Goal: Task Accomplishment & Management: Use online tool/utility

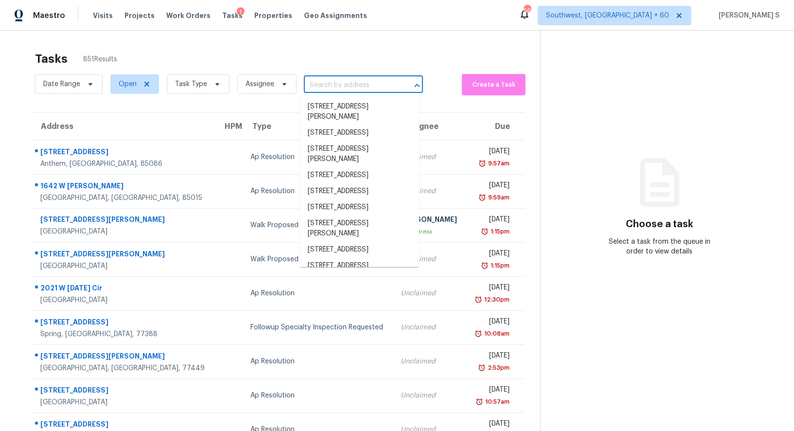
click at [373, 82] on input "text" at bounding box center [350, 85] width 92 height 15
paste input "4307 Marlin Ave, Cincinnati, OH 45211"
type input "4307 Marlin Ave, Cincinnati, OH 45211"
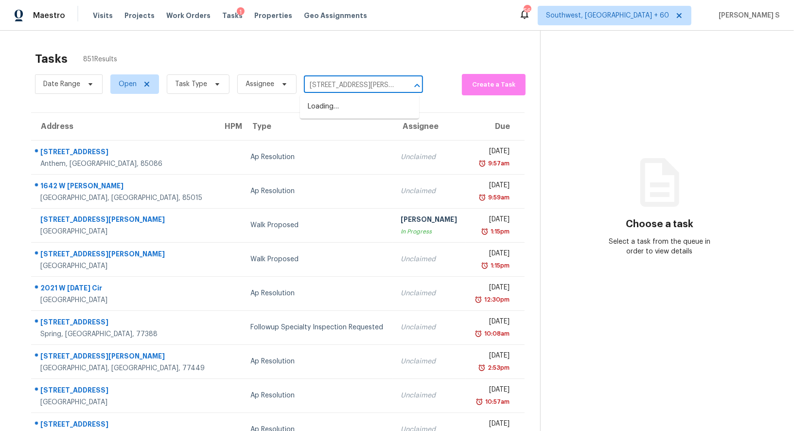
scroll to position [0, 35]
click at [341, 107] on li "4307 Marlin Ave, Cincinnati, OH 45211" at bounding box center [359, 112] width 119 height 26
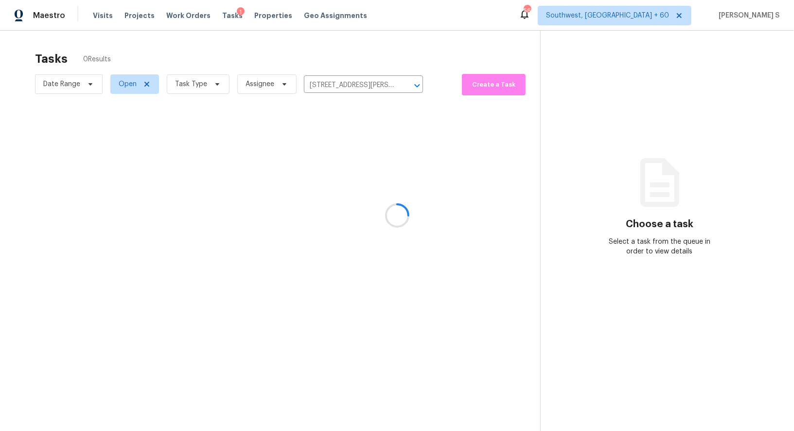
click at [324, 125] on div at bounding box center [397, 215] width 794 height 431
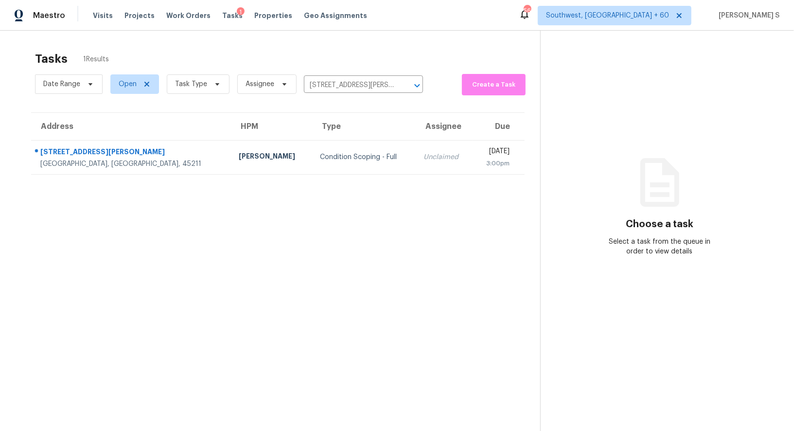
click at [327, 134] on th "Type" at bounding box center [364, 126] width 104 height 27
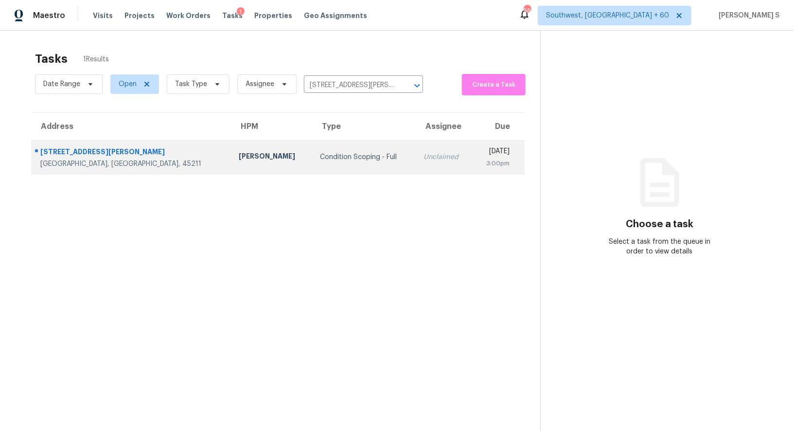
click at [332, 150] on td "Condition Scoping - Full" at bounding box center [364, 157] width 104 height 34
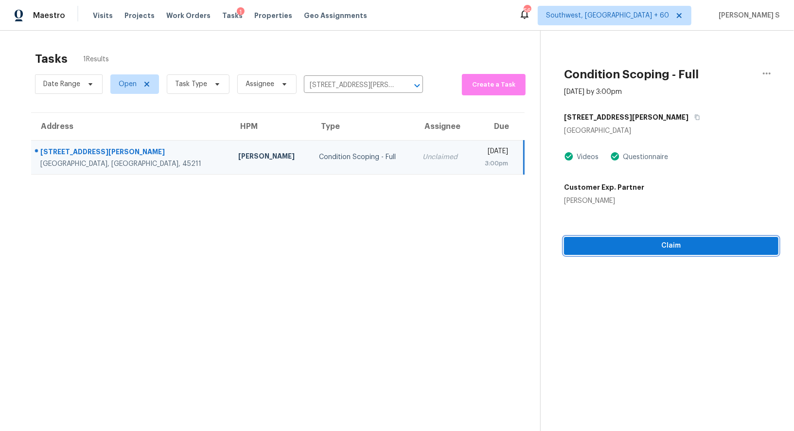
click at [659, 239] on button "Claim" at bounding box center [671, 246] width 215 height 18
click at [614, 249] on span "Start Assessment" at bounding box center [671, 246] width 199 height 12
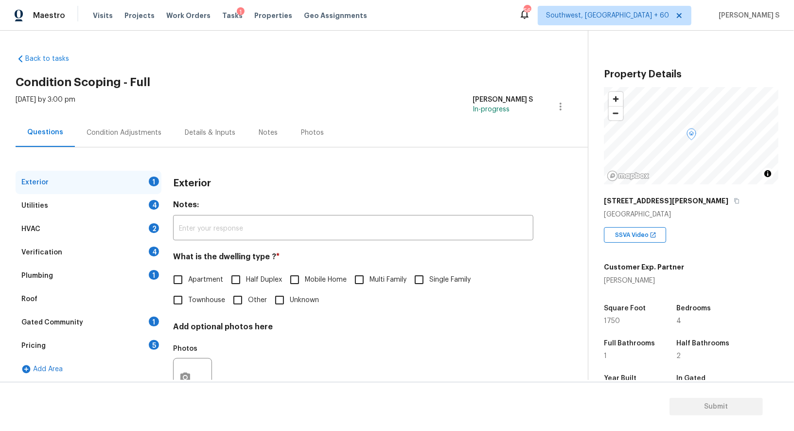
scroll to position [42, 0]
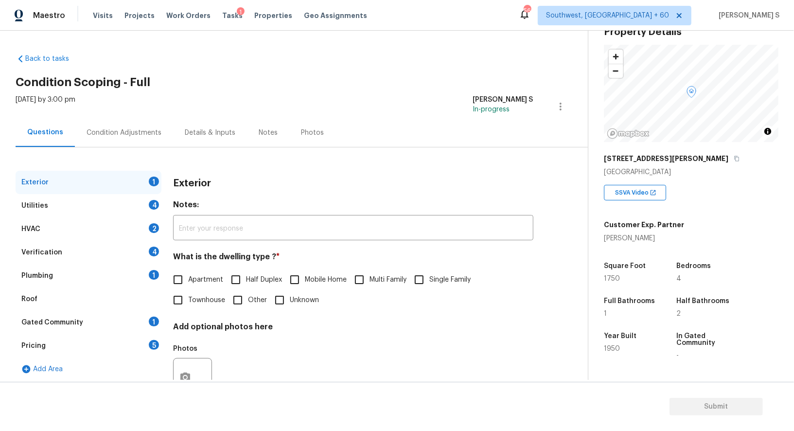
click at [160, 345] on div "Pricing 5" at bounding box center [89, 345] width 146 height 23
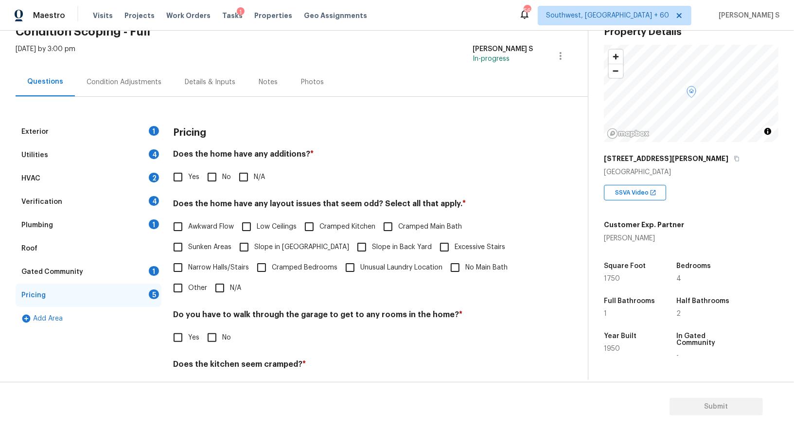
scroll to position [108, 0]
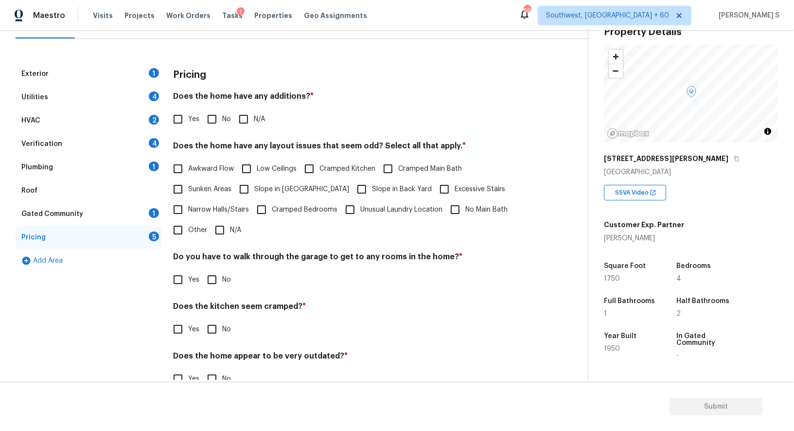
click at [186, 228] on input "Other" at bounding box center [178, 230] width 20 height 20
checkbox input "true"
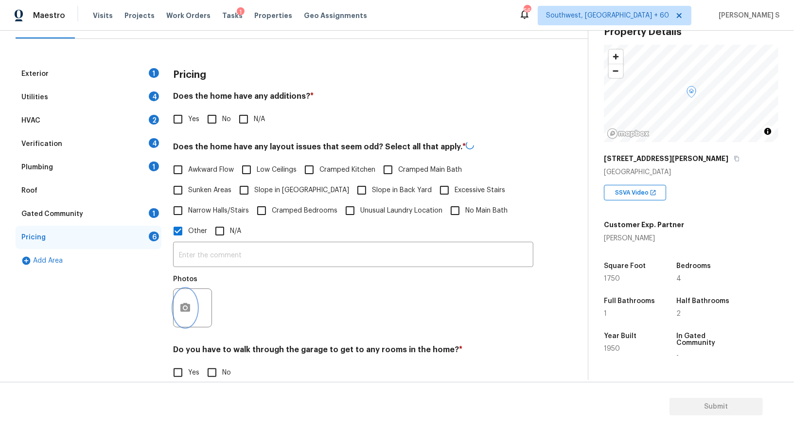
click at [187, 306] on icon "button" at bounding box center [185, 308] width 12 height 12
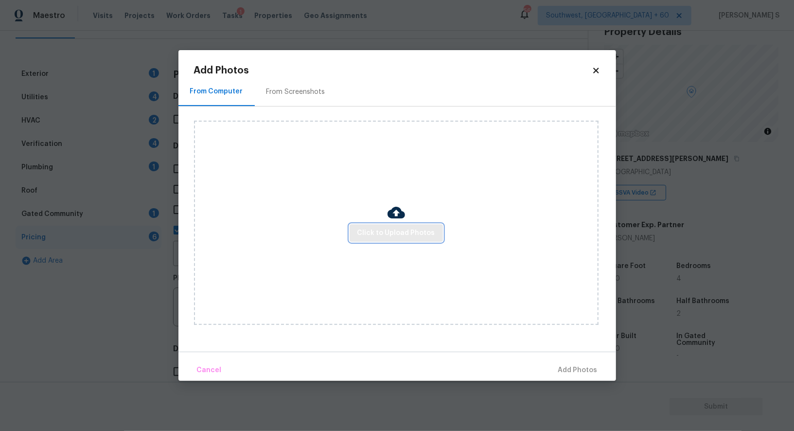
click at [392, 235] on span "Click to Upload Photos" at bounding box center [397, 233] width 78 height 12
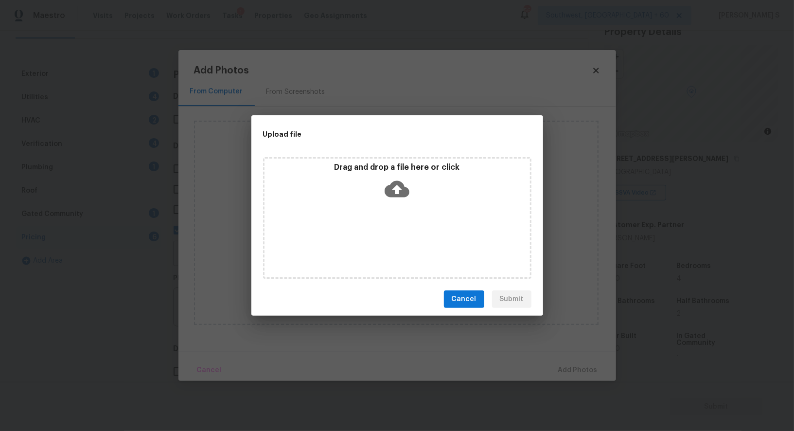
click at [392, 235] on div "Drag and drop a file here or click" at bounding box center [397, 218] width 269 height 122
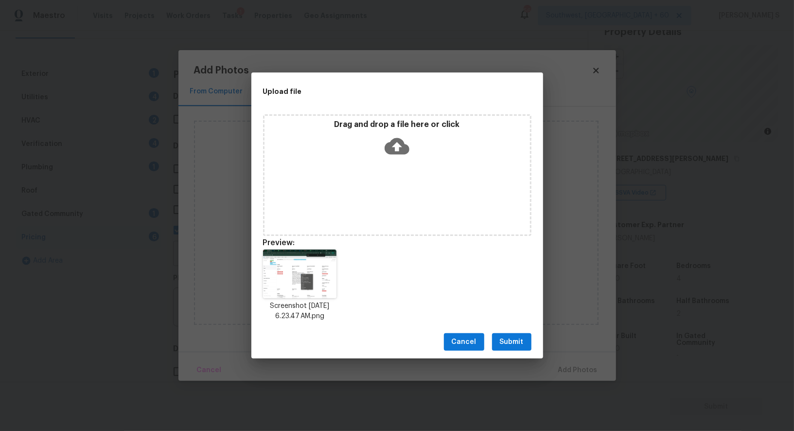
click at [518, 344] on span "Submit" at bounding box center [512, 342] width 24 height 12
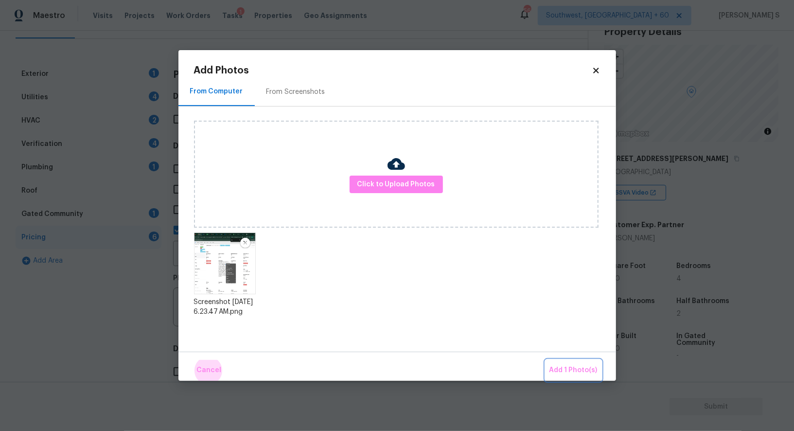
click at [546, 360] on button "Add 1 Photo(s)" at bounding box center [574, 370] width 56 height 21
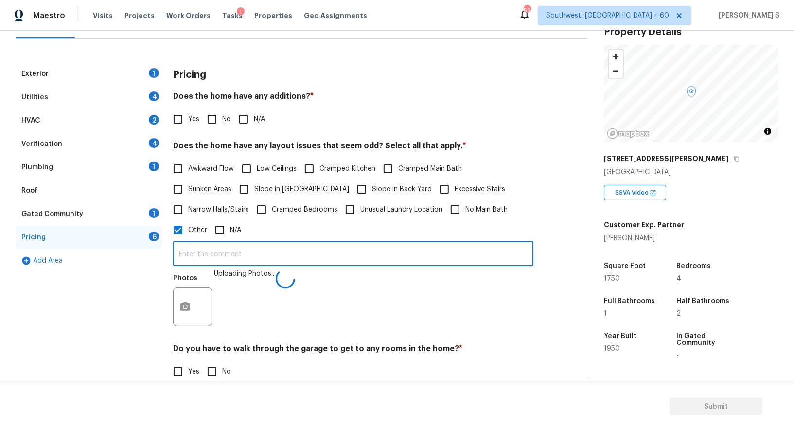
click at [454, 254] on input "text" at bounding box center [353, 254] width 360 height 23
type input "sqft and bathroom discrepancy."
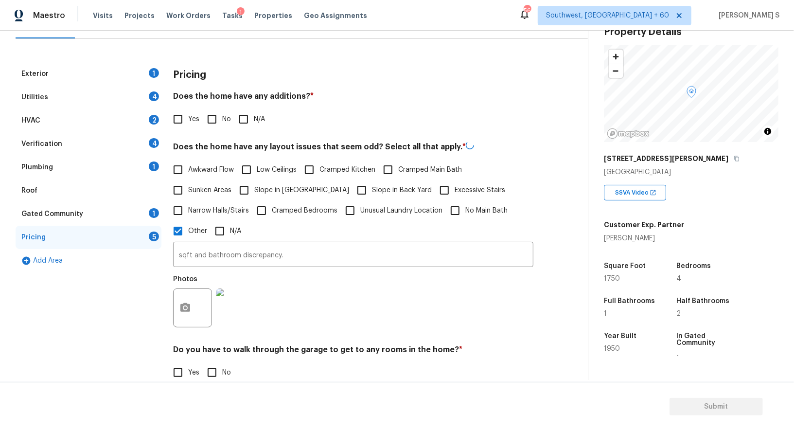
click at [476, 330] on div "Photos" at bounding box center [353, 301] width 360 height 63
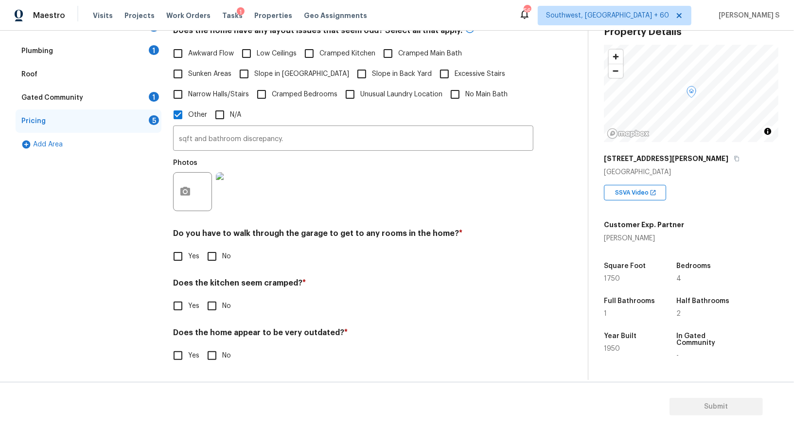
scroll to position [224, 0]
click at [217, 257] on input "No" at bounding box center [212, 256] width 20 height 20
checkbox input "true"
click at [202, 296] on input "No" at bounding box center [212, 306] width 20 height 20
checkbox input "true"
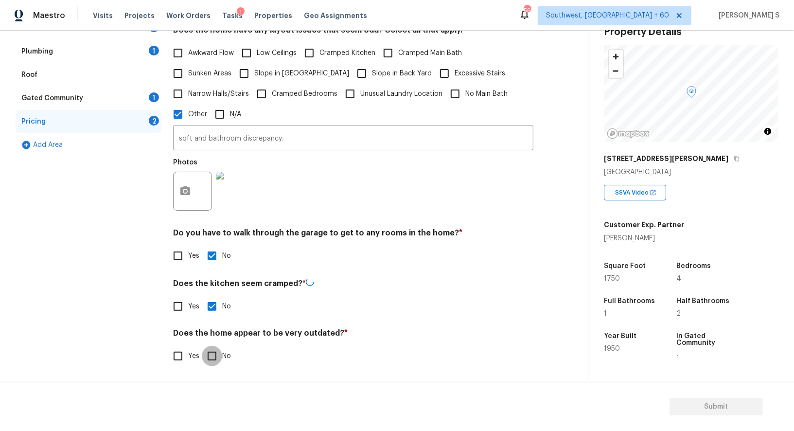
click at [202, 346] on input "No" at bounding box center [212, 356] width 20 height 20
checkbox input "true"
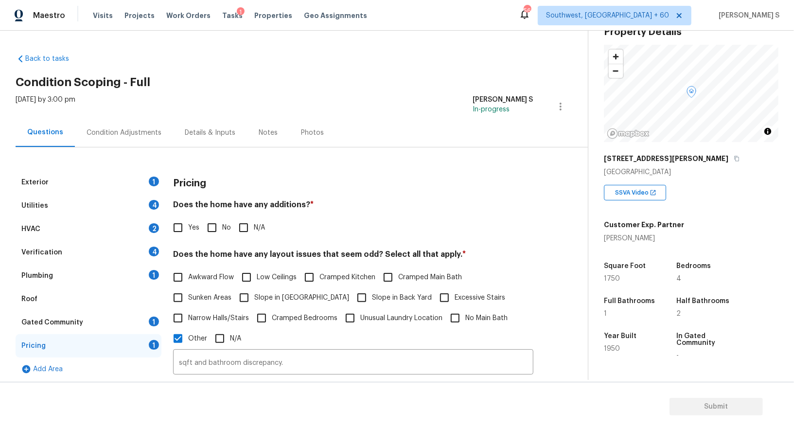
click at [213, 231] on input "No" at bounding box center [212, 227] width 20 height 20
checkbox input "true"
click at [146, 183] on div "Exterior 1" at bounding box center [89, 182] width 146 height 23
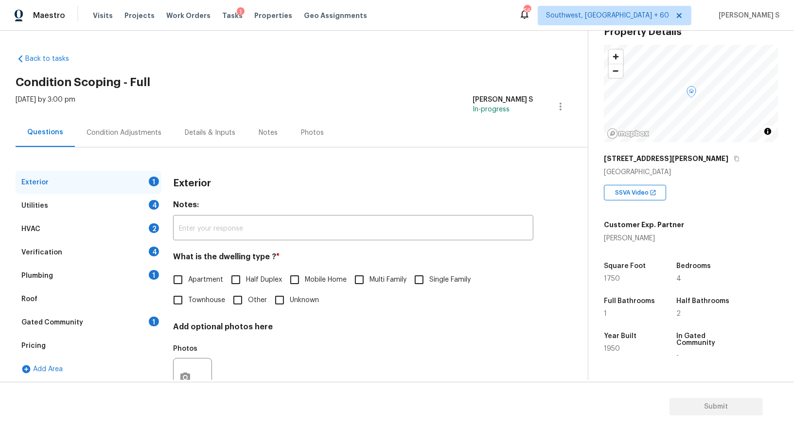
click at [428, 281] on input "Single Family" at bounding box center [419, 279] width 20 height 20
checkbox input "true"
click at [163, 203] on div "Exterior Utilities 4 HVAC 2 Verification 4 Plumbing 1 Roof Gated Community 1 Pr…" at bounding box center [290, 293] width 549 height 244
click at [141, 203] on div "Utilities 4" at bounding box center [89, 205] width 146 height 23
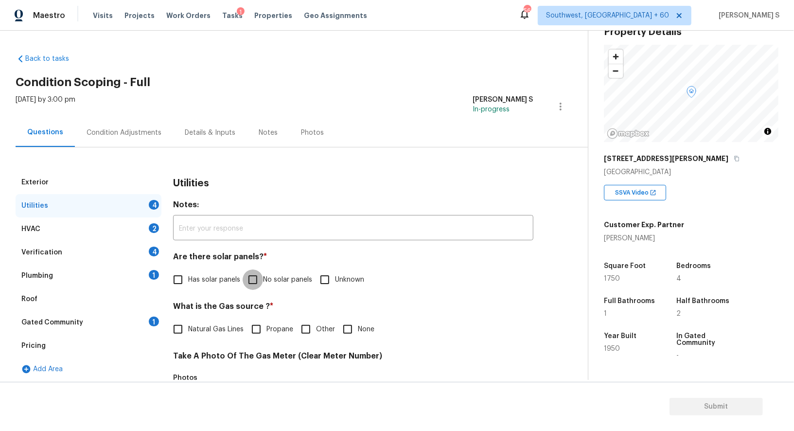
click at [252, 273] on input "No solar panels" at bounding box center [253, 279] width 20 height 20
checkbox input "true"
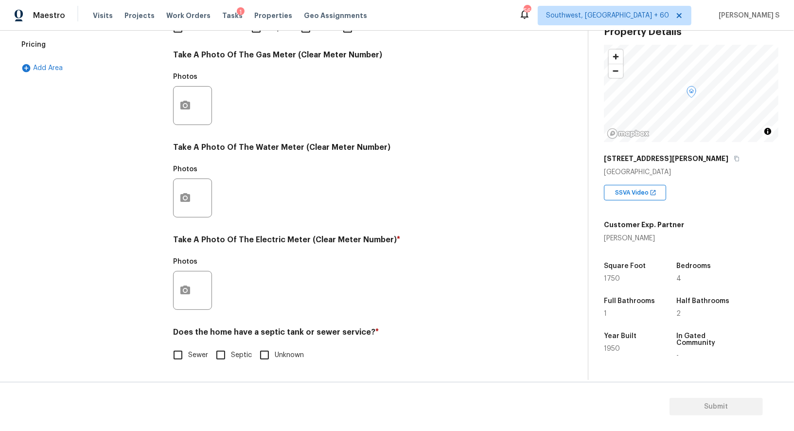
scroll to position [301, 0]
click at [174, 360] on input "Sewer" at bounding box center [178, 355] width 20 height 20
checkbox input "true"
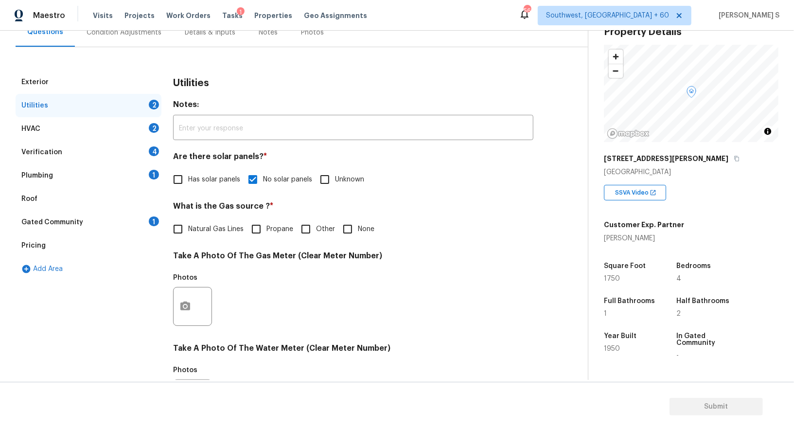
click at [139, 171] on div "Plumbing 1" at bounding box center [89, 175] width 146 height 23
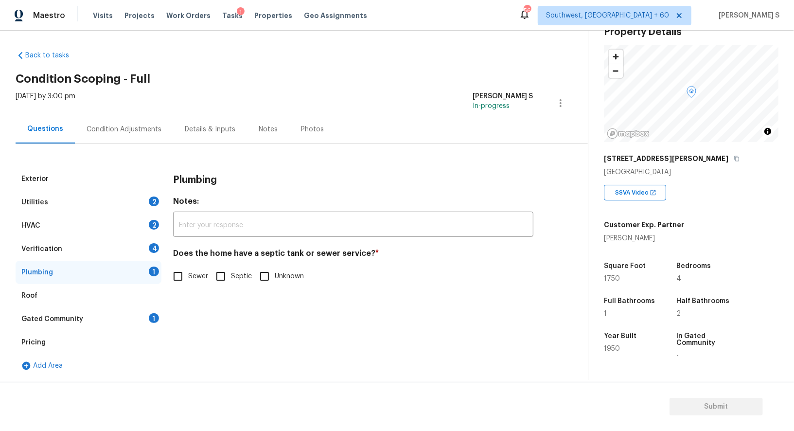
click at [183, 272] on input "Sewer" at bounding box center [178, 276] width 20 height 20
checkbox input "true"
click at [143, 321] on div "Gated Community 1" at bounding box center [89, 318] width 146 height 23
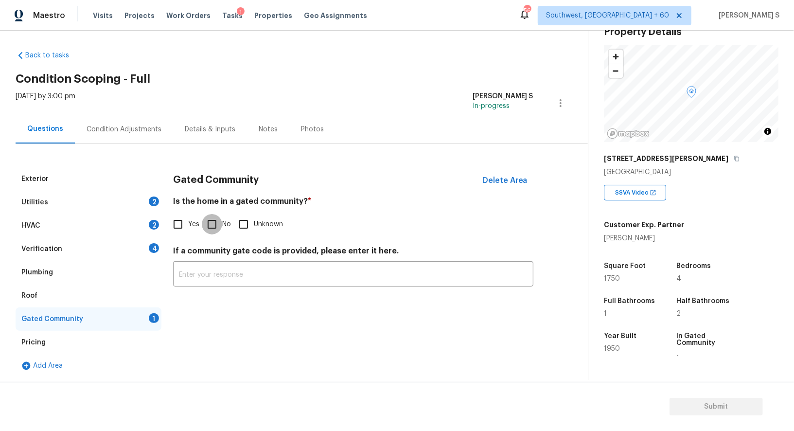
click at [211, 224] on input "No" at bounding box center [212, 224] width 20 height 20
checkbox input "true"
click at [152, 248] on div "4" at bounding box center [154, 248] width 10 height 10
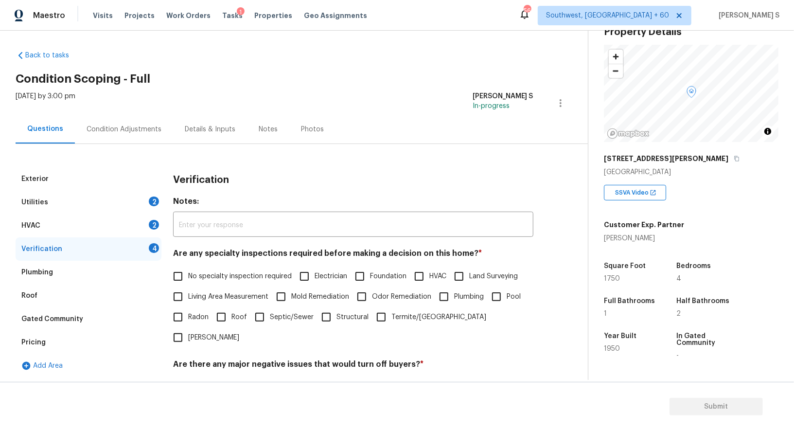
click at [189, 276] on span "No specialty inspection required" at bounding box center [240, 276] width 104 height 10
click at [188, 276] on input "No specialty inspection required" at bounding box center [178, 276] width 20 height 20
checkbox input "true"
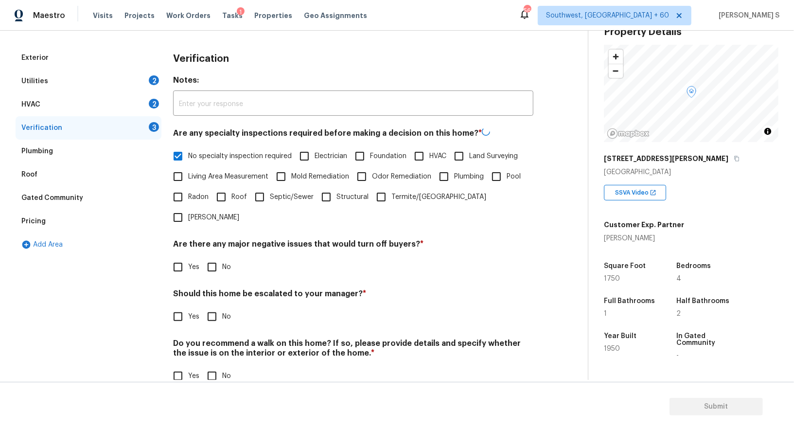
scroll to position [124, 0]
click at [216, 256] on input "No" at bounding box center [212, 266] width 20 height 20
checkbox input "true"
click at [213, 365] on input "No" at bounding box center [212, 375] width 20 height 20
checkbox input "true"
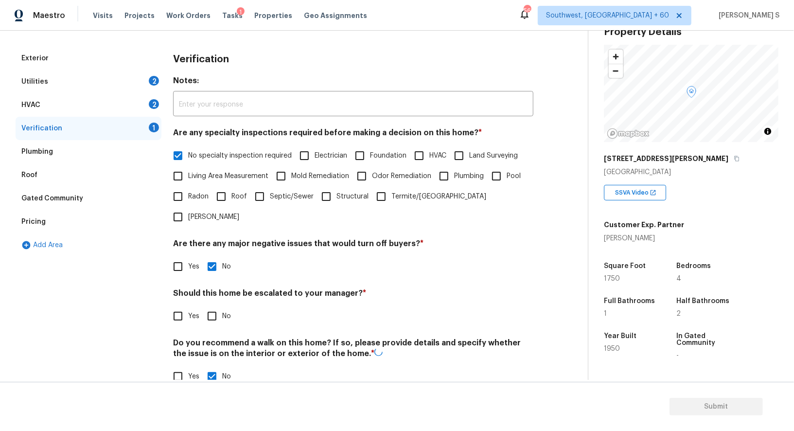
scroll to position [0, 0]
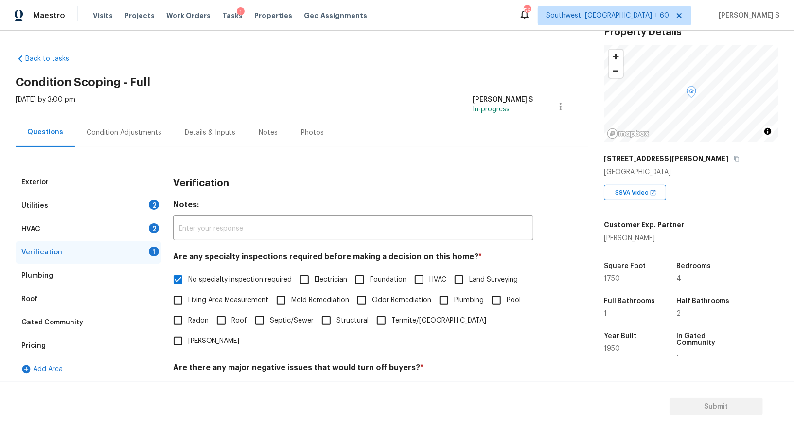
drag, startPoint x: 147, startPoint y: 223, endPoint x: 152, endPoint y: 224, distance: 4.9
click at [147, 224] on div "HVAC 2" at bounding box center [89, 228] width 146 height 23
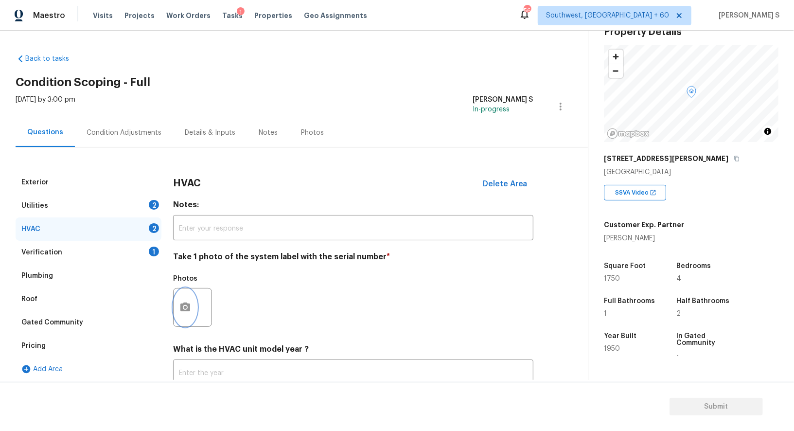
click at [177, 306] on button "button" at bounding box center [185, 307] width 23 height 38
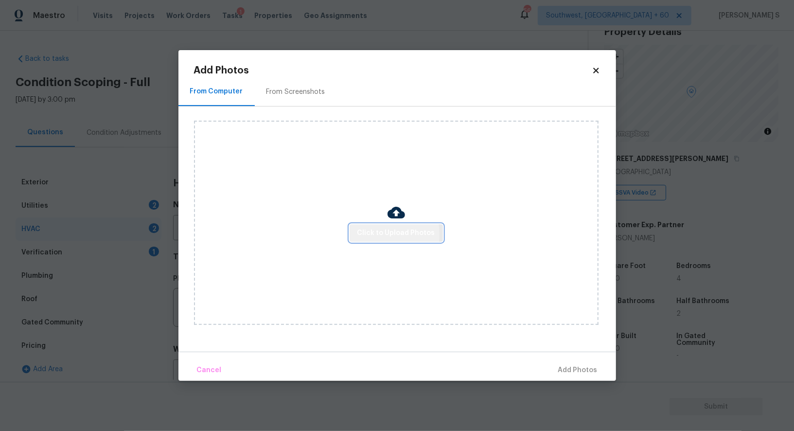
click at [355, 235] on button "Click to Upload Photos" at bounding box center [396, 233] width 93 height 18
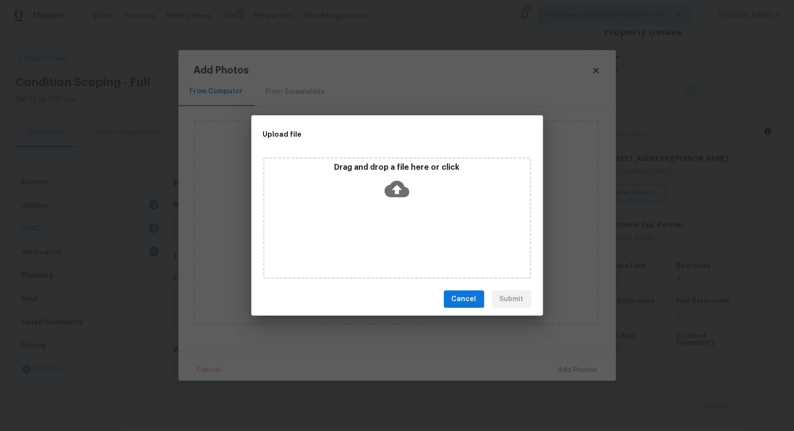
click at [355, 235] on div "Drag and drop a file here or click" at bounding box center [397, 218] width 269 height 122
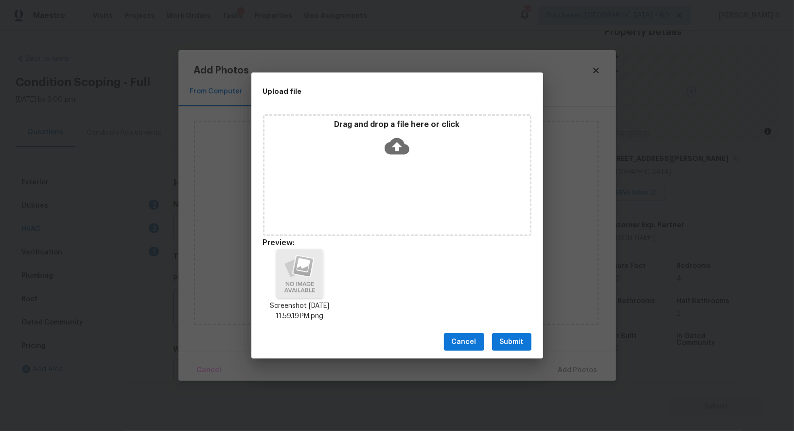
click at [511, 349] on button "Submit" at bounding box center [511, 342] width 39 height 18
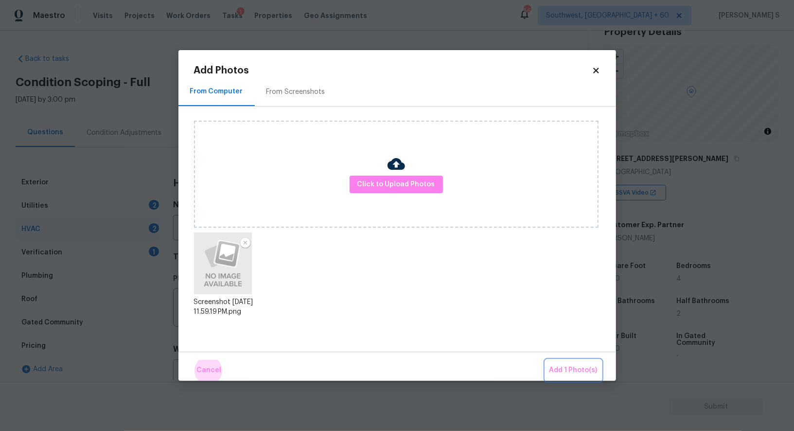
click at [546, 360] on button "Add 1 Photo(s)" at bounding box center [574, 370] width 56 height 21
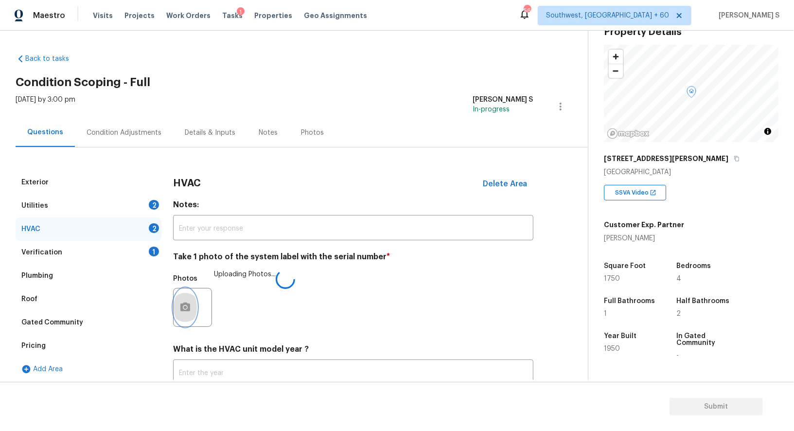
scroll to position [69, 0]
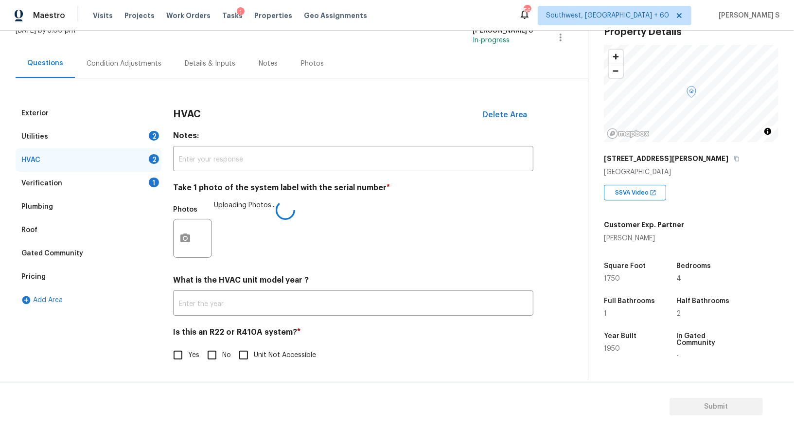
click at [228, 354] on span "No" at bounding box center [226, 355] width 9 height 10
click at [222, 354] on input "No" at bounding box center [212, 355] width 20 height 20
checkbox input "true"
click at [144, 127] on div "Utilities 2" at bounding box center [89, 136] width 146 height 23
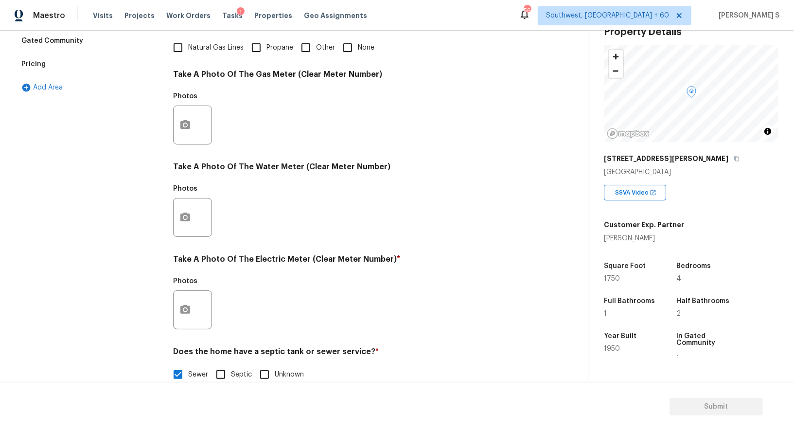
scroll to position [301, 0]
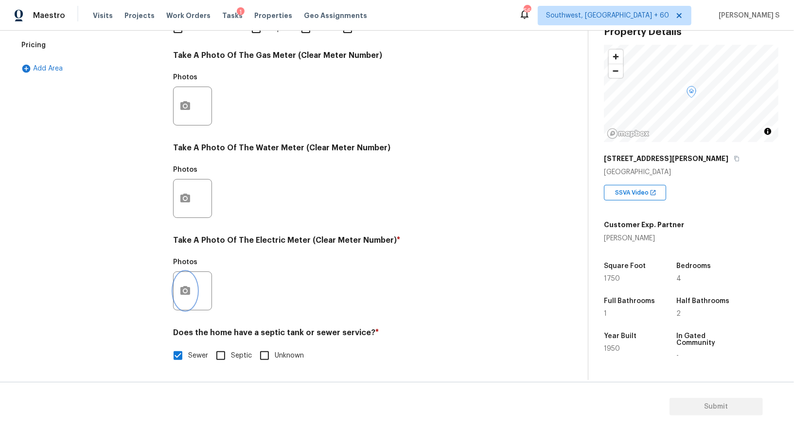
click at [184, 288] on icon "button" at bounding box center [185, 291] width 12 height 12
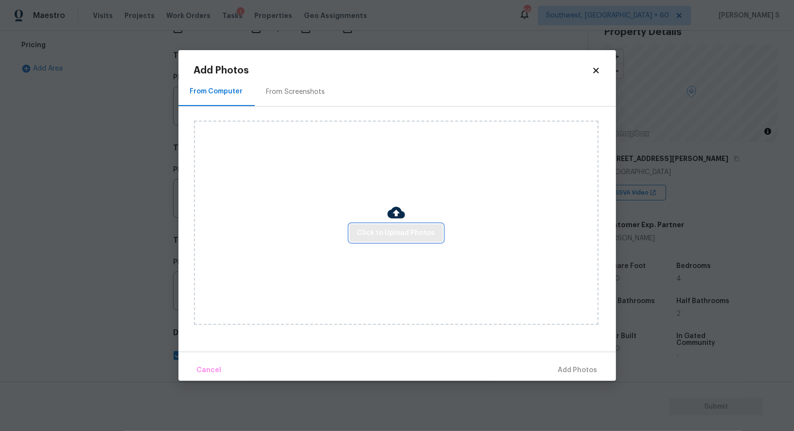
click at [391, 235] on span "Click to Upload Photos" at bounding box center [397, 233] width 78 height 12
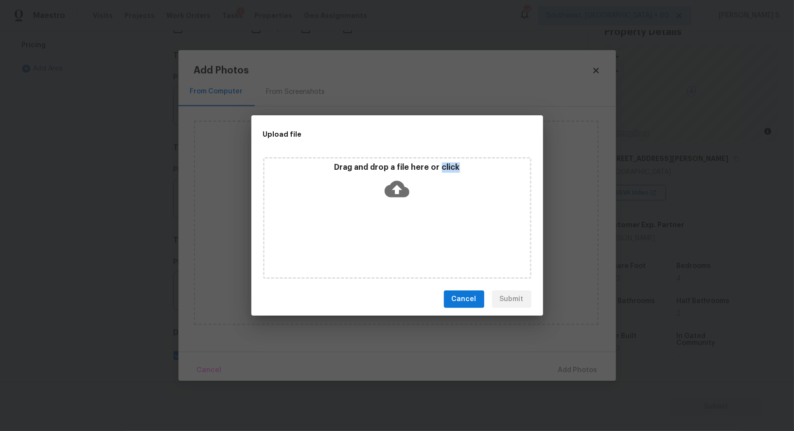
click at [391, 235] on div "Drag and drop a file here or click" at bounding box center [397, 218] width 269 height 122
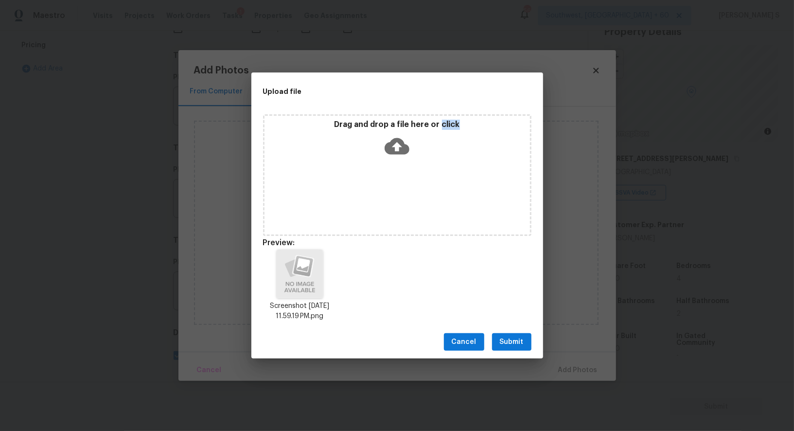
click at [510, 334] on button "Submit" at bounding box center [511, 342] width 39 height 18
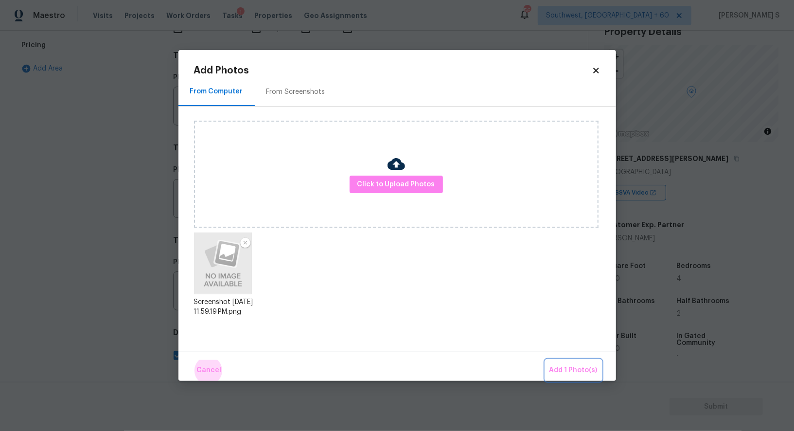
click at [546, 360] on button "Add 1 Photo(s)" at bounding box center [574, 370] width 56 height 21
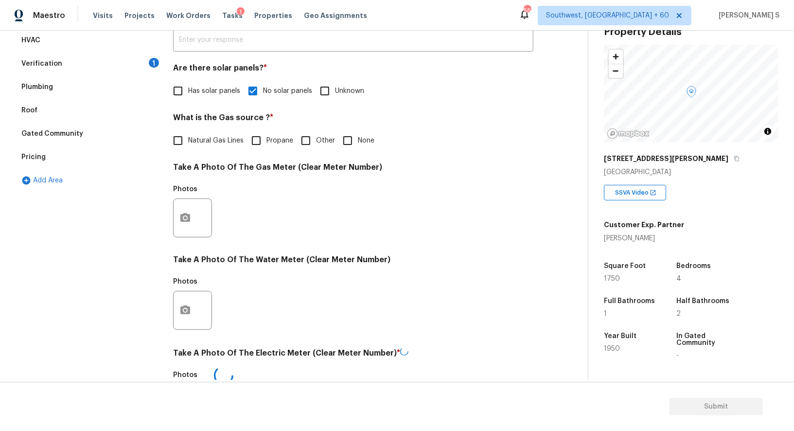
scroll to position [0, 0]
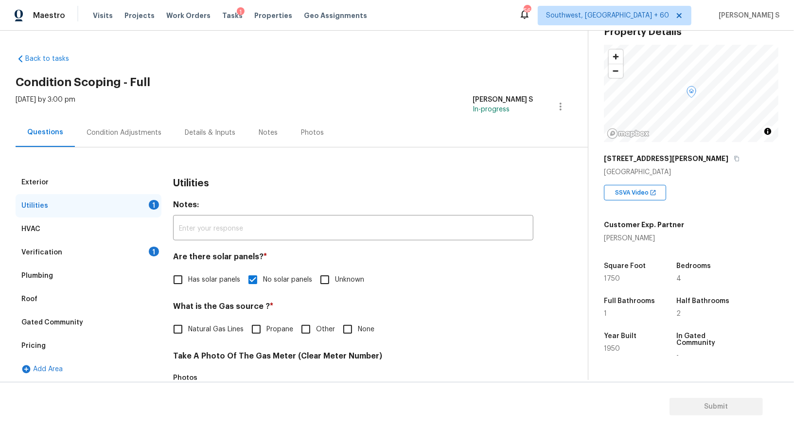
click at [143, 133] on div "Condition Adjustments" at bounding box center [124, 133] width 75 height 10
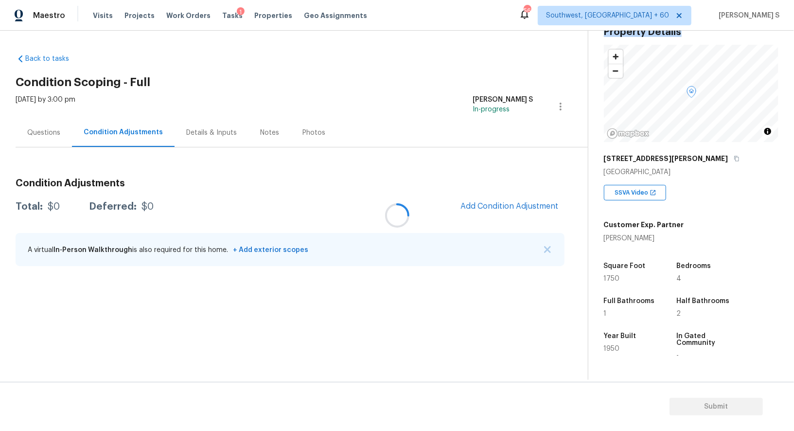
click at [143, 133] on div at bounding box center [397, 215] width 794 height 431
click at [468, 206] on span "Add Condition Adjustment" at bounding box center [510, 206] width 98 height 9
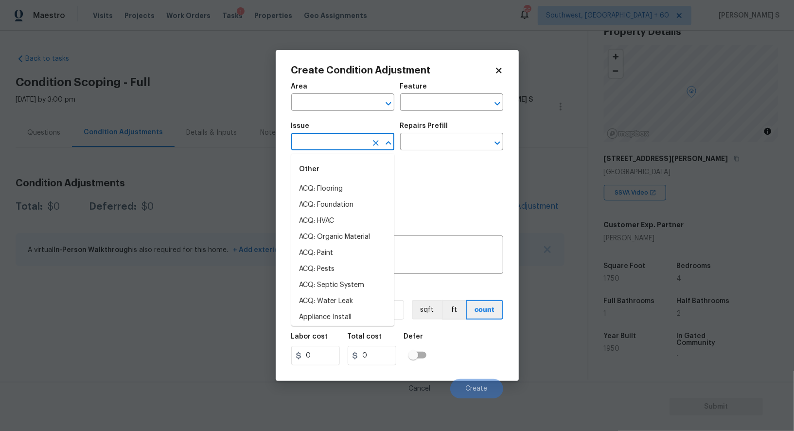
click at [323, 148] on input "text" at bounding box center [329, 142] width 76 height 15
type input "l"
type input "an"
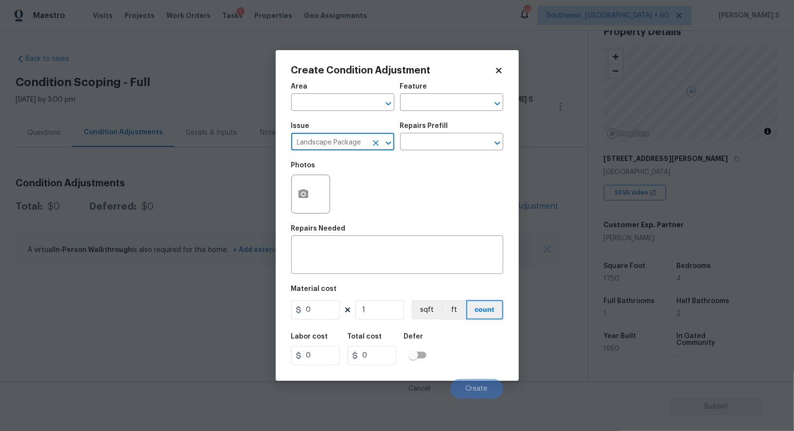
type input "Landscape Package"
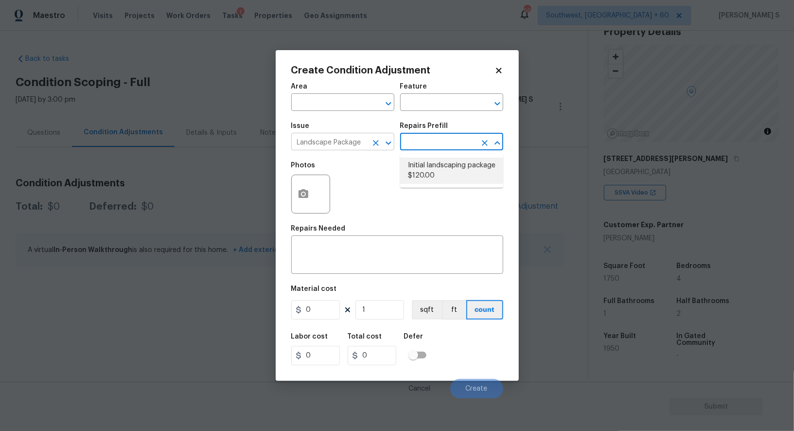
type input "Home Readiness Packages"
type textarea "Mowing of grass up to 6" in height. Mow, edge along driveways & sidewalks, trim…"
type input "120"
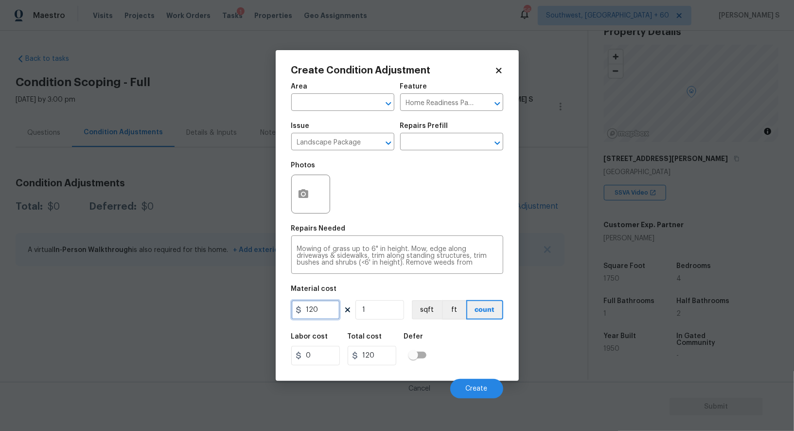
click at [330, 312] on input "120" at bounding box center [315, 309] width 49 height 19
type input "800"
click at [307, 197] on icon "button" at bounding box center [304, 193] width 10 height 9
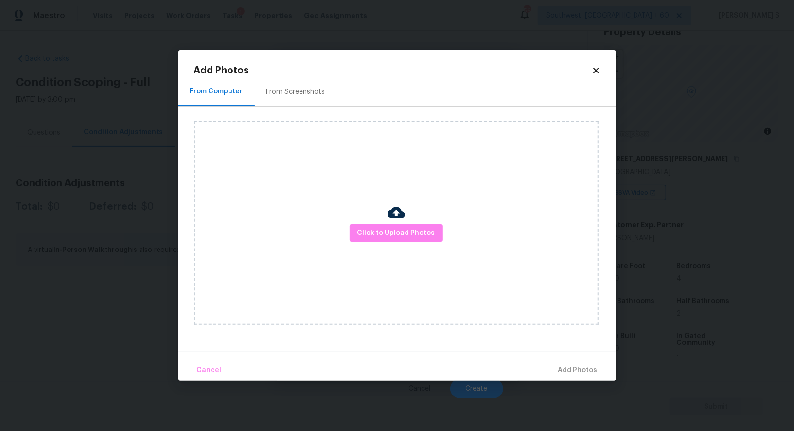
click at [309, 100] on div "From Screenshots" at bounding box center [296, 91] width 82 height 29
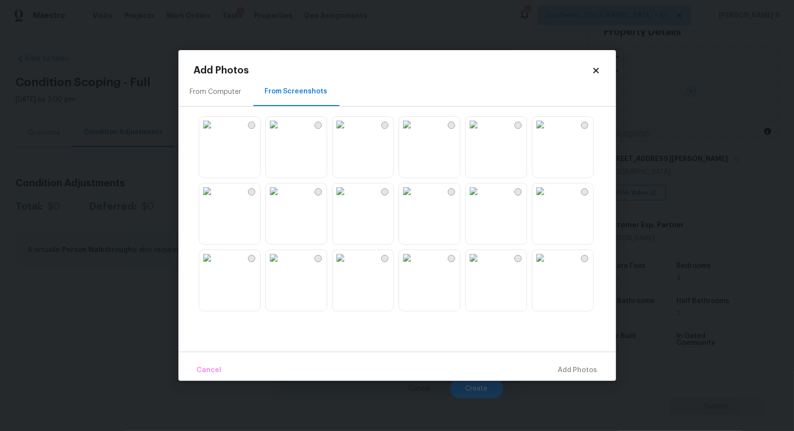
click at [348, 132] on img at bounding box center [341, 125] width 16 height 16
click at [348, 260] on img at bounding box center [341, 258] width 16 height 16
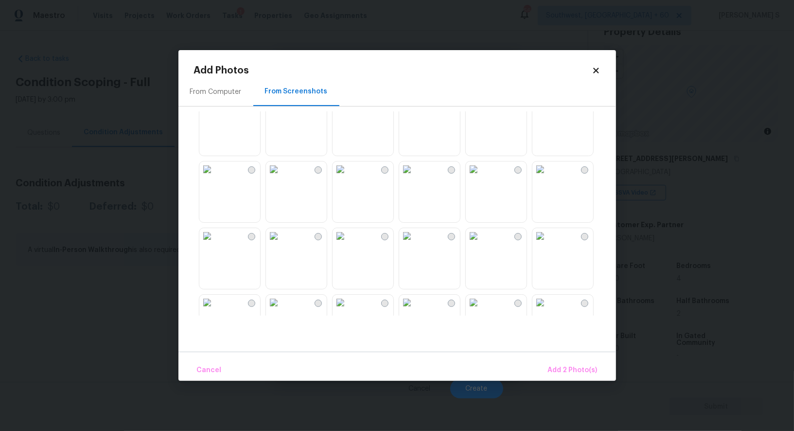
click at [215, 177] on img at bounding box center [207, 169] width 16 height 16
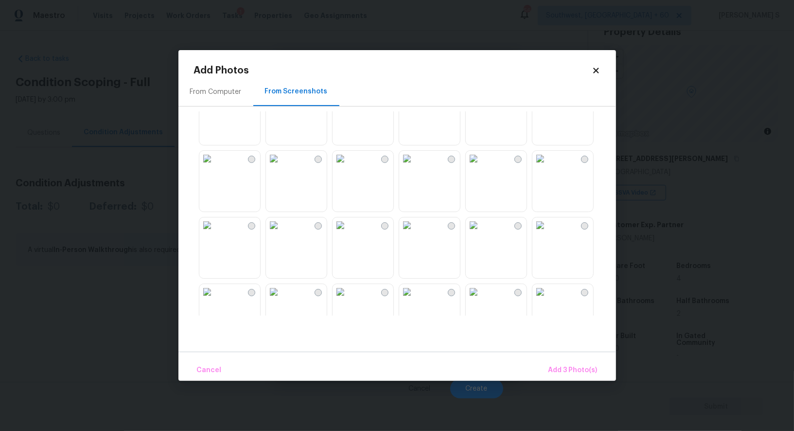
scroll to position [929, 0]
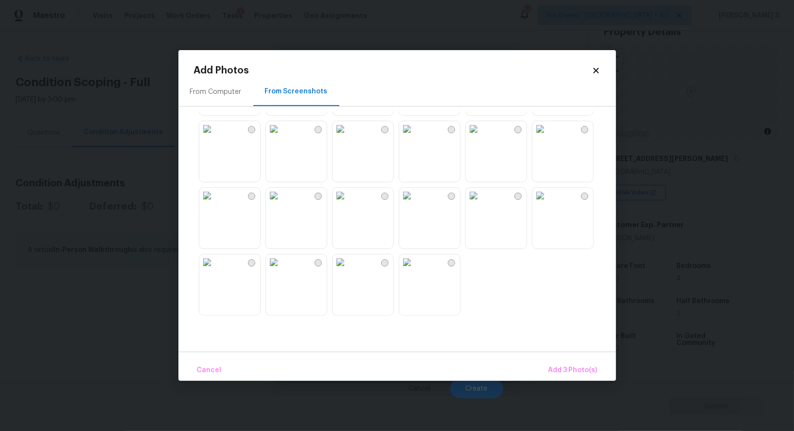
click at [482, 203] on img at bounding box center [474, 196] width 16 height 16
click at [415, 137] on img at bounding box center [407, 129] width 16 height 16
click at [562, 368] on span "Add 5 Photo(s)" at bounding box center [573, 370] width 49 height 12
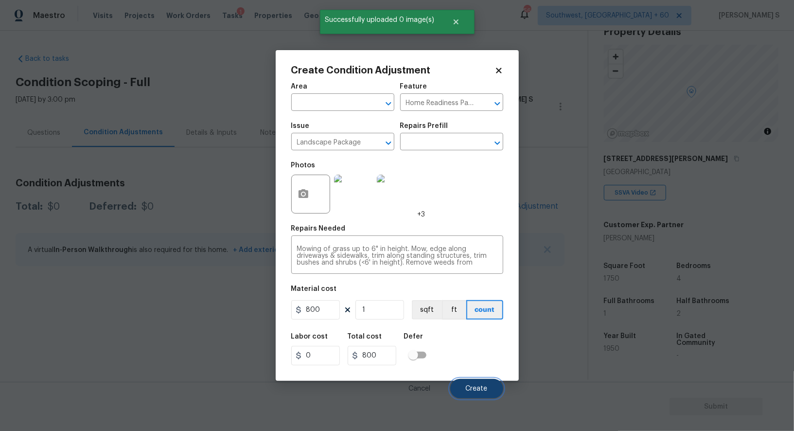
click at [480, 384] on button "Create" at bounding box center [476, 388] width 53 height 19
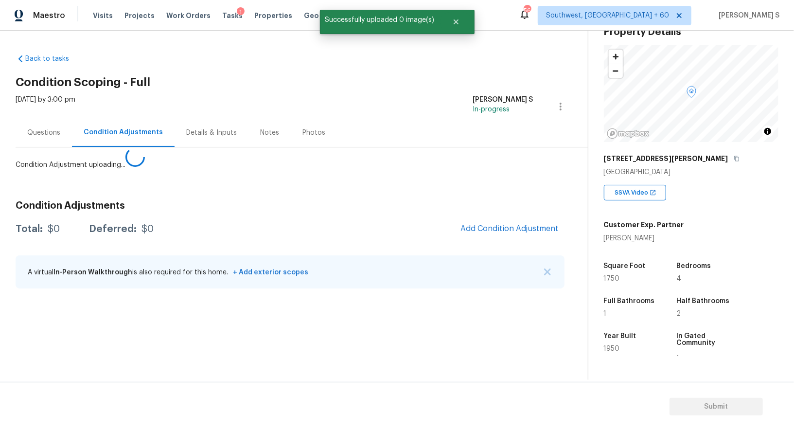
click at [192, 362] on body "Maestro Visits Projects Work Orders Tasks 1 Properties Geo Assignments 568 Sout…" at bounding box center [397, 215] width 794 height 431
click at [500, 215] on div "Condition Adjustments Total: $0 Deferred: $0 Add Condition Adjustment A virtual…" at bounding box center [290, 245] width 549 height 104
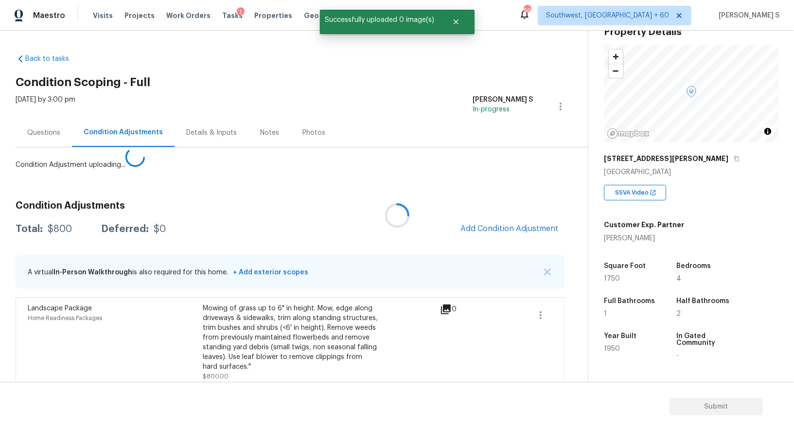
click at [523, 223] on div at bounding box center [397, 215] width 794 height 431
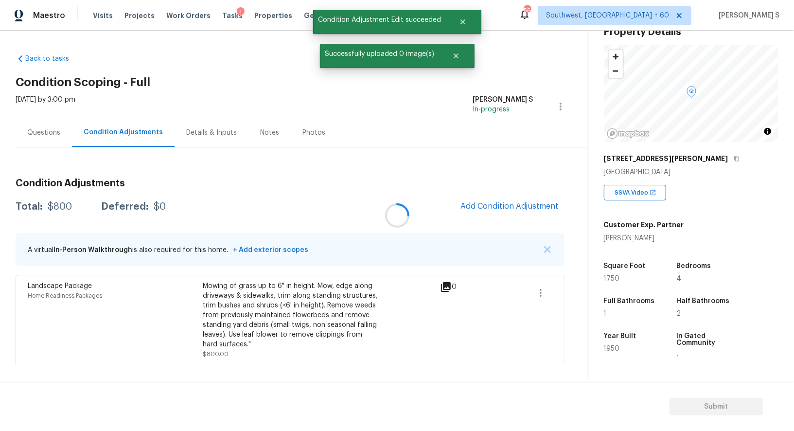
click at [511, 215] on div at bounding box center [397, 215] width 794 height 431
click at [493, 191] on div "Condition Adjustments Total: $800 Deferred: $0 Add Condition Adjustment A virtu…" at bounding box center [290, 268] width 549 height 195
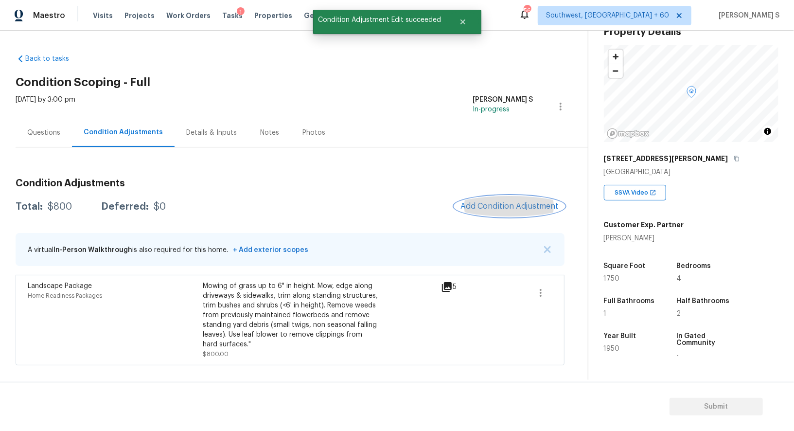
click at [498, 214] on button "Add Condition Adjustment" at bounding box center [510, 206] width 110 height 20
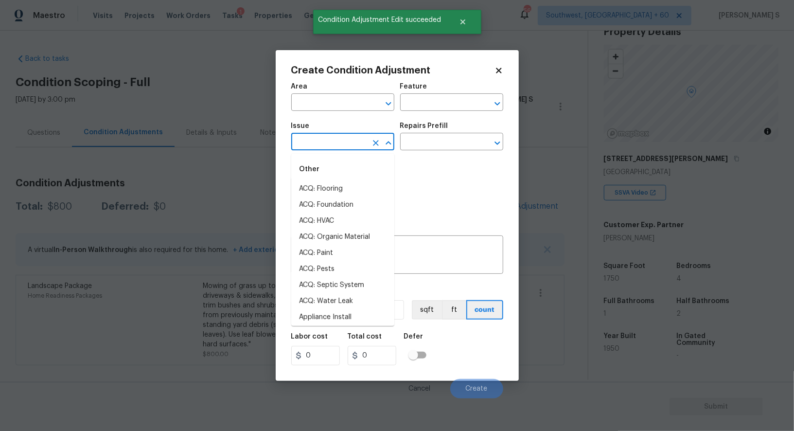
click at [340, 144] on input "text" at bounding box center [329, 142] width 76 height 15
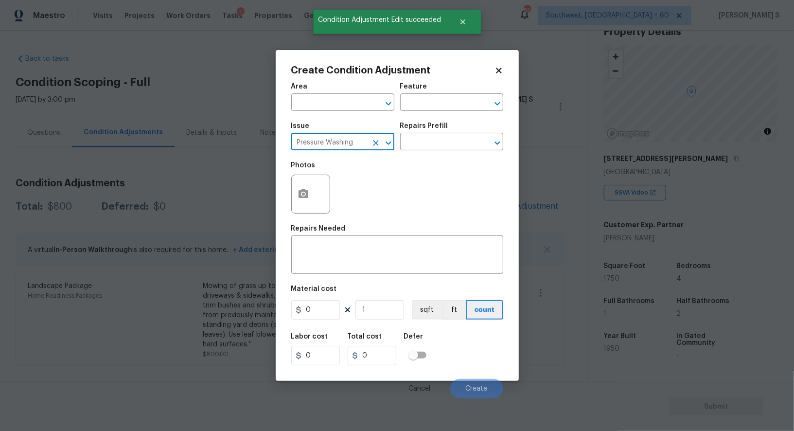
type input "Pressure Washing"
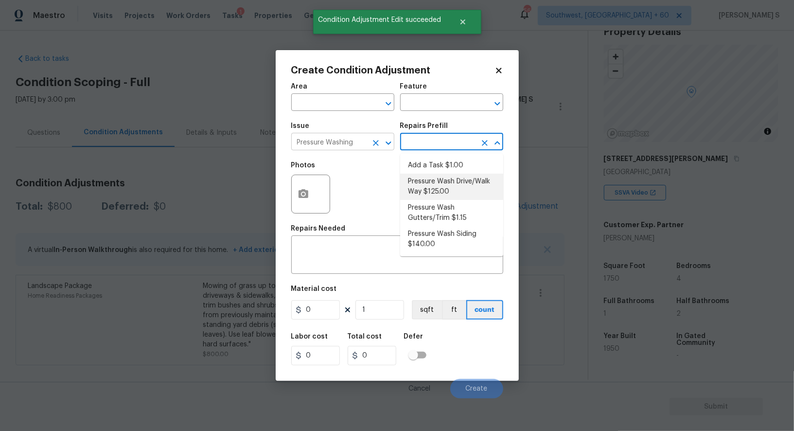
type input "Siding"
type textarea "Pressure wash the driveways/walkways as directed by the PM. Ensure that all deb…"
type input "125"
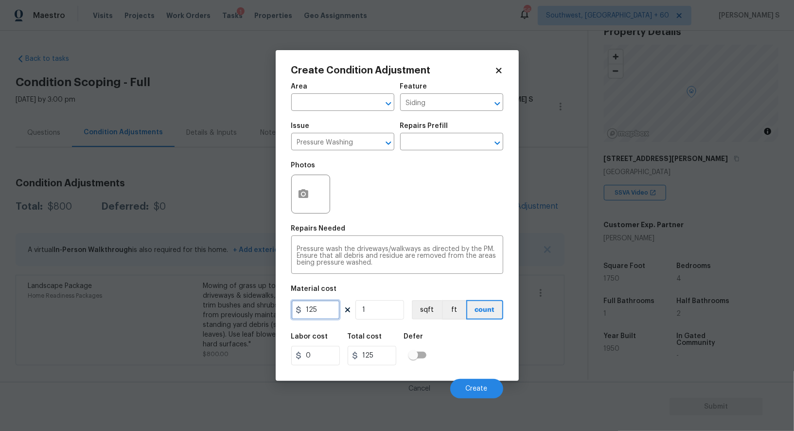
click at [329, 315] on input "125" at bounding box center [315, 309] width 49 height 19
type input "200"
click at [483, 394] on button "Create" at bounding box center [476, 388] width 53 height 19
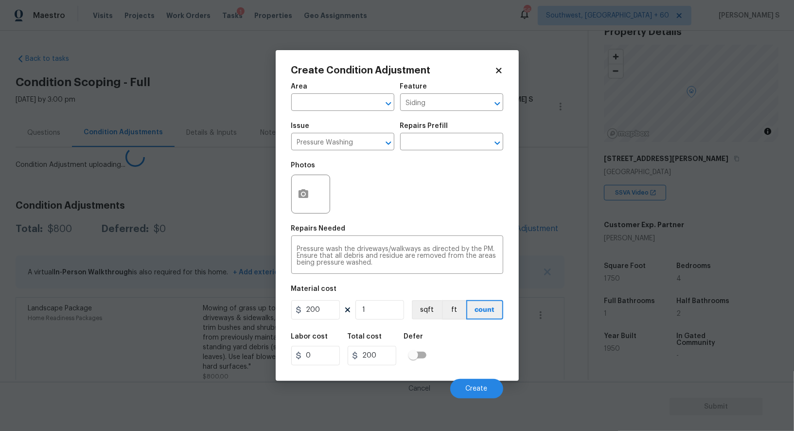
click at [15, 335] on body "Maestro Visits Projects Work Orders Tasks 1 Properties Geo Assignments 568 Sout…" at bounding box center [397, 215] width 794 height 431
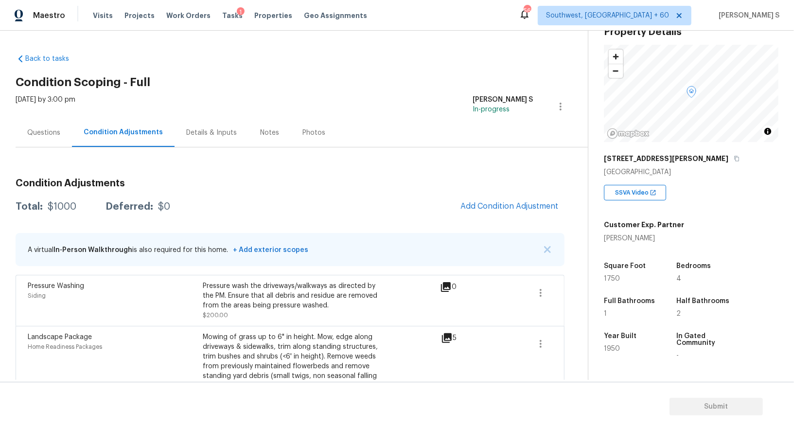
click at [353, 239] on div "A virtual In-Person Walkthrough is also required for this home. + Add exterior …" at bounding box center [290, 249] width 549 height 33
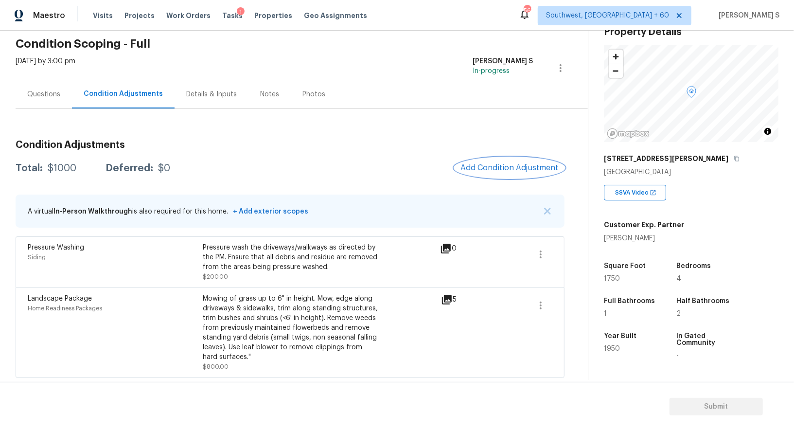
click at [497, 165] on span "Add Condition Adjustment" at bounding box center [510, 167] width 98 height 9
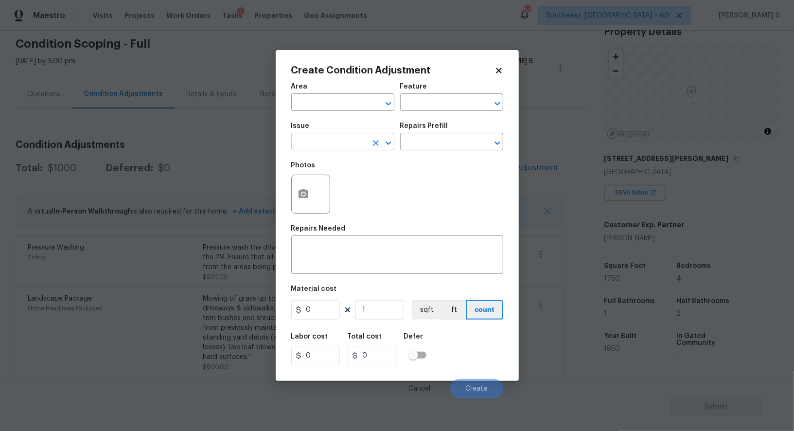
click at [350, 146] on input "text" at bounding box center [329, 142] width 76 height 15
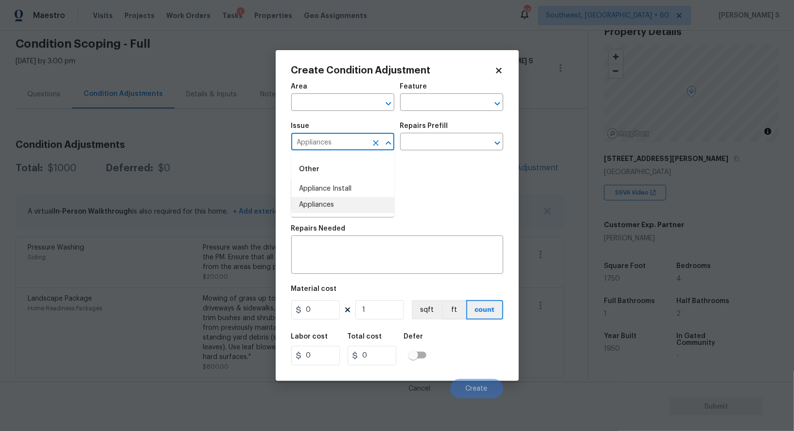
type input "Appliances"
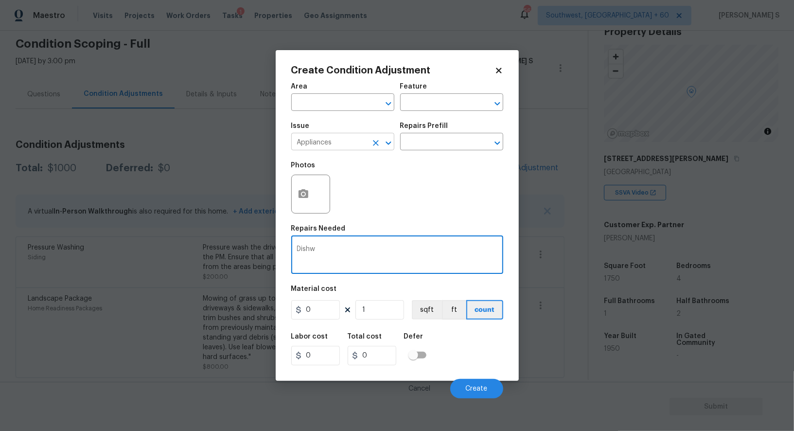
type textarea "Dishw"
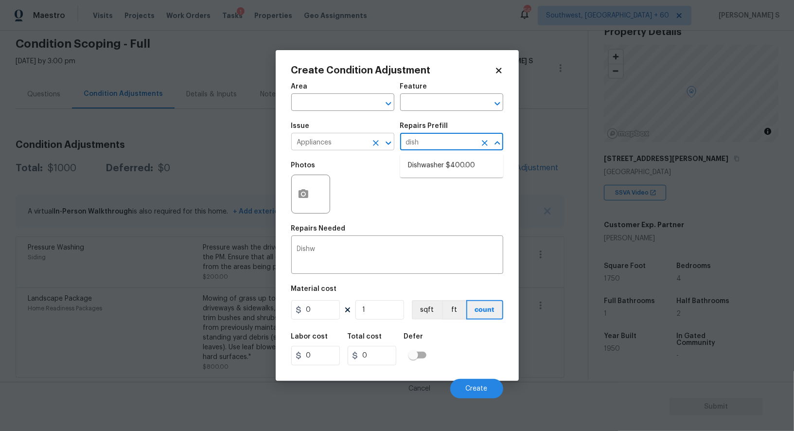
type input "dish"
type input "Appliances"
type textarea "Remove the existing dishwasher and prep the area for a new unit. Install a new …"
type input "400"
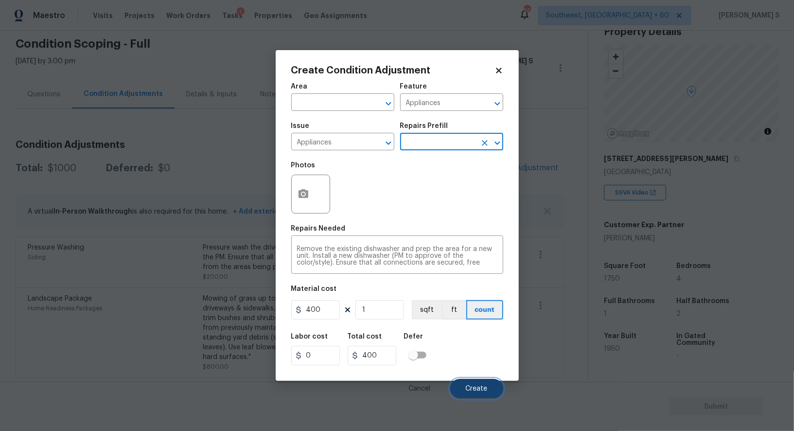
click at [474, 386] on span "Create" at bounding box center [477, 388] width 22 height 7
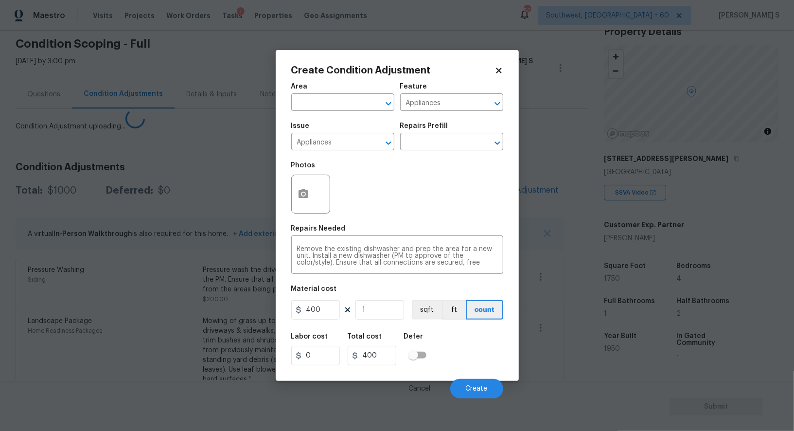
click at [168, 272] on body "Maestro Visits Projects Work Orders Tasks 1 Properties Geo Assignments 567 Sout…" at bounding box center [397, 215] width 794 height 431
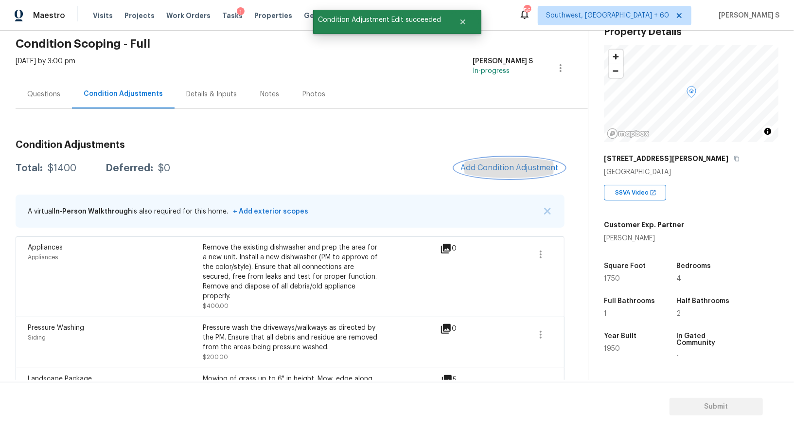
click at [527, 162] on button "Add Condition Adjustment" at bounding box center [510, 168] width 110 height 20
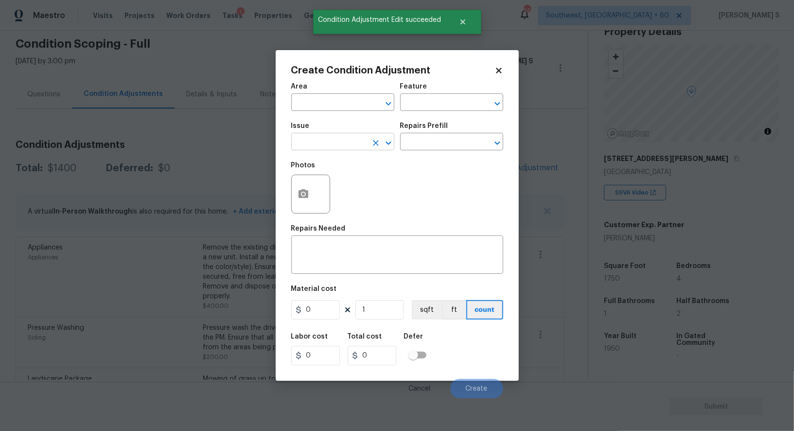
click at [329, 142] on input "text" at bounding box center [329, 142] width 76 height 15
type input "Appliances"
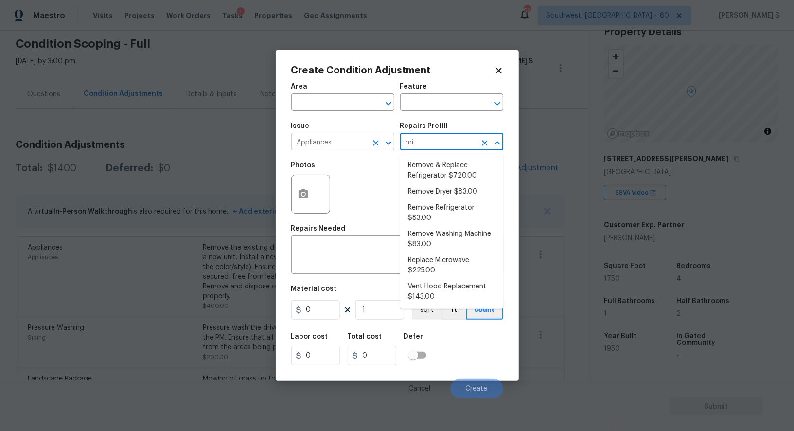
type input "mic"
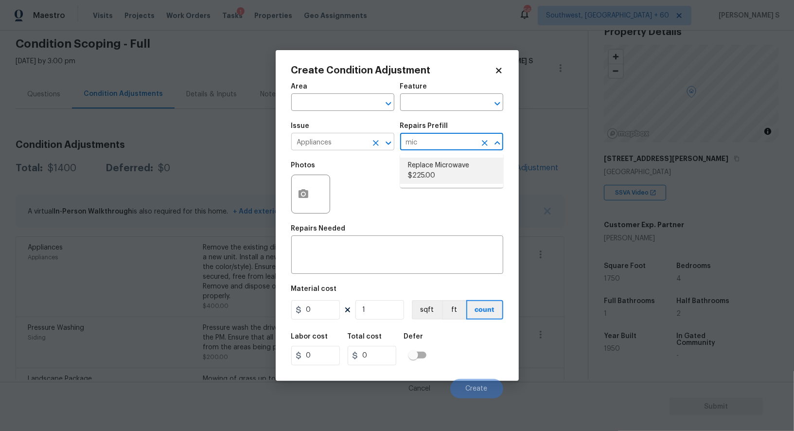
type input "Appliances"
type textarea "Remove the existing microwave and replace it with a new microwave"
type input "225"
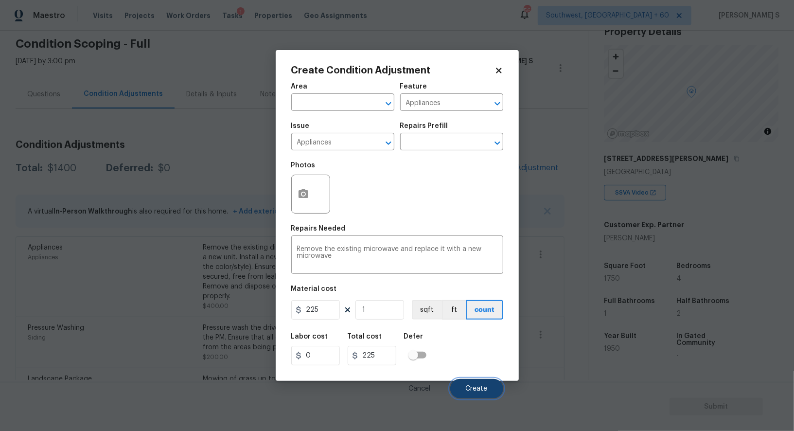
click at [459, 394] on button "Create" at bounding box center [476, 388] width 53 height 19
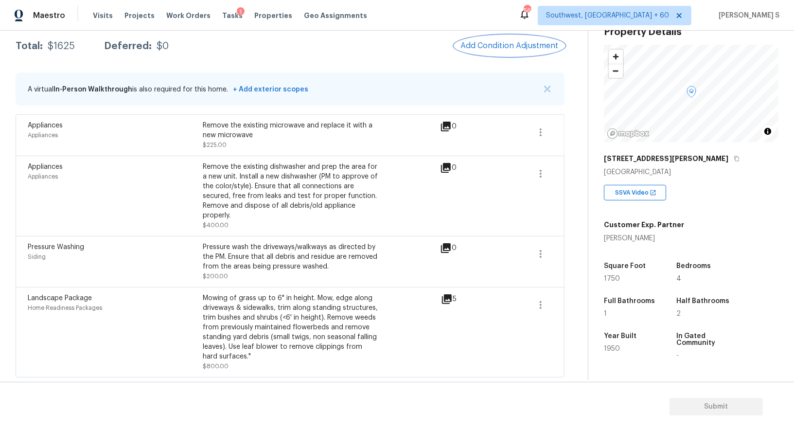
scroll to position [0, 0]
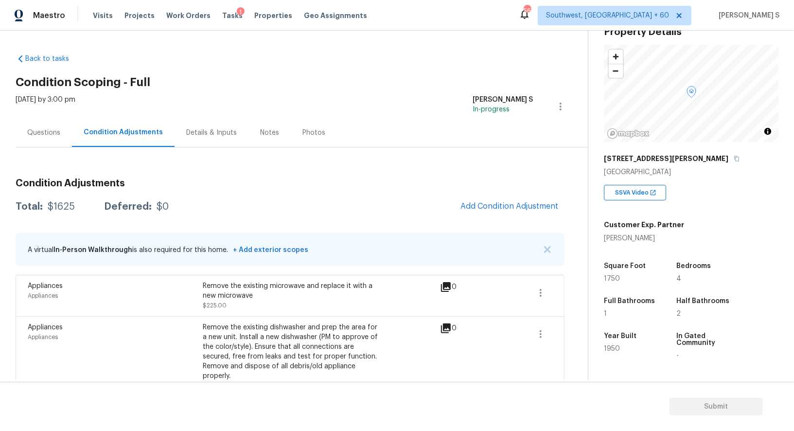
click at [481, 194] on div "Condition Adjustments Total: $1625 Deferred: $0 Add Condition Adjustment A virt…" at bounding box center [290, 354] width 549 height 367
click at [495, 209] on span "Add Condition Adjustment" at bounding box center [510, 206] width 98 height 9
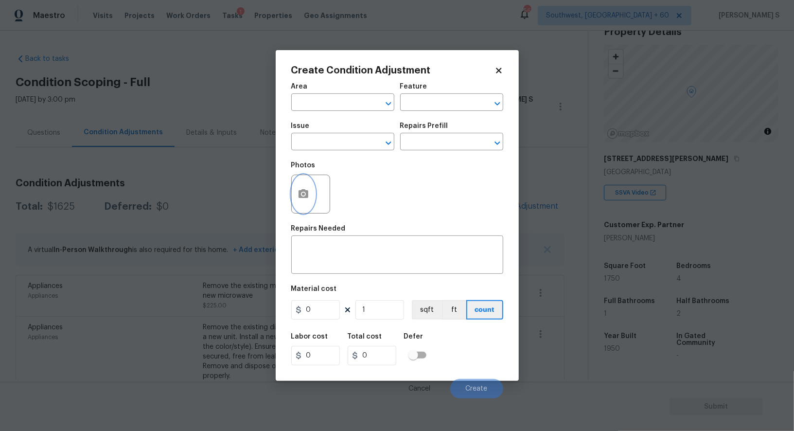
click at [299, 194] on icon "button" at bounding box center [304, 193] width 10 height 9
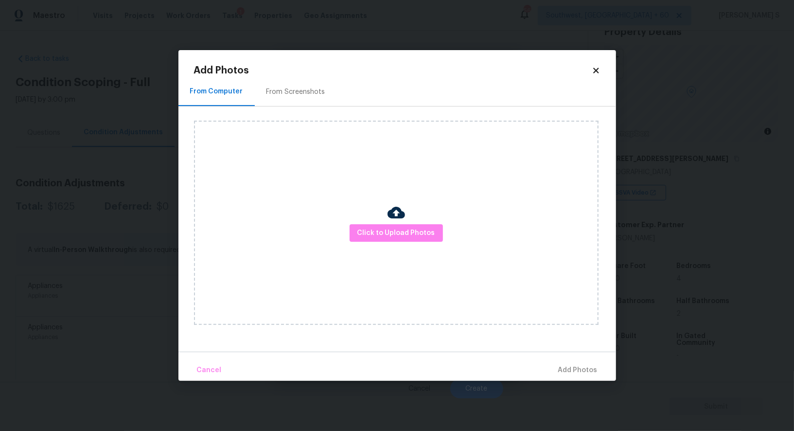
click at [300, 89] on div "From Screenshots" at bounding box center [296, 92] width 59 height 10
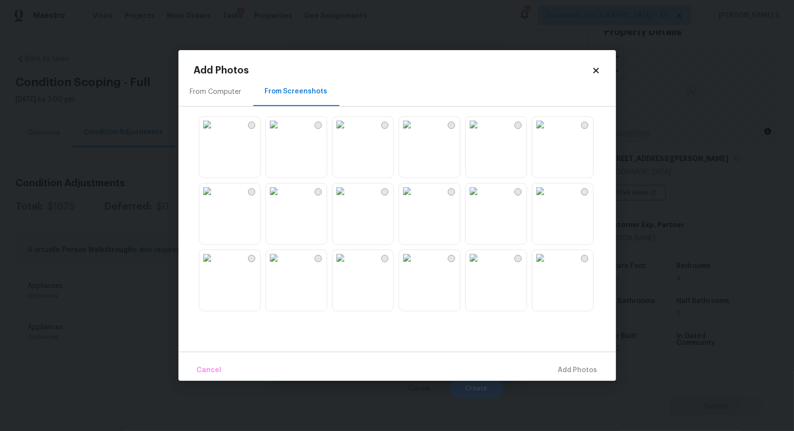
click at [415, 132] on img at bounding box center [407, 125] width 16 height 16
click at [348, 132] on img at bounding box center [341, 125] width 16 height 16
click at [337, 131] on img at bounding box center [341, 125] width 16 height 16
click at [415, 199] on img at bounding box center [407, 191] width 16 height 16
click at [348, 199] on img at bounding box center [341, 191] width 16 height 16
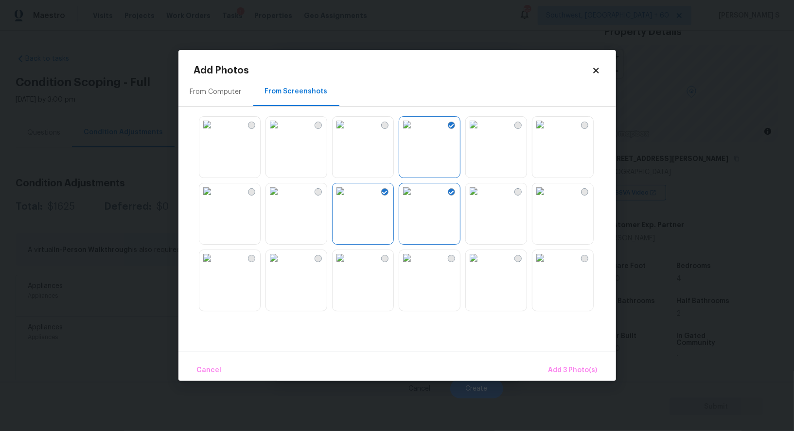
click at [282, 199] on img at bounding box center [274, 191] width 16 height 16
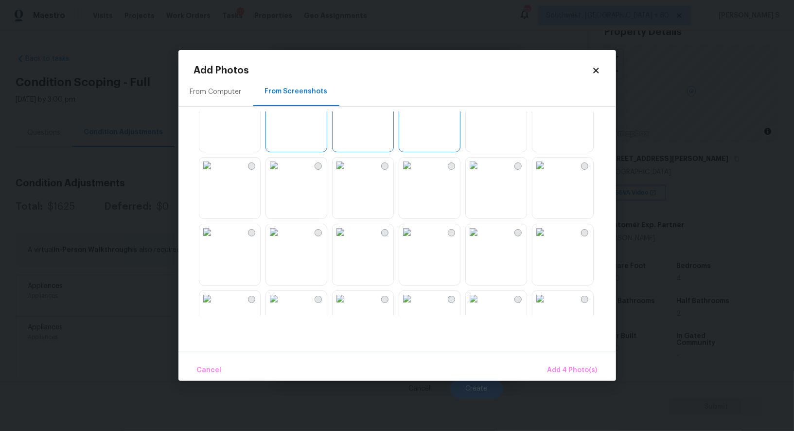
scroll to position [151, 0]
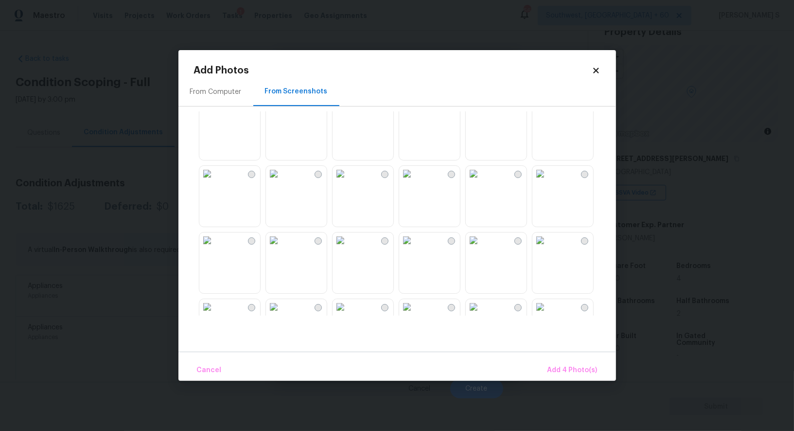
click at [215, 115] on img at bounding box center [207, 107] width 16 height 16
click at [215, 181] on img at bounding box center [207, 174] width 16 height 16
drag, startPoint x: 295, startPoint y: 199, endPoint x: 340, endPoint y: 199, distance: 44.8
click at [282, 181] on img at bounding box center [274, 174] width 16 height 16
click at [340, 181] on img at bounding box center [341, 174] width 16 height 16
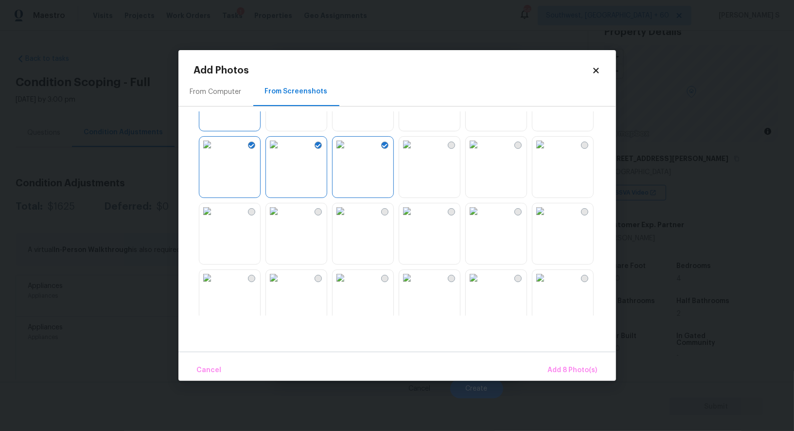
scroll to position [222, 0]
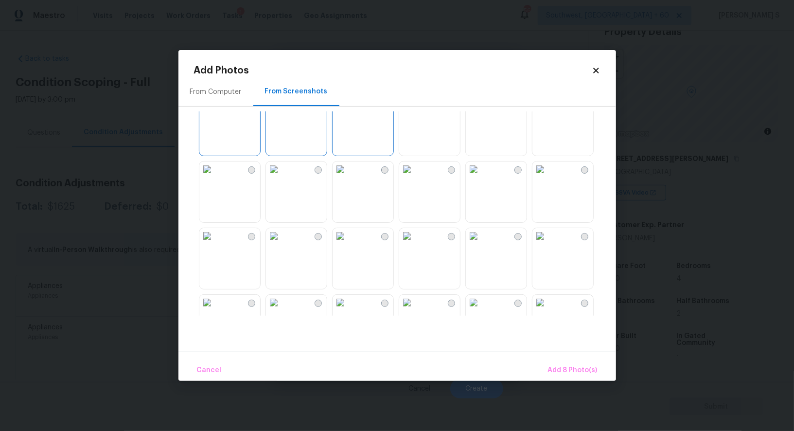
click at [548, 177] on img at bounding box center [541, 169] width 16 height 16
click at [482, 177] on img at bounding box center [474, 169] width 16 height 16
click at [415, 177] on img at bounding box center [407, 169] width 16 height 16
click at [415, 244] on img at bounding box center [407, 236] width 16 height 16
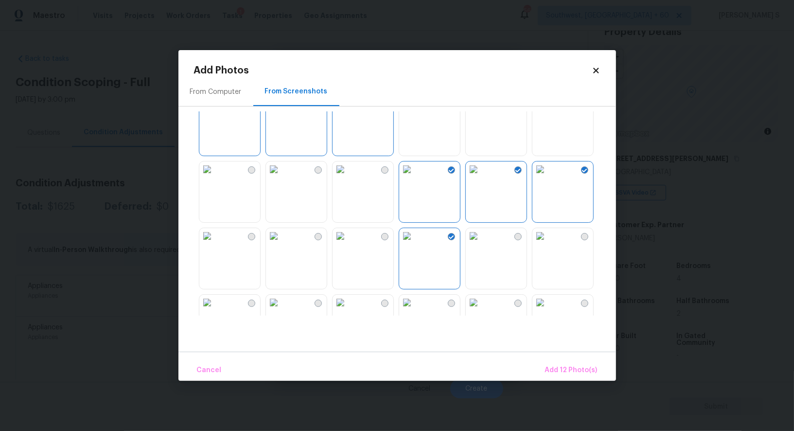
click at [282, 244] on img at bounding box center [274, 236] width 16 height 16
click at [547, 369] on span "Add 13 Photo(s)" at bounding box center [572, 370] width 52 height 12
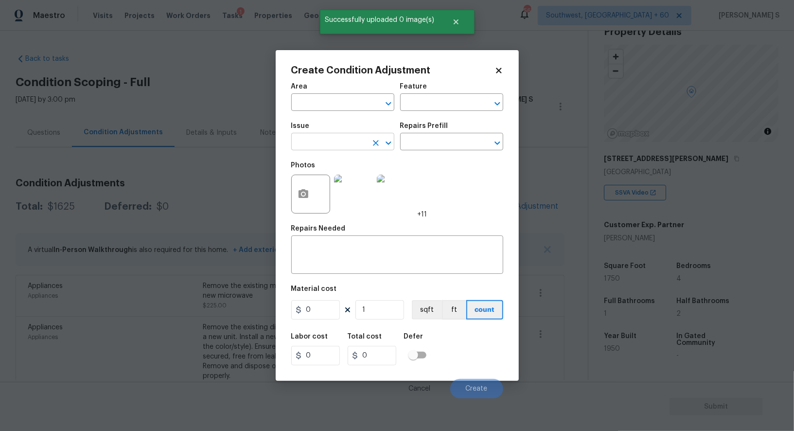
click at [325, 145] on input "text" at bounding box center [329, 142] width 76 height 15
type input "ACQ: Paint"
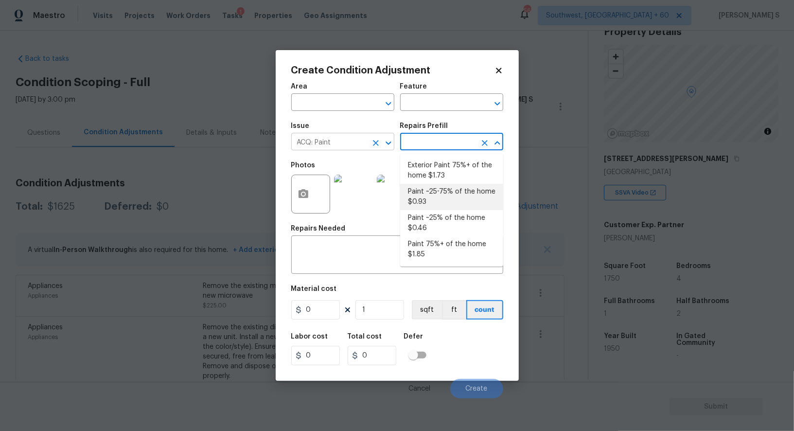
type input "Acquisition"
type textarea "Acquisition Scope: ~25 - 75% of the home needs interior paint"
type input "0.93"
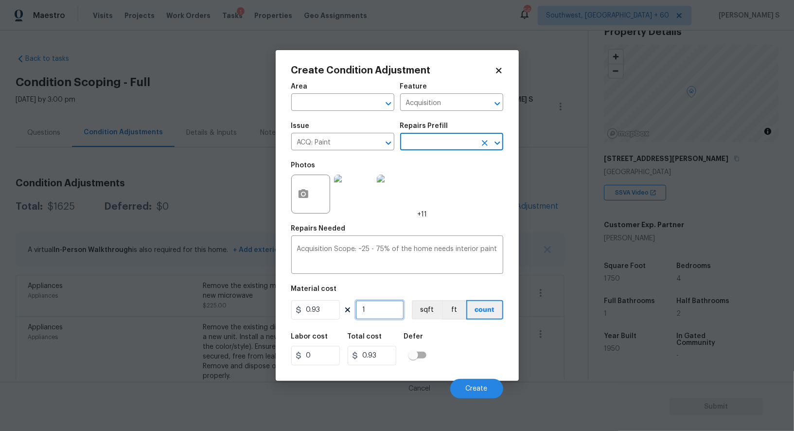
click at [383, 309] on input "1" at bounding box center [380, 309] width 49 height 19
type input "17"
type input "15.81"
type input "175"
type input "162.75"
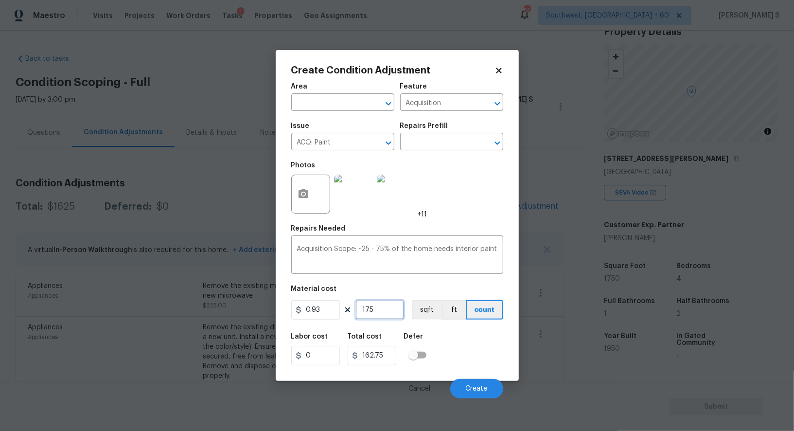
type input "1750"
type input "1627.5"
type input "1750"
click at [428, 317] on button "sqft" at bounding box center [427, 309] width 30 height 19
click at [443, 342] on div "Labor cost 0 Total cost 1627.5 Defer" at bounding box center [397, 349] width 212 height 44
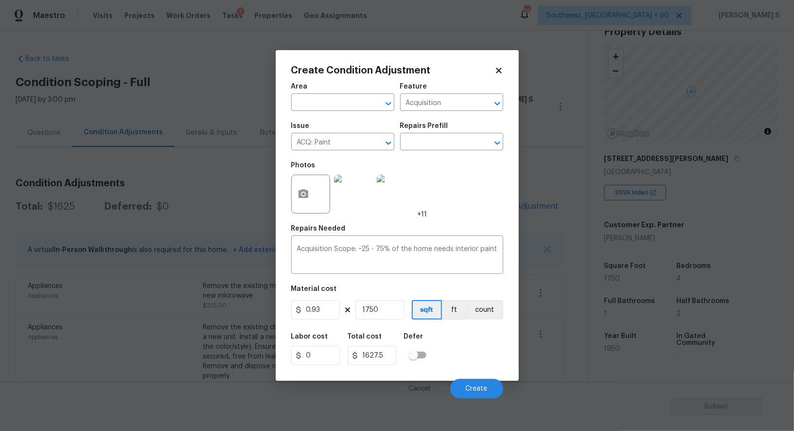
click at [469, 364] on div "Labor cost 0 Total cost 1627.5 Defer" at bounding box center [397, 349] width 212 height 44
click at [492, 394] on button "Create" at bounding box center [476, 388] width 53 height 19
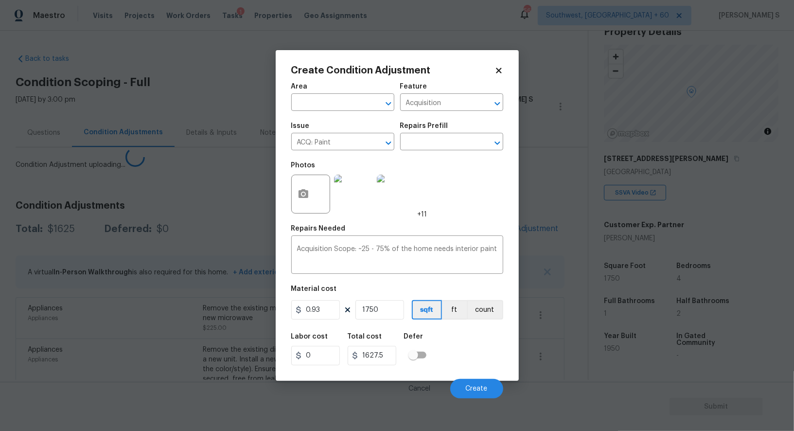
click at [145, 385] on body "Maestro Visits Projects Work Orders Tasks 1 Properties Geo Assignments 567 Sout…" at bounding box center [397, 215] width 794 height 431
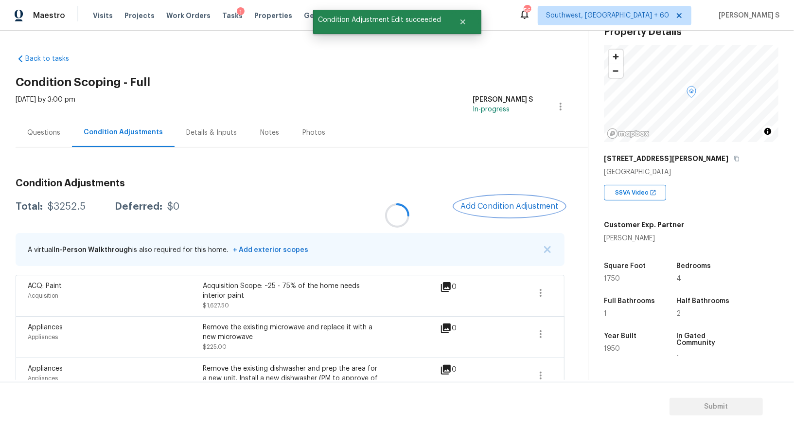
click at [526, 212] on div "Condition Adjustments Total: $3252.5 Deferred: $0 Add Condition Adjustment A vi…" at bounding box center [290, 375] width 549 height 408
click at [495, 206] on div at bounding box center [397, 215] width 794 height 431
click at [495, 206] on span "Add Condition Adjustment" at bounding box center [510, 206] width 98 height 9
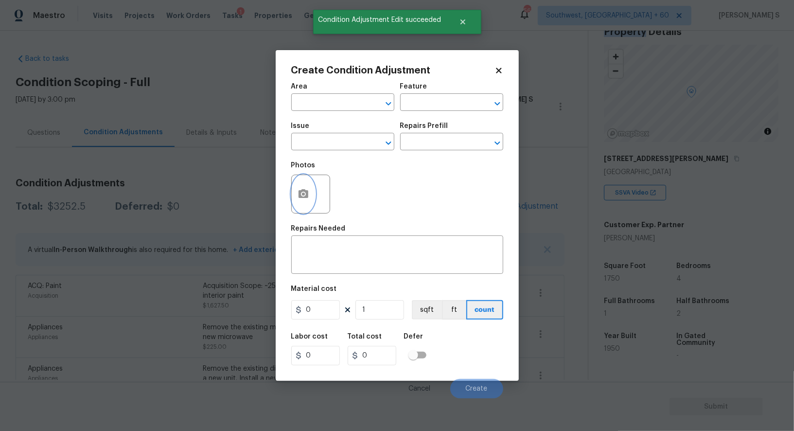
click at [302, 200] on icon "button" at bounding box center [304, 194] width 12 height 12
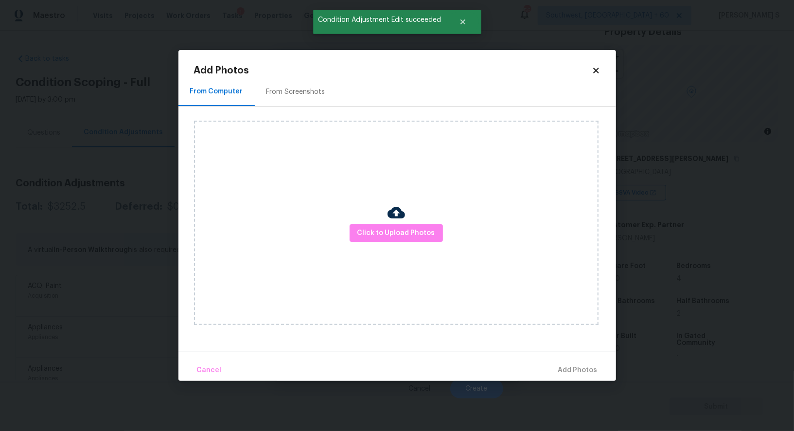
click at [303, 88] on div "From Screenshots" at bounding box center [296, 92] width 59 height 10
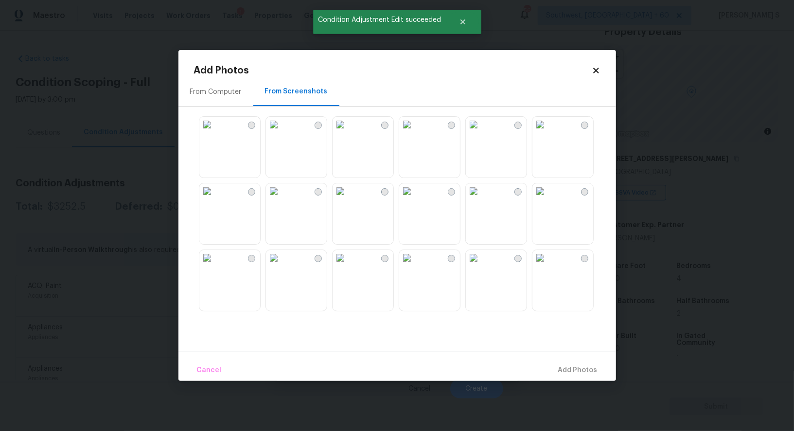
click at [415, 132] on img at bounding box center [407, 125] width 16 height 16
click at [415, 199] on img at bounding box center [407, 191] width 16 height 16
click at [348, 199] on img at bounding box center [341, 191] width 16 height 16
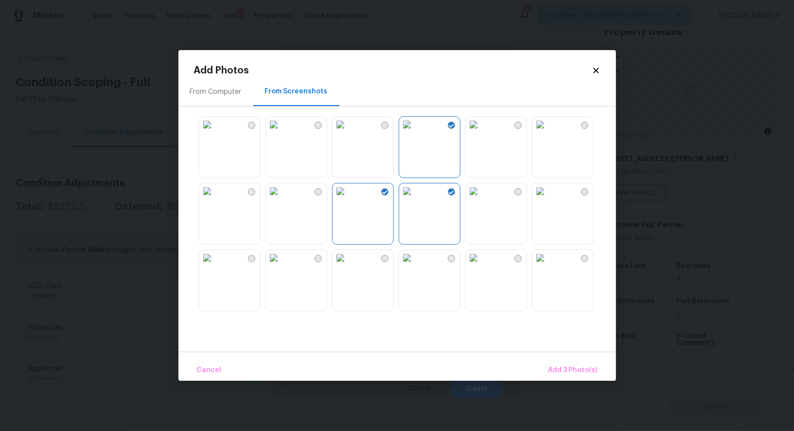
click at [282, 199] on img at bounding box center [274, 191] width 16 height 16
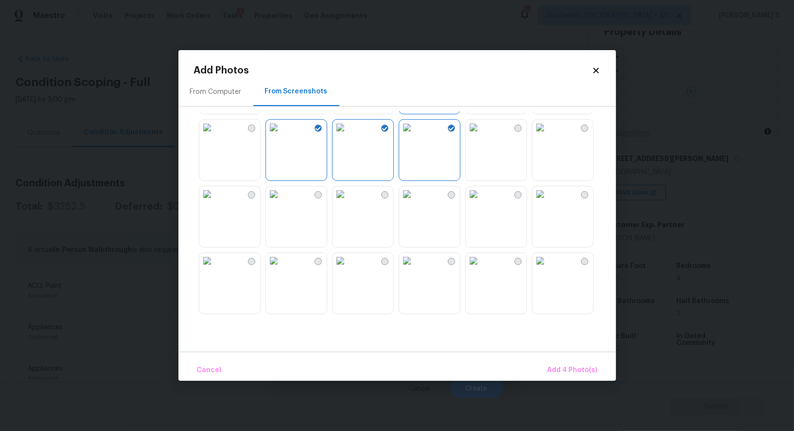
click at [282, 202] on img at bounding box center [274, 194] width 16 height 16
click at [215, 202] on img at bounding box center [207, 194] width 16 height 16
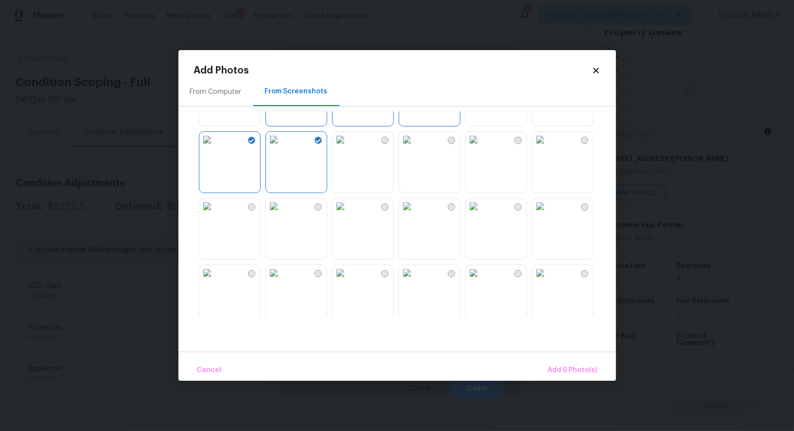
click at [215, 214] on img at bounding box center [207, 206] width 16 height 16
click at [282, 214] on img at bounding box center [274, 206] width 16 height 16
click at [338, 214] on img at bounding box center [341, 206] width 16 height 16
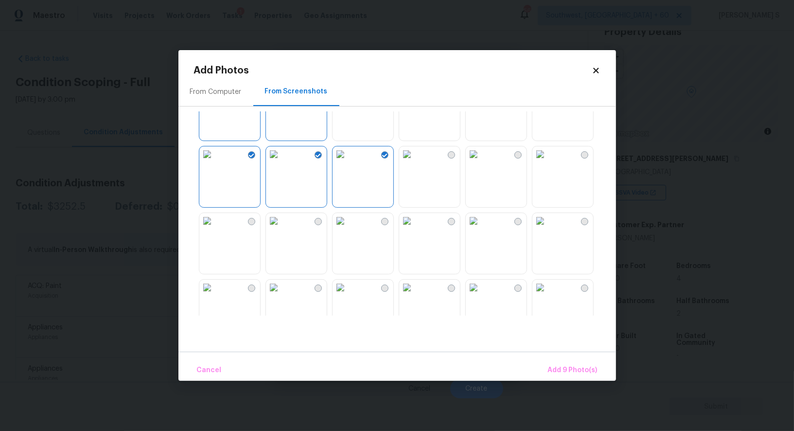
scroll to position [217, 0]
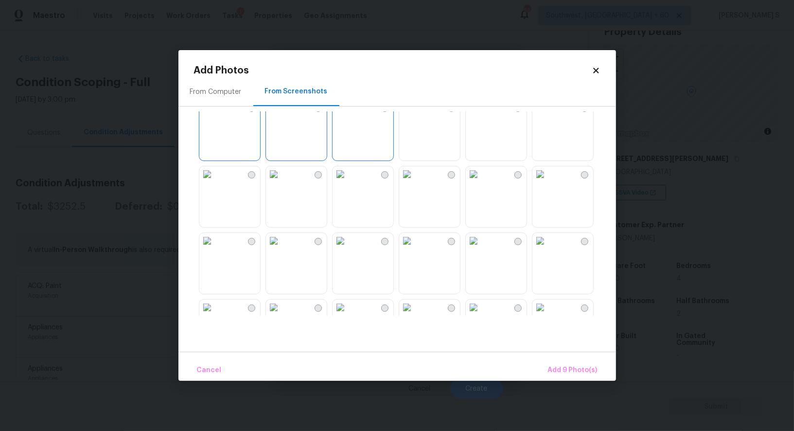
click at [340, 182] on img at bounding box center [341, 174] width 16 height 16
click at [282, 182] on img at bounding box center [274, 174] width 16 height 16
click at [282, 315] on img at bounding box center [274, 308] width 16 height 16
click at [282, 249] on img at bounding box center [274, 241] width 16 height 16
click at [264, 276] on div at bounding box center [405, 213] width 422 height 204
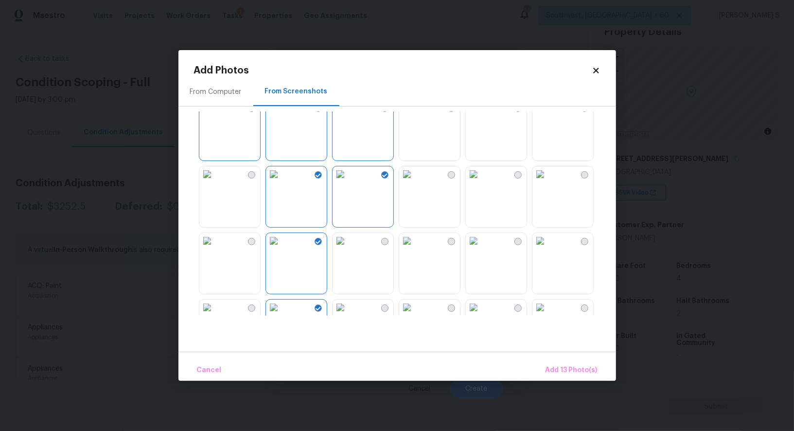
click at [200, 248] on img at bounding box center [207, 241] width 16 height 16
click at [215, 249] on img at bounding box center [207, 241] width 16 height 16
click at [348, 249] on img at bounding box center [341, 241] width 16 height 16
click at [415, 249] on img at bounding box center [407, 241] width 16 height 16
click at [578, 367] on span "Add 15 Photo(s)" at bounding box center [572, 370] width 52 height 12
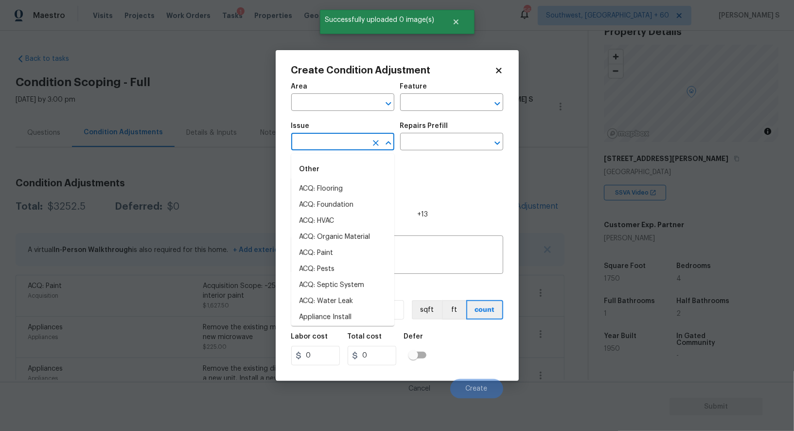
click at [351, 139] on input "text" at bounding box center [329, 142] width 76 height 15
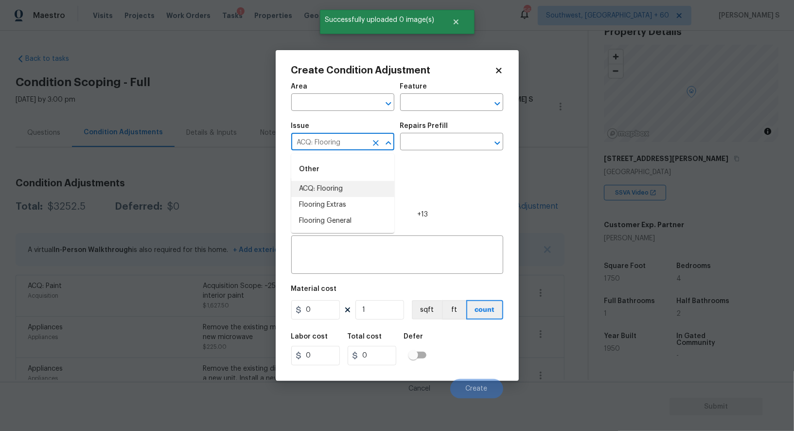
type input "ACQ: Flooring"
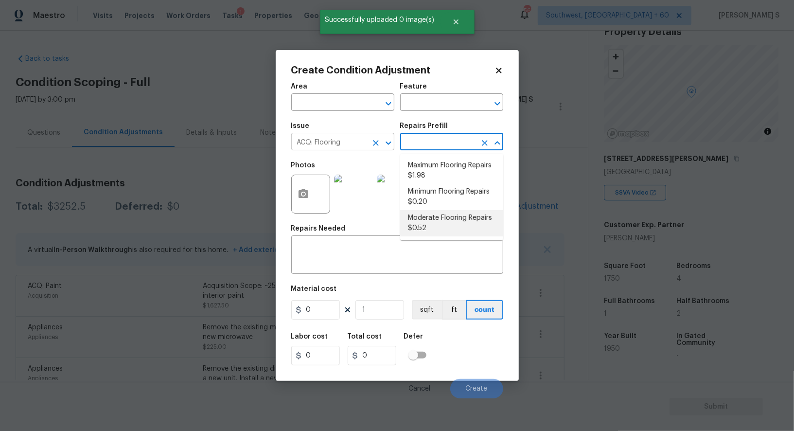
type input "Acquisition"
type textarea "Acquisition Scope: Moderate flooring repairs"
type input "0.52"
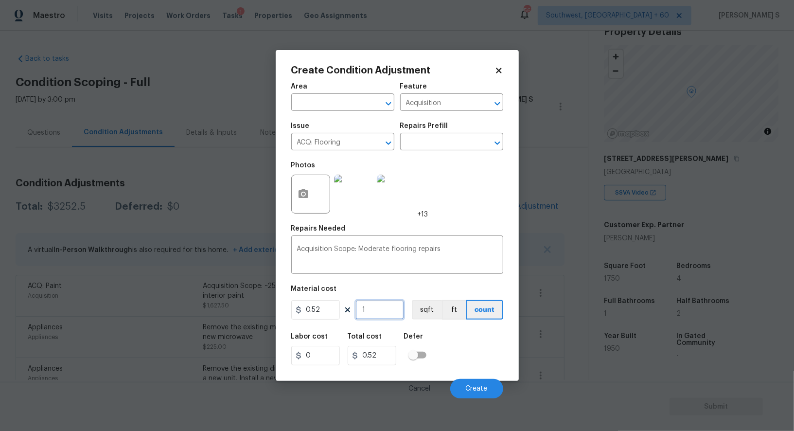
click at [387, 307] on input "1" at bounding box center [380, 309] width 49 height 19
paste input "750"
type input "1750"
type input "910"
type input "1750"
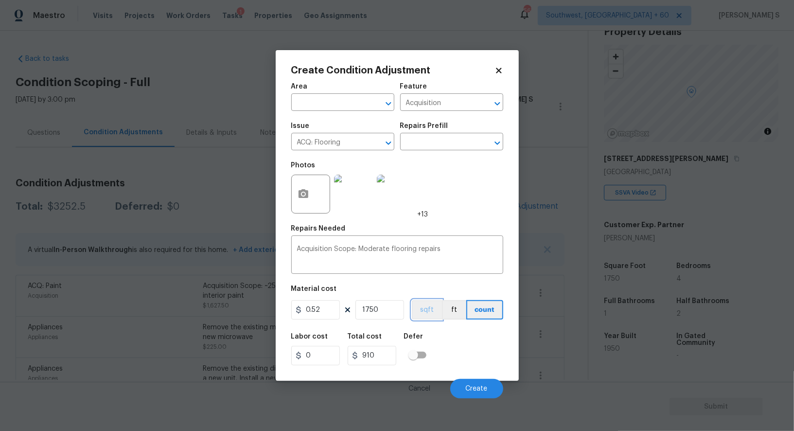
click at [430, 304] on button "sqft" at bounding box center [427, 309] width 30 height 19
click at [450, 320] on button "ft" at bounding box center [454, 309] width 25 height 19
click at [432, 318] on button "sqft" at bounding box center [427, 309] width 30 height 19
click at [468, 356] on div "Labor cost 0 Total cost 910 Defer" at bounding box center [397, 349] width 212 height 44
click at [492, 391] on button "Create" at bounding box center [476, 388] width 53 height 19
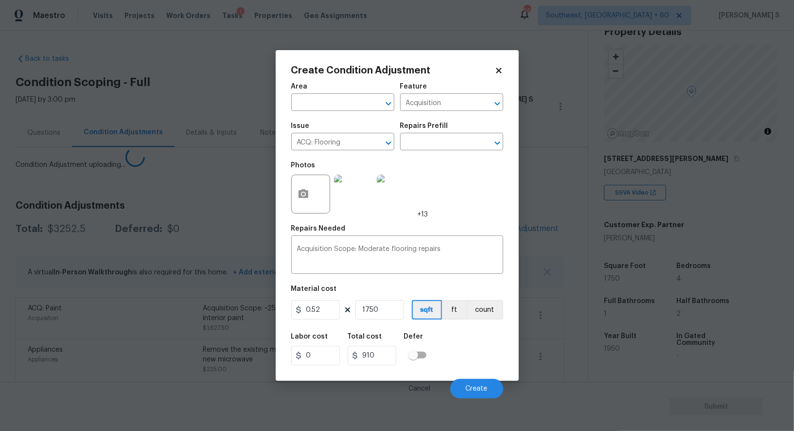
click at [87, 309] on body "Maestro Visits Projects Work Orders Tasks 1 Properties Geo Assignments 567 Sout…" at bounding box center [397, 215] width 794 height 431
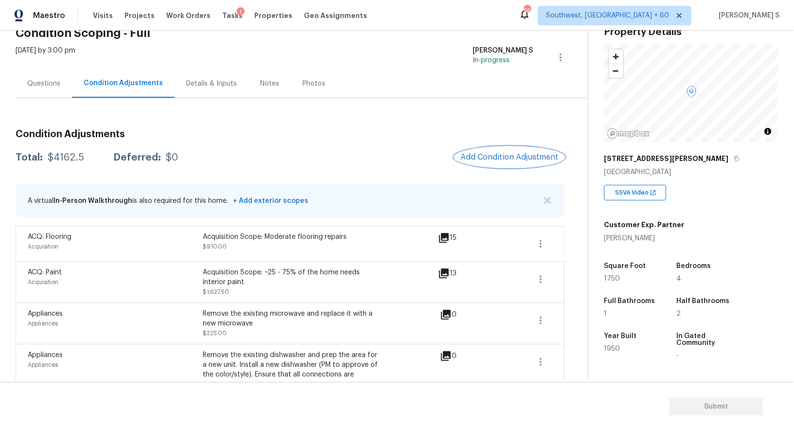
scroll to position [0, 0]
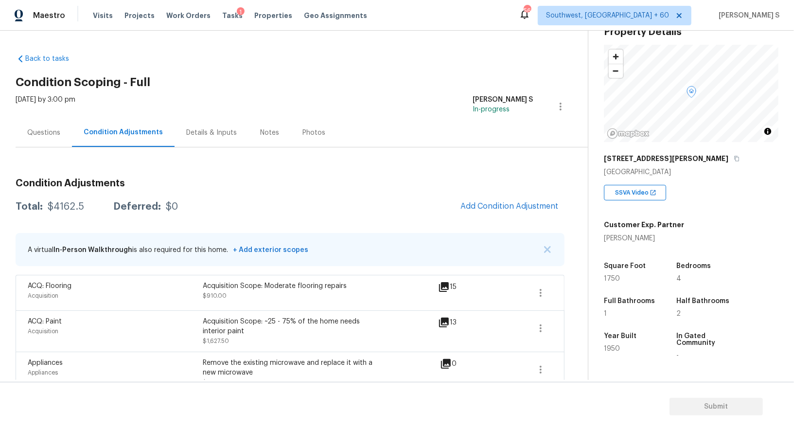
click at [44, 136] on div "Questions" at bounding box center [43, 133] width 33 height 10
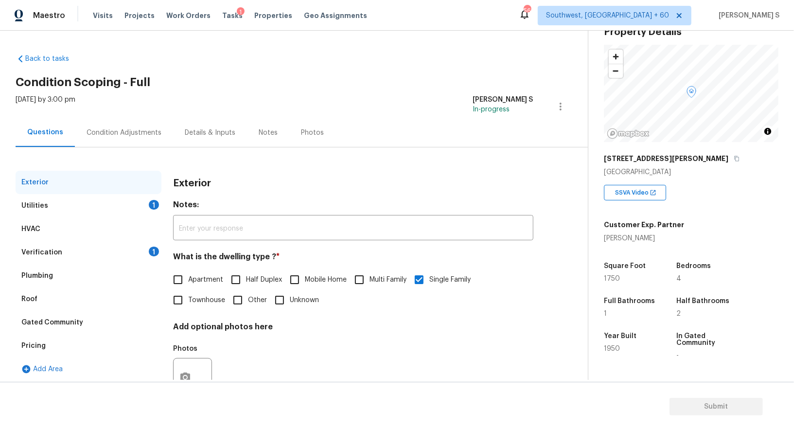
scroll to position [37, 0]
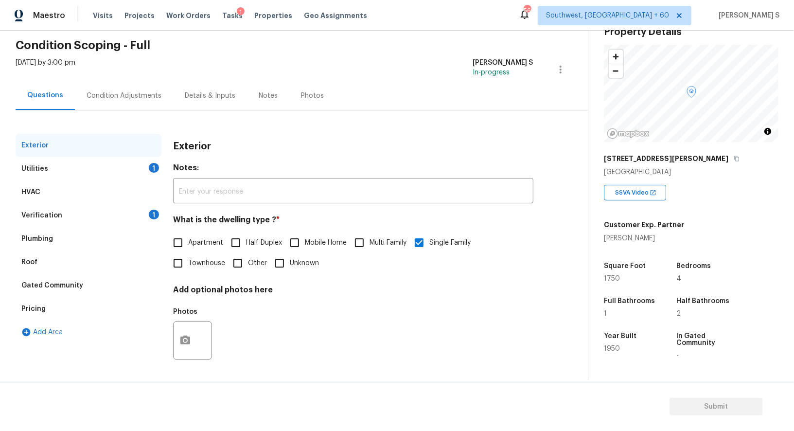
click at [24, 307] on div "Pricing" at bounding box center [33, 309] width 24 height 10
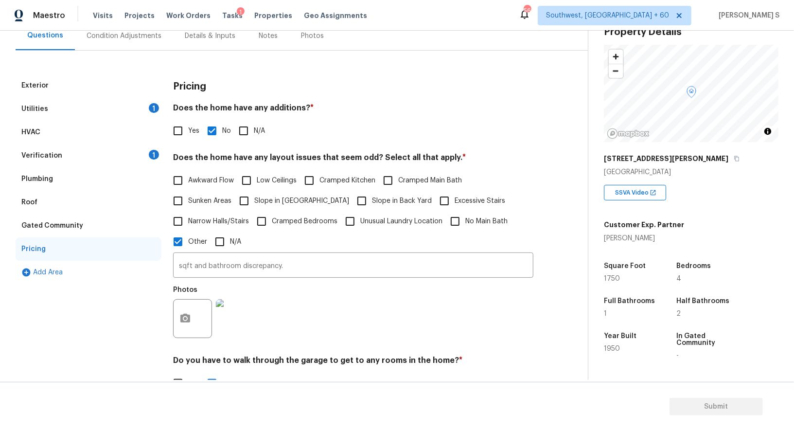
click at [39, 156] on div "Verification" at bounding box center [41, 156] width 41 height 10
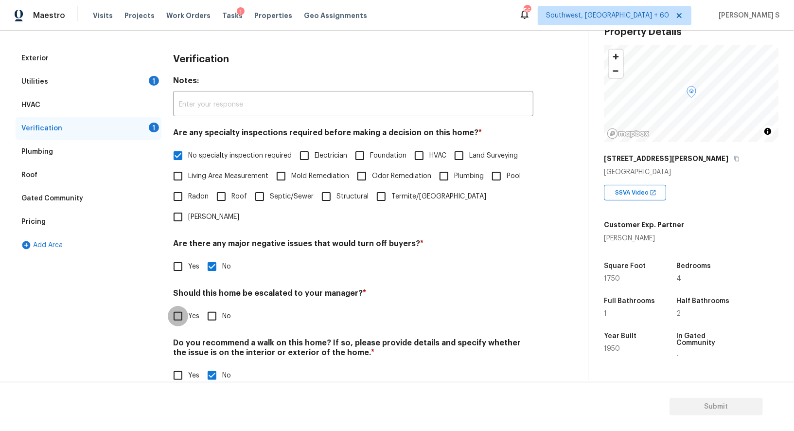
click at [186, 306] on input "Yes" at bounding box center [178, 316] width 20 height 20
checkbox input "true"
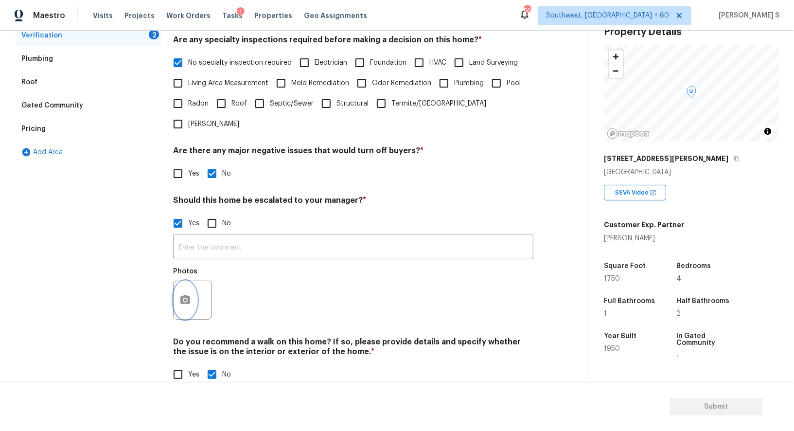
scroll to position [216, 0]
click at [189, 295] on icon "button" at bounding box center [185, 301] width 12 height 12
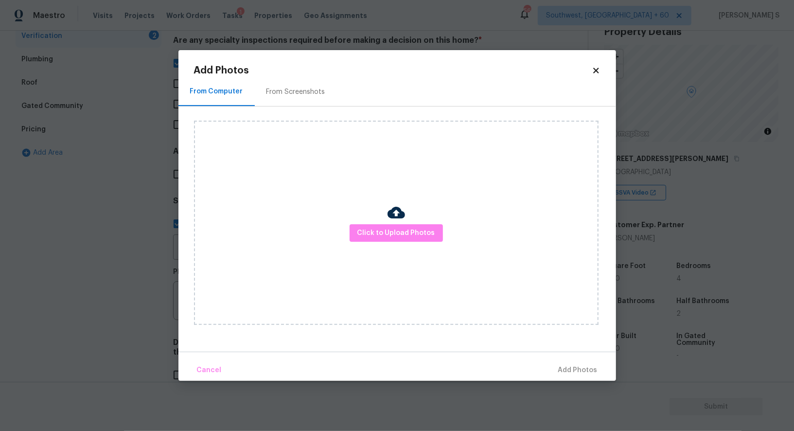
click at [376, 220] on div "Click to Upload Photos" at bounding box center [396, 223] width 405 height 204
click at [377, 227] on span "Click to Upload Photos" at bounding box center [397, 233] width 78 height 12
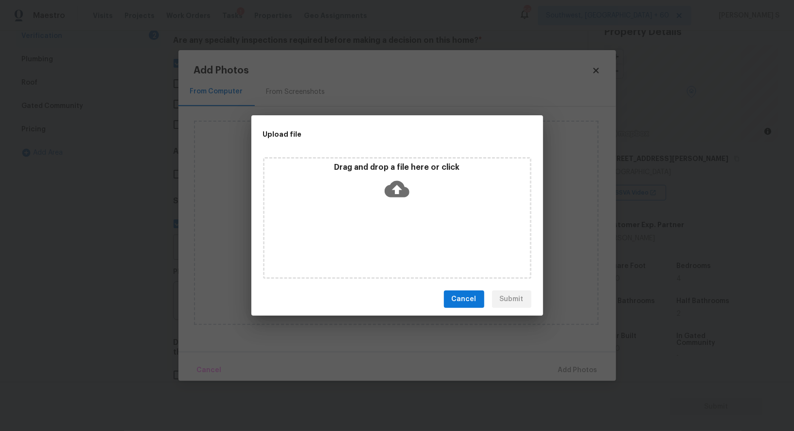
click at [377, 227] on div "Drag and drop a file here or click" at bounding box center [397, 218] width 269 height 122
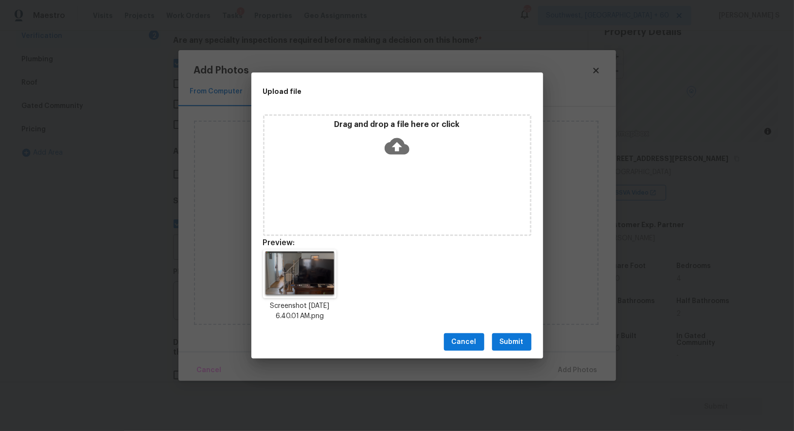
click at [523, 338] on span "Submit" at bounding box center [512, 342] width 24 height 12
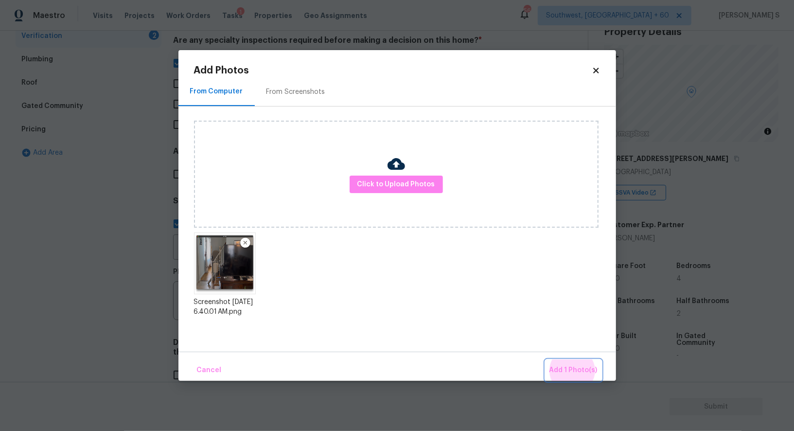
click at [546, 360] on button "Add 1 Photo(s)" at bounding box center [574, 370] width 56 height 21
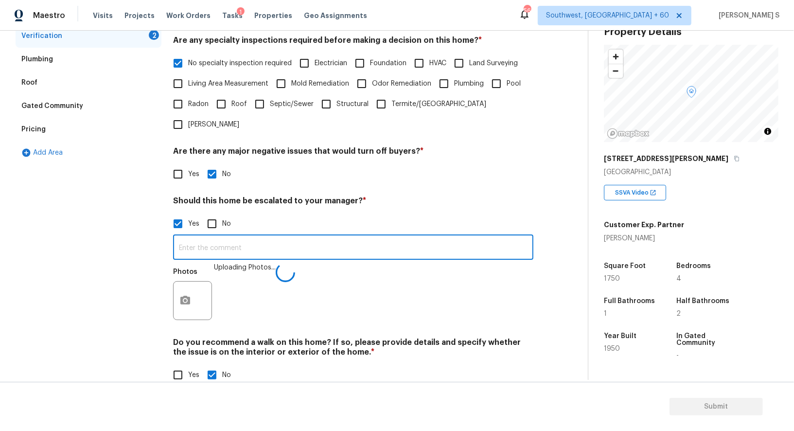
click at [479, 237] on input "text" at bounding box center [353, 248] width 360 height 23
type input "Electric chair elevator present in this property. @0:29"
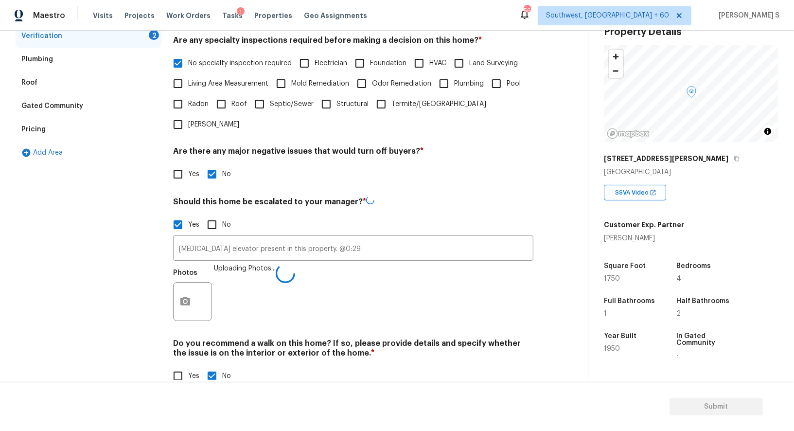
click at [424, 300] on div "Photos Uploading Photos..." at bounding box center [353, 295] width 360 height 63
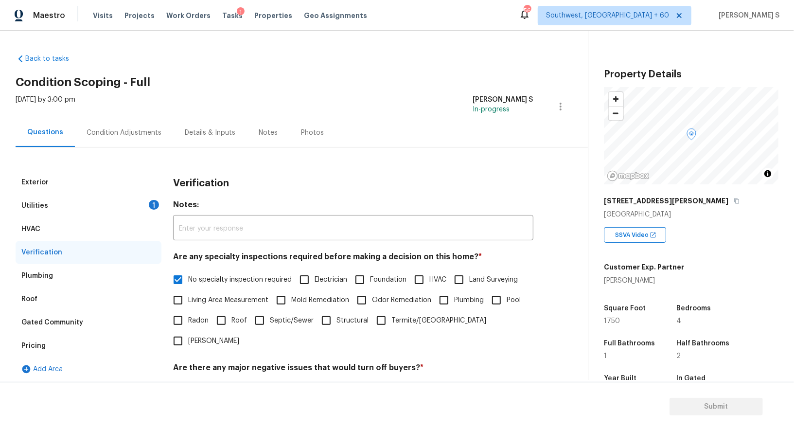
scroll to position [42, 0]
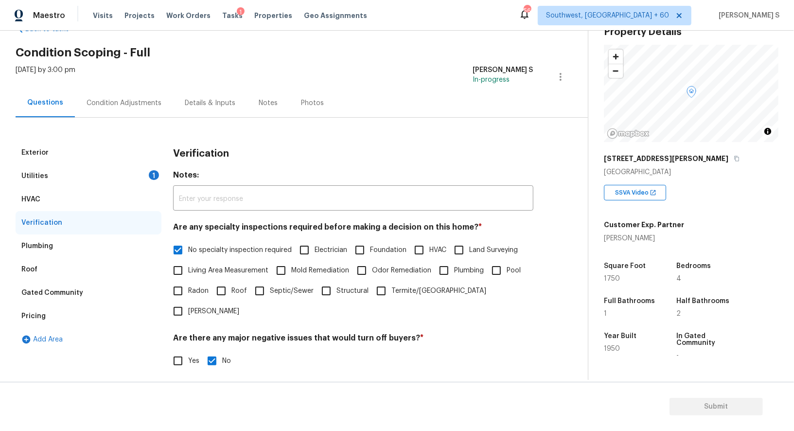
click at [50, 173] on div "Utilities 1" at bounding box center [89, 175] width 146 height 23
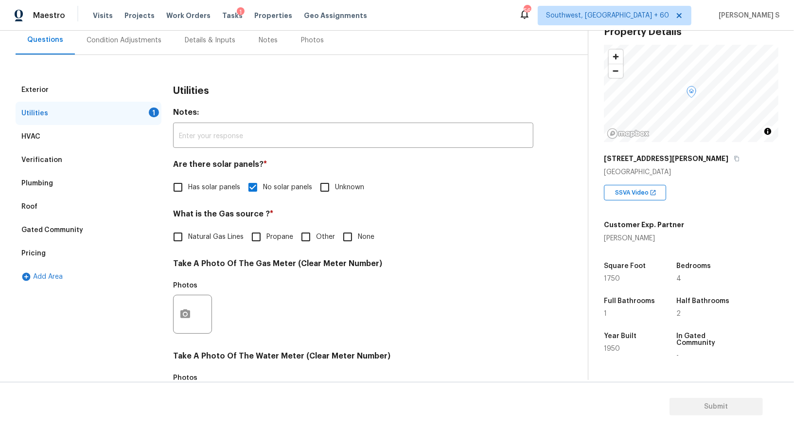
scroll to position [149, 0]
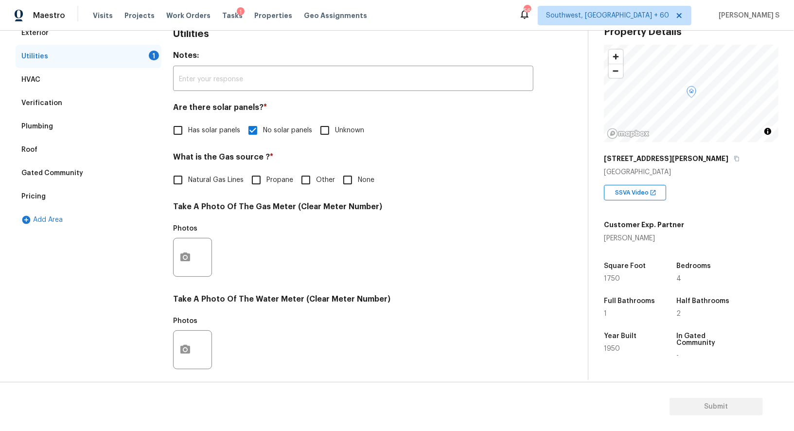
click at [182, 183] on input "Natural Gas Lines" at bounding box center [178, 180] width 20 height 20
checkbox input "true"
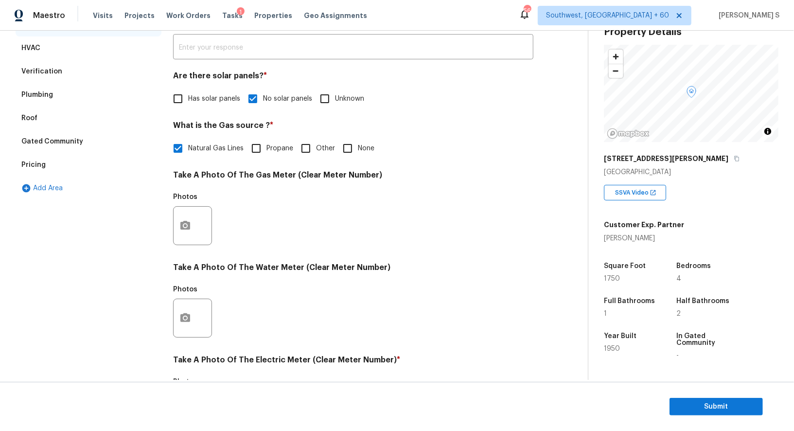
scroll to position [10, 0]
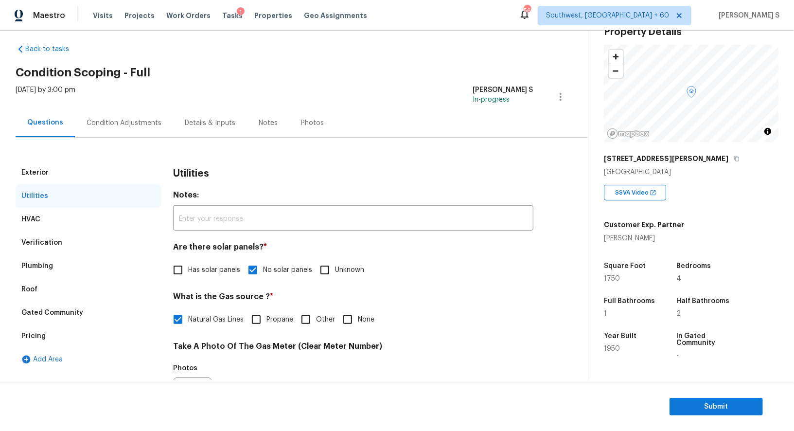
click at [151, 118] on div "Condition Adjustments" at bounding box center [124, 123] width 75 height 10
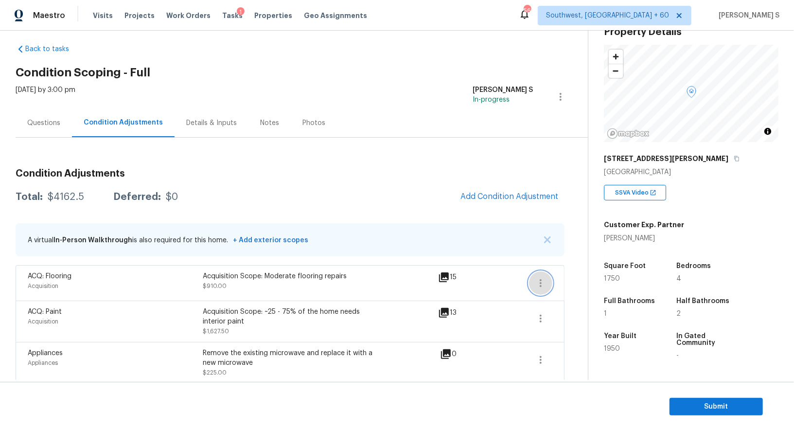
click at [542, 277] on icon "button" at bounding box center [541, 283] width 12 height 12
click at [568, 278] on div "Edit" at bounding box center [596, 280] width 76 height 10
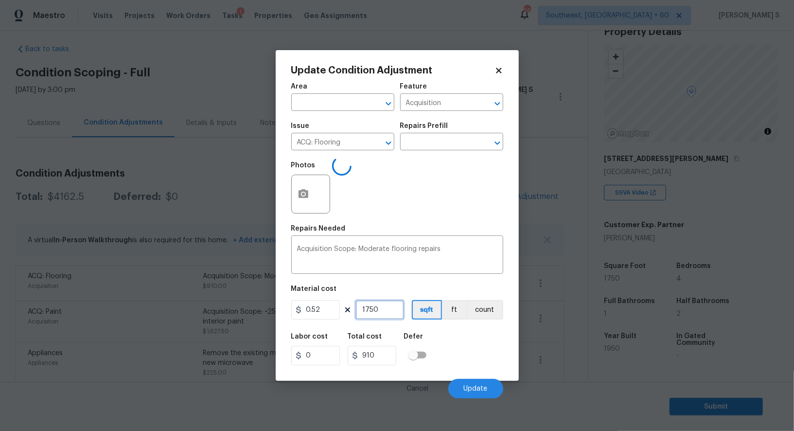
click at [389, 306] on input "1750" at bounding box center [380, 309] width 49 height 19
type input "1"
type input "0.52"
type input "10"
type input "5.2"
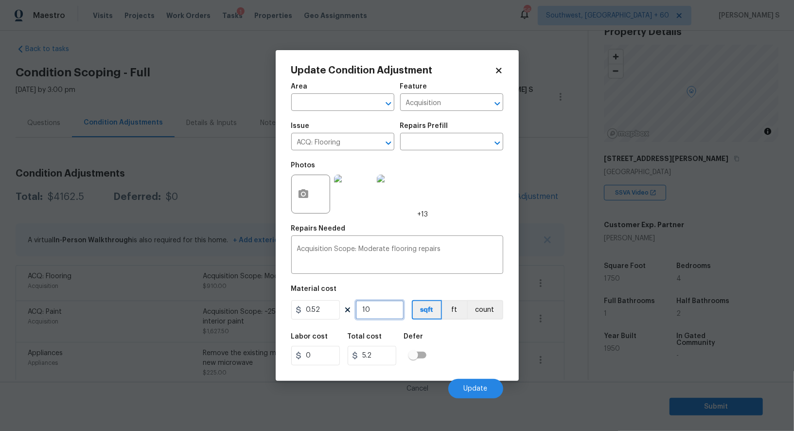
type input "100"
type input "52"
type input "1000"
type input "520"
type input "1000"
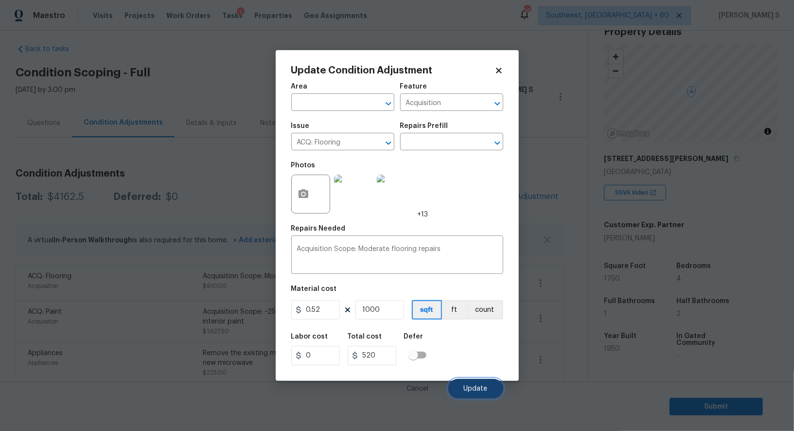
click at [472, 385] on button "Update" at bounding box center [475, 388] width 55 height 19
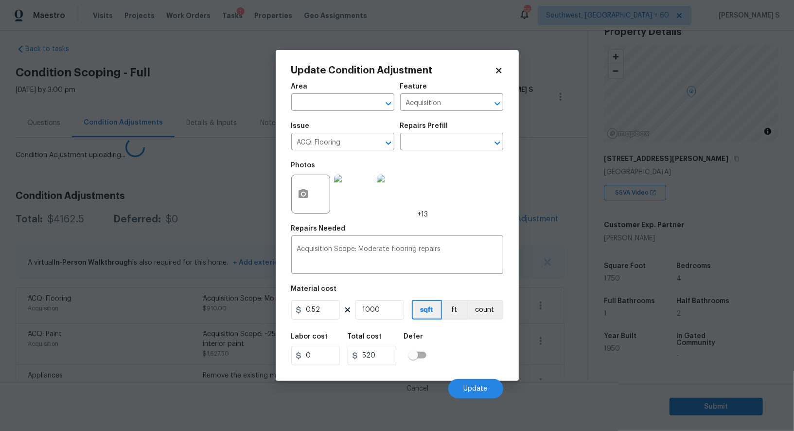
click at [104, 397] on body "Maestro Visits Projects Work Orders Tasks 1 Properties Geo Assignments 562 Sout…" at bounding box center [397, 215] width 794 height 431
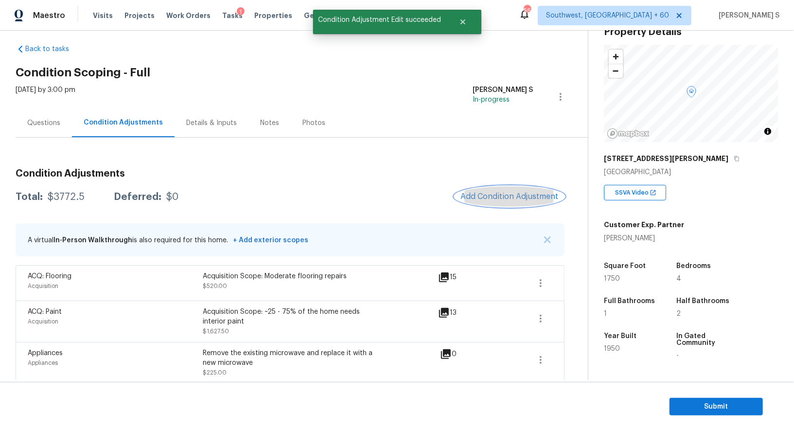
click at [481, 197] on span "Add Condition Adjustment" at bounding box center [510, 196] width 98 height 9
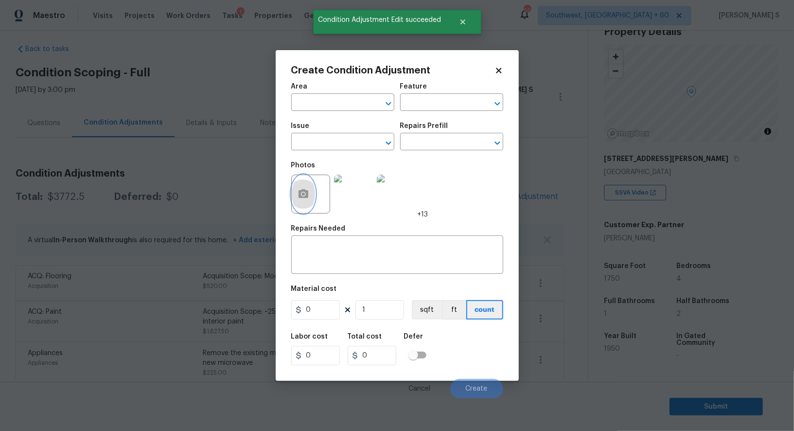
click at [308, 197] on icon "button" at bounding box center [304, 193] width 10 height 9
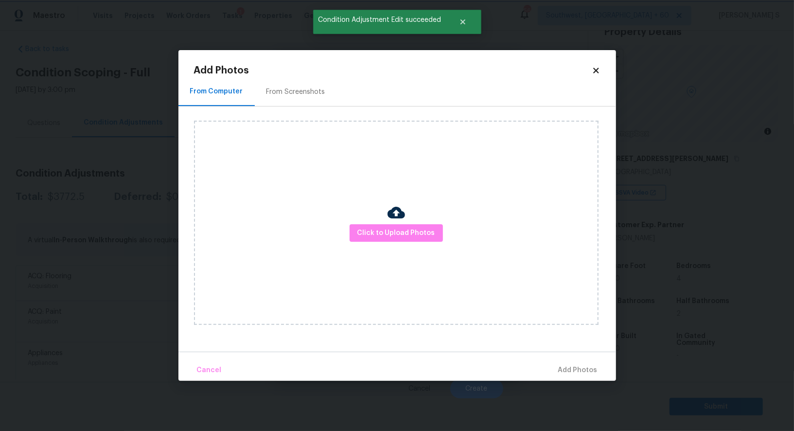
click at [121, 312] on body "Maestro Visits Projects Work Orders Tasks 1 Properties Geo Assignments 562 Sout…" at bounding box center [397, 215] width 794 height 431
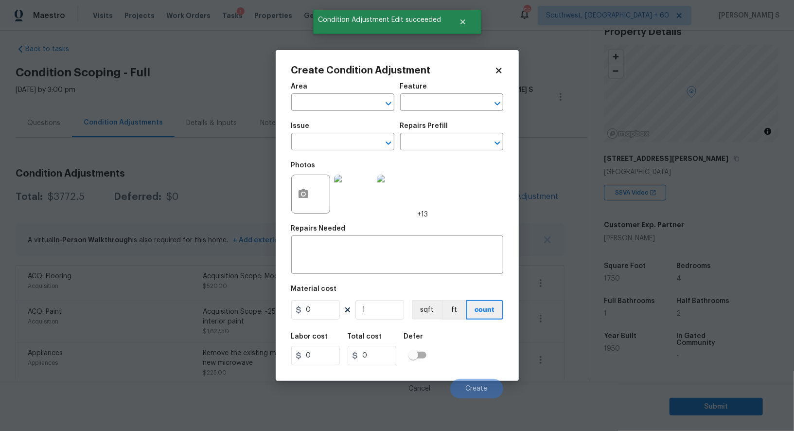
click at [215, 330] on body "Maestro Visits Projects Work Orders Tasks 1 Properties Geo Assignments 562 Sout…" at bounding box center [397, 215] width 794 height 431
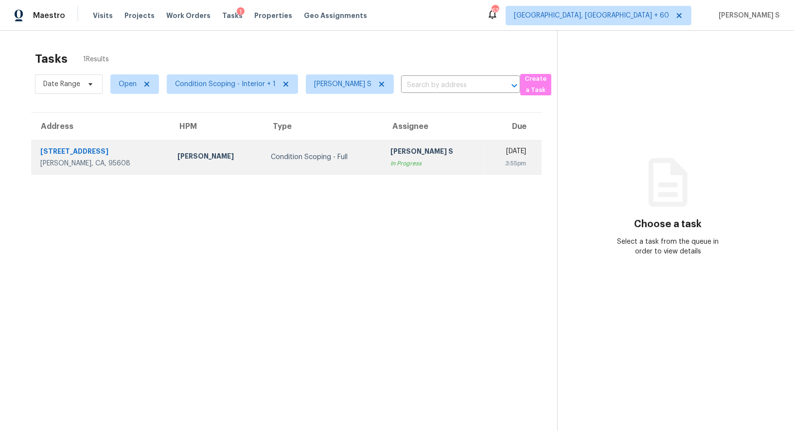
click at [391, 153] on div "[PERSON_NAME] S" at bounding box center [434, 152] width 86 height 12
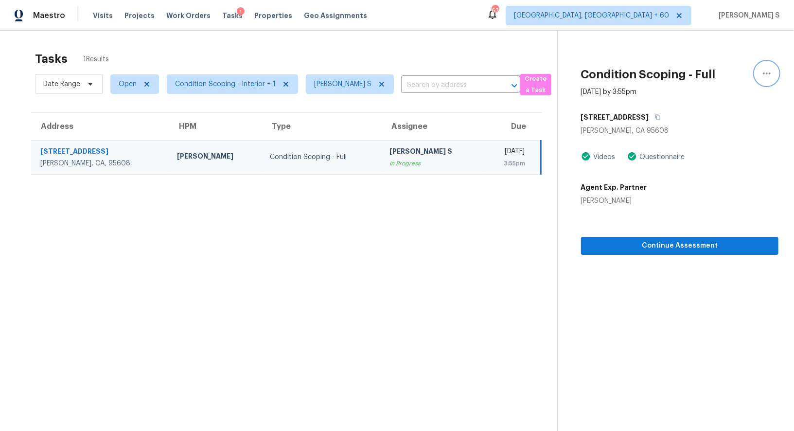
click at [770, 71] on icon "button" at bounding box center [767, 74] width 12 height 12
click at [699, 75] on div "Mark as Blocked" at bounding box center [712, 76] width 76 height 10
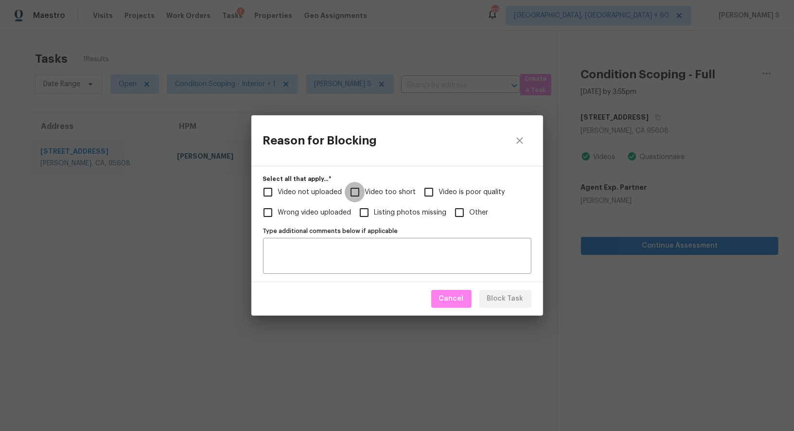
click at [354, 189] on input "Video too short" at bounding box center [355, 192] width 20 height 20
click at [345, 192] on input "Video too short" at bounding box center [355, 192] width 20 height 20
checkbox input "false"
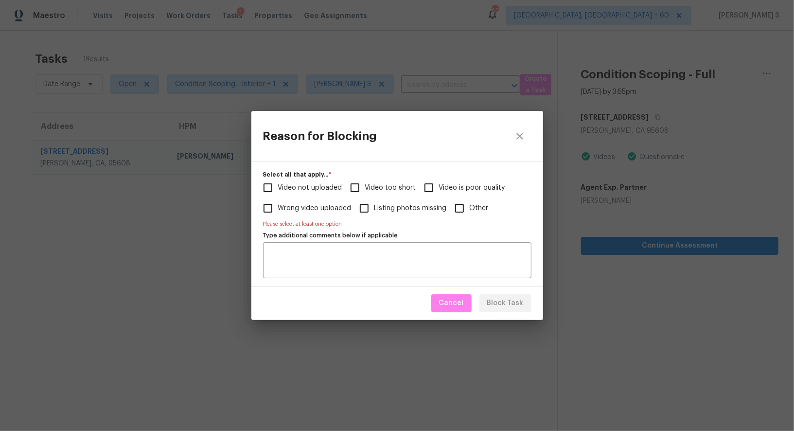
click at [335, 189] on span "Video not uploaded" at bounding box center [310, 188] width 64 height 10
click at [278, 189] on input "Video not uploaded" at bounding box center [268, 188] width 20 height 20
checkbox input "true"
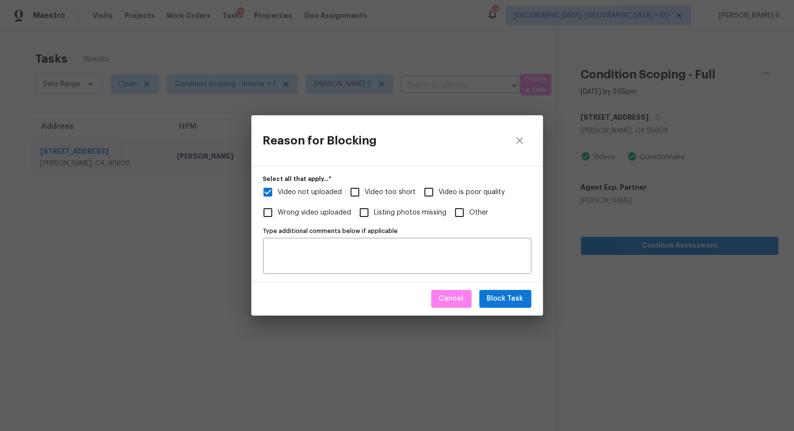
click at [345, 189] on input "Video too short" at bounding box center [355, 192] width 20 height 20
checkbox input "true"
click at [359, 257] on textarea "Type additional comments below if applicable" at bounding box center [397, 256] width 257 height 20
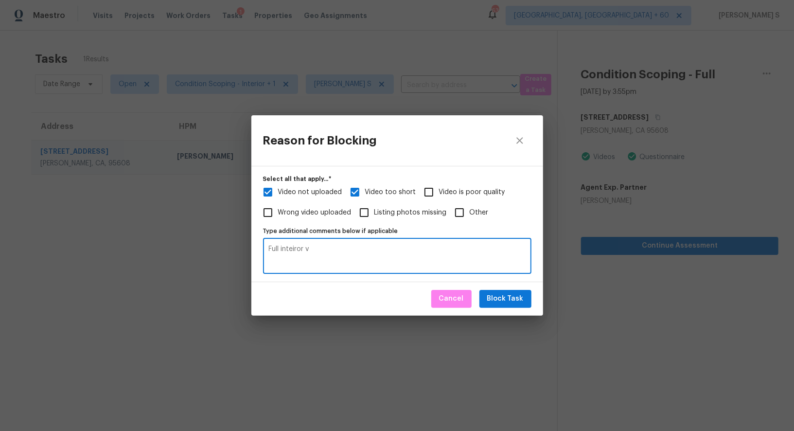
click at [359, 256] on textarea "Full inteiror" at bounding box center [397, 256] width 257 height 20
type textarea "Full inteiror video"
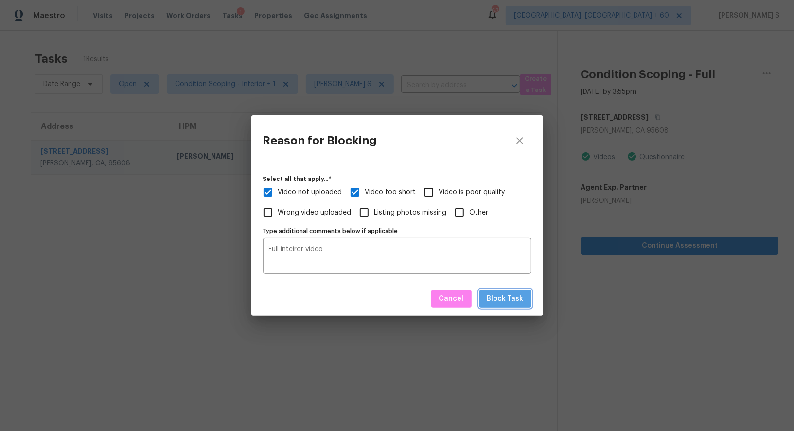
click at [518, 299] on span "Block Task" at bounding box center [505, 299] width 36 height 12
click at [138, 236] on div "Reason for Blocking Select all that apply...   * Video not uploaded Video too s…" at bounding box center [397, 215] width 794 height 431
checkbox input "true"
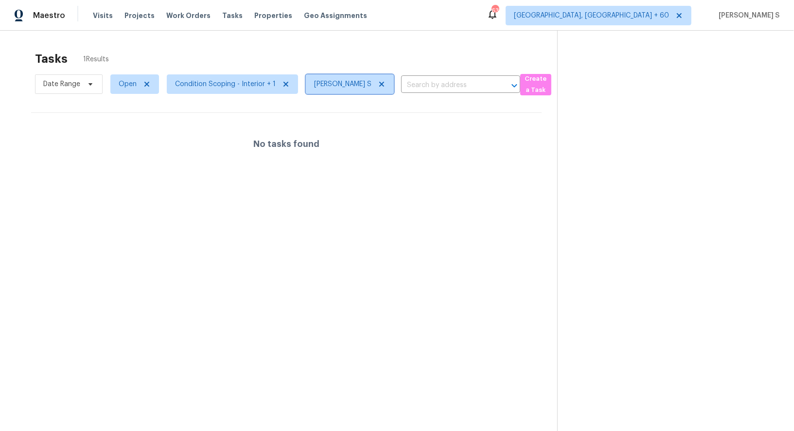
click at [382, 83] on icon at bounding box center [382, 84] width 8 height 8
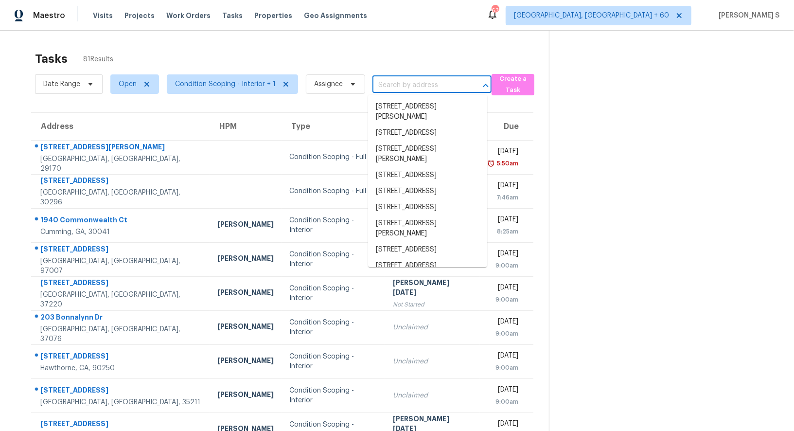
click at [376, 85] on input "text" at bounding box center [419, 85] width 92 height 15
paste input "5408 Downs Dr, Austin, TX, 78721"
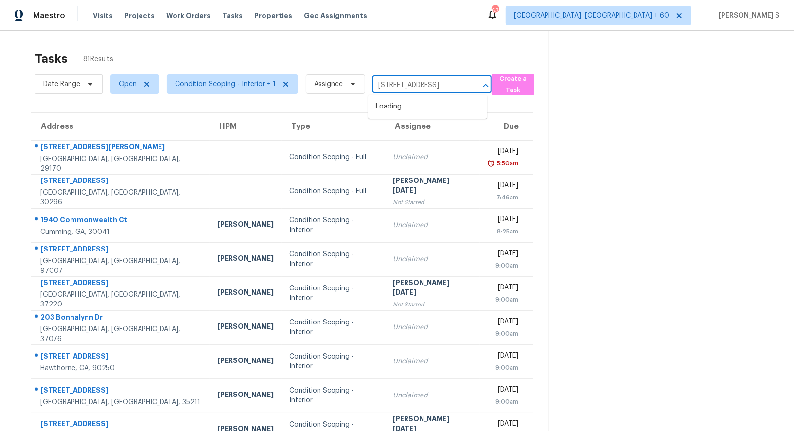
scroll to position [0, 19]
type input "5408 Downs Dr, Austin, TX, 78721"
click at [443, 78] on input "text" at bounding box center [419, 85] width 92 height 15
paste input "5408 Downs Dr, Austin, TX 78721"
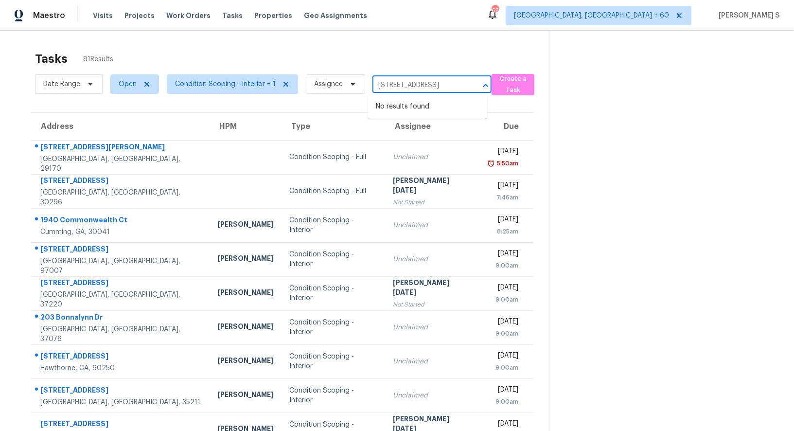
scroll to position [0, 18]
click at [389, 83] on input "5408 Downs Dr, Austin, TX 78721" at bounding box center [419, 85] width 92 height 15
type input "5408 Dow"
click at [404, 101] on li "5408 Downs Dr, Austin, TX 78721" at bounding box center [427, 107] width 119 height 16
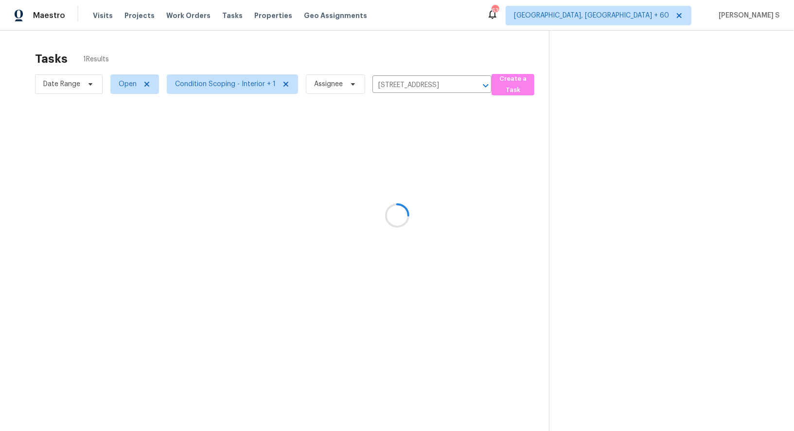
click at [411, 155] on div at bounding box center [397, 215] width 794 height 431
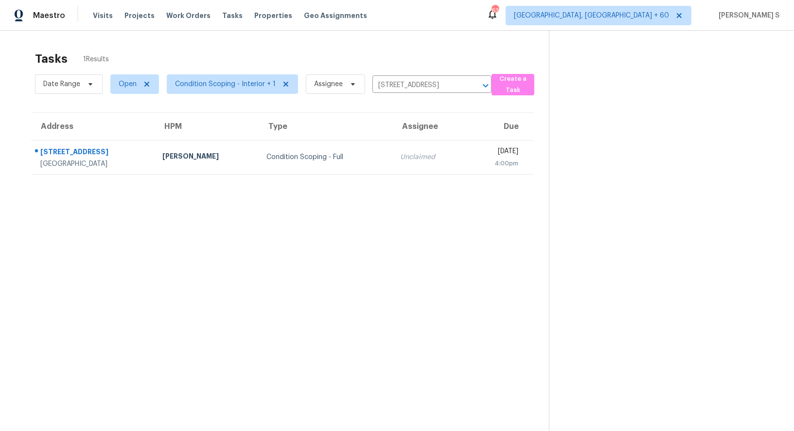
click at [411, 156] on div "Unclaimed" at bounding box center [429, 157] width 58 height 10
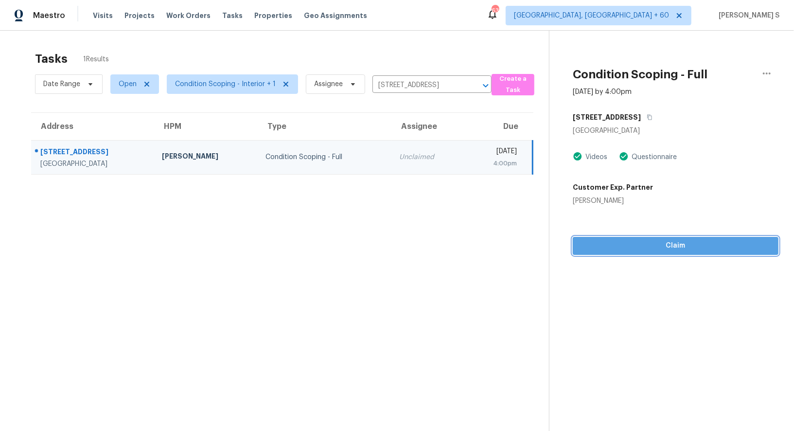
click at [682, 246] on span "Claim" at bounding box center [676, 246] width 190 height 12
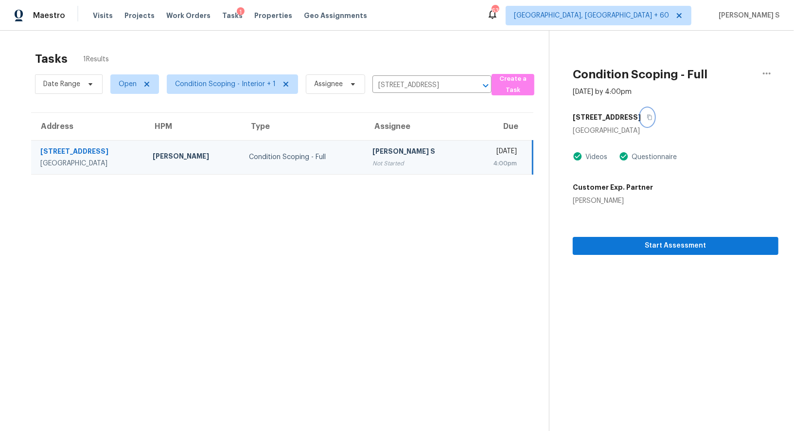
click at [641, 111] on button "button" at bounding box center [647, 117] width 13 height 18
click at [398, 159] on div "Not Started" at bounding box center [417, 164] width 89 height 10
click at [399, 160] on div "Not Started" at bounding box center [417, 164] width 89 height 10
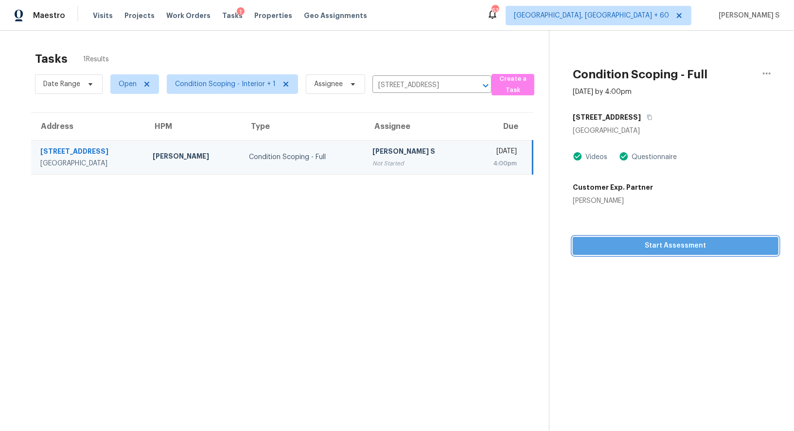
click at [645, 248] on span "Start Assessment" at bounding box center [676, 246] width 190 height 12
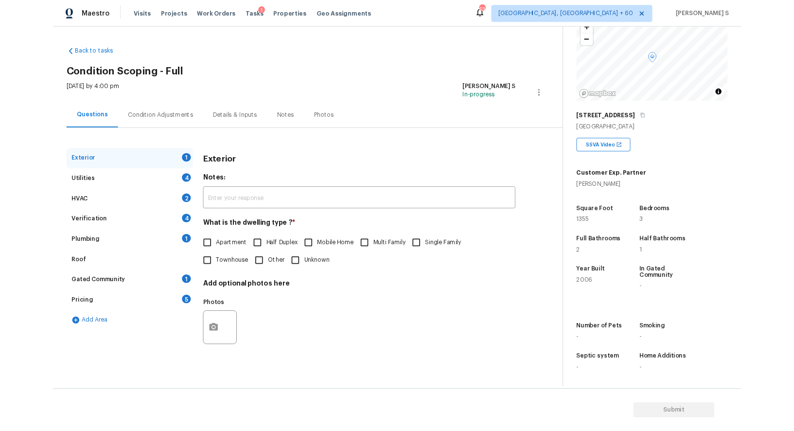
scroll to position [114, 0]
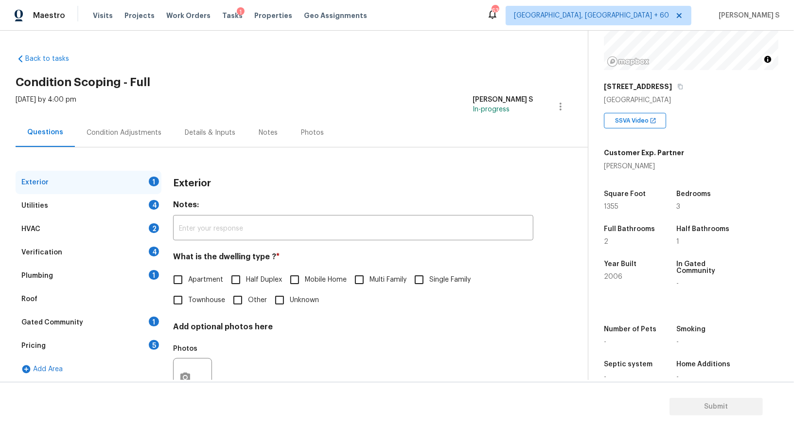
click at [427, 290] on input "Single Family" at bounding box center [419, 279] width 20 height 20
checkbox input "true"
click at [152, 206] on div "4" at bounding box center [154, 205] width 10 height 10
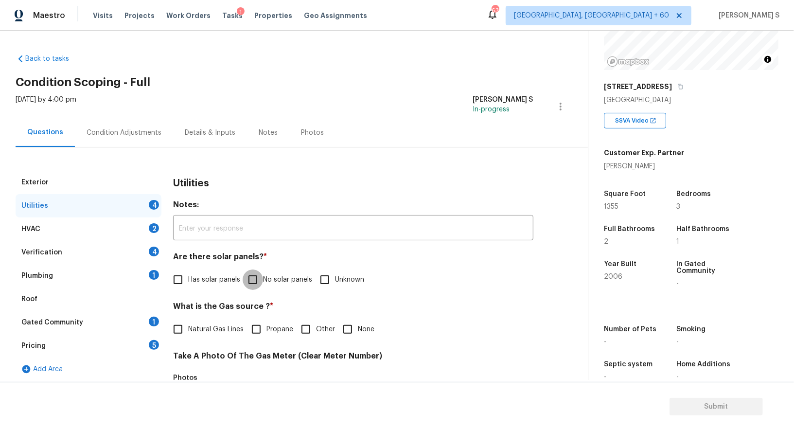
click at [262, 281] on input "No solar panels" at bounding box center [253, 279] width 20 height 20
checkbox input "true"
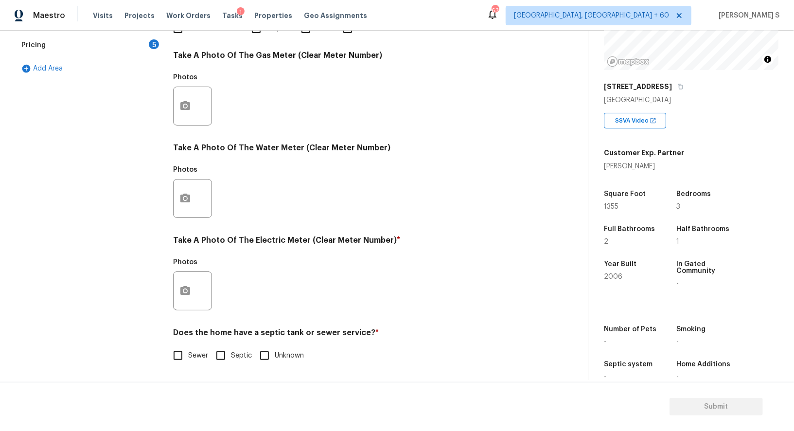
click at [170, 356] on input "Sewer" at bounding box center [178, 355] width 20 height 20
checkbox input "true"
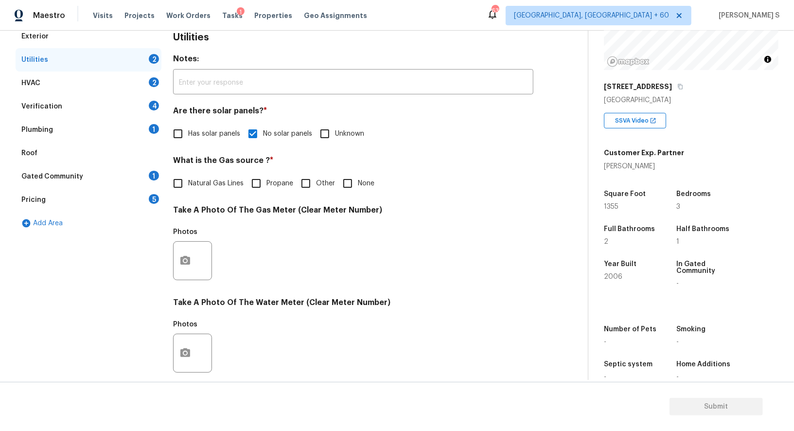
scroll to position [0, 0]
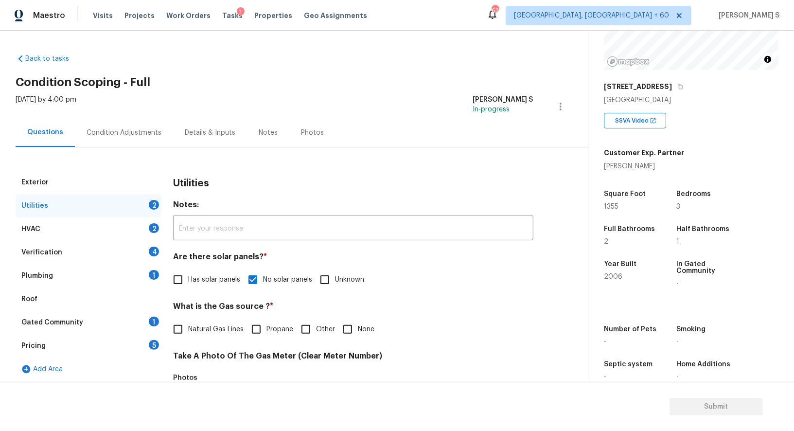
click at [148, 277] on div "Plumbing 1" at bounding box center [89, 275] width 146 height 23
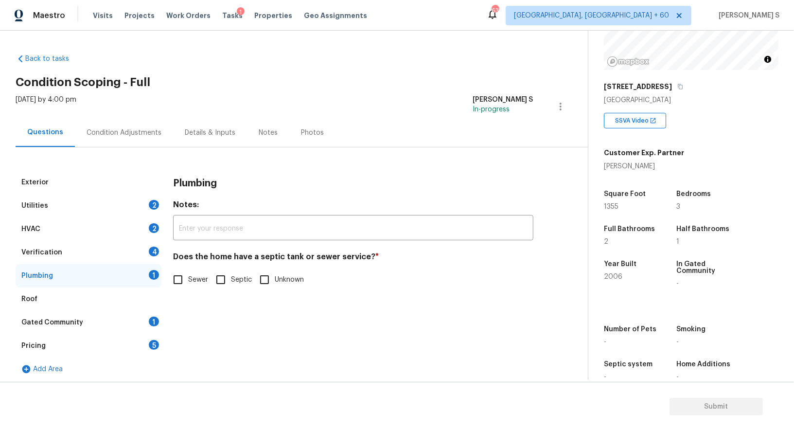
click at [182, 266] on div "Does the home have a septic tank or sewer service? * Sewer Septic Unknown" at bounding box center [353, 271] width 360 height 38
click at [182, 282] on input "Sewer" at bounding box center [178, 279] width 20 height 20
checkbox input "true"
click at [132, 330] on div "Gated Community 1" at bounding box center [89, 322] width 146 height 23
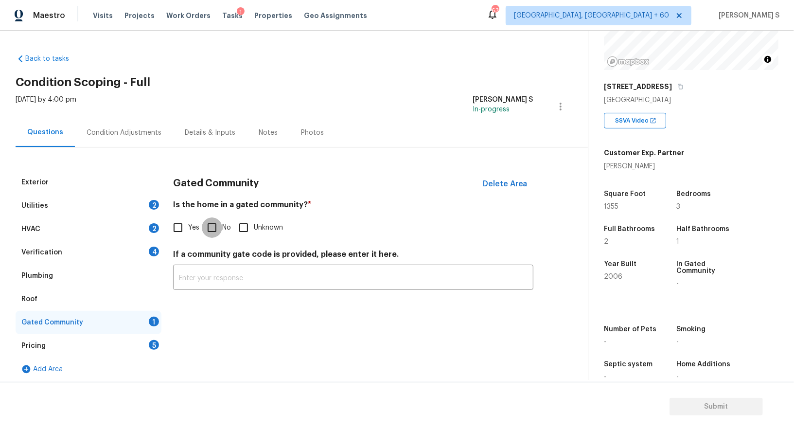
click at [211, 234] on input "No" at bounding box center [212, 227] width 20 height 20
checkbox input "true"
click at [148, 246] on div "Verification 4" at bounding box center [89, 252] width 146 height 23
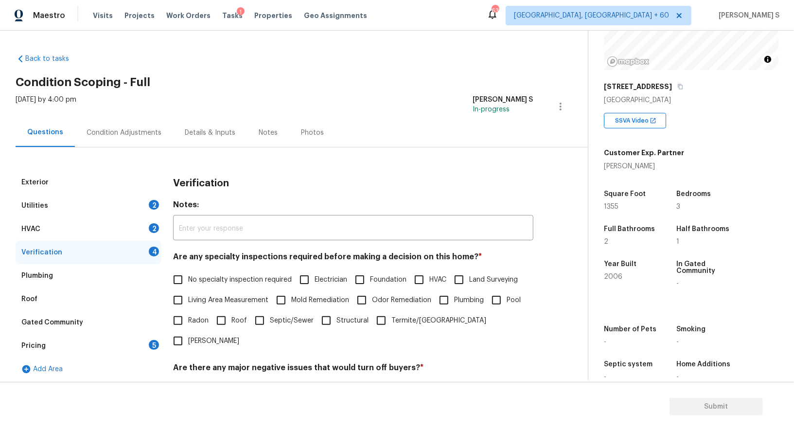
click at [181, 275] on input "No specialty inspection required" at bounding box center [178, 279] width 20 height 20
checkbox input "true"
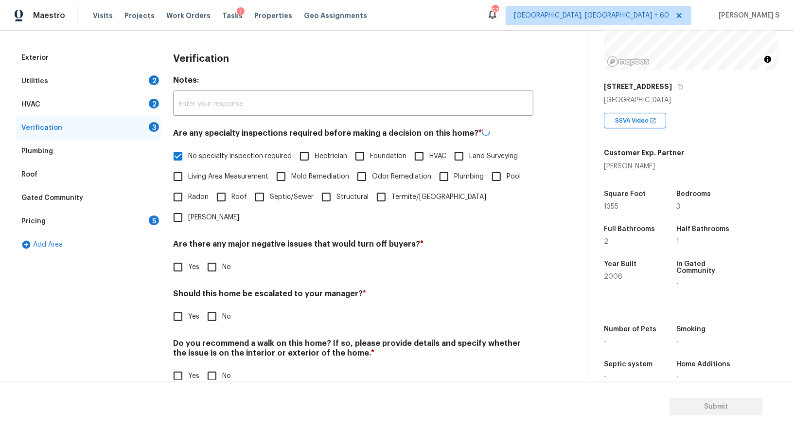
scroll to position [124, 0]
click at [213, 259] on div "Verification Notes: ​ Are any specialty inspections required before making a de…" at bounding box center [353, 222] width 360 height 351
click at [213, 256] on input "No" at bounding box center [212, 266] width 20 height 20
checkbox input "true"
click at [218, 365] on input "No" at bounding box center [212, 375] width 20 height 20
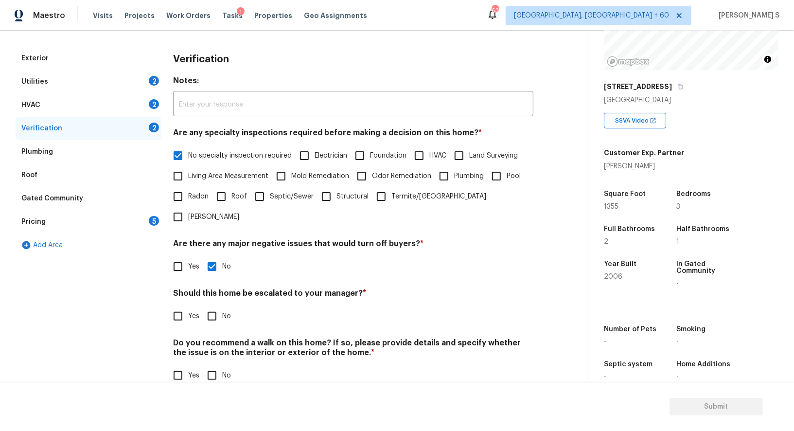
checkbox input "true"
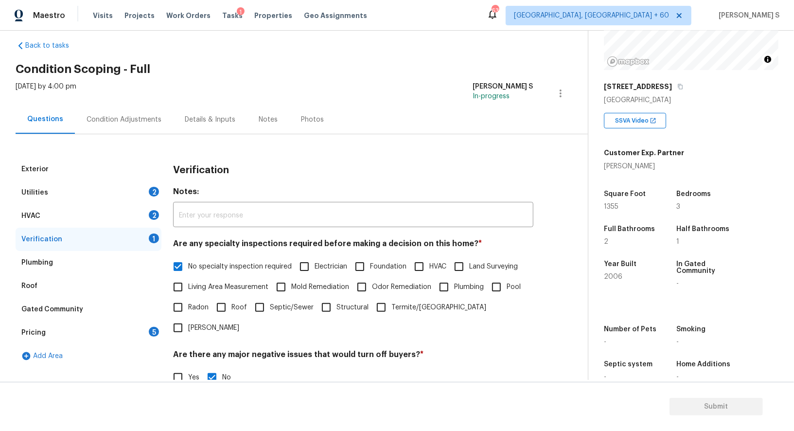
scroll to position [0, 0]
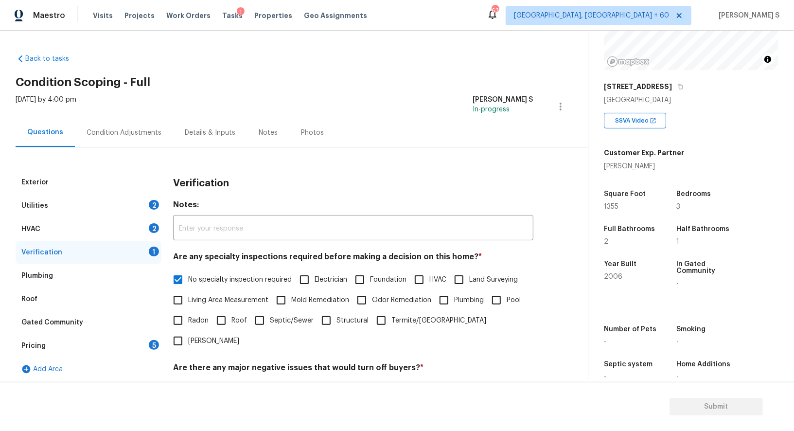
click at [159, 220] on div "HVAC 2" at bounding box center [89, 228] width 146 height 23
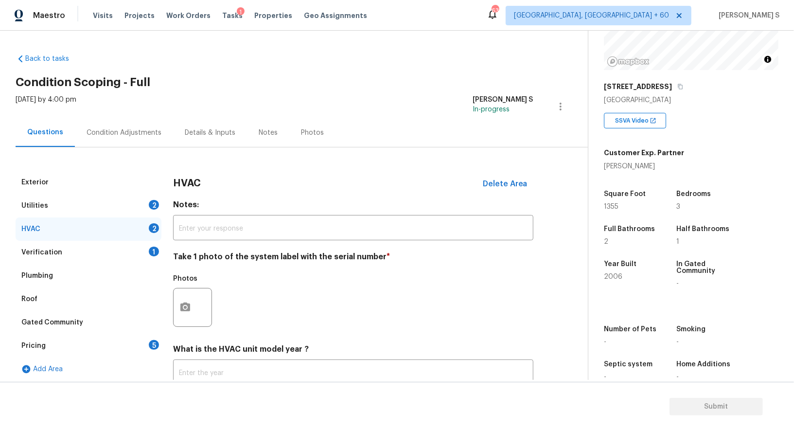
scroll to position [69, 0]
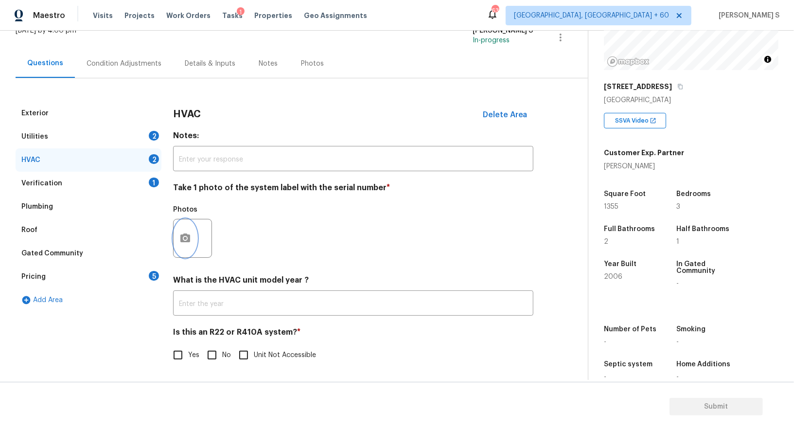
click at [189, 240] on icon "button" at bounding box center [185, 237] width 10 height 9
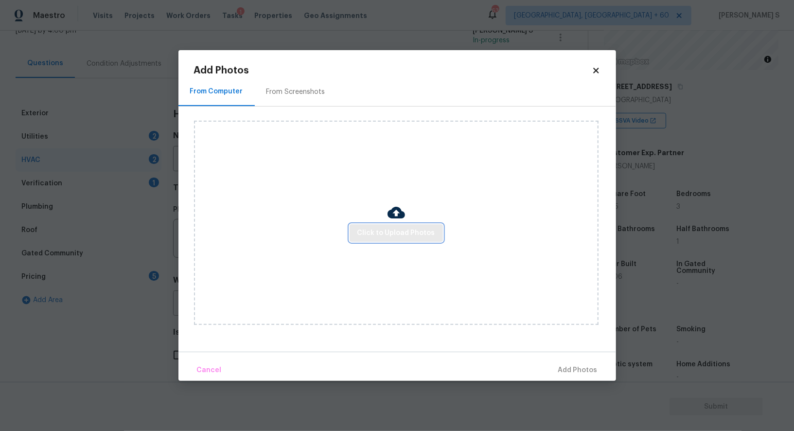
click at [372, 235] on span "Click to Upload Photos" at bounding box center [397, 233] width 78 height 12
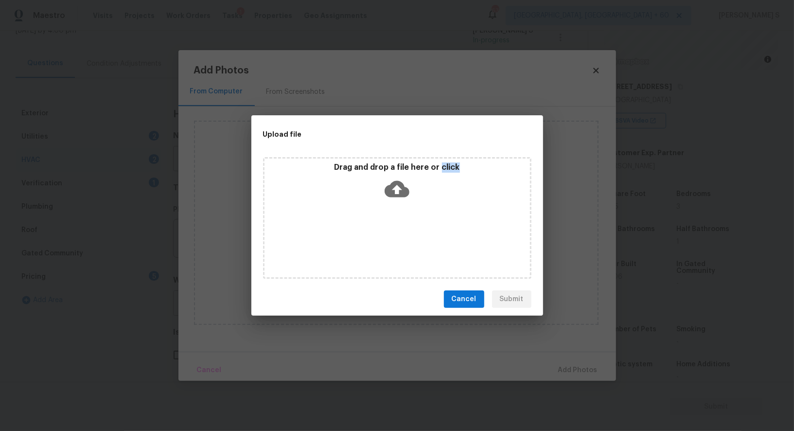
click at [372, 235] on div "Drag and drop a file here or click" at bounding box center [397, 218] width 269 height 122
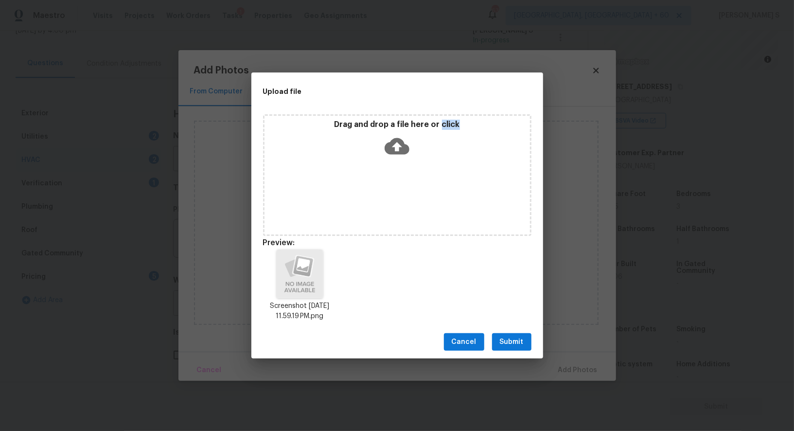
click at [511, 338] on span "Submit" at bounding box center [512, 342] width 24 height 12
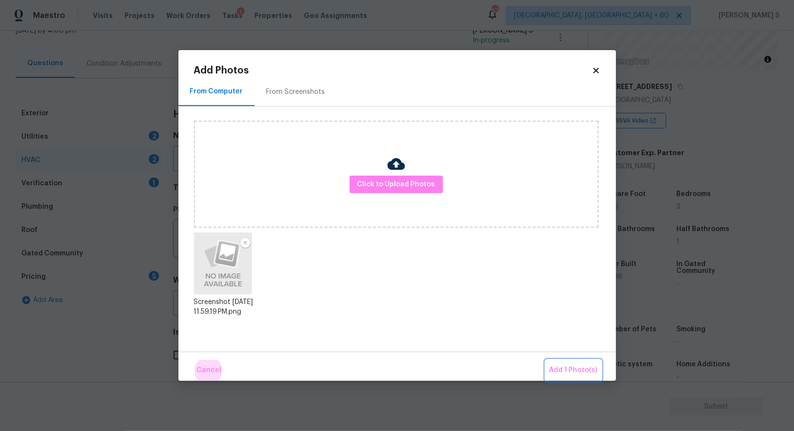
click at [546, 360] on button "Add 1 Photo(s)" at bounding box center [574, 370] width 56 height 21
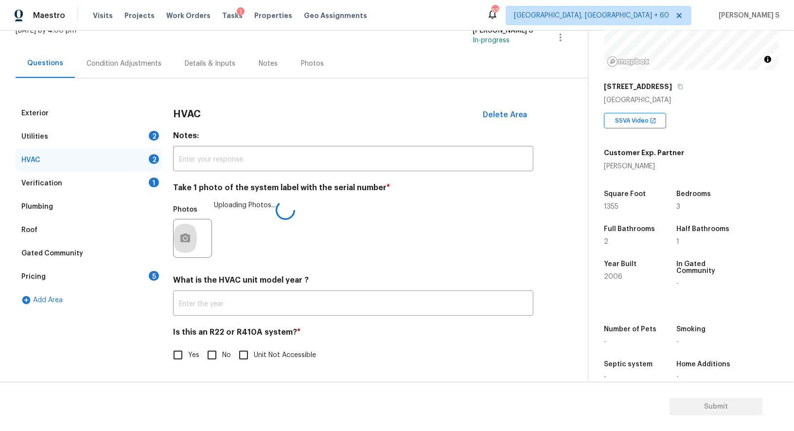
click at [211, 361] on input "No" at bounding box center [212, 355] width 20 height 20
checkbox input "true"
click at [153, 134] on div "2" at bounding box center [154, 136] width 10 height 10
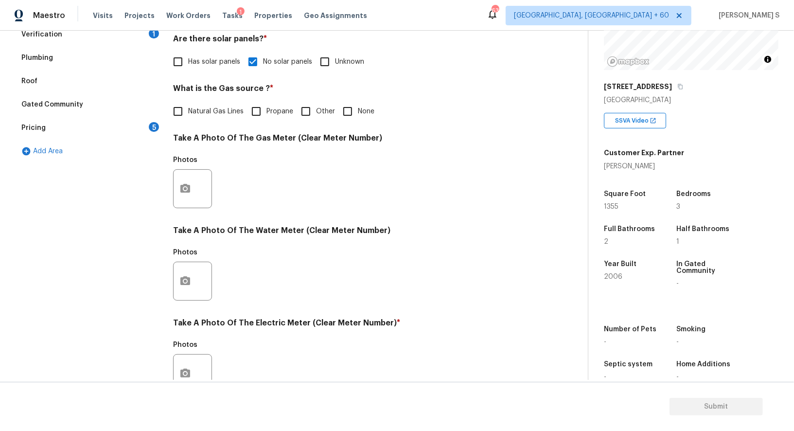
scroll to position [301, 0]
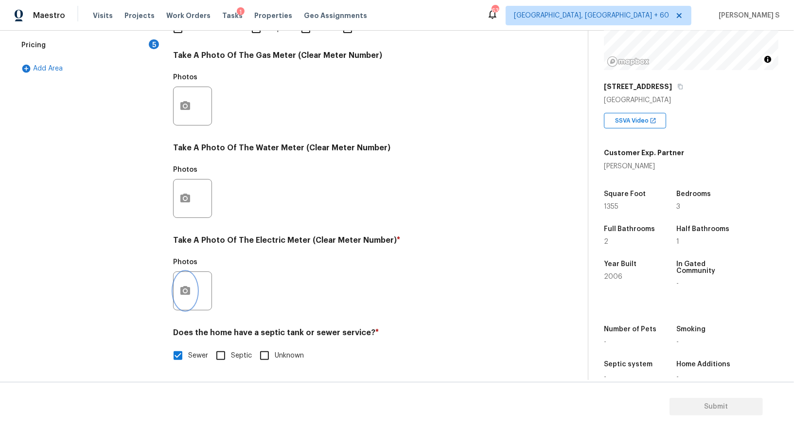
click at [184, 289] on icon "button" at bounding box center [185, 291] width 12 height 12
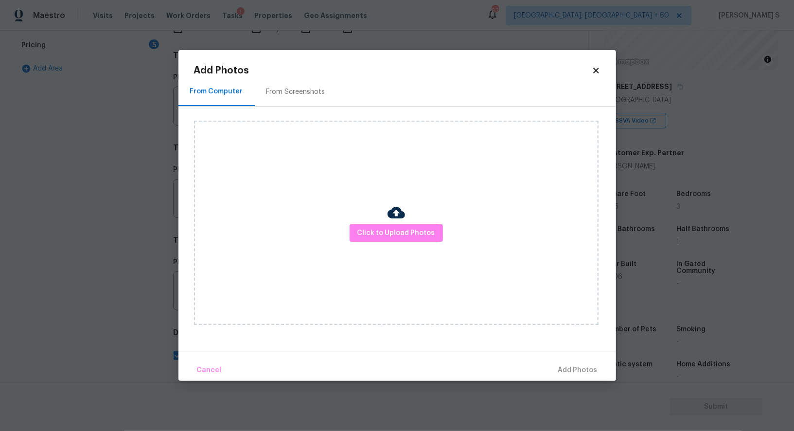
click at [380, 222] on div "Click to Upload Photos" at bounding box center [396, 223] width 405 height 204
click at [380, 229] on span "Click to Upload Photos" at bounding box center [397, 233] width 78 height 12
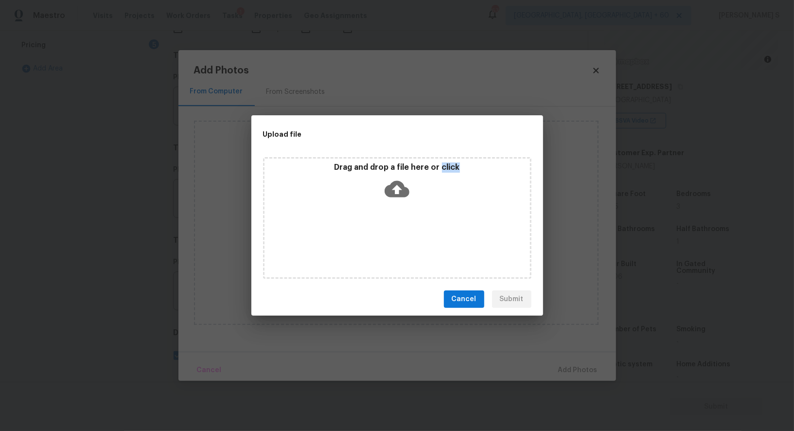
click at [380, 229] on div "Drag and drop a file here or click" at bounding box center [397, 218] width 269 height 122
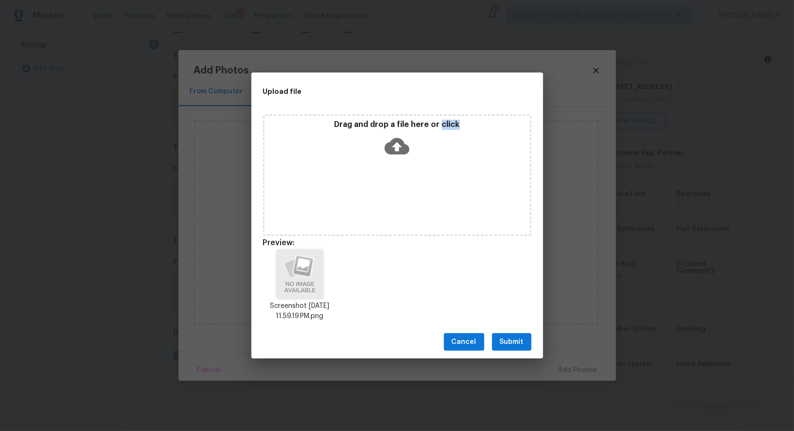
click at [519, 348] on button "Submit" at bounding box center [511, 342] width 39 height 18
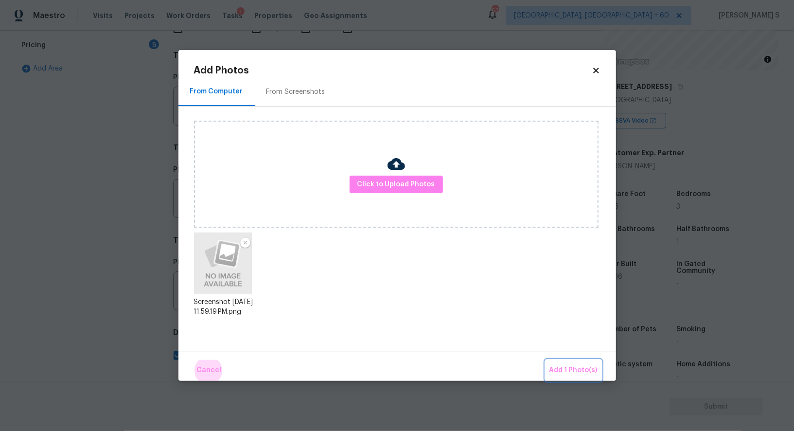
click at [546, 360] on button "Add 1 Photo(s)" at bounding box center [574, 370] width 56 height 21
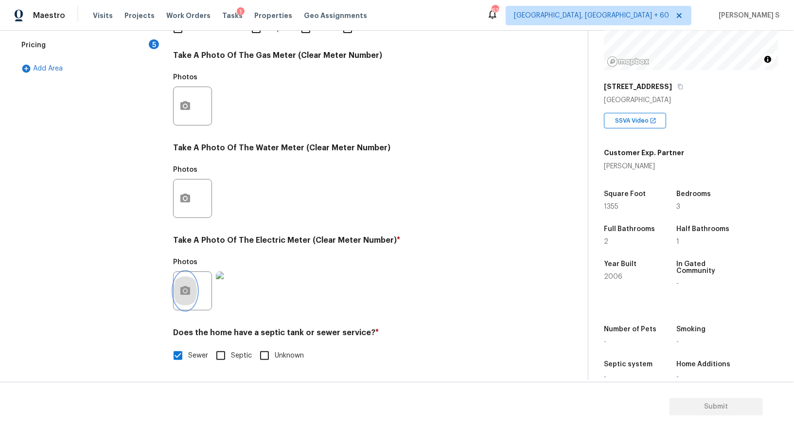
scroll to position [0, 0]
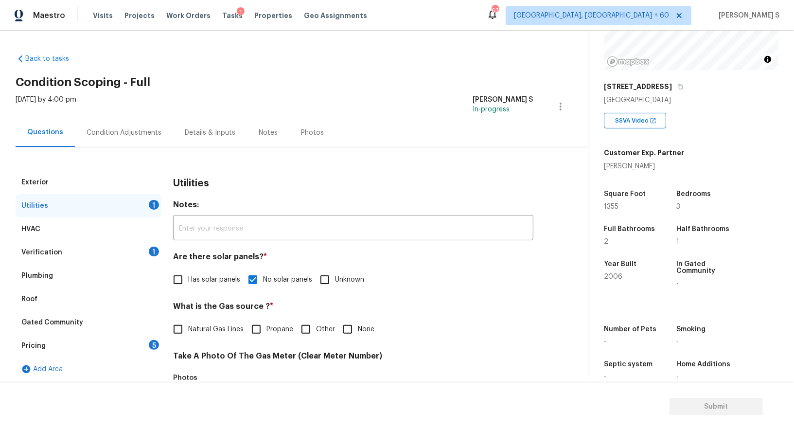
click at [148, 349] on div "Pricing 5" at bounding box center [89, 345] width 146 height 23
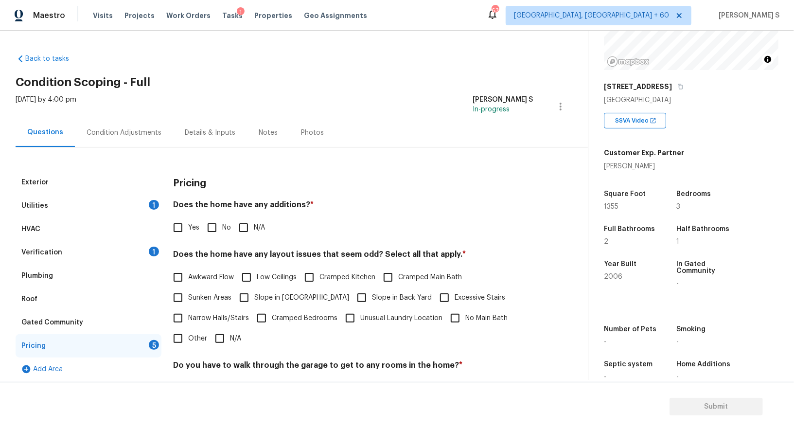
click at [208, 239] on div "Pricing Does the home have any additions? * Yes No N/A Does the home have any l…" at bounding box center [353, 340] width 360 height 339
click at [210, 232] on input "No" at bounding box center [212, 227] width 20 height 20
checkbox input "true"
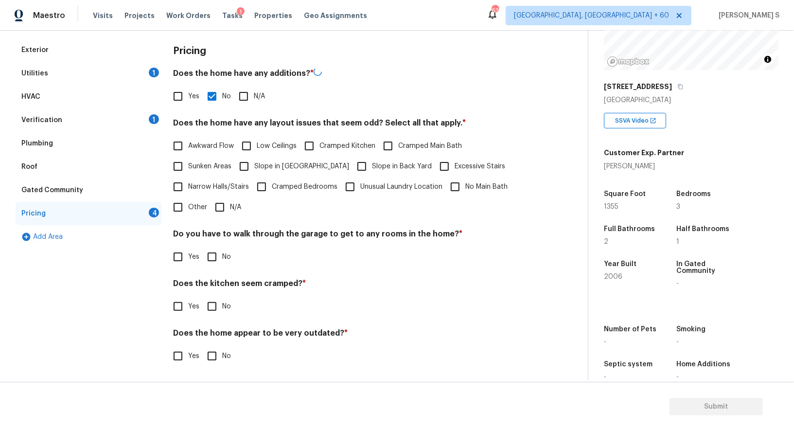
click at [215, 260] on input "No" at bounding box center [212, 257] width 20 height 20
checkbox input "true"
click at [202, 296] on input "No" at bounding box center [212, 306] width 20 height 20
checkbox input "true"
click at [202, 347] on input "No" at bounding box center [212, 357] width 20 height 20
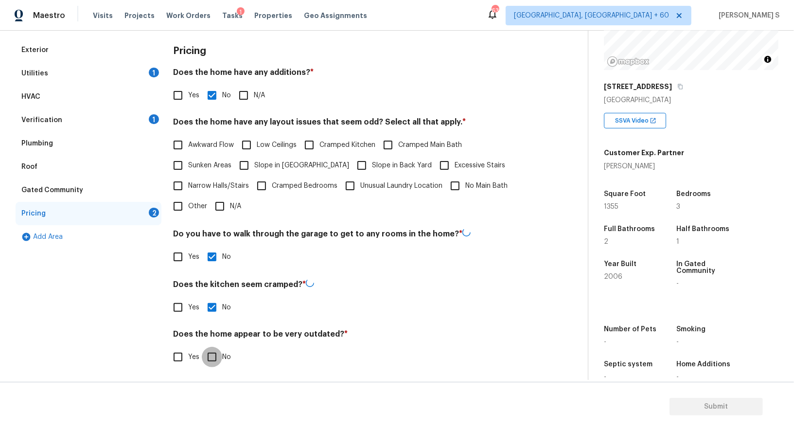
checkbox input "true"
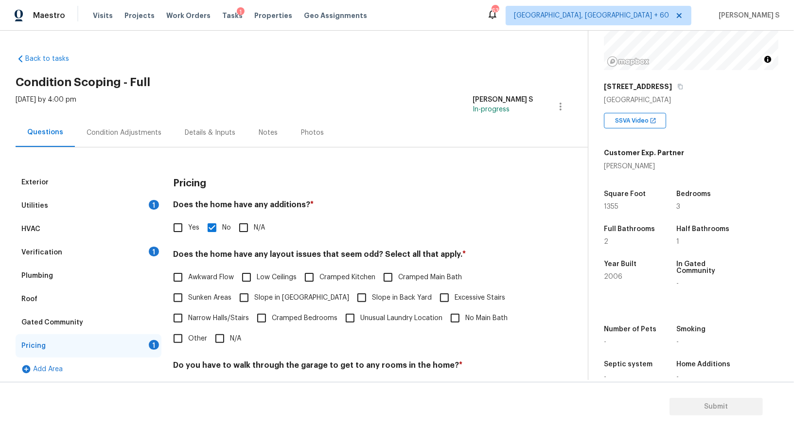
click at [147, 138] on div "Condition Adjustments" at bounding box center [124, 132] width 98 height 29
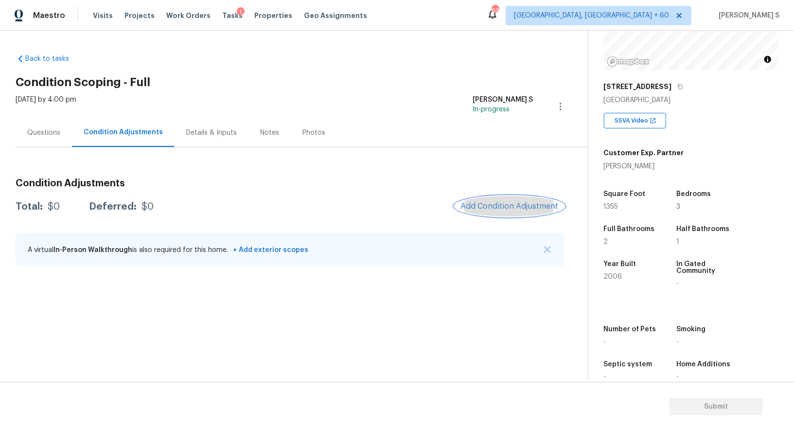
click at [480, 207] on span "Add Condition Adjustment" at bounding box center [510, 206] width 98 height 9
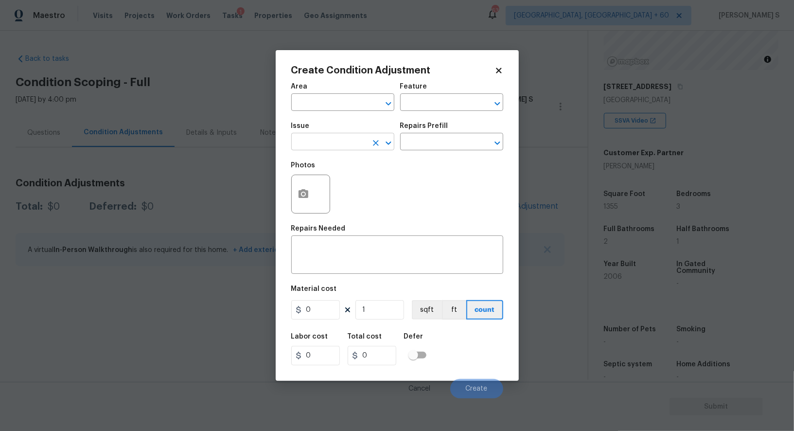
click at [338, 143] on input "text" at bounding box center [329, 142] width 76 height 15
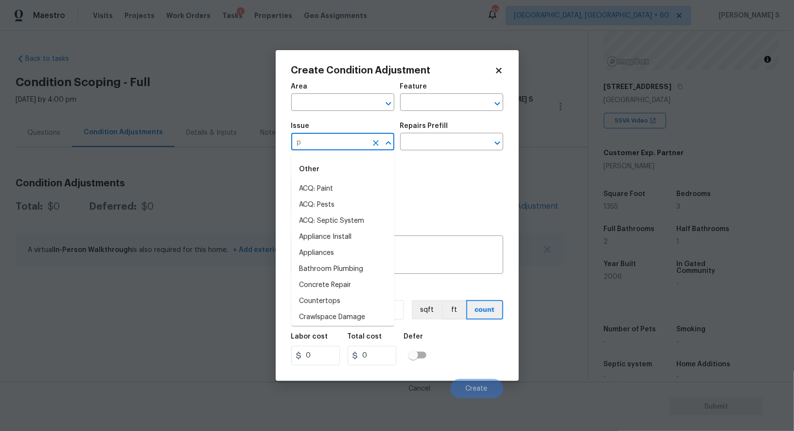
type input "pl"
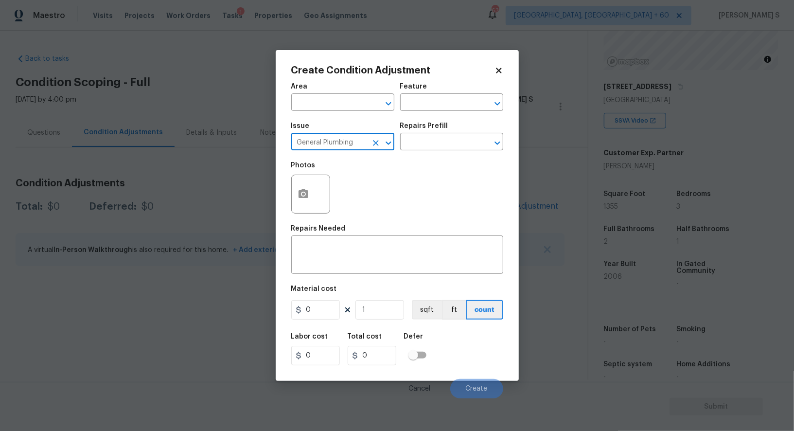
type input "General Plumbing"
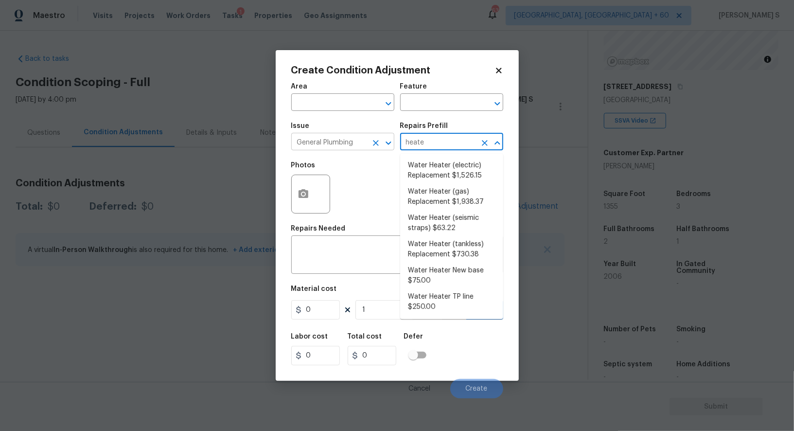
type input "heater"
type input "Plumbing"
type textarea "Remove the existing electric water heater and install a new 40 gallon electric …"
type input "1526.15"
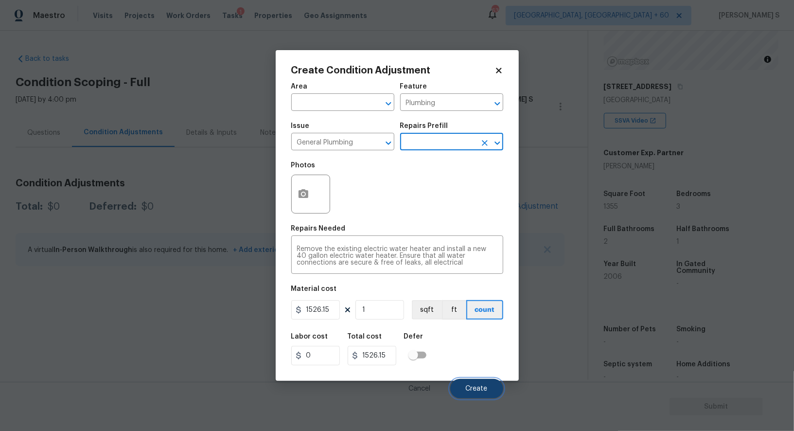
click at [490, 393] on button "Create" at bounding box center [476, 388] width 53 height 19
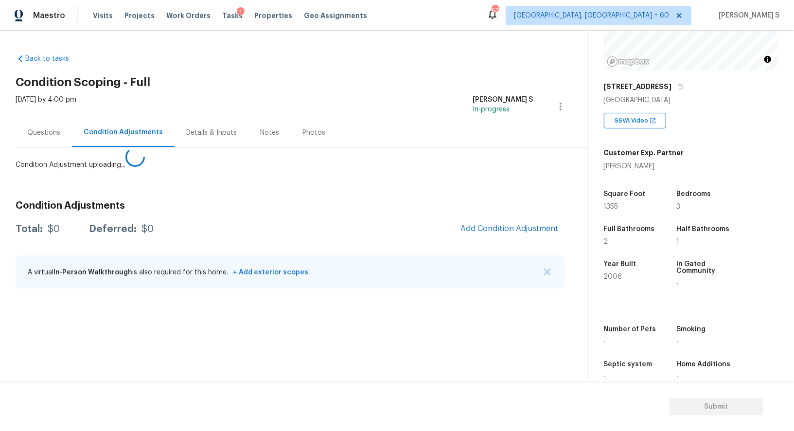
click at [186, 320] on body "Maestro Visits Projects Work Orders Tasks 1 Properties Geo Assignments 631 Albu…" at bounding box center [397, 215] width 794 height 431
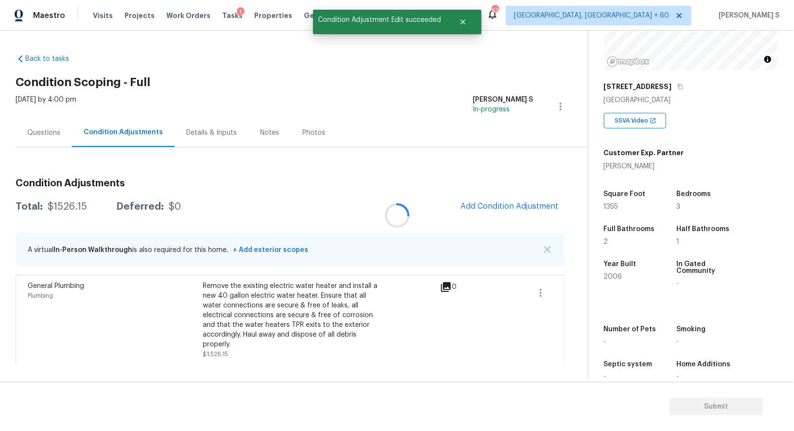
click at [492, 209] on div at bounding box center [397, 215] width 794 height 431
click at [516, 209] on span "Add Condition Adjustment" at bounding box center [510, 206] width 98 height 9
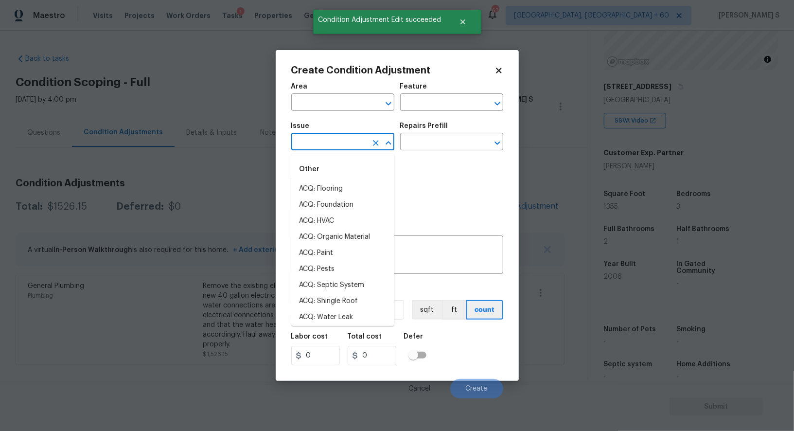
click at [328, 143] on input "text" at bounding box center [329, 142] width 76 height 15
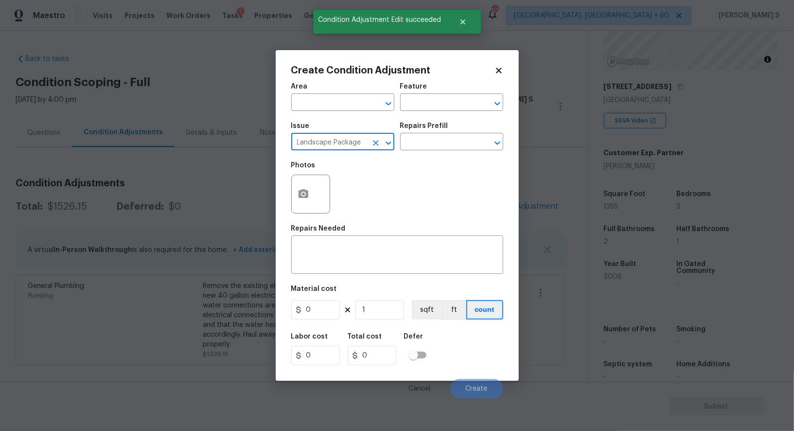
type input "Landscape Package"
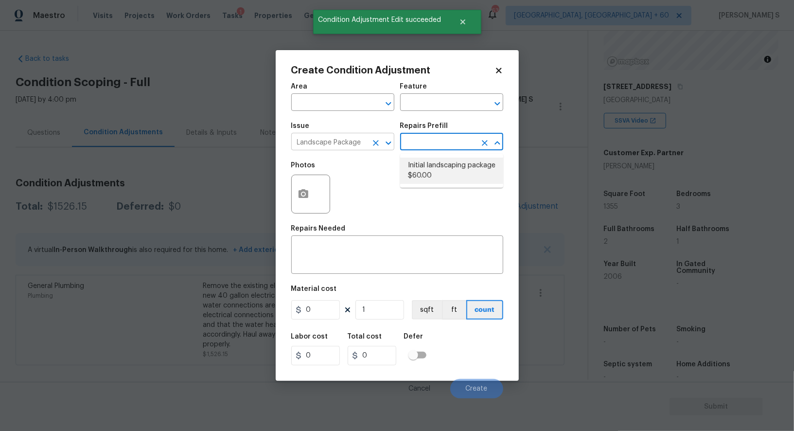
type input "Home Readiness Packages"
type textarea "Mowing of grass up to 6" in height. Mow, edge along driveways & sidewalks, trim…"
type input "60"
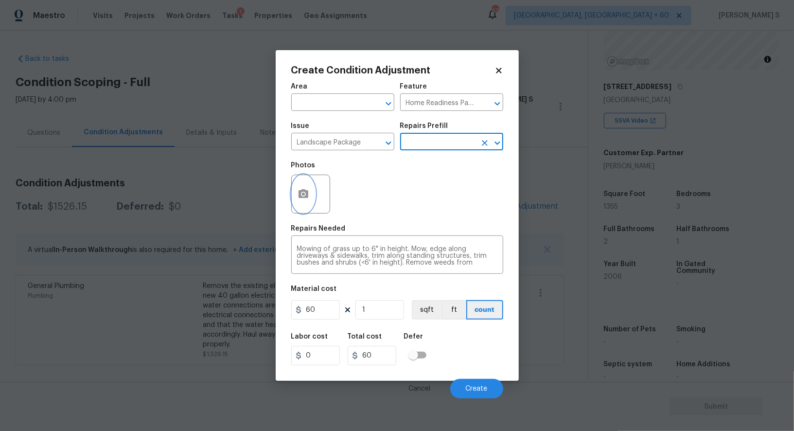
click at [305, 200] on icon "button" at bounding box center [304, 194] width 12 height 12
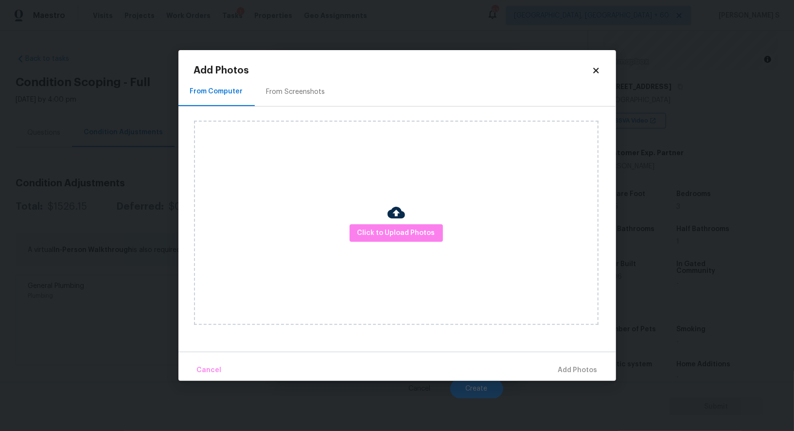
click at [297, 89] on div "From Screenshots" at bounding box center [296, 92] width 59 height 10
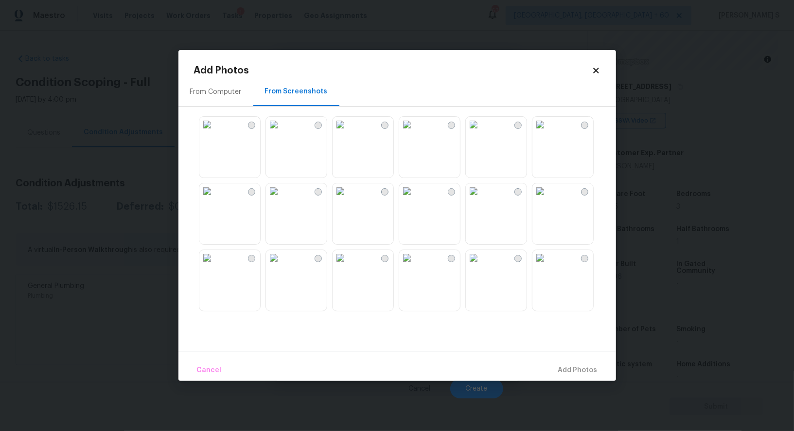
click at [548, 199] on img at bounding box center [541, 191] width 16 height 16
click at [282, 132] on img at bounding box center [274, 125] width 16 height 16
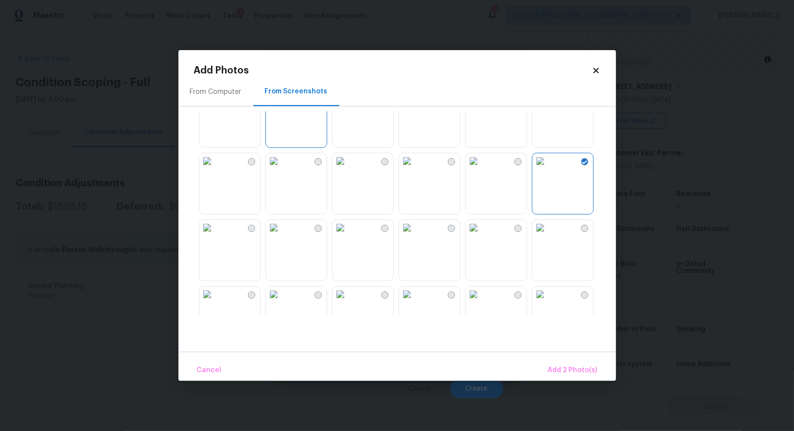
scroll to position [51, 0]
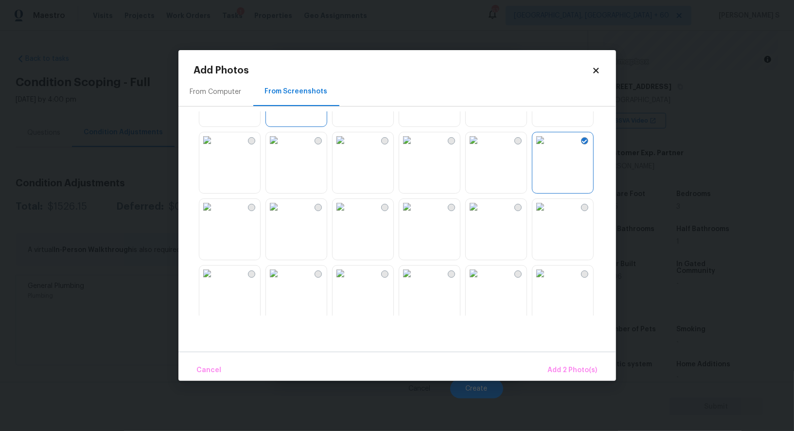
click at [215, 148] on img at bounding box center [207, 140] width 16 height 16
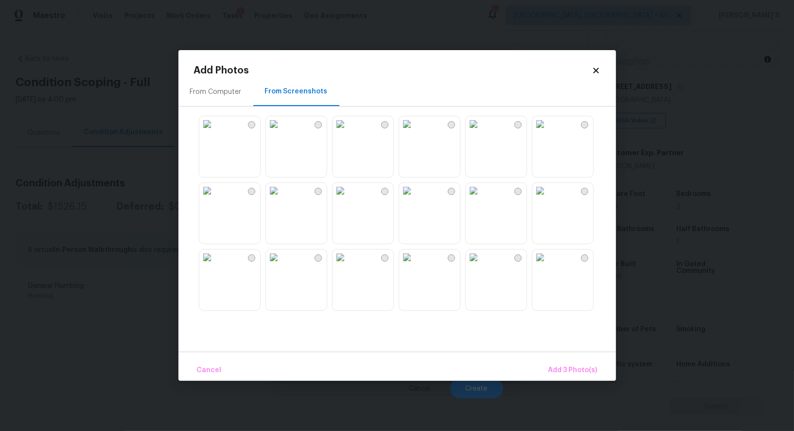
scroll to position [139, 0]
click at [545, 127] on img at bounding box center [541, 119] width 16 height 16
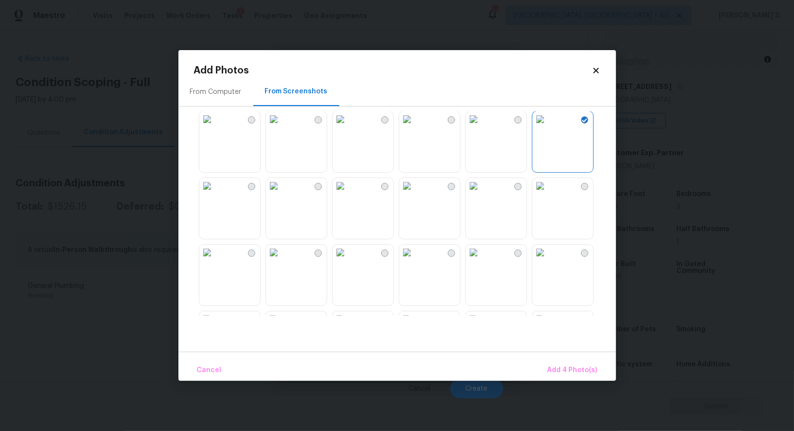
click at [481, 260] on img at bounding box center [474, 253] width 16 height 16
click at [415, 260] on img at bounding box center [407, 253] width 16 height 16
click at [548, 260] on img at bounding box center [541, 253] width 16 height 16
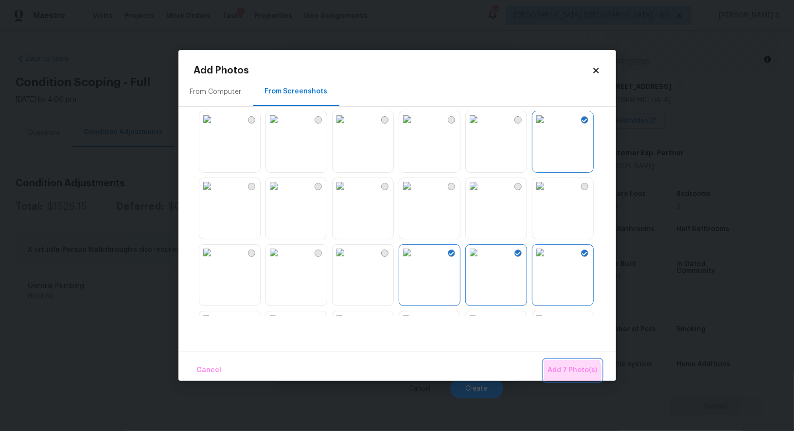
click at [574, 372] on span "Add 7 Photo(s)" at bounding box center [573, 370] width 50 height 12
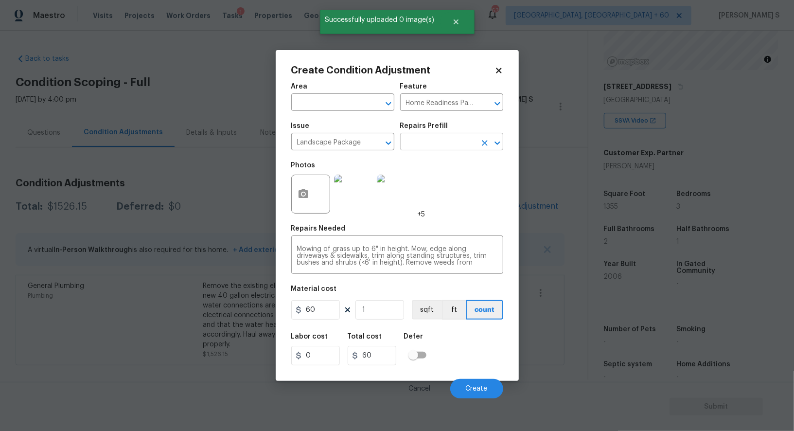
click at [446, 146] on input "text" at bounding box center [438, 142] width 76 height 15
click at [329, 306] on input "60" at bounding box center [315, 309] width 49 height 19
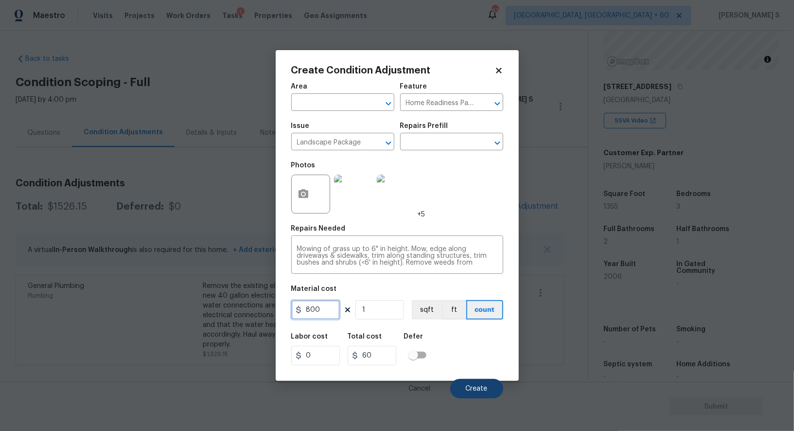
type input "800"
click at [488, 393] on button "Create" at bounding box center [476, 388] width 53 height 19
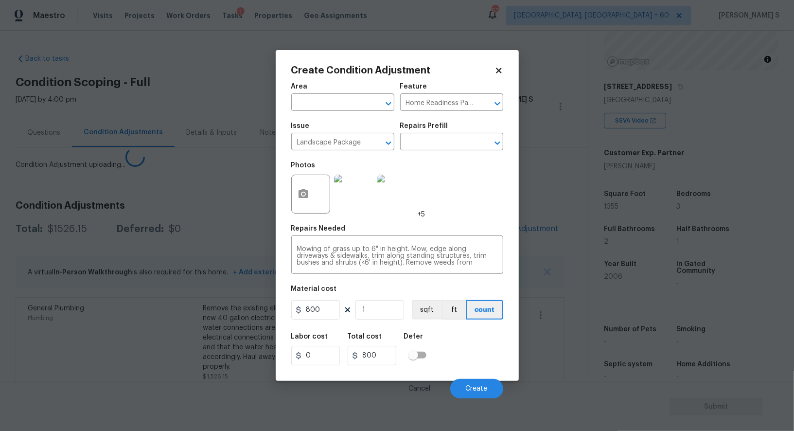
click at [138, 285] on body "Maestro Visits Projects Work Orders Tasks 1 Properties Geo Assignments 631 Albu…" at bounding box center [397, 215] width 794 height 431
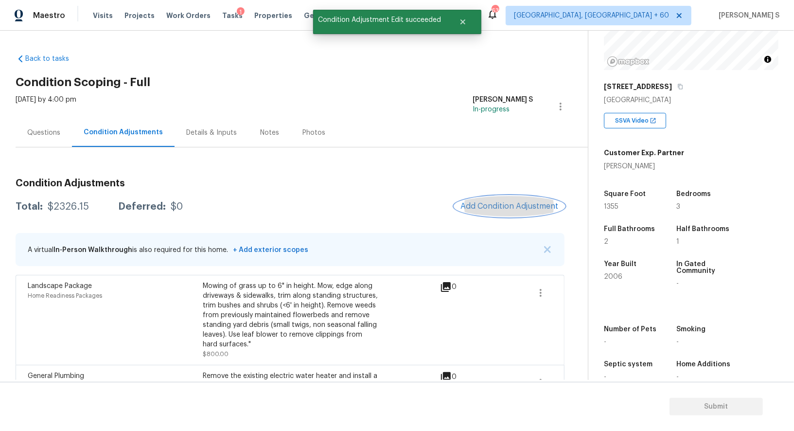
click at [490, 197] on button "Add Condition Adjustment" at bounding box center [510, 206] width 110 height 20
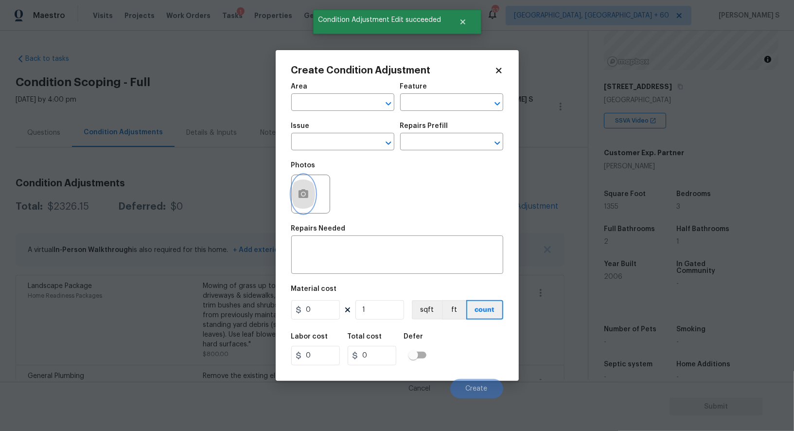
click at [310, 188] on button "button" at bounding box center [303, 194] width 23 height 38
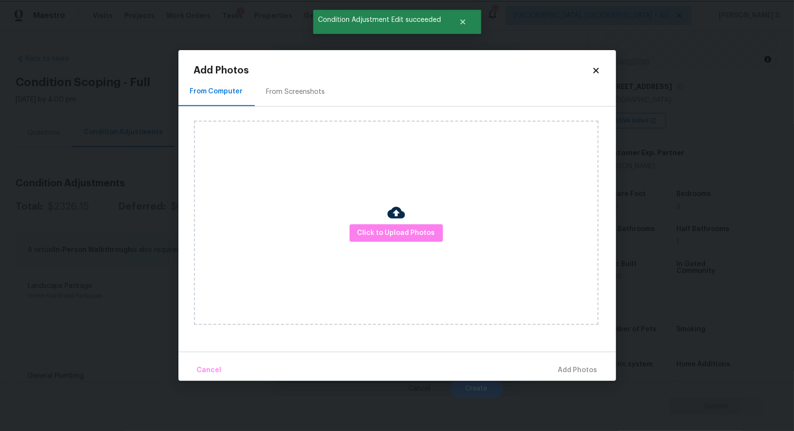
click at [39, 265] on body "Maestro Visits Projects Work Orders Tasks 1 Properties Geo Assignments 631 Albu…" at bounding box center [397, 215] width 794 height 431
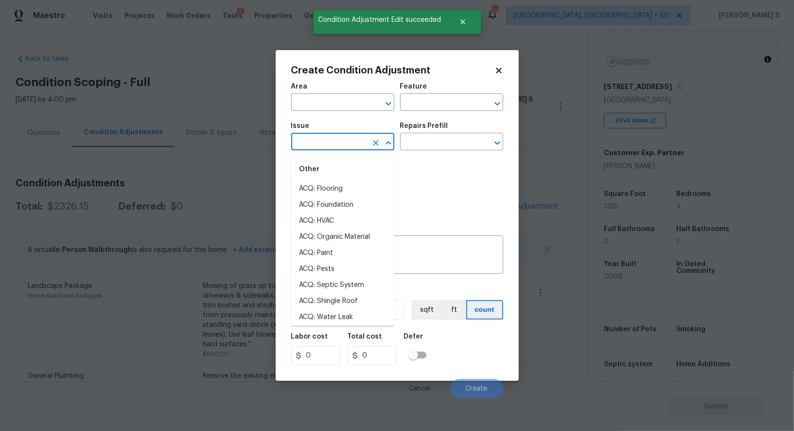
click at [315, 141] on input "text" at bounding box center [329, 142] width 76 height 15
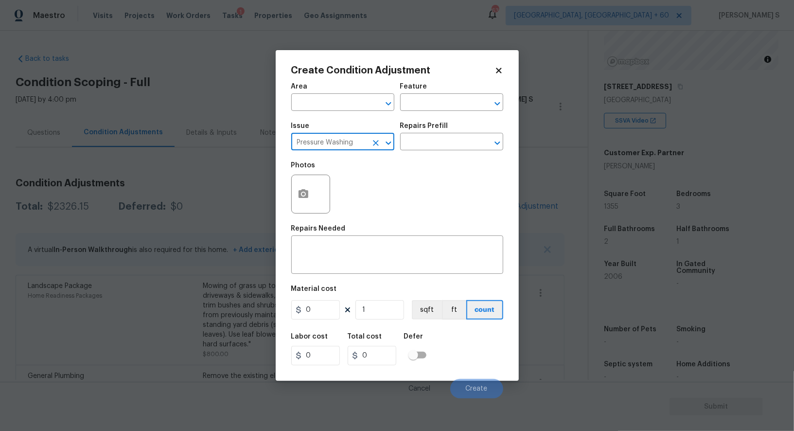
type input "Pressure Washing"
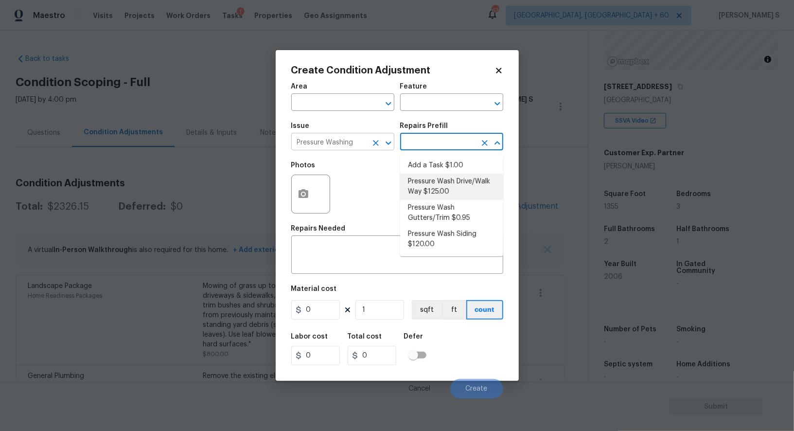
type input "Siding"
type textarea "Pressure wash the driveways/walkways as directed by the PM. Ensure that all deb…"
type input "125"
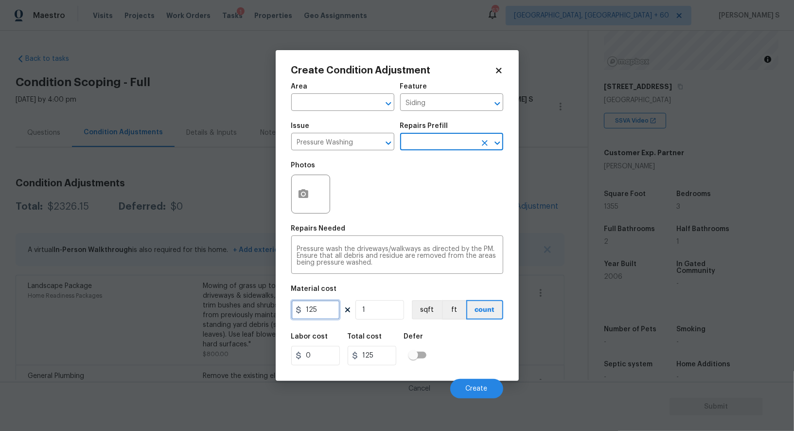
click at [322, 310] on input "125" at bounding box center [315, 309] width 49 height 19
type input "200"
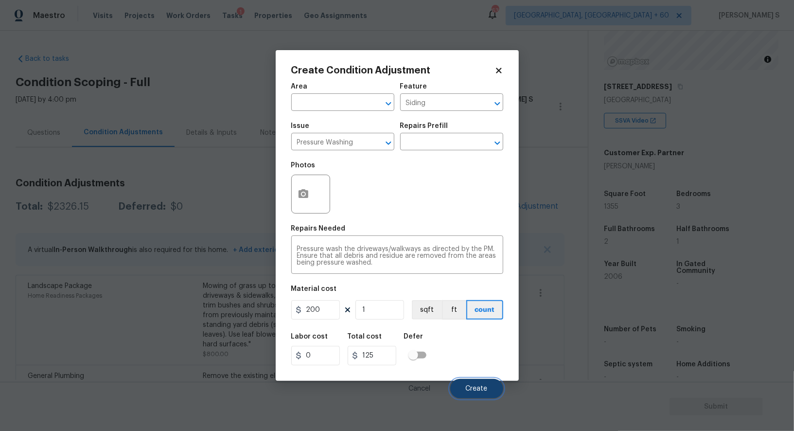
type input "200"
click at [458, 389] on button "Create" at bounding box center [476, 388] width 53 height 19
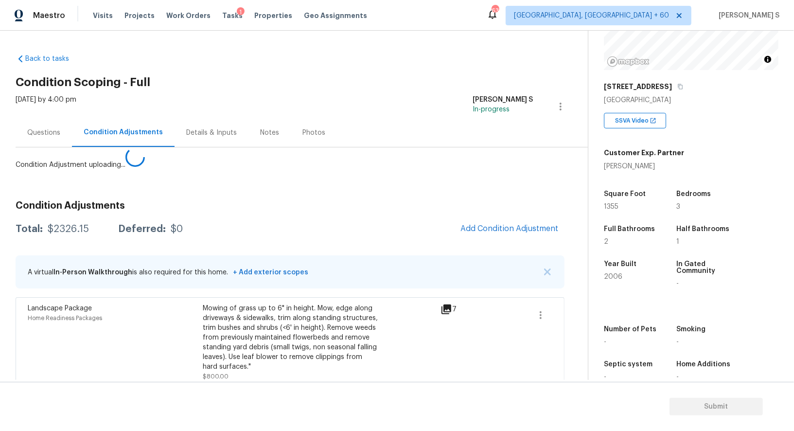
click at [127, 331] on body "Maestro Visits Projects Work Orders Tasks 1 Properties Geo Assignments 631 Albu…" at bounding box center [397, 215] width 794 height 431
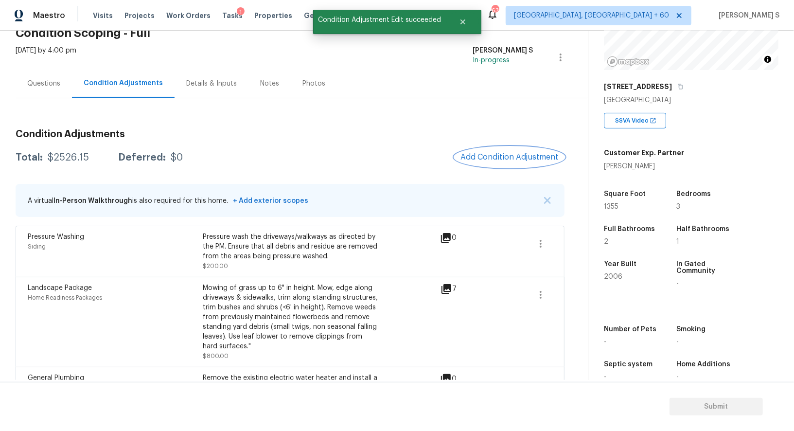
scroll to position [53, 0]
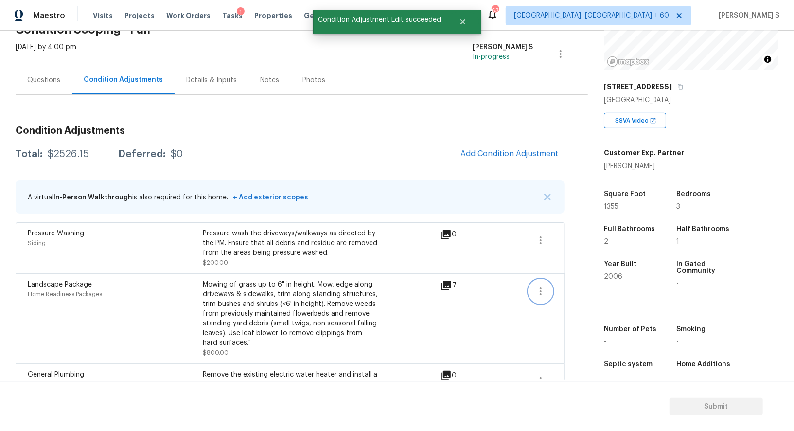
click at [549, 288] on button "button" at bounding box center [540, 291] width 23 height 23
click at [586, 288] on div "Edit" at bounding box center [596, 289] width 76 height 10
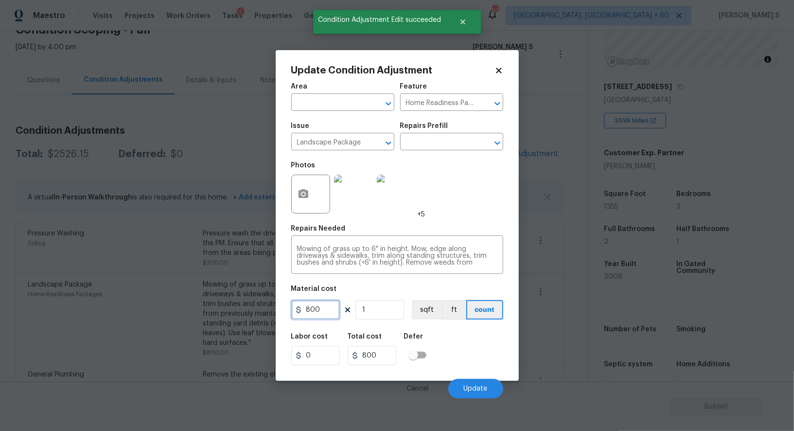
click at [322, 307] on input "800" at bounding box center [315, 309] width 49 height 19
type input "500"
click at [470, 385] on button "Update" at bounding box center [475, 388] width 55 height 19
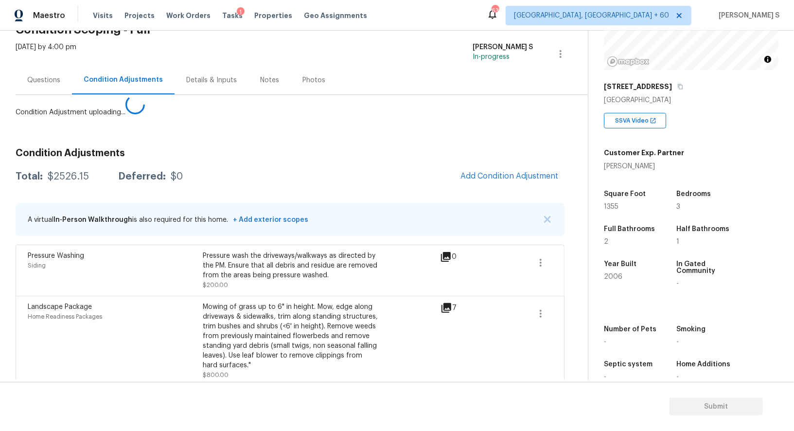
click at [154, 357] on body "Maestro Visits Projects Work Orders Tasks 1 Properties Geo Assignments 631 Albu…" at bounding box center [397, 215] width 794 height 431
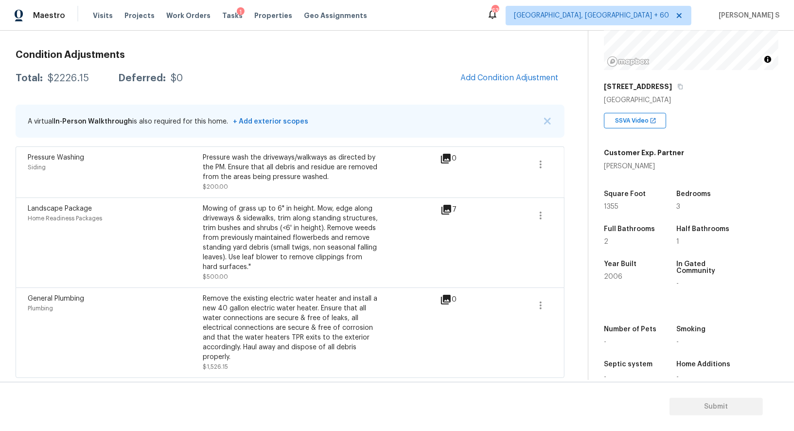
scroll to position [0, 0]
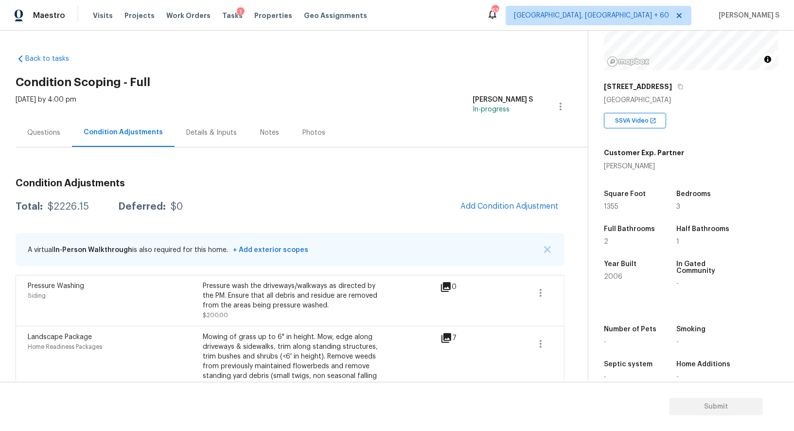
click at [53, 130] on div "Questions" at bounding box center [43, 133] width 33 height 10
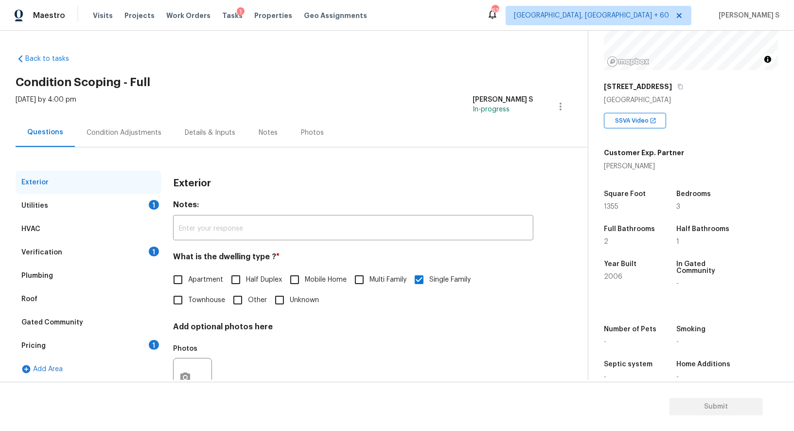
scroll to position [37, 0]
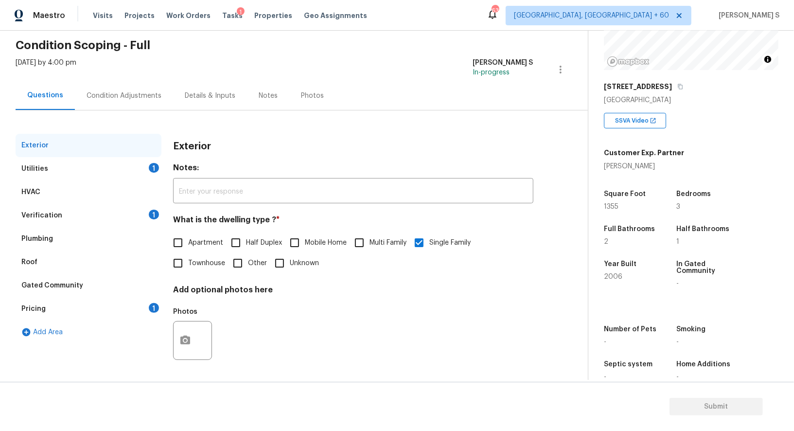
click at [114, 307] on div "Pricing 1" at bounding box center [89, 308] width 146 height 23
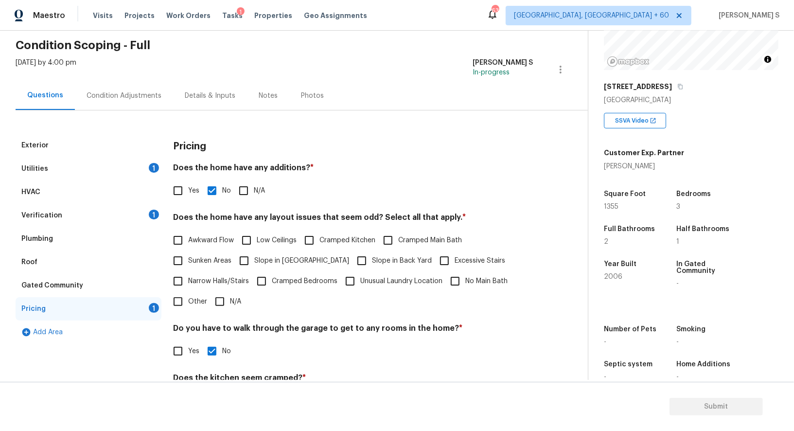
click at [257, 264] on span "Slope in [GEOGRAPHIC_DATA]" at bounding box center [301, 261] width 95 height 10
click at [254, 264] on input "Slope in [GEOGRAPHIC_DATA]" at bounding box center [244, 261] width 20 height 20
checkbox input "true"
click at [178, 189] on input "Yes" at bounding box center [178, 190] width 20 height 20
checkbox input "true"
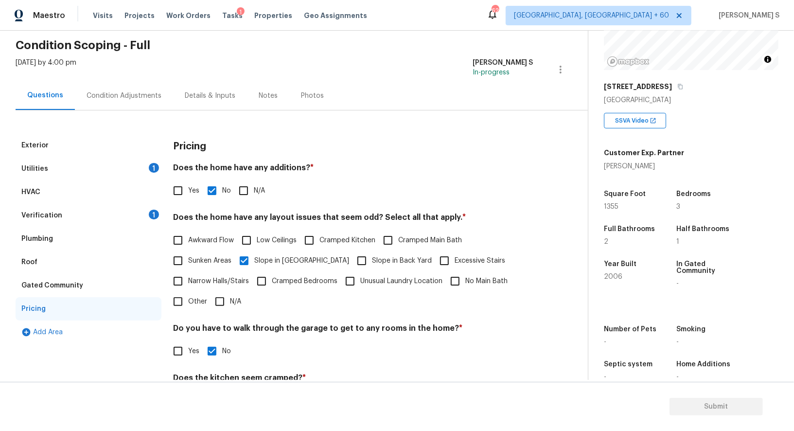
checkbox input "false"
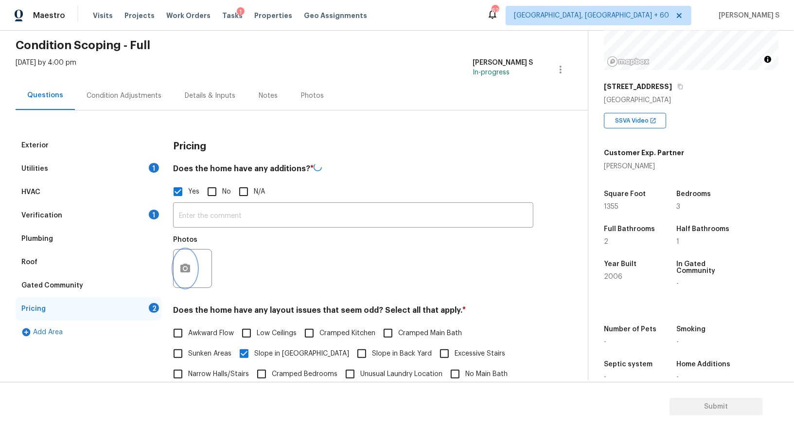
click at [188, 275] on button "button" at bounding box center [185, 269] width 23 height 38
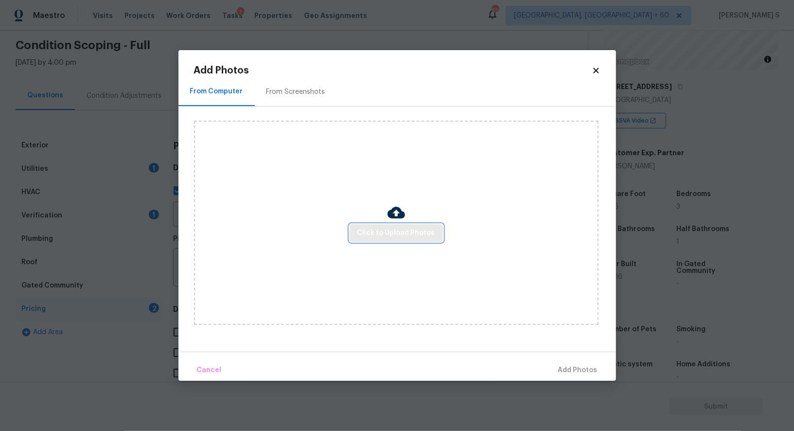
click at [387, 238] on span "Click to Upload Photos" at bounding box center [397, 233] width 78 height 12
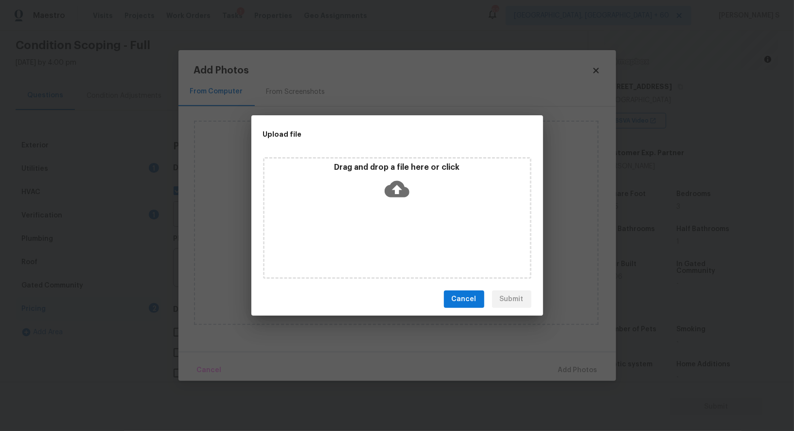
click at [387, 238] on div "Drag and drop a file here or click" at bounding box center [397, 218] width 269 height 122
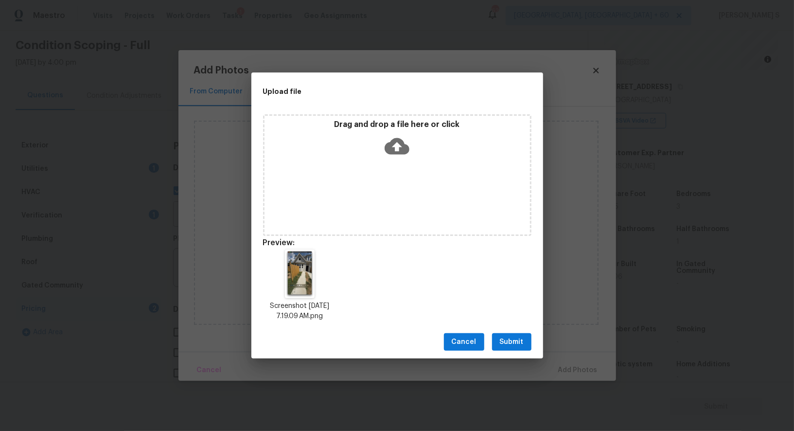
click at [524, 349] on button "Submit" at bounding box center [511, 342] width 39 height 18
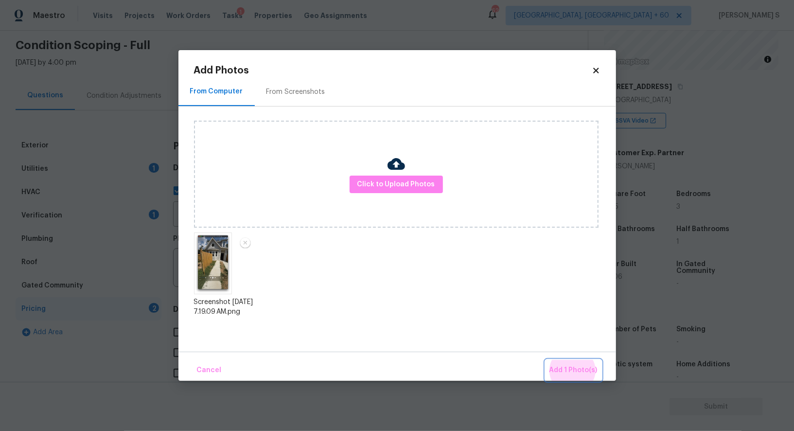
click at [546, 360] on button "Add 1 Photo(s)" at bounding box center [574, 370] width 56 height 21
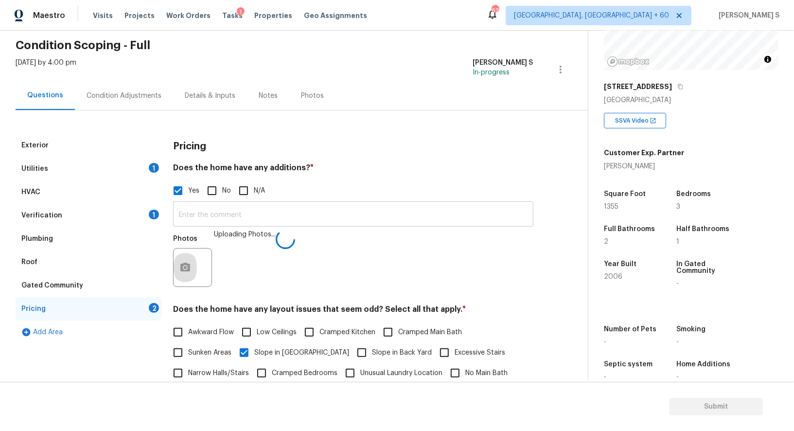
click at [333, 215] on input "text" at bounding box center [353, 215] width 360 height 23
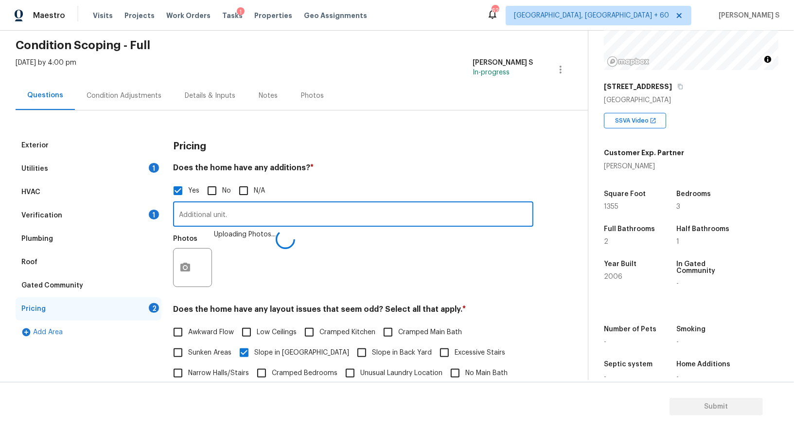
type input "Additional unit."
click at [302, 248] on div "Photos Uploading Photos..." at bounding box center [353, 261] width 360 height 63
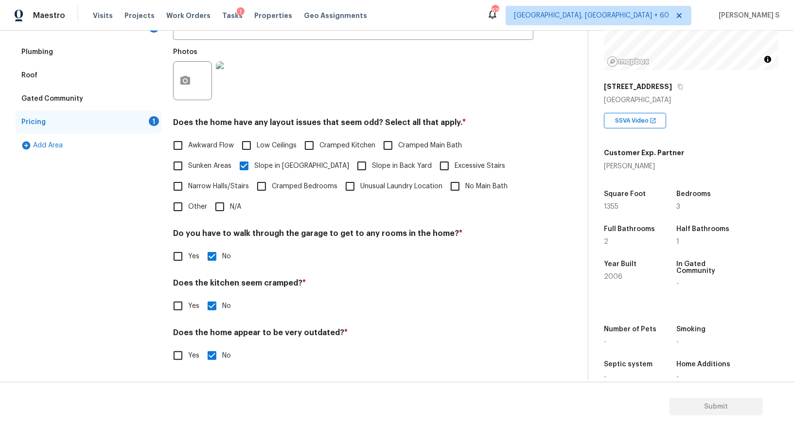
type input "Additional unit."
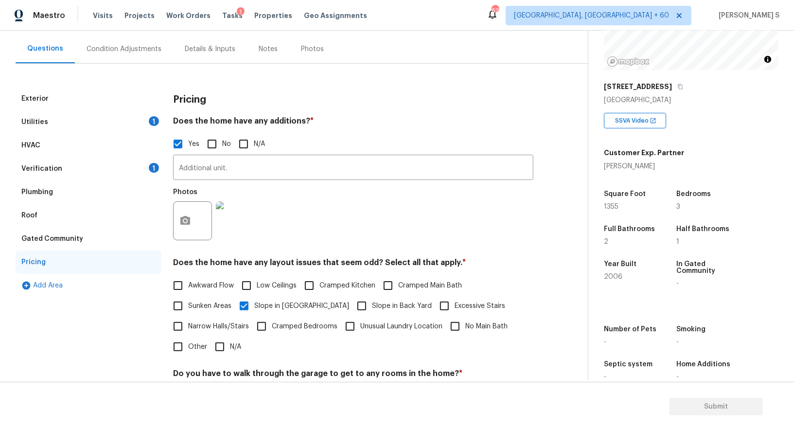
scroll to position [0, 0]
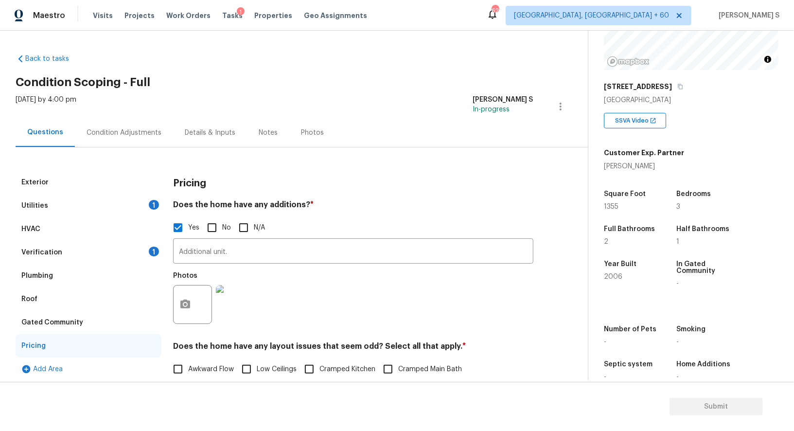
click at [157, 131] on div "Condition Adjustments" at bounding box center [124, 133] width 75 height 10
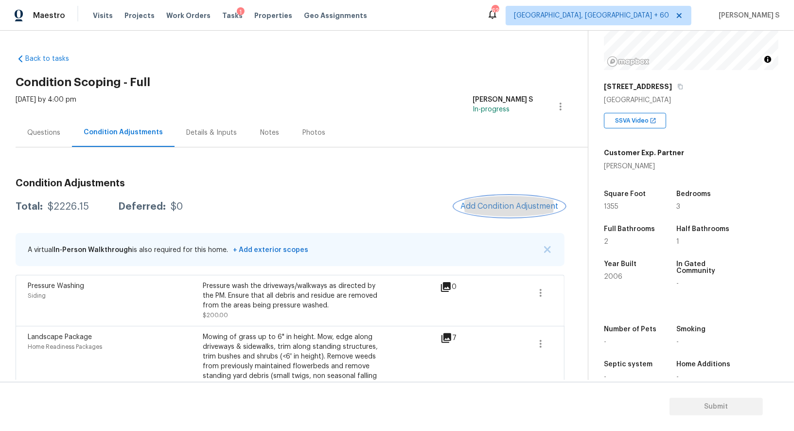
click at [506, 209] on span "Add Condition Adjustment" at bounding box center [510, 206] width 98 height 9
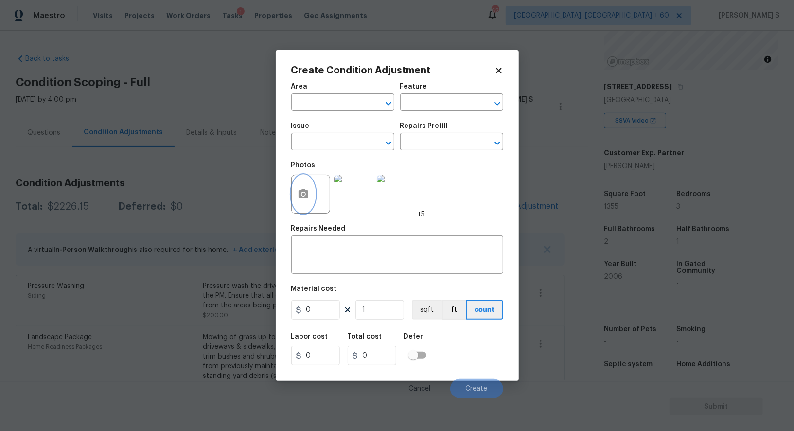
click at [312, 192] on button "button" at bounding box center [303, 194] width 23 height 38
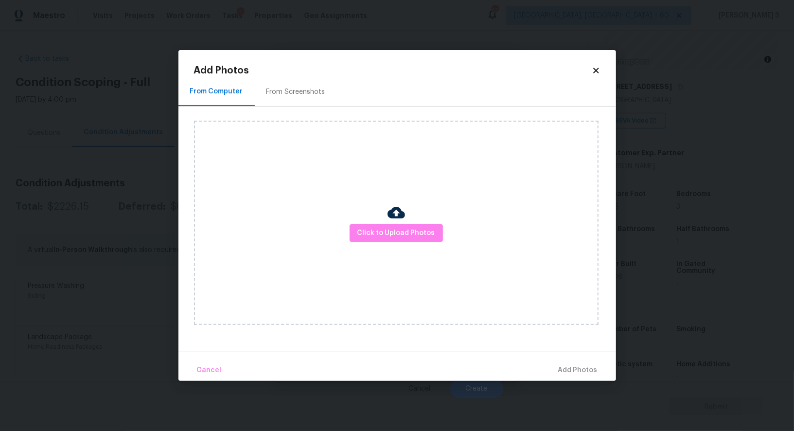
click at [377, 222] on div "Click to Upload Photos" at bounding box center [396, 223] width 405 height 204
click at [377, 231] on span "Click to Upload Photos" at bounding box center [397, 233] width 78 height 12
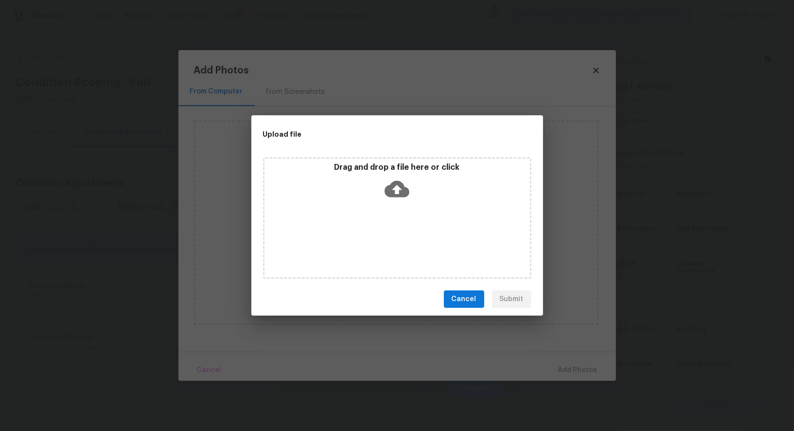
click at [377, 228] on div "Drag and drop a file here or click" at bounding box center [397, 218] width 269 height 122
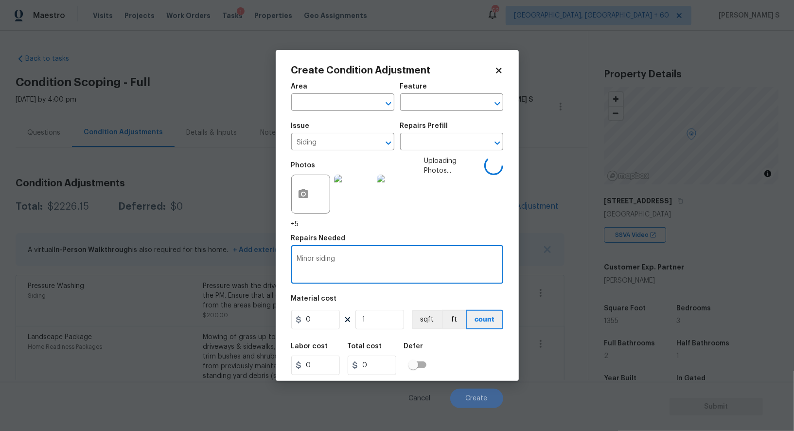
scroll to position [114, 0]
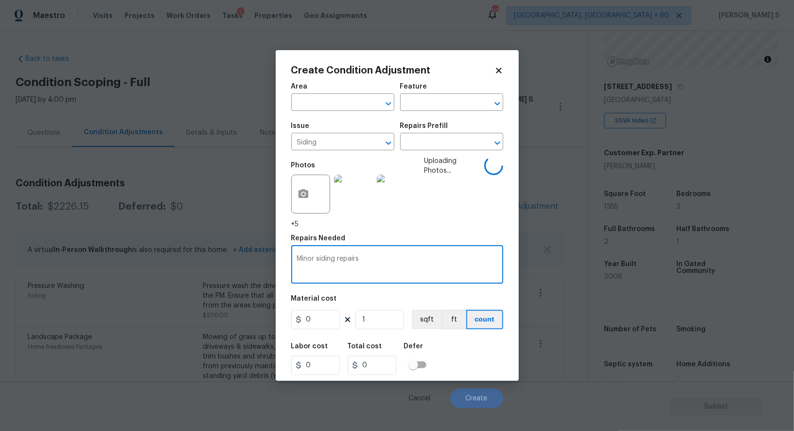
type textarea "Minor siding repairs"
click at [324, 320] on input "0" at bounding box center [315, 319] width 49 height 19
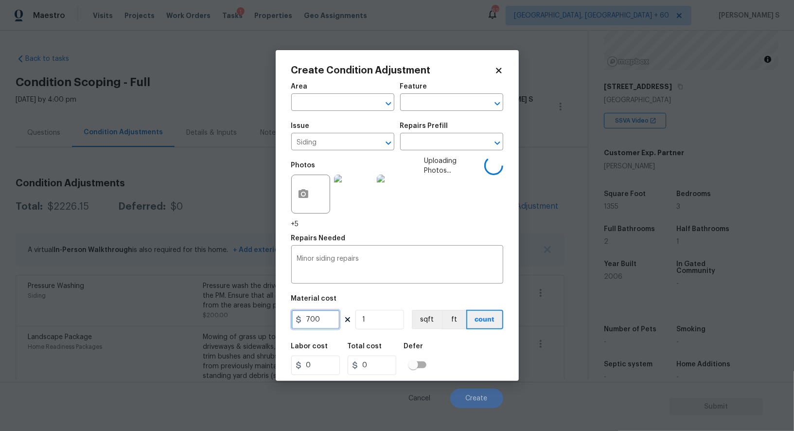
type input "700"
click at [493, 361] on div "Labor cost 0 Total cost 700 Defer" at bounding box center [397, 359] width 212 height 44
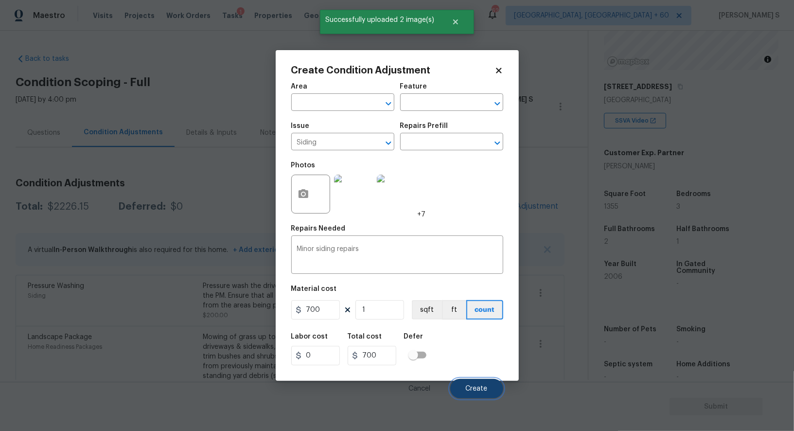
click at [478, 386] on span "Create" at bounding box center [477, 388] width 22 height 7
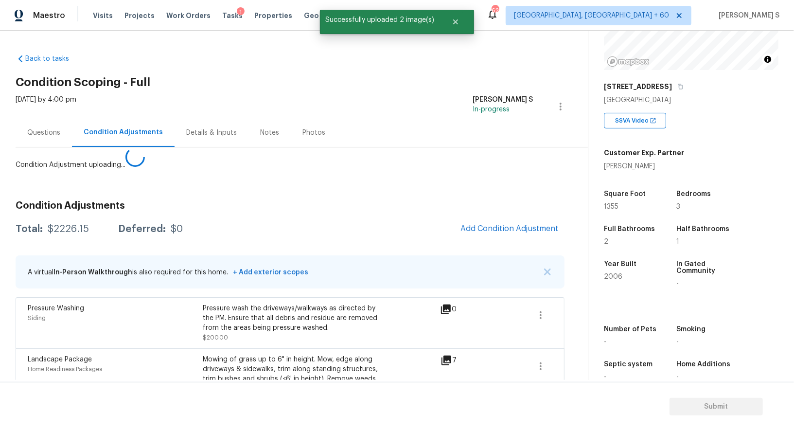
click at [181, 324] on body "Maestro Visits Projects Work Orders Tasks 1 Properties Geo Assignments 629 [GEO…" at bounding box center [397, 215] width 794 height 431
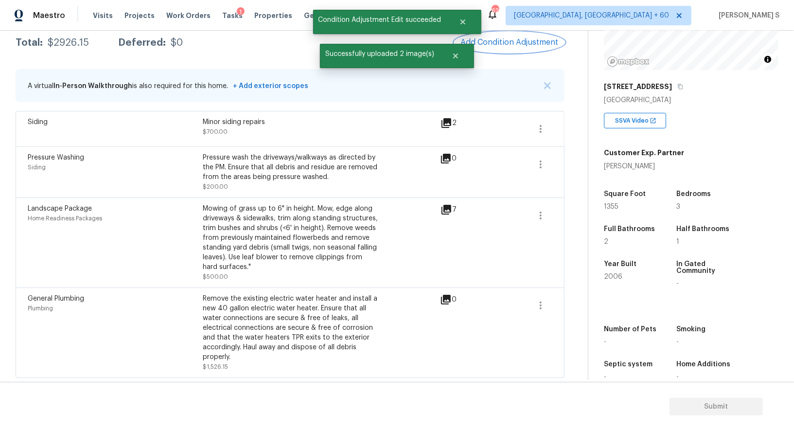
scroll to position [0, 0]
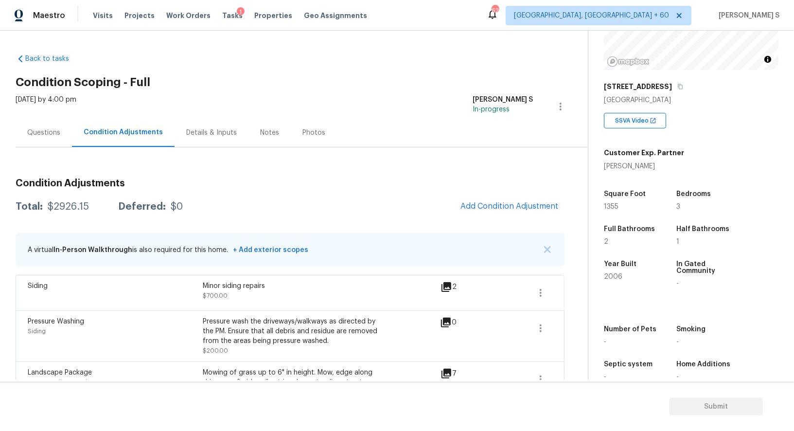
click at [39, 128] on div "Questions" at bounding box center [43, 133] width 33 height 10
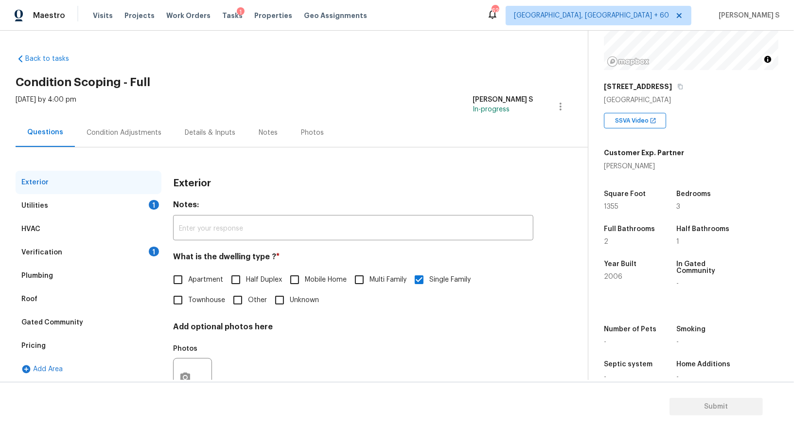
click at [105, 198] on div "Utilities 1" at bounding box center [89, 205] width 146 height 23
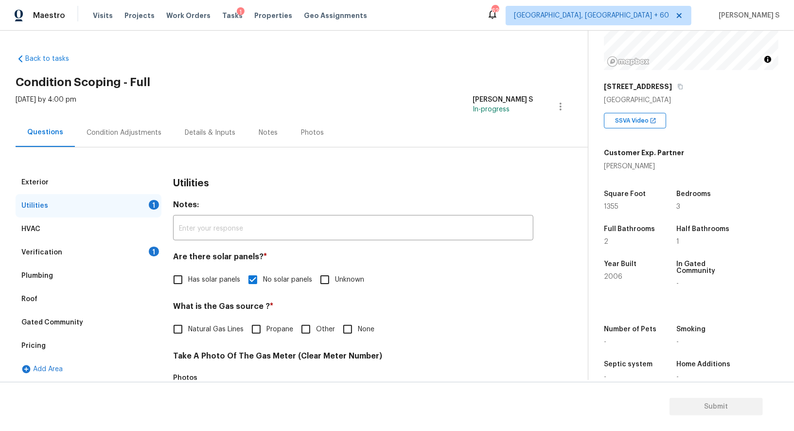
scroll to position [142, 0]
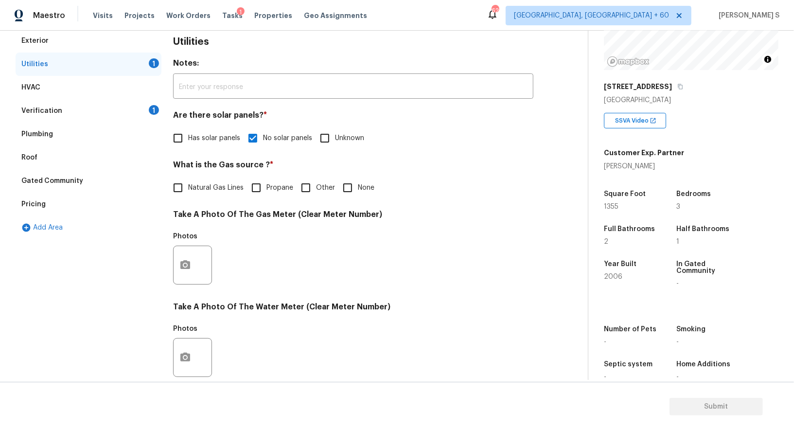
click at [180, 199] on div "Utilities Notes: ​ Are there solar panels? * Has solar panels No solar panels U…" at bounding box center [353, 282] width 360 height 507
click at [178, 181] on input "Natural Gas Lines" at bounding box center [178, 188] width 20 height 20
checkbox input "true"
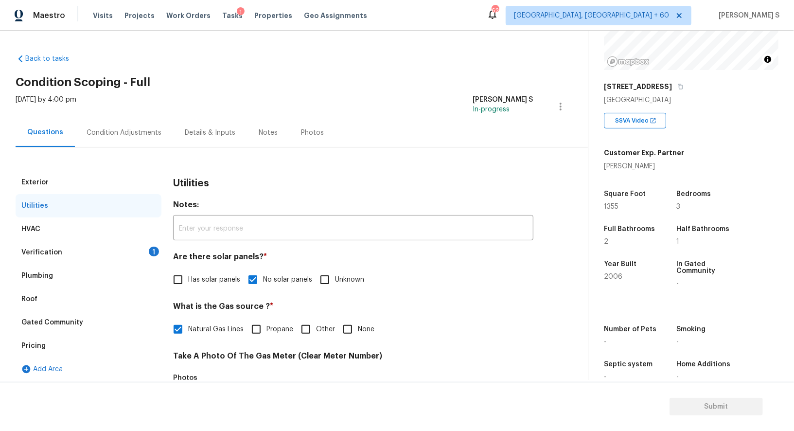
click at [156, 244] on div "Verification 1" at bounding box center [89, 252] width 146 height 23
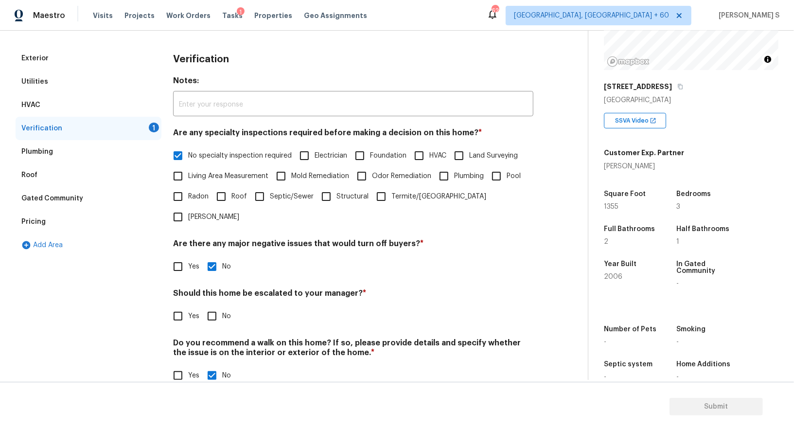
click at [209, 306] on div "Verification Notes: ​ Are any specialty inspections required before making a de…" at bounding box center [353, 222] width 360 height 351
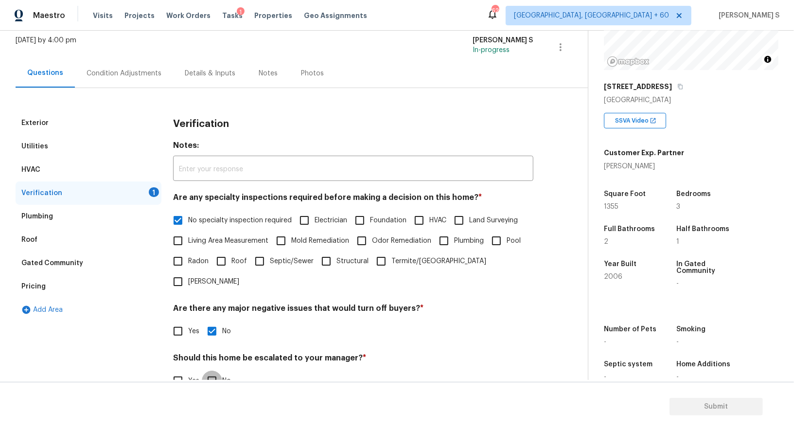
click at [217, 371] on input "No" at bounding box center [212, 381] width 20 height 20
checkbox input "true"
click at [128, 61] on div "Condition Adjustments" at bounding box center [124, 73] width 98 height 29
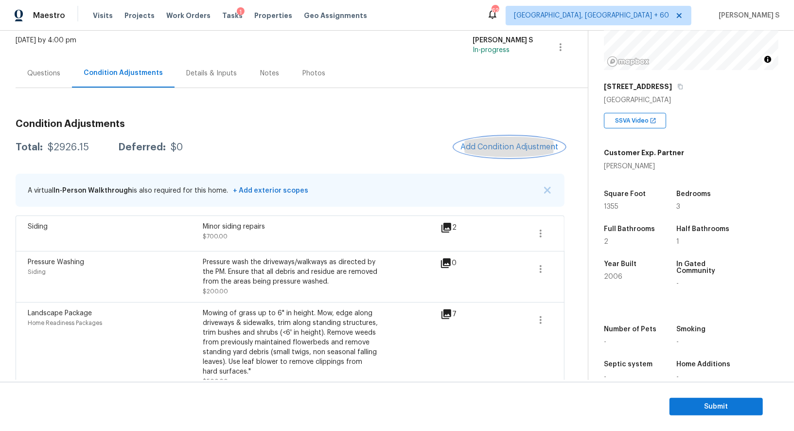
click at [467, 149] on span "Add Condition Adjustment" at bounding box center [510, 147] width 98 height 9
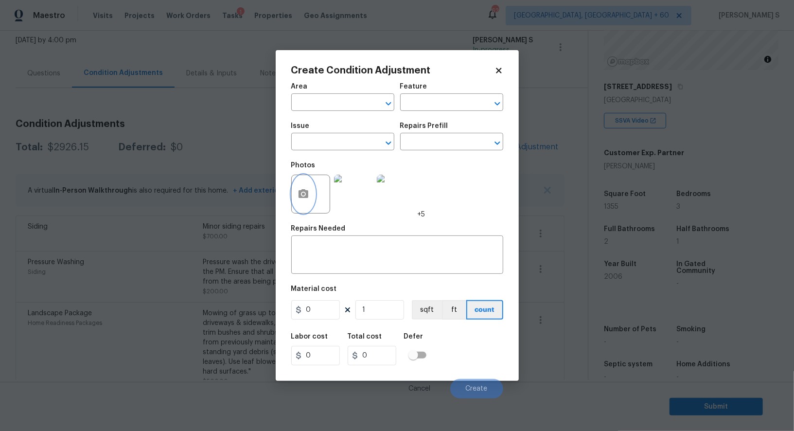
click at [313, 189] on button "button" at bounding box center [303, 194] width 23 height 38
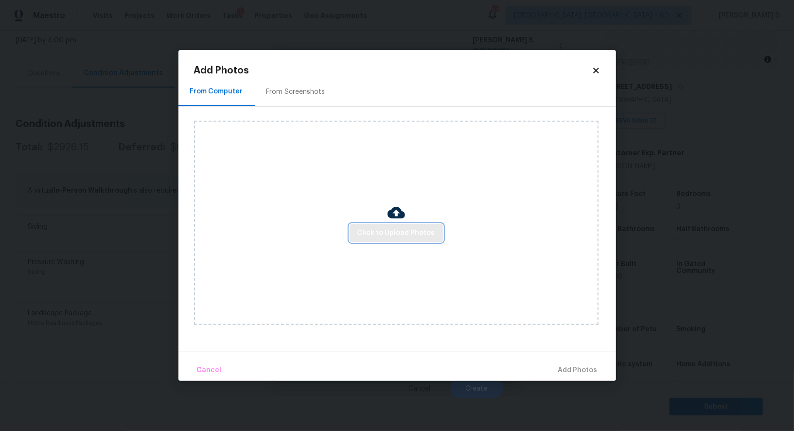
click at [385, 238] on span "Click to Upload Photos" at bounding box center [397, 233] width 78 height 12
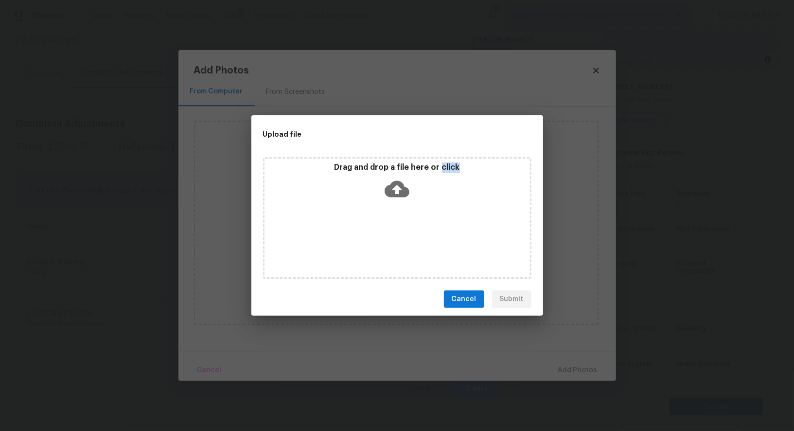
click at [385, 238] on div "Drag and drop a file here or click" at bounding box center [397, 218] width 269 height 122
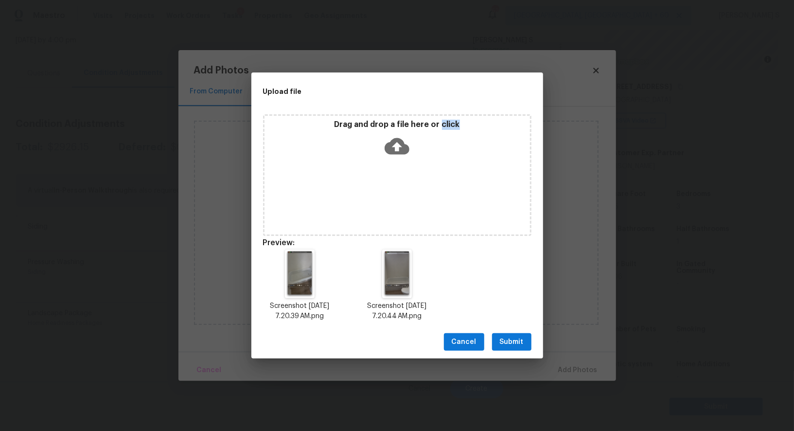
click at [520, 336] on span "Submit" at bounding box center [512, 342] width 24 height 12
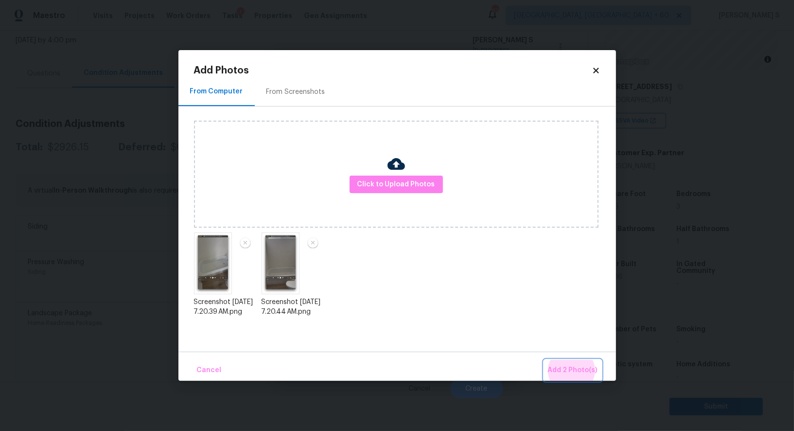
click at [544, 360] on button "Add 2 Photo(s)" at bounding box center [572, 370] width 57 height 21
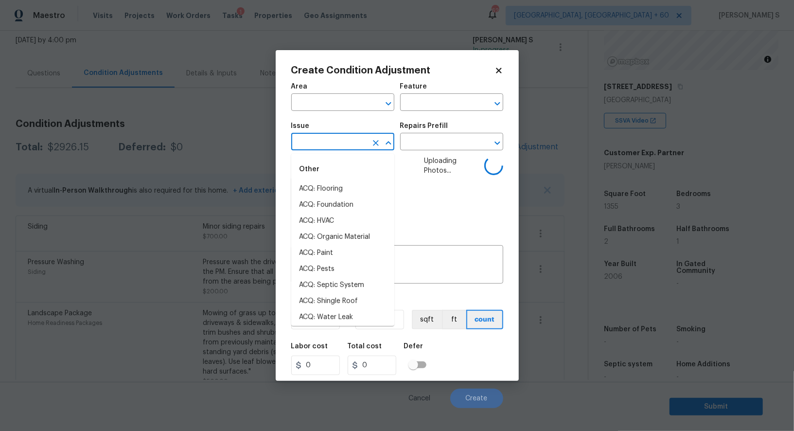
click at [359, 139] on input "text" at bounding box center [329, 142] width 76 height 15
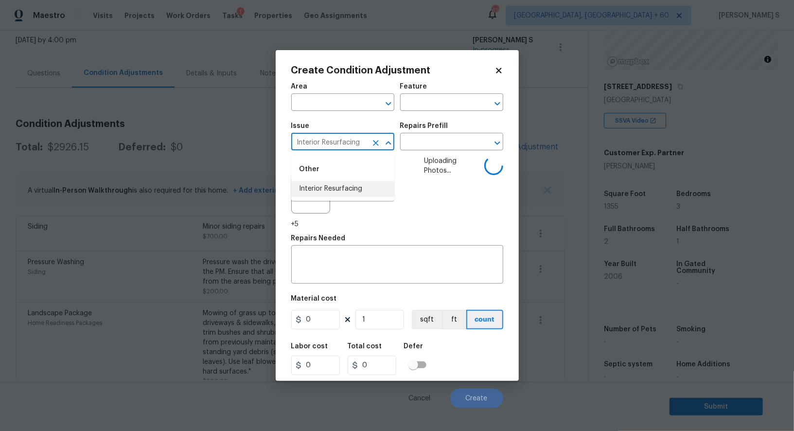
type input "Interior Resurfacing"
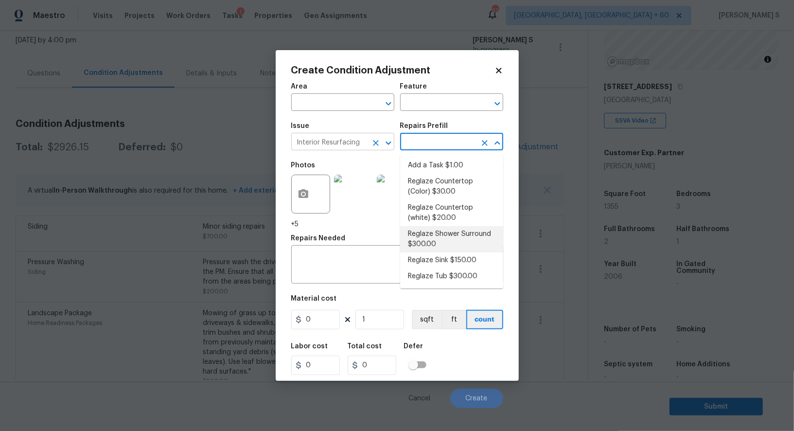
type textarea "Prep, mask, clean and reglaze the fiberglass shower surround (white) both on th…"
type input "300"
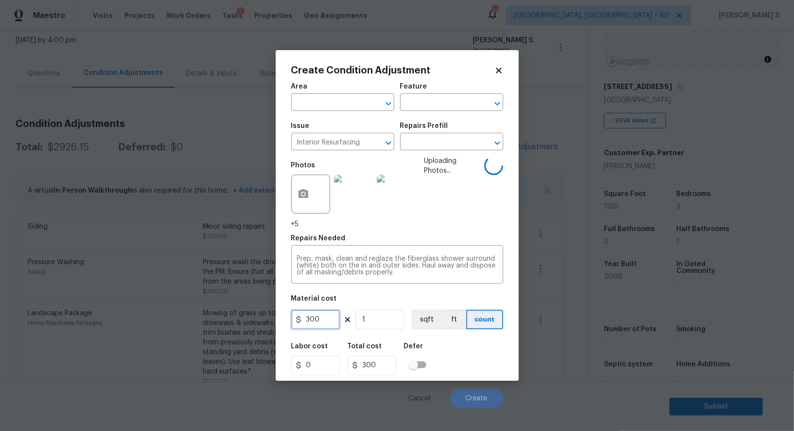
click at [330, 319] on input "300" at bounding box center [315, 319] width 49 height 19
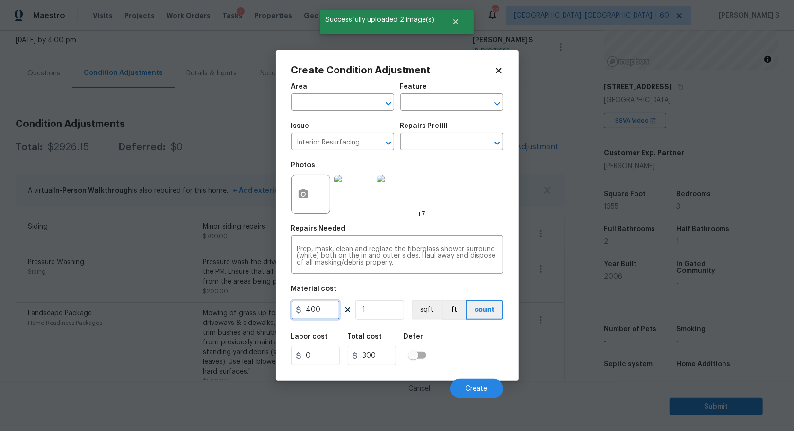
type input "400"
type input "2"
type input "800"
type input "2"
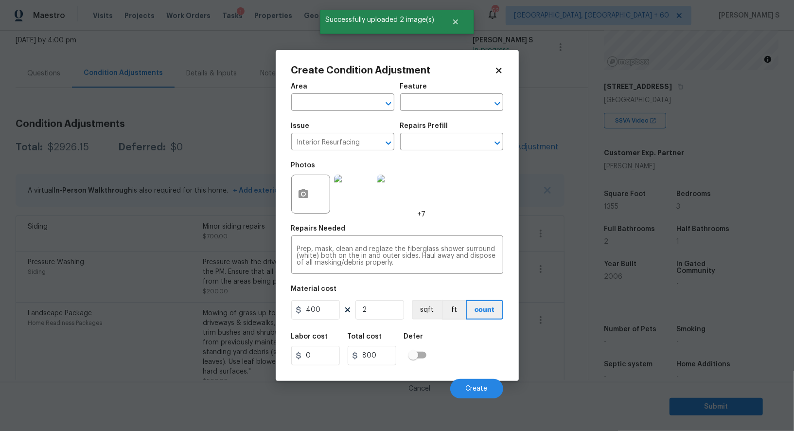
click at [477, 352] on div "Labor cost 0 Total cost 800 Defer" at bounding box center [397, 349] width 212 height 44
click at [474, 393] on span "Create" at bounding box center [477, 388] width 22 height 7
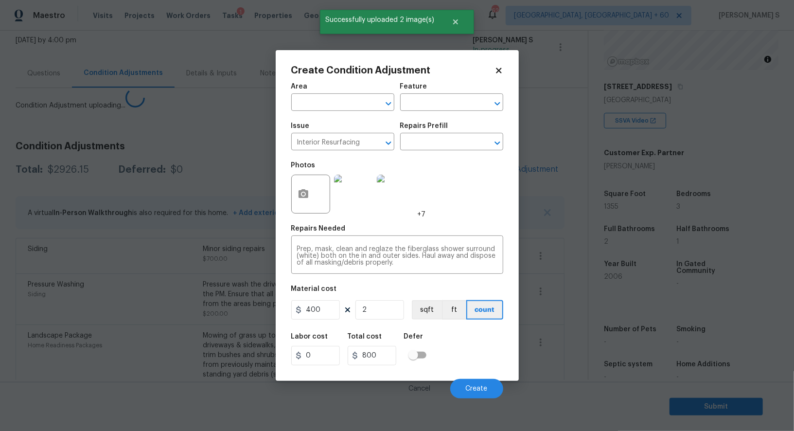
click at [140, 312] on body "Maestro Visits Projects Work Orders Tasks 1 Properties Geo Assignments 629 [GEO…" at bounding box center [397, 215] width 794 height 431
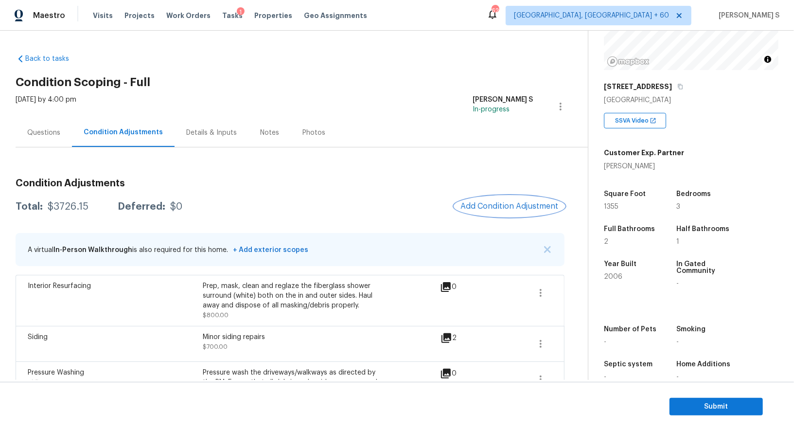
click at [504, 205] on span "Add Condition Adjustment" at bounding box center [510, 206] width 98 height 9
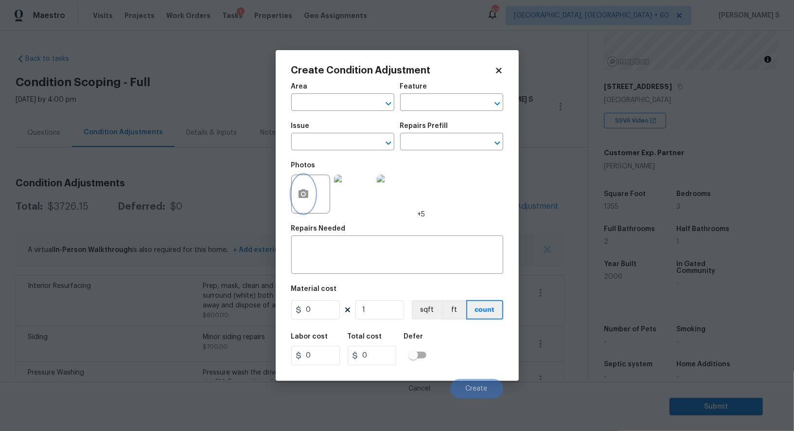
click at [308, 194] on icon "button" at bounding box center [304, 194] width 12 height 12
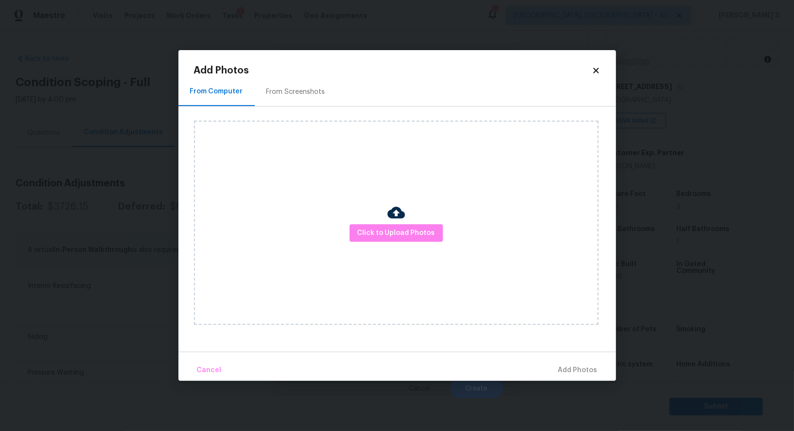
click at [272, 102] on div "From Screenshots" at bounding box center [296, 91] width 82 height 29
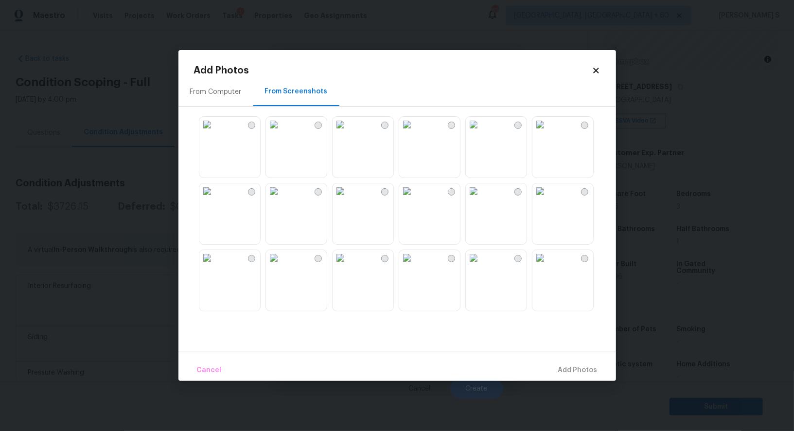
click at [415, 132] on img at bounding box center [407, 125] width 16 height 16
click at [482, 132] on img at bounding box center [474, 125] width 16 height 16
click at [415, 199] on img at bounding box center [407, 191] width 16 height 16
click at [348, 199] on img at bounding box center [341, 191] width 16 height 16
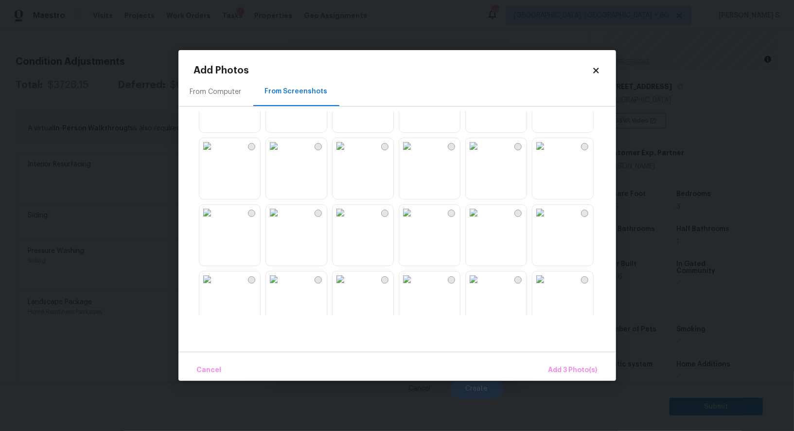
scroll to position [259, 0]
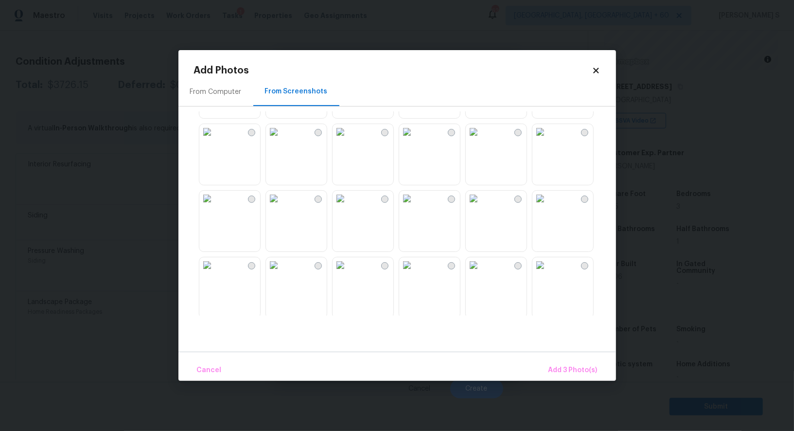
drag, startPoint x: 433, startPoint y: 273, endPoint x: 511, endPoint y: 273, distance: 77.8
click at [415, 273] on img at bounding box center [407, 265] width 16 height 16
click at [482, 273] on img at bounding box center [474, 265] width 16 height 16
click at [548, 272] on img at bounding box center [541, 265] width 16 height 16
click at [215, 273] on img at bounding box center [207, 265] width 16 height 16
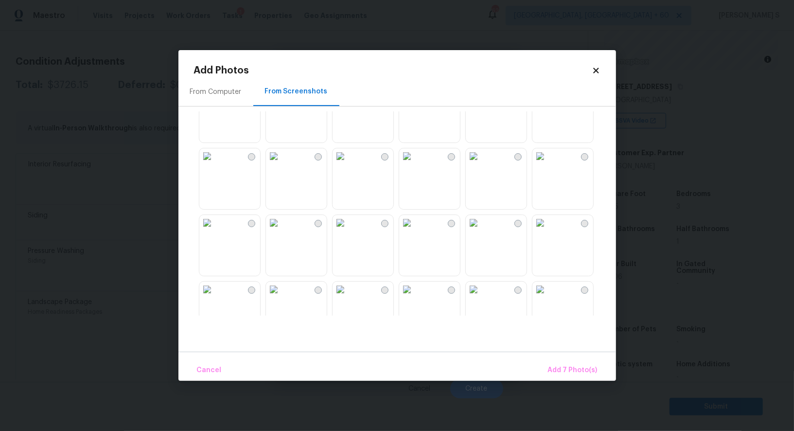
scroll to position [645, 0]
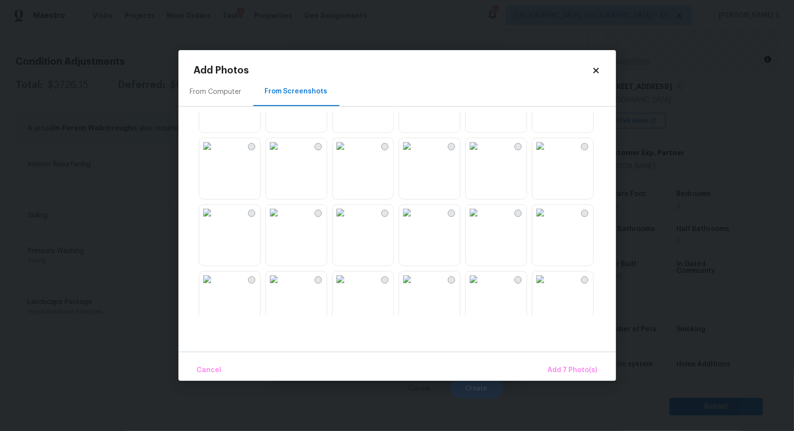
click at [282, 220] on img at bounding box center [274, 213] width 16 height 16
click at [215, 220] on img at bounding box center [207, 213] width 16 height 16
click at [571, 366] on span "Add 9 Photo(s)" at bounding box center [573, 370] width 50 height 12
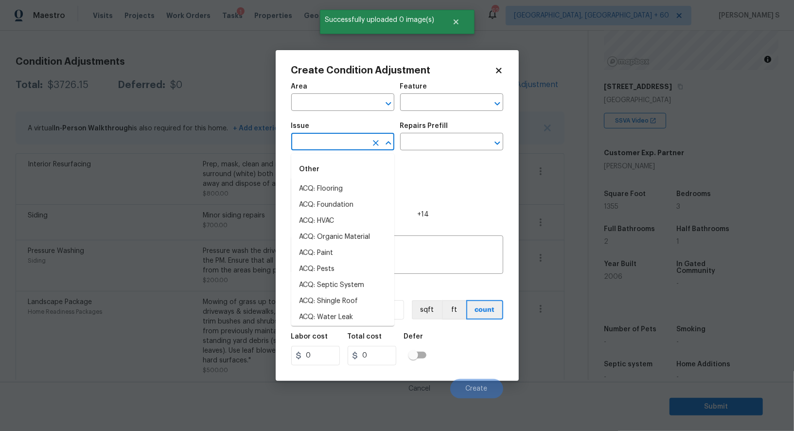
click at [326, 141] on input "text" at bounding box center [329, 142] width 76 height 15
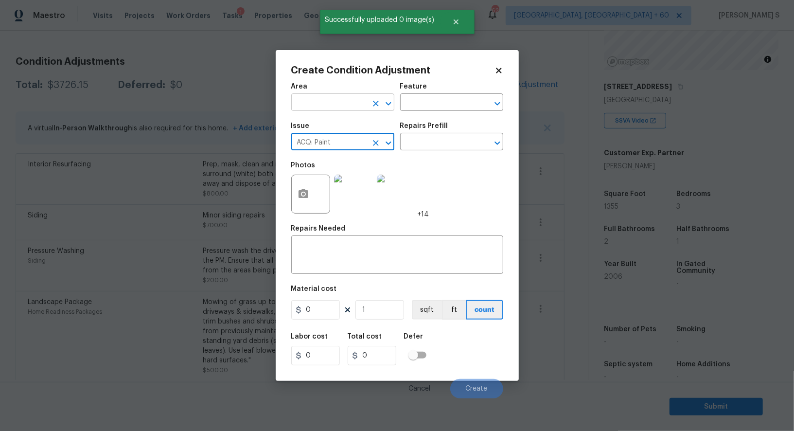
type input "ACQ: Paint"
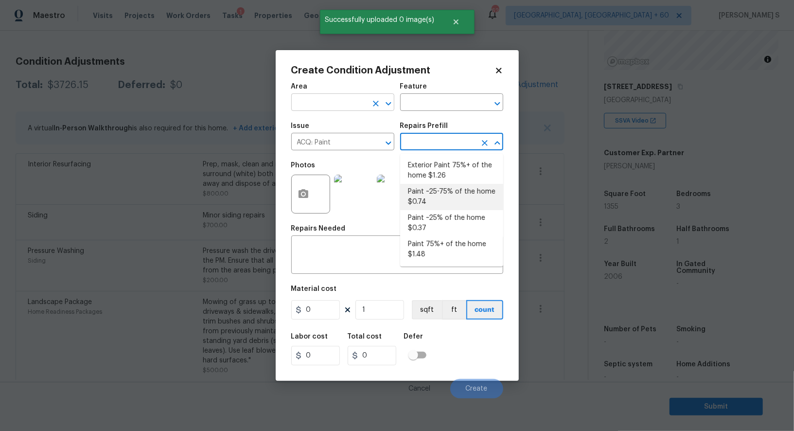
type input "Acquisition"
type textarea "Acquisition Scope: ~25 - 75% of the home needs interior paint"
type input "0.74"
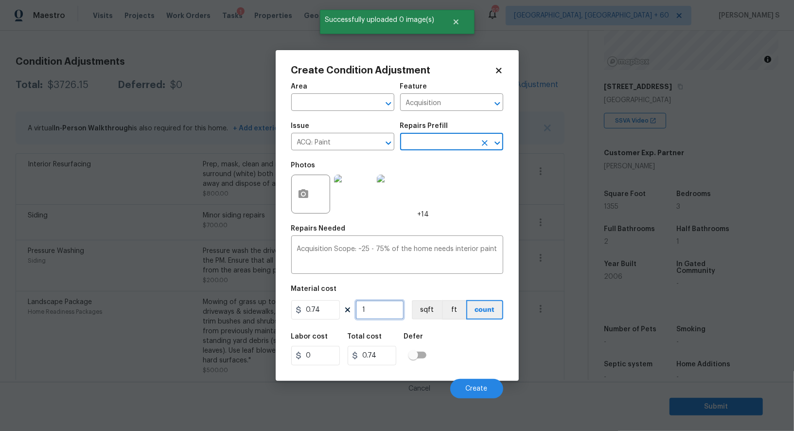
click at [373, 316] on input "1" at bounding box center [380, 309] width 49 height 19
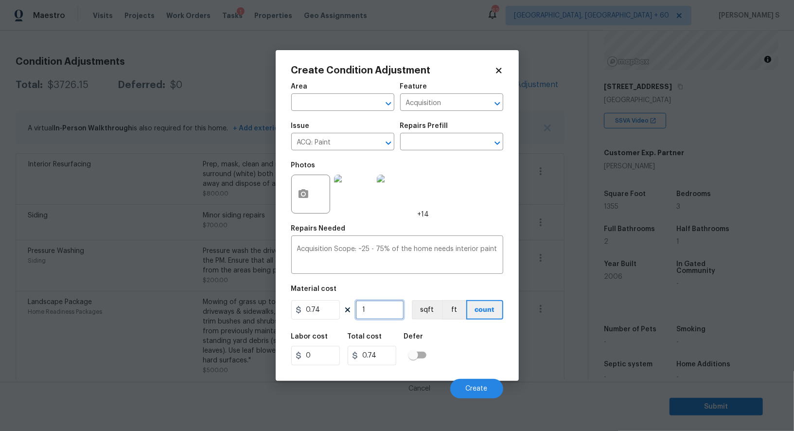
type input "13"
type input "9.62"
type input "135"
type input "99.9"
type input "1355"
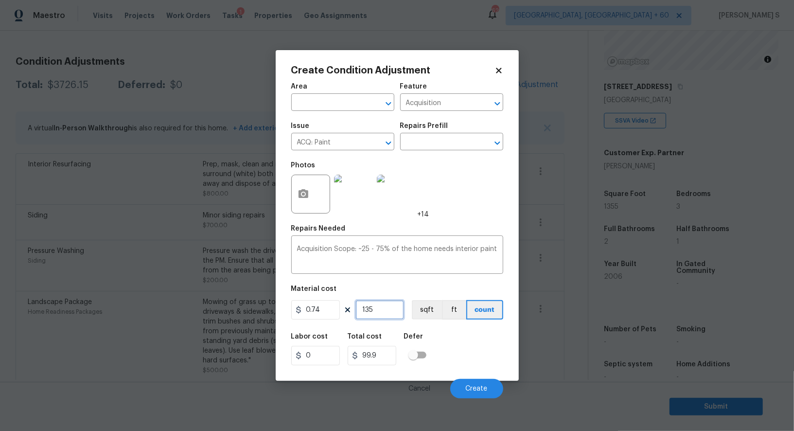
type input "1002.7"
type input "1355"
click at [432, 315] on button "sqft" at bounding box center [427, 309] width 30 height 19
click at [443, 341] on div "Labor cost 0 Total cost 1002.7 Defer" at bounding box center [397, 349] width 212 height 44
click at [491, 402] on body "Maestro Visits Projects Work Orders Tasks 1 Properties Geo Assignments 629 [GEO…" at bounding box center [397, 215] width 794 height 431
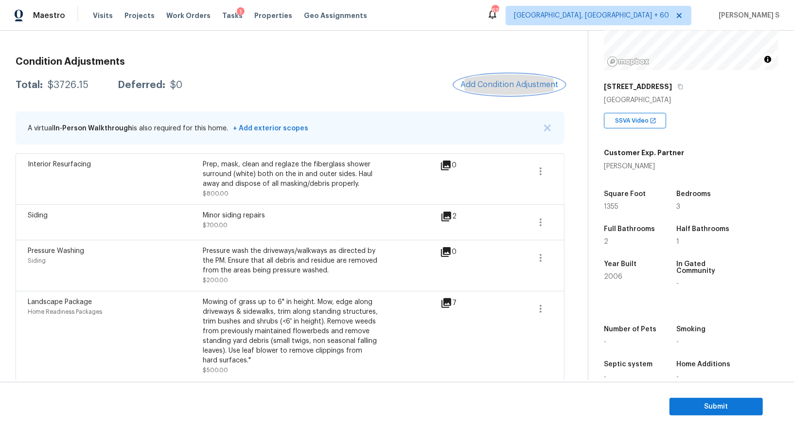
click at [511, 89] on span "Add Condition Adjustment" at bounding box center [510, 84] width 98 height 9
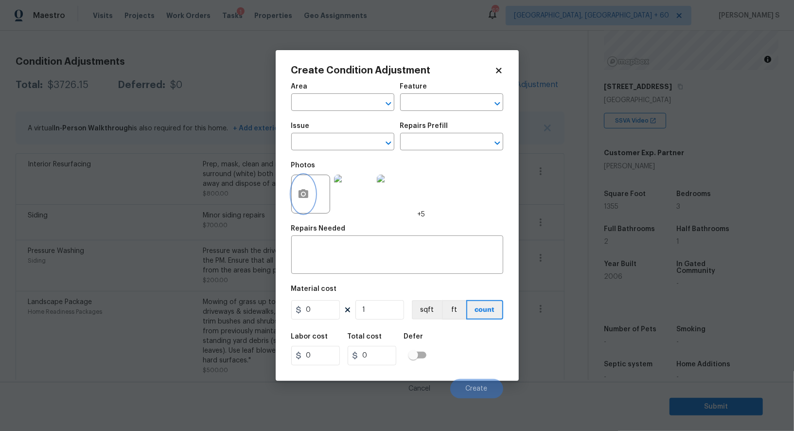
click at [305, 190] on icon "button" at bounding box center [304, 194] width 12 height 12
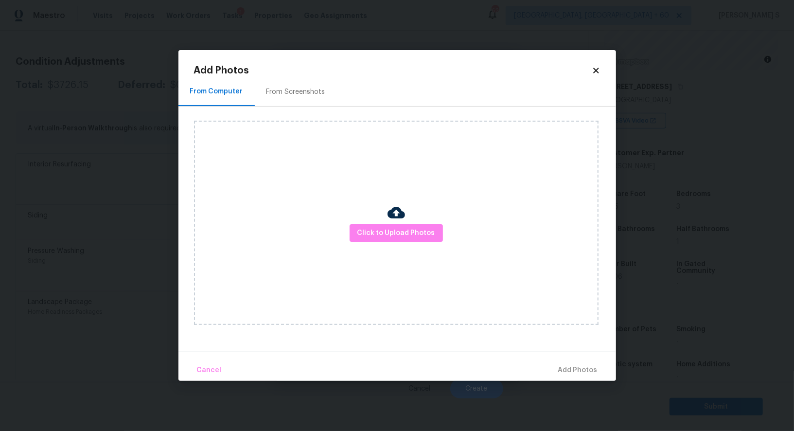
click at [312, 95] on div "From Screenshots" at bounding box center [296, 92] width 59 height 10
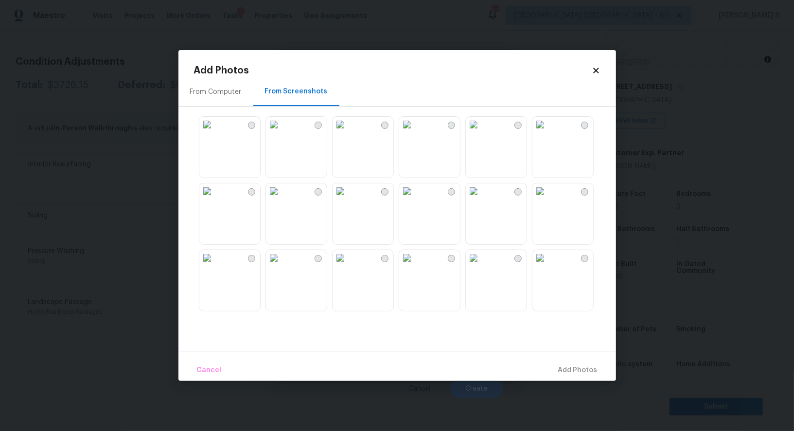
click at [415, 199] on img at bounding box center [407, 191] width 16 height 16
click at [348, 199] on img at bounding box center [341, 191] width 16 height 16
click at [473, 266] on img at bounding box center [474, 258] width 16 height 16
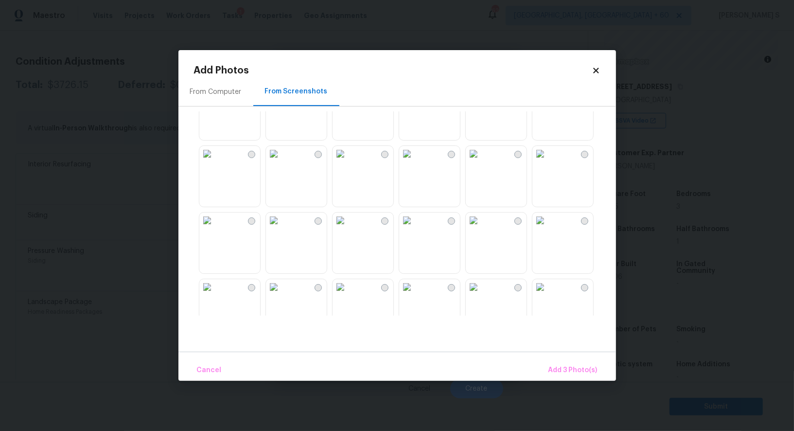
click at [469, 228] on img at bounding box center [474, 221] width 16 height 16
click at [415, 228] on img at bounding box center [407, 221] width 16 height 16
click at [443, 323] on div "From Computer From Screenshots" at bounding box center [398, 214] width 438 height 274
click at [482, 295] on img at bounding box center [474, 287] width 16 height 16
click at [482, 228] on img at bounding box center [474, 221] width 16 height 16
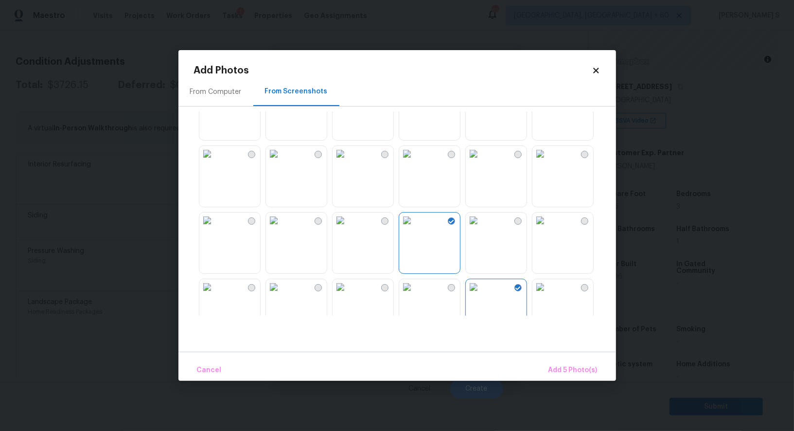
click at [548, 228] on img at bounding box center [541, 221] width 16 height 16
click at [482, 228] on img at bounding box center [474, 221] width 16 height 16
click at [207, 228] on img at bounding box center [207, 221] width 16 height 16
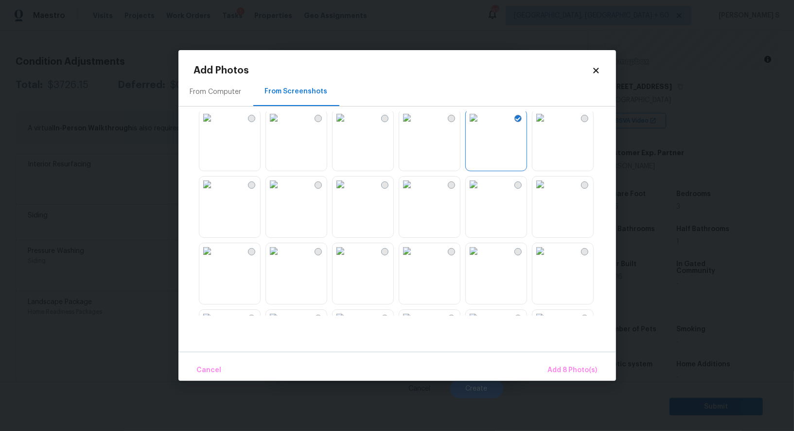
click at [215, 259] on img at bounding box center [207, 251] width 16 height 16
click at [415, 259] on img at bounding box center [407, 251] width 16 height 16
click at [478, 259] on img at bounding box center [474, 251] width 16 height 16
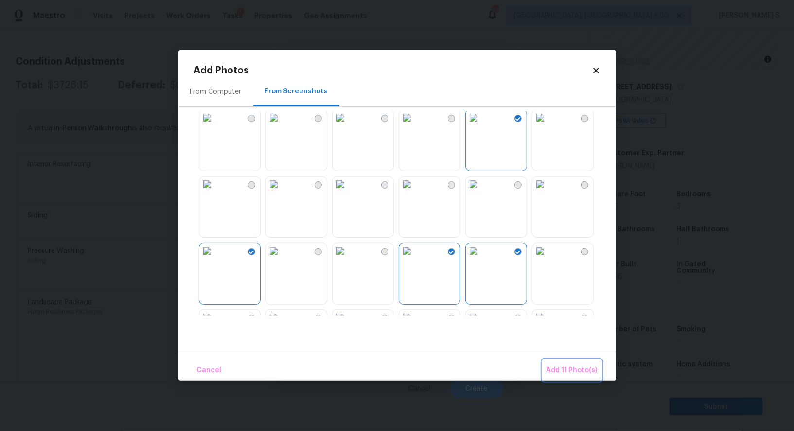
click at [585, 370] on span "Add 11 Photo(s)" at bounding box center [572, 370] width 51 height 12
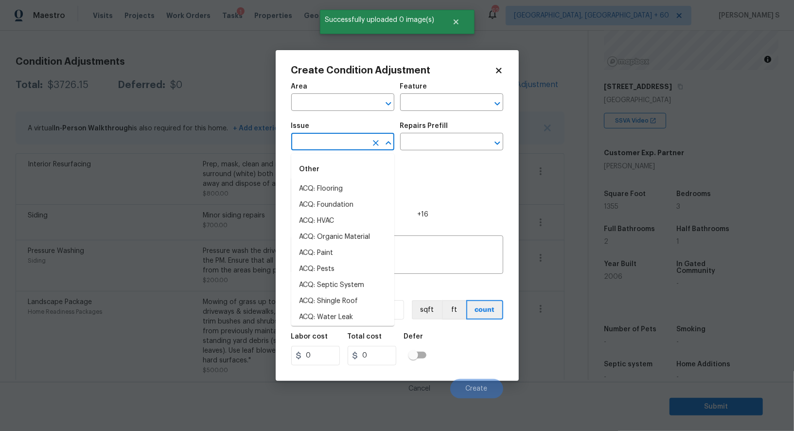
click at [311, 137] on input "text" at bounding box center [329, 142] width 76 height 15
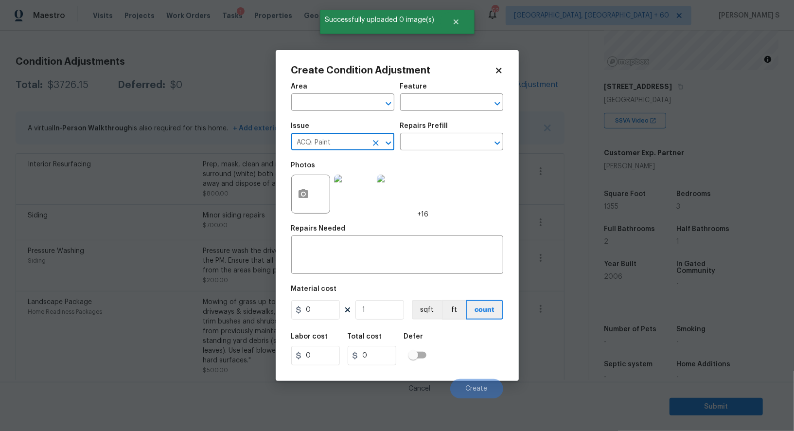
type input "ACQ: Paint"
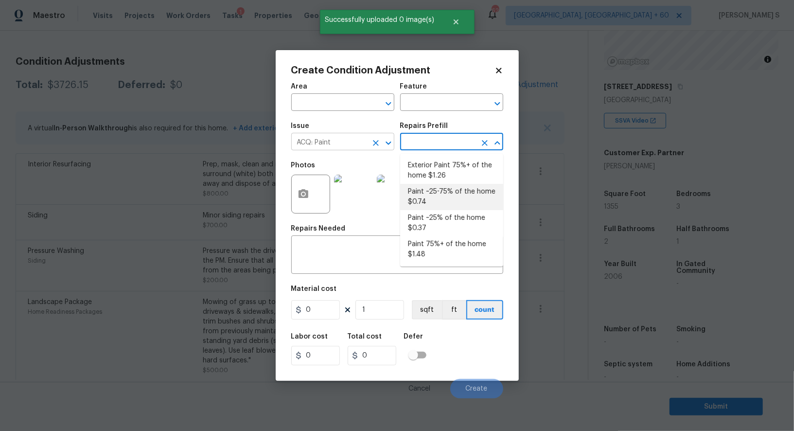
type input "Acquisition"
type textarea "Acquisition Scope: ~25 - 75% of the home needs interior paint"
type input "0.74"
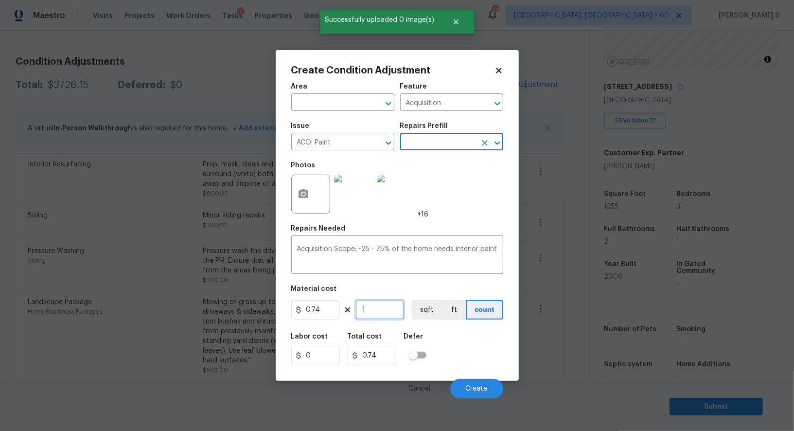
click at [382, 309] on input "1" at bounding box center [380, 309] width 49 height 19
type input "13"
type input "9.62"
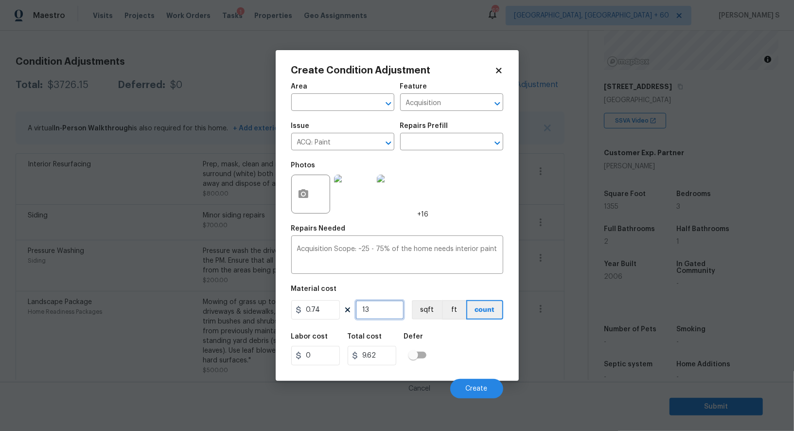
type input "135"
type input "99.9"
type input "1355"
type input "1002.7"
type input "1355"
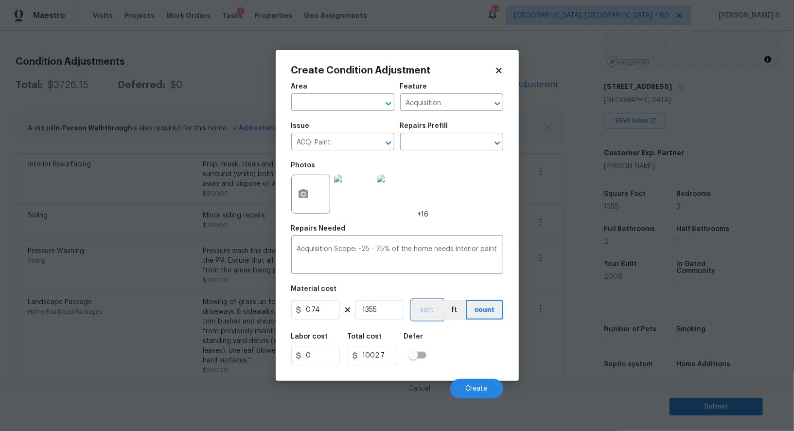
click at [432, 308] on button "sqft" at bounding box center [427, 309] width 30 height 19
click at [461, 334] on div "Labor cost 0 Total cost 1002.7 Defer" at bounding box center [397, 349] width 212 height 44
click at [491, 382] on button "Create" at bounding box center [476, 388] width 53 height 19
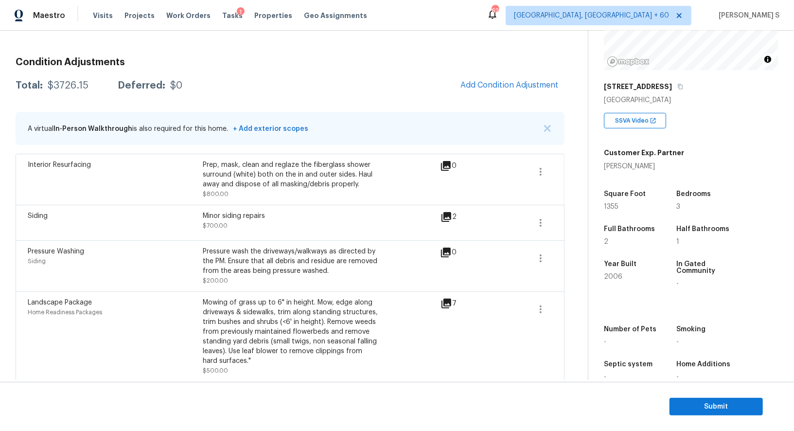
click at [123, 301] on body "Maestro Visits Projects Work Orders Tasks 1 Properties Geo Assignments 629 [GEO…" at bounding box center [397, 215] width 794 height 431
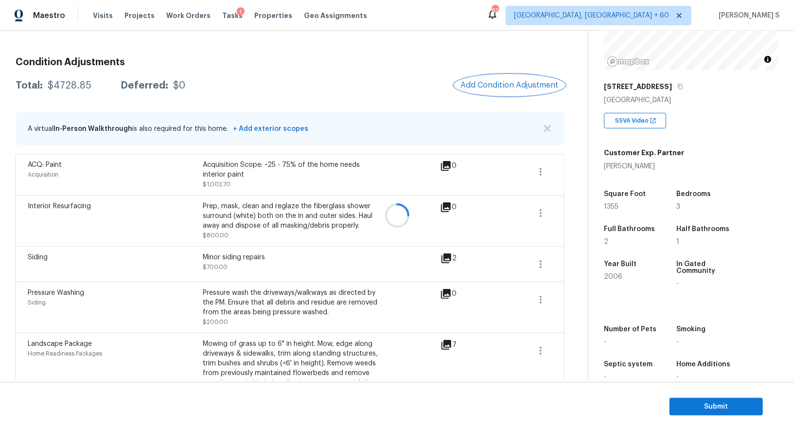
scroll to position [122, 0]
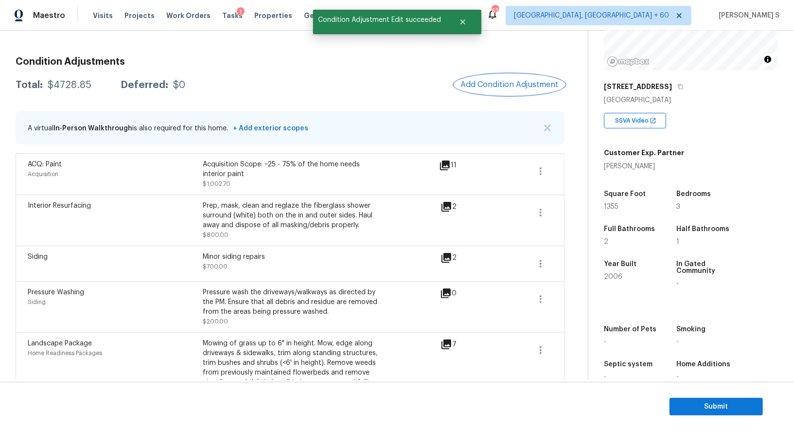
click at [494, 83] on span "Add Condition Adjustment" at bounding box center [510, 84] width 98 height 9
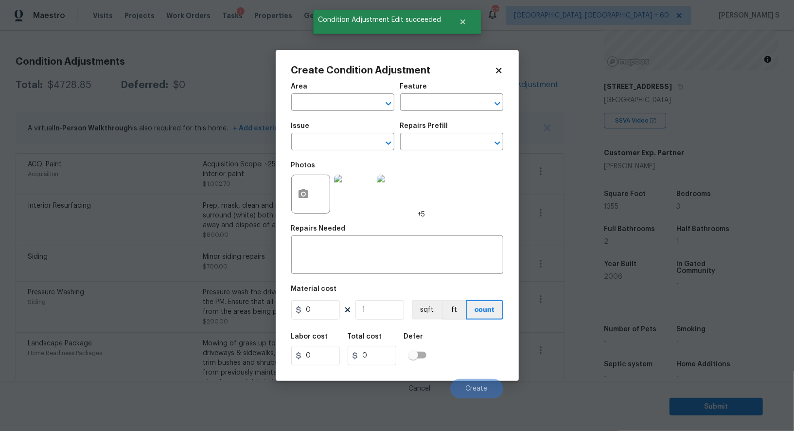
click at [288, 196] on div "Create Condition Adjustment Area ​ Feature ​ Issue ​ Repairs Prefill ​ Photos +…" at bounding box center [397, 215] width 243 height 331
click at [327, 196] on div at bounding box center [310, 194] width 39 height 39
click at [300, 190] on icon "button" at bounding box center [304, 194] width 12 height 12
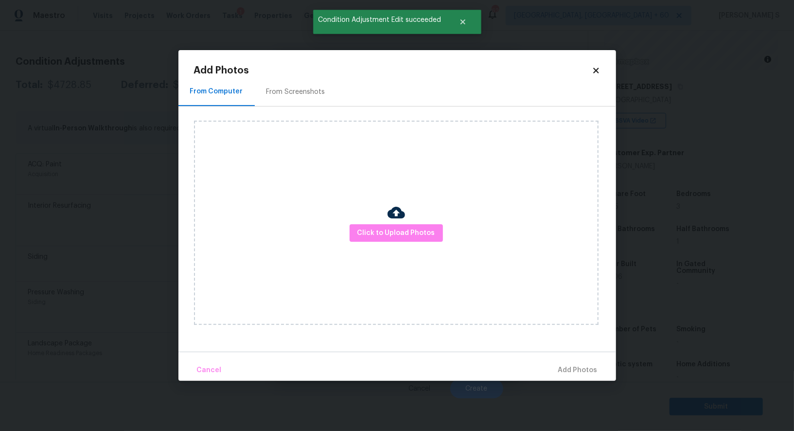
click at [272, 99] on div "From Screenshots" at bounding box center [296, 91] width 82 height 29
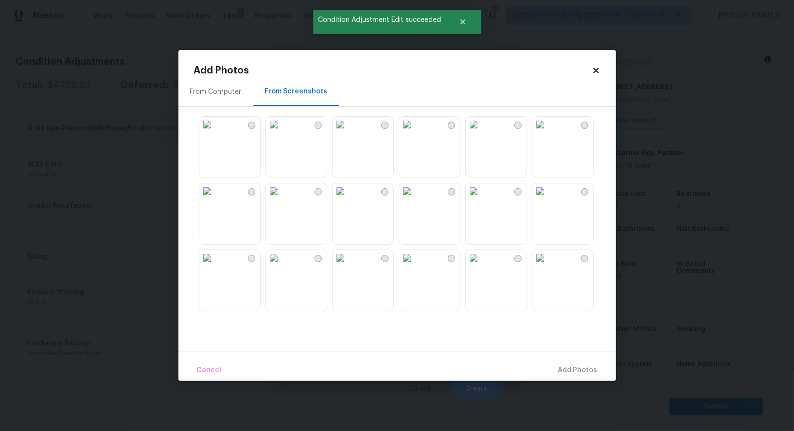
scroll to position [602, 0]
click at [282, 264] on img at bounding box center [274, 256] width 16 height 16
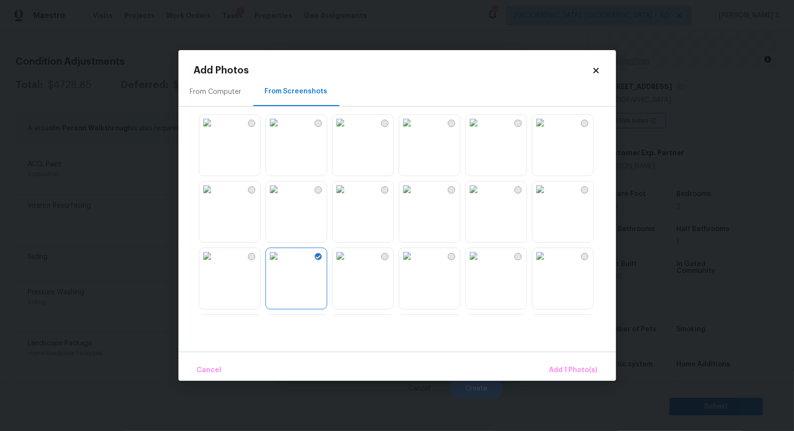
click at [348, 264] on img at bounding box center [341, 256] width 16 height 16
click at [408, 264] on img at bounding box center [407, 256] width 16 height 16
click at [467, 264] on img at bounding box center [474, 256] width 16 height 16
click at [548, 264] on img at bounding box center [541, 256] width 16 height 16
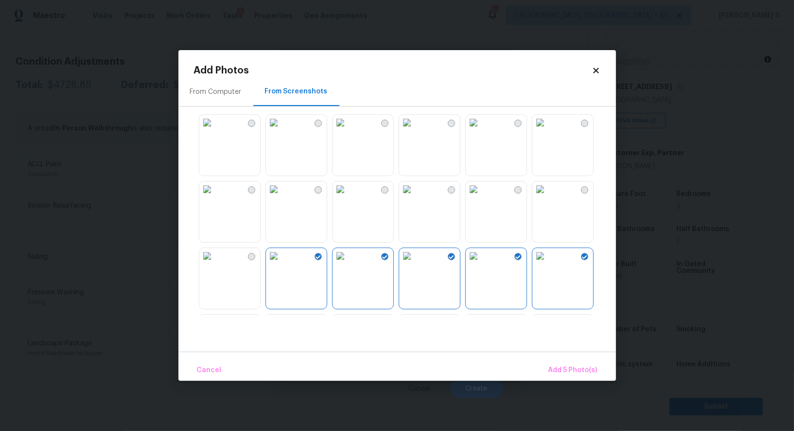
click at [548, 130] on img at bounding box center [541, 123] width 16 height 16
click at [548, 197] on img at bounding box center [541, 189] width 16 height 16
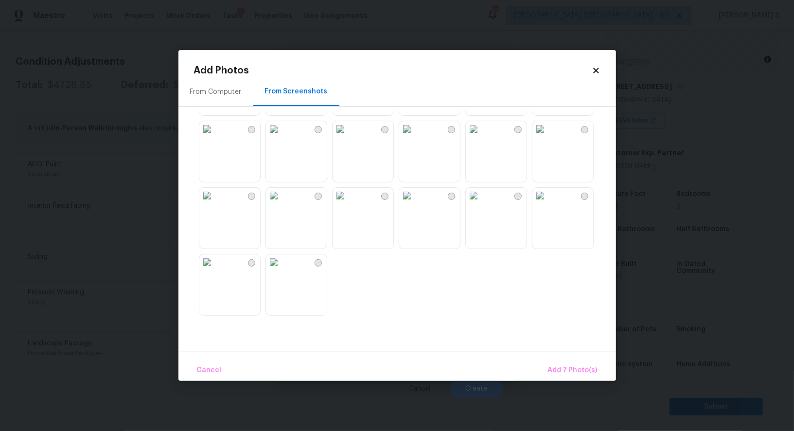
click at [467, 203] on img at bounding box center [474, 196] width 16 height 16
click at [482, 203] on img at bounding box center [474, 196] width 16 height 16
drag, startPoint x: 572, startPoint y: 210, endPoint x: 533, endPoint y: 169, distance: 56.1
click at [548, 203] on img at bounding box center [541, 196] width 16 height 16
click at [533, 137] on img at bounding box center [541, 129] width 16 height 16
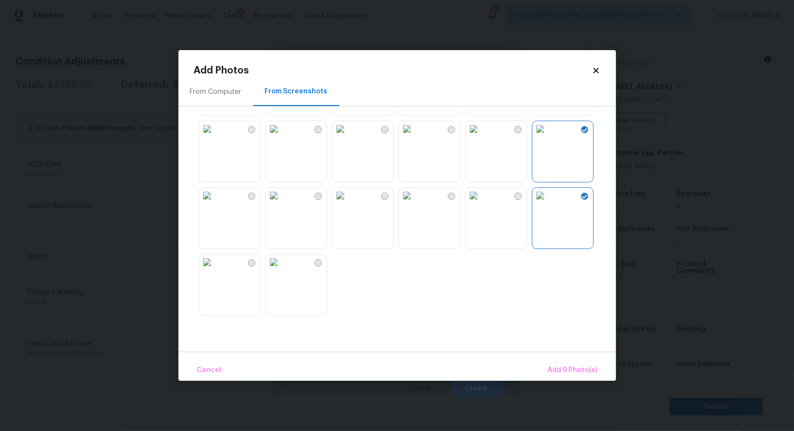
click at [482, 137] on img at bounding box center [474, 129] width 16 height 16
click at [282, 137] on img at bounding box center [274, 129] width 16 height 16
click at [594, 371] on span "Add 11 Photo(s)" at bounding box center [572, 370] width 51 height 12
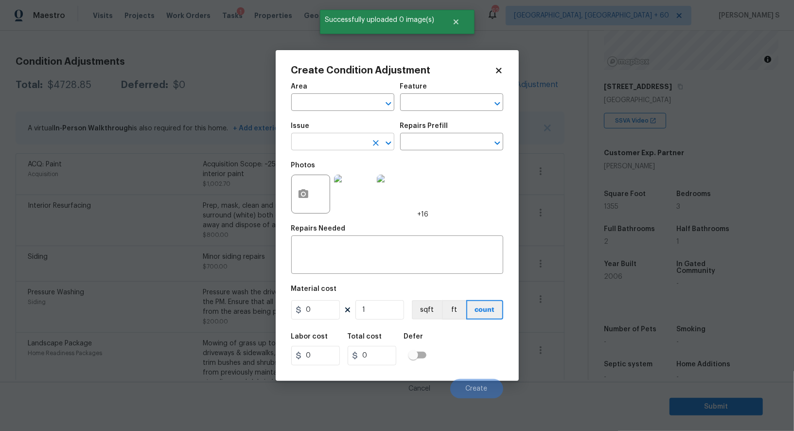
click at [353, 142] on input "text" at bounding box center [329, 142] width 76 height 15
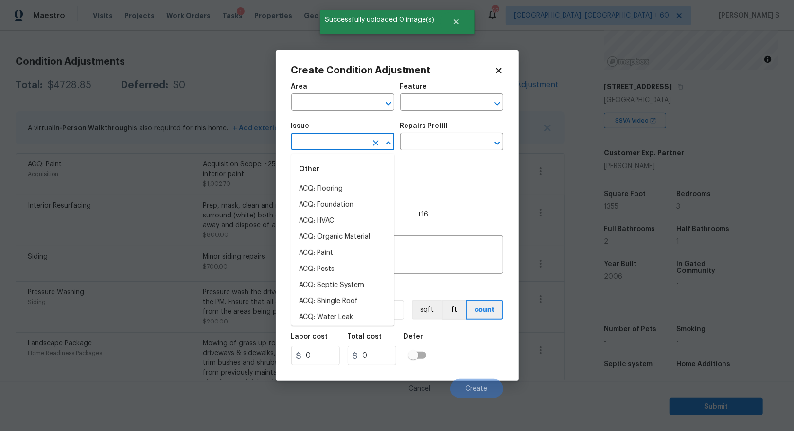
click at [353, 142] on input "text" at bounding box center [329, 142] width 76 height 15
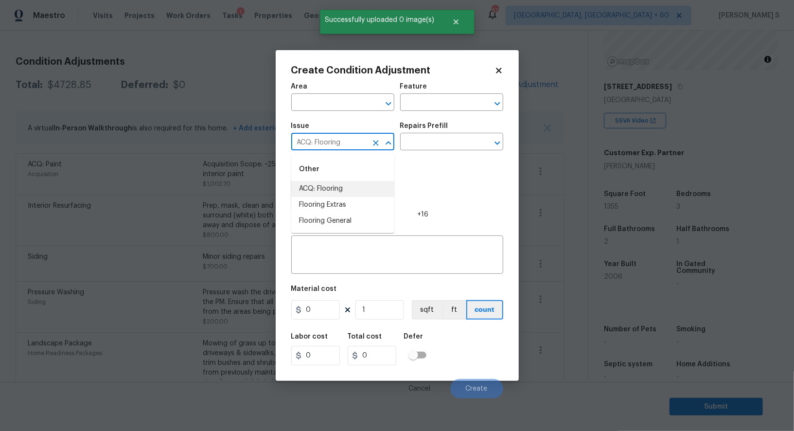
type input "ACQ: Flooring"
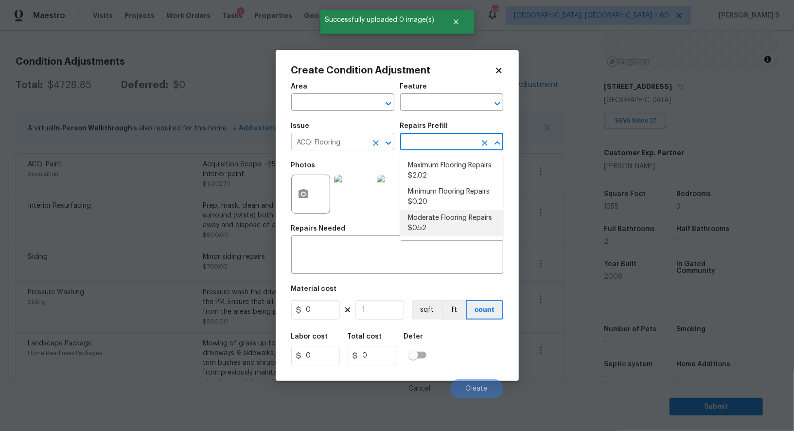
type input "Acquisition"
type textarea "Acquisition Scope: Moderate flooring repairs"
type input "0.52"
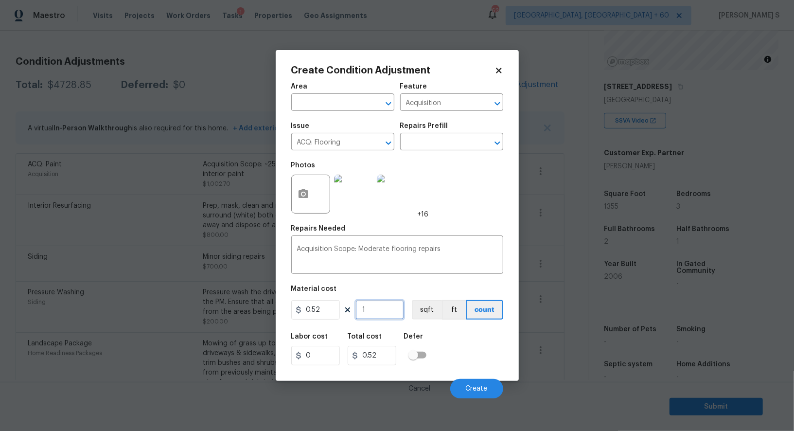
click at [390, 304] on input "1" at bounding box center [380, 309] width 49 height 19
paste input "355"
type input "1355"
type input "704.6"
type input "1355"
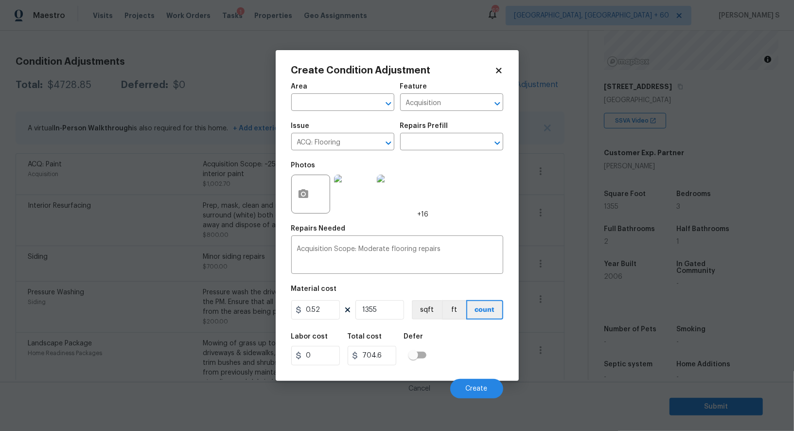
click at [393, 328] on div "Labor cost 0 Total cost 704.6 Defer" at bounding box center [397, 349] width 212 height 44
click at [426, 319] on button "sqft" at bounding box center [427, 309] width 30 height 19
click at [428, 327] on div "Area ​ Feature Acquisition ​ Issue ACQ: Flooring ​ Repairs Prefill ​ Photos +16…" at bounding box center [397, 237] width 212 height 321
click at [464, 386] on button "Create" at bounding box center [476, 388] width 53 height 19
click at [207, 332] on body "Maestro Visits Projects Work Orders Tasks 1 Properties Geo Assignments 629 [GEO…" at bounding box center [397, 215] width 794 height 431
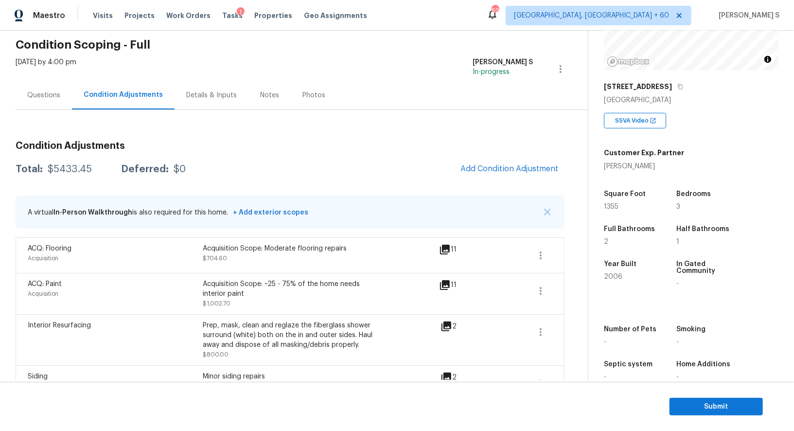
scroll to position [0, 0]
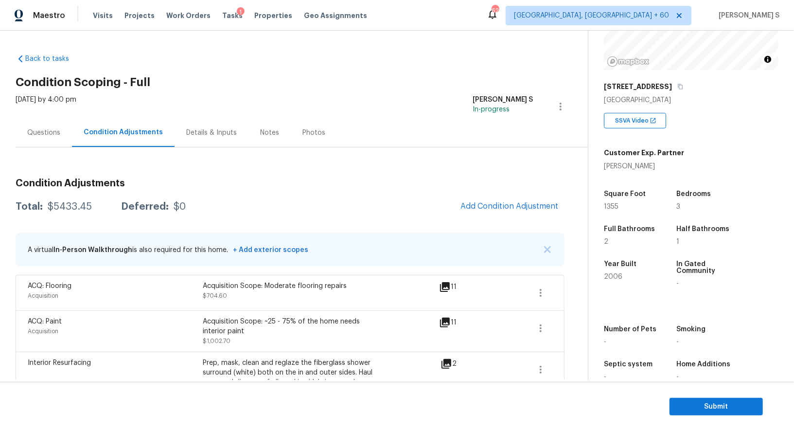
click at [70, 210] on div "$5433.45" at bounding box center [70, 207] width 44 height 10
copy div "5433.45"
drag, startPoint x: 63, startPoint y: 126, endPoint x: 111, endPoint y: 139, distance: 49.8
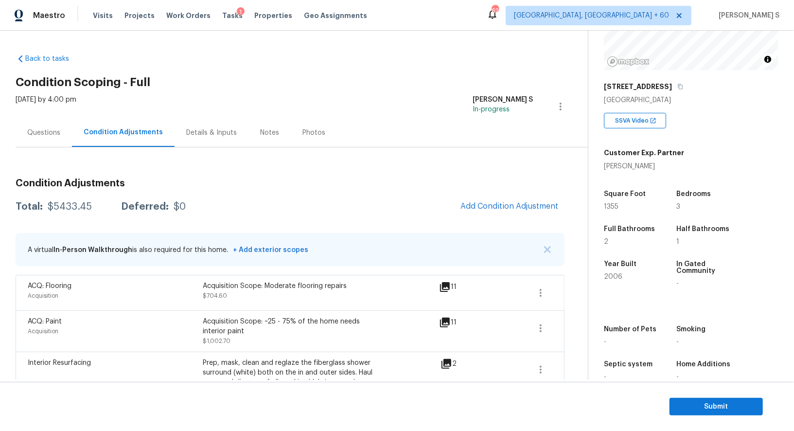
click at [63, 126] on div "Questions" at bounding box center [44, 132] width 56 height 29
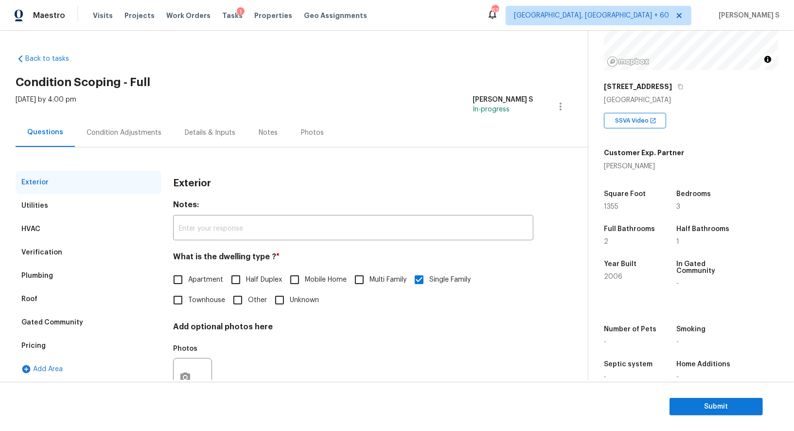
scroll to position [37, 0]
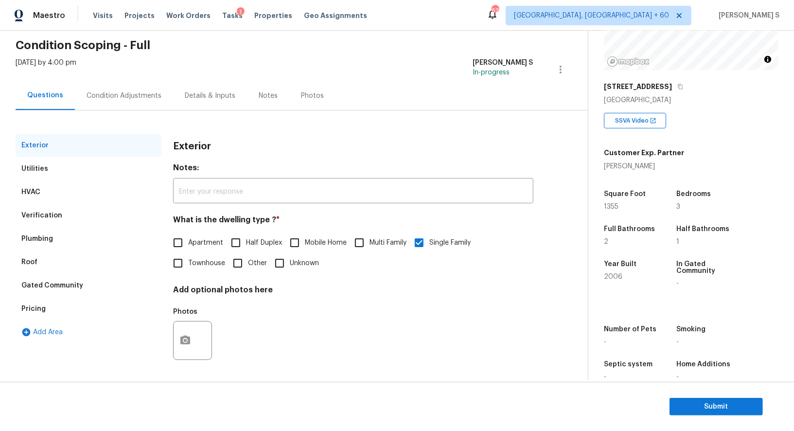
click at [68, 216] on div "Verification" at bounding box center [89, 215] width 146 height 23
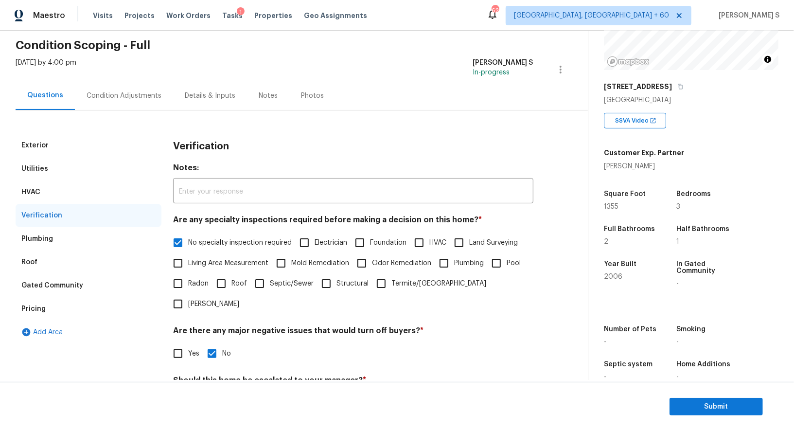
scroll to position [124, 0]
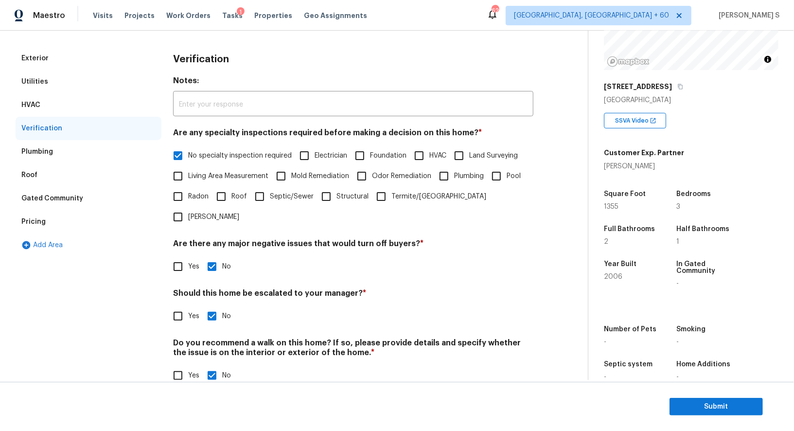
click at [34, 207] on div "Gated Community" at bounding box center [89, 198] width 146 height 23
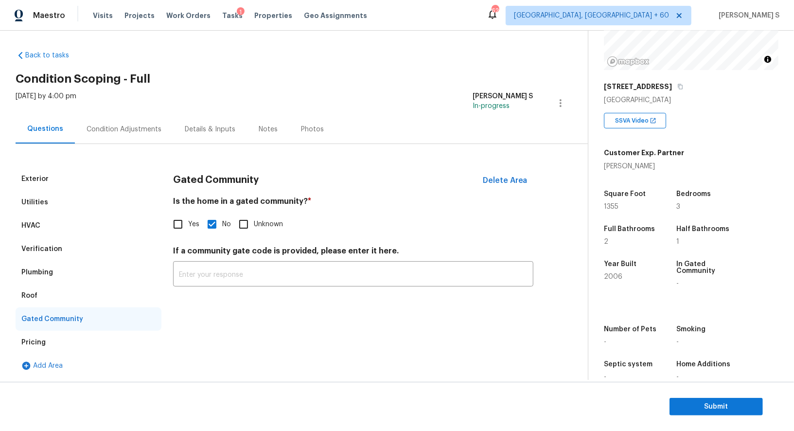
click at [44, 340] on div "Pricing" at bounding box center [89, 342] width 146 height 23
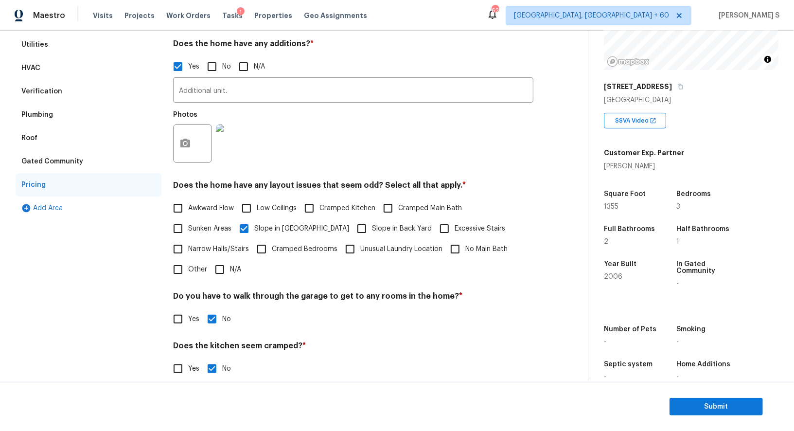
scroll to position [0, 0]
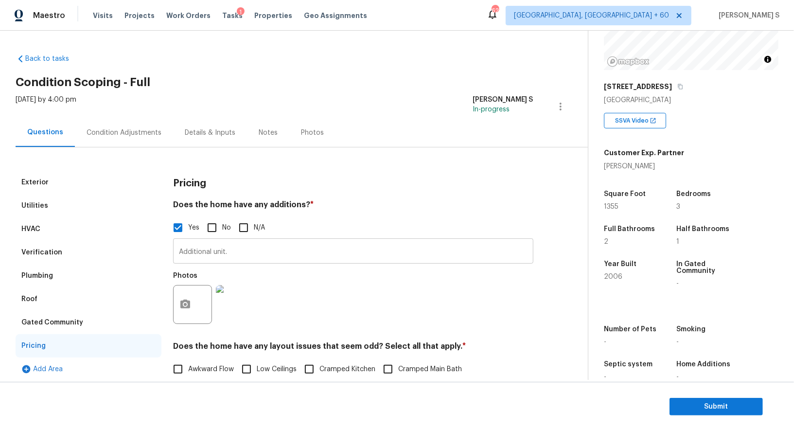
click at [222, 252] on input "Additional unit." at bounding box center [353, 252] width 360 height 23
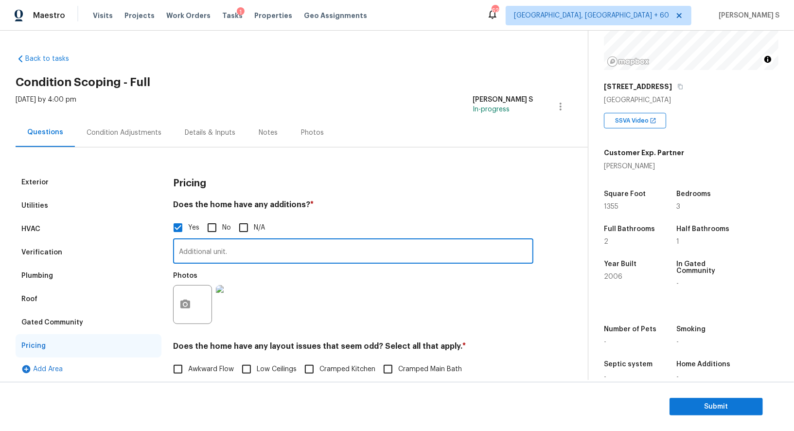
click at [142, 128] on div "Condition Adjustments" at bounding box center [124, 133] width 75 height 10
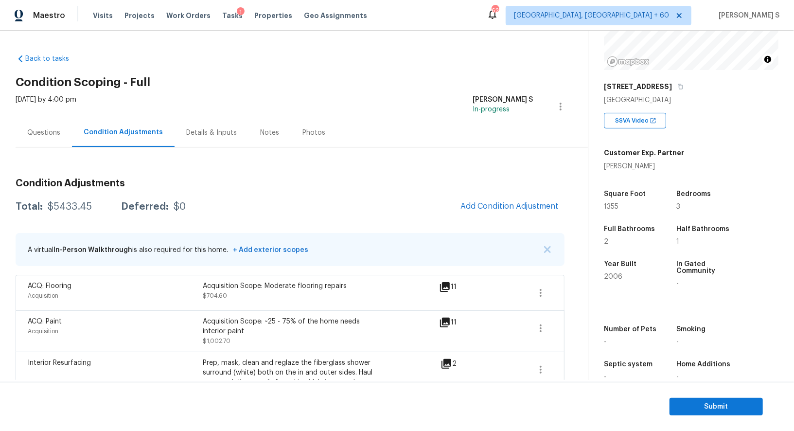
scroll to position [231, 0]
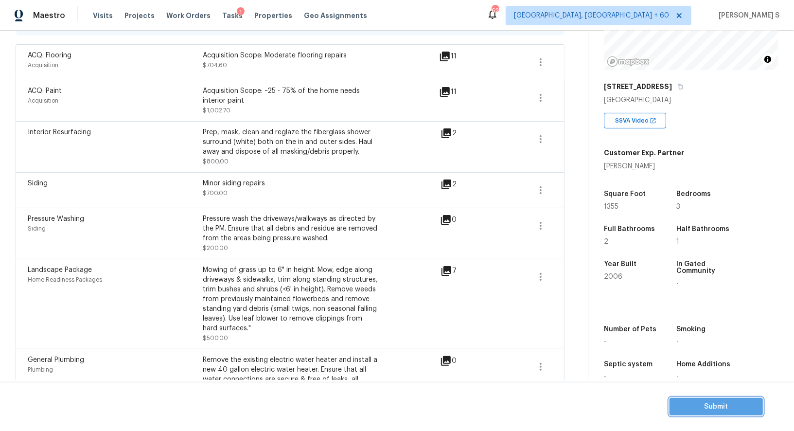
click at [698, 406] on span "Submit" at bounding box center [717, 407] width 78 height 12
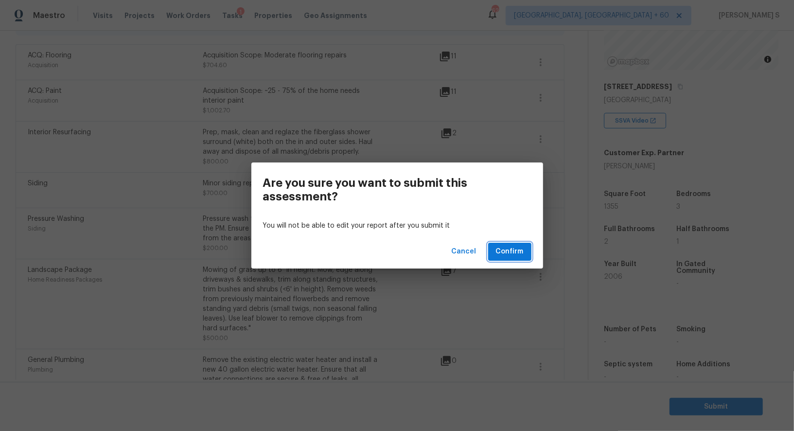
click at [518, 253] on span "Confirm" at bounding box center [510, 252] width 28 height 12
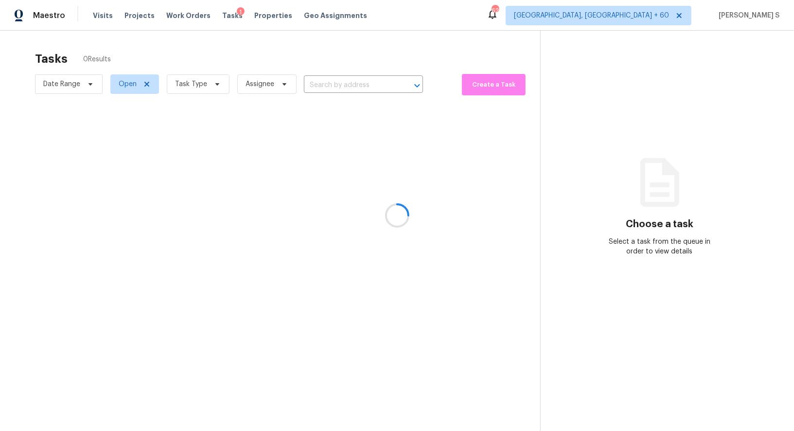
click at [352, 86] on div at bounding box center [397, 215] width 794 height 431
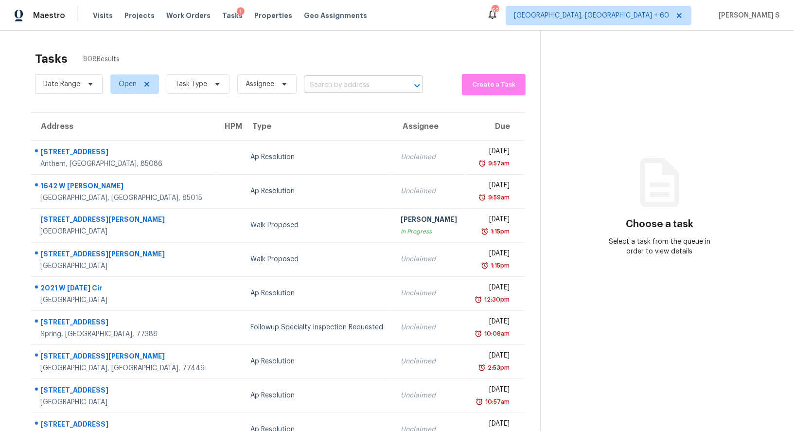
click at [354, 85] on input "text" at bounding box center [350, 85] width 92 height 15
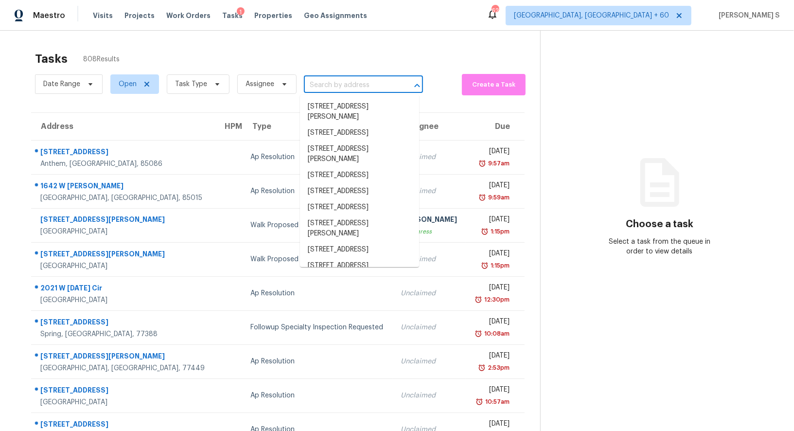
paste input "[STREET_ADDRESS][PERSON_NAME]"
type input "[STREET_ADDRESS][PERSON_NAME]"
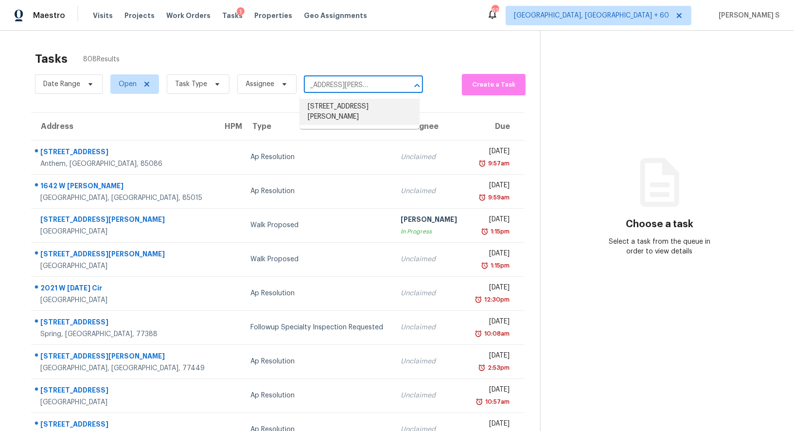
click at [351, 104] on li "[STREET_ADDRESS][PERSON_NAME]" at bounding box center [359, 112] width 119 height 26
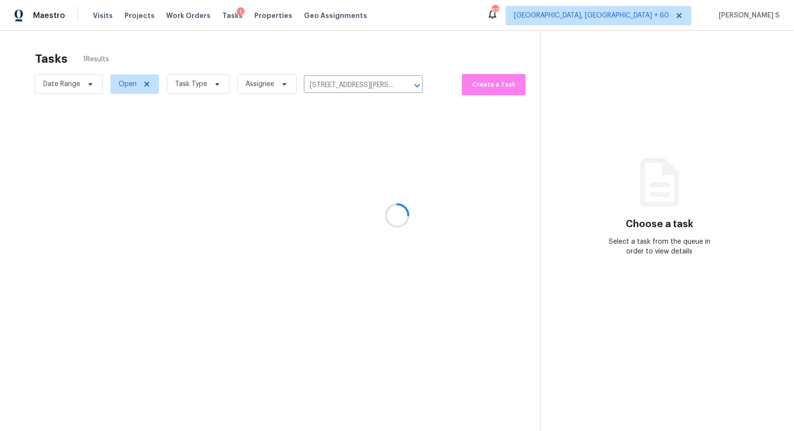
click at [359, 156] on div at bounding box center [397, 215] width 794 height 431
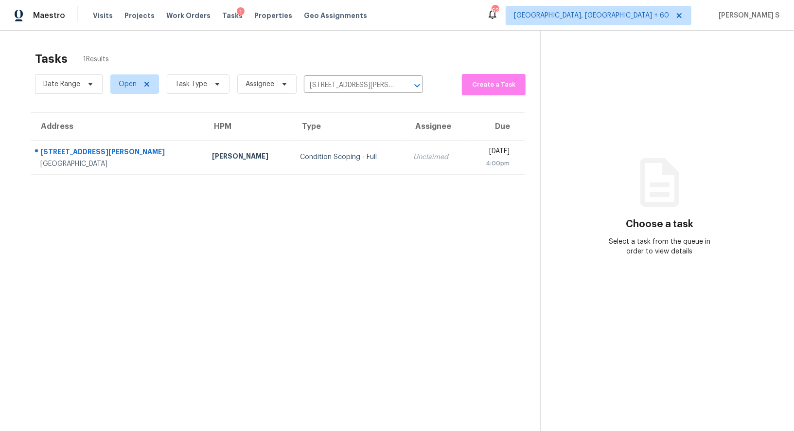
click at [332, 147] on td "Condition Scoping - Full" at bounding box center [349, 157] width 113 height 34
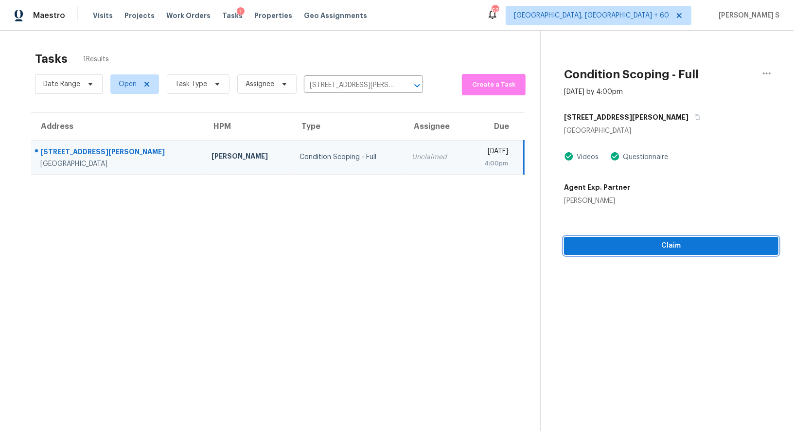
click at [683, 241] on span "Claim" at bounding box center [671, 246] width 199 height 12
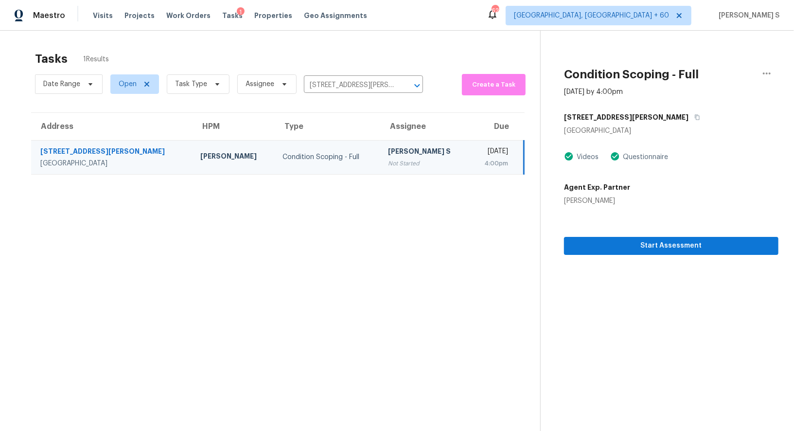
click at [283, 158] on div "Condition Scoping - Full" at bounding box center [328, 157] width 90 height 10
click at [307, 171] on td "Condition Scoping - Full" at bounding box center [328, 157] width 106 height 34
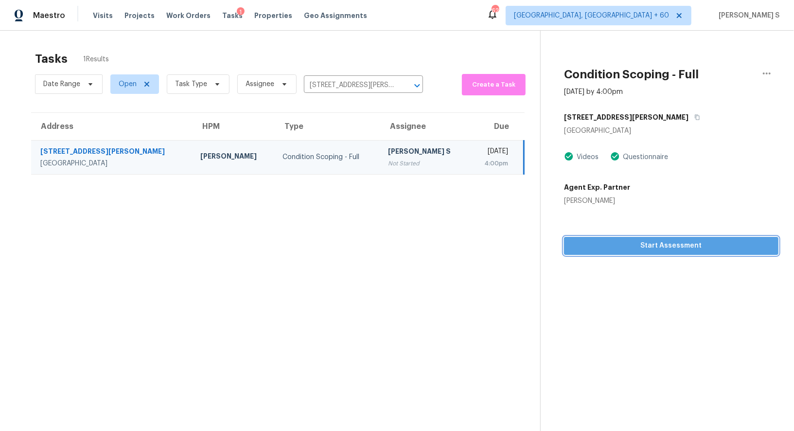
click at [619, 240] on span "Start Assessment" at bounding box center [671, 246] width 199 height 12
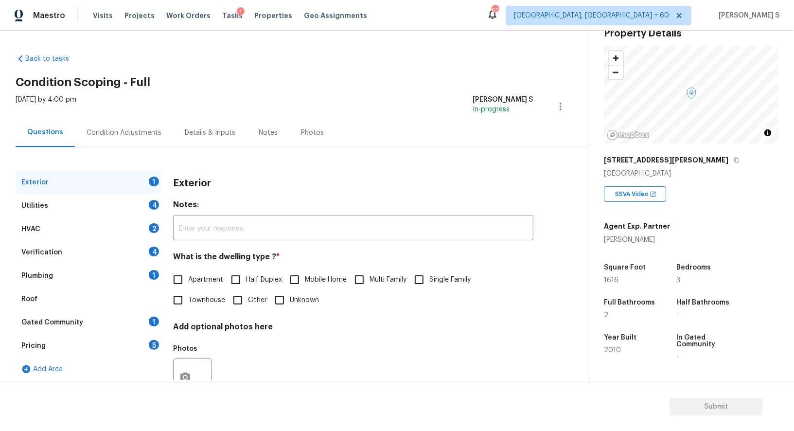
scroll to position [88, 0]
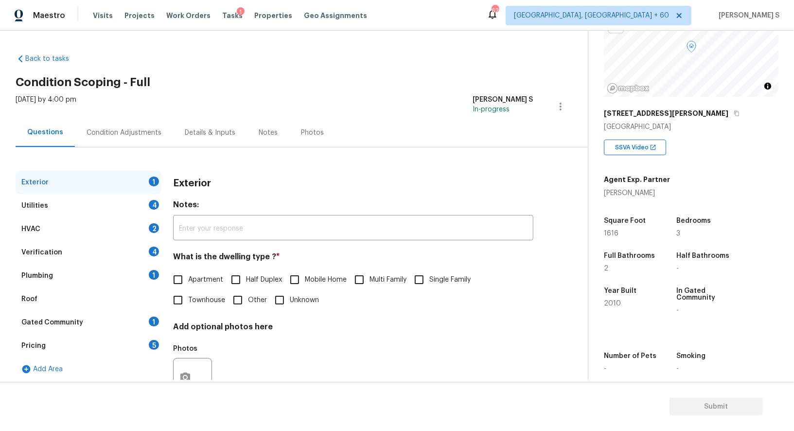
click at [446, 280] on span "Single Family" at bounding box center [450, 280] width 41 height 10
click at [430, 280] on input "Single Family" at bounding box center [419, 279] width 20 height 20
checkbox input "true"
click at [149, 206] on div "Utilities 4" at bounding box center [89, 205] width 146 height 23
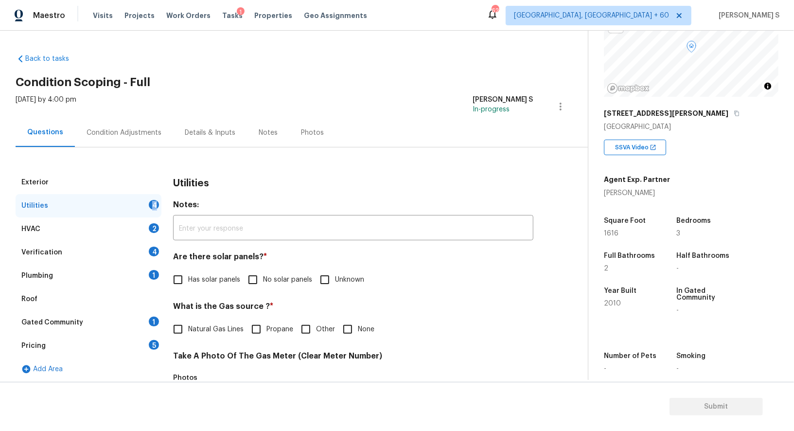
click at [251, 281] on input "No solar panels" at bounding box center [253, 279] width 20 height 20
checkbox input "true"
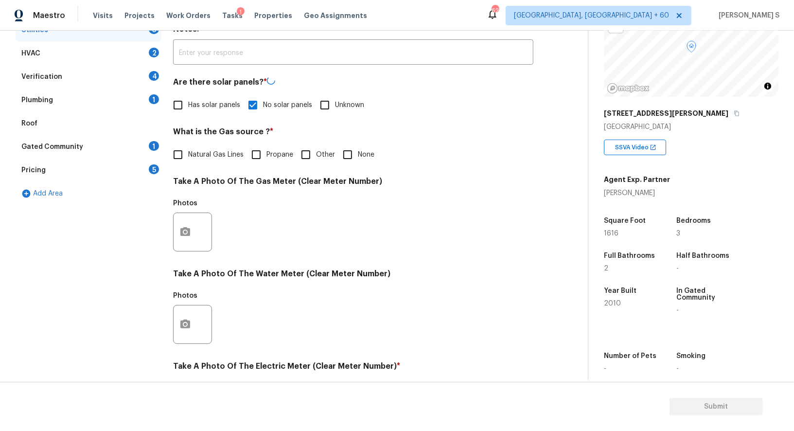
scroll to position [301, 0]
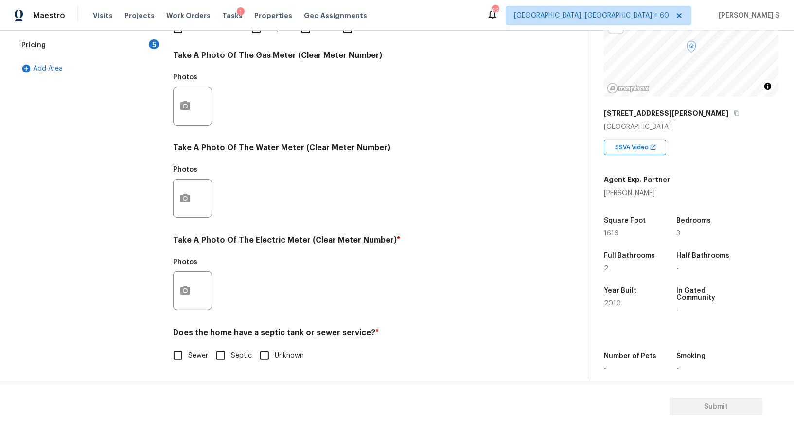
click at [190, 358] on span "Sewer" at bounding box center [198, 356] width 20 height 10
click at [188, 358] on input "Sewer" at bounding box center [178, 355] width 20 height 20
checkbox input "true"
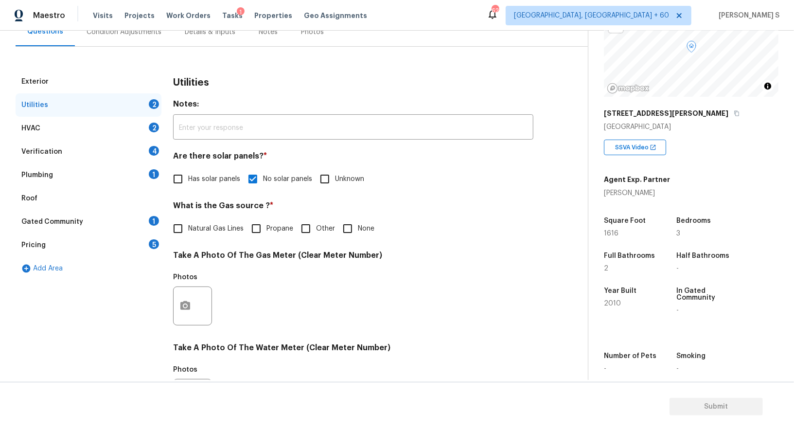
click at [147, 179] on div "Plumbing 1" at bounding box center [89, 174] width 146 height 23
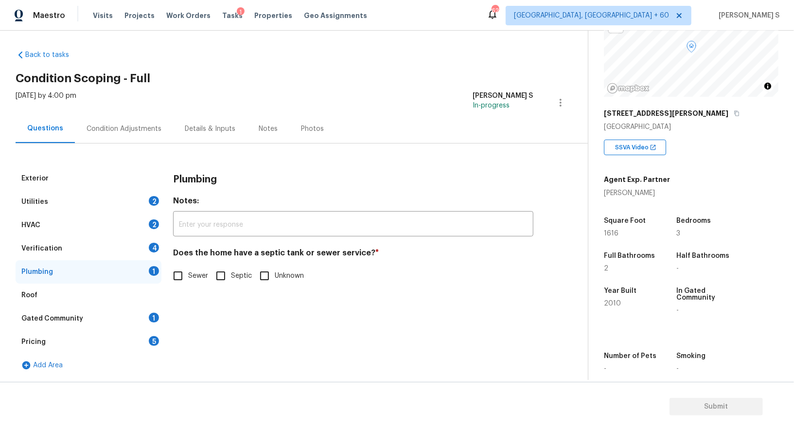
scroll to position [3, 0]
click at [179, 278] on input "Sewer" at bounding box center [178, 276] width 20 height 20
checkbox input "true"
click at [155, 316] on div "1" at bounding box center [154, 318] width 10 height 10
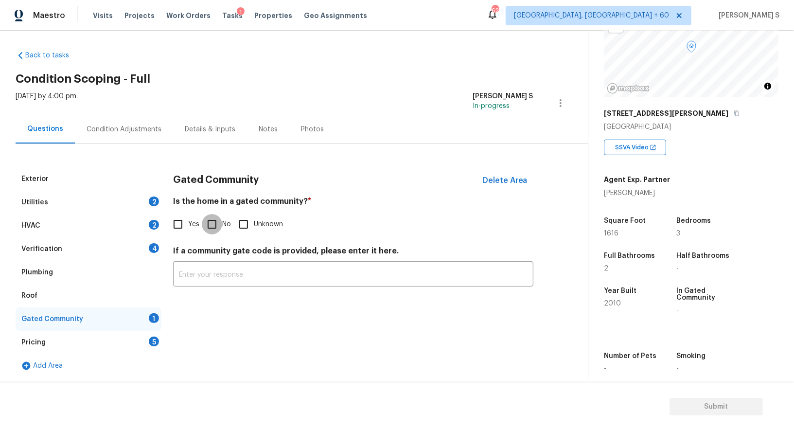
click at [215, 226] on input "No" at bounding box center [212, 224] width 20 height 20
checkbox input "true"
click at [141, 244] on div "Verification 4" at bounding box center [89, 248] width 146 height 23
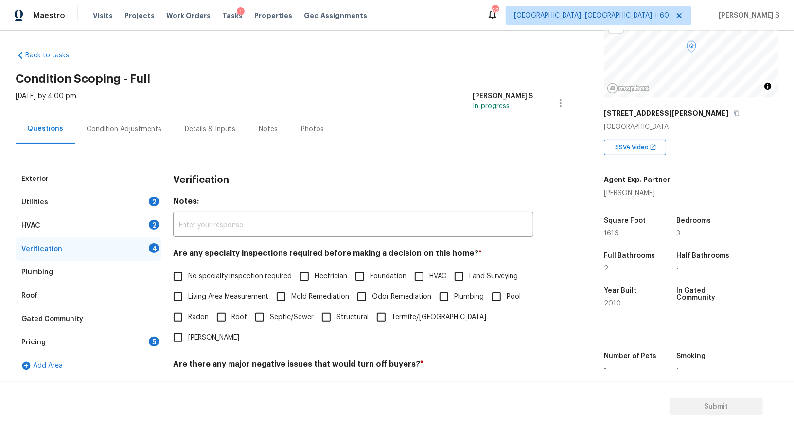
click at [188, 277] on input "No specialty inspection required" at bounding box center [178, 276] width 20 height 20
checkbox input "true"
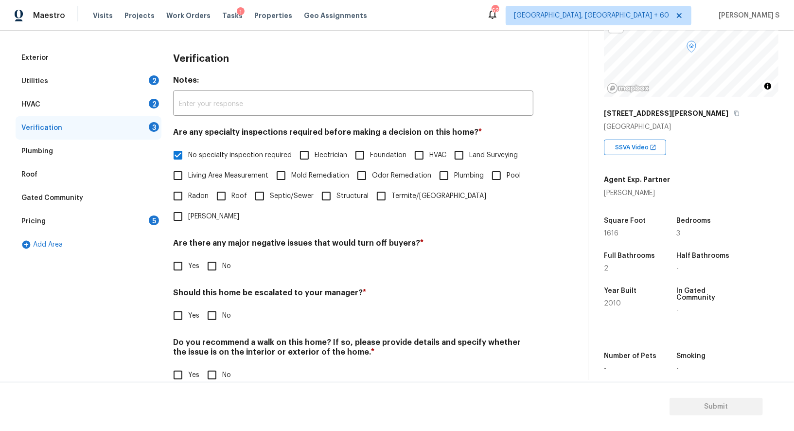
scroll to position [124, 0]
click at [212, 256] on input "No" at bounding box center [212, 266] width 20 height 20
checkbox input "true"
click at [213, 365] on input "No" at bounding box center [212, 375] width 20 height 20
checkbox input "true"
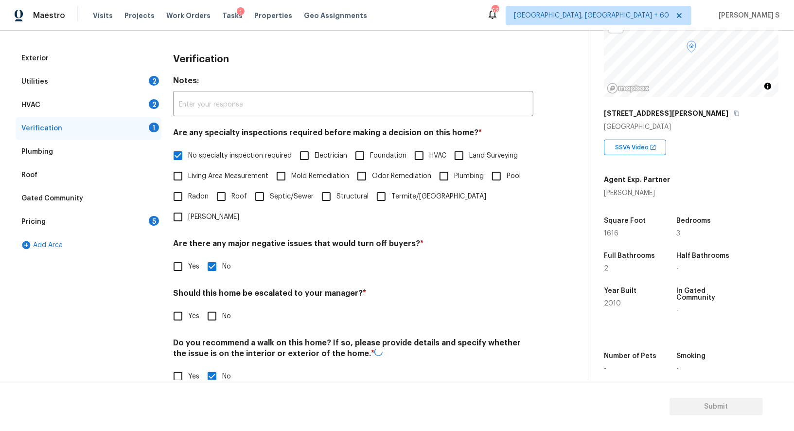
scroll to position [0, 0]
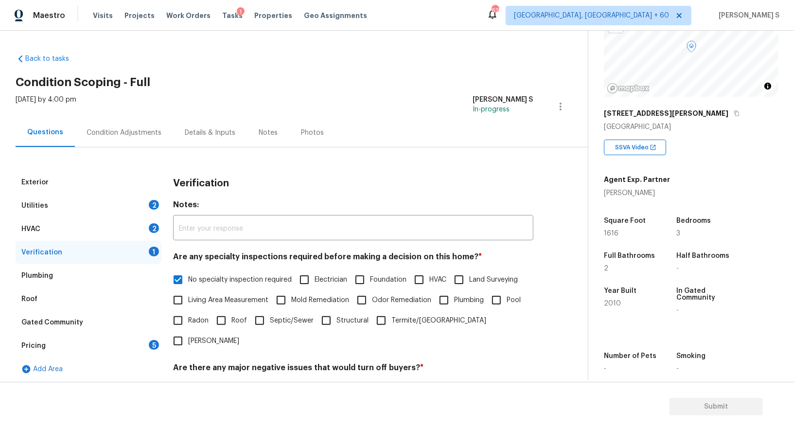
click at [152, 223] on div "2" at bounding box center [154, 228] width 10 height 10
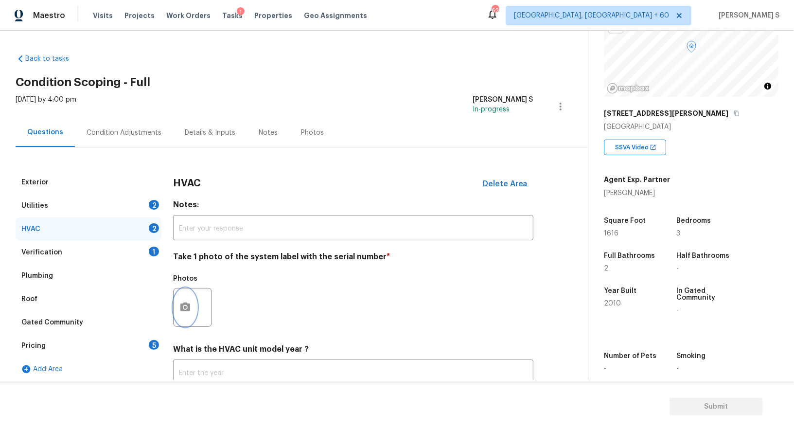
click at [187, 292] on button "button" at bounding box center [185, 307] width 23 height 38
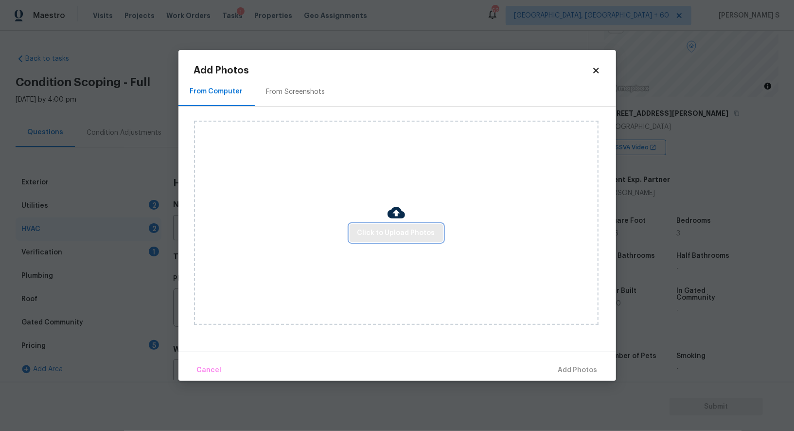
click at [374, 233] on span "Click to Upload Photos" at bounding box center [397, 233] width 78 height 12
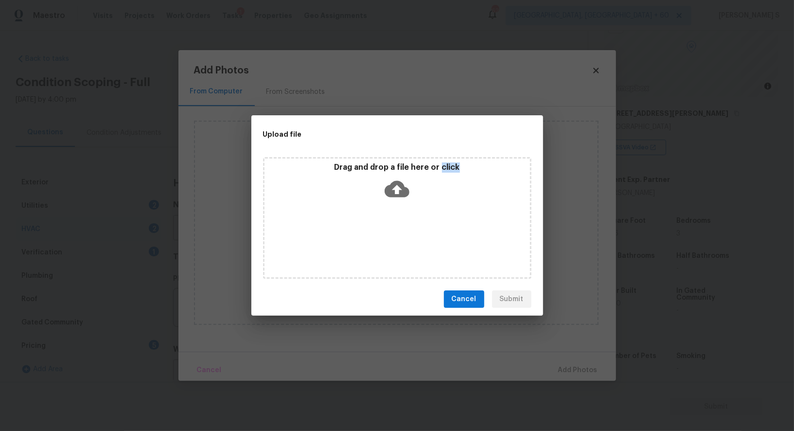
click at [374, 233] on div "Drag and drop a file here or click" at bounding box center [397, 218] width 269 height 122
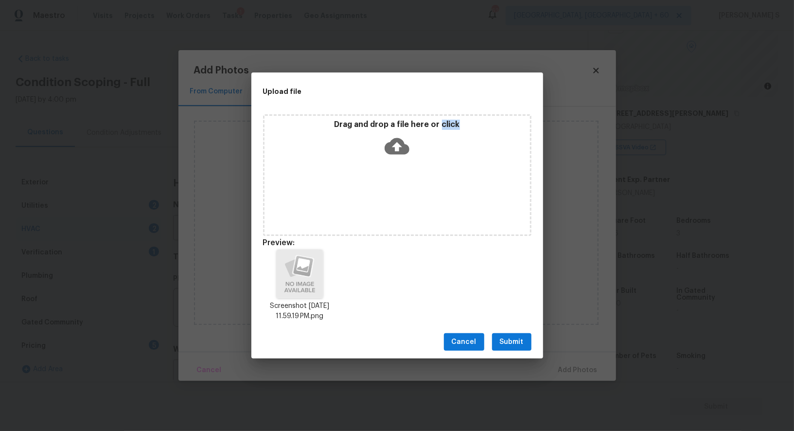
click at [510, 338] on span "Submit" at bounding box center [512, 342] width 24 height 12
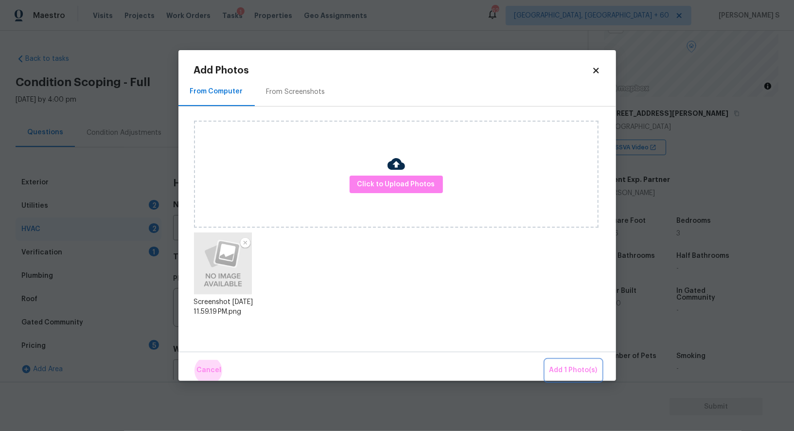
click at [546, 360] on button "Add 1 Photo(s)" at bounding box center [574, 370] width 56 height 21
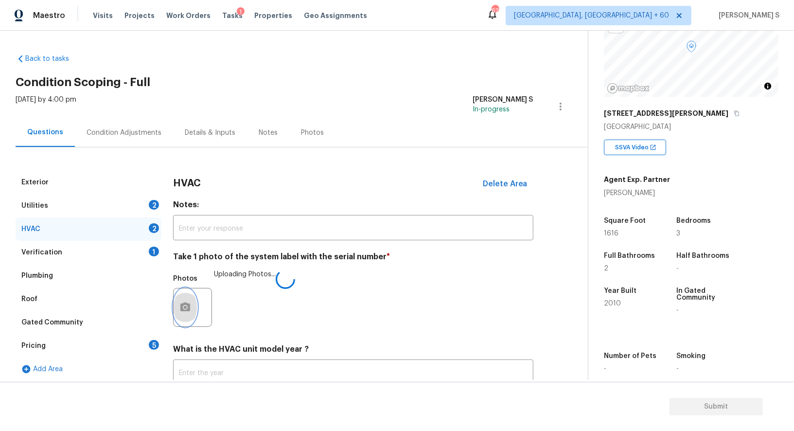
scroll to position [69, 0]
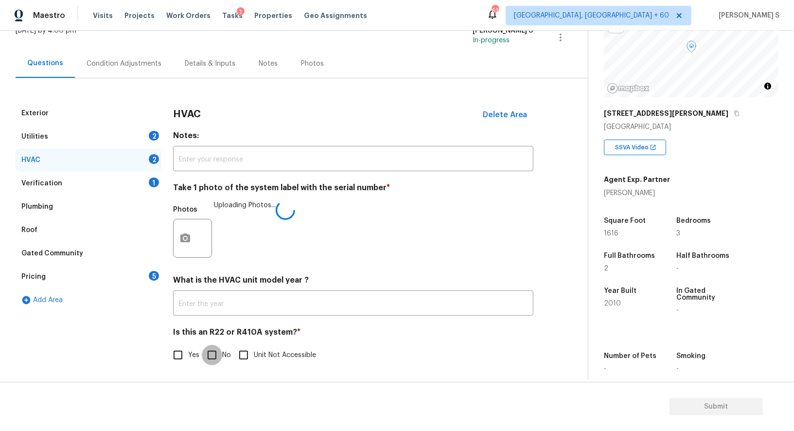
click at [204, 363] on input "No" at bounding box center [212, 355] width 20 height 20
checkbox input "true"
click at [153, 271] on div "5" at bounding box center [154, 276] width 10 height 10
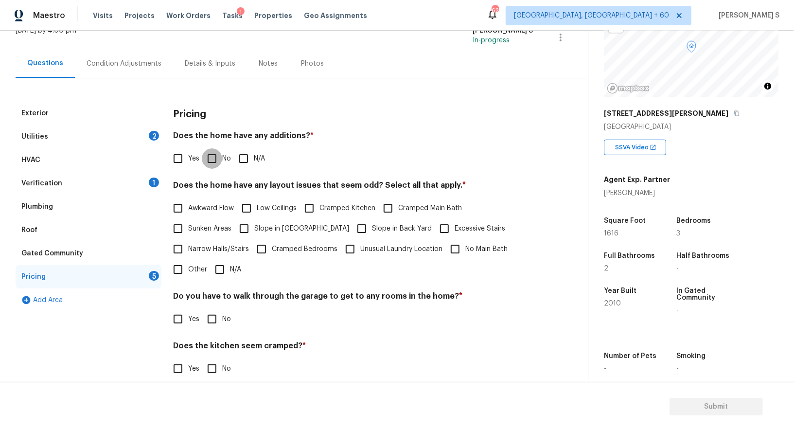
click at [209, 156] on input "No" at bounding box center [212, 158] width 20 height 20
checkbox input "true"
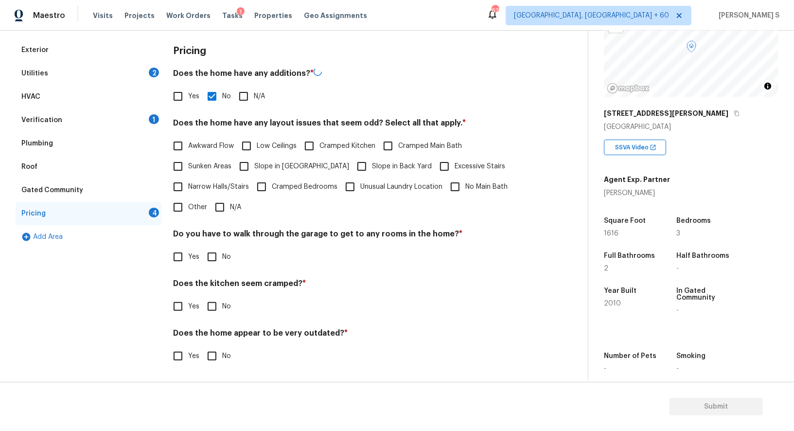
scroll to position [131, 0]
click at [211, 254] on input "No" at bounding box center [212, 257] width 20 height 20
checkbox input "true"
click at [202, 297] on input "No" at bounding box center [212, 307] width 20 height 20
checkbox input "true"
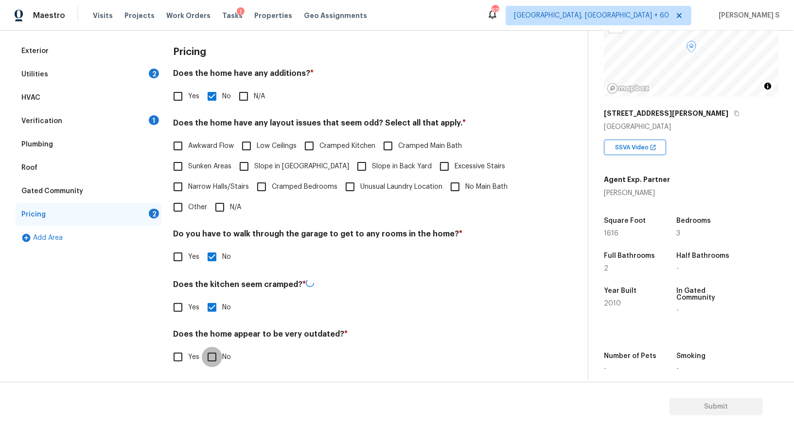
click at [202, 347] on input "No" at bounding box center [212, 357] width 20 height 20
checkbox input "true"
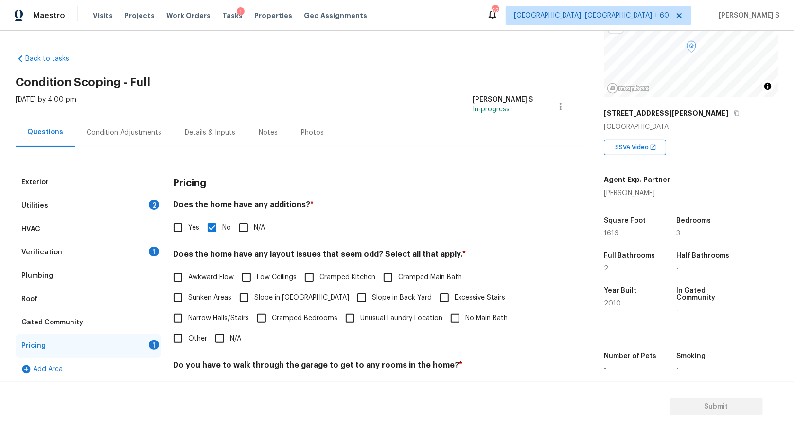
click at [153, 212] on div "Utilities 2" at bounding box center [89, 205] width 146 height 23
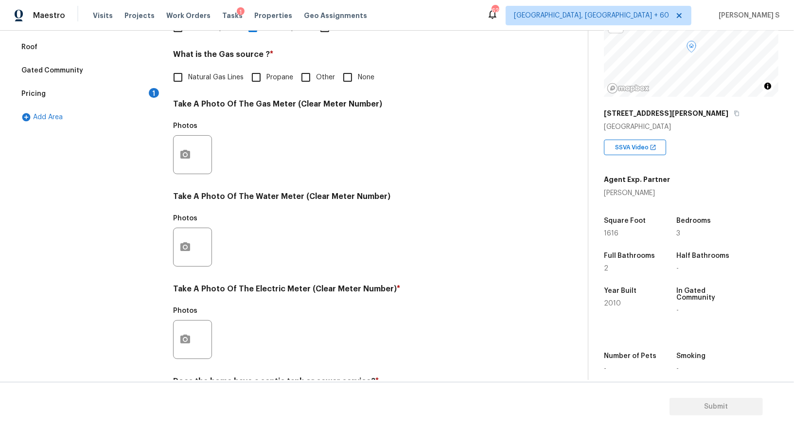
scroll to position [284, 0]
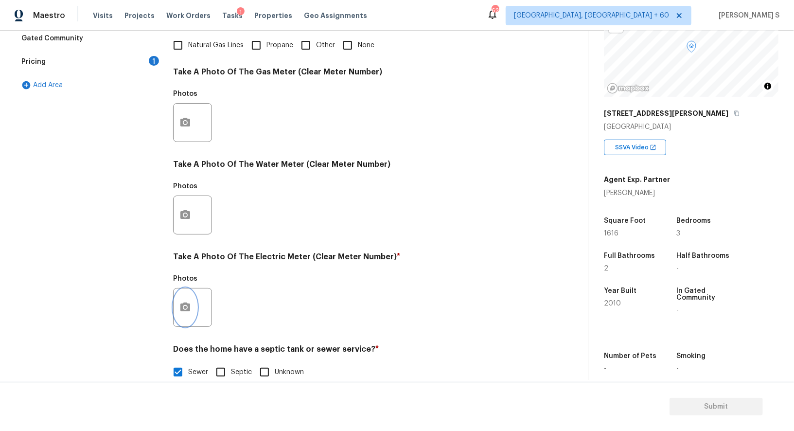
click at [189, 308] on icon "button" at bounding box center [185, 307] width 10 height 9
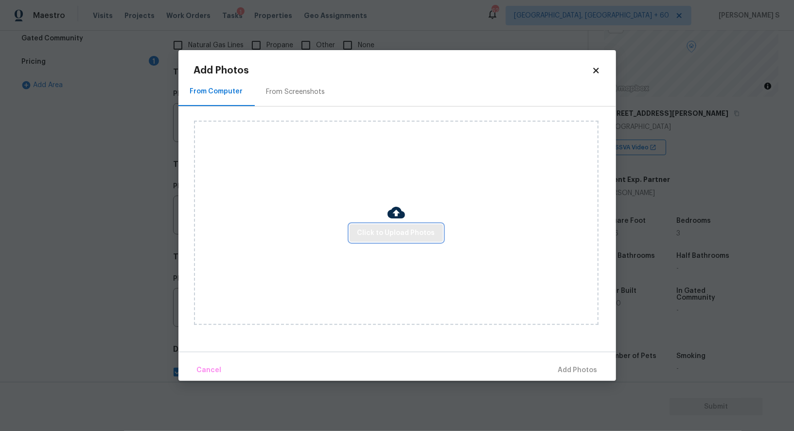
click at [418, 236] on span "Click to Upload Photos" at bounding box center [397, 233] width 78 height 12
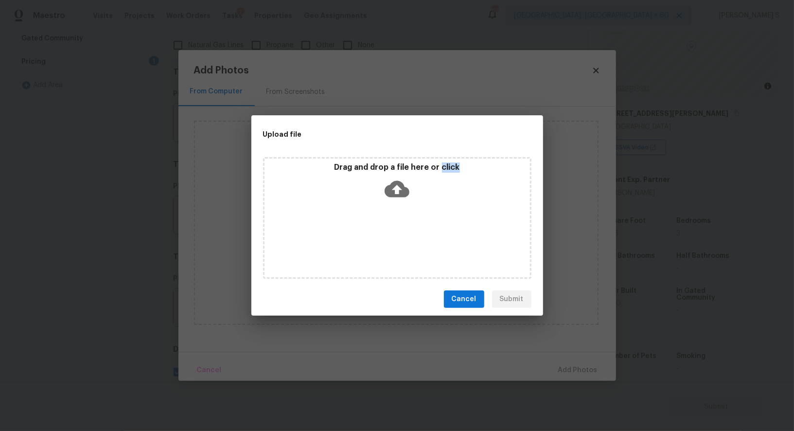
click at [418, 236] on div "Drag and drop a file here or click" at bounding box center [397, 218] width 269 height 122
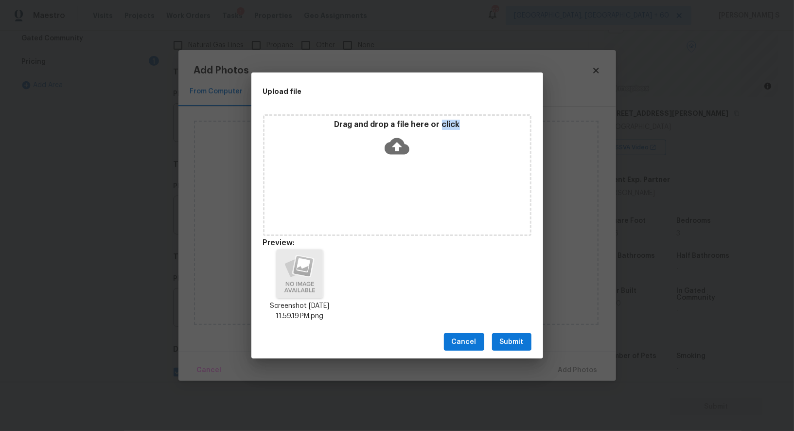
click at [521, 335] on button "Submit" at bounding box center [511, 342] width 39 height 18
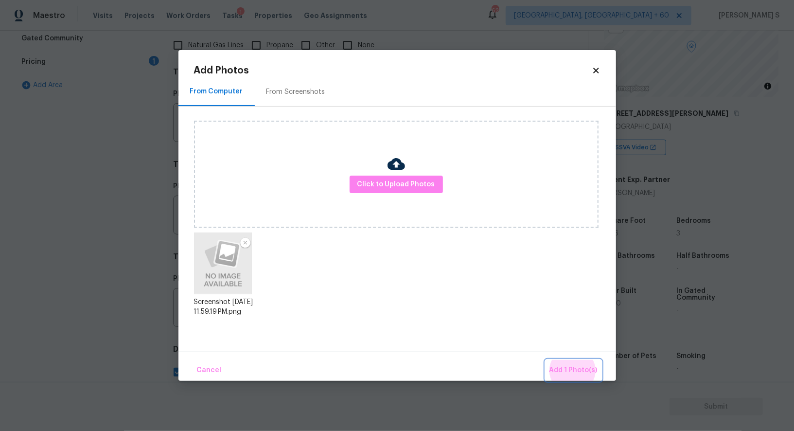
click at [546, 360] on button "Add 1 Photo(s)" at bounding box center [574, 370] width 56 height 21
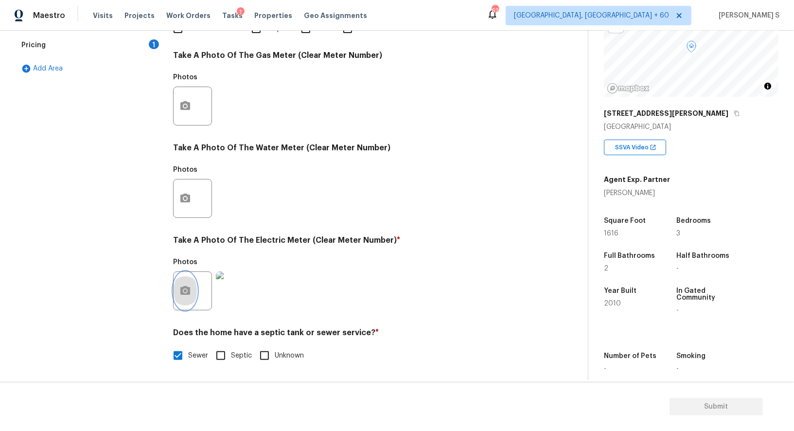
scroll to position [40, 0]
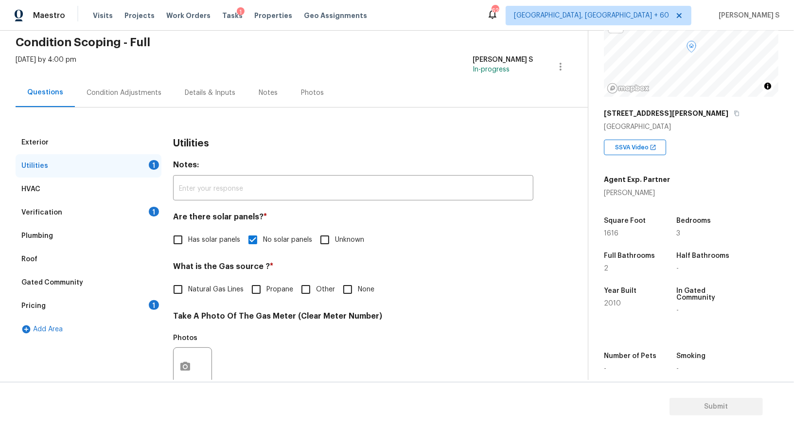
click at [136, 103] on div "Condition Adjustments" at bounding box center [124, 92] width 98 height 29
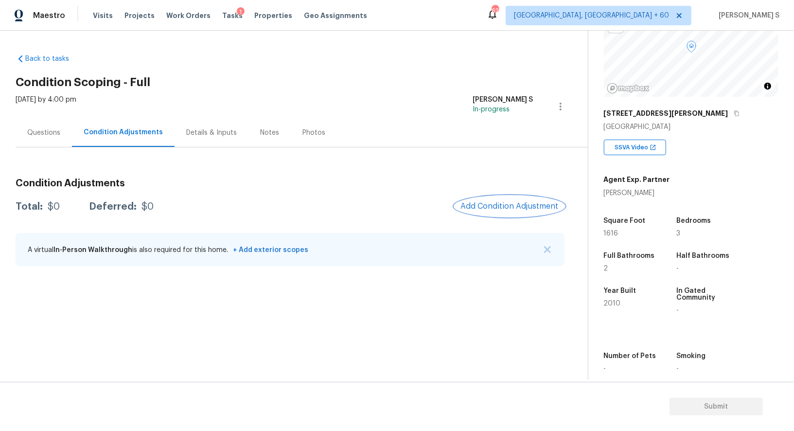
click at [474, 208] on span "Add Condition Adjustment" at bounding box center [510, 206] width 98 height 9
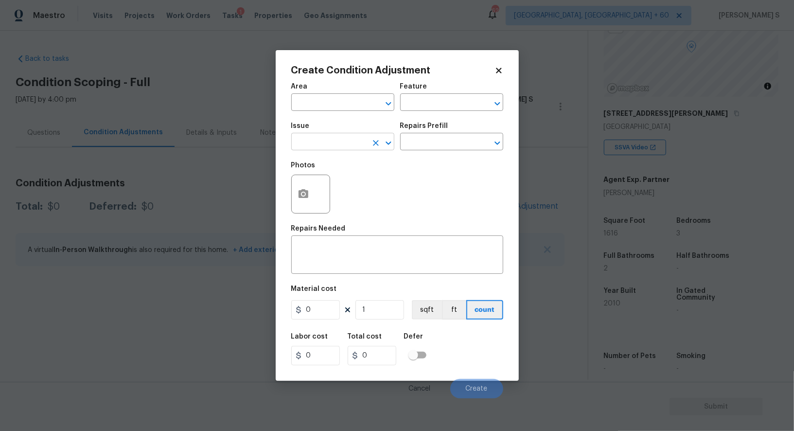
click at [343, 147] on input "text" at bounding box center [329, 142] width 76 height 15
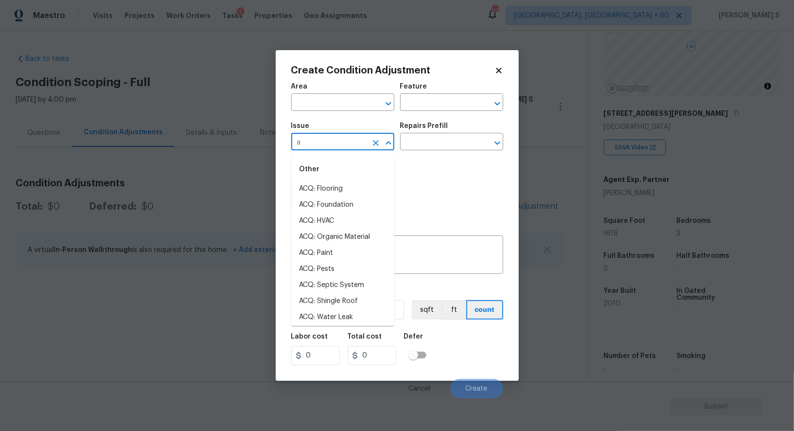
type input "ap"
type input "pl"
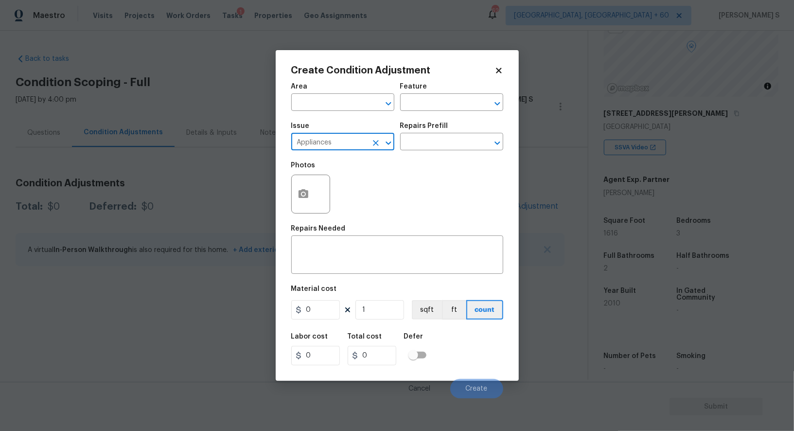
type input "Appliances"
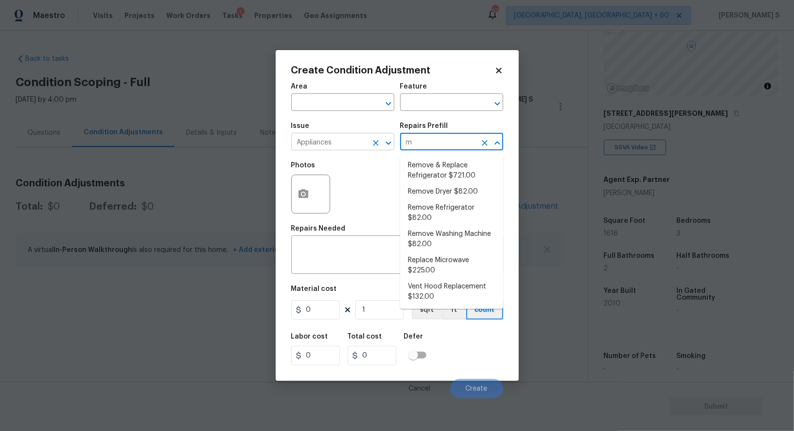
type input "mi"
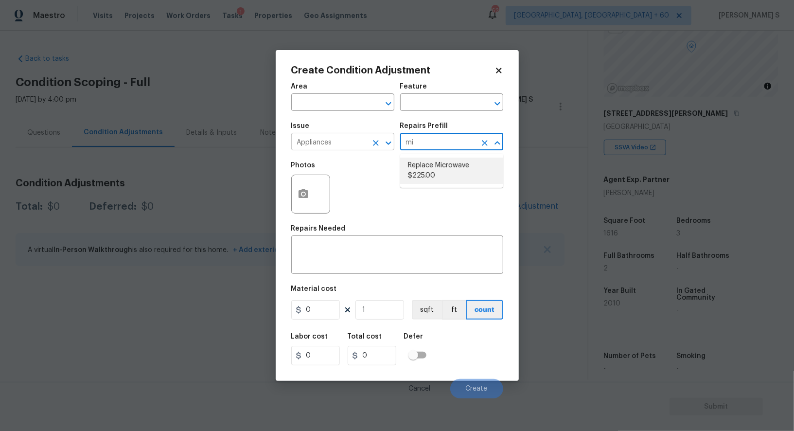
type input "Appliances"
type textarea "Remove the existing microwave and replace it with a new microwave"
type input "225"
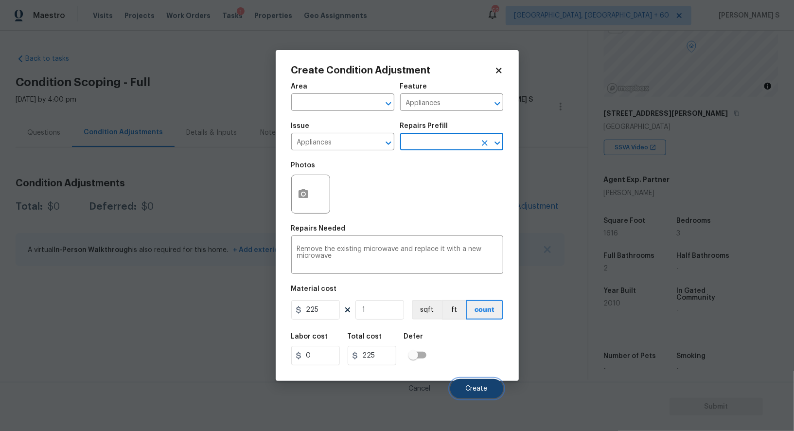
click at [479, 387] on span "Create" at bounding box center [477, 388] width 22 height 7
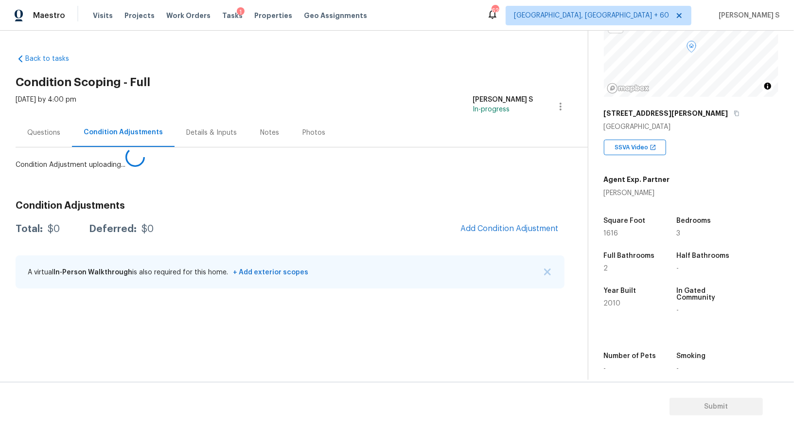
click at [190, 317] on body "Maestro Visits Projects Work Orders Tasks 1 Properties Geo Assignments 626 [GEO…" at bounding box center [397, 215] width 794 height 431
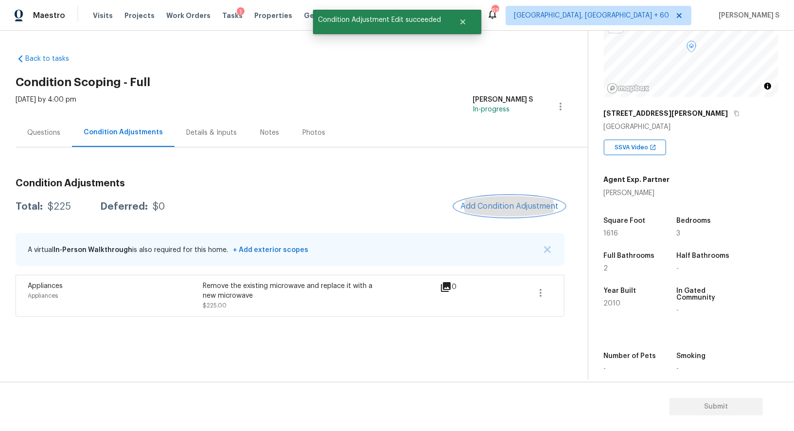
click at [504, 198] on button "Add Condition Adjustment" at bounding box center [510, 206] width 110 height 20
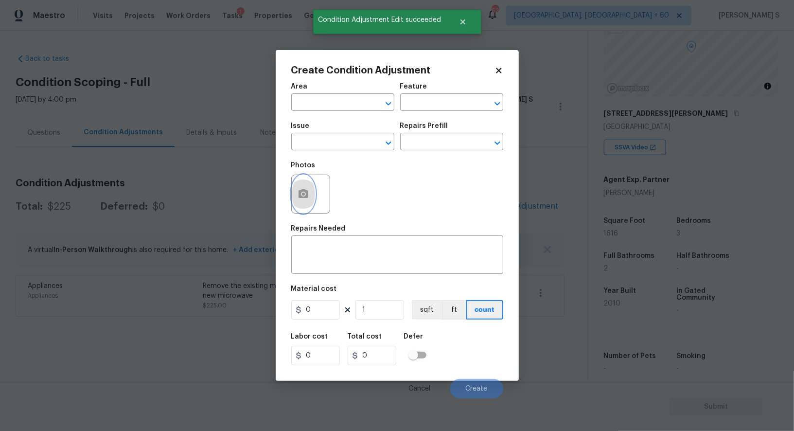
click at [294, 193] on button "button" at bounding box center [303, 194] width 23 height 38
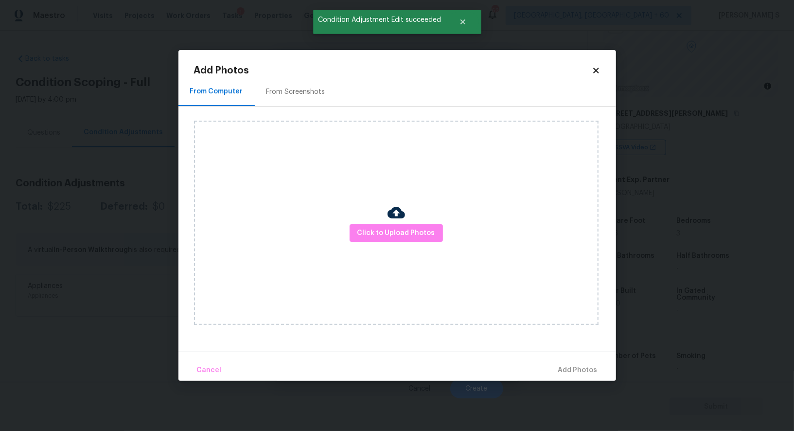
click at [278, 95] on div "From Screenshots" at bounding box center [296, 92] width 59 height 10
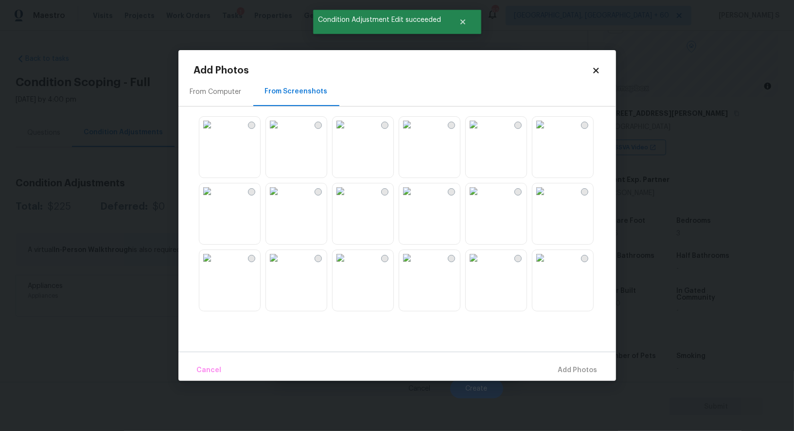
click at [548, 132] on img at bounding box center [541, 125] width 16 height 16
click at [548, 266] on img at bounding box center [541, 258] width 16 height 16
click at [481, 199] on img at bounding box center [474, 191] width 16 height 16
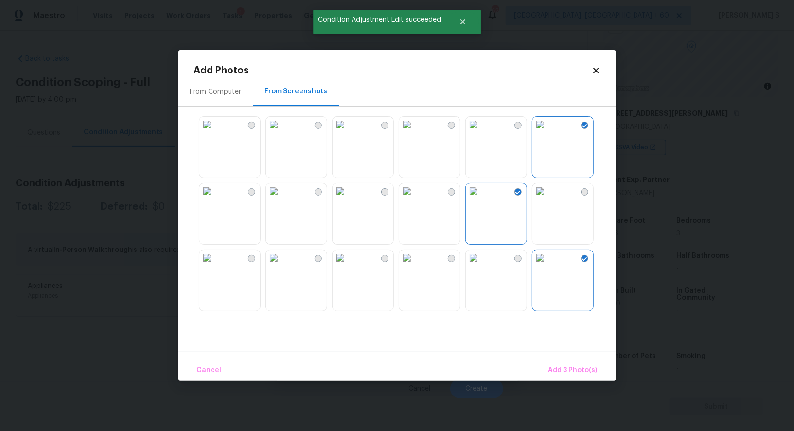
click at [415, 199] on img at bounding box center [407, 191] width 16 height 16
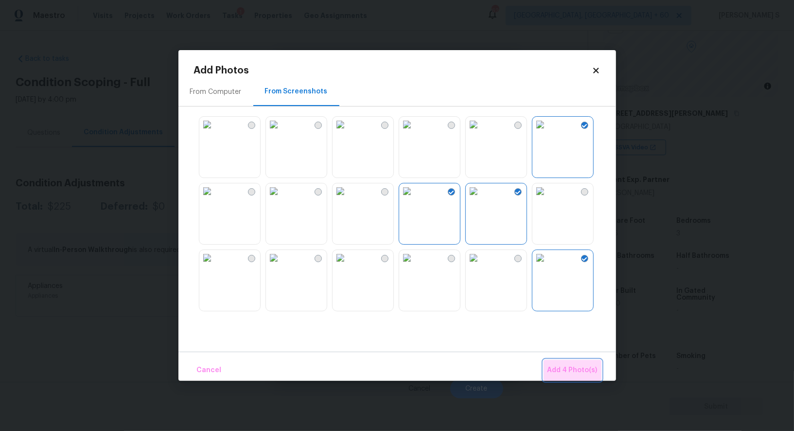
click at [589, 366] on span "Add 4 Photo(s)" at bounding box center [573, 370] width 50 height 12
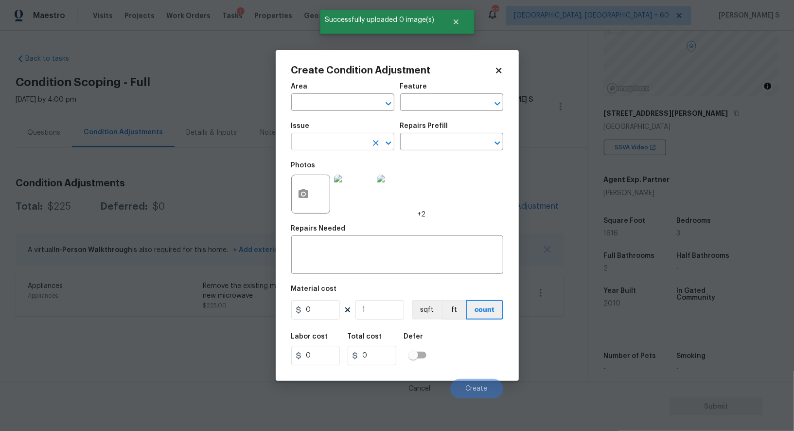
click at [333, 138] on input "text" at bounding box center [329, 142] width 76 height 15
type input "Landscape Package"
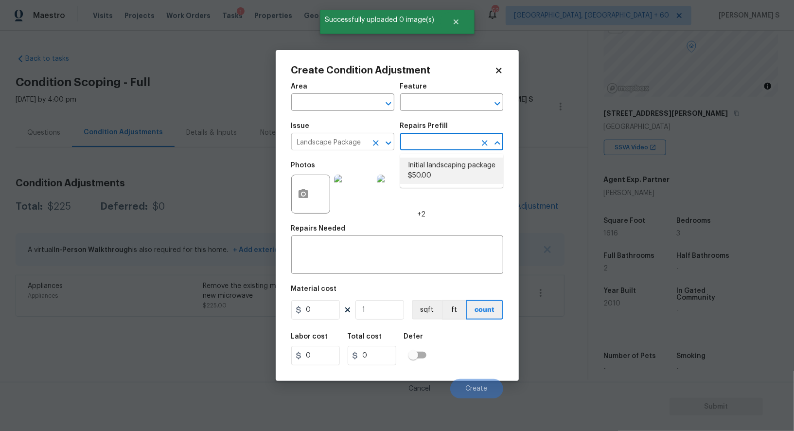
type input "Home Readiness Packages"
type textarea "Mowing of grass up to 6" in height. Mow, edge along driveways & sidewalks, trim…"
type input "50"
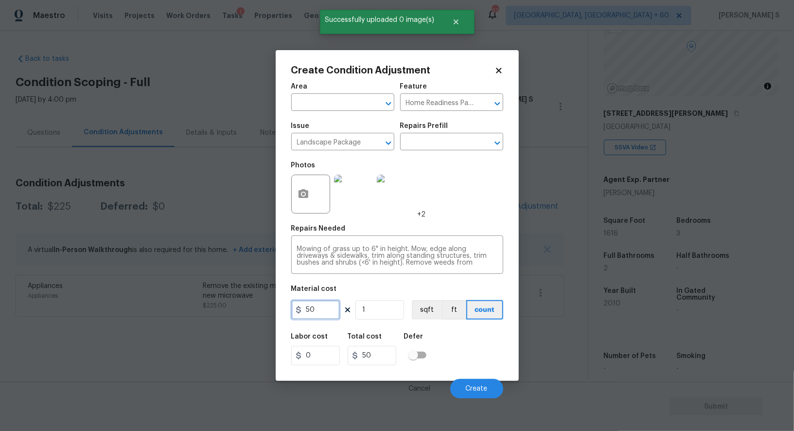
click at [322, 310] on input "50" at bounding box center [315, 309] width 49 height 19
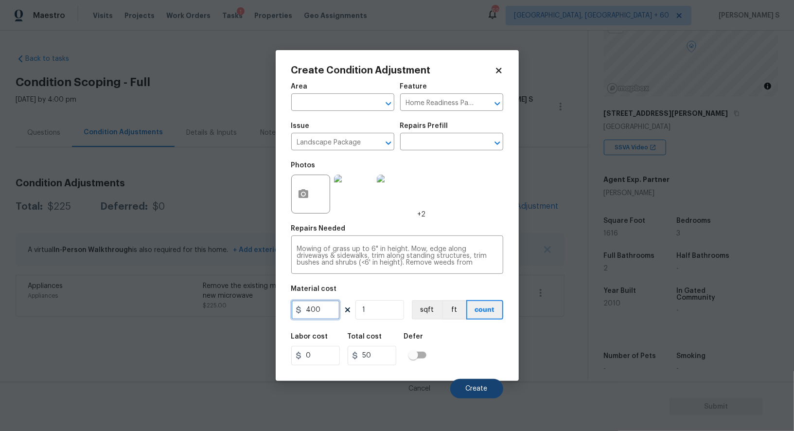
type input "400"
click at [472, 393] on span "Create" at bounding box center [477, 388] width 22 height 7
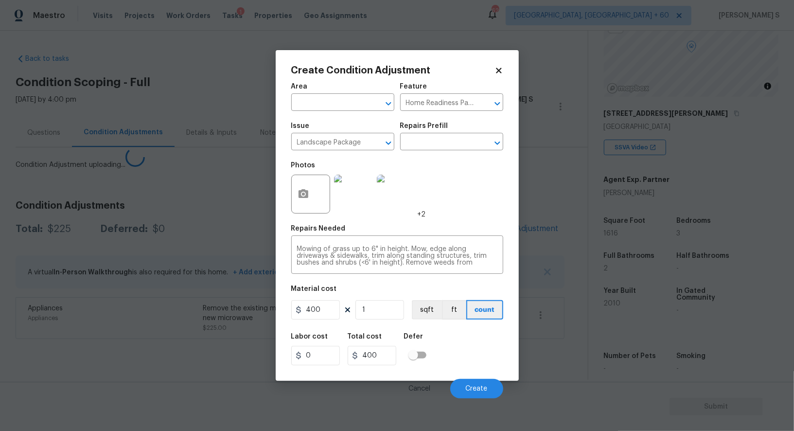
click at [211, 344] on body "Maestro Visits Projects Work Orders Tasks 1 Properties Geo Assignments 626 [GEO…" at bounding box center [397, 215] width 794 height 431
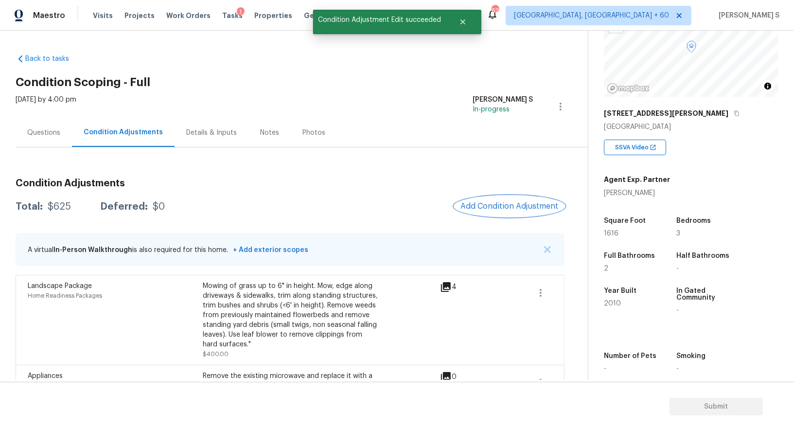
click at [529, 207] on span "Add Condition Adjustment" at bounding box center [510, 206] width 98 height 9
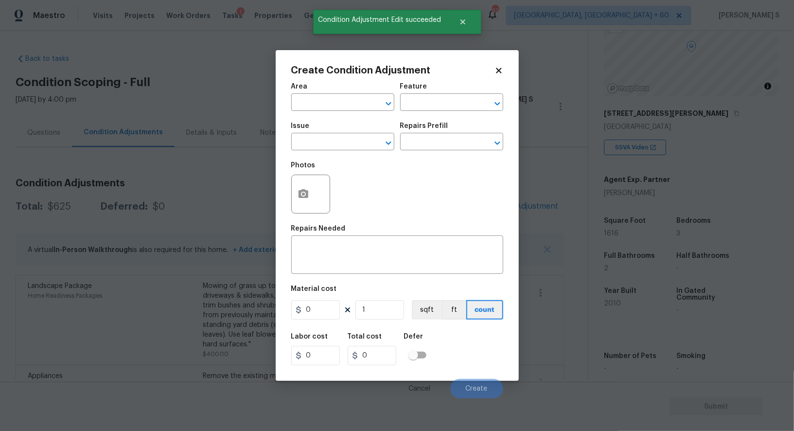
click at [349, 152] on span "Issue ​" at bounding box center [342, 136] width 103 height 39
click at [345, 139] on input "text" at bounding box center [329, 142] width 76 height 15
type input "Pressure Washing"
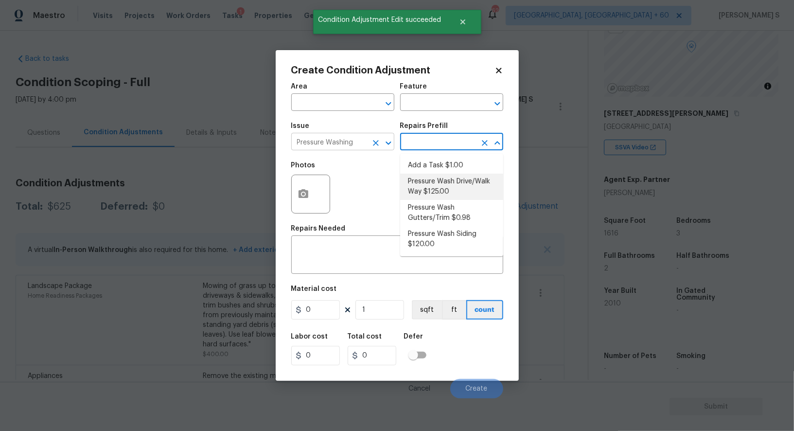
type input "Siding"
type textarea "Pressure wash the driveways/walkways as directed by the PM. Ensure that all deb…"
type input "125"
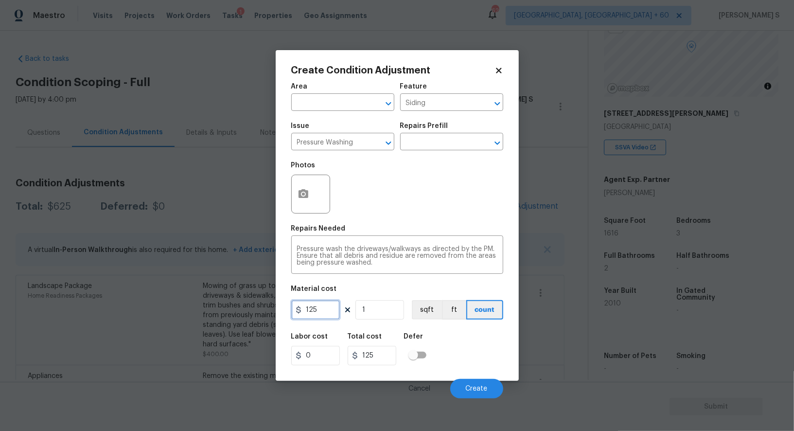
click at [318, 310] on input "125" at bounding box center [315, 309] width 49 height 19
type input "200"
click at [472, 406] on body "Maestro Visits Projects Work Orders Tasks 1 Properties Geo Assignments 626 [GEO…" at bounding box center [397, 215] width 794 height 431
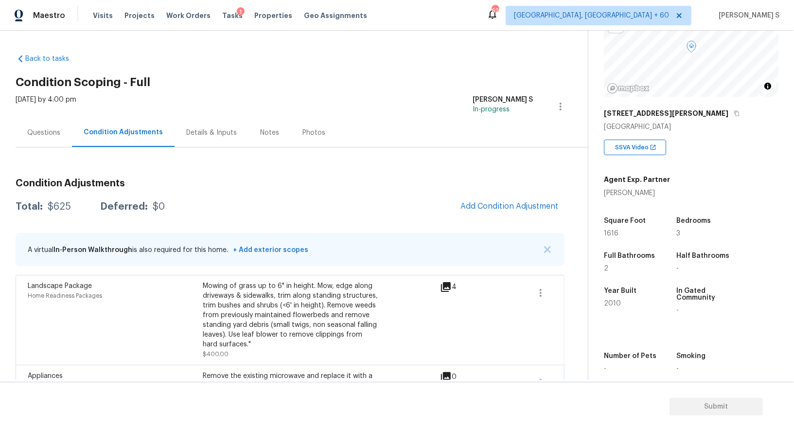
click at [478, 191] on div "Condition Adjustments Total: $625 Deferred: $0 Add Condition Adjustment A virtu…" at bounding box center [290, 289] width 549 height 236
click at [482, 205] on span "Add Condition Adjustment" at bounding box center [510, 206] width 98 height 9
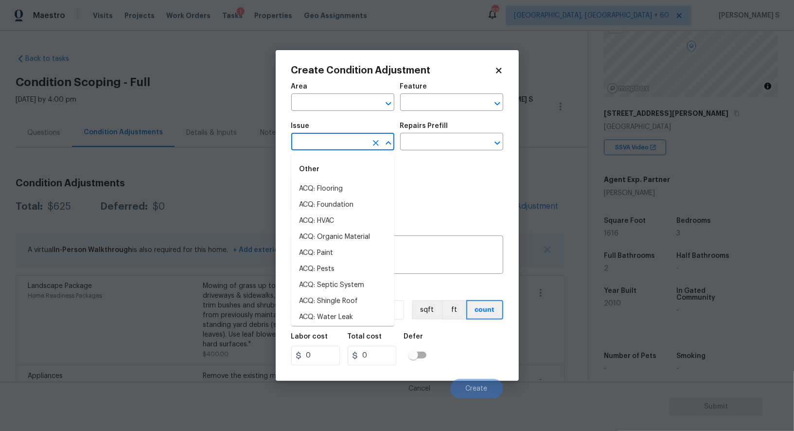
click at [364, 139] on input "text" at bounding box center [329, 142] width 76 height 15
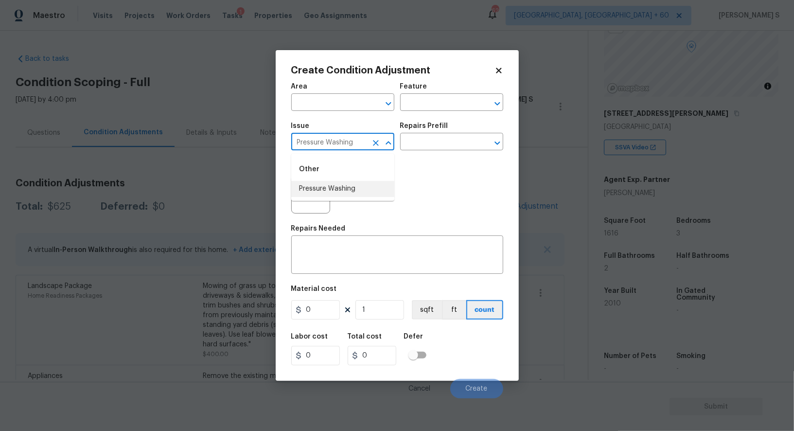
type input "Pressure Washing"
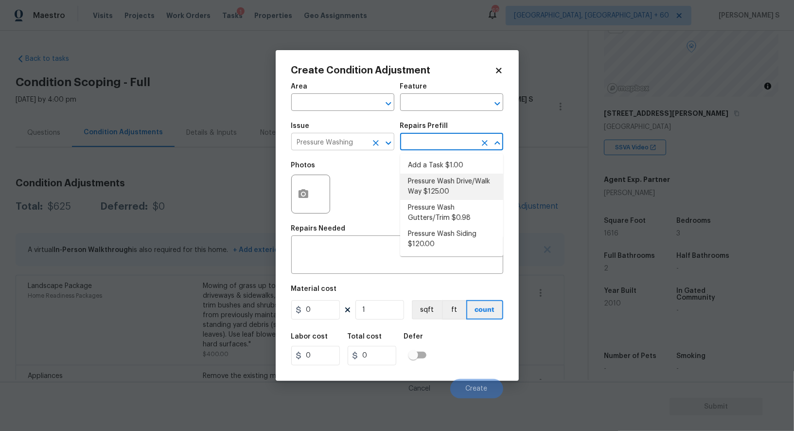
type input "Siding"
type textarea "Pressure wash the driveways/walkways as directed by the PM. Ensure that all deb…"
type input "125"
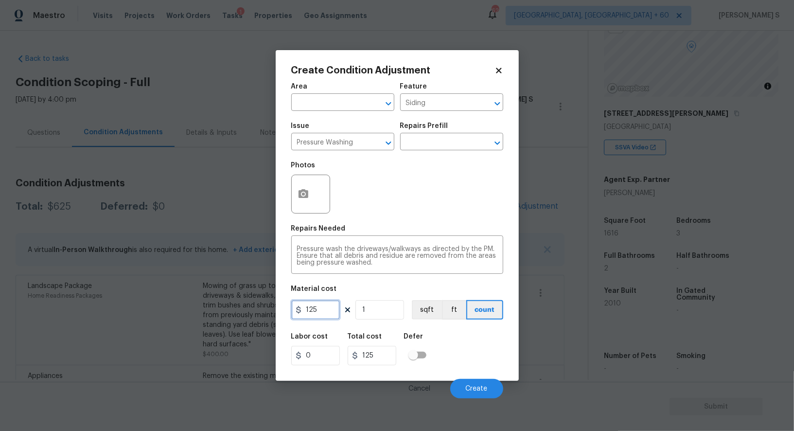
click at [323, 314] on input "125" at bounding box center [315, 309] width 49 height 19
type input "200"
click at [471, 391] on span "Create" at bounding box center [477, 388] width 22 height 7
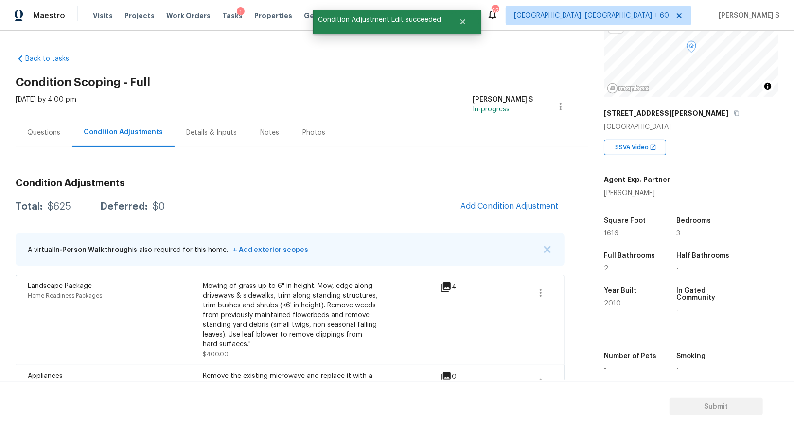
click at [167, 286] on body "Maestro Visits Projects Work Orders Tasks 1 Properties Geo Assignments 626 [GEO…" at bounding box center [397, 215] width 794 height 431
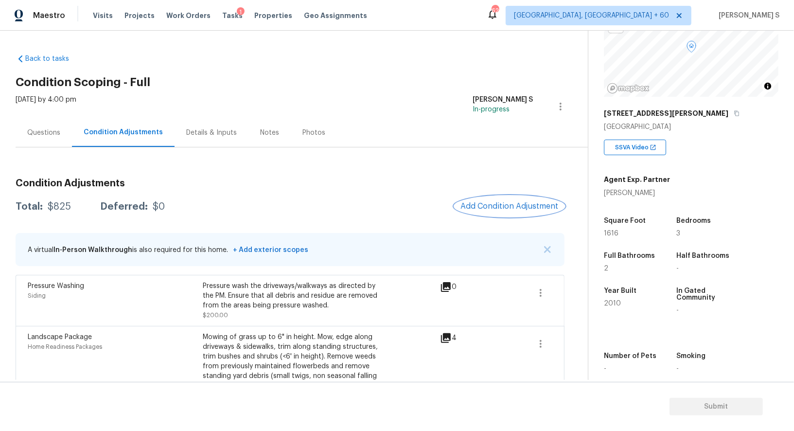
click at [497, 198] on button "Add Condition Adjustment" at bounding box center [510, 206] width 110 height 20
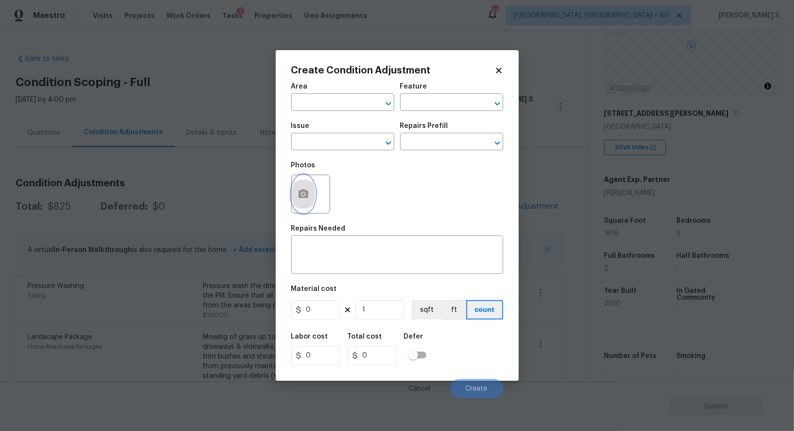
click at [298, 195] on icon "button" at bounding box center [304, 194] width 12 height 12
click at [86, 303] on body "Maestro Visits Projects Work Orders Tasks 1 Properties Geo Assignments 619 Albu…" at bounding box center [397, 215] width 794 height 431
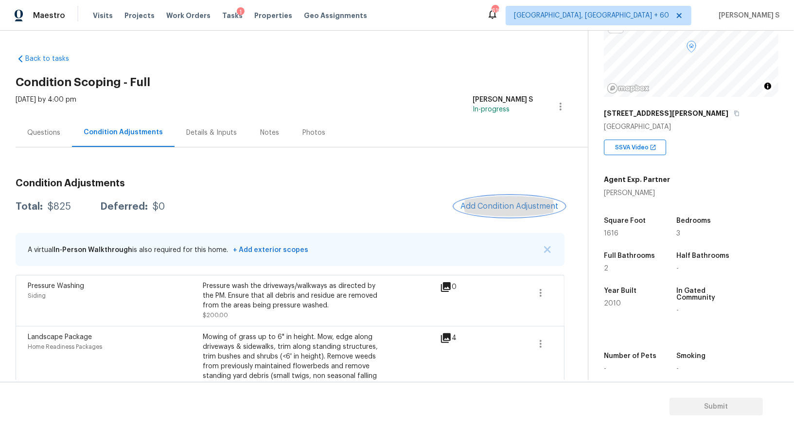
click at [519, 200] on button "Add Condition Adjustment" at bounding box center [510, 206] width 110 height 20
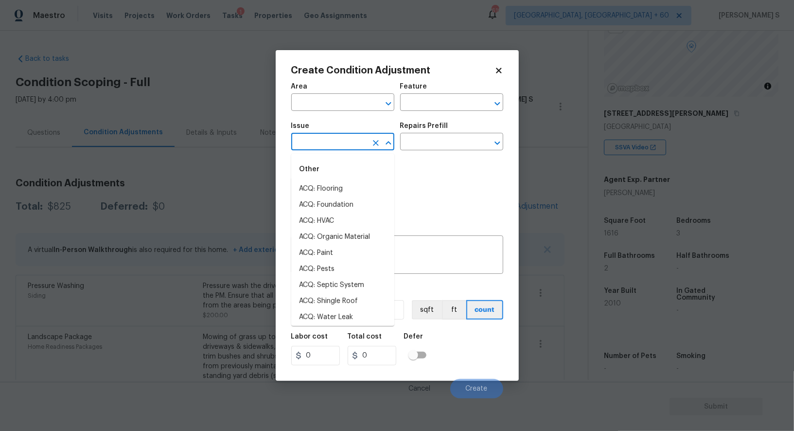
click at [353, 139] on input "text" at bounding box center [329, 142] width 76 height 15
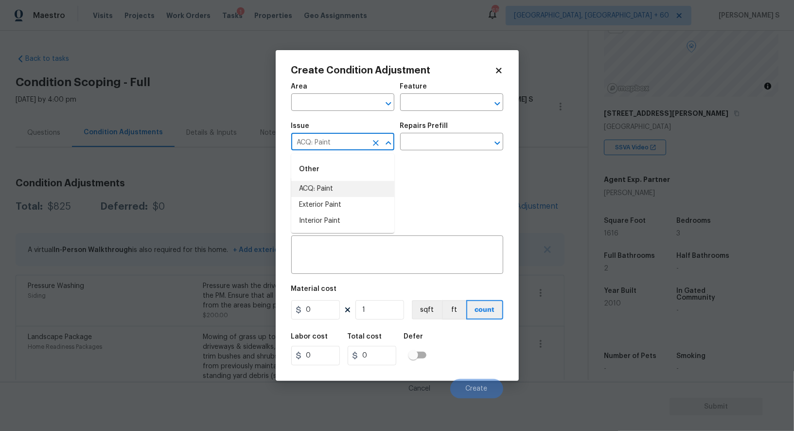
type input "ACQ: Paint"
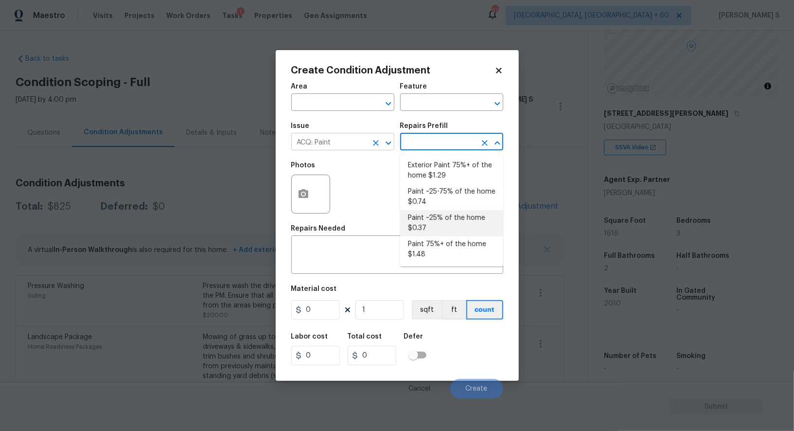
type input "Acquisition"
type textarea "Acquisition Scope: ~25% of the home needs interior paint"
type input "0.37"
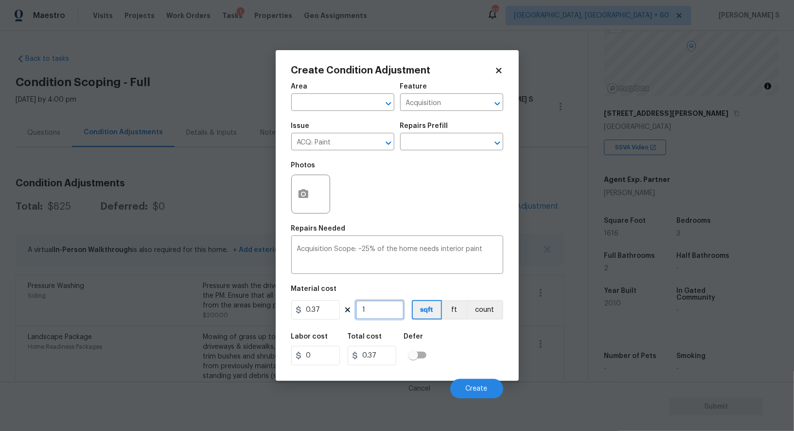
click at [386, 312] on input "1" at bounding box center [380, 309] width 49 height 19
type input "16"
type input "5.92"
type input "161"
type input "59.57"
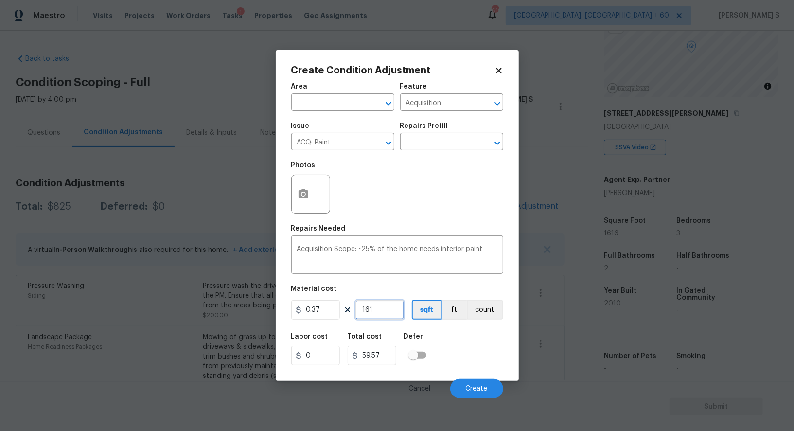
type input "1616"
type input "597.92"
type input "1616"
click at [439, 333] on div "Labor cost 0 Total cost 597.92 Defer" at bounding box center [397, 349] width 212 height 44
click at [473, 386] on span "Create" at bounding box center [477, 388] width 22 height 7
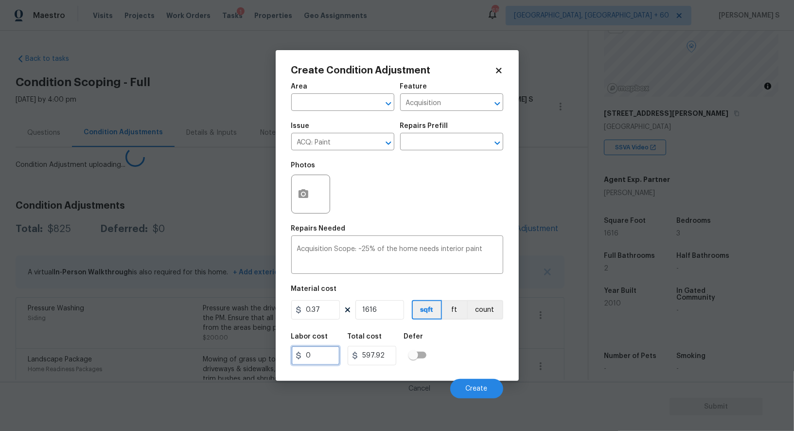
click at [296, 347] on input "0" at bounding box center [315, 355] width 49 height 19
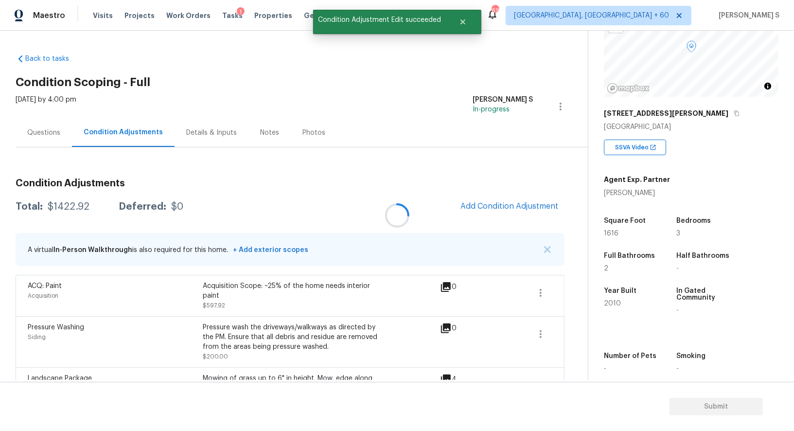
click at [236, 335] on div at bounding box center [397, 215] width 794 height 431
click at [502, 207] on span "Add Condition Adjustment" at bounding box center [510, 206] width 98 height 9
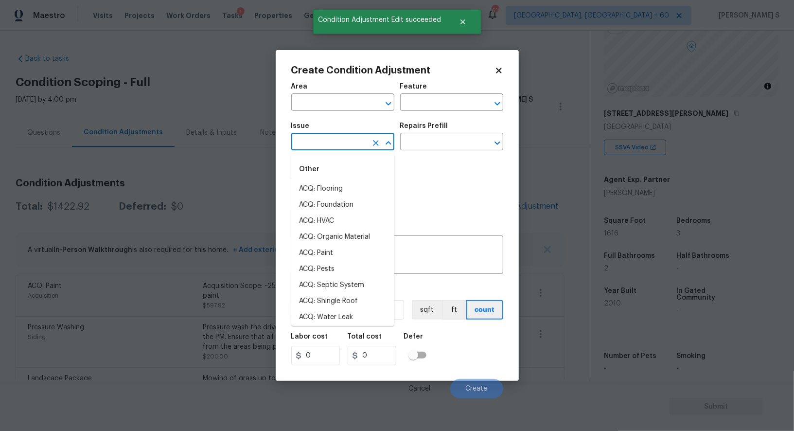
click at [342, 144] on input "text" at bounding box center [329, 142] width 76 height 15
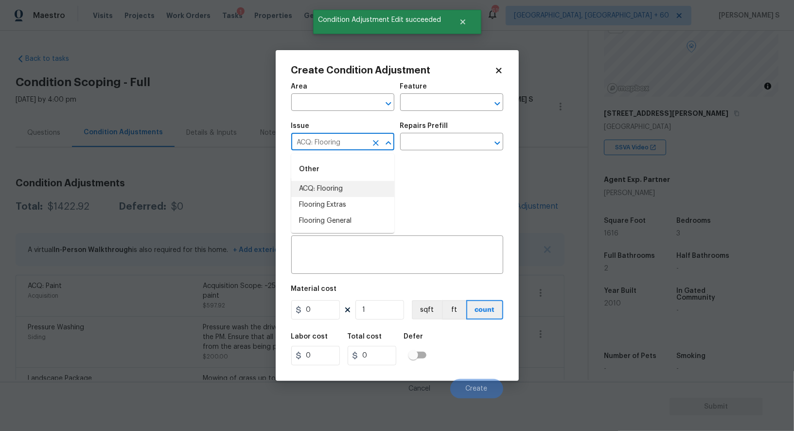
type input "ACQ: Flooring"
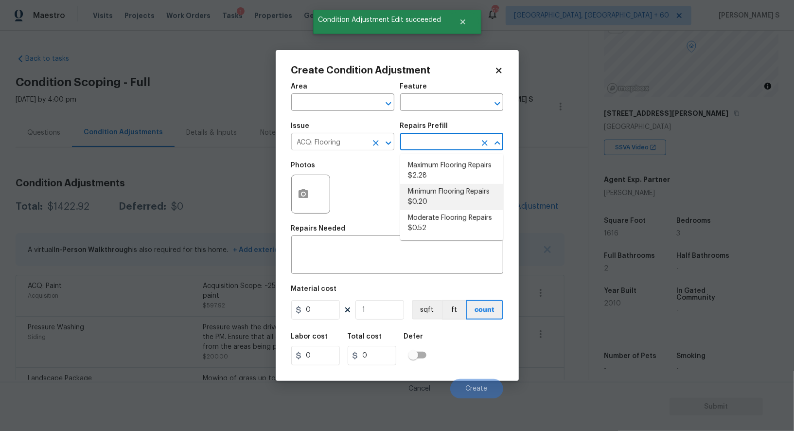
type input "Acquisition"
type textarea "Acquisition Scope: Minimum flooring repairs"
type input "0.2"
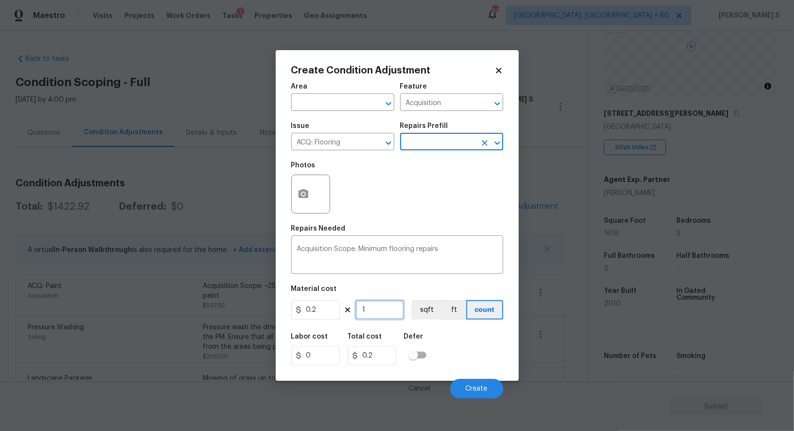
click at [385, 304] on input "1" at bounding box center [380, 309] width 49 height 19
paste input "616"
type input "1616"
type input "323.2"
type input "1616"
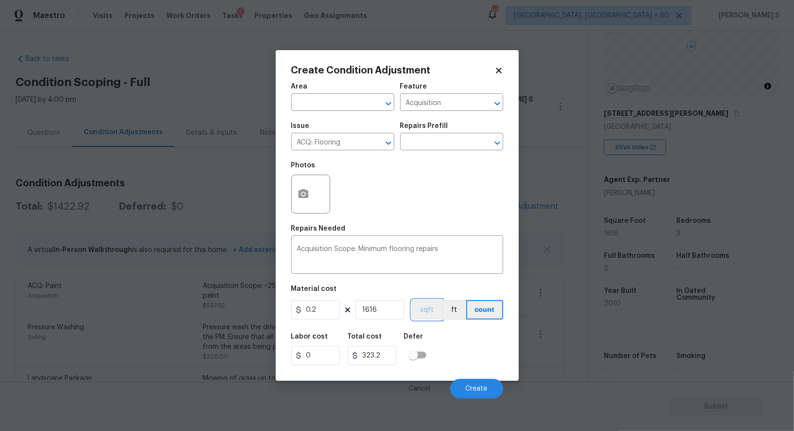
click at [428, 313] on button "sqft" at bounding box center [427, 309] width 30 height 19
click at [443, 336] on div "Labor cost 0 Total cost 323.2 Defer" at bounding box center [397, 349] width 212 height 44
click at [487, 392] on button "Create" at bounding box center [476, 388] width 53 height 19
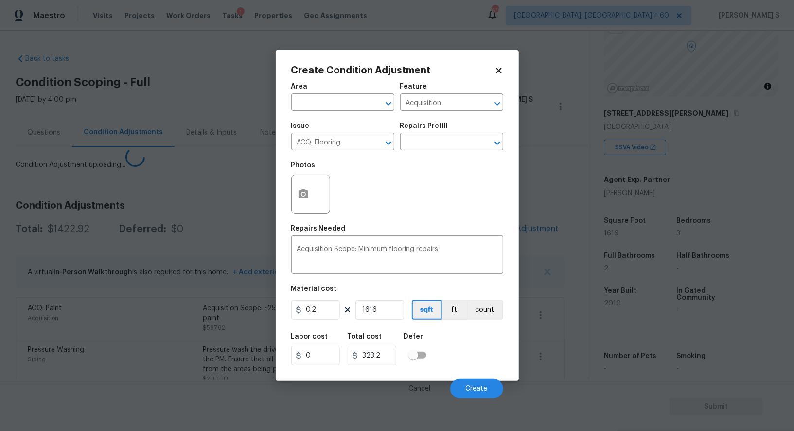
click at [136, 349] on body "Maestro Visits Projects Work Orders Tasks 1 Properties Geo Assignments 619 Albu…" at bounding box center [397, 215] width 794 height 431
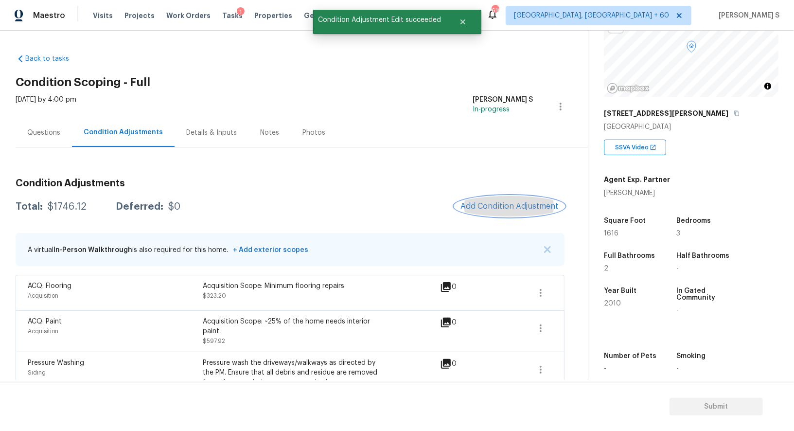
click at [507, 202] on span "Add Condition Adjustment" at bounding box center [510, 206] width 98 height 9
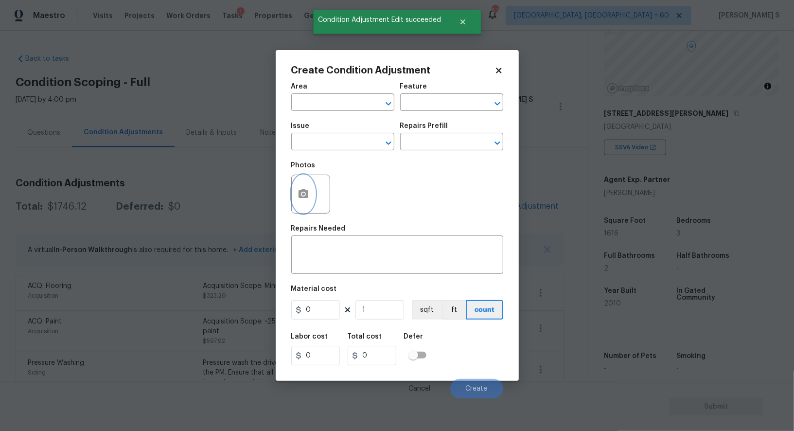
click at [299, 186] on button "button" at bounding box center [303, 194] width 23 height 38
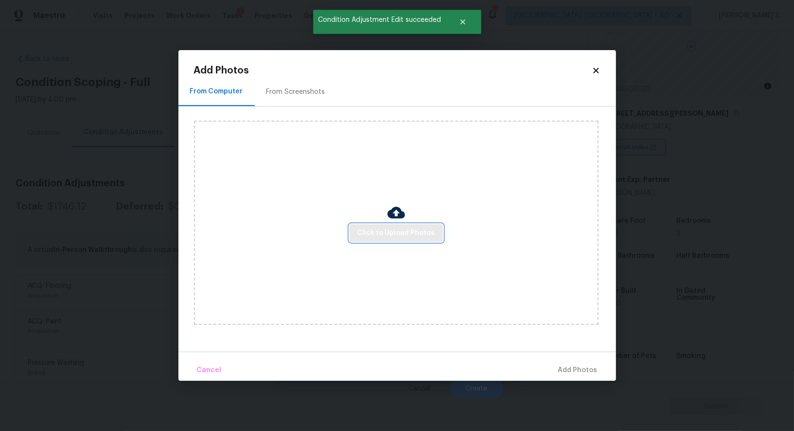
click at [398, 236] on span "Click to Upload Photos" at bounding box center [397, 233] width 78 height 12
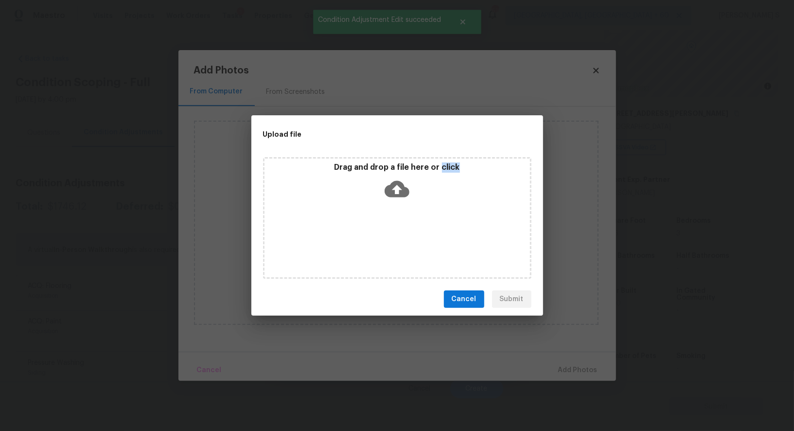
click at [398, 236] on div "Drag and drop a file here or click" at bounding box center [397, 218] width 269 height 122
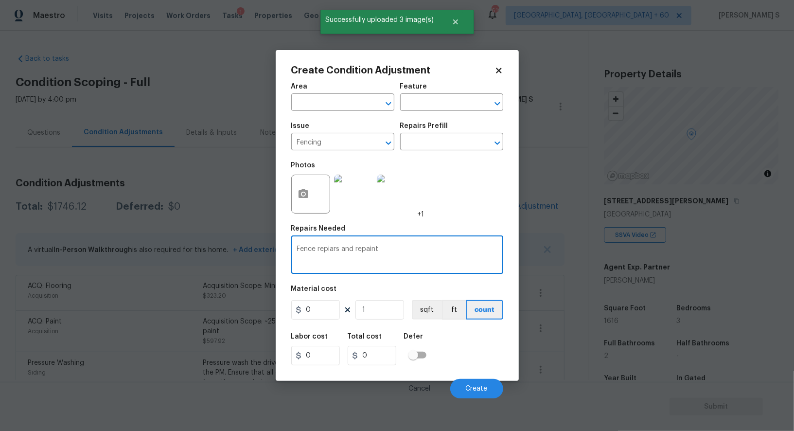
scroll to position [88, 0]
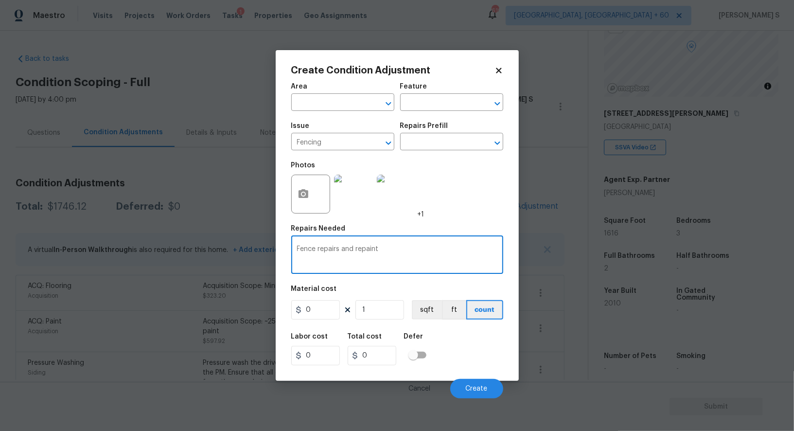
type textarea "Fence repairs and repaint"
click at [328, 309] on input "0" at bounding box center [315, 309] width 49 height 19
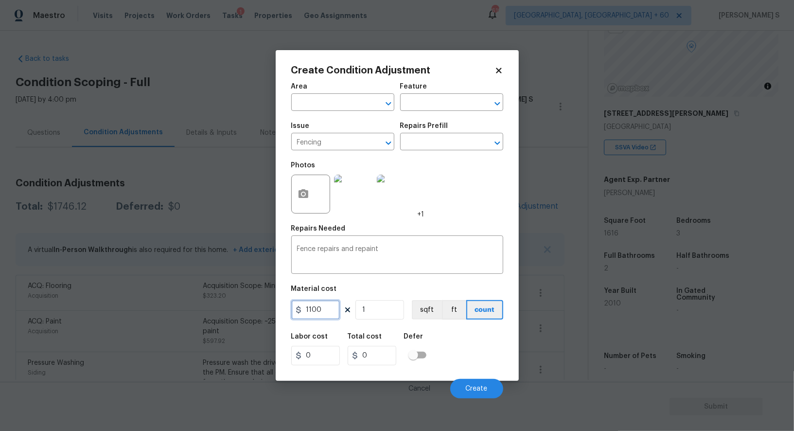
type input "1100"
click at [477, 373] on div "Cancel Create" at bounding box center [397, 384] width 212 height 27
click at [481, 386] on span "Create" at bounding box center [477, 388] width 22 height 7
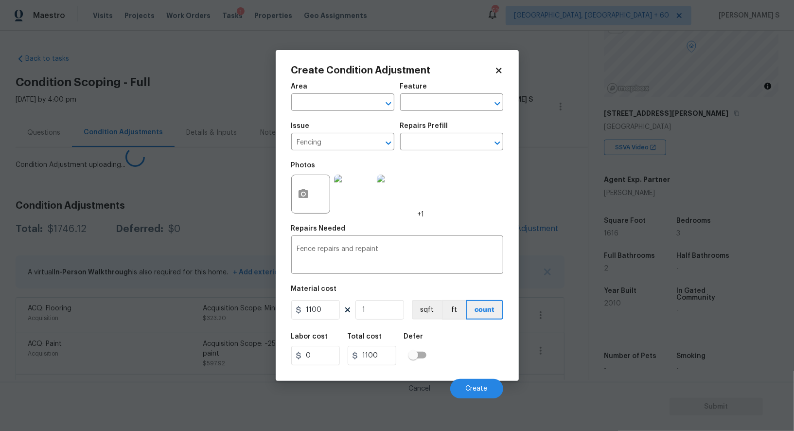
click at [236, 370] on body "Maestro Visits Projects Work Orders Tasks 1 Properties Geo Assignments 619 Albu…" at bounding box center [397, 215] width 794 height 431
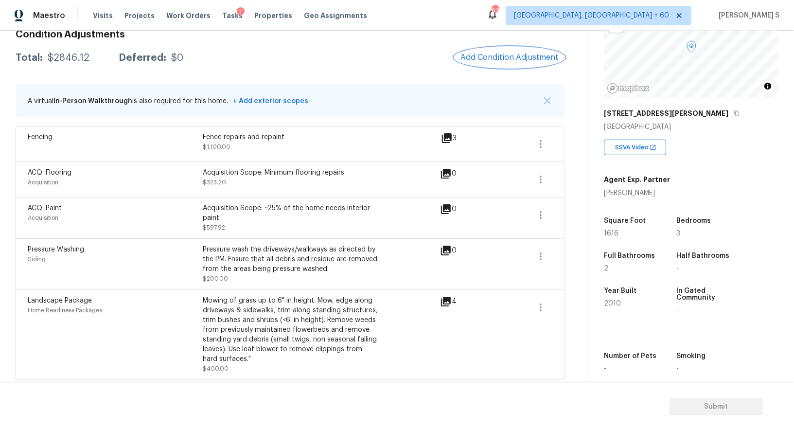
scroll to position [0, 0]
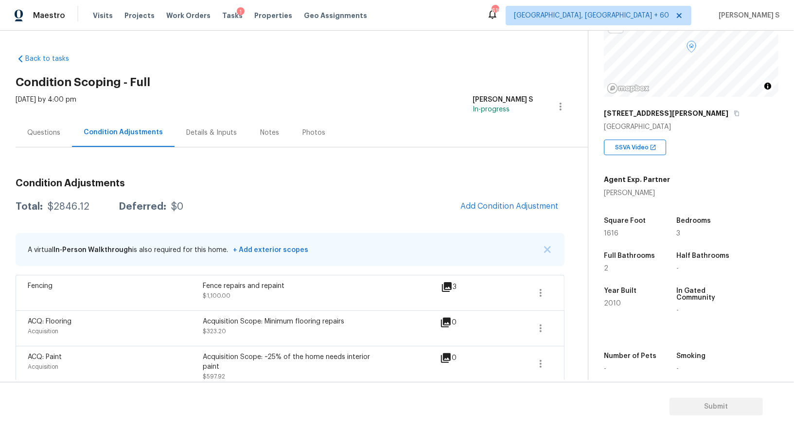
click at [64, 207] on div "$2846.12" at bounding box center [69, 207] width 42 height 10
copy div "2846.12"
click at [43, 129] on div "Questions" at bounding box center [43, 133] width 33 height 10
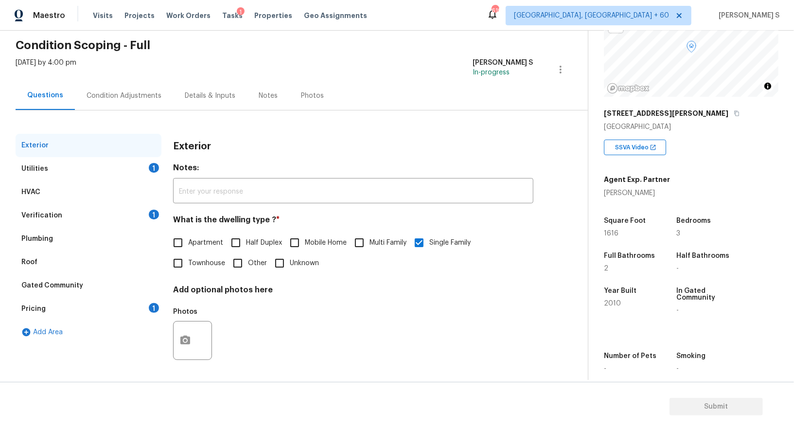
click at [136, 215] on div "Verification 1" at bounding box center [89, 215] width 146 height 23
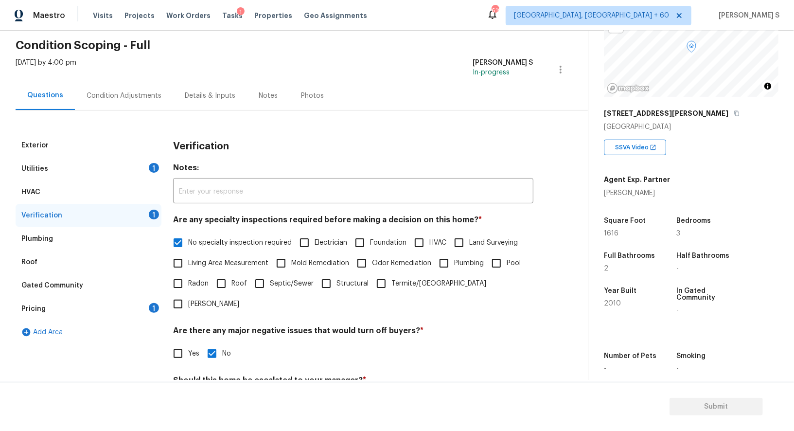
scroll to position [124, 0]
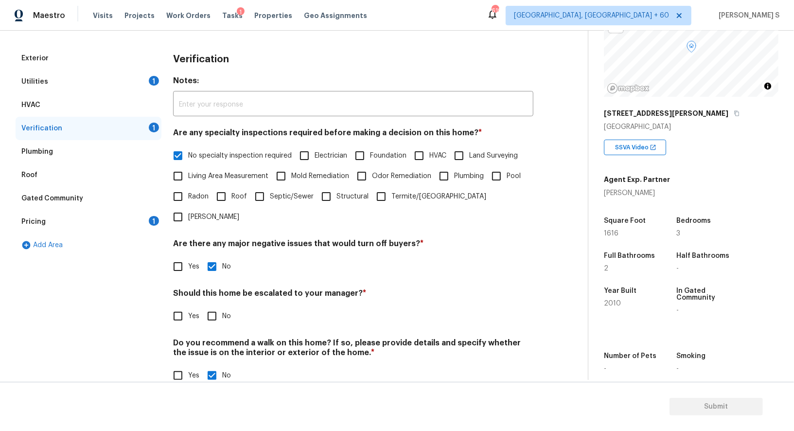
click at [213, 306] on input "No" at bounding box center [212, 316] width 20 height 20
checkbox input "true"
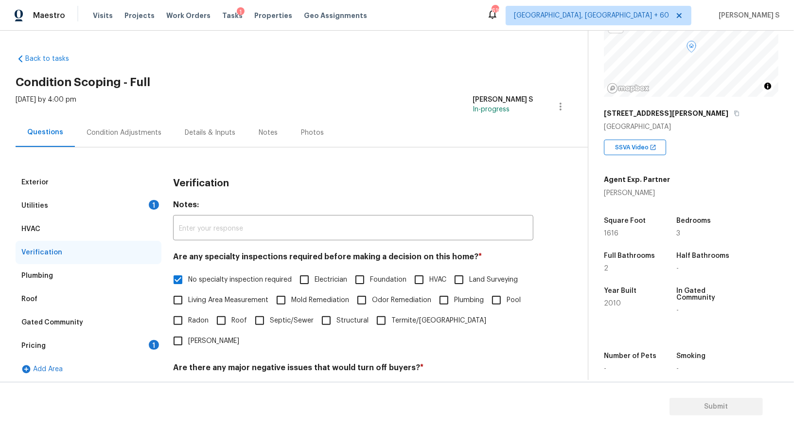
click at [150, 212] on div "Utilities 1" at bounding box center [89, 205] width 146 height 23
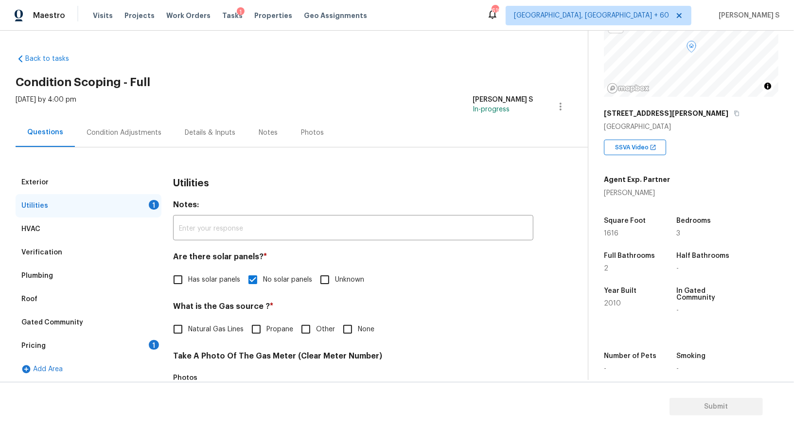
scroll to position [105, 0]
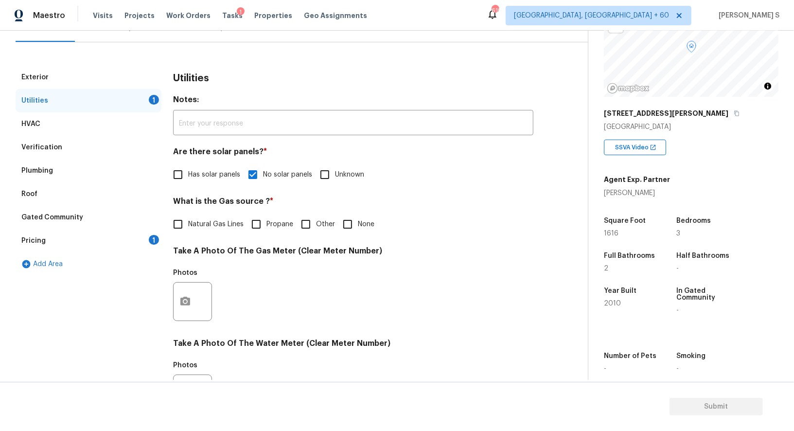
click at [331, 225] on span "Other" at bounding box center [325, 224] width 19 height 10
click at [316, 225] on input "Other" at bounding box center [306, 224] width 20 height 20
checkbox input "true"
click at [336, 225] on div "Natural Gas Lines Propane Other None" at bounding box center [353, 225] width 360 height 20
click at [349, 225] on input "None" at bounding box center [348, 224] width 20 height 20
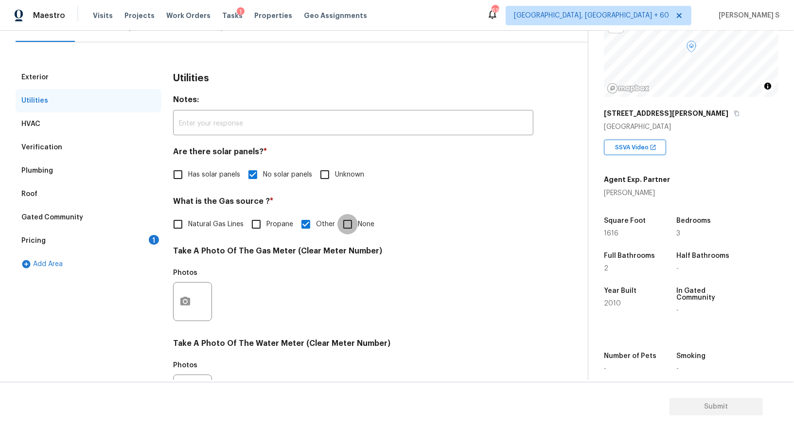
checkbox input "true"
checkbox input "false"
click at [152, 236] on div "1" at bounding box center [154, 240] width 10 height 10
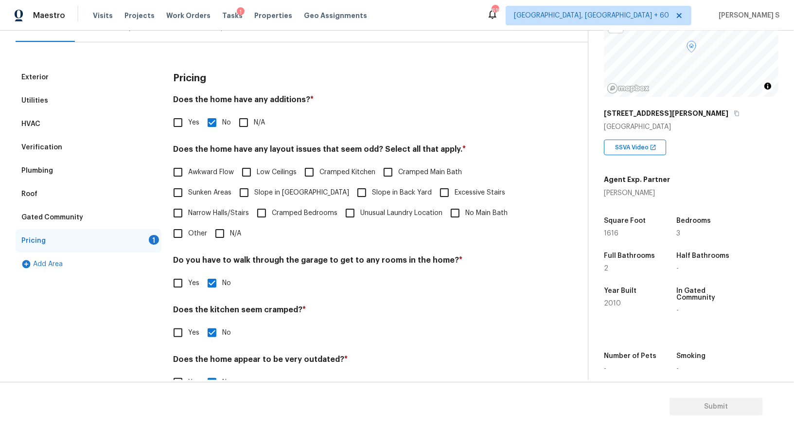
scroll to position [131, 0]
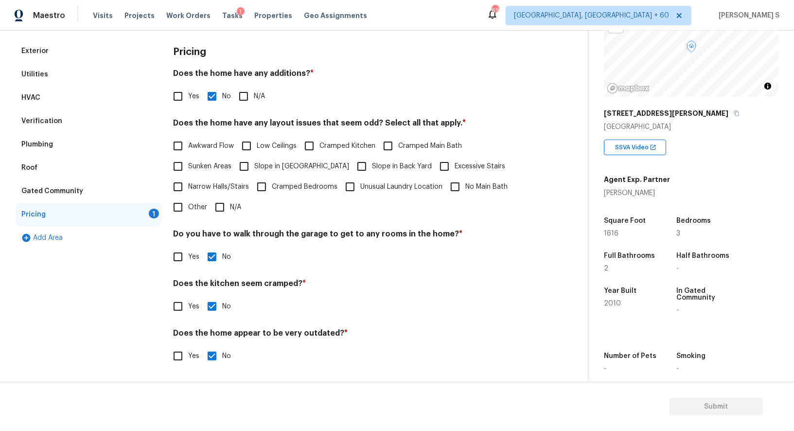
click at [44, 74] on div "Utilities" at bounding box center [34, 75] width 27 height 10
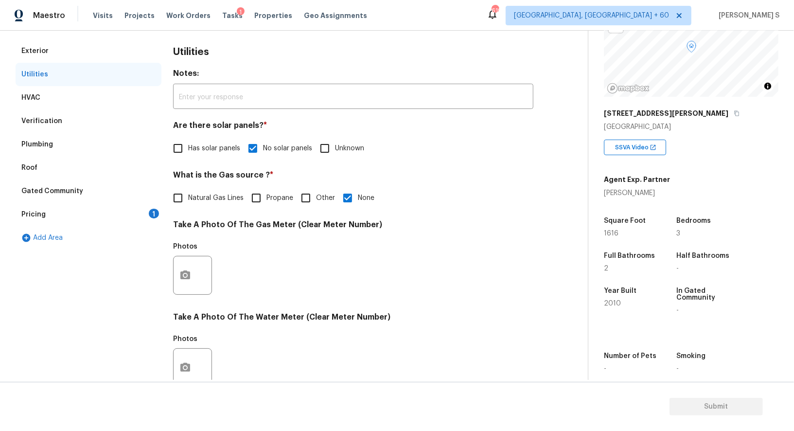
click at [193, 203] on label "Natural Gas Lines" at bounding box center [206, 198] width 76 height 20
click at [188, 203] on input "Natural Gas Lines" at bounding box center [178, 198] width 20 height 20
checkbox input "true"
checkbox input "false"
click at [143, 204] on div "Pricing 1" at bounding box center [89, 214] width 146 height 23
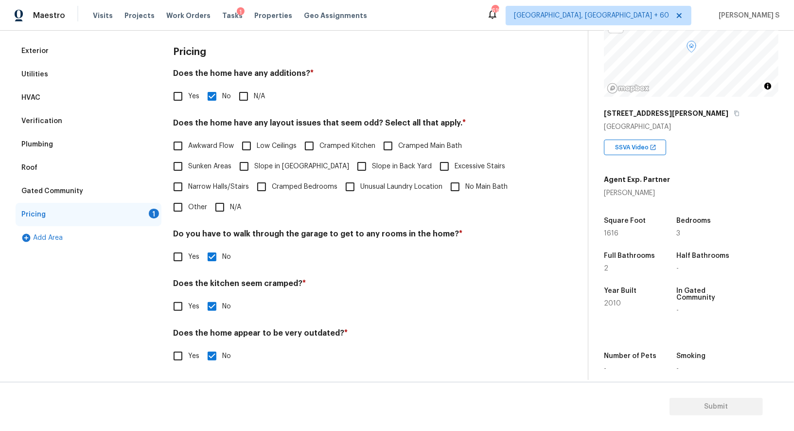
click at [265, 166] on span "Slope in [GEOGRAPHIC_DATA]" at bounding box center [301, 166] width 95 height 10
click at [254, 166] on input "Slope in [GEOGRAPHIC_DATA]" at bounding box center [244, 166] width 20 height 20
checkbox input "true"
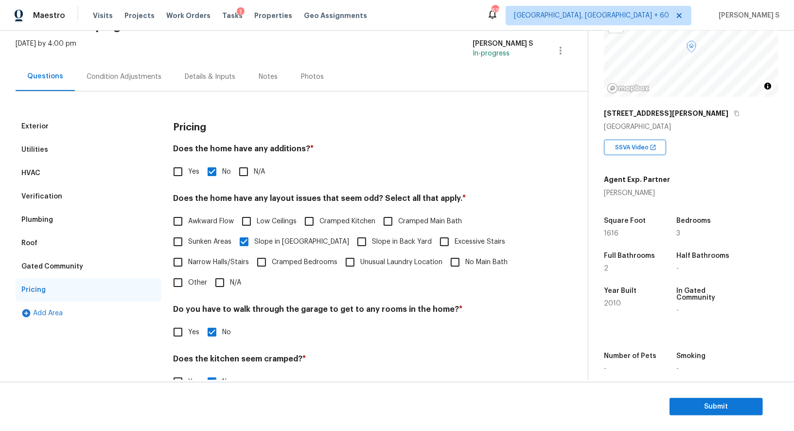
click at [139, 78] on div "Condition Adjustments" at bounding box center [124, 77] width 75 height 10
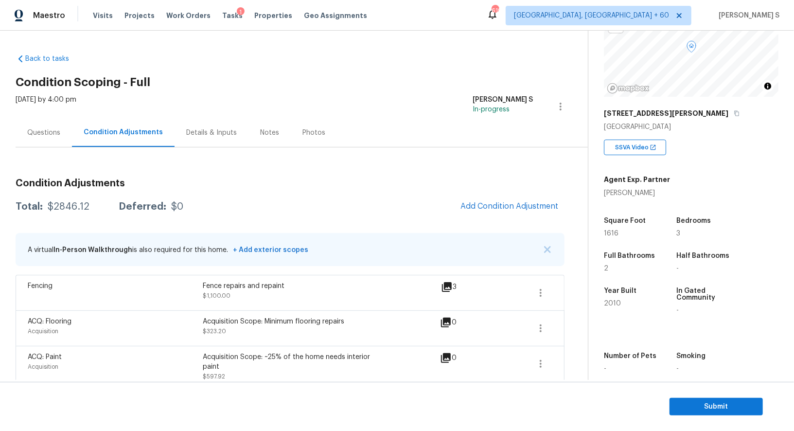
click at [45, 133] on div "Questions" at bounding box center [43, 133] width 33 height 10
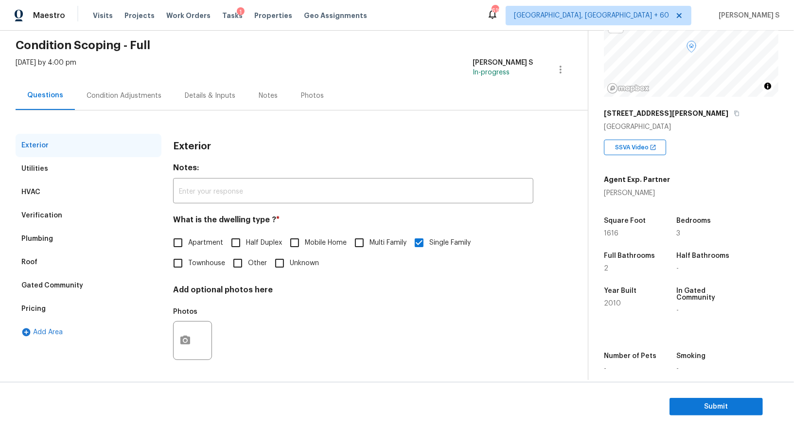
click at [60, 216] on div "Verification" at bounding box center [89, 215] width 146 height 23
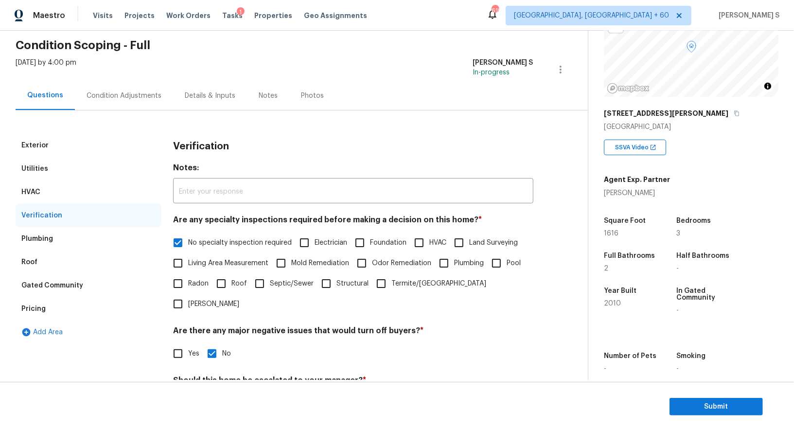
scroll to position [124, 0]
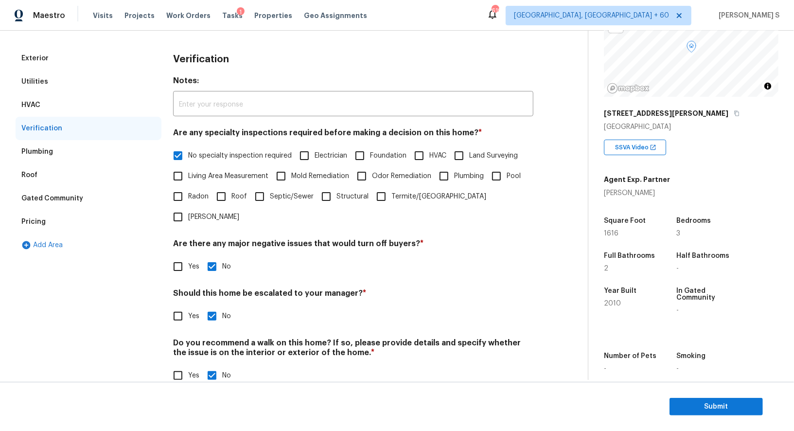
click at [41, 222] on div "Pricing" at bounding box center [33, 222] width 24 height 10
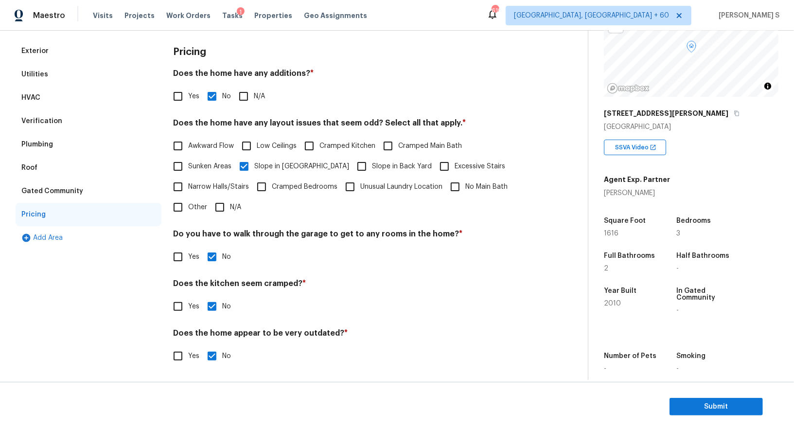
scroll to position [0, 0]
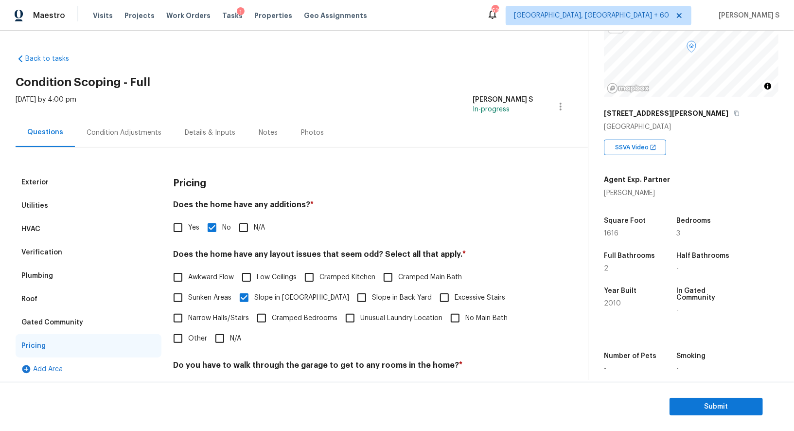
click at [151, 136] on div "Condition Adjustments" at bounding box center [124, 133] width 75 height 10
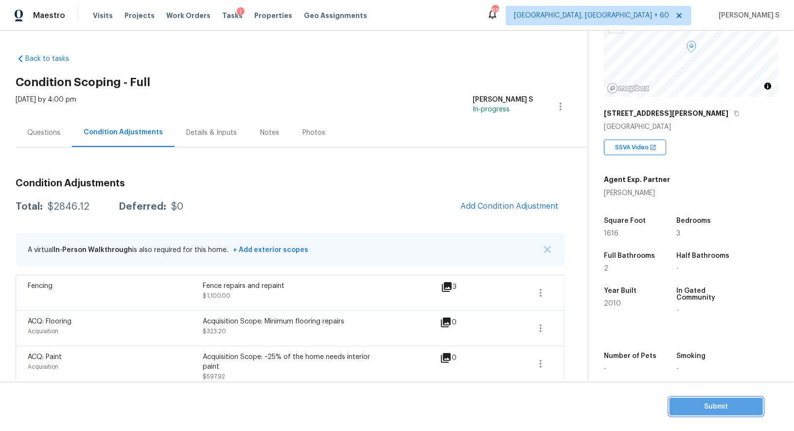
click at [699, 401] on span "Submit" at bounding box center [717, 407] width 78 height 12
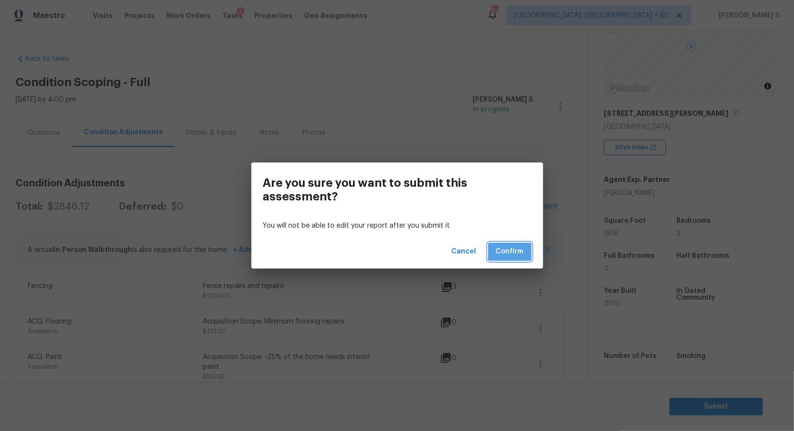
click at [513, 251] on span "Confirm" at bounding box center [510, 252] width 28 height 12
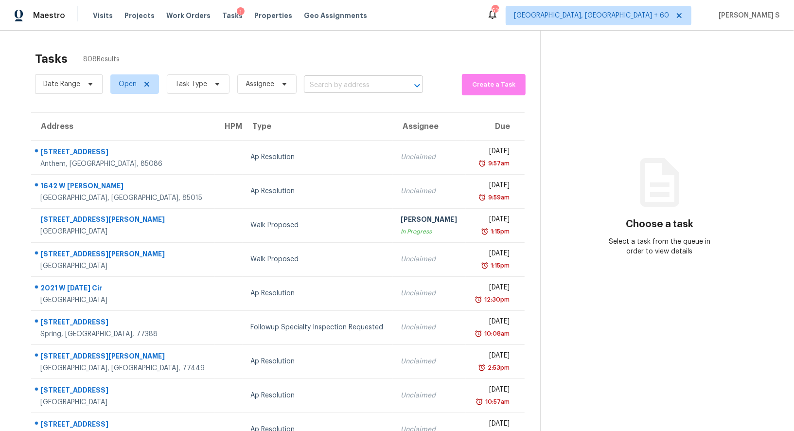
click at [340, 79] on input "text" at bounding box center [350, 85] width 92 height 15
paste input "440 Crescent Pond Dr, Saint Johns, FL 32259"
type input "440 Crescent Pond Dr, Saint Johns, FL 32259"
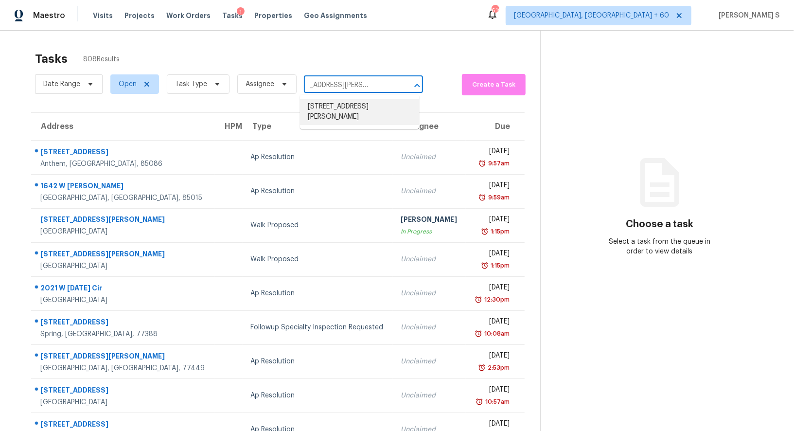
click at [328, 108] on li "440 Crescent Pond Dr, Saint Johns, FL 32259" at bounding box center [359, 112] width 119 height 26
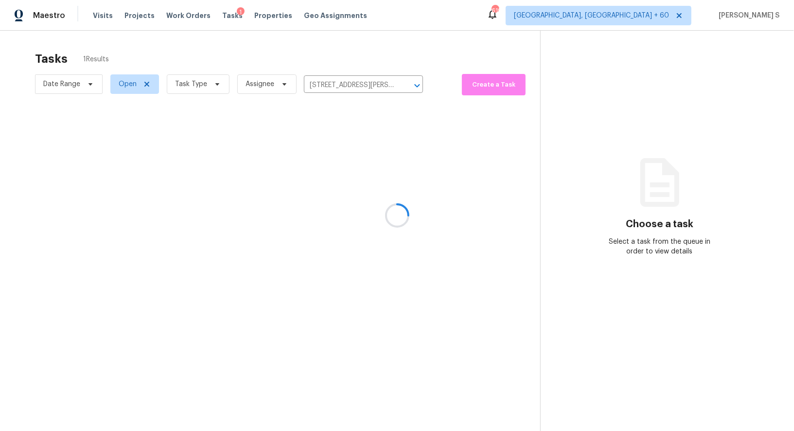
click at [371, 169] on div at bounding box center [397, 215] width 794 height 431
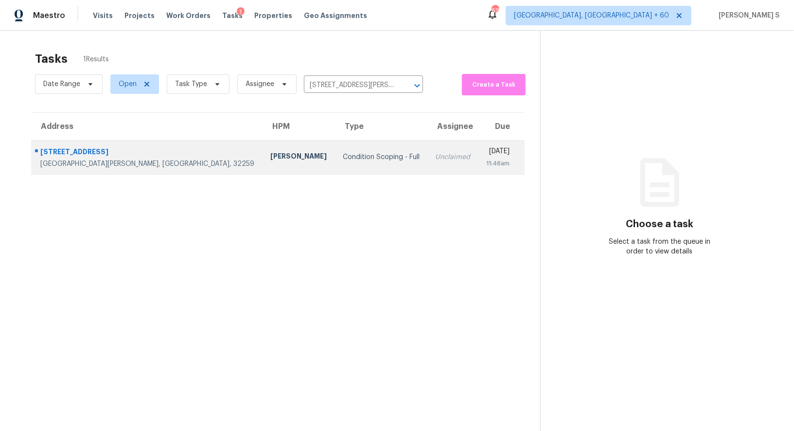
click at [335, 147] on td "Condition Scoping - Full" at bounding box center [381, 157] width 93 height 34
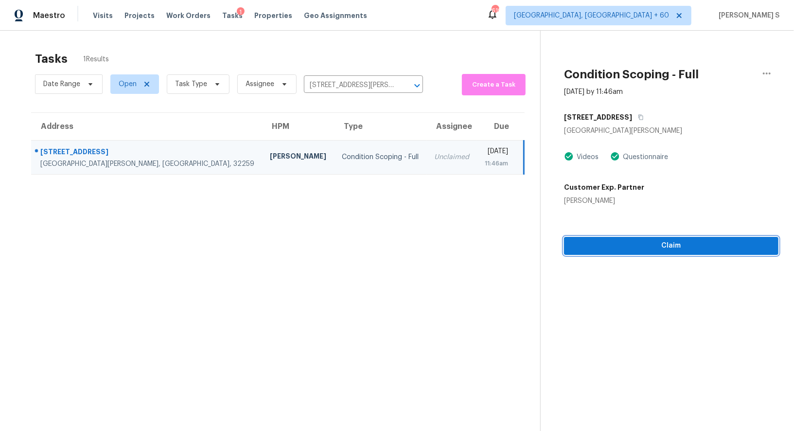
click at [665, 245] on span "Claim" at bounding box center [671, 246] width 199 height 12
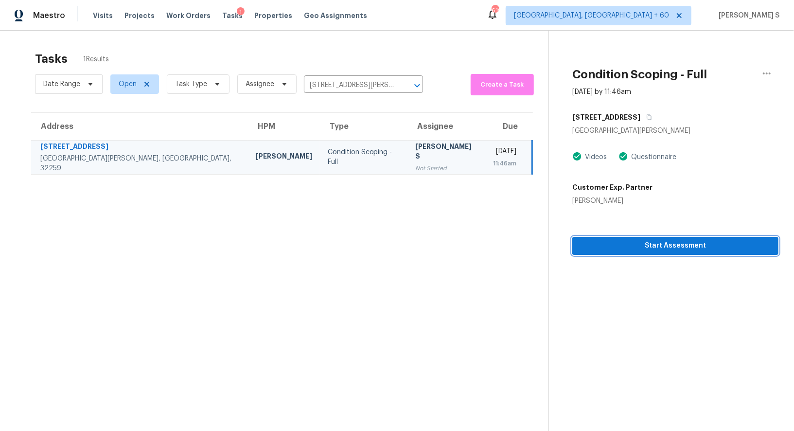
click at [676, 241] on span "Start Assessment" at bounding box center [675, 246] width 191 height 12
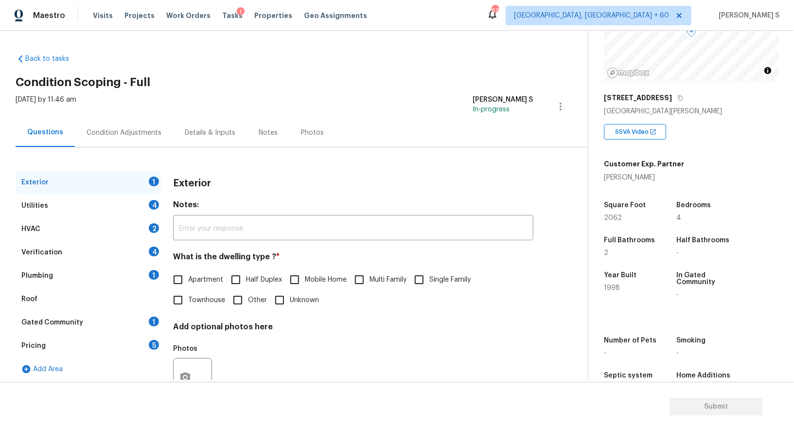
scroll to position [103, 0]
click at [434, 272] on label "Single Family" at bounding box center [440, 279] width 62 height 20
click at [430, 272] on input "Single Family" at bounding box center [419, 279] width 20 height 20
checkbox input "true"
click at [155, 201] on div "4" at bounding box center [154, 205] width 10 height 10
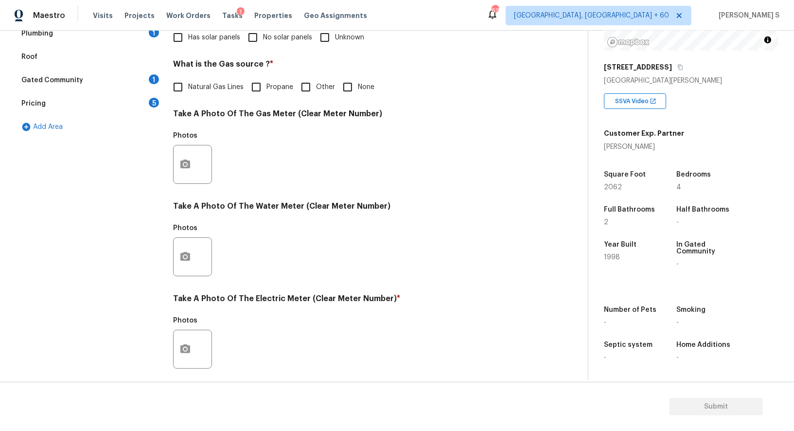
scroll to position [0, 0]
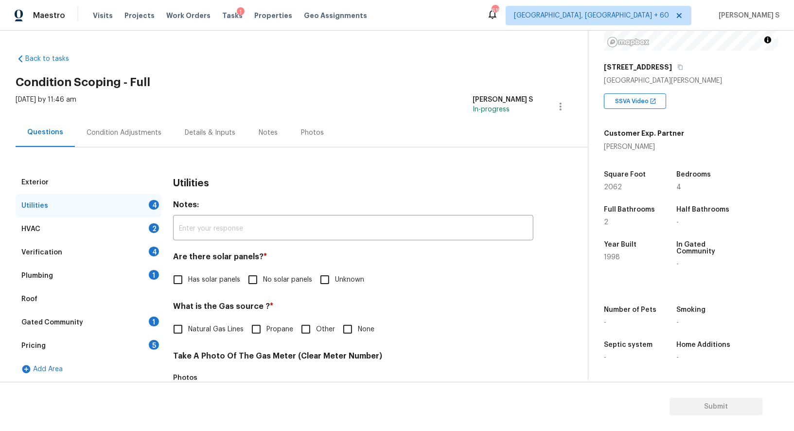
click at [249, 277] on input "No solar panels" at bounding box center [253, 279] width 20 height 20
checkbox input "true"
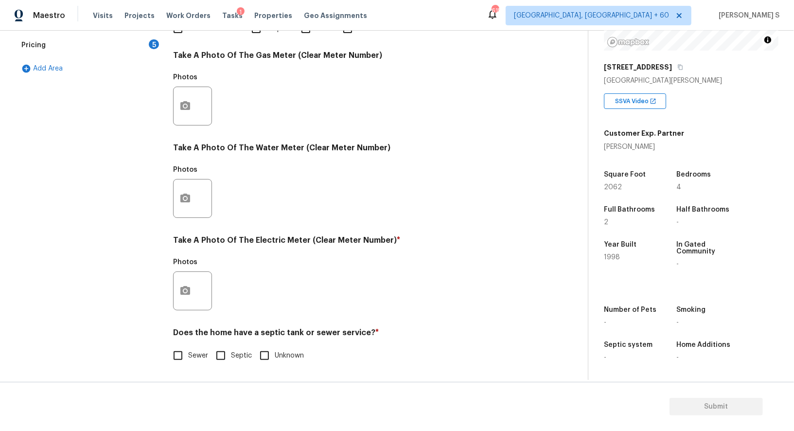
click at [186, 349] on input "Sewer" at bounding box center [178, 355] width 20 height 20
checkbox input "true"
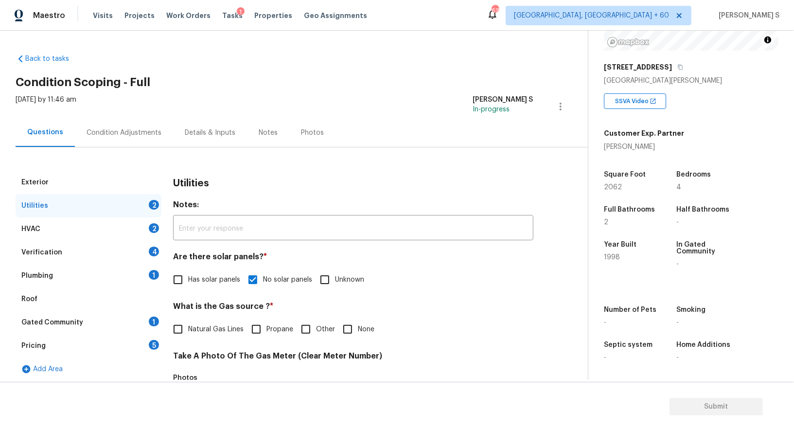
click at [149, 274] on div "1" at bounding box center [154, 275] width 10 height 10
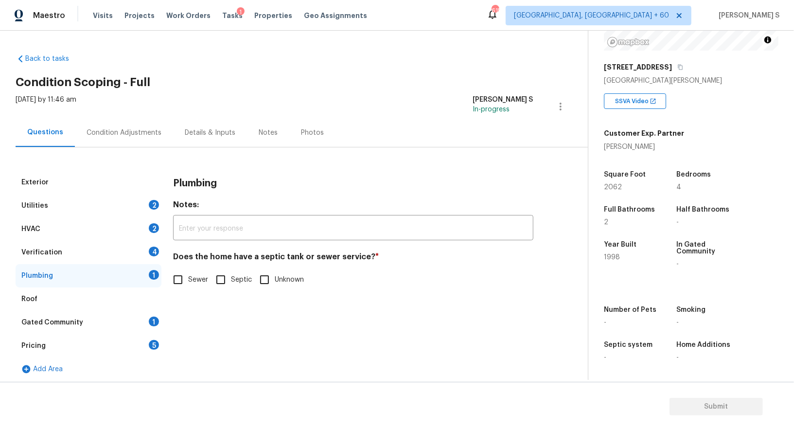
click at [179, 276] on input "Sewer" at bounding box center [178, 279] width 20 height 20
checkbox input "true"
click at [153, 322] on div "1" at bounding box center [154, 322] width 10 height 10
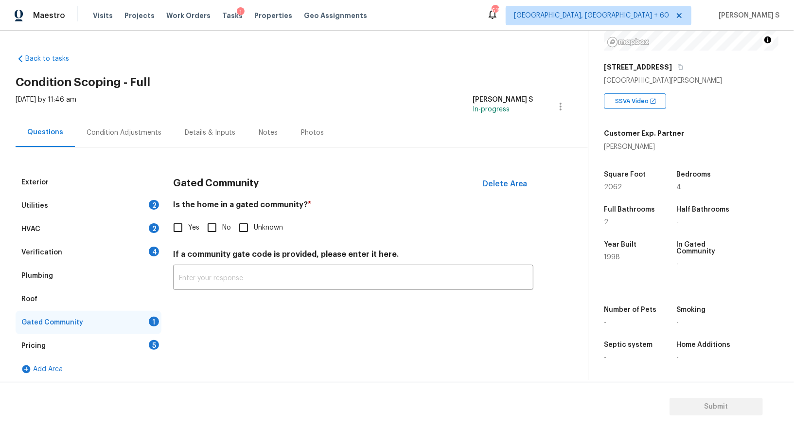
click at [222, 224] on span "No" at bounding box center [226, 228] width 9 height 10
click at [222, 224] on input "No" at bounding box center [212, 227] width 20 height 20
checkbox input "true"
click at [148, 249] on div "Verification 4" at bounding box center [89, 252] width 146 height 23
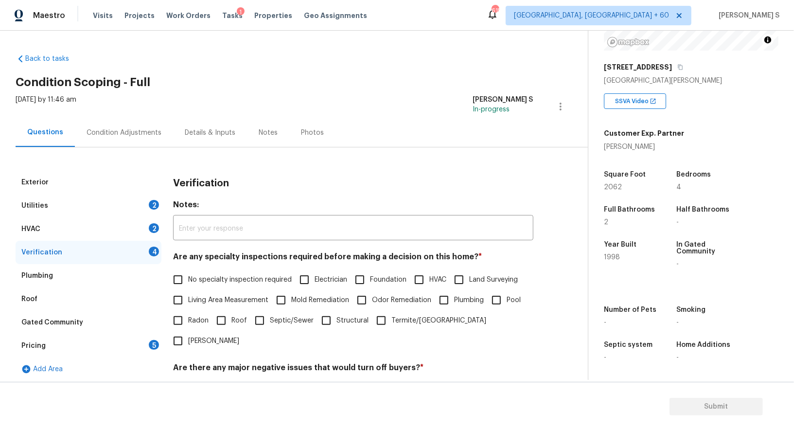
click at [190, 283] on span "No specialty inspection required" at bounding box center [240, 280] width 104 height 10
click at [188, 283] on input "No specialty inspection required" at bounding box center [178, 279] width 20 height 20
checkbox input "true"
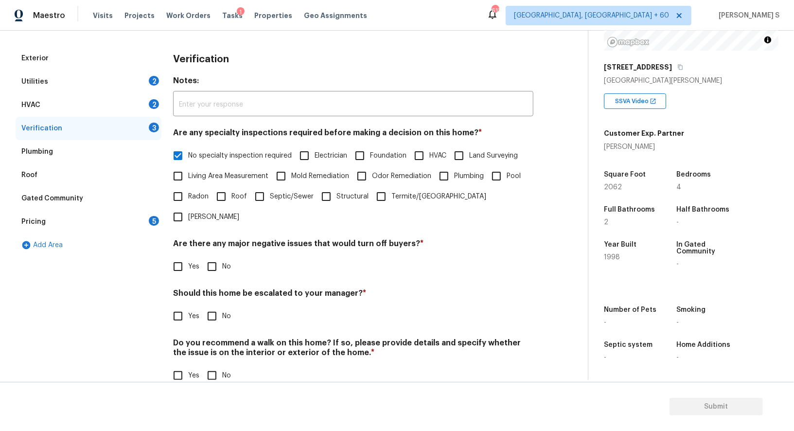
click at [215, 256] on input "No" at bounding box center [212, 266] width 20 height 20
checkbox input "true"
click at [215, 306] on input "No" at bounding box center [212, 316] width 20 height 20
checkbox input "true"
click at [218, 365] on input "No" at bounding box center [212, 375] width 20 height 20
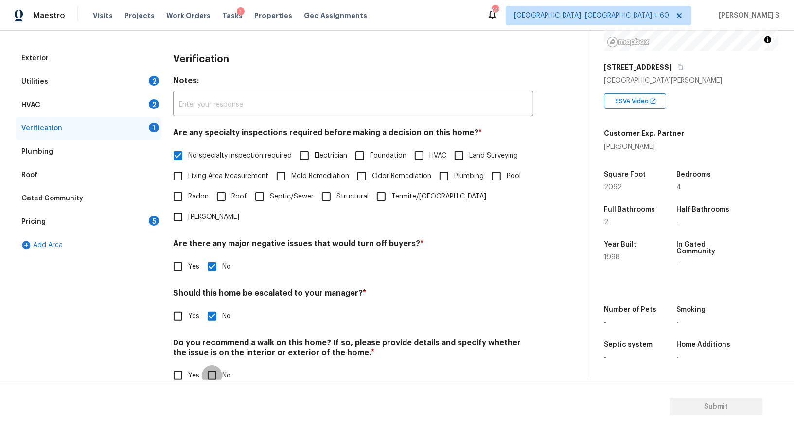
checkbox input "true"
click at [149, 102] on div "2" at bounding box center [154, 104] width 10 height 10
click at [149, 70] on div "Exterior" at bounding box center [89, 58] width 146 height 23
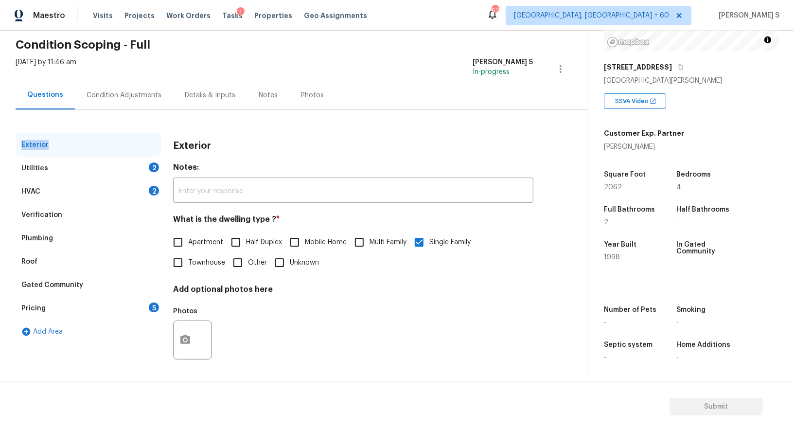
scroll to position [37, 0]
click at [151, 181] on div "HVAC 2" at bounding box center [89, 191] width 146 height 23
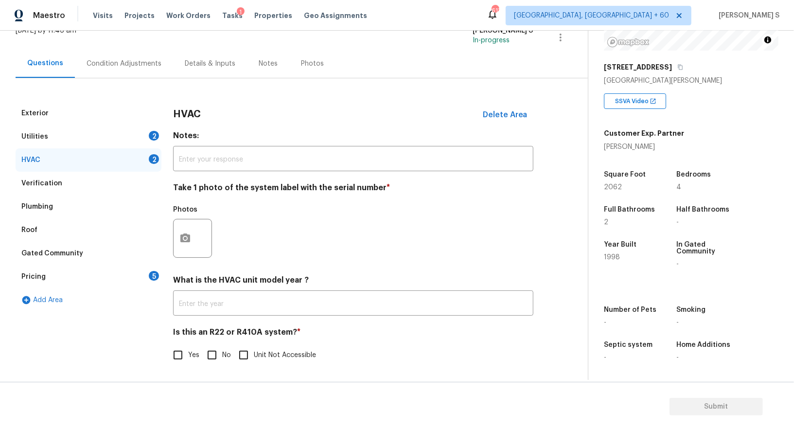
scroll to position [69, 0]
click at [218, 353] on input "No" at bounding box center [212, 355] width 20 height 20
checkbox input "true"
click at [183, 235] on icon "button" at bounding box center [185, 237] width 10 height 9
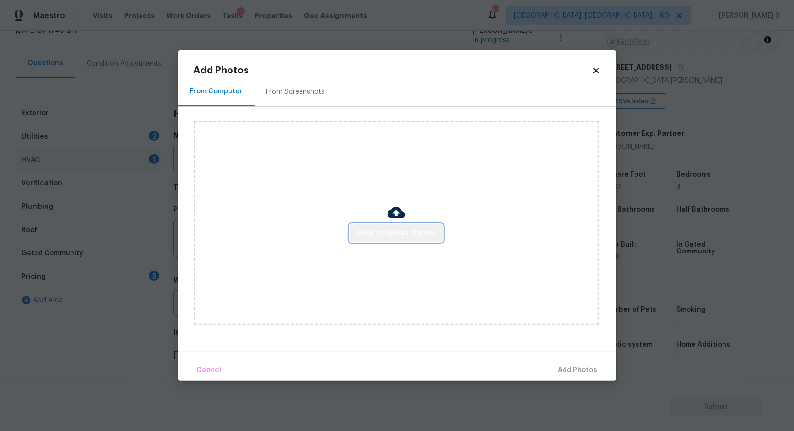
click at [415, 229] on span "Click to Upload Photos" at bounding box center [397, 233] width 78 height 12
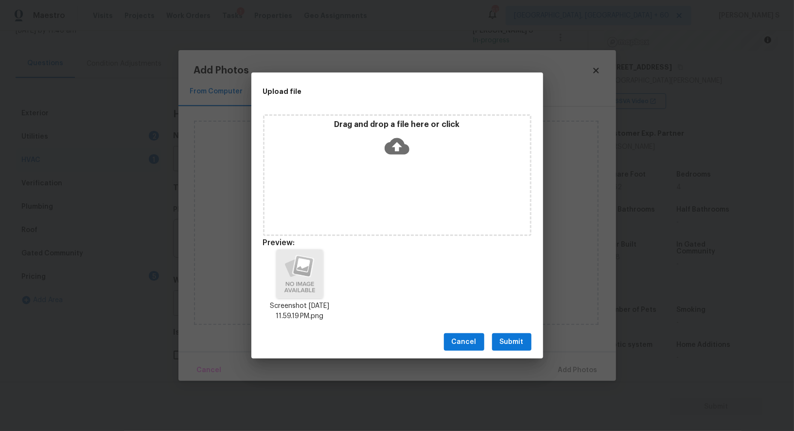
click at [523, 346] on span "Submit" at bounding box center [512, 342] width 24 height 12
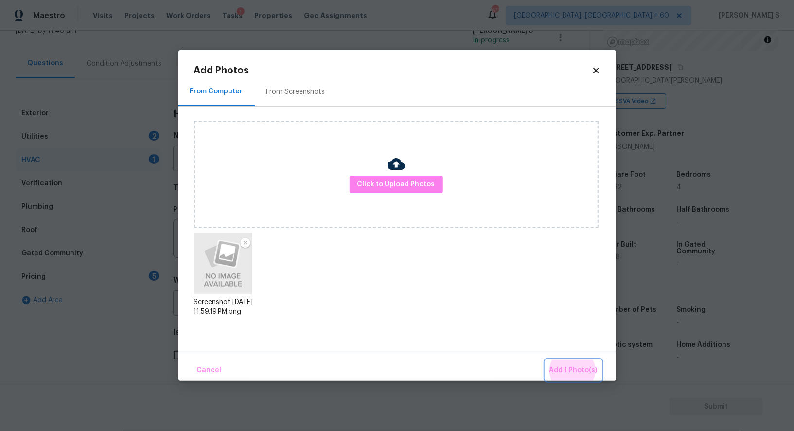
click at [546, 360] on button "Add 1 Photo(s)" at bounding box center [574, 370] width 56 height 21
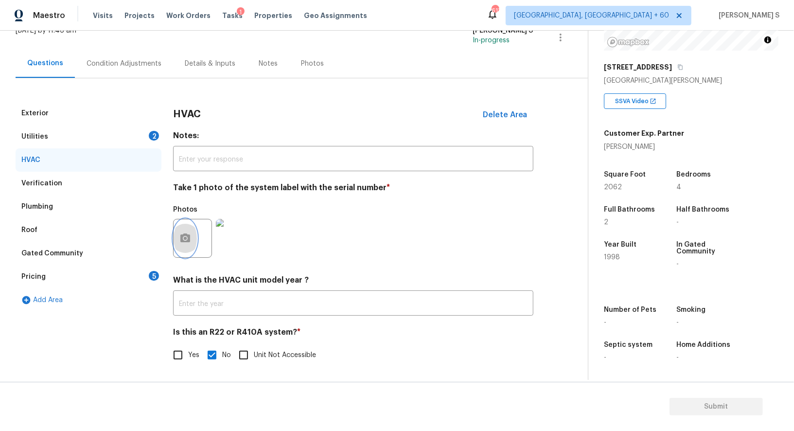
scroll to position [0, 0]
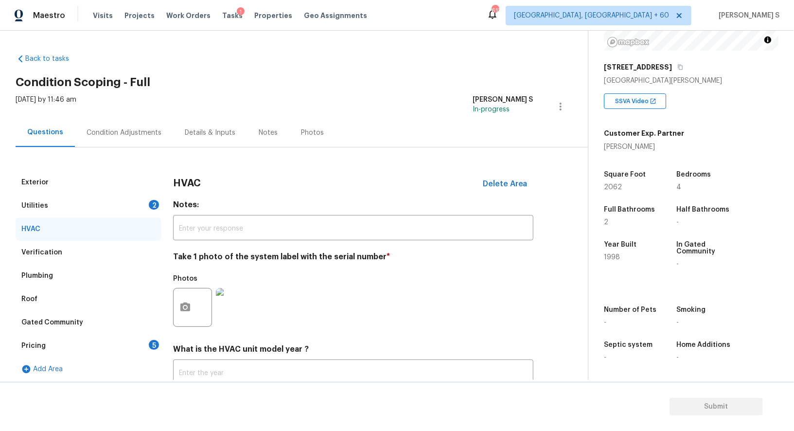
click at [144, 200] on div "Utilities 2" at bounding box center [89, 205] width 146 height 23
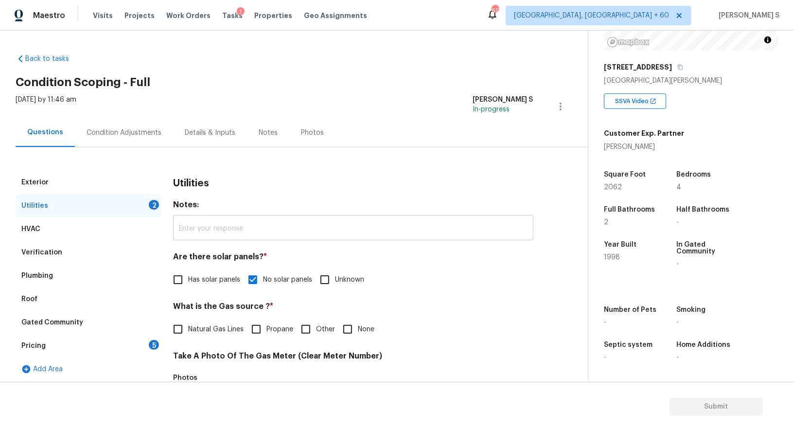
scroll to position [301, 0]
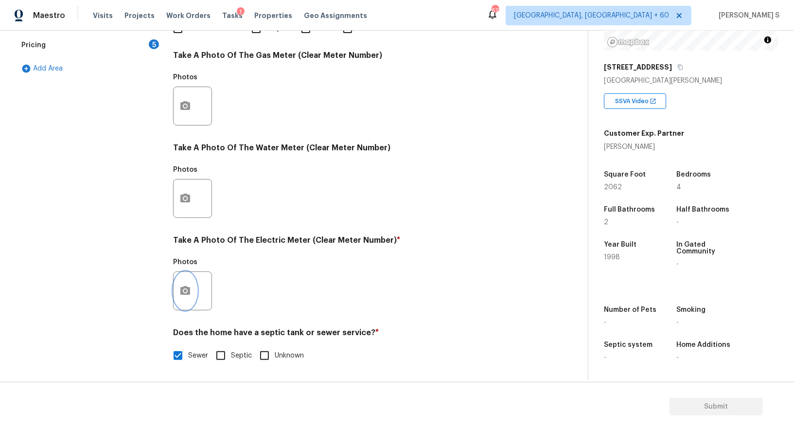
click at [181, 285] on icon "button" at bounding box center [185, 291] width 12 height 12
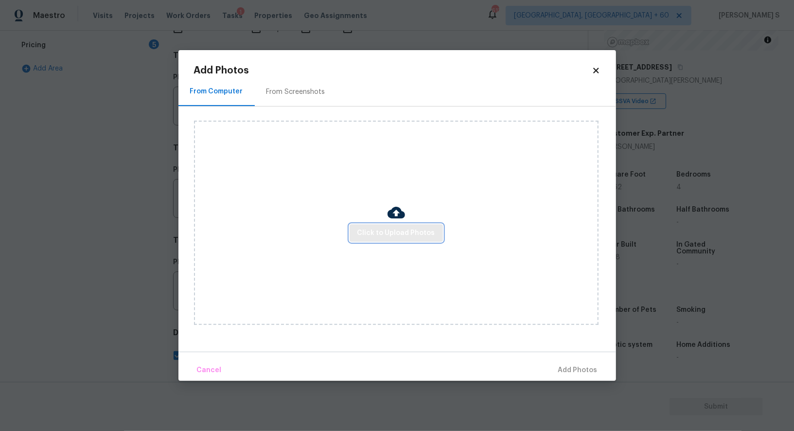
click at [403, 237] on span "Click to Upload Photos" at bounding box center [397, 233] width 78 height 12
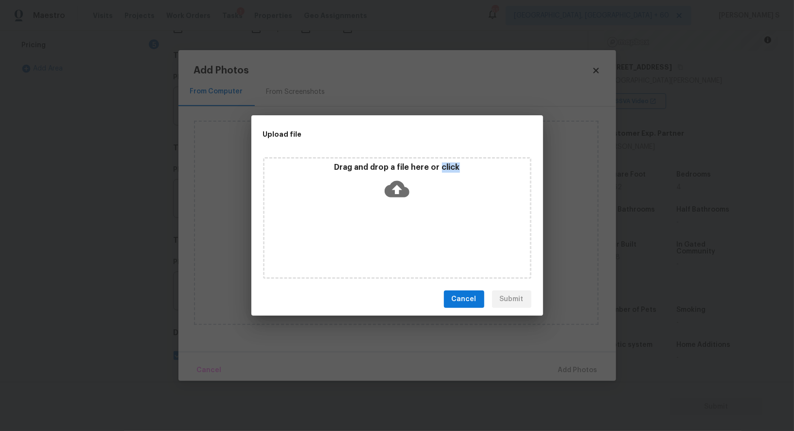
click at [403, 237] on div "Drag and drop a file here or click" at bounding box center [397, 218] width 269 height 122
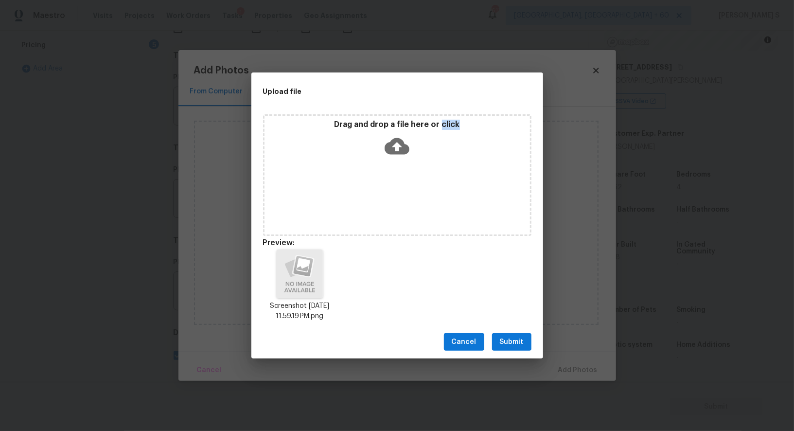
click at [525, 342] on button "Submit" at bounding box center [511, 342] width 39 height 18
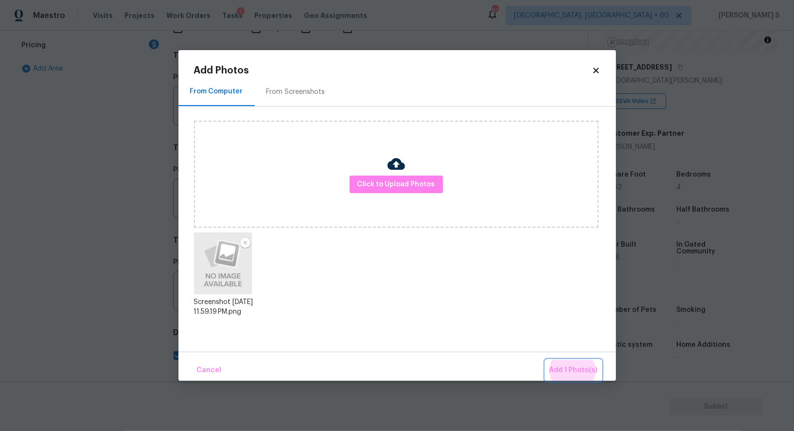
click at [546, 360] on button "Add 1 Photo(s)" at bounding box center [574, 370] width 56 height 21
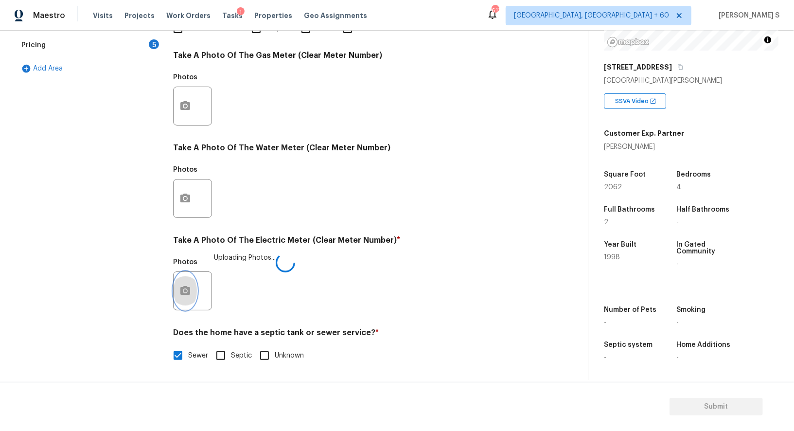
scroll to position [0, 0]
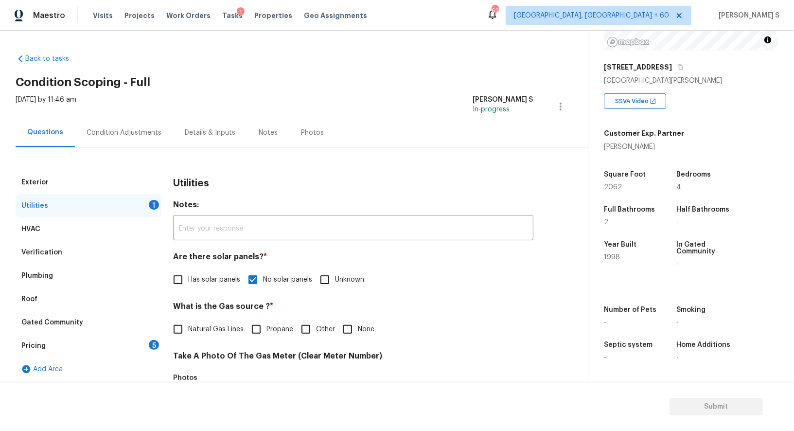
click at [66, 179] on div "Exterior" at bounding box center [89, 182] width 146 height 23
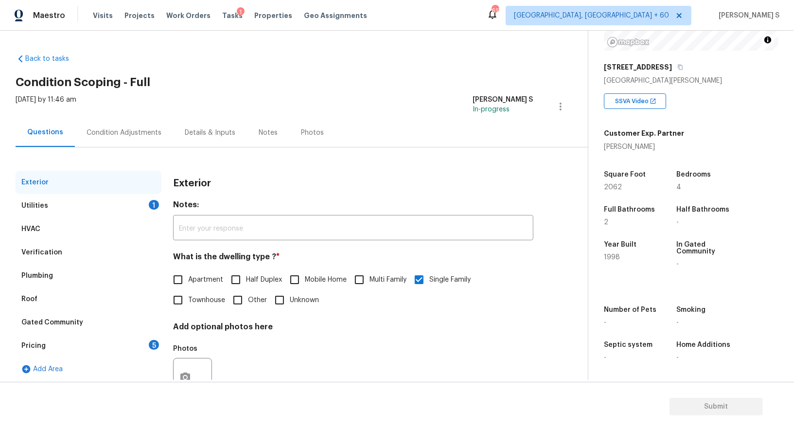
click at [116, 135] on div "Condition Adjustments" at bounding box center [124, 133] width 75 height 10
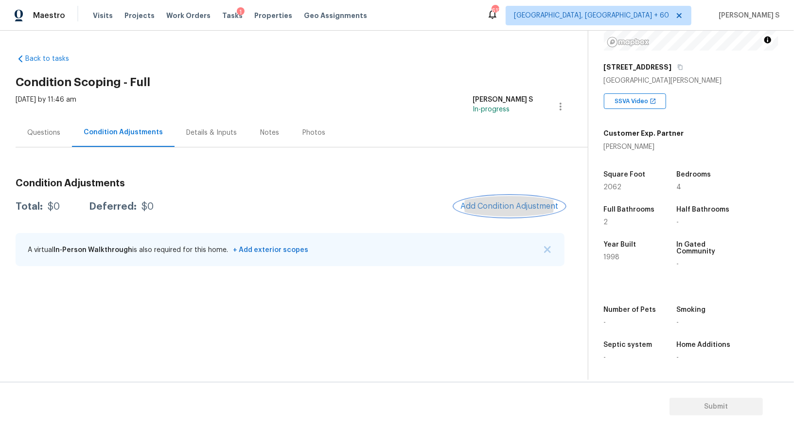
click at [519, 210] on span "Add Condition Adjustment" at bounding box center [510, 206] width 98 height 9
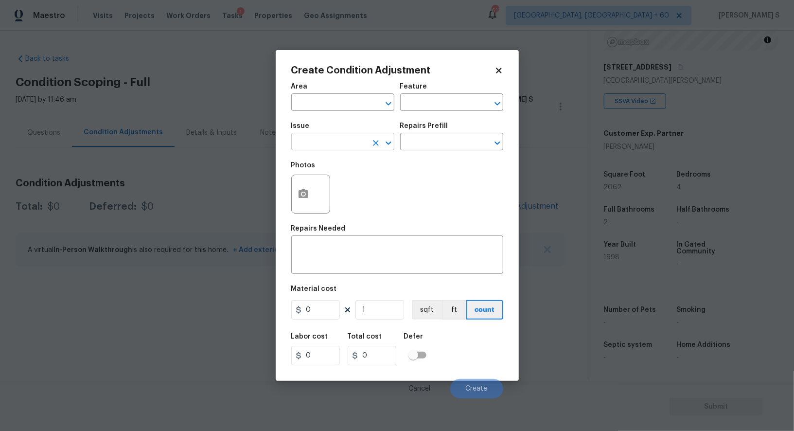
click at [347, 142] on input "text" at bounding box center [329, 142] width 76 height 15
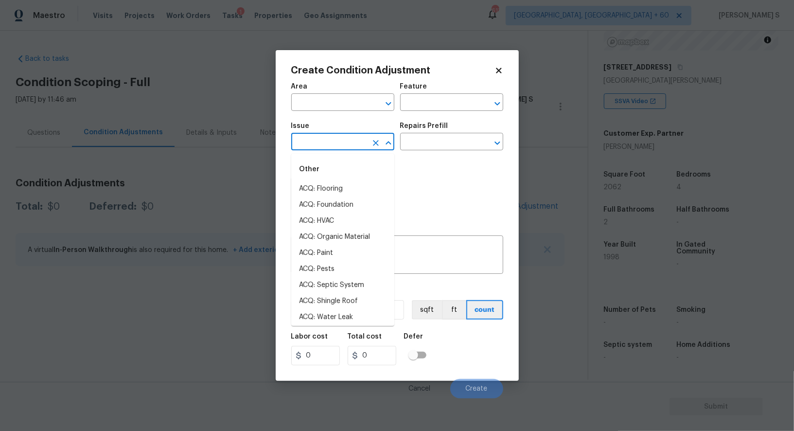
type input "p"
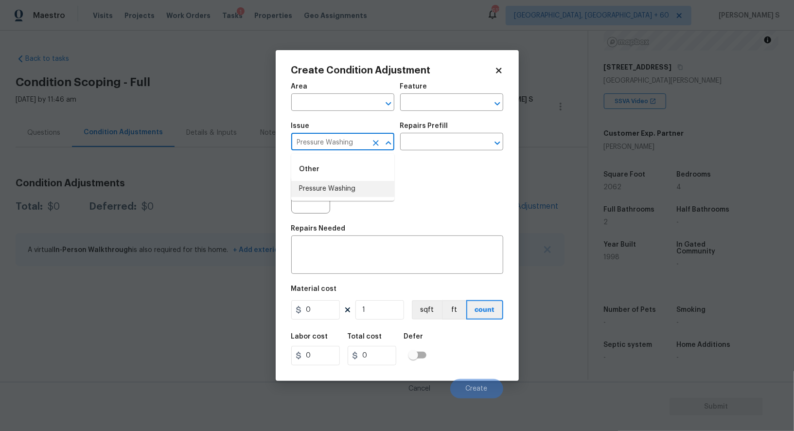
type input "Pressure Washing"
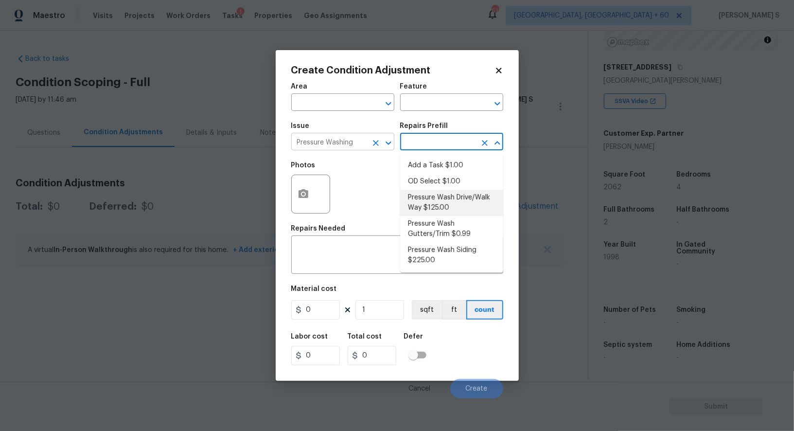
type input "Siding"
type textarea "Pressure wash the driveways/walkways as directed by the PM. Ensure that all deb…"
type input "125"
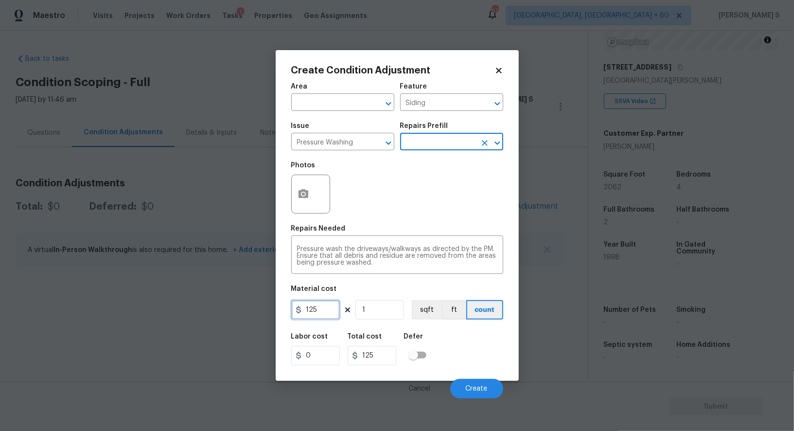
click at [327, 310] on input "125" at bounding box center [315, 309] width 49 height 19
type input "200"
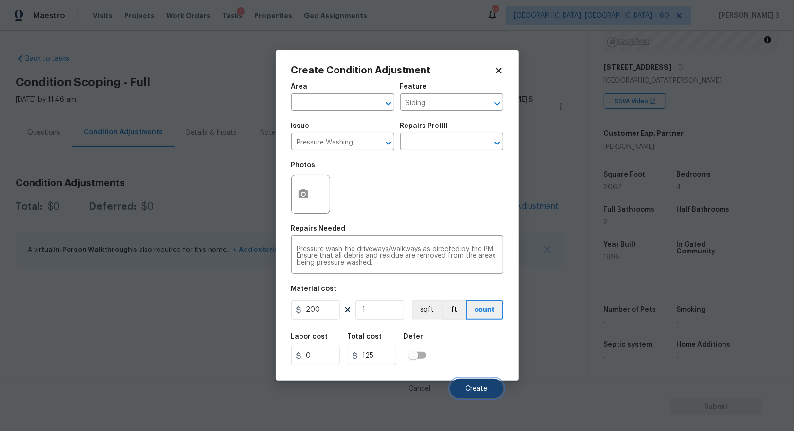
type input "200"
click at [483, 389] on span "Create" at bounding box center [477, 388] width 22 height 7
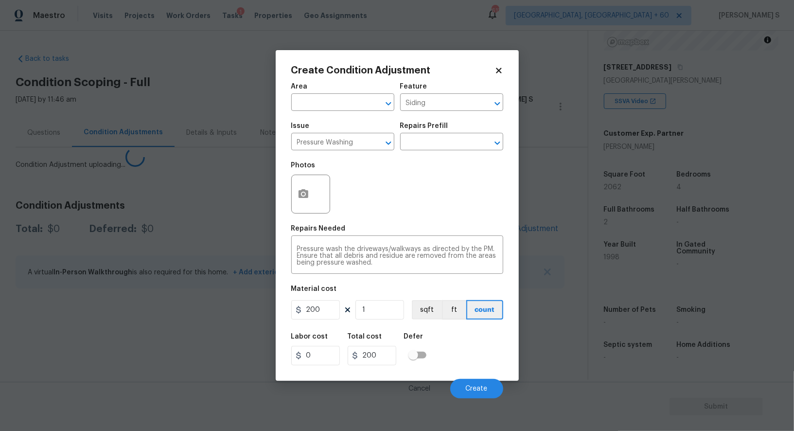
click at [140, 282] on body "Maestro Visits Projects Work Orders Tasks 1 Properties Geo Assignments 613 Albu…" at bounding box center [397, 215] width 794 height 431
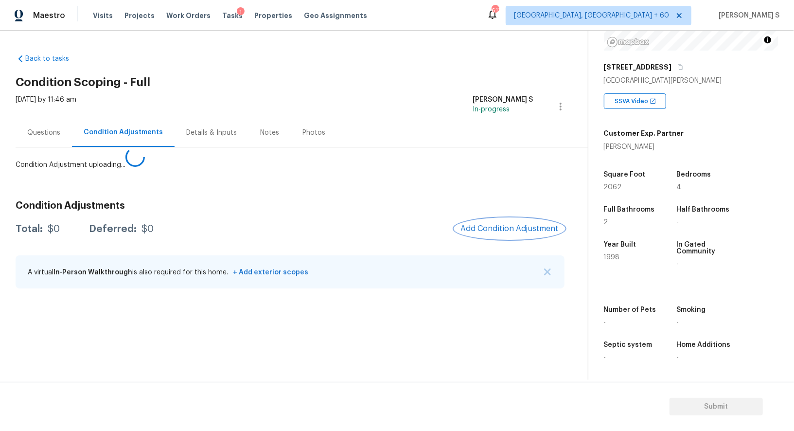
click at [527, 224] on span "Add Condition Adjustment" at bounding box center [510, 228] width 98 height 9
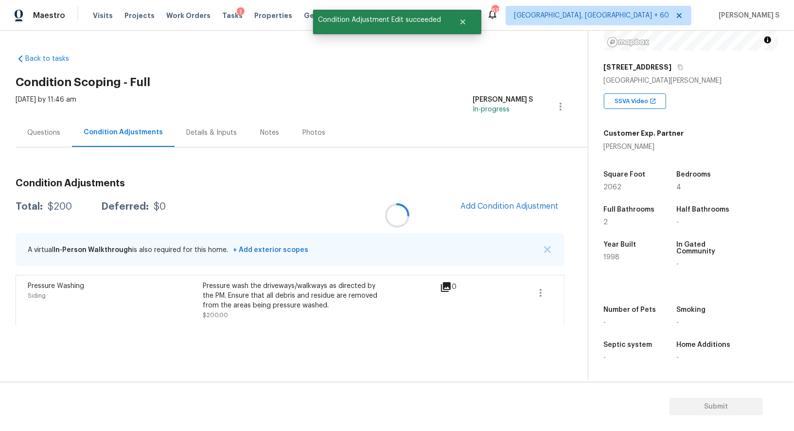
click at [519, 209] on div at bounding box center [397, 215] width 794 height 431
click at [527, 209] on span "Add Condition Adjustment" at bounding box center [510, 206] width 98 height 9
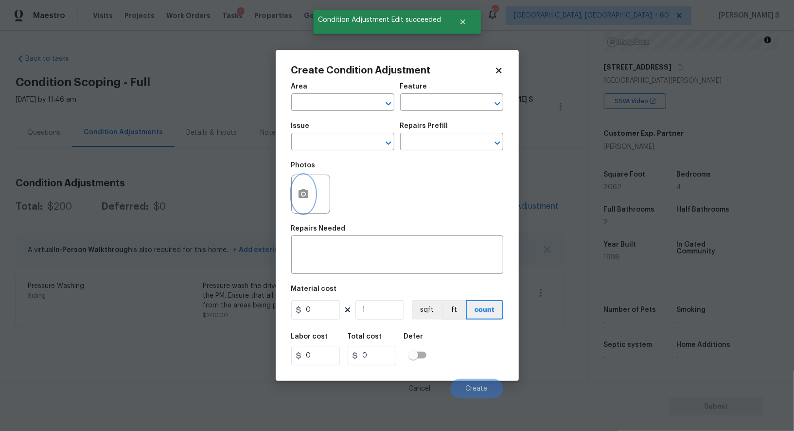
click at [308, 197] on icon "button" at bounding box center [304, 193] width 10 height 9
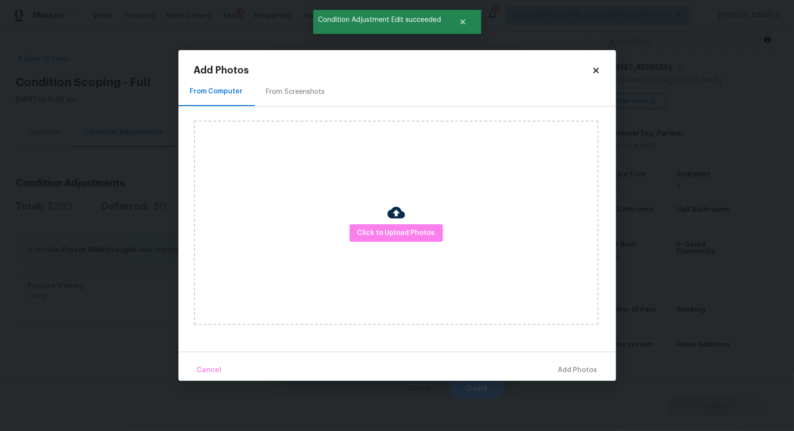
click at [296, 93] on div "From Screenshots" at bounding box center [296, 92] width 59 height 10
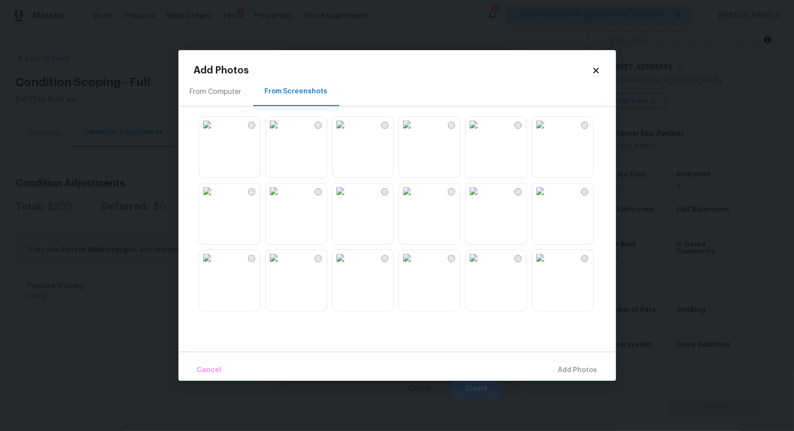
click at [348, 132] on img at bounding box center [341, 125] width 16 height 16
click at [215, 266] on img at bounding box center [207, 258] width 16 height 16
click at [282, 266] on img at bounding box center [274, 258] width 16 height 16
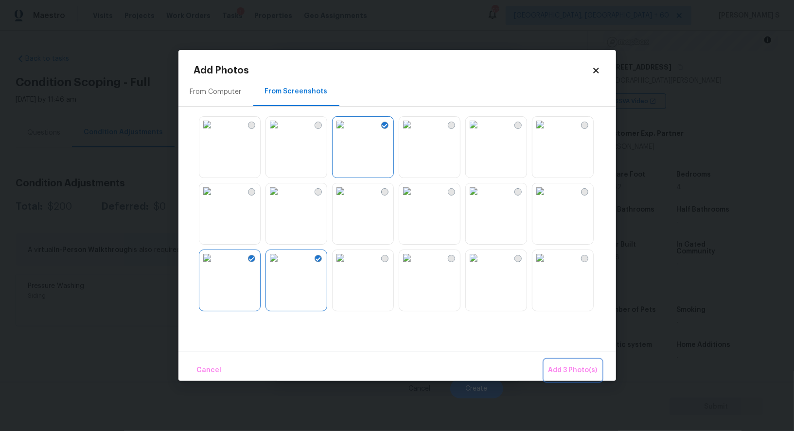
click at [565, 373] on span "Add 3 Photo(s)" at bounding box center [573, 370] width 49 height 12
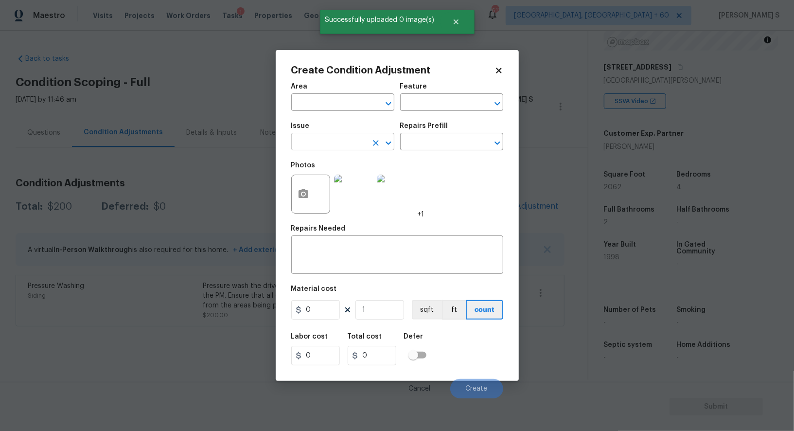
click at [337, 147] on input "text" at bounding box center [329, 142] width 76 height 15
type input "Landscape Package"
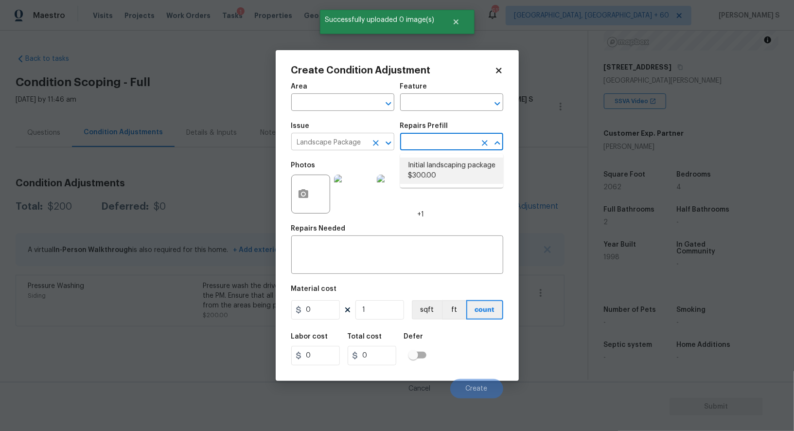
type input "Home Readiness Packages"
type textarea "Mowing of grass up to 6" in height. Mow, edge along driveways & sidewalks, trim…"
type input "300"
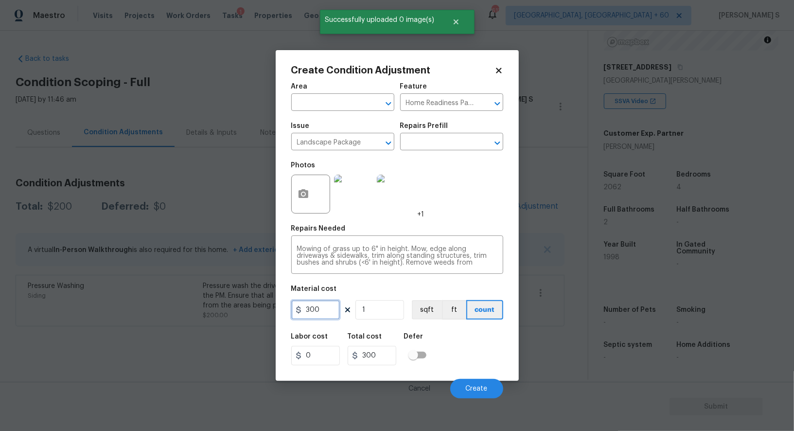
click at [333, 312] on input "300" at bounding box center [315, 309] width 49 height 19
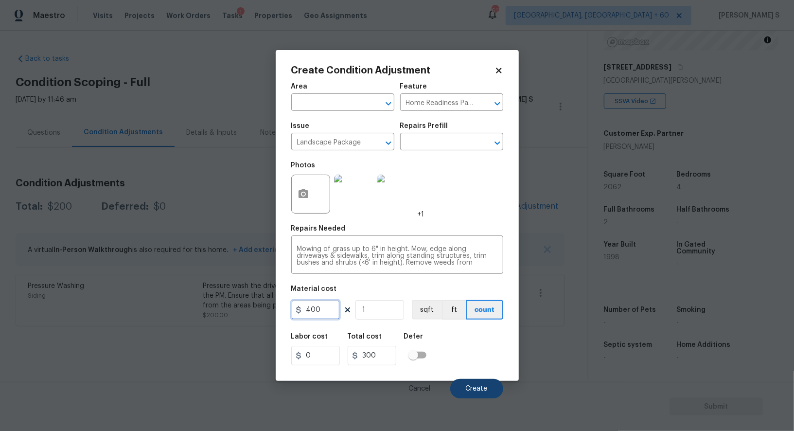
type input "400"
click at [469, 392] on span "Create" at bounding box center [477, 388] width 22 height 7
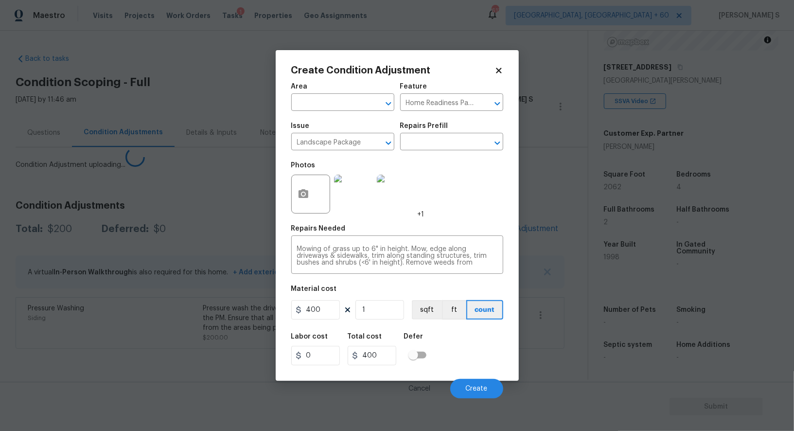
click at [155, 337] on body "Maestro Visits Projects Work Orders Tasks 1 Properties Geo Assignments 613 Albu…" at bounding box center [397, 215] width 794 height 431
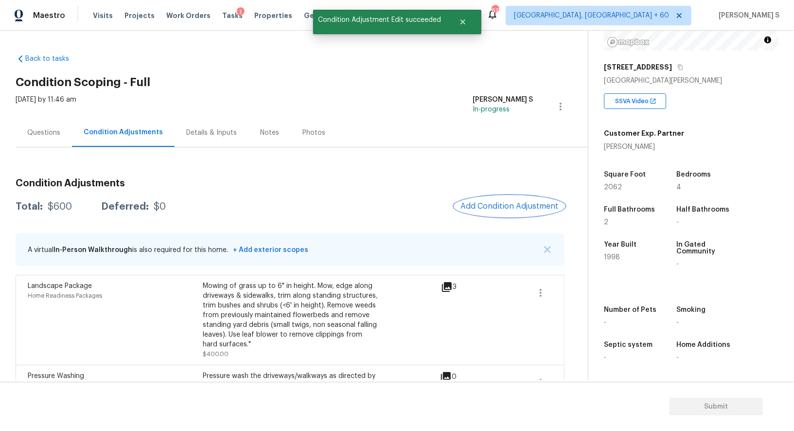
click at [482, 213] on button "Add Condition Adjustment" at bounding box center [510, 206] width 110 height 20
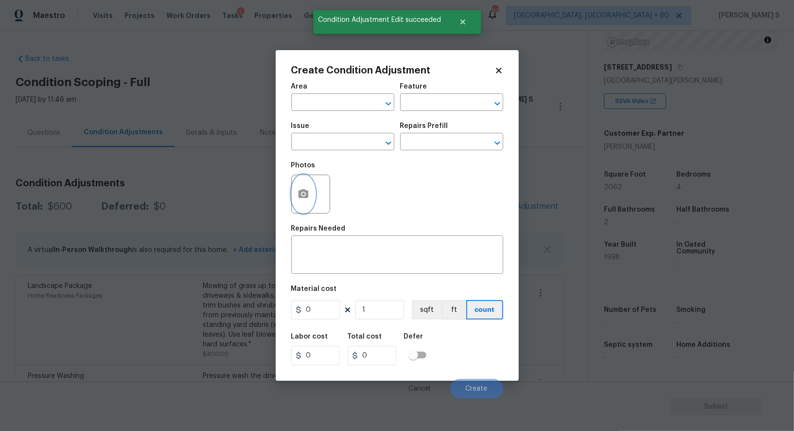
click at [304, 196] on circle "button" at bounding box center [303, 194] width 3 height 3
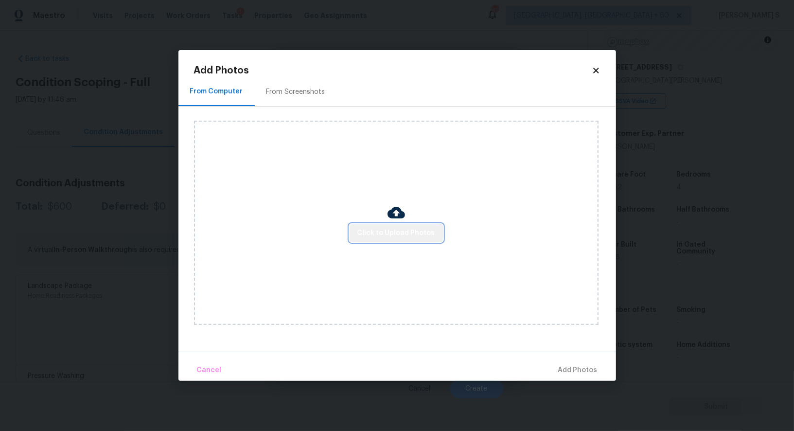
click at [424, 227] on span "Click to Upload Photos" at bounding box center [397, 233] width 78 height 12
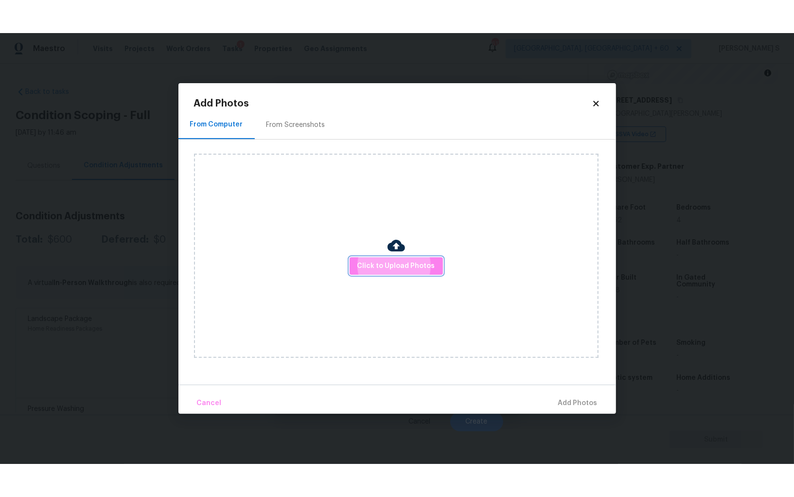
scroll to position [68, 0]
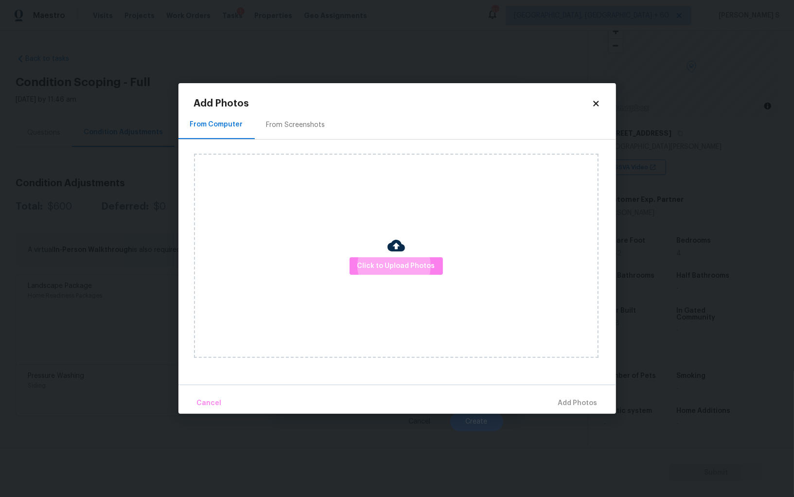
click at [296, 124] on div "From Screenshots" at bounding box center [296, 125] width 59 height 10
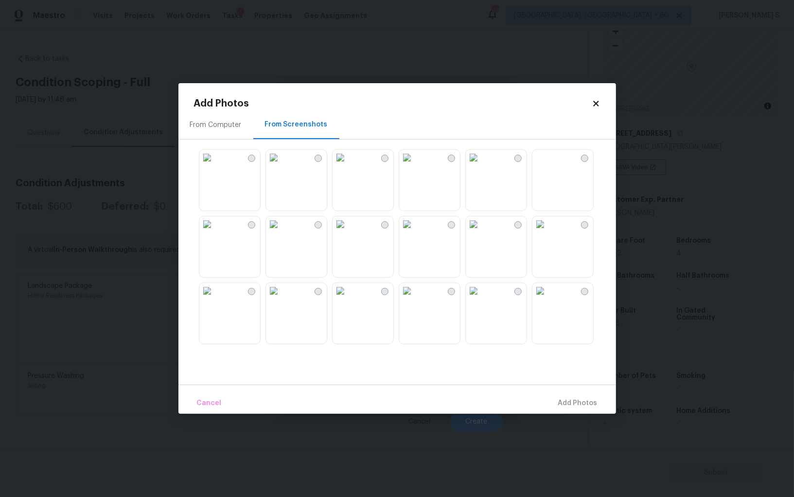
click at [348, 232] on img at bounding box center [341, 224] width 16 height 16
click at [282, 232] on img at bounding box center [274, 224] width 16 height 16
click at [140, 312] on body "Maestro Visits Projects Work Orders Tasks 1 Properties Geo Assignments 613 Albu…" at bounding box center [397, 248] width 794 height 497
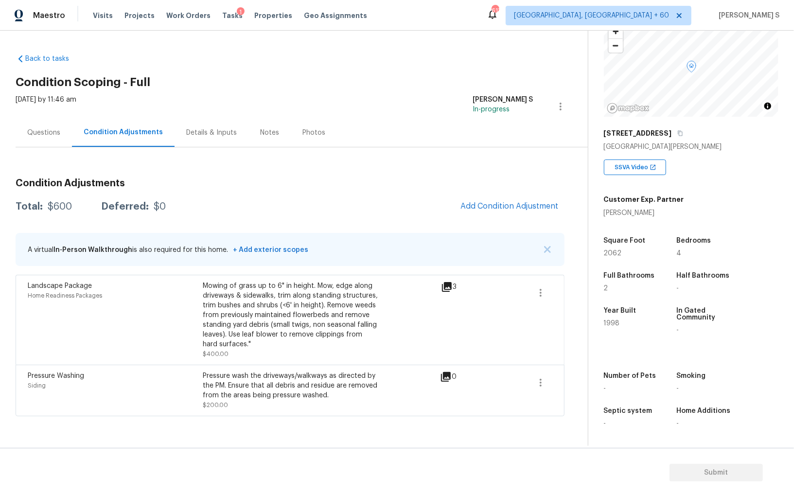
click at [140, 312] on body "Maestro Visits Projects Work Orders Tasks 1 Properties Geo Assignments 613 Albu…" at bounding box center [397, 248] width 794 height 497
click at [140, 312] on div "Landscape Package Home Readiness Packages" at bounding box center [115, 320] width 175 height 78
click at [497, 207] on span "Add Condition Adjustment" at bounding box center [510, 206] width 98 height 9
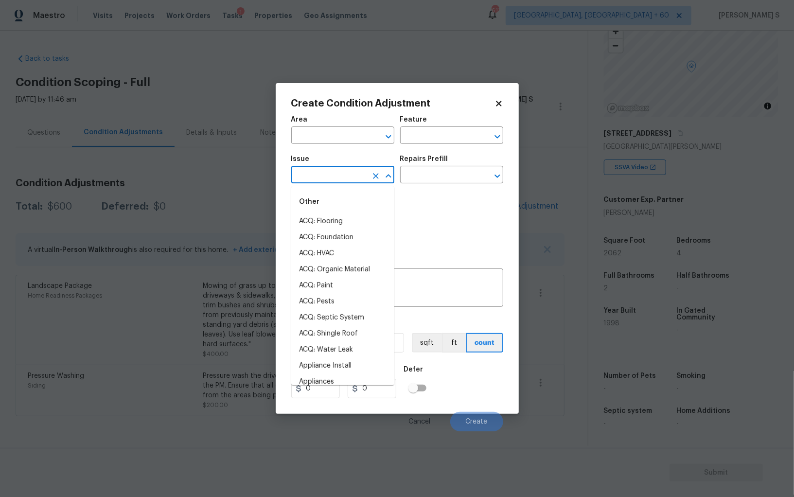
click at [310, 178] on input "text" at bounding box center [329, 175] width 76 height 15
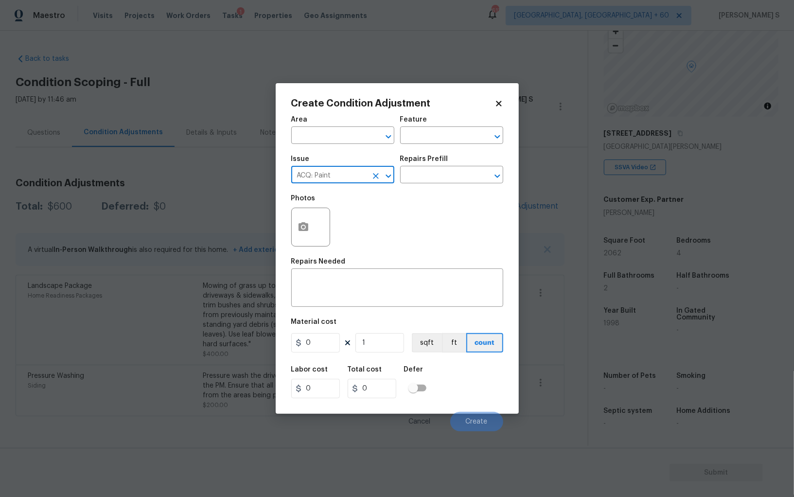
type input "ACQ: Paint"
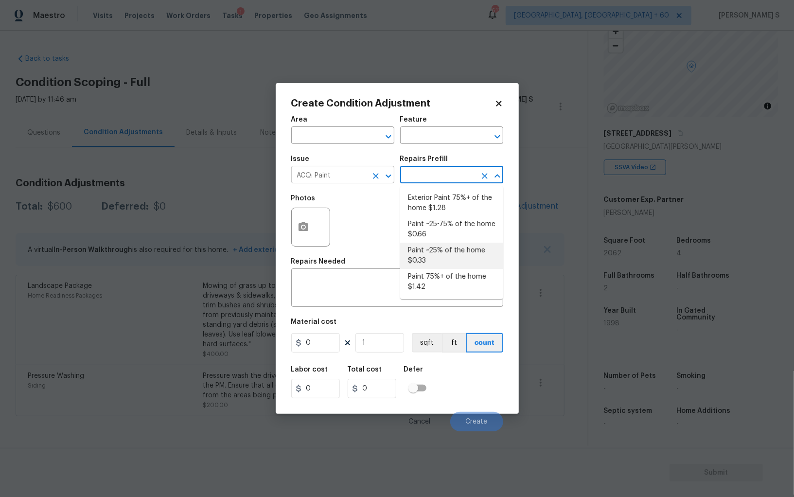
type input "Acquisition"
type textarea "Acquisition Scope: ~25% of the home needs interior paint"
type input "0.33"
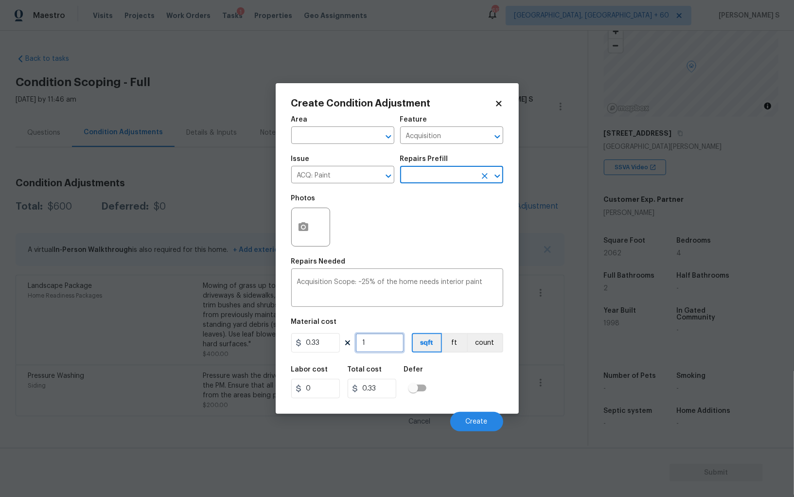
click at [381, 340] on input "1" at bounding box center [380, 342] width 49 height 19
type input "2"
type input "0.66"
type input "20"
type input "6.6"
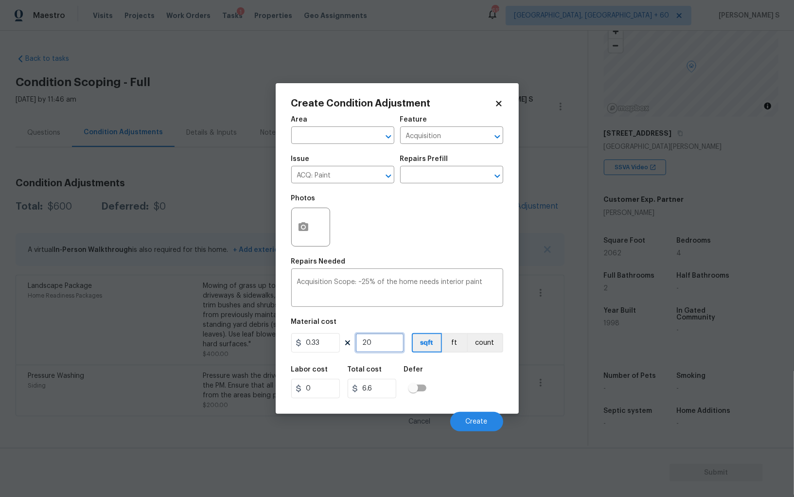
type input "206"
type input "67.98"
type input "2062"
type input "680.46"
type input "2062"
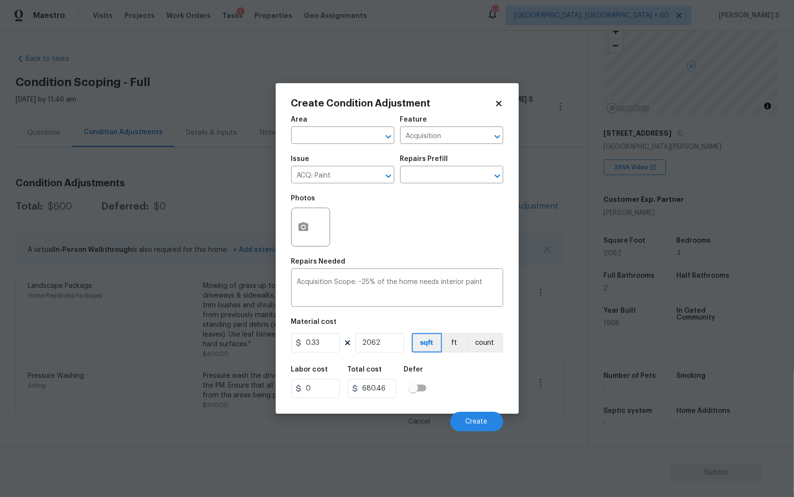
click at [484, 381] on div "Labor cost 0 Total cost 680.46 Defer" at bounding box center [397, 382] width 212 height 44
click at [472, 429] on button "Create" at bounding box center [476, 421] width 53 height 19
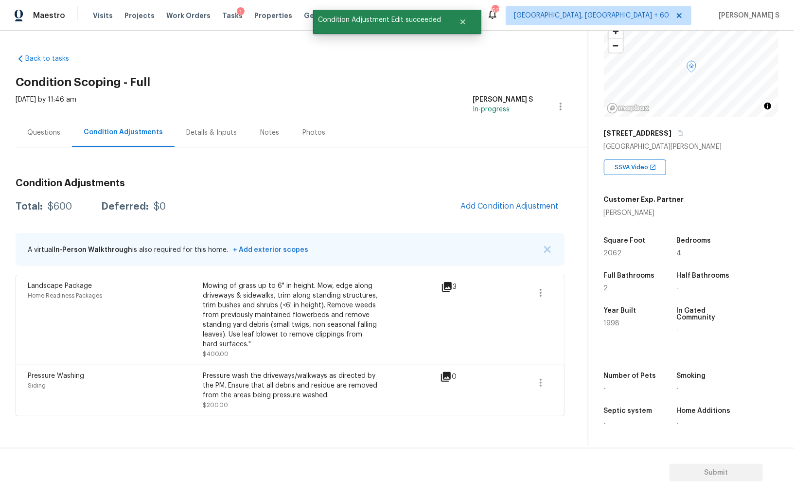
click at [156, 395] on body "Maestro Visits Projects Work Orders Tasks 1 Properties Geo Assignments 613 Albu…" at bounding box center [397, 248] width 794 height 497
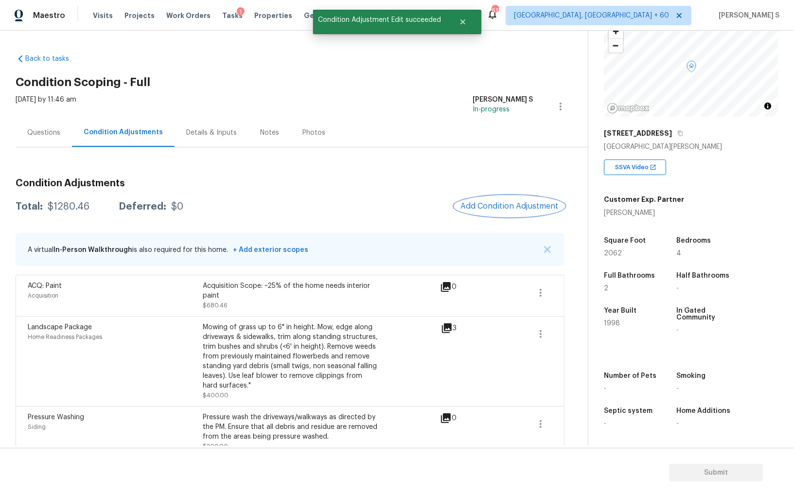
click at [509, 202] on span "Add Condition Adjustment" at bounding box center [510, 206] width 98 height 9
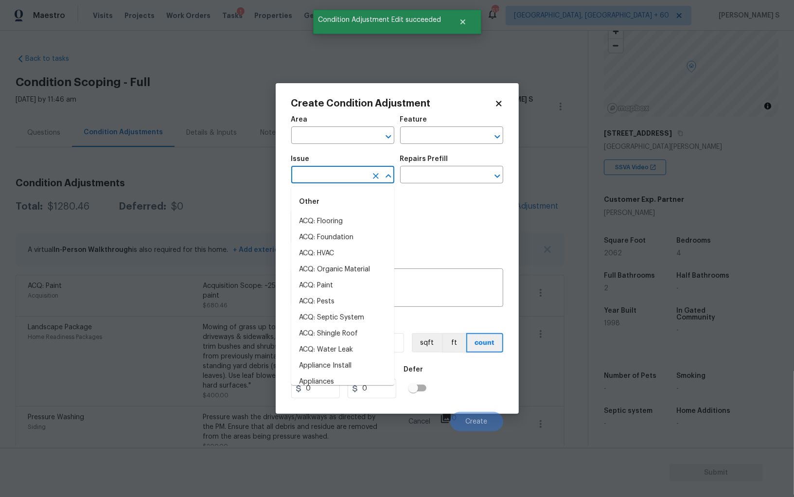
click at [326, 175] on input "text" at bounding box center [329, 175] width 76 height 15
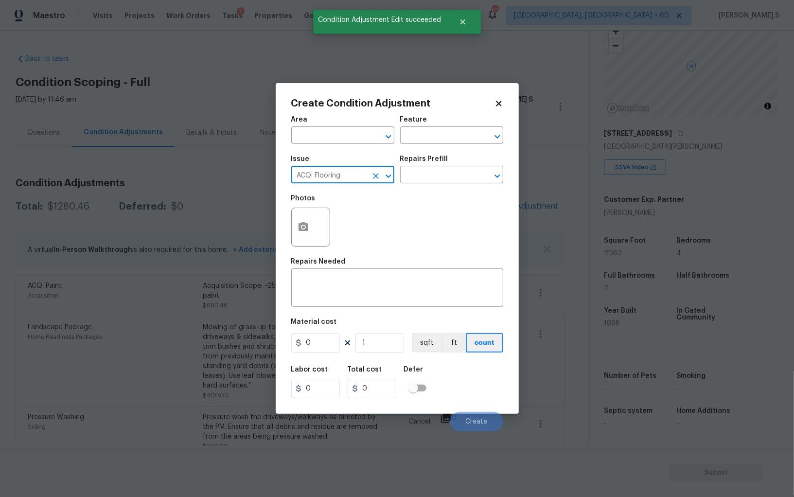
type input "ACQ: Flooring"
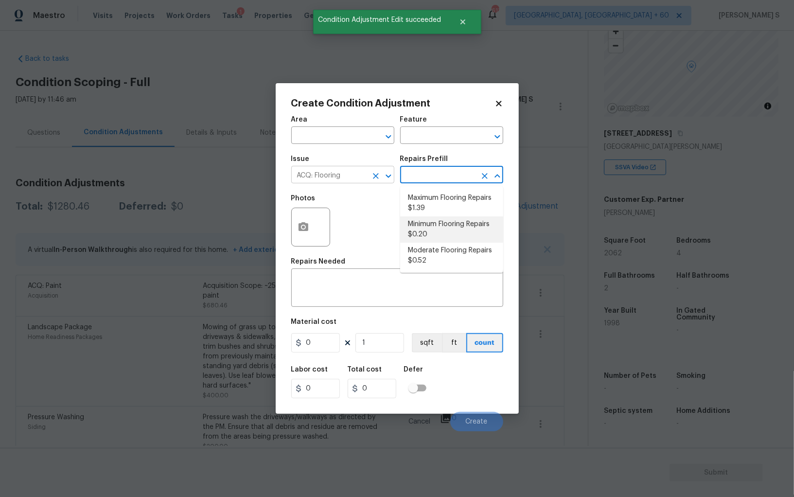
type input "Acquisition"
type textarea "Acquisition Scope: Minimum flooring repairs"
type input "0.2"
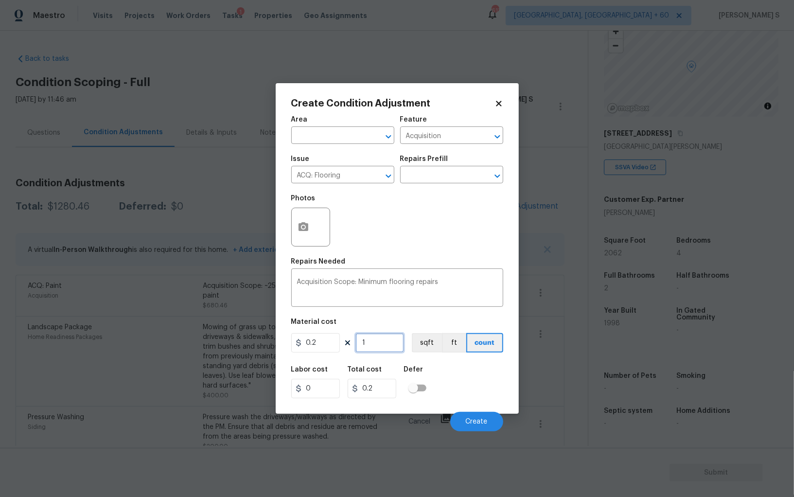
click at [395, 335] on input "1" at bounding box center [380, 342] width 49 height 19
paste input "2062"
type input "2062"
type input "412.4"
type input "2062"
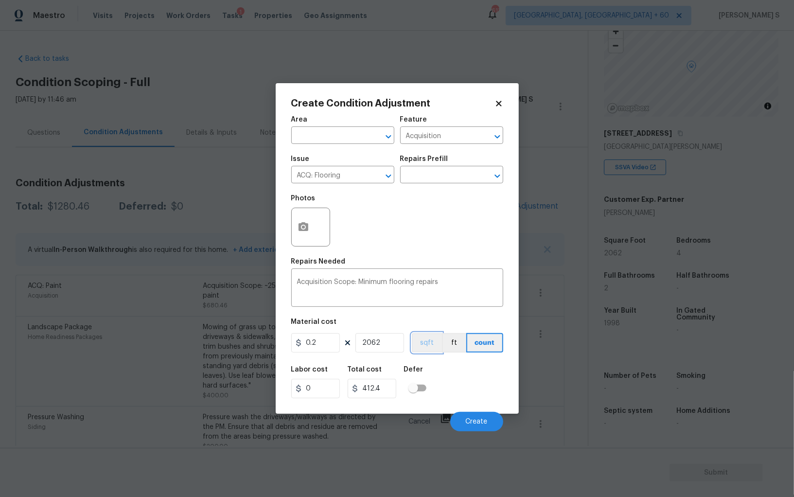
click at [412, 345] on button "sqft" at bounding box center [427, 342] width 30 height 19
click at [425, 347] on button "sqft" at bounding box center [427, 342] width 30 height 19
click at [481, 414] on button "Create" at bounding box center [476, 421] width 53 height 19
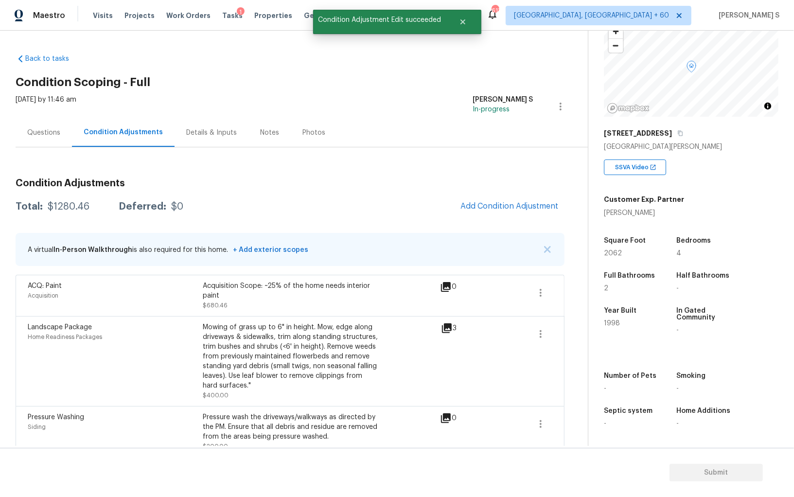
click at [268, 360] on div "Mowing of grass up to 6" in height. Mow, edge along driveways & sidewalks, trim…" at bounding box center [290, 356] width 175 height 68
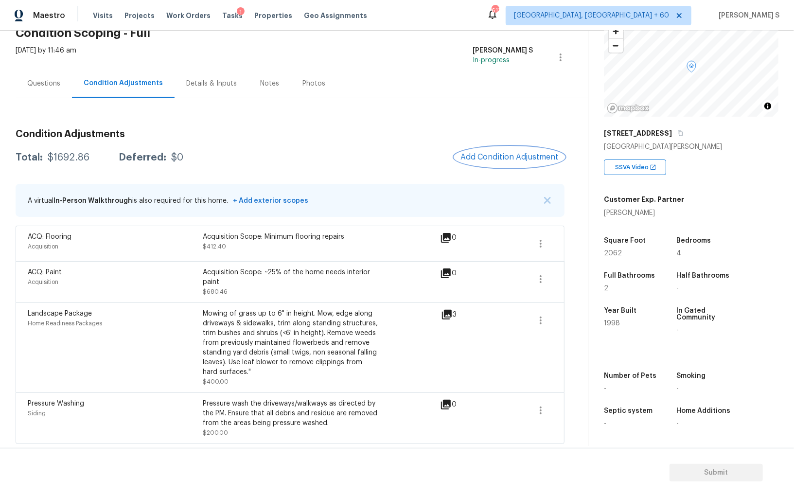
scroll to position [0, 0]
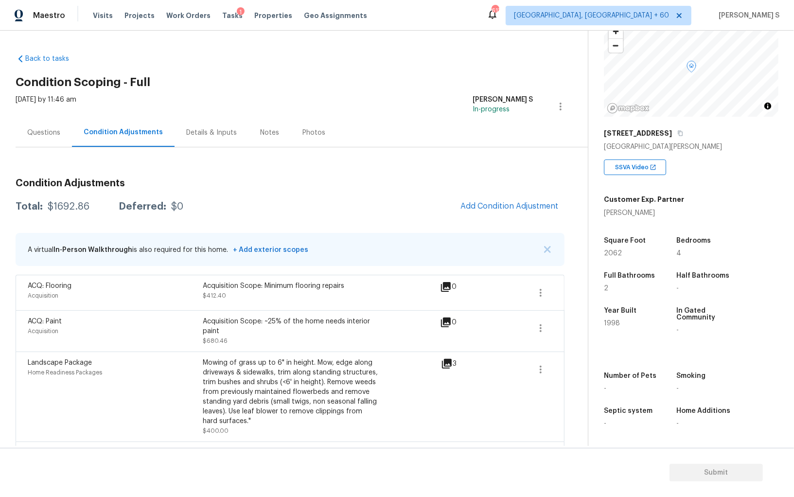
click at [495, 188] on div "Condition Adjustments Total: $1692.86 Deferred: $0 Add Condition Adjustment A v…" at bounding box center [290, 332] width 549 height 322
click at [496, 209] on span "Add Condition Adjustment" at bounding box center [510, 206] width 98 height 9
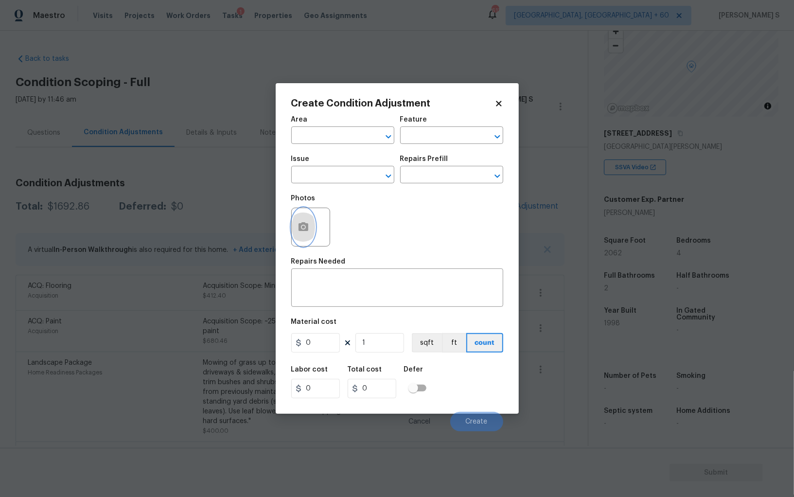
click at [299, 230] on icon "button" at bounding box center [304, 226] width 10 height 9
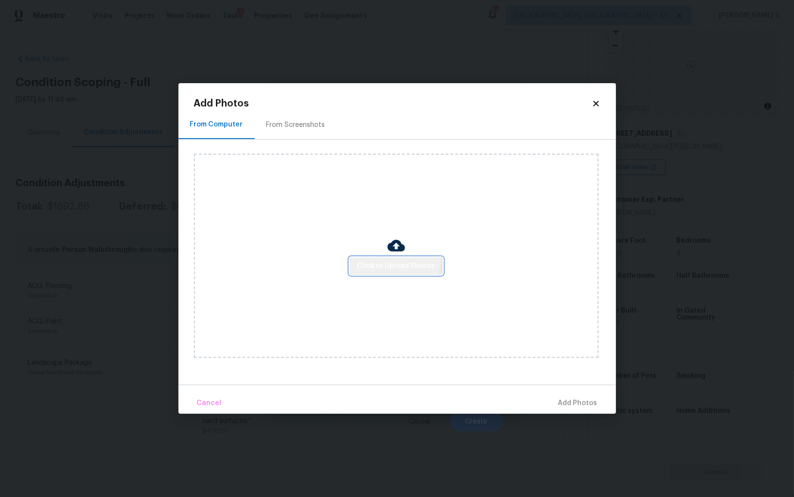
click at [390, 262] on span "Click to Upload Photos" at bounding box center [397, 266] width 78 height 12
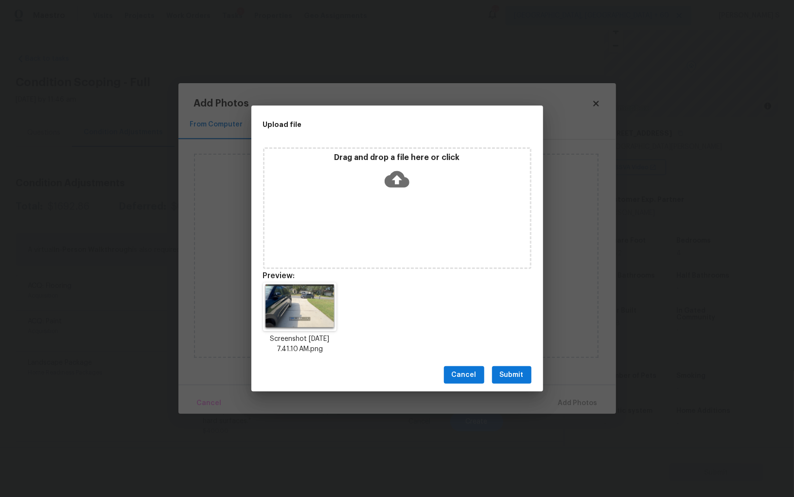
click at [502, 371] on span "Submit" at bounding box center [512, 375] width 24 height 12
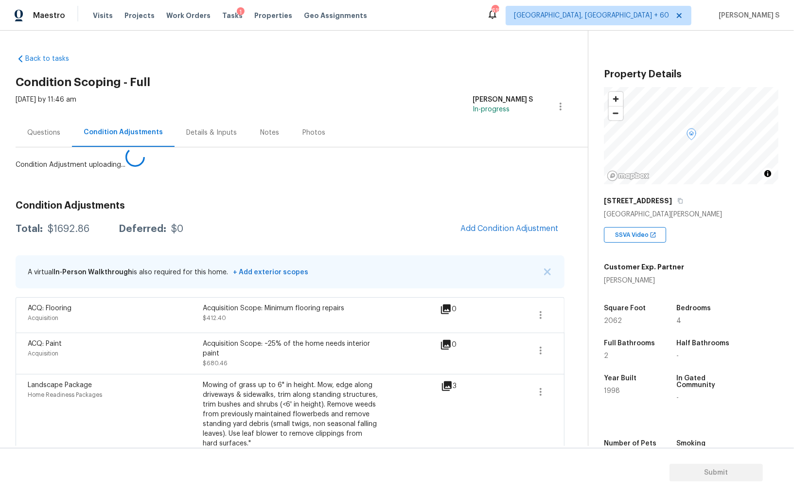
scroll to position [68, 0]
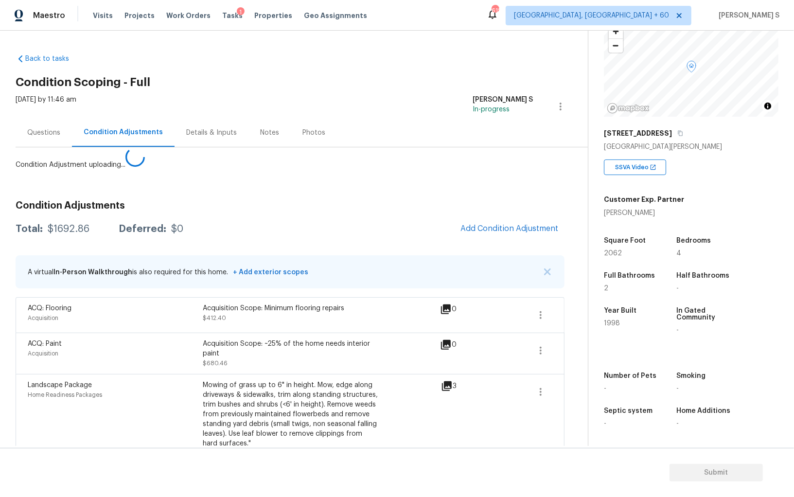
click at [487, 233] on button "Add Condition Adjustment" at bounding box center [510, 228] width 110 height 20
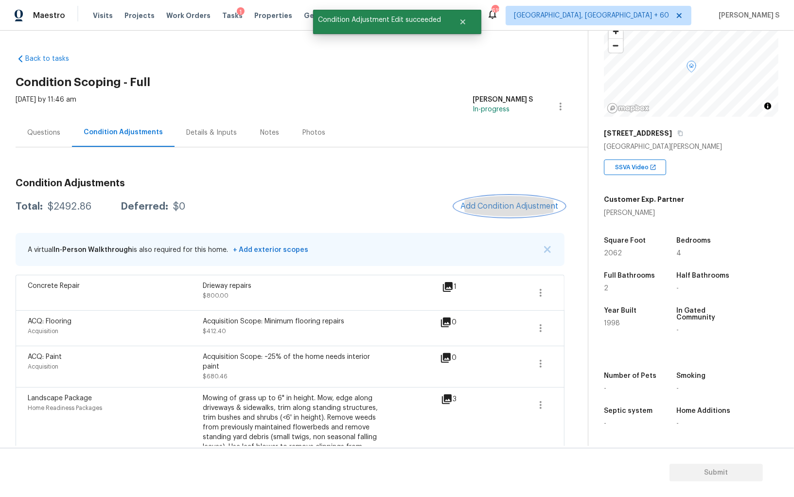
click at [531, 204] on span "Add Condition Adjustment" at bounding box center [510, 206] width 98 height 9
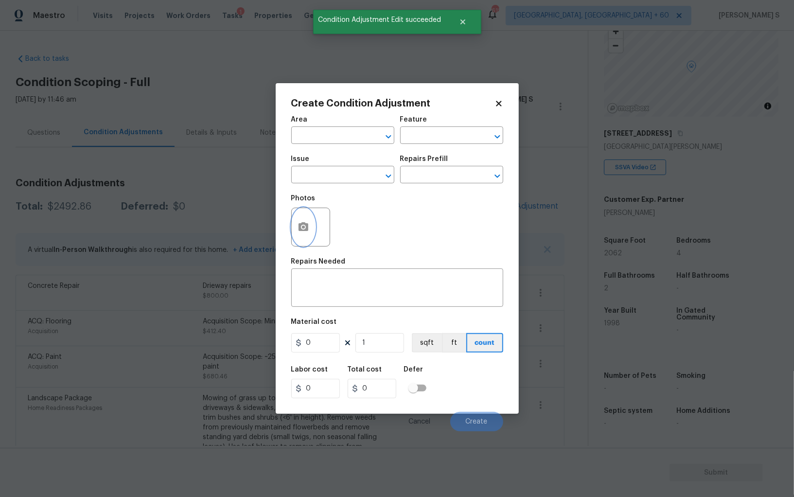
click at [294, 226] on button "button" at bounding box center [303, 227] width 23 height 38
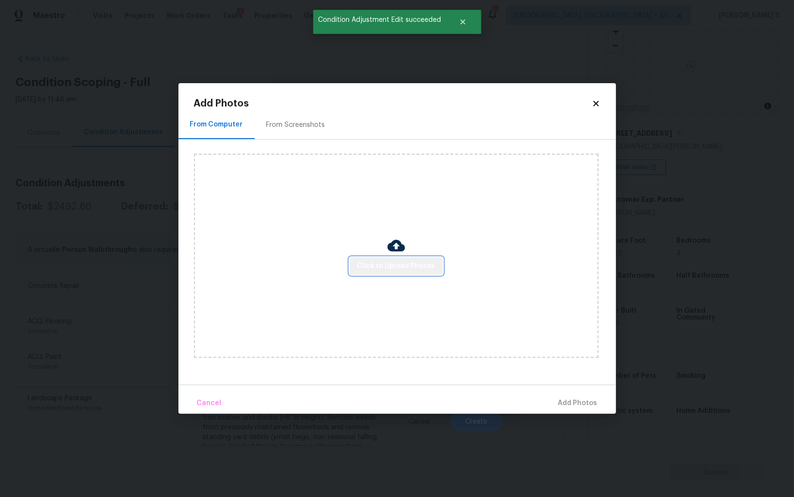
click at [403, 270] on span "Click to Upload Photos" at bounding box center [397, 266] width 78 height 12
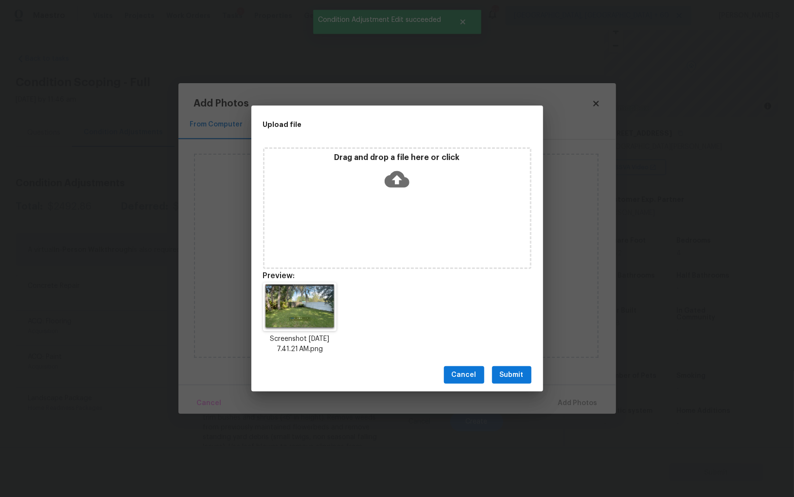
click at [512, 371] on span "Submit" at bounding box center [512, 375] width 24 height 12
click at [350, 257] on button "Click to Upload Photos" at bounding box center [396, 266] width 93 height 18
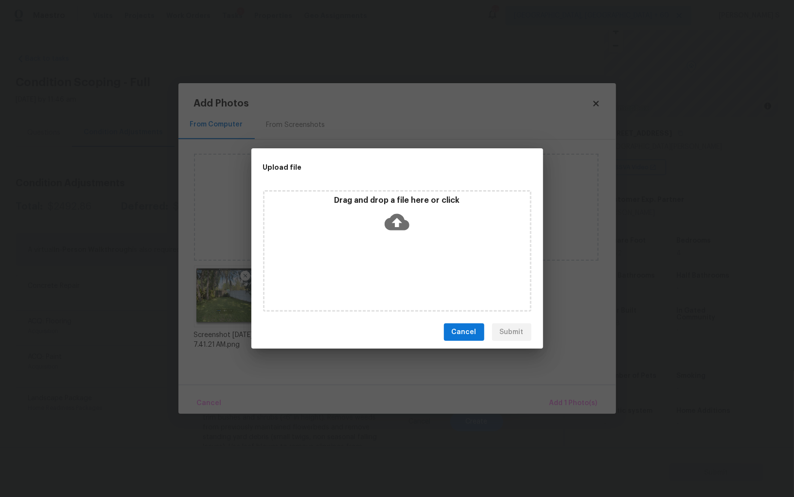
drag, startPoint x: 470, startPoint y: 332, endPoint x: 561, endPoint y: 371, distance: 98.7
click at [470, 332] on span "Cancel" at bounding box center [464, 332] width 25 height 12
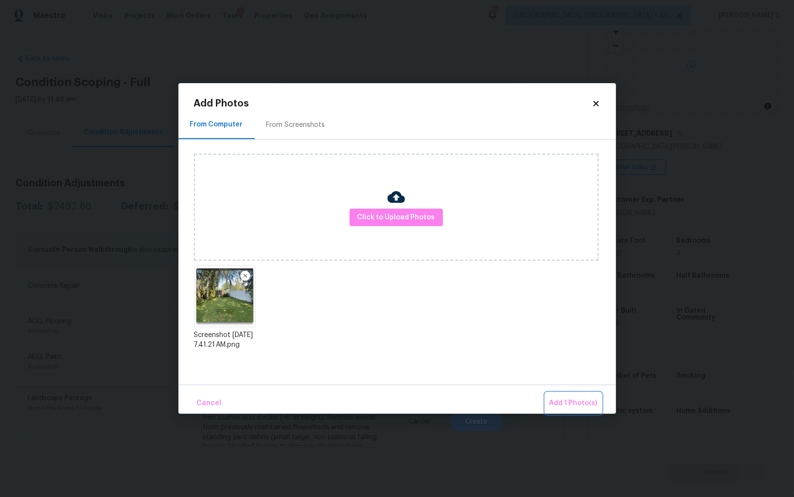
click at [568, 404] on span "Add 1 Photo(s)" at bounding box center [574, 403] width 48 height 12
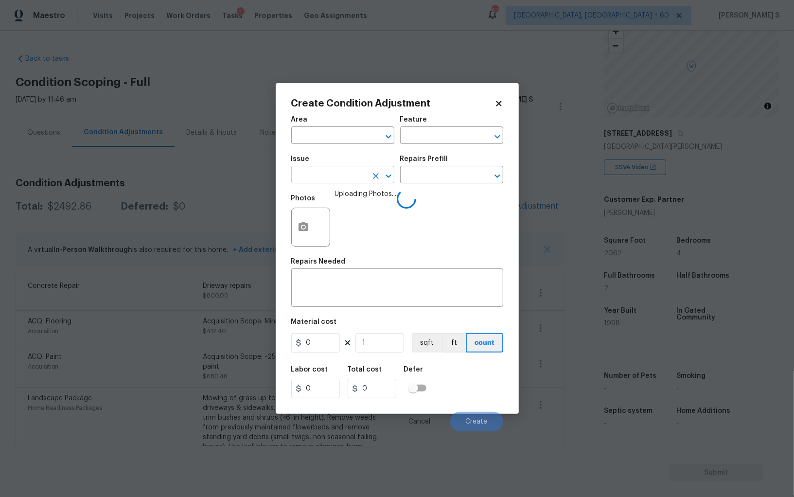
click at [321, 181] on input "text" at bounding box center [329, 175] width 76 height 15
type input "Fencing"
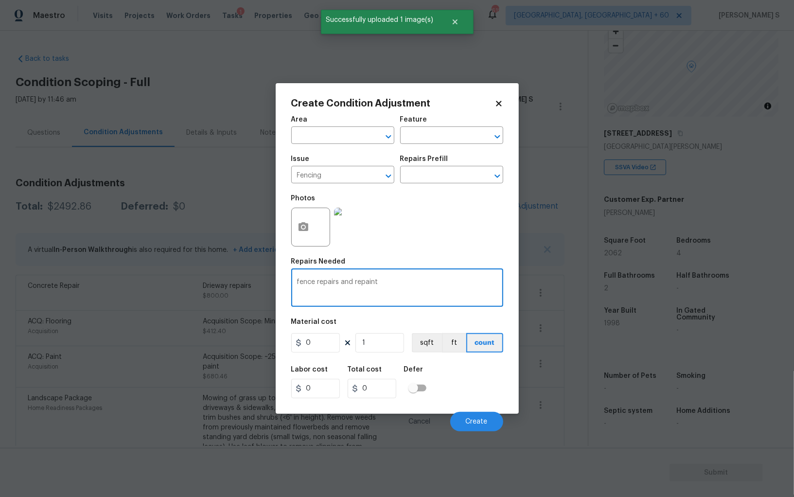
type textarea "fence repairs and repaint"
click at [315, 344] on input "0" at bounding box center [315, 342] width 49 height 19
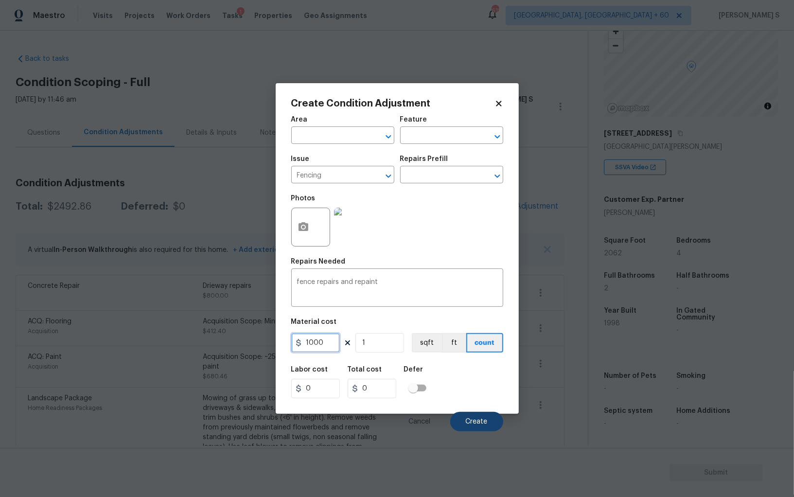
type input "1000"
click at [469, 427] on button "Create" at bounding box center [476, 421] width 53 height 19
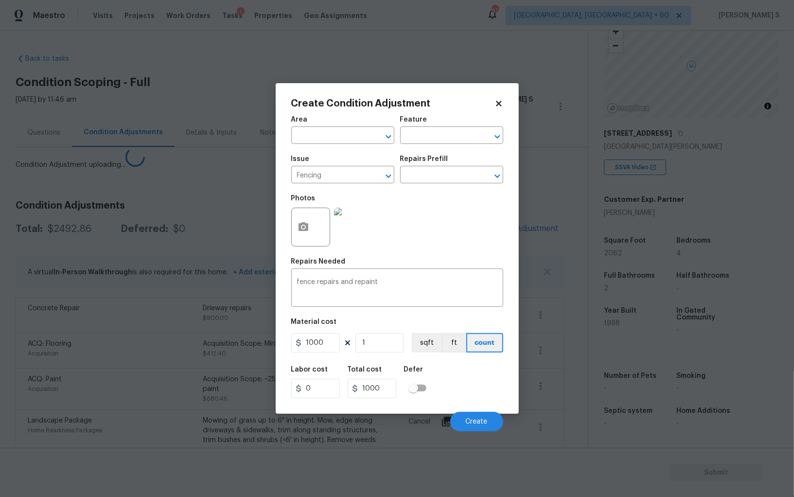
click at [143, 404] on body "Maestro Visits Projects Work Orders Tasks 1 Properties Geo Assignments 612 [GEO…" at bounding box center [397, 248] width 794 height 497
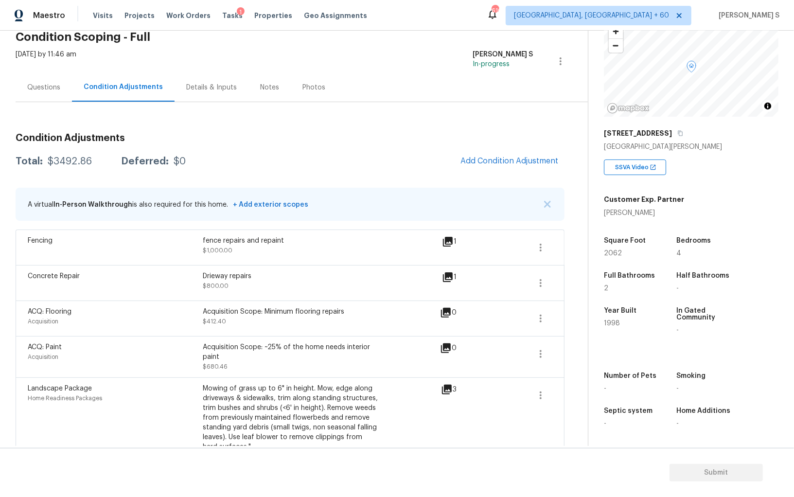
click at [77, 161] on div "$3492.86" at bounding box center [70, 162] width 44 height 10
copy div "3492.86"
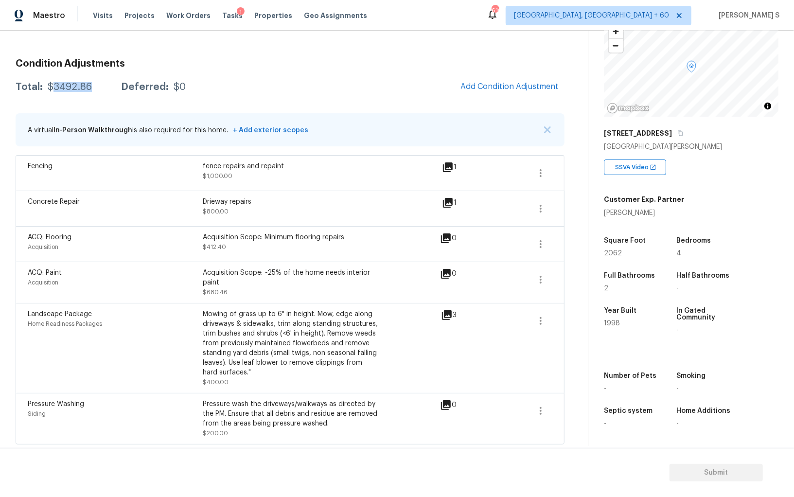
scroll to position [0, 0]
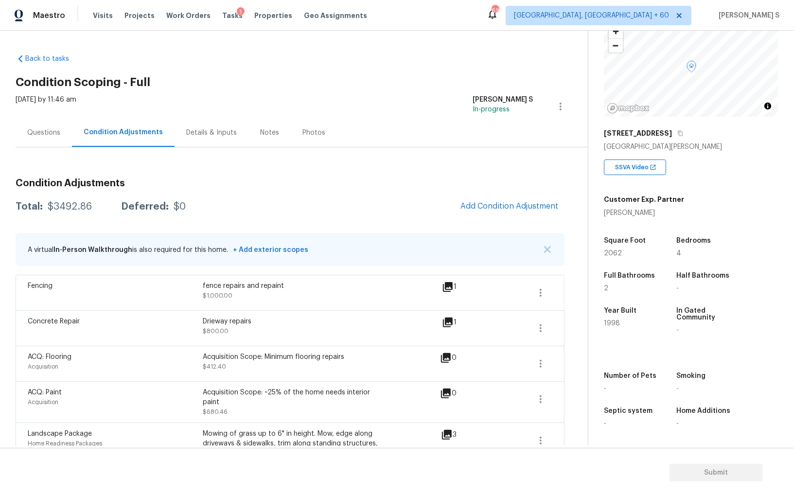
click at [47, 130] on div "Questions" at bounding box center [43, 133] width 33 height 10
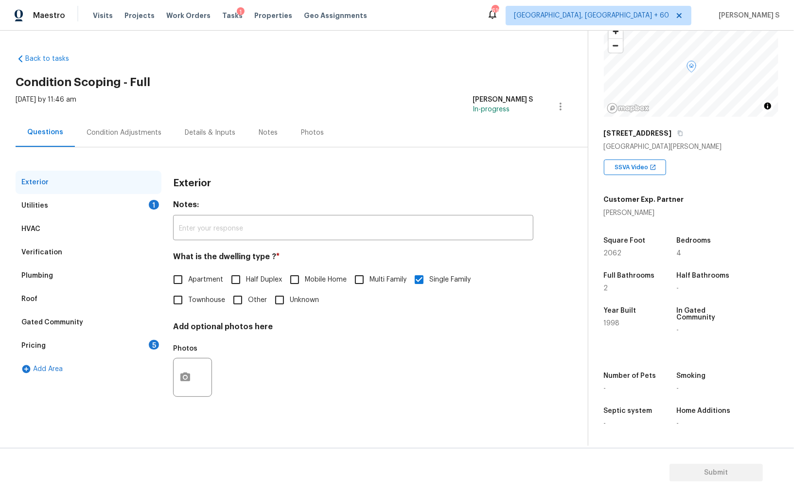
click at [143, 344] on div "Pricing 5" at bounding box center [89, 345] width 146 height 23
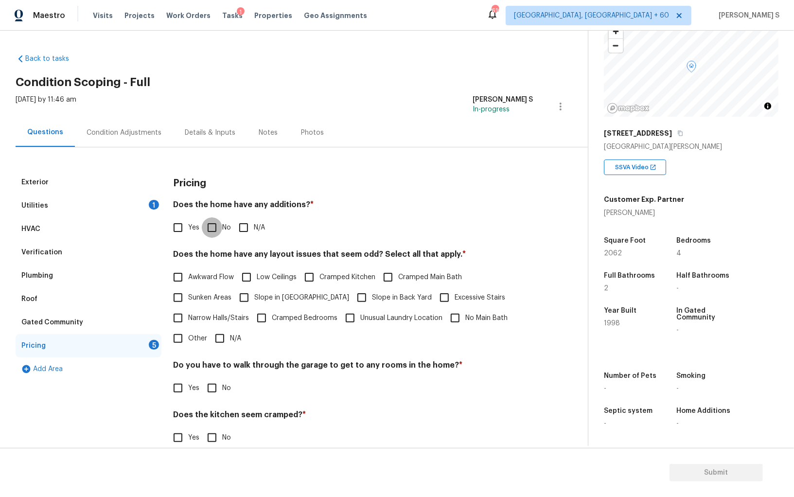
click at [207, 234] on input "No" at bounding box center [212, 227] width 20 height 20
checkbox input "true"
click at [254, 296] on input "Slope in Front Yard" at bounding box center [244, 298] width 20 height 20
checkbox input "true"
click at [207, 387] on input "No" at bounding box center [212, 389] width 20 height 20
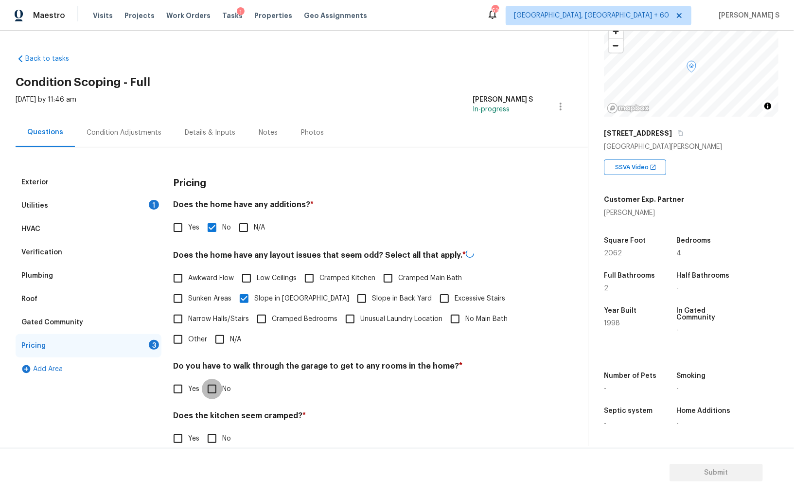
checkbox input "true"
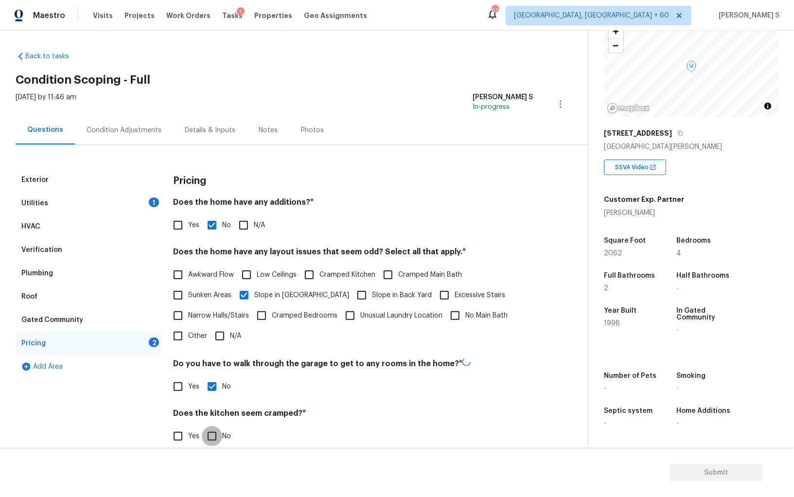
click at [202, 426] on input "No" at bounding box center [212, 436] width 20 height 20
checkbox input "true"
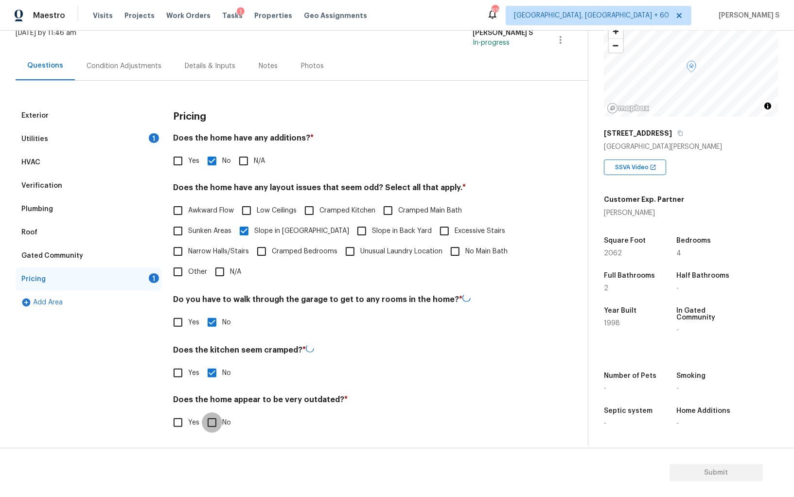
click at [202, 412] on input "No" at bounding box center [212, 422] width 20 height 20
checkbox input "true"
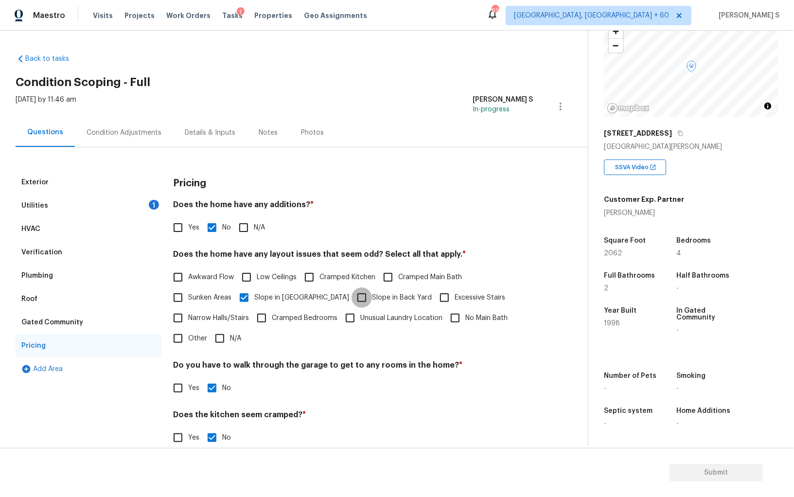
click at [352, 305] on input "Slope in Back Yard" at bounding box center [362, 297] width 20 height 20
checkbox input "true"
click at [122, 202] on div "Utilities 1" at bounding box center [89, 205] width 146 height 23
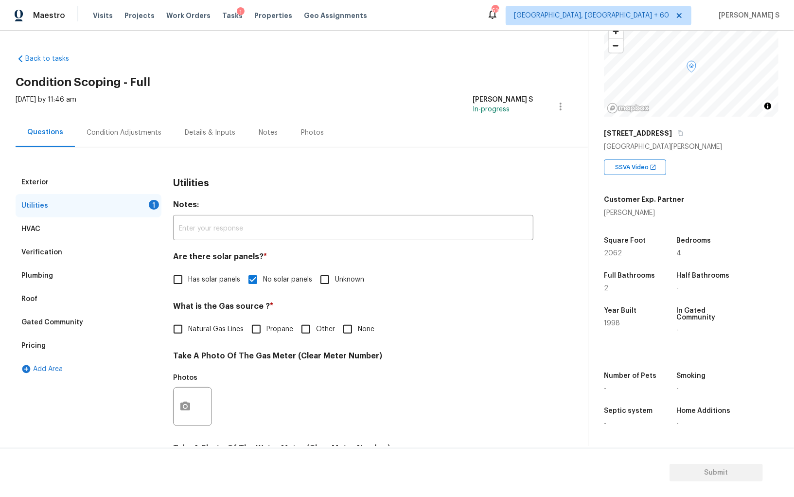
scroll to position [100, 0]
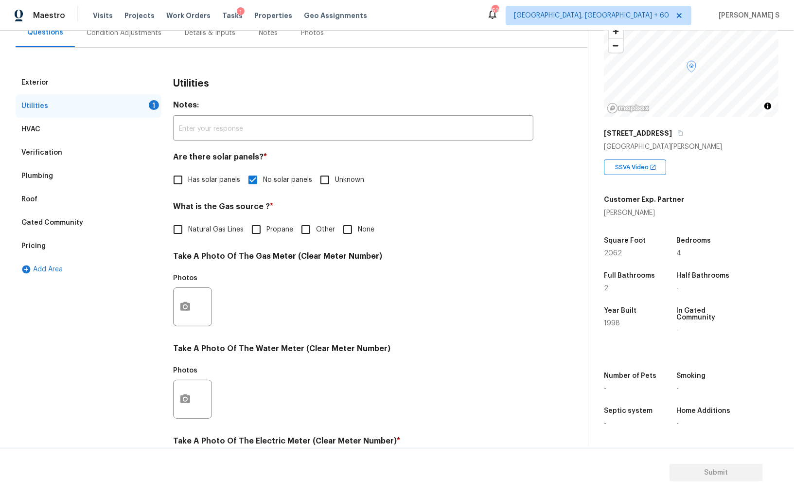
click at [354, 230] on input "None" at bounding box center [348, 229] width 20 height 20
checkbox input "true"
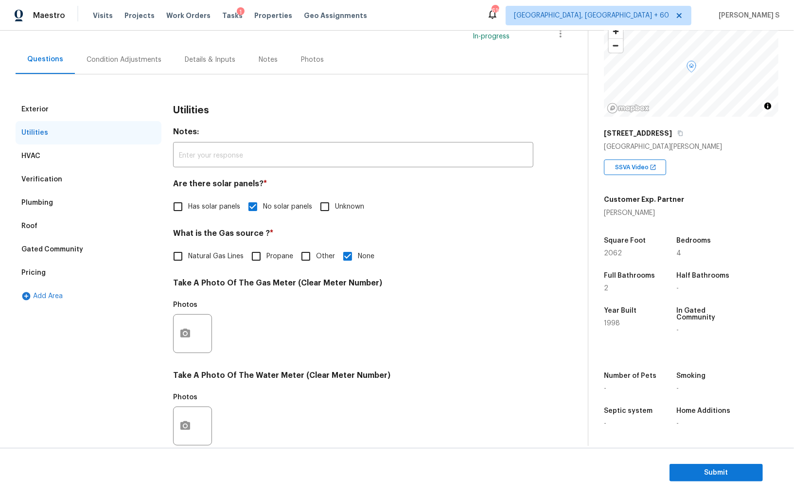
scroll to position [0, 0]
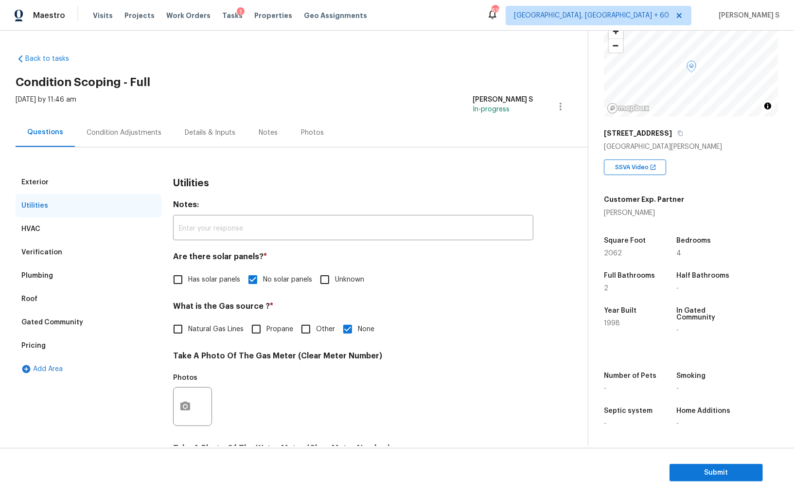
click at [139, 129] on div "Condition Adjustments" at bounding box center [124, 133] width 75 height 10
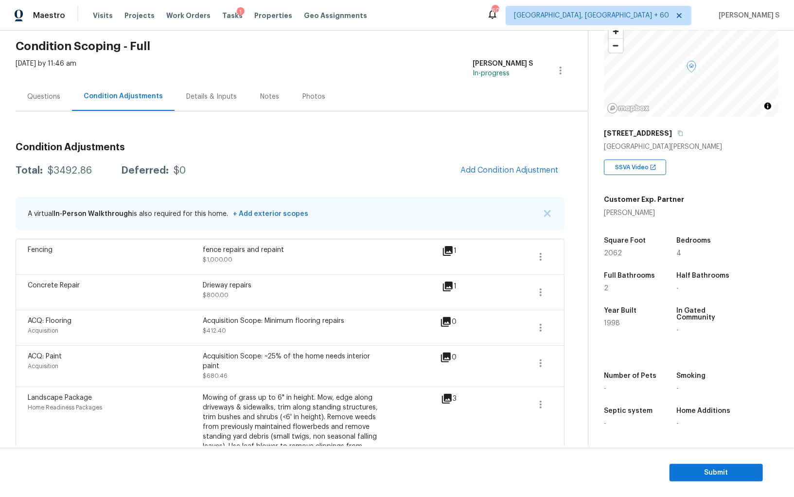
scroll to position [68, 0]
click at [687, 467] on span "Submit" at bounding box center [717, 473] width 78 height 12
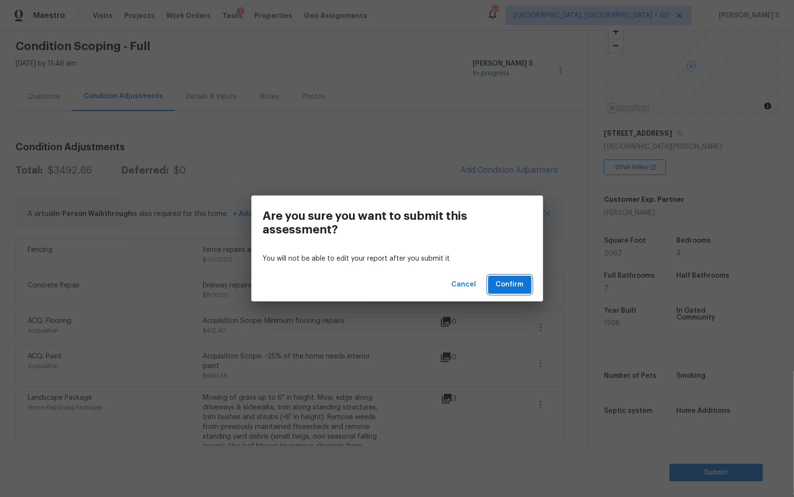
click at [521, 289] on span "Confirm" at bounding box center [510, 285] width 28 height 12
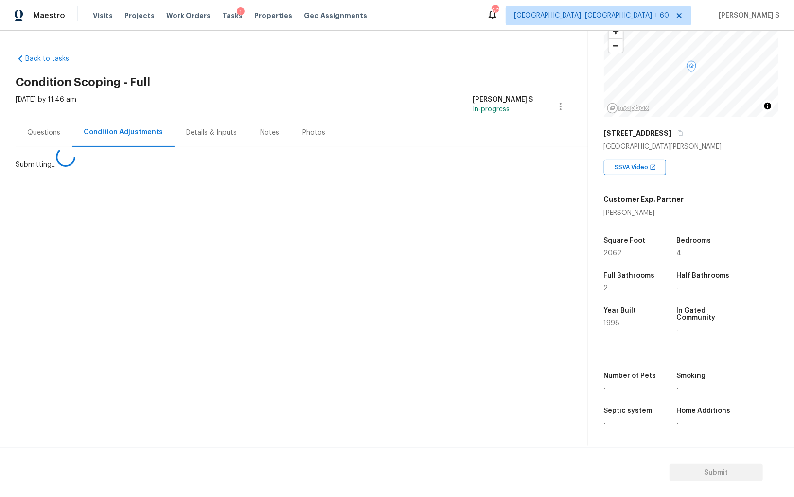
scroll to position [0, 0]
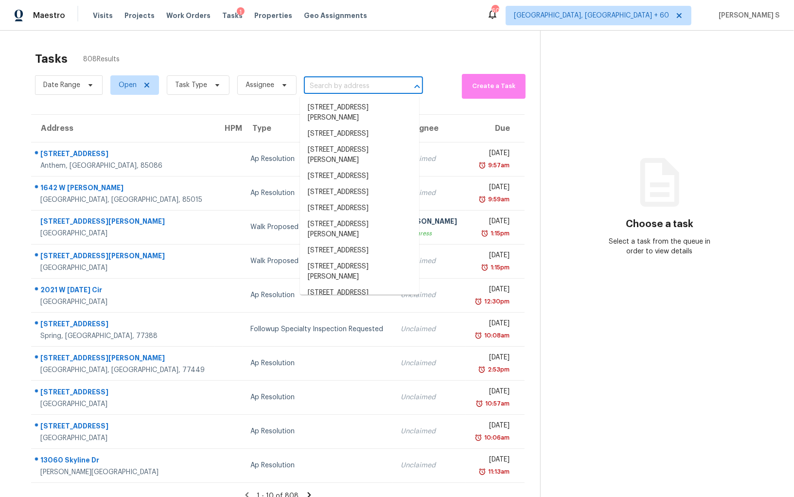
click at [352, 87] on input "text" at bounding box center [350, 86] width 92 height 15
paste input "102 Ann Scott Dr, Saint Johns, FL, 32259"
type input "102 Ann Scott Dr, Saint Johns, FL, 32259"
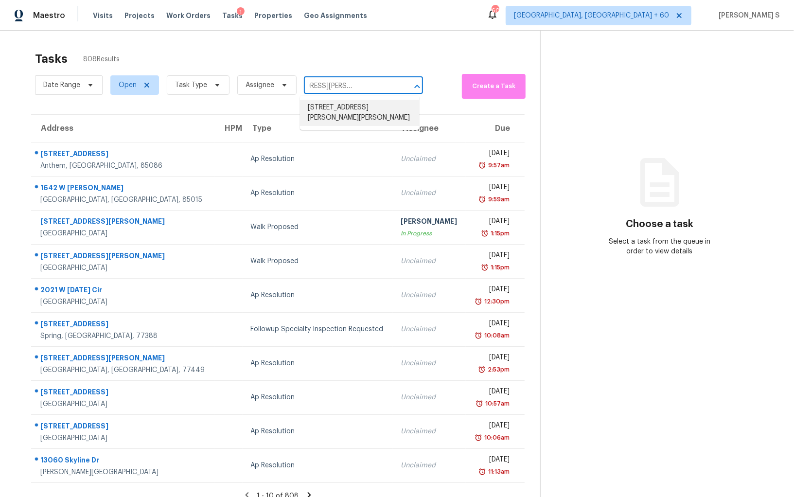
click at [340, 107] on li "102 Ann Scott Dr, Saint Johns, FL 32259" at bounding box center [359, 113] width 119 height 26
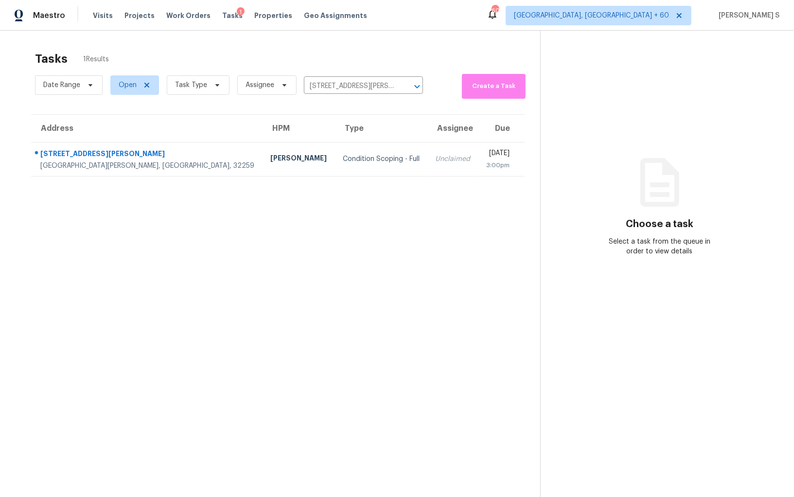
click at [352, 133] on th "Type" at bounding box center [381, 128] width 93 height 27
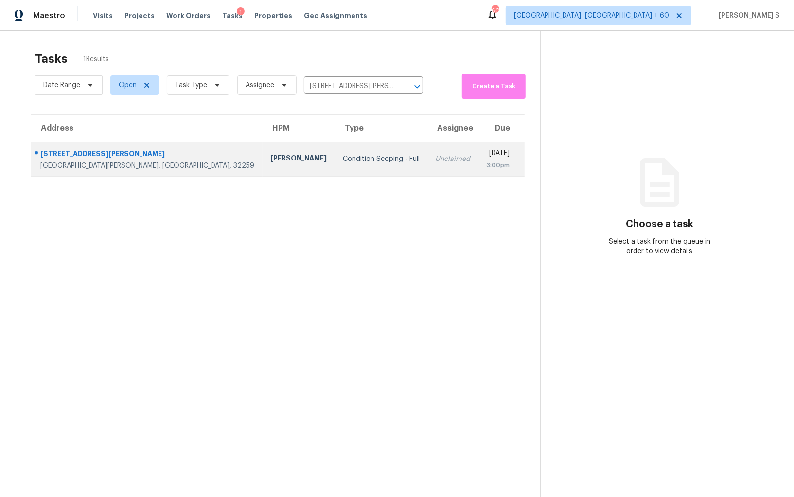
click at [428, 163] on td "Unclaimed" at bounding box center [453, 159] width 51 height 34
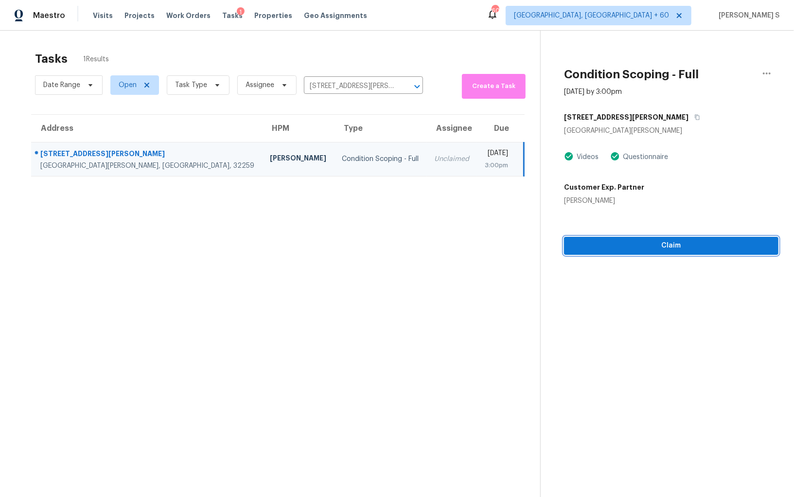
click at [706, 246] on span "Claim" at bounding box center [671, 246] width 199 height 12
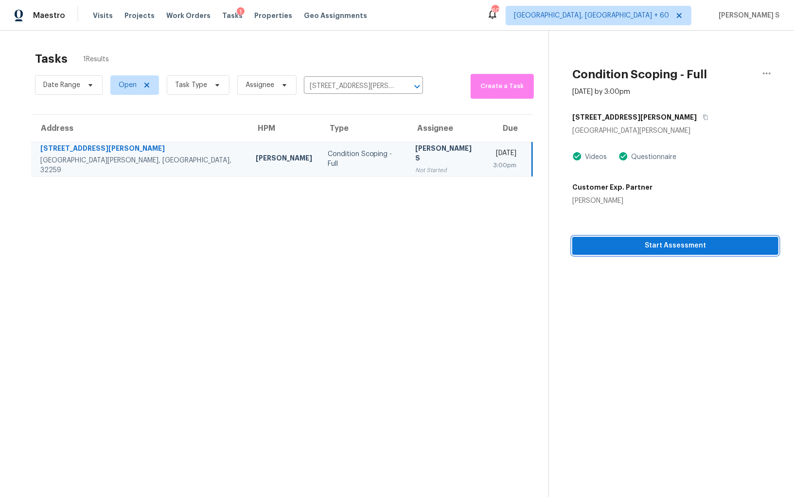
click at [679, 246] on span "Start Assessment" at bounding box center [675, 246] width 191 height 12
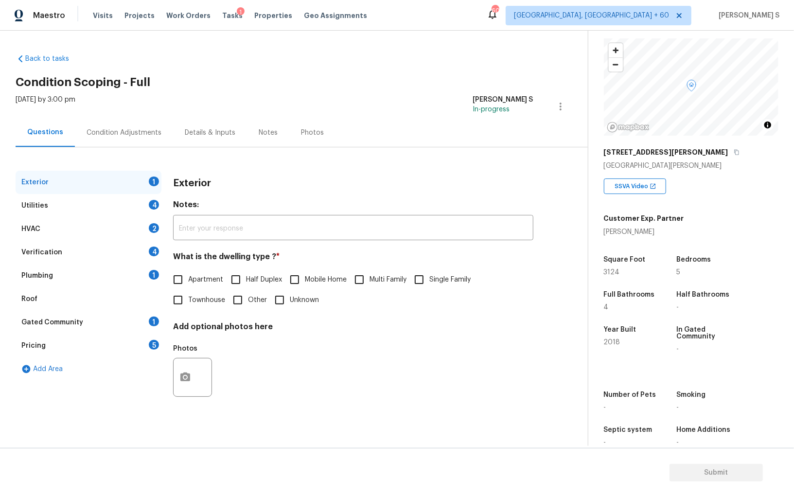
scroll to position [68, 0]
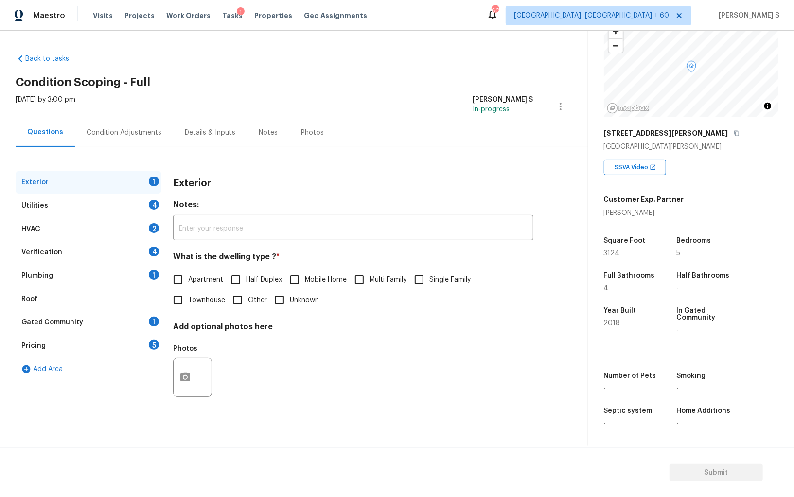
click at [420, 280] on input "Single Family" at bounding box center [419, 279] width 20 height 20
checkbox input "true"
click at [142, 197] on div "Utilities 4" at bounding box center [89, 205] width 146 height 23
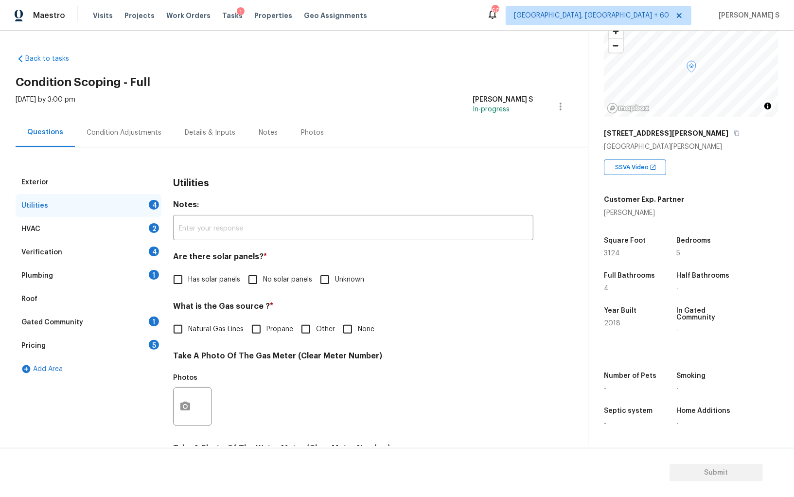
click at [255, 287] on input "No solar panels" at bounding box center [253, 279] width 20 height 20
checkbox input "true"
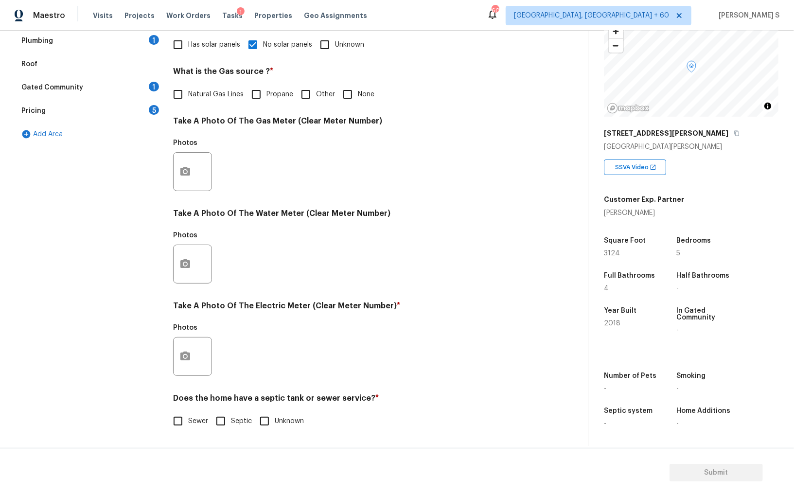
click at [180, 418] on input "Sewer" at bounding box center [178, 421] width 20 height 20
checkbox input "true"
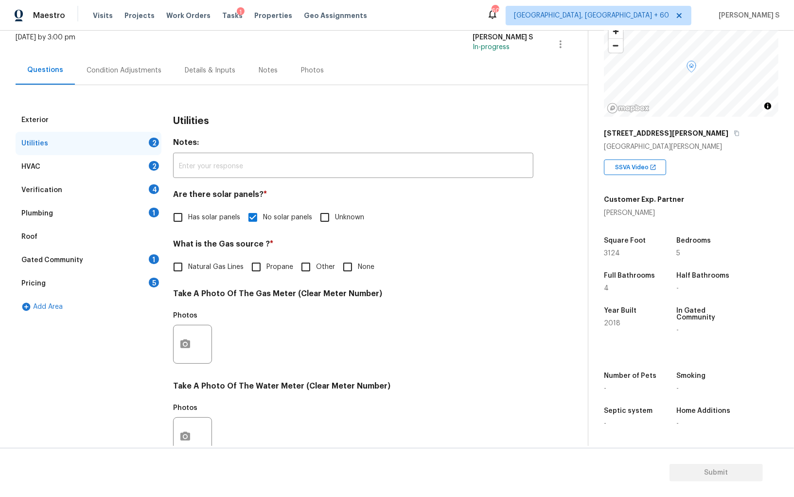
scroll to position [0, 0]
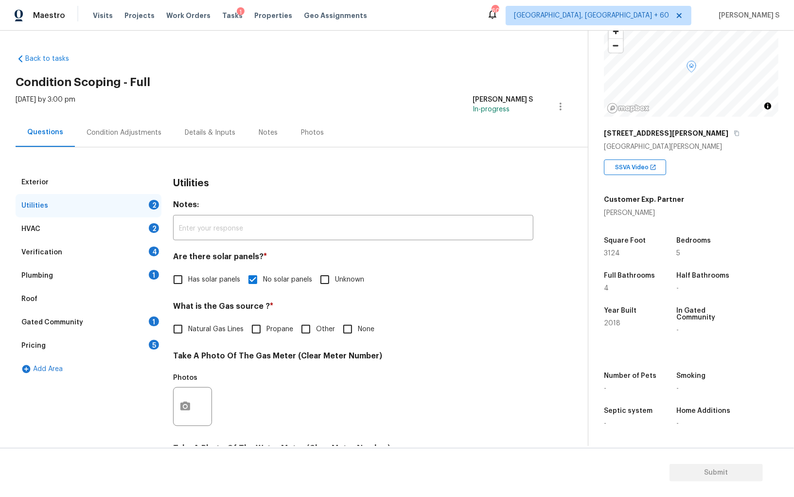
click at [156, 274] on div "1" at bounding box center [154, 275] width 10 height 10
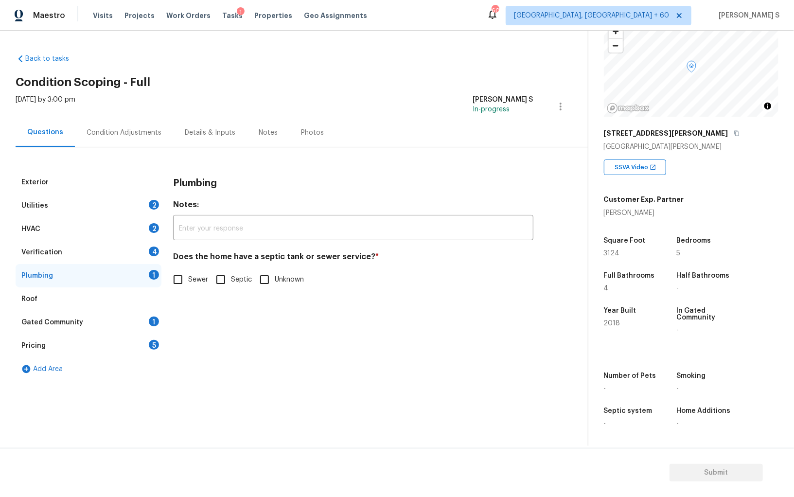
click at [182, 277] on input "Sewer" at bounding box center [178, 279] width 20 height 20
checkbox input "true"
click at [127, 317] on div "Gated Community 1" at bounding box center [89, 322] width 146 height 23
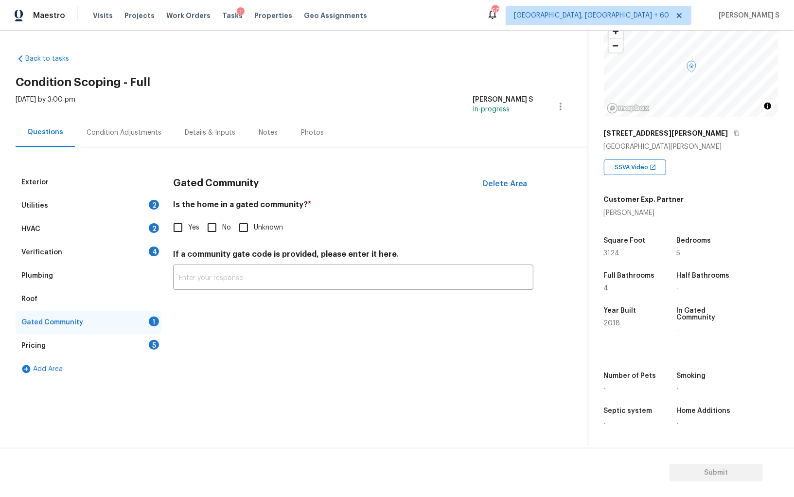
click at [209, 220] on input "No" at bounding box center [212, 227] width 20 height 20
checkbox input "true"
click at [157, 254] on div "4" at bounding box center [154, 252] width 10 height 10
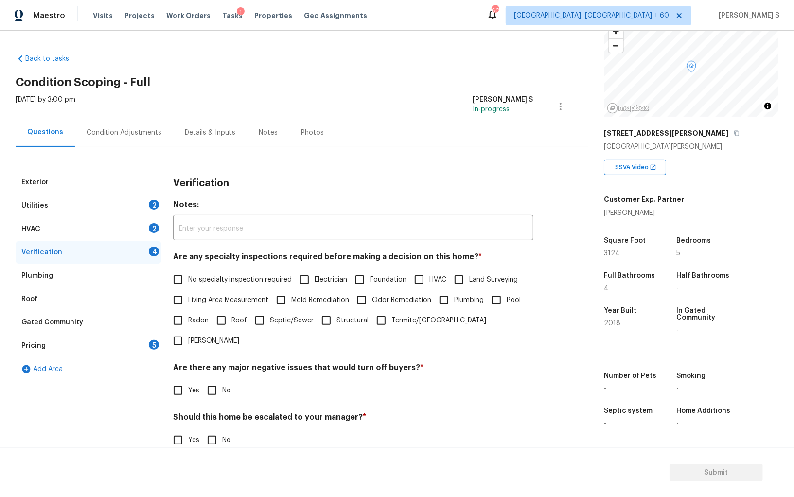
click at [197, 277] on span "No specialty inspection required" at bounding box center [240, 280] width 104 height 10
click at [188, 277] on input "No specialty inspection required" at bounding box center [178, 279] width 20 height 20
checkbox input "true"
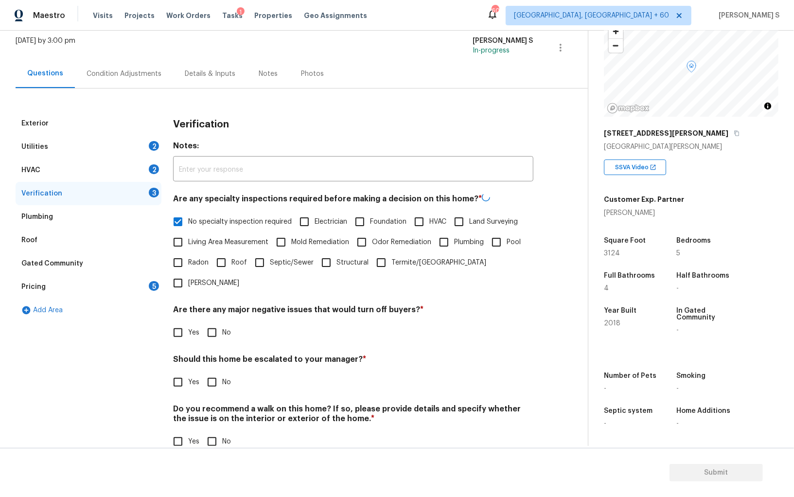
click at [211, 322] on input "No" at bounding box center [212, 332] width 20 height 20
checkbox input "true"
click at [213, 431] on input "No" at bounding box center [212, 441] width 20 height 20
checkbox input "true"
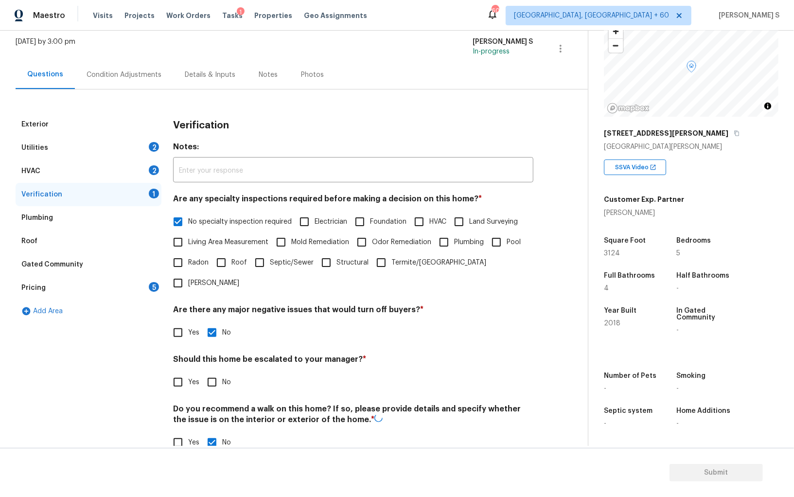
scroll to position [0, 0]
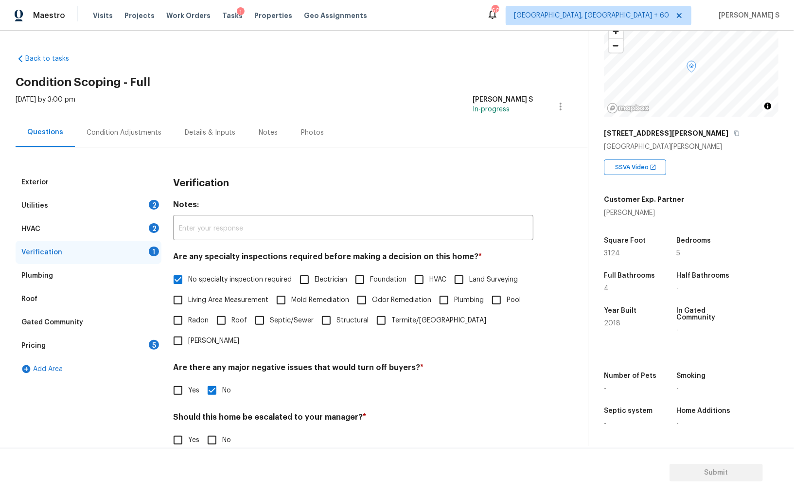
click at [150, 225] on div "2" at bounding box center [154, 228] width 10 height 10
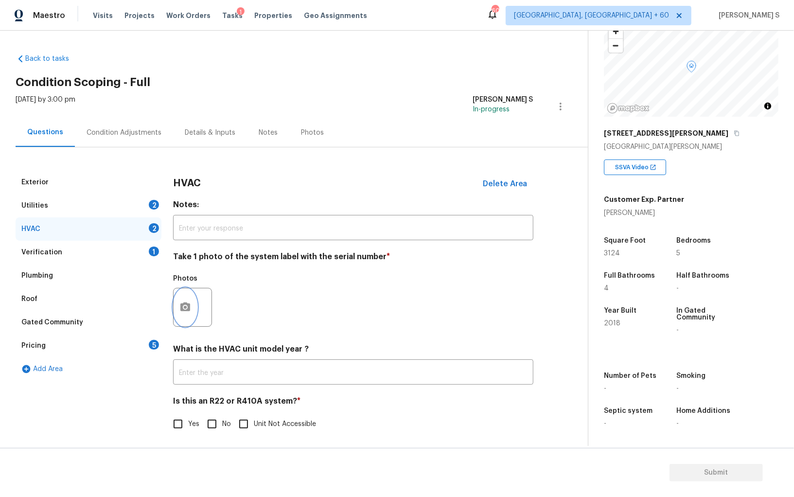
click at [186, 295] on button "button" at bounding box center [185, 307] width 23 height 38
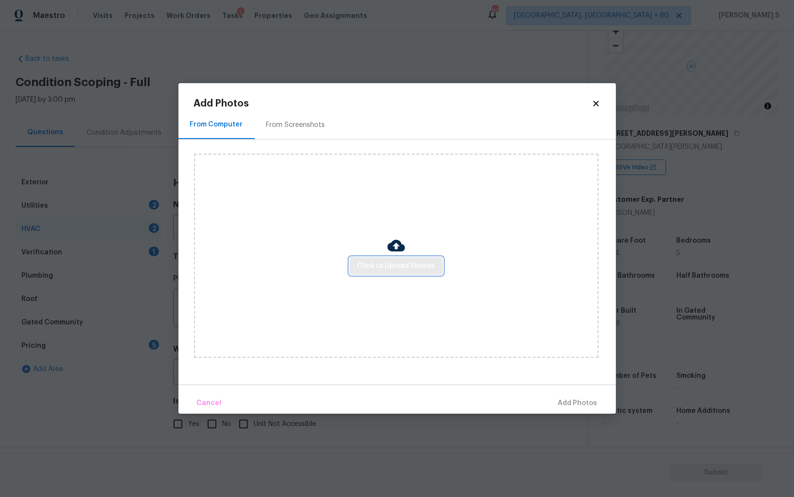
click at [404, 273] on button "Click to Upload Photos" at bounding box center [396, 266] width 93 height 18
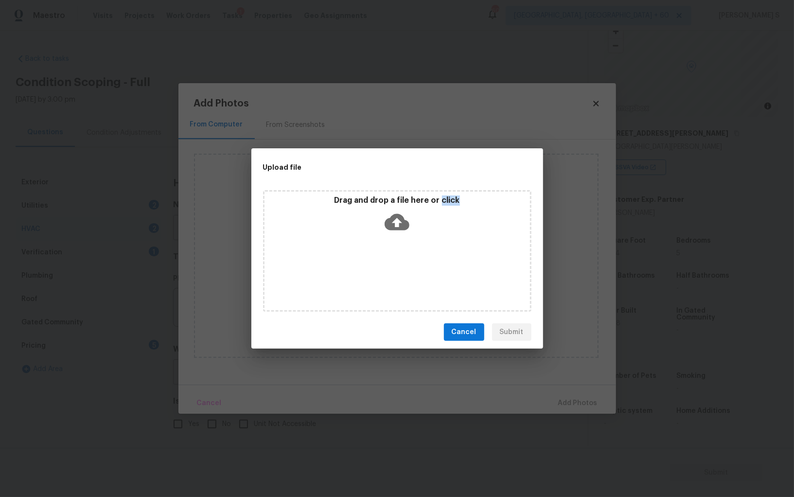
click at [404, 273] on div "Drag and drop a file here or click" at bounding box center [397, 251] width 269 height 122
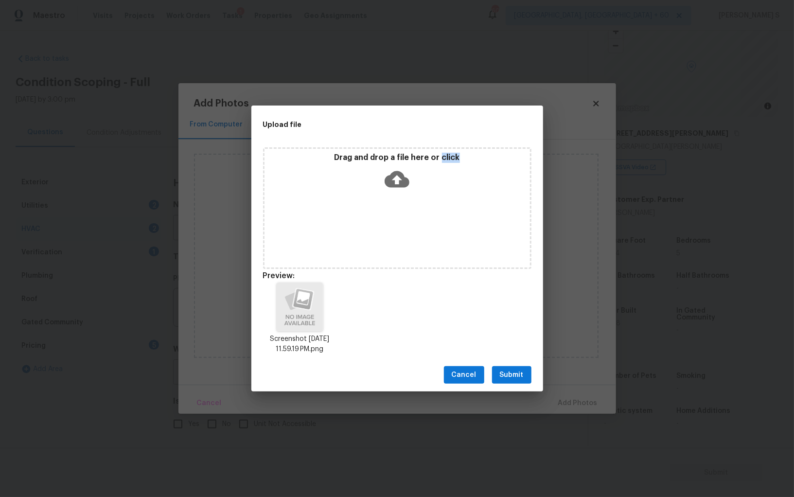
click at [515, 372] on span "Submit" at bounding box center [512, 375] width 24 height 12
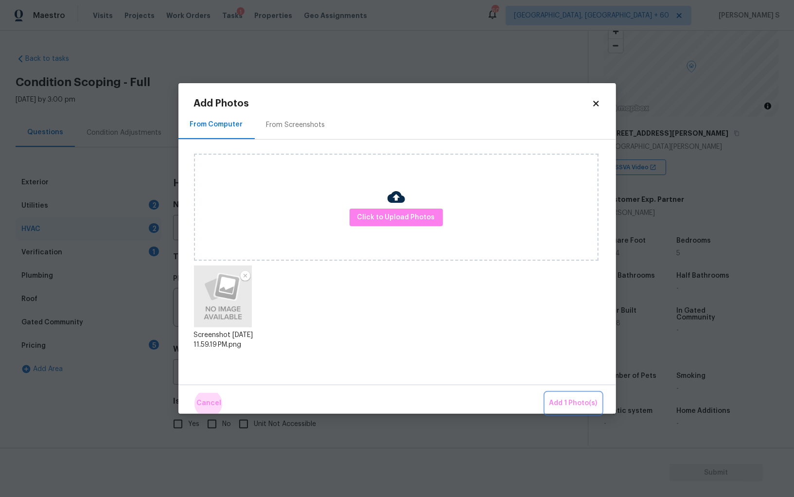
click at [546, 393] on button "Add 1 Photo(s)" at bounding box center [574, 403] width 56 height 21
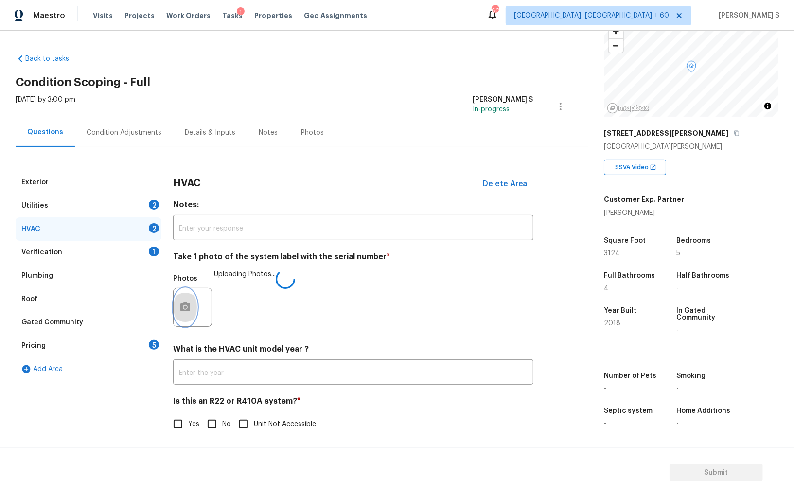
scroll to position [3, 0]
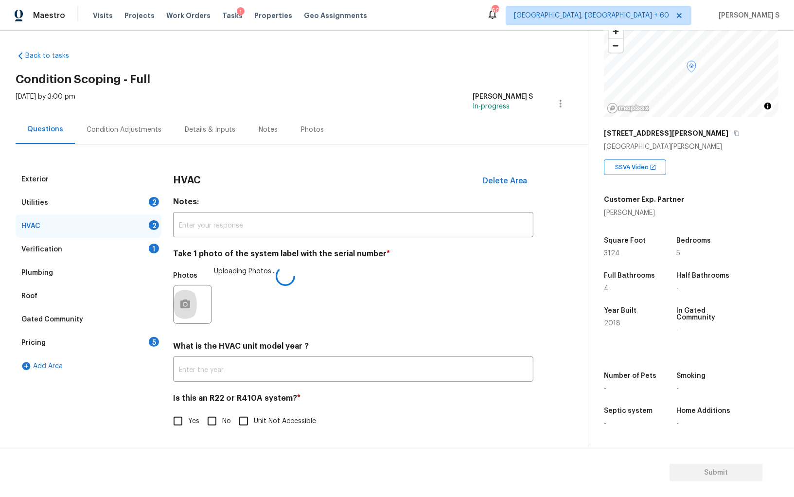
click at [207, 420] on input "No" at bounding box center [212, 421] width 20 height 20
checkbox input "true"
click at [145, 345] on div "Pricing 5" at bounding box center [89, 342] width 146 height 23
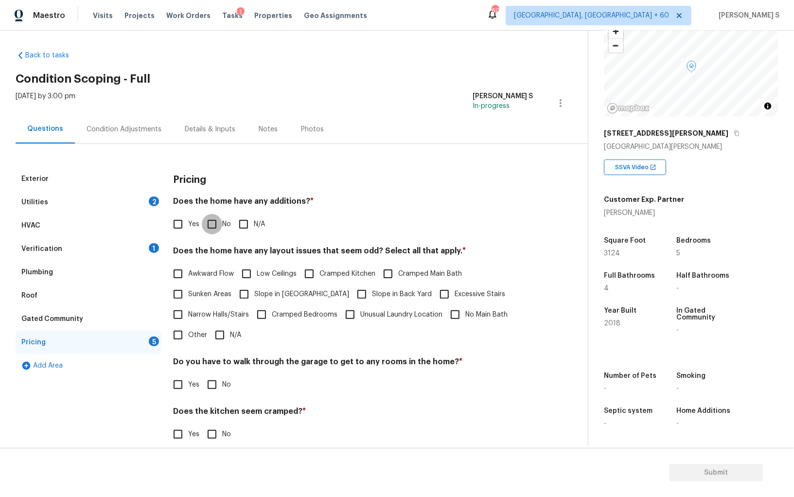
click at [214, 229] on input "No" at bounding box center [212, 224] width 20 height 20
checkbox input "true"
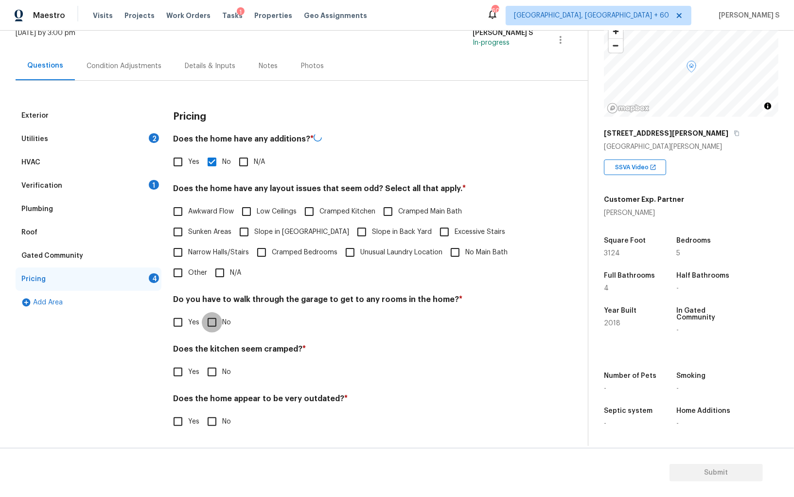
click at [214, 324] on input "No" at bounding box center [212, 322] width 20 height 20
checkbox input "true"
click at [202, 363] on input "No" at bounding box center [212, 373] width 20 height 20
checkbox input "true"
click at [202, 412] on input "No" at bounding box center [212, 422] width 20 height 20
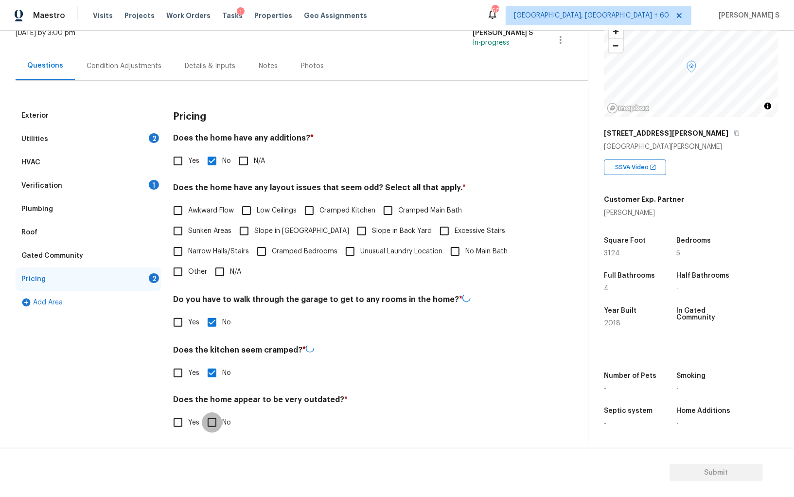
checkbox input "true"
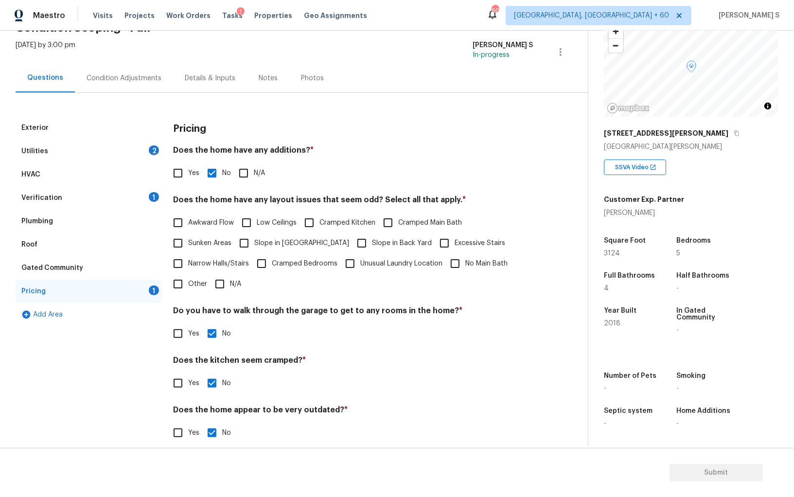
scroll to position [66, 0]
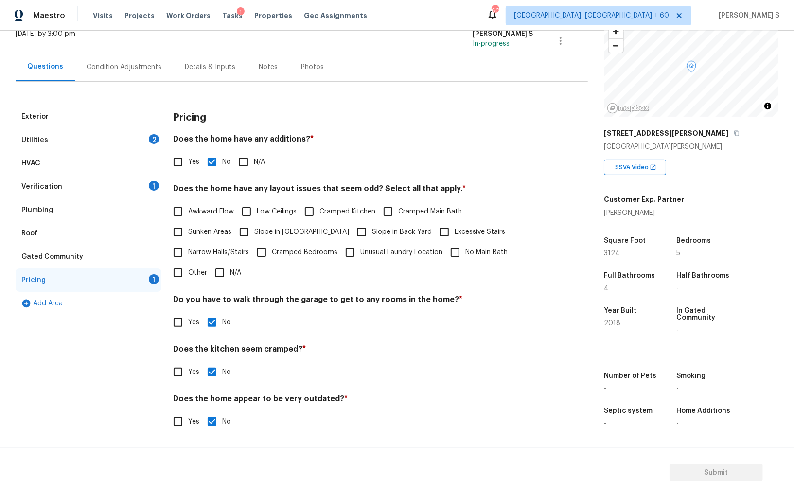
click at [154, 140] on div "2" at bounding box center [154, 139] width 10 height 10
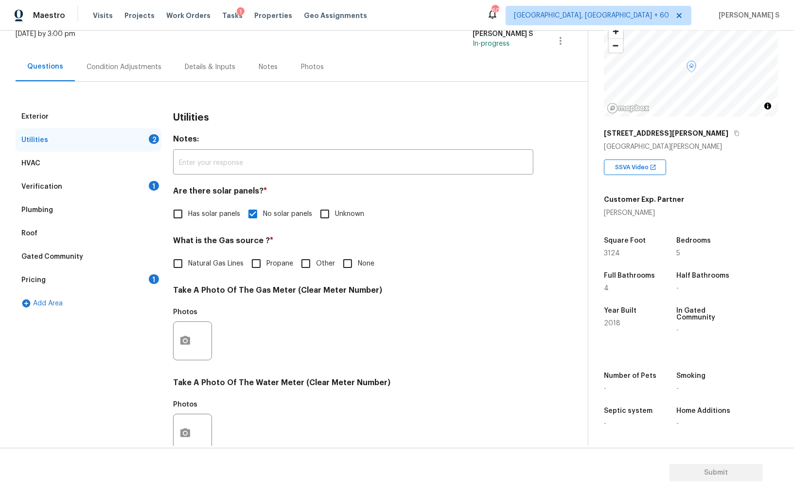
scroll to position [235, 0]
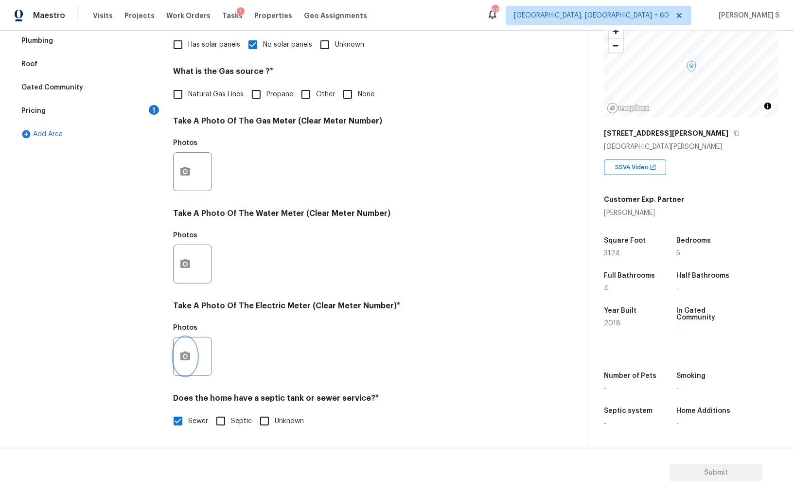
click at [184, 357] on circle "button" at bounding box center [185, 356] width 3 height 3
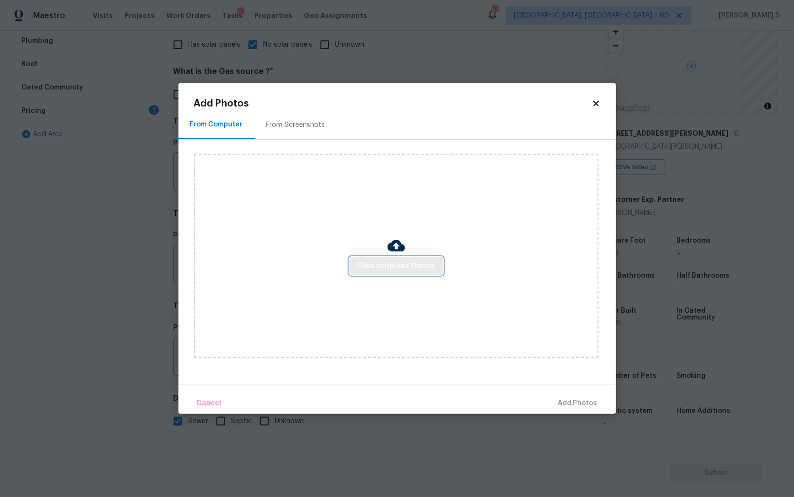
click at [373, 265] on span "Click to Upload Photos" at bounding box center [397, 266] width 78 height 12
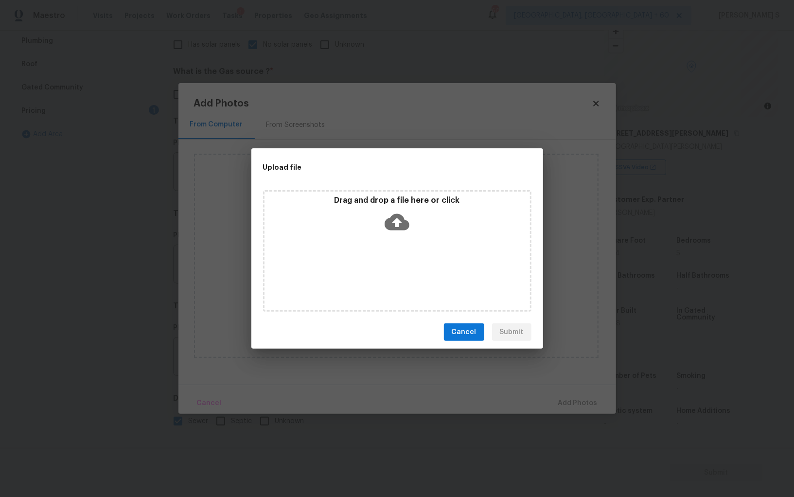
click at [373, 265] on div "Drag and drop a file here or click" at bounding box center [397, 251] width 269 height 122
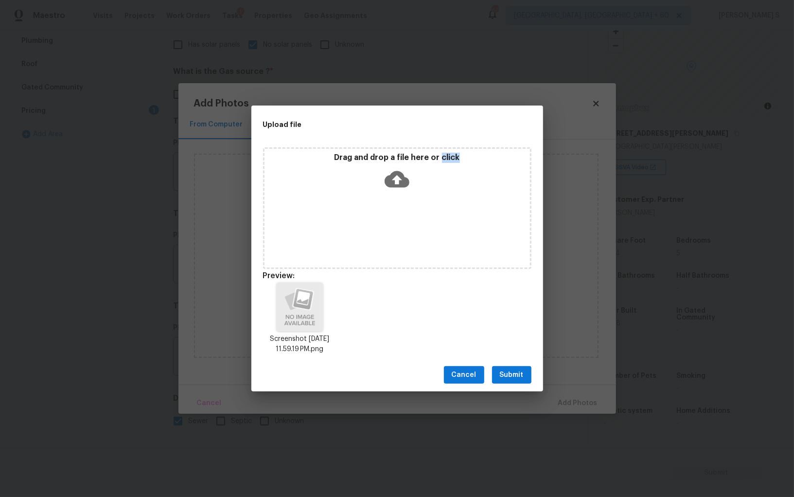
click at [522, 374] on span "Submit" at bounding box center [512, 375] width 24 height 12
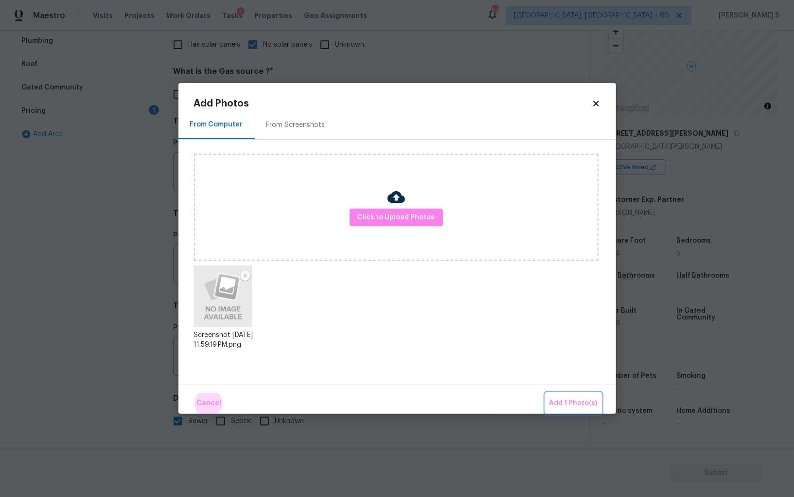
click at [546, 393] on button "Add 1 Photo(s)" at bounding box center [574, 403] width 56 height 21
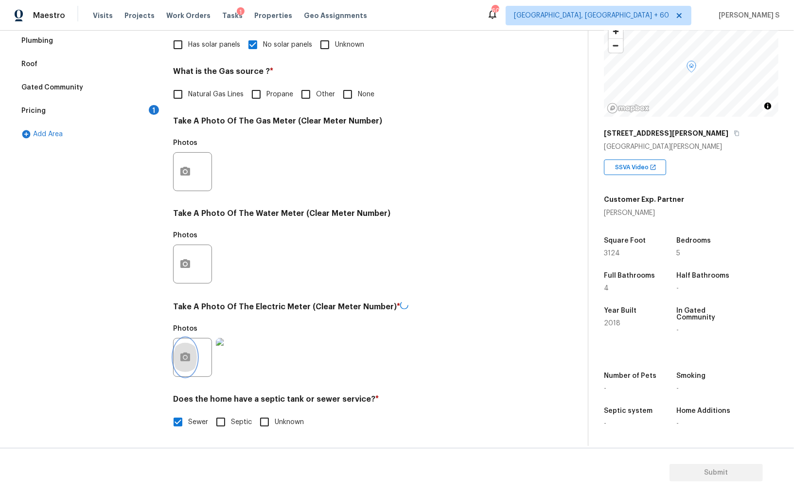
scroll to position [0, 0]
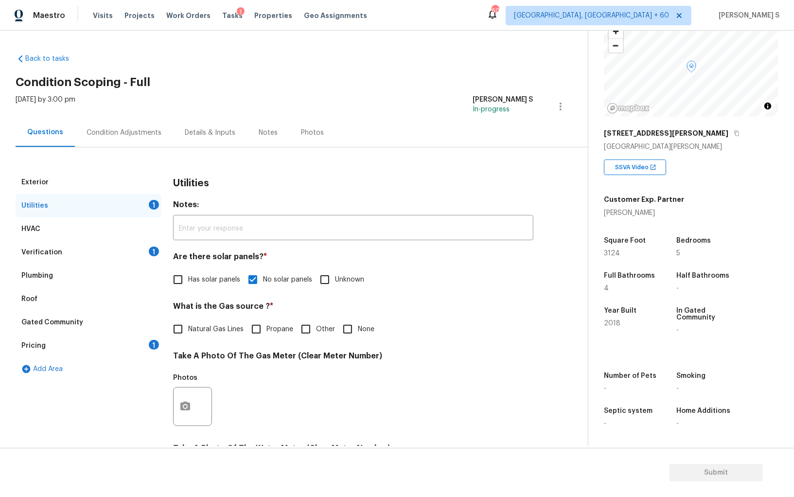
click at [140, 131] on div "Condition Adjustments" at bounding box center [124, 133] width 75 height 10
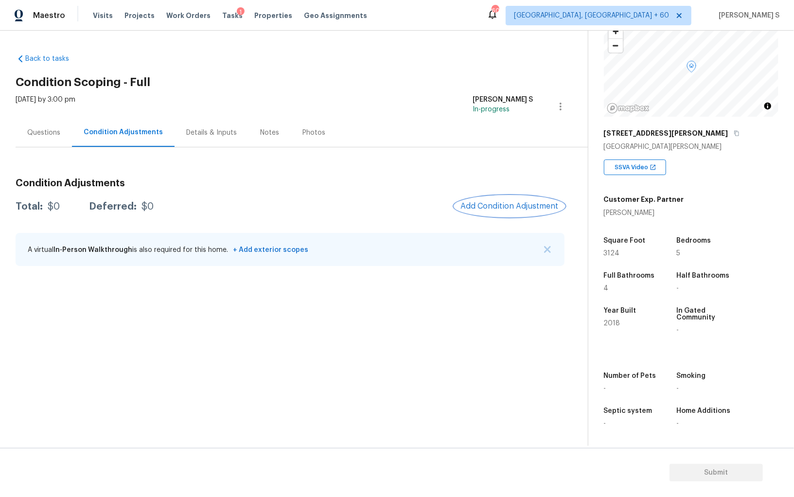
click at [552, 202] on span "Add Condition Adjustment" at bounding box center [510, 206] width 98 height 9
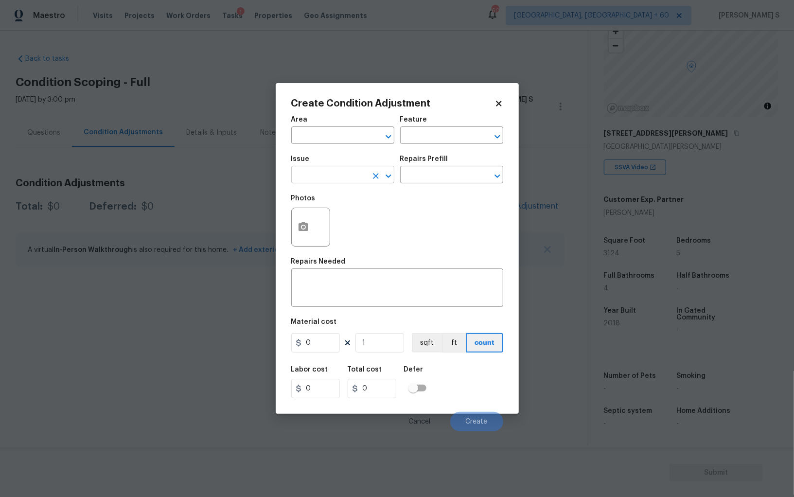
click at [349, 175] on input "text" at bounding box center [329, 175] width 76 height 15
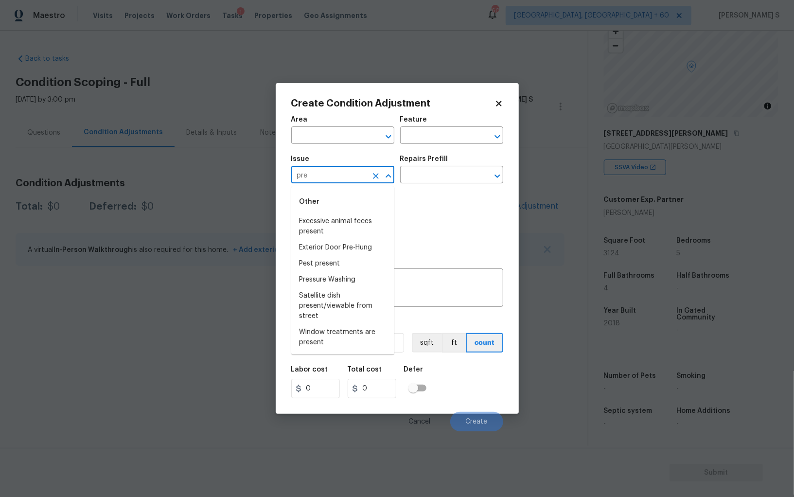
type input "pres"
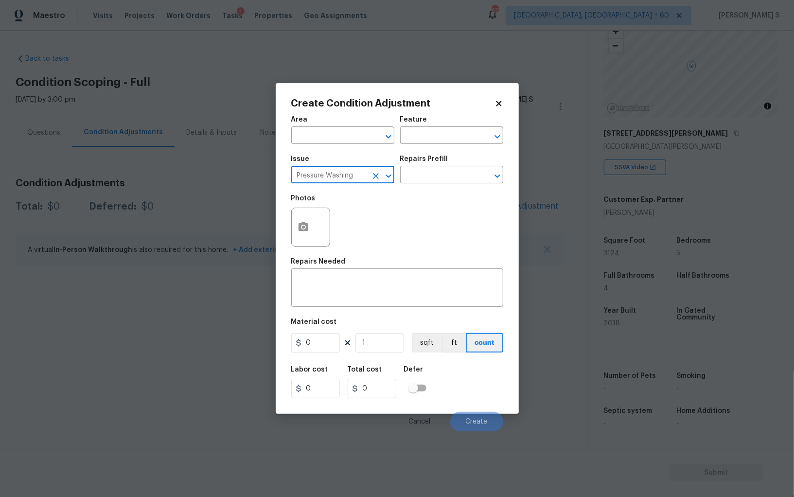
type input "Pressure Washing"
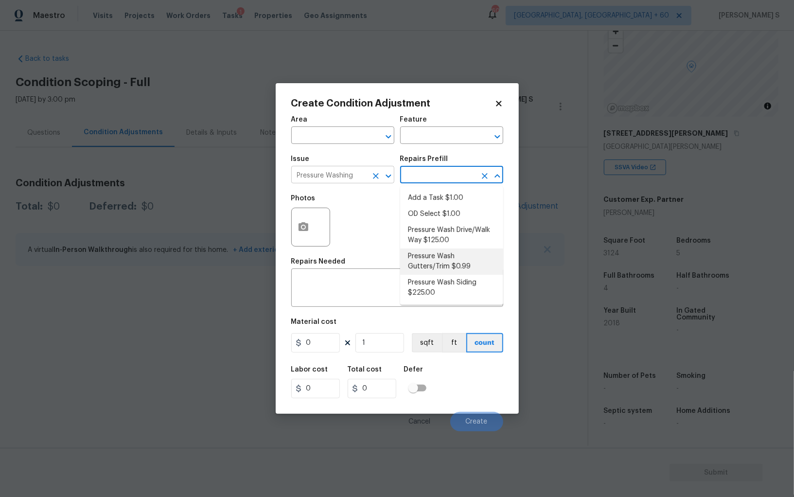
type input "Siding"
type textarea "Protect areas as needed for pressure washing. Pressure wash the gutters and tri…"
type input "0.99"
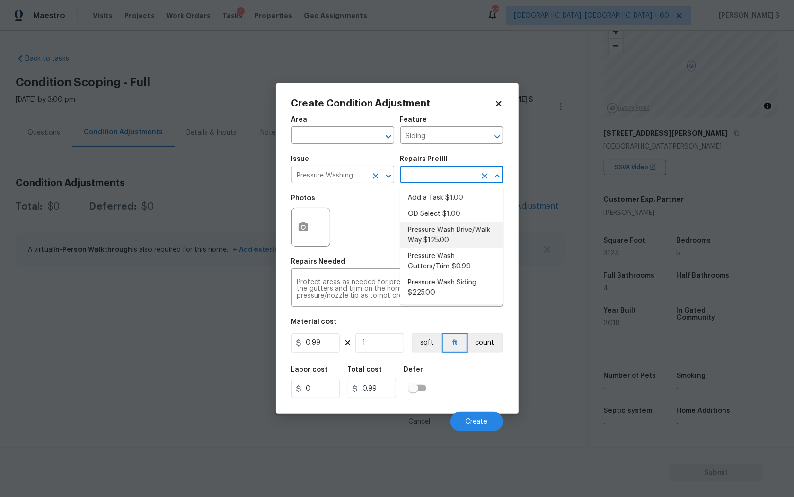
type textarea "Pressure wash the driveways/walkways as directed by the PM. Ensure that all deb…"
type input "125"
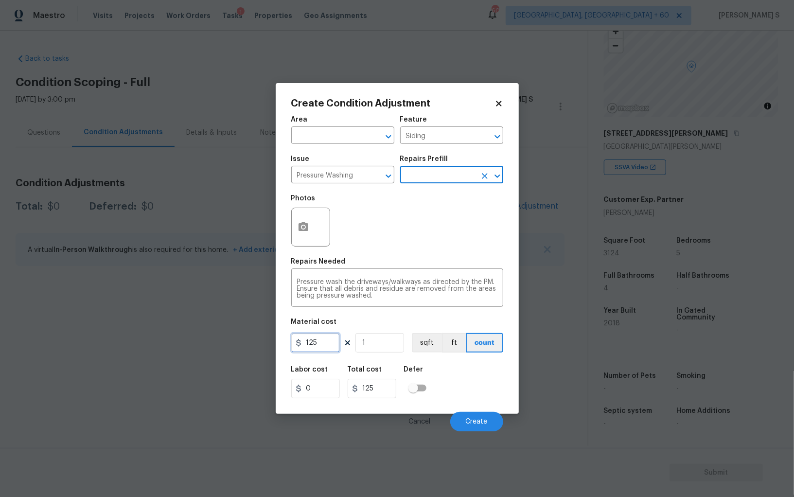
click at [311, 344] on input "125" at bounding box center [315, 342] width 49 height 19
type input "200"
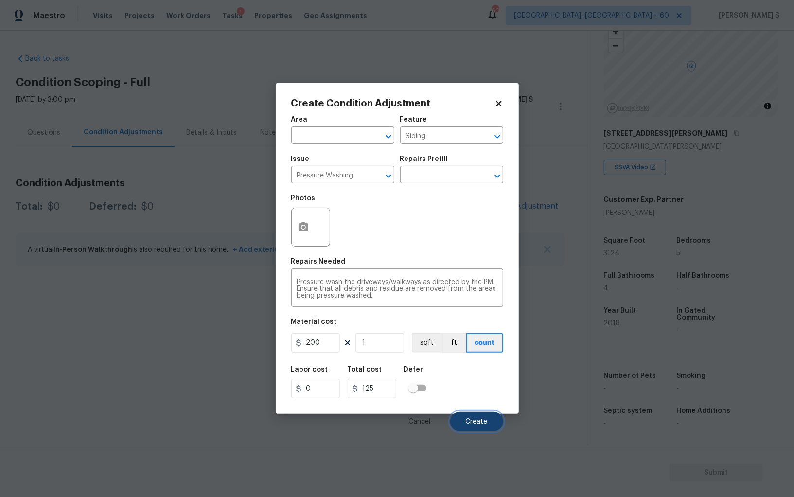
type input "200"
click at [478, 424] on span "Create" at bounding box center [477, 421] width 22 height 7
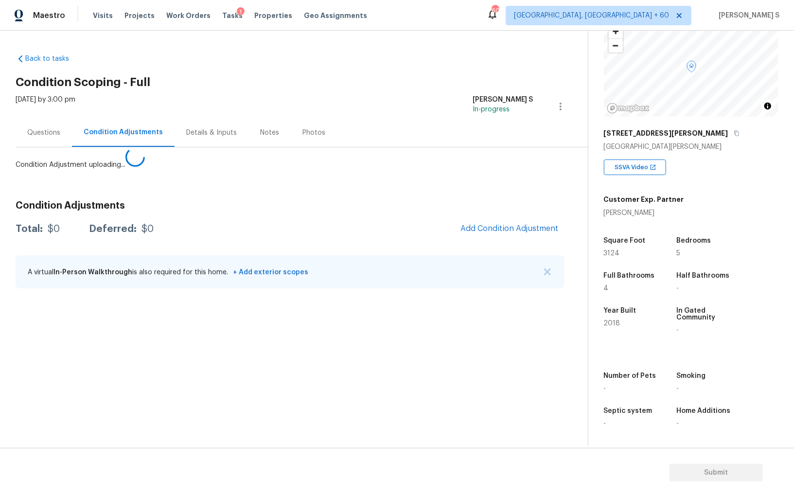
click at [190, 353] on body "Maestro Visits Projects Work Orders Tasks 1 Properties Geo Assignments 607 Albu…" at bounding box center [397, 248] width 794 height 497
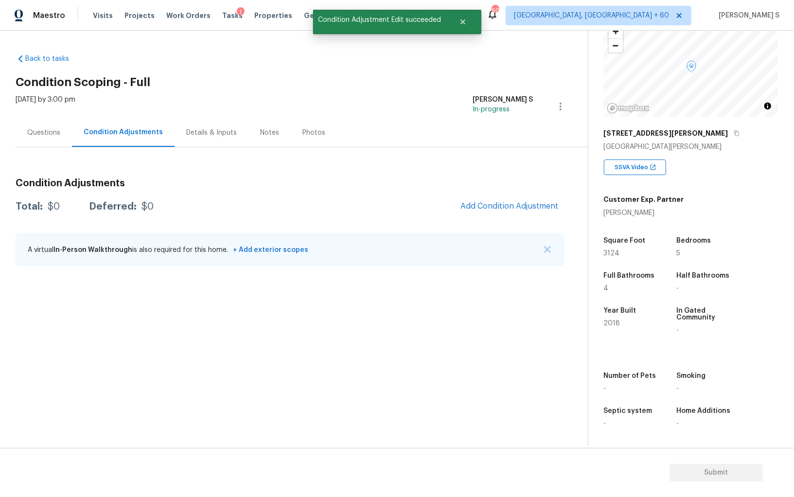
click at [515, 222] on div "Condition Adjustments Total: $0 Deferred: $0 Add Condition Adjustment A virtual…" at bounding box center [290, 223] width 549 height 104
click at [521, 202] on span "Add Condition Adjustment" at bounding box center [510, 206] width 98 height 9
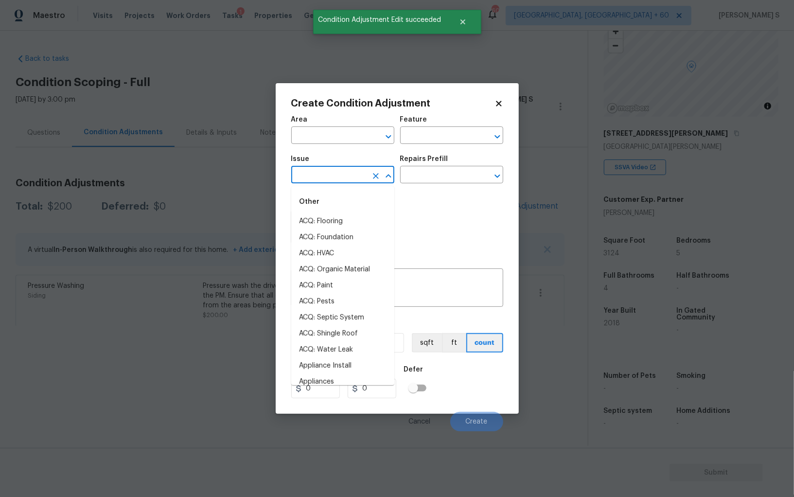
click at [333, 181] on input "text" at bounding box center [329, 175] width 76 height 15
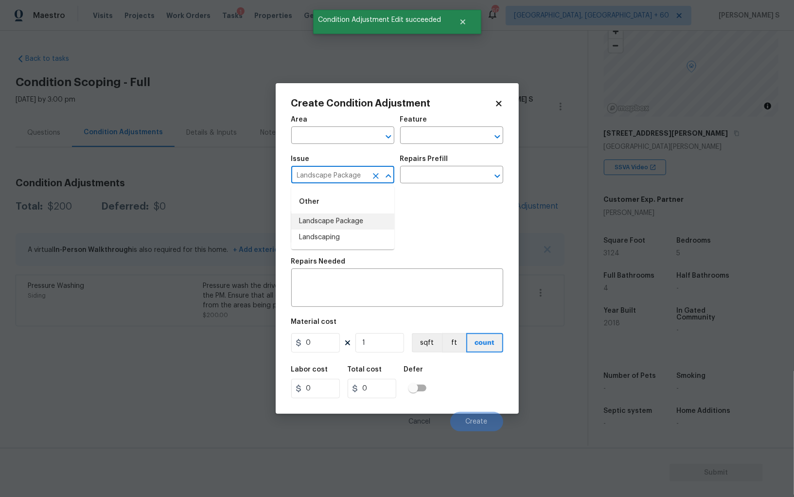
type input "Landscape Package"
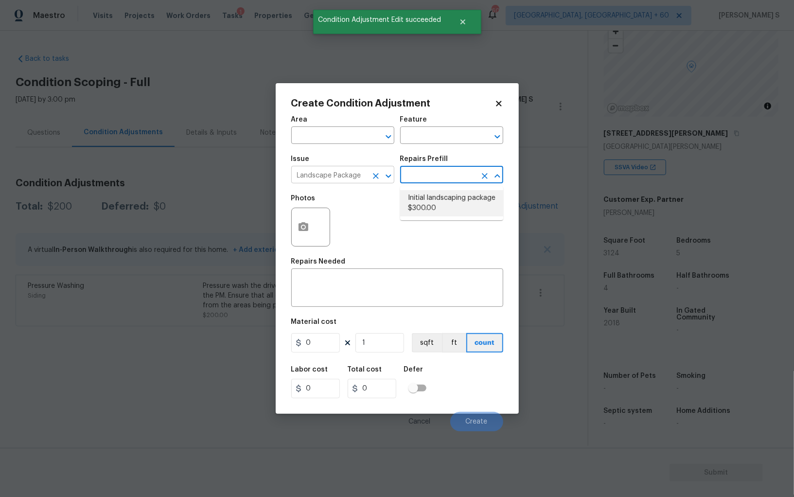
type input "Home Readiness Packages"
type textarea "Mowing of grass up to 6" in height. Mow, edge along driveways & sidewalks, trim…"
type input "300"
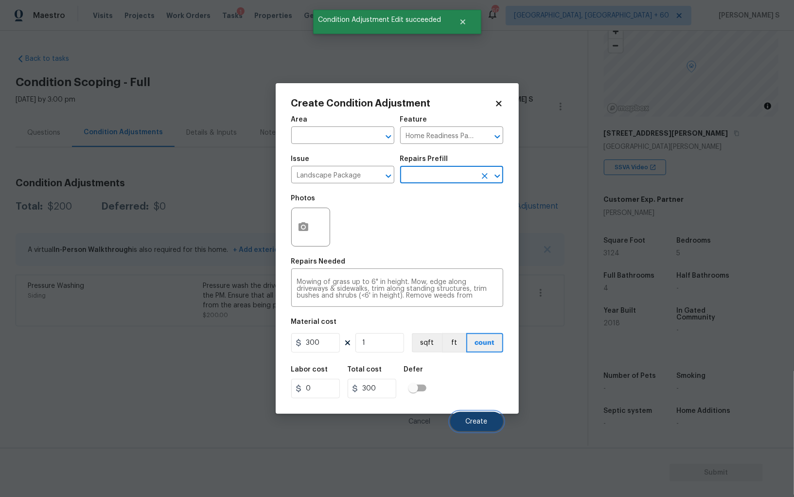
click at [491, 423] on button "Create" at bounding box center [476, 421] width 53 height 19
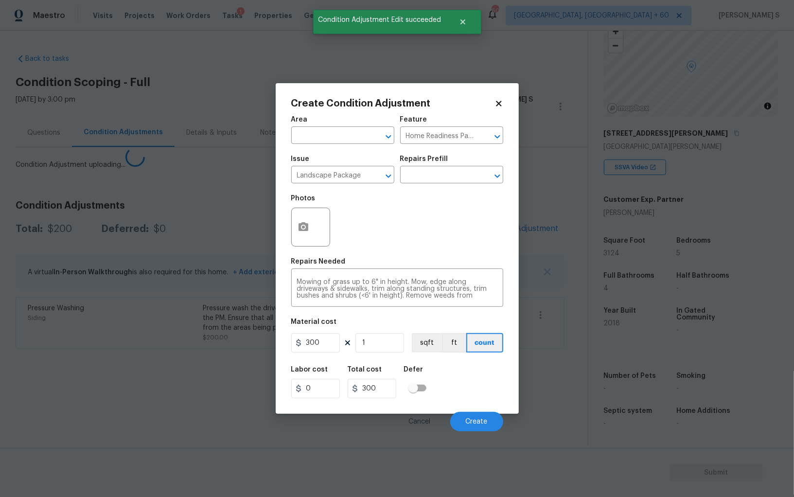
click at [147, 358] on body "Maestro Visits Projects Work Orders Tasks 1 Properties Geo Assignments 607 Albu…" at bounding box center [397, 248] width 794 height 497
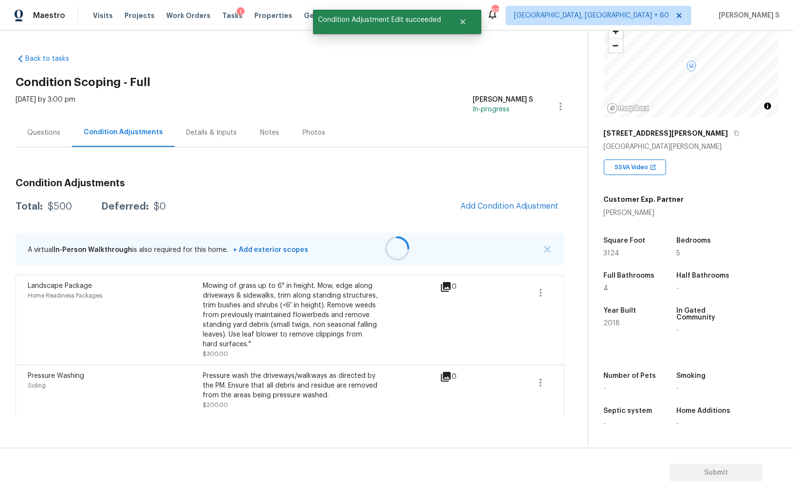
click at [537, 203] on div at bounding box center [397, 248] width 794 height 497
click at [476, 201] on div at bounding box center [397, 248] width 794 height 497
click at [503, 204] on div at bounding box center [397, 248] width 794 height 497
click at [510, 204] on span "Add Condition Adjustment" at bounding box center [510, 206] width 98 height 9
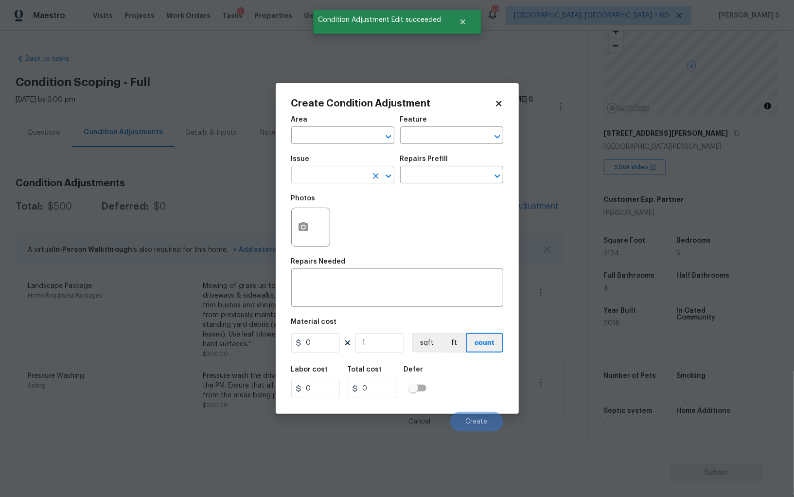
click at [340, 181] on input "text" at bounding box center [329, 175] width 76 height 15
type input "ACQ: Paint"
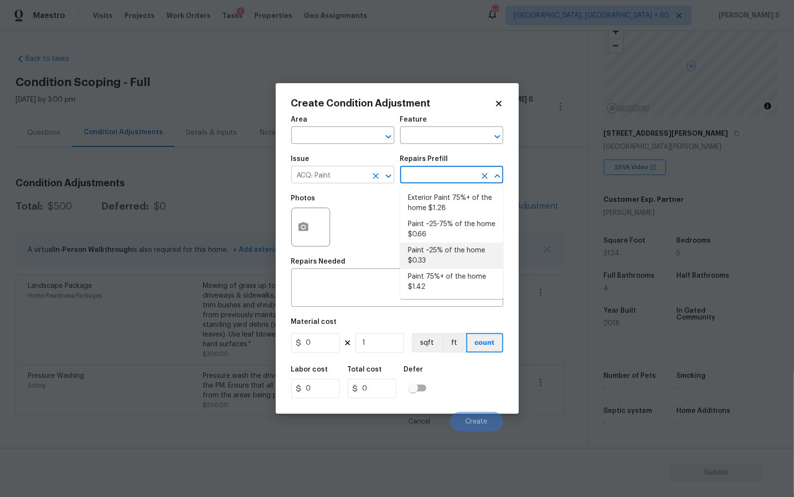
type input "Acquisition"
type textarea "Acquisition Scope: ~25% of the home needs interior paint"
type input "0.33"
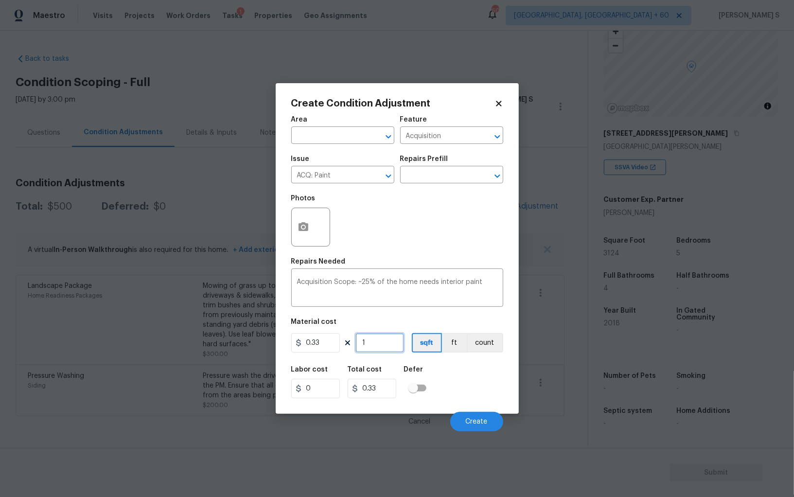
click at [368, 346] on input "1" at bounding box center [380, 342] width 49 height 19
type input "3"
type input "0.99"
type input "31"
type input "10.23"
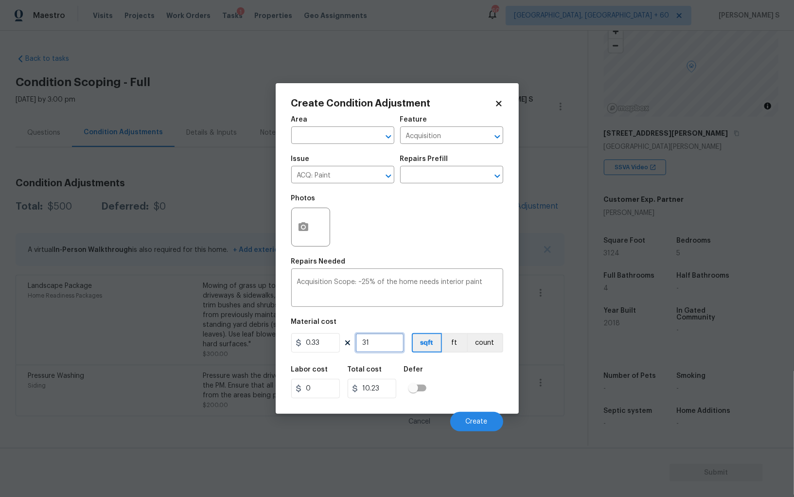
type input "312"
type input "102.96"
type input "3124"
type input "1030.92"
type input "0"
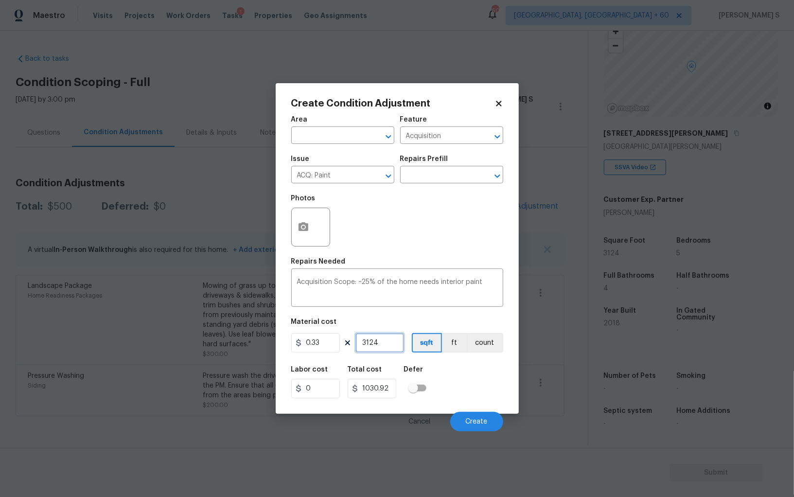
type input "0"
type input "3124"
type input "1030.92"
type input "3124"
click at [444, 378] on div "Labor cost 0 Total cost 1030.92 Defer" at bounding box center [397, 382] width 212 height 44
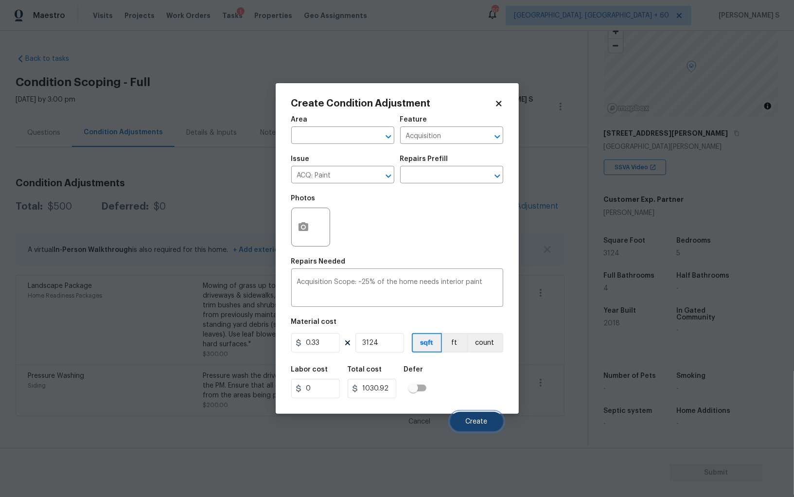
click at [480, 419] on span "Create" at bounding box center [477, 421] width 22 height 7
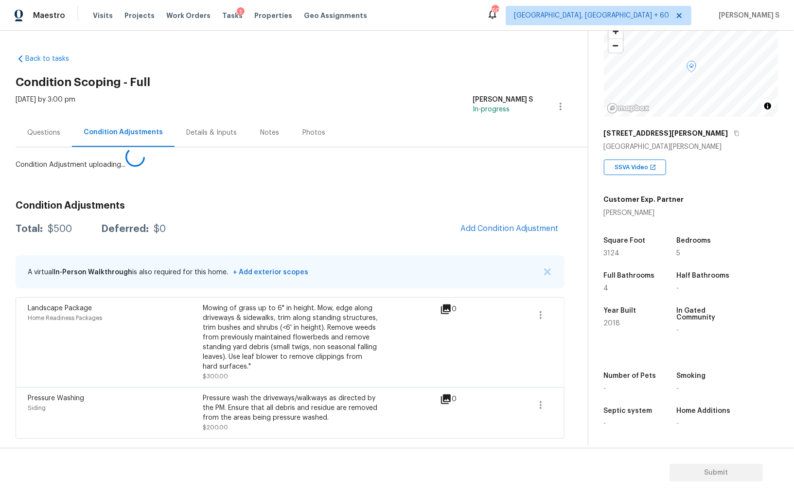
click at [43, 394] on body "Maestro Visits Projects Work Orders Tasks 1 Properties Geo Assignments 606 Albu…" at bounding box center [397, 248] width 794 height 497
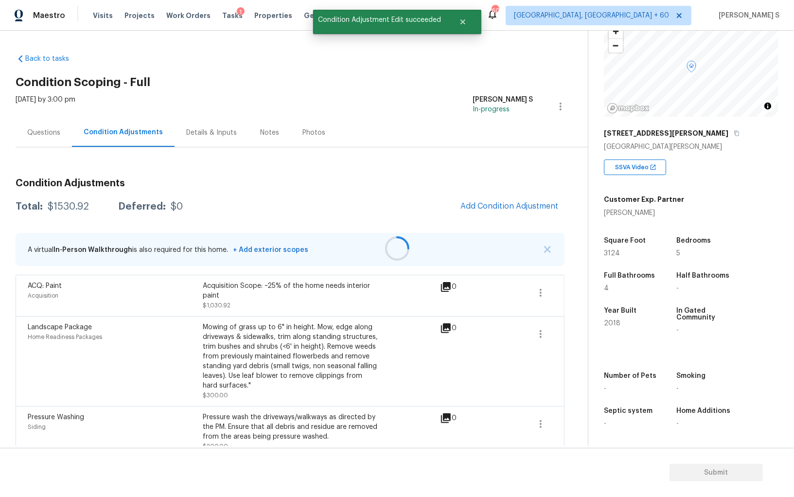
click at [509, 205] on div at bounding box center [397, 248] width 794 height 497
click at [540, 203] on span "Add Condition Adjustment" at bounding box center [510, 206] width 98 height 9
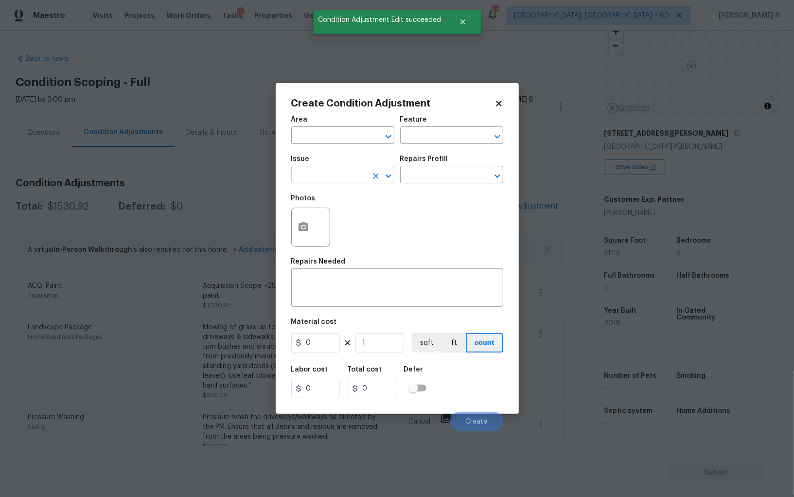
click at [344, 178] on input "text" at bounding box center [329, 175] width 76 height 15
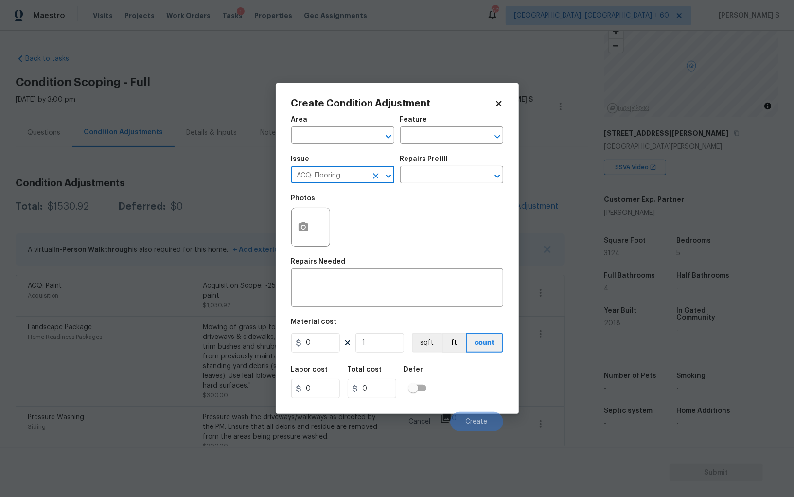
type input "ACQ: Flooring"
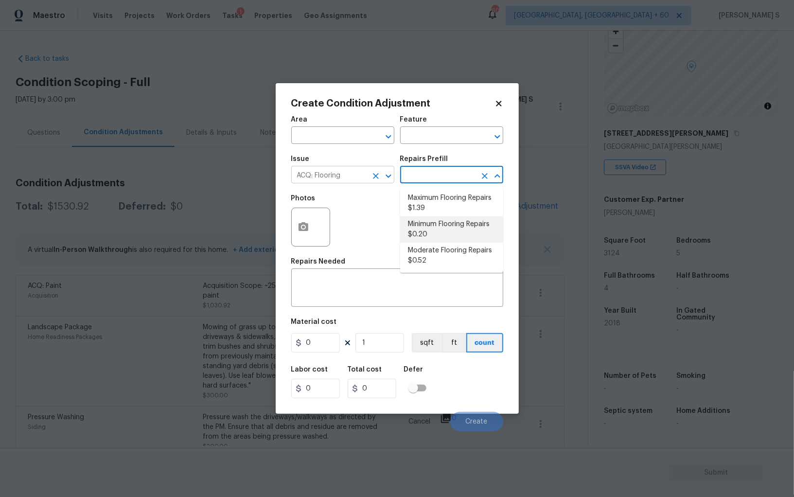
type input "Acquisition"
type textarea "Acquisition Scope: Minimum flooring repairs"
type input "0.2"
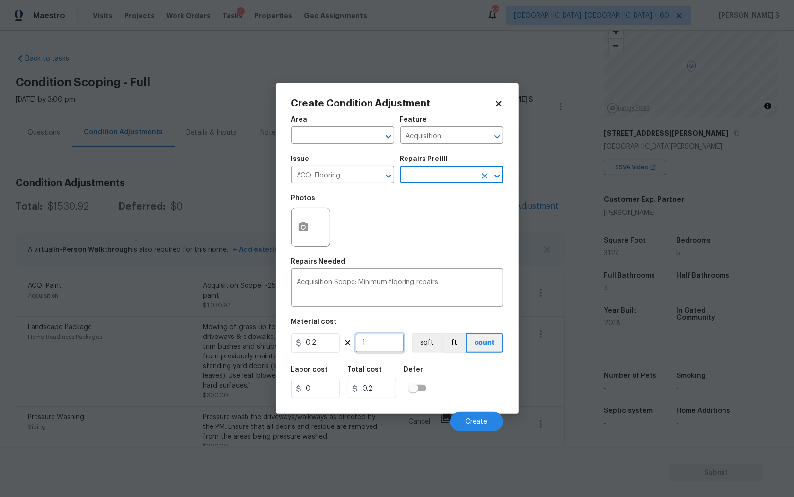
click at [378, 347] on input "1" at bounding box center [380, 342] width 49 height 19
paste input "3"
type input "3"
type input "0.6"
type input "31"
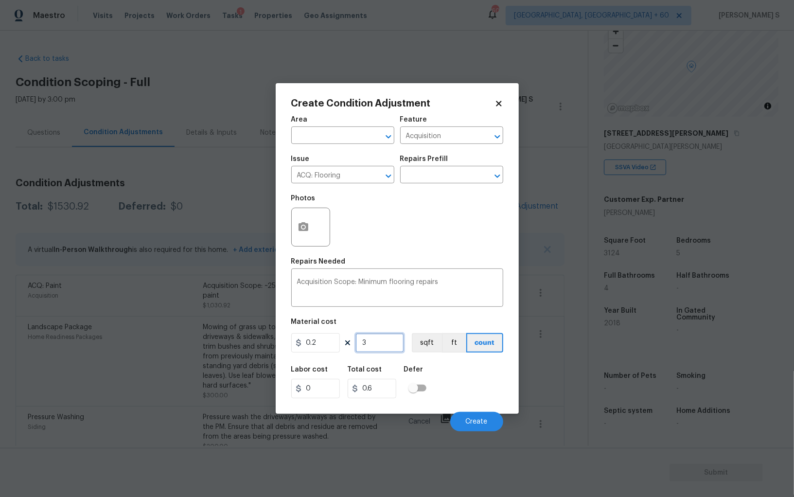
type input "6.2"
type input "312"
type input "62.4"
type input "3124"
type input "624.8"
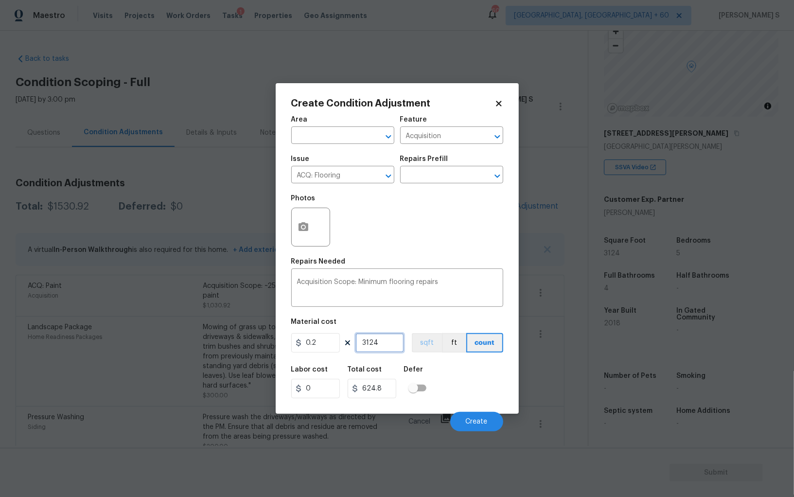
type input "3124"
click at [423, 347] on button "sqft" at bounding box center [427, 342] width 30 height 19
click at [449, 383] on div "Labor cost 0 Total cost 624.8 Defer" at bounding box center [397, 382] width 212 height 44
click at [477, 418] on button "Create" at bounding box center [476, 421] width 53 height 19
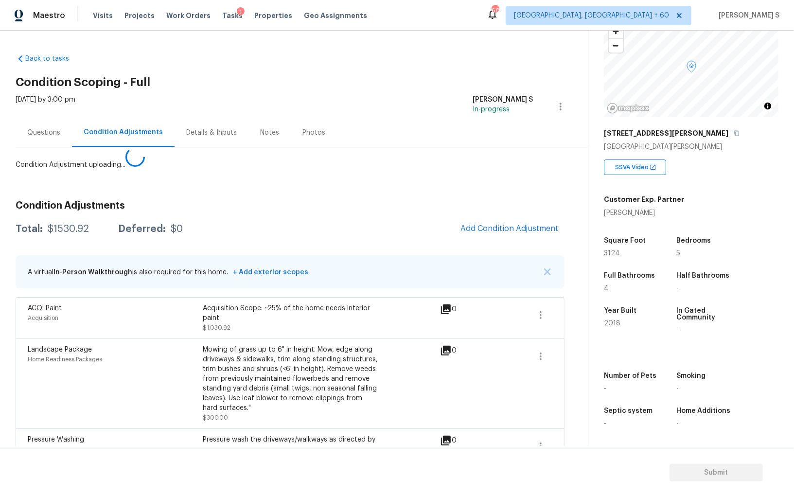
click at [54, 324] on body "Maestro Visits Projects Work Orders Tasks 1 Properties Geo Assignments 606 Albu…" at bounding box center [397, 248] width 794 height 497
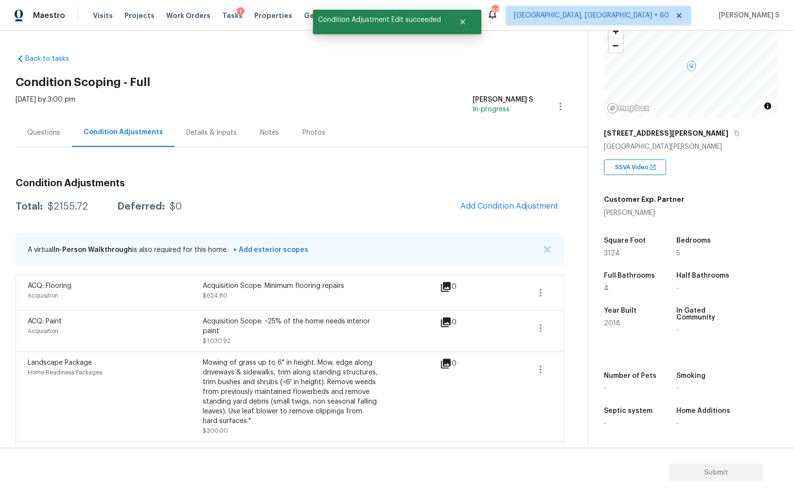
drag, startPoint x: 44, startPoint y: 125, endPoint x: 62, endPoint y: 125, distance: 18.5
click at [44, 125] on div "Questions" at bounding box center [44, 132] width 56 height 29
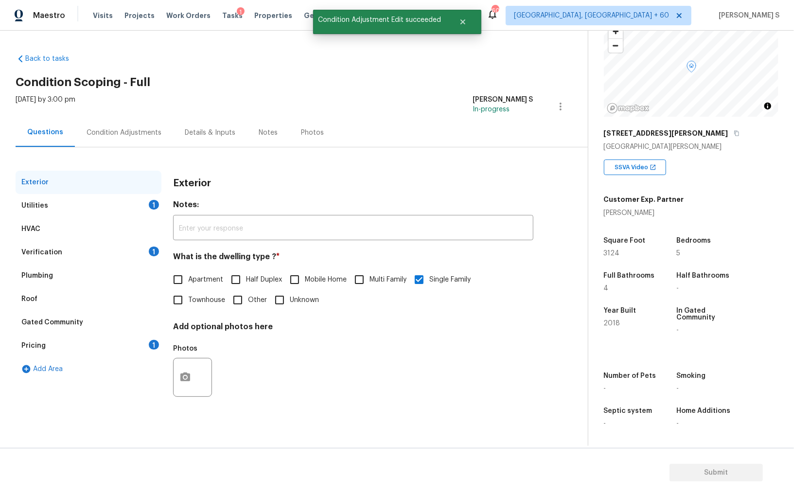
click at [128, 243] on div "Verification 1" at bounding box center [89, 252] width 146 height 23
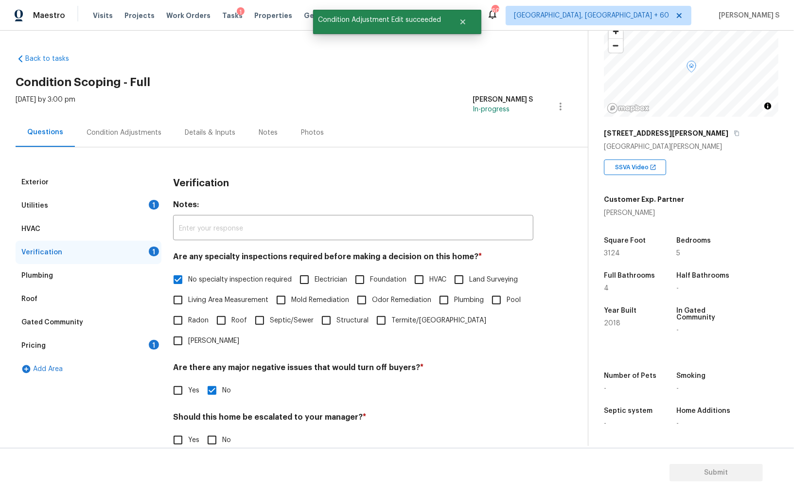
scroll to position [58, 0]
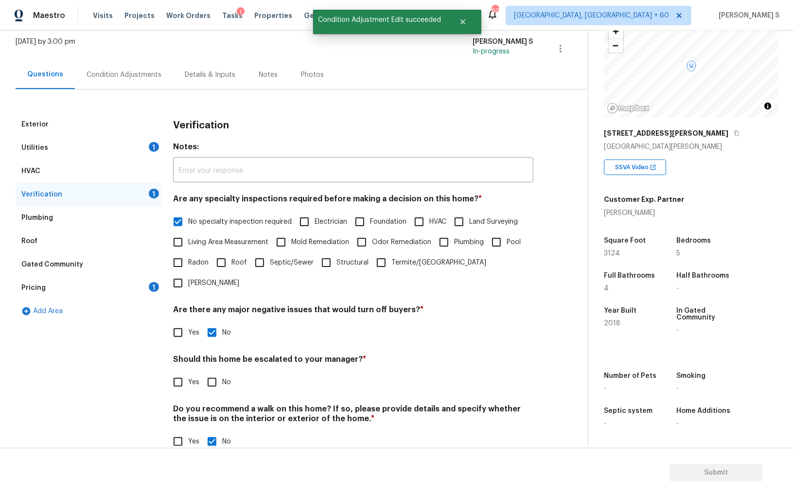
click at [220, 372] on input "No" at bounding box center [212, 382] width 20 height 20
checkbox input "true"
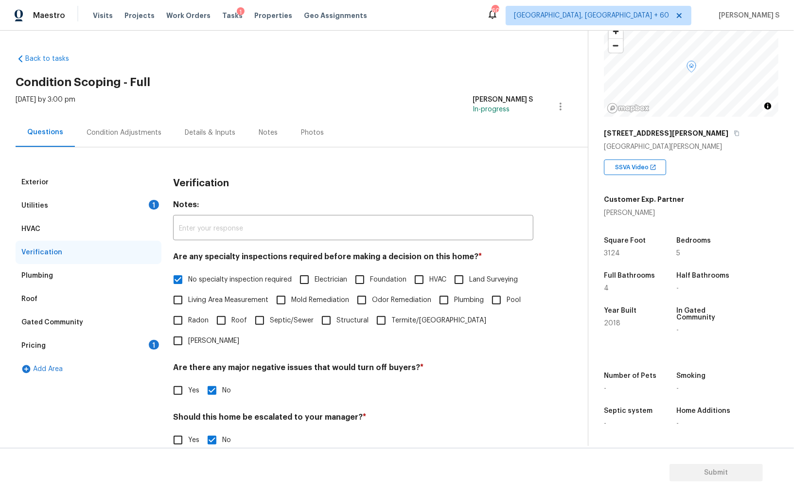
click at [142, 207] on div "Utilities 1" at bounding box center [89, 205] width 146 height 23
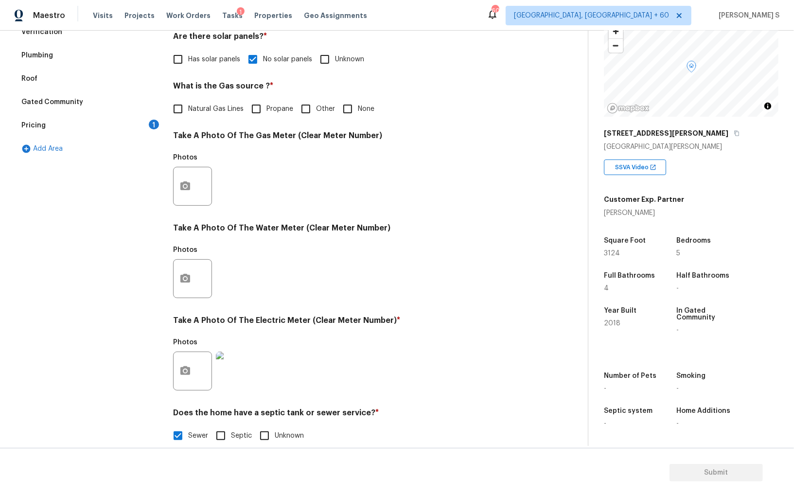
scroll to position [235, 0]
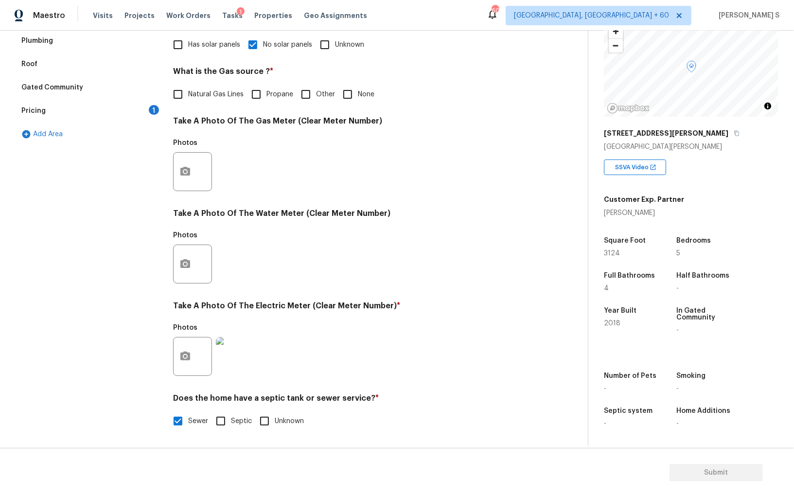
click at [351, 101] on input "None" at bounding box center [348, 94] width 20 height 20
checkbox input "true"
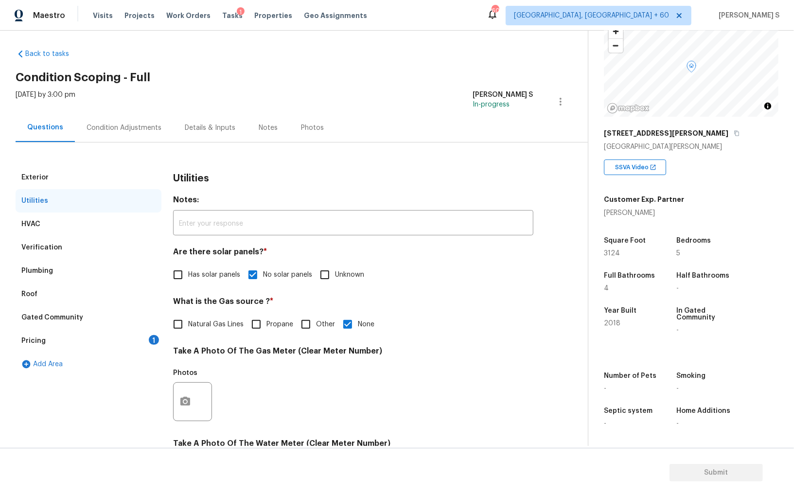
click at [153, 340] on div "1" at bounding box center [154, 340] width 10 height 10
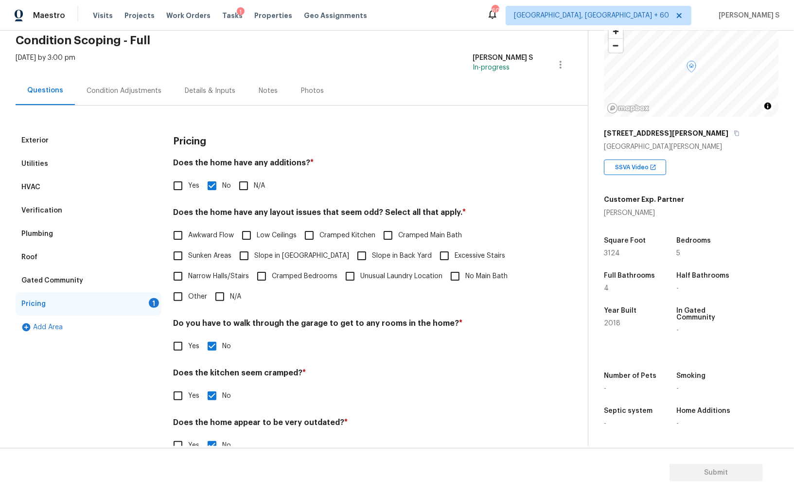
scroll to position [66, 0]
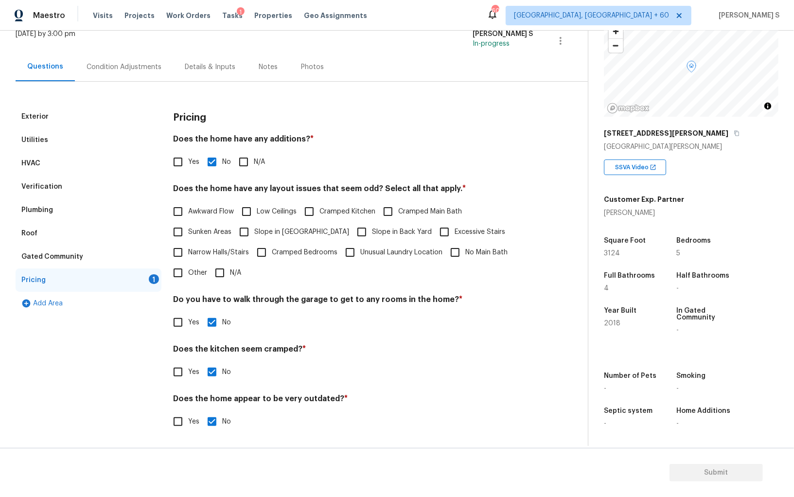
click at [259, 236] on span "Slope in [GEOGRAPHIC_DATA]" at bounding box center [301, 232] width 95 height 10
click at [254, 236] on input "Slope in [GEOGRAPHIC_DATA]" at bounding box center [244, 232] width 20 height 20
checkbox input "true"
click at [352, 230] on input "Slope in Back Yard" at bounding box center [362, 232] width 20 height 20
checkbox input "true"
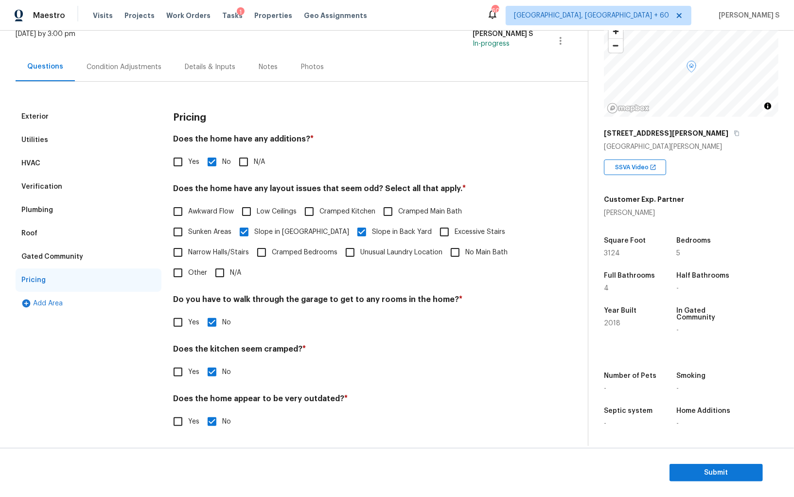
click at [187, 271] on input "Other" at bounding box center [178, 273] width 20 height 20
checkbox input "true"
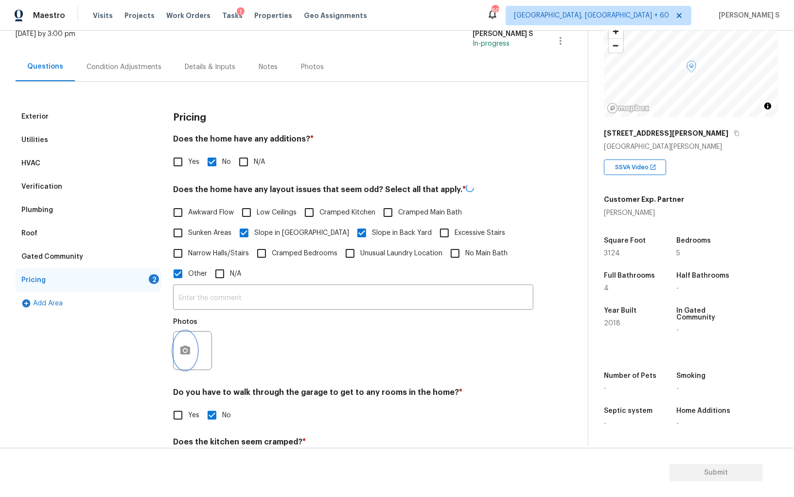
click at [188, 352] on icon "button" at bounding box center [185, 350] width 10 height 9
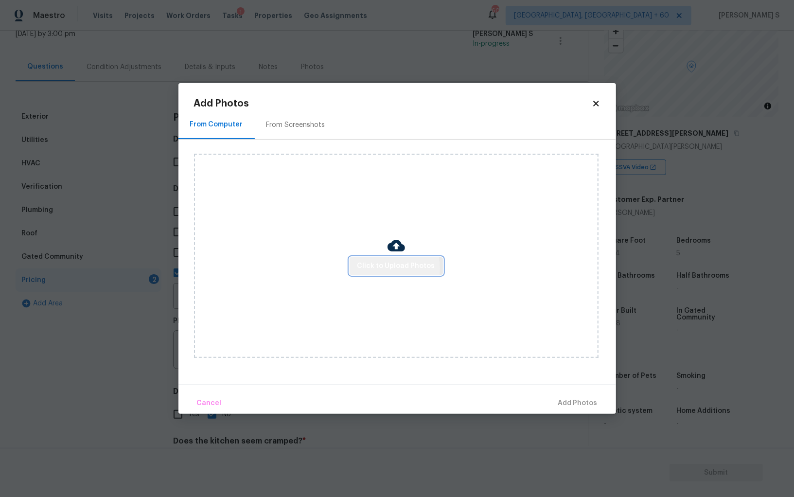
click at [376, 269] on span "Click to Upload Photos" at bounding box center [397, 266] width 78 height 12
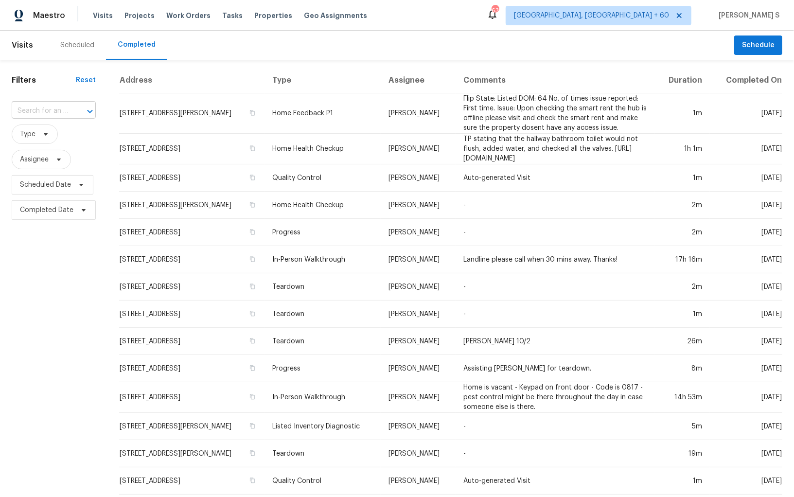
click at [77, 112] on div at bounding box center [83, 112] width 25 height 14
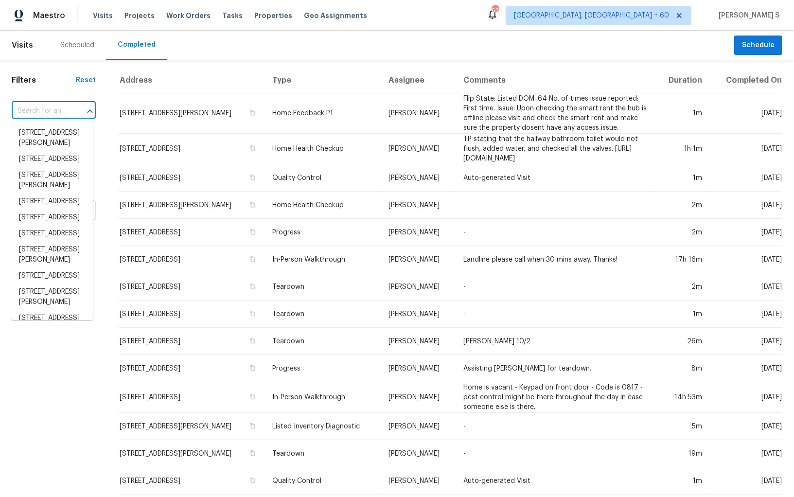
paste input "[STREET_ADDRESS]"
type input "[STREET_ADDRESS]"
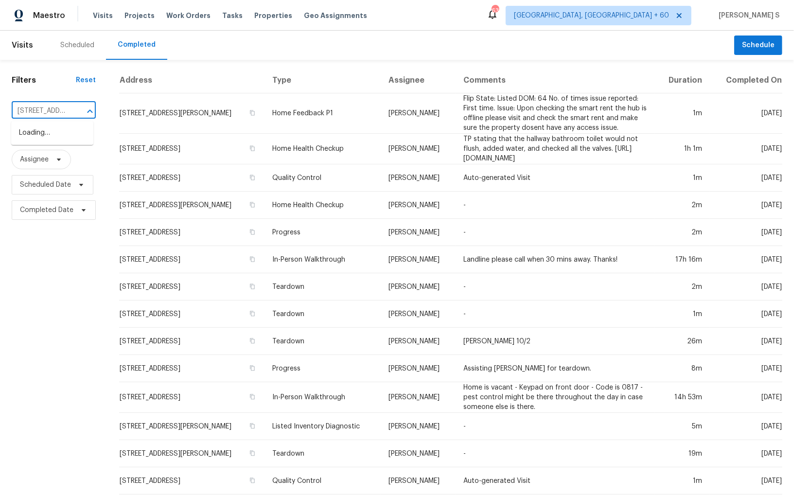
scroll to position [0, 100]
click at [39, 137] on li "[STREET_ADDRESS]" at bounding box center [52, 133] width 82 height 16
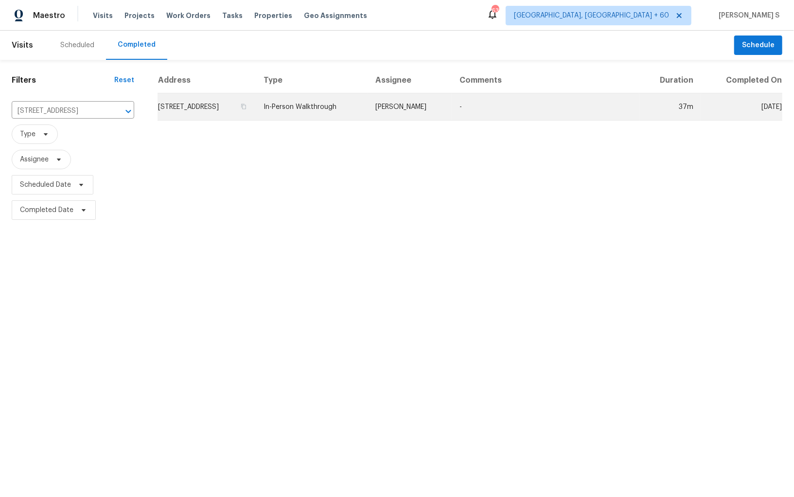
click at [186, 113] on td "[STREET_ADDRESS]" at bounding box center [207, 106] width 98 height 27
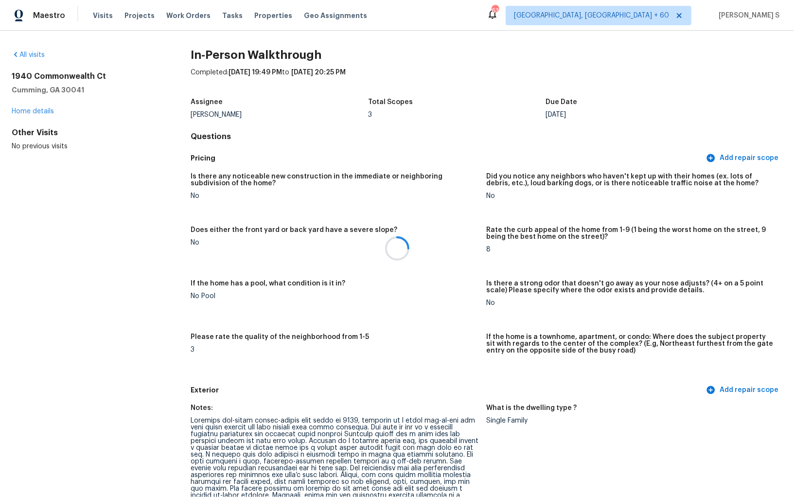
click at [347, 453] on div at bounding box center [397, 248] width 794 height 497
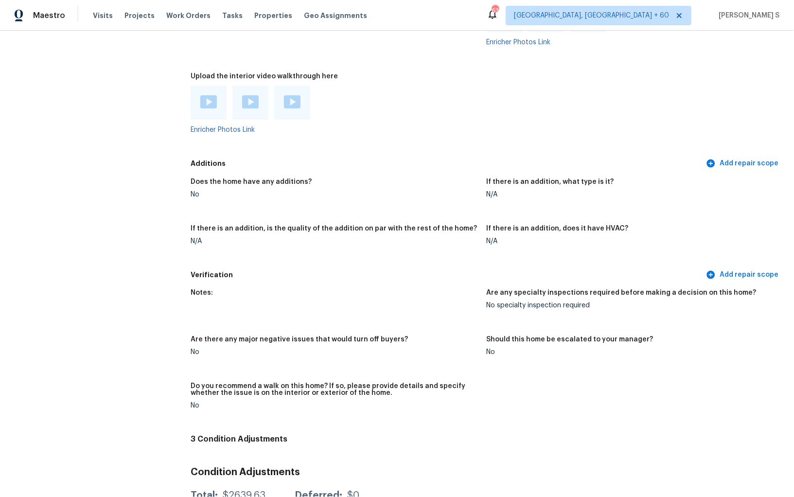
scroll to position [2117, 0]
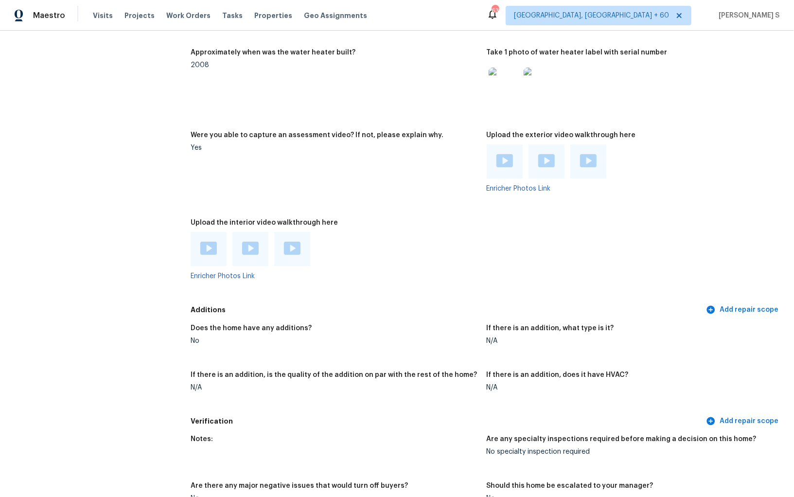
click at [209, 244] on img at bounding box center [208, 248] width 17 height 13
click at [251, 251] on img at bounding box center [250, 248] width 17 height 13
click at [289, 249] on img at bounding box center [292, 248] width 17 height 13
click at [503, 161] on img at bounding box center [505, 160] width 17 height 13
click at [546, 161] on img at bounding box center [546, 160] width 17 height 13
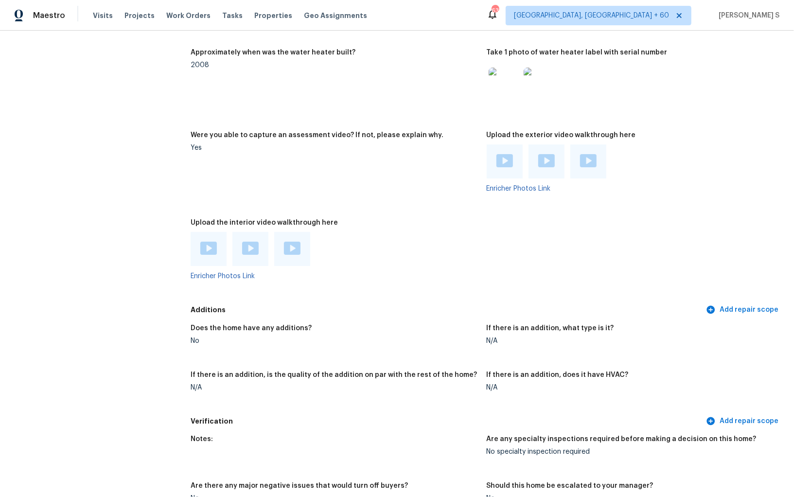
click at [598, 161] on div at bounding box center [589, 161] width 36 height 34
click at [591, 161] on img at bounding box center [588, 160] width 17 height 13
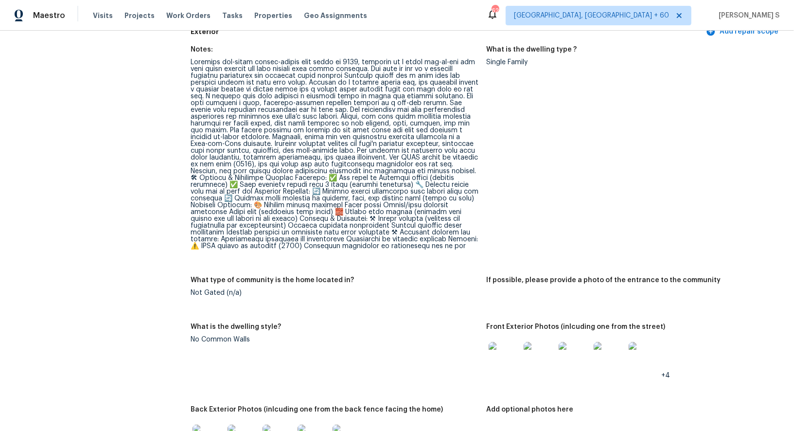
scroll to position [240, 0]
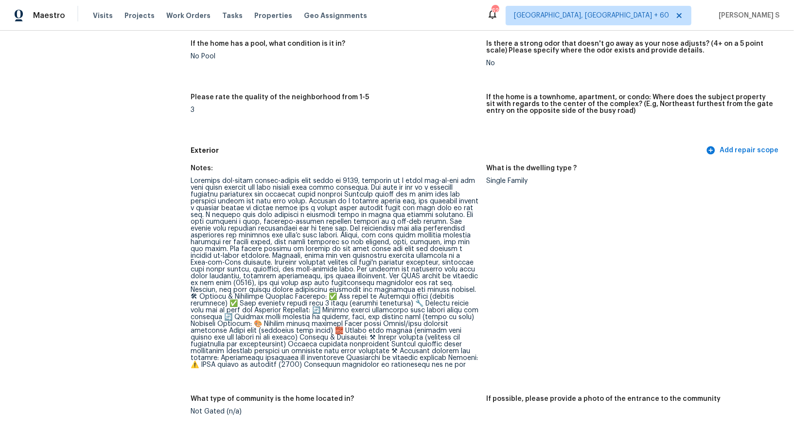
click at [200, 182] on div at bounding box center [335, 273] width 288 height 191
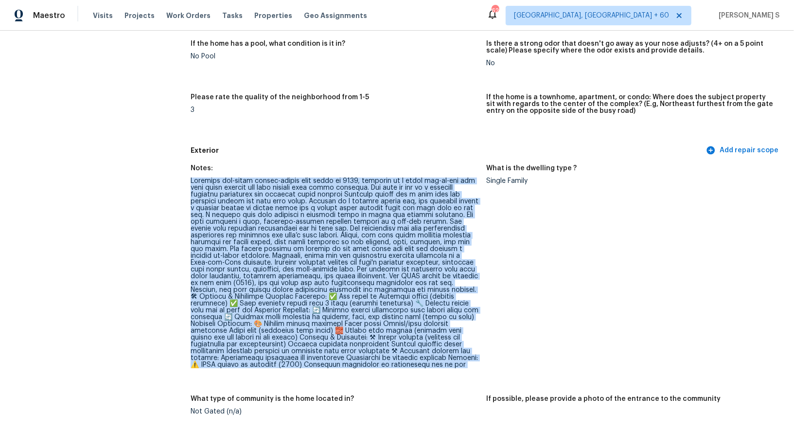
click at [347, 370] on figure "Notes:" at bounding box center [339, 274] width 296 height 219
copy div "Loremips dol-sitam consec-adipis elit seddo ei 1957, temporin ut l etdol mag-al…"
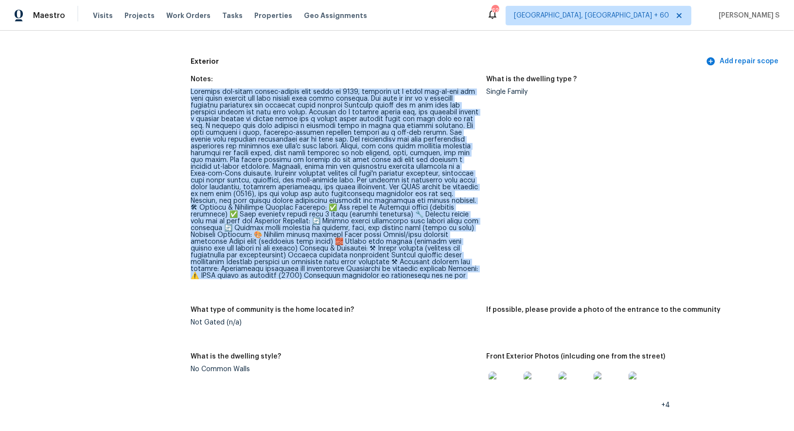
scroll to position [594, 0]
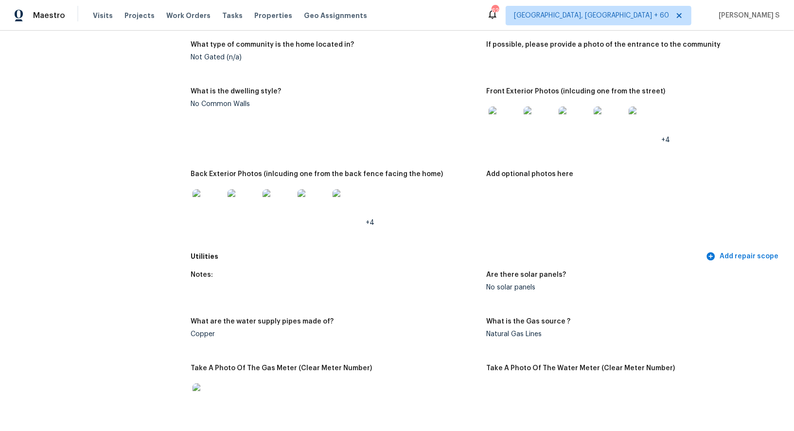
click at [513, 123] on img at bounding box center [504, 122] width 31 height 31
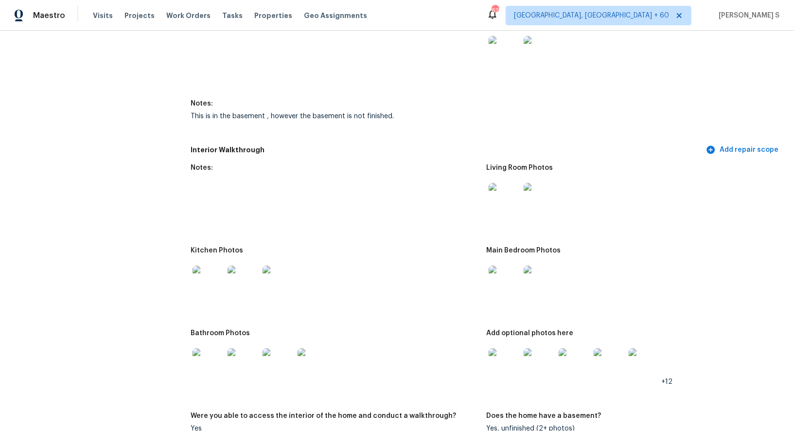
scroll to position [1296, 0]
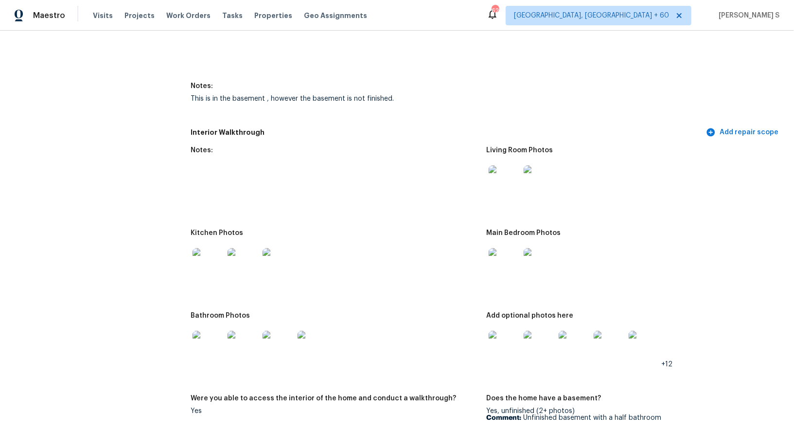
click at [515, 180] on img at bounding box center [504, 180] width 31 height 31
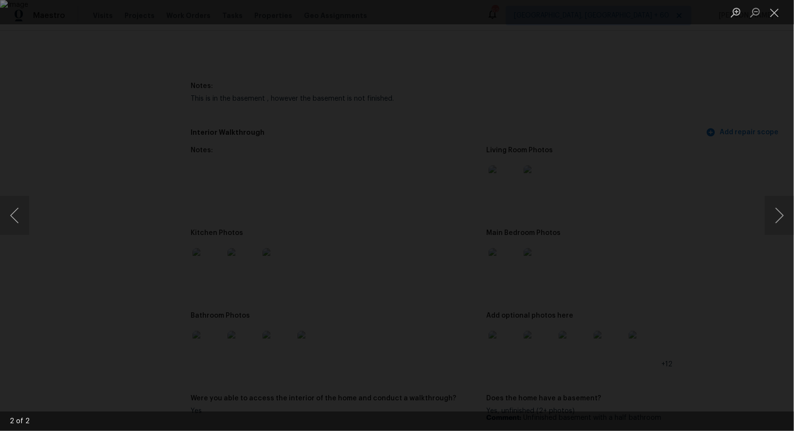
click at [406, 272] on img "Lightbox" at bounding box center [397, 215] width 794 height 431
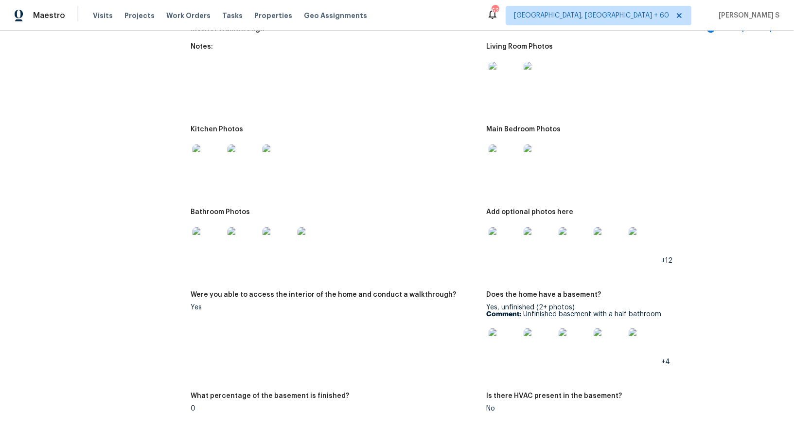
scroll to position [1479, 0]
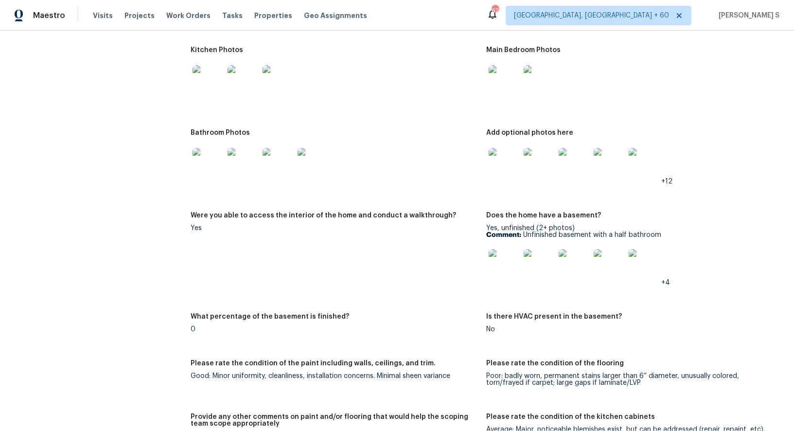
click at [509, 76] on img at bounding box center [504, 80] width 31 height 31
click at [212, 161] on img at bounding box center [208, 163] width 31 height 31
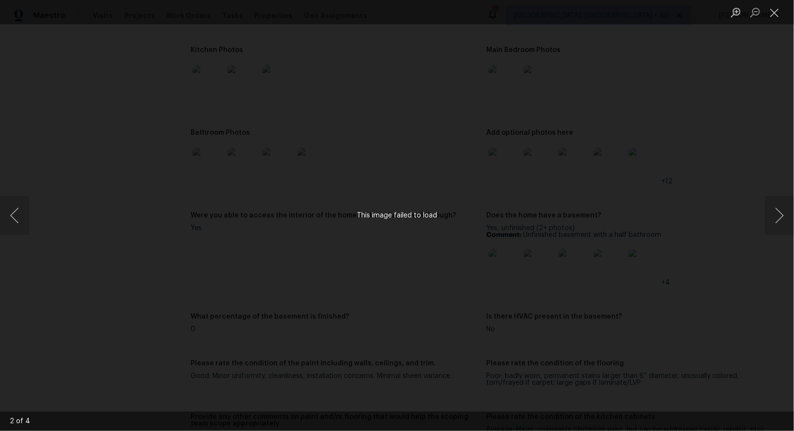
click at [408, 235] on div "This image failed to load" at bounding box center [397, 215] width 794 height 431
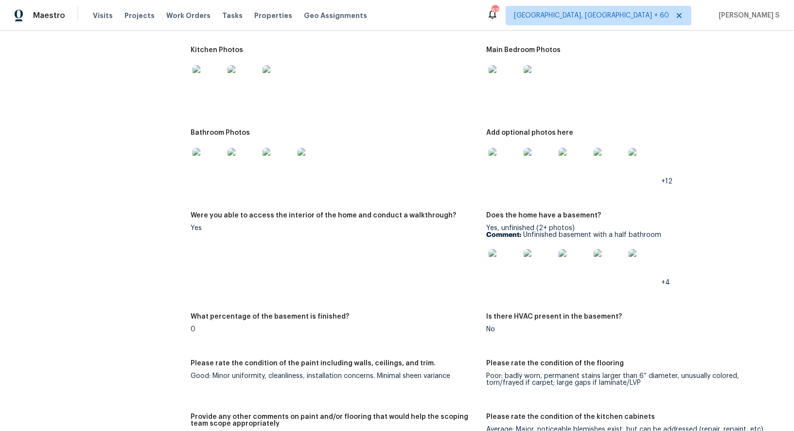
click at [217, 157] on img at bounding box center [208, 163] width 31 height 31
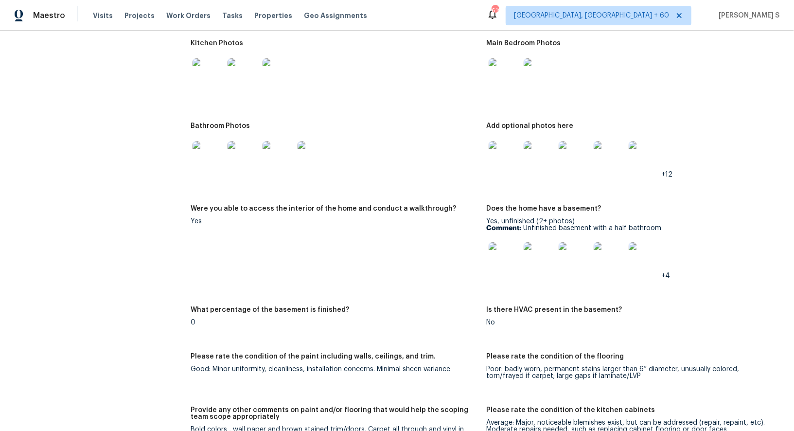
scroll to position [1529, 0]
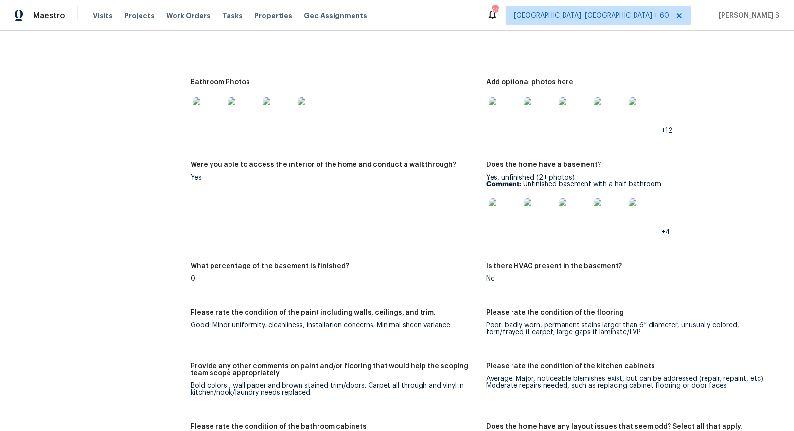
click at [518, 114] on img at bounding box center [504, 112] width 31 height 31
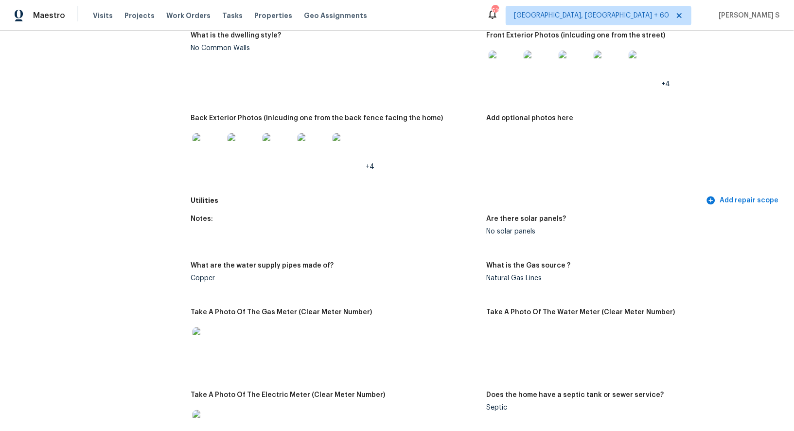
scroll to position [891, 0]
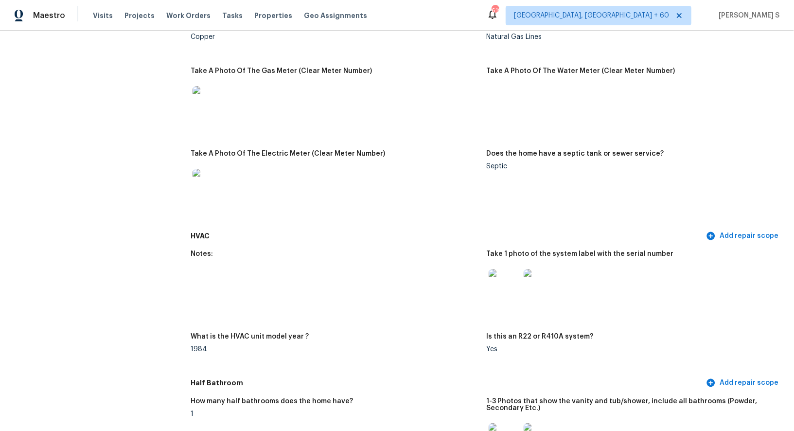
click at [200, 103] on img at bounding box center [208, 101] width 31 height 31
click at [504, 273] on img at bounding box center [504, 284] width 31 height 31
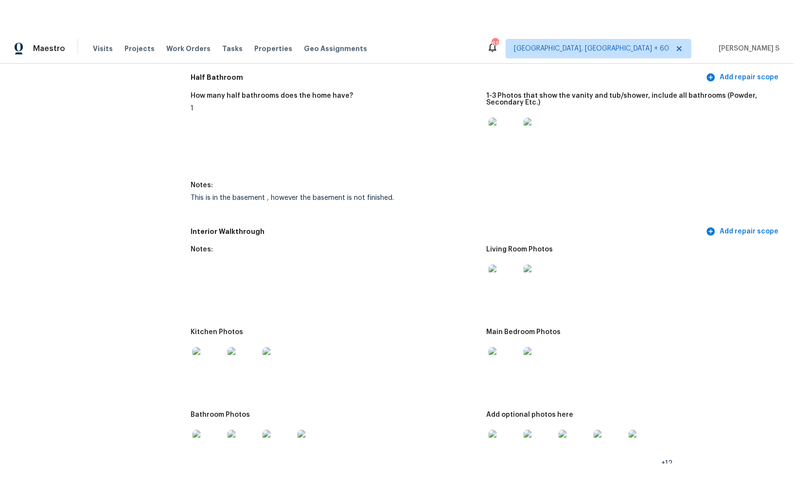
scroll to position [1290, 0]
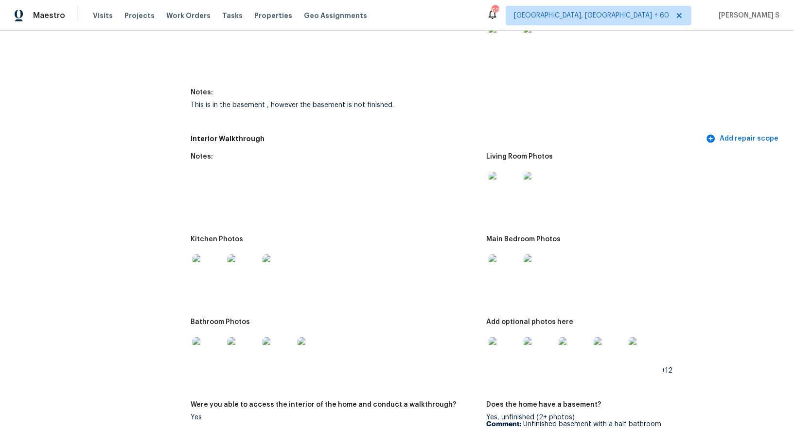
click at [212, 355] on img at bounding box center [208, 352] width 31 height 31
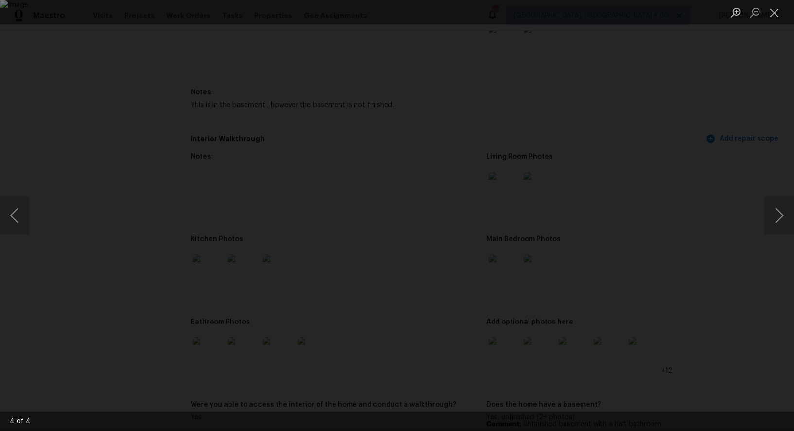
click at [63, 280] on div "Lightbox" at bounding box center [397, 215] width 794 height 431
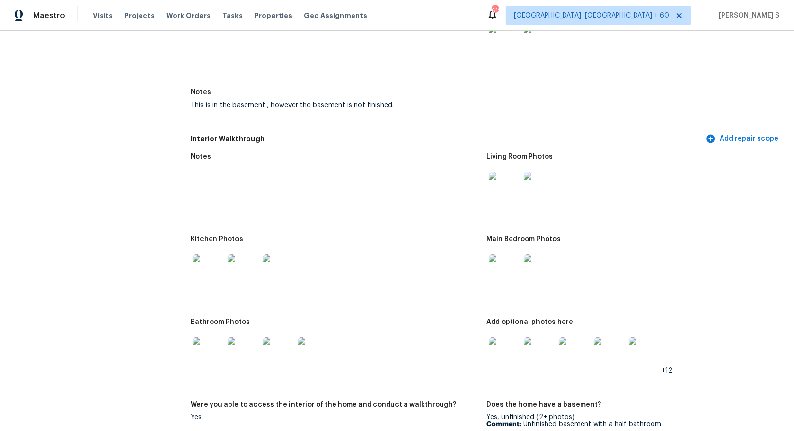
click at [211, 268] on img at bounding box center [208, 269] width 31 height 31
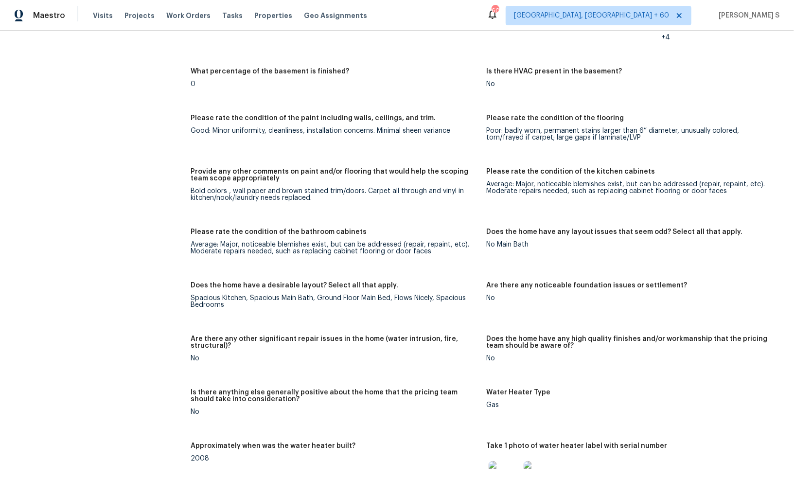
scroll to position [1713, 0]
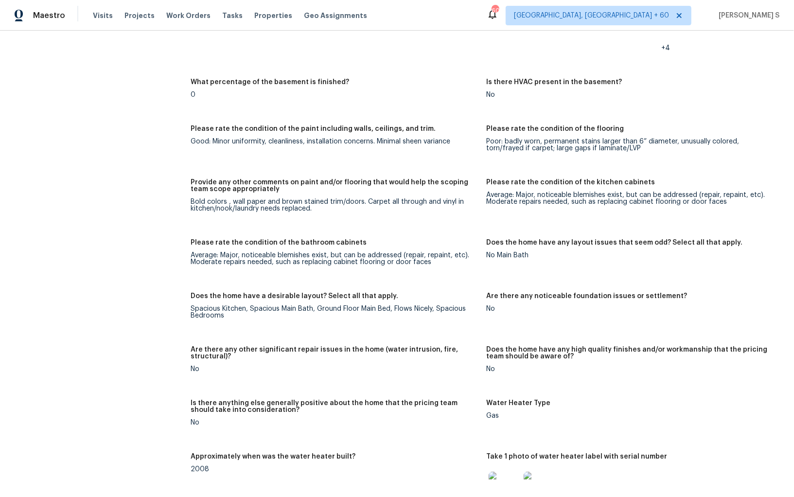
click at [264, 223] on figure "Provide any other comments on paint and/or flooring that would help the scoping…" at bounding box center [339, 203] width 296 height 49
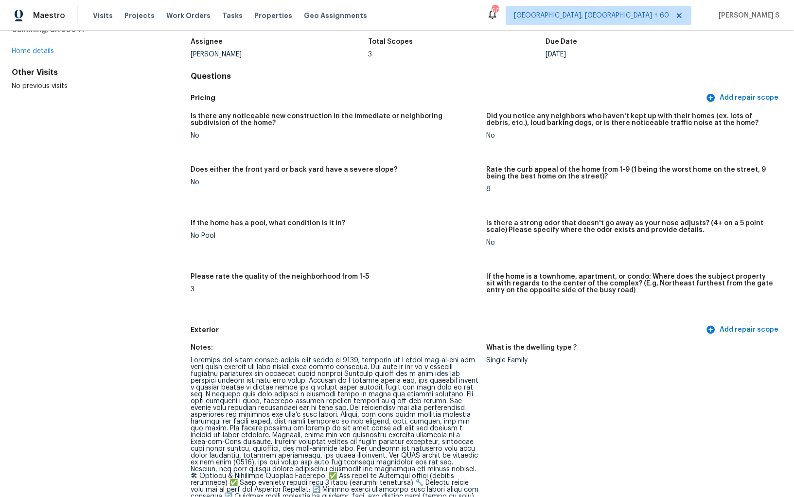
scroll to position [0, 0]
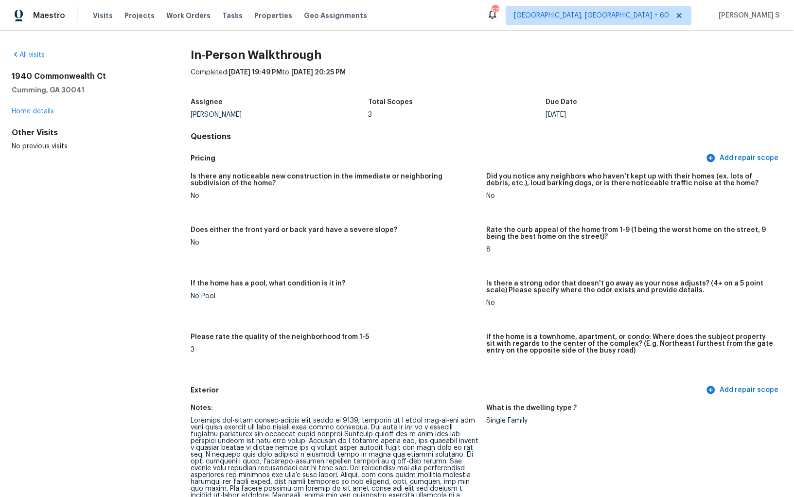
click at [250, 330] on div "Is there any noticeable new construction in the immediate or neighboring subdiv…" at bounding box center [487, 274] width 592 height 214
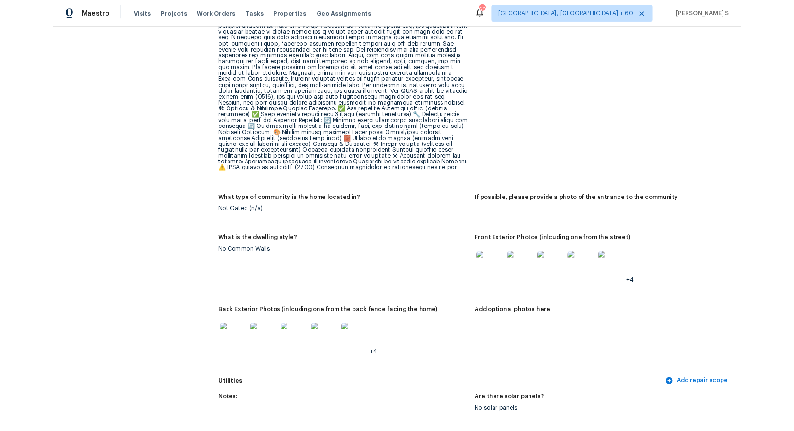
scroll to position [88, 0]
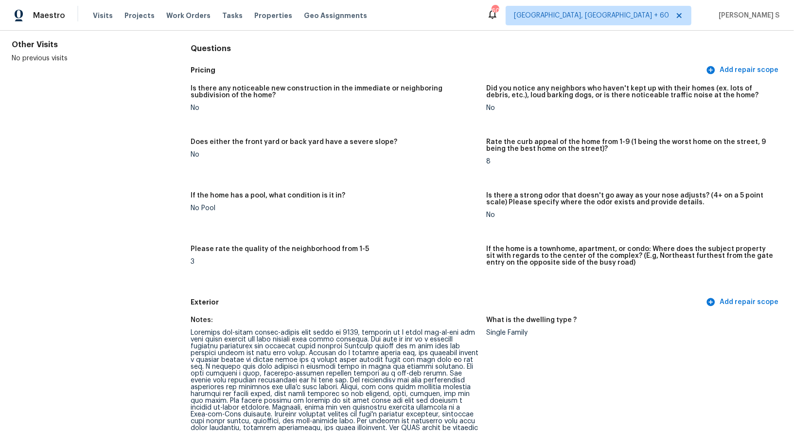
click at [336, 165] on figure "Does either the front yard or back yard have a severe slope? No" at bounding box center [339, 160] width 296 height 42
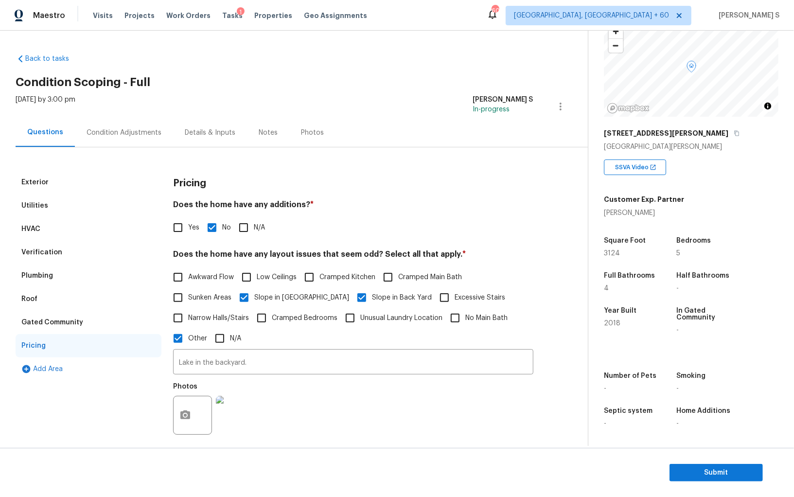
click at [98, 125] on div "Condition Adjustments" at bounding box center [124, 132] width 98 height 29
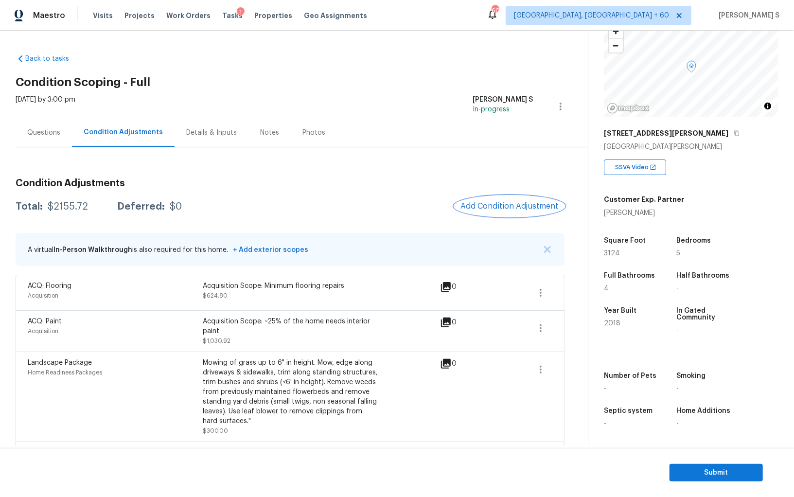
click at [507, 204] on span "Add Condition Adjustment" at bounding box center [510, 206] width 98 height 9
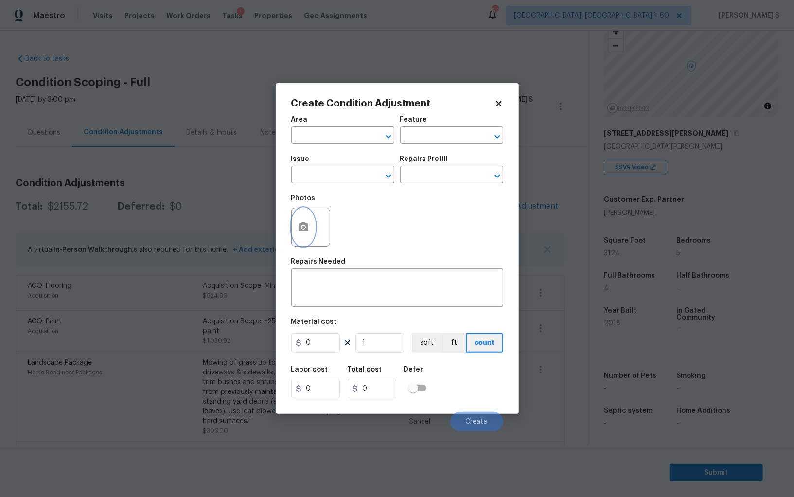
click at [300, 212] on button "button" at bounding box center [303, 227] width 23 height 38
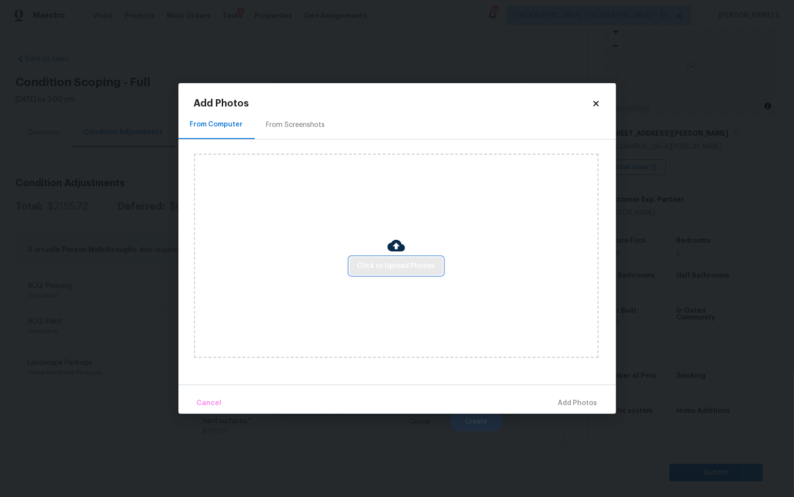
click at [427, 263] on span "Click to Upload Photos" at bounding box center [397, 266] width 78 height 12
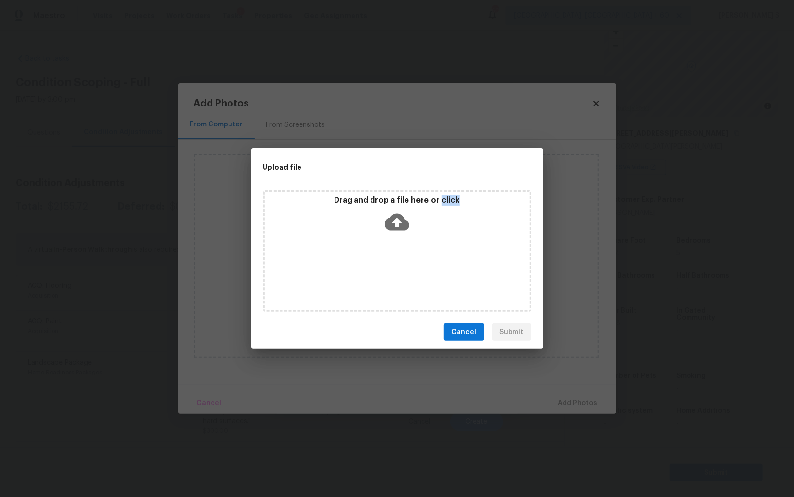
click at [427, 263] on div "Drag and drop a file here or click" at bounding box center [397, 251] width 269 height 122
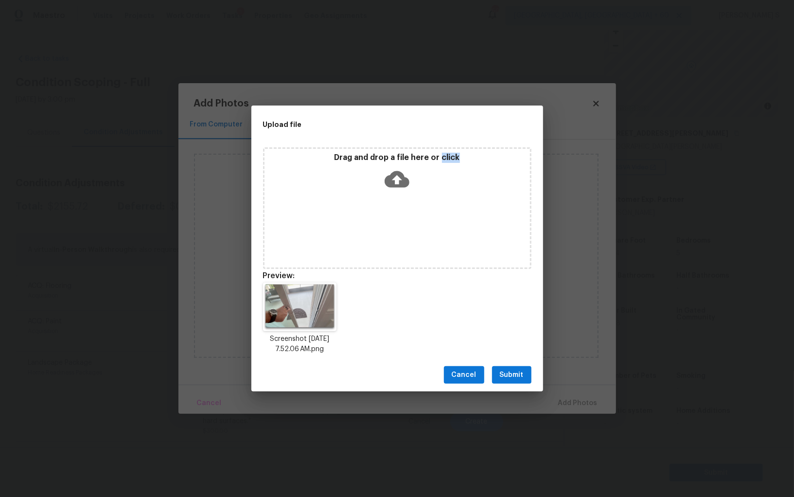
click at [510, 381] on button "Submit" at bounding box center [511, 375] width 39 height 18
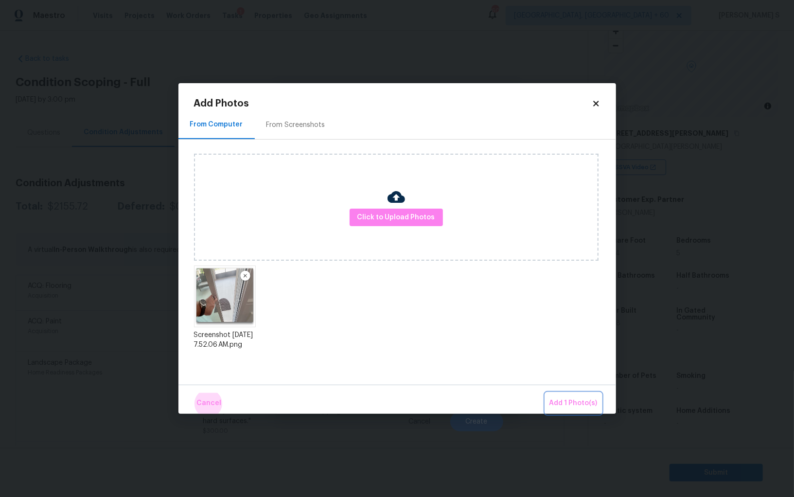
click at [546, 393] on button "Add 1 Photo(s)" at bounding box center [574, 403] width 56 height 21
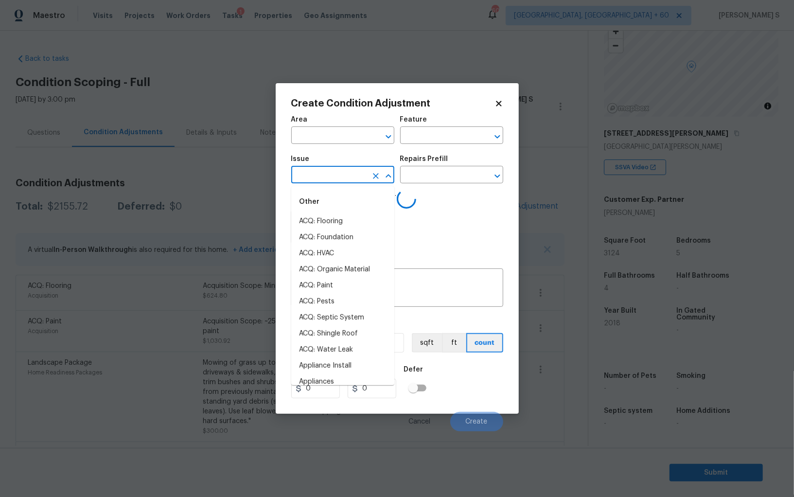
click at [339, 178] on input "text" at bounding box center [329, 175] width 76 height 15
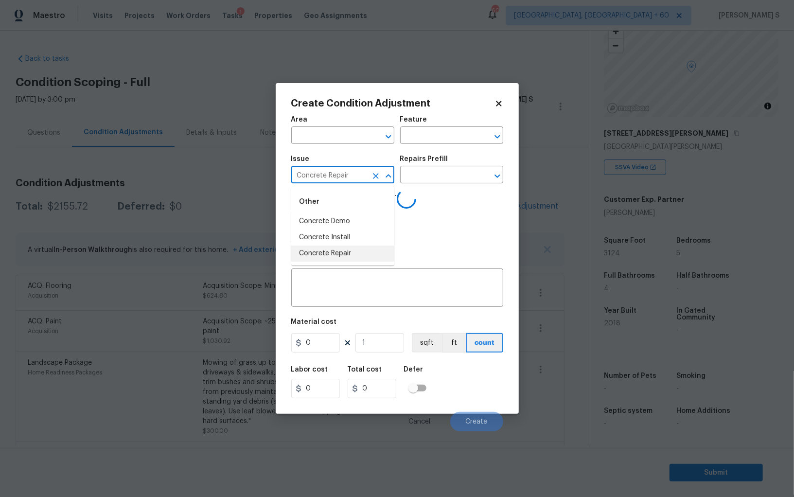
type input "Concrete Repair"
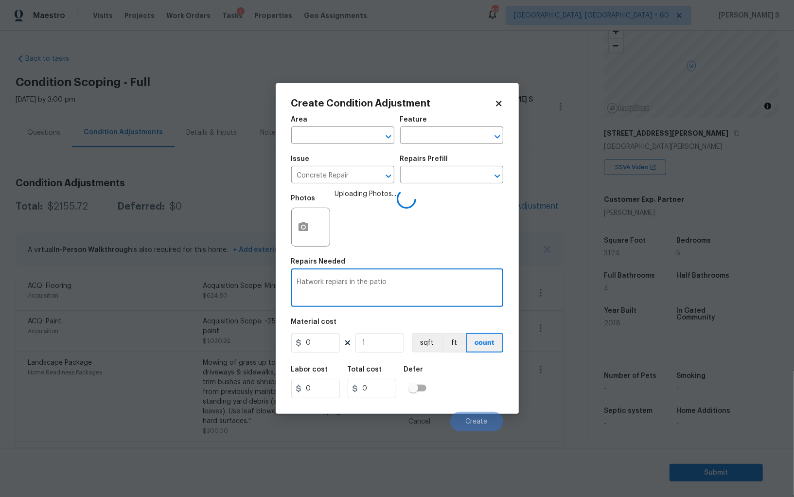
type textarea "Flatwork repiars in the patio"
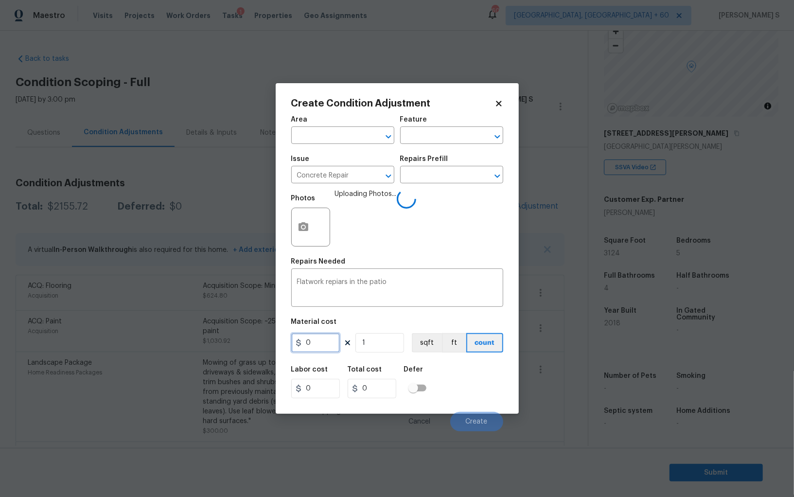
click at [329, 345] on input "0" at bounding box center [315, 342] width 49 height 19
type input "200"
click at [500, 381] on div "Labor cost 0 Total cost 200 Defer" at bounding box center [397, 382] width 212 height 44
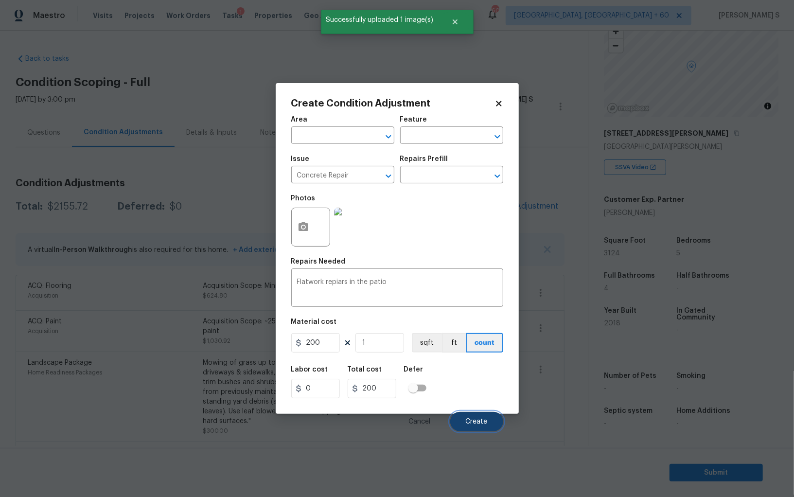
click at [479, 421] on span "Create" at bounding box center [477, 421] width 22 height 7
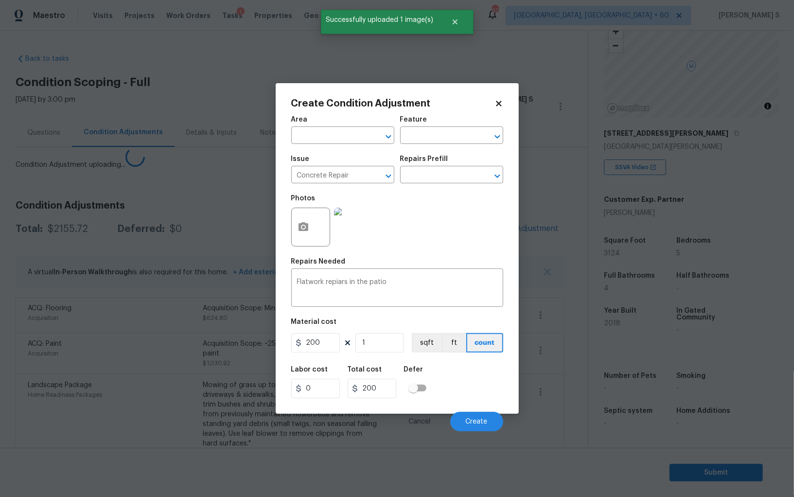
click at [165, 398] on body "Maestro Visits Projects Work Orders Tasks 1 Properties Geo Assignments 602 Albu…" at bounding box center [397, 248] width 794 height 497
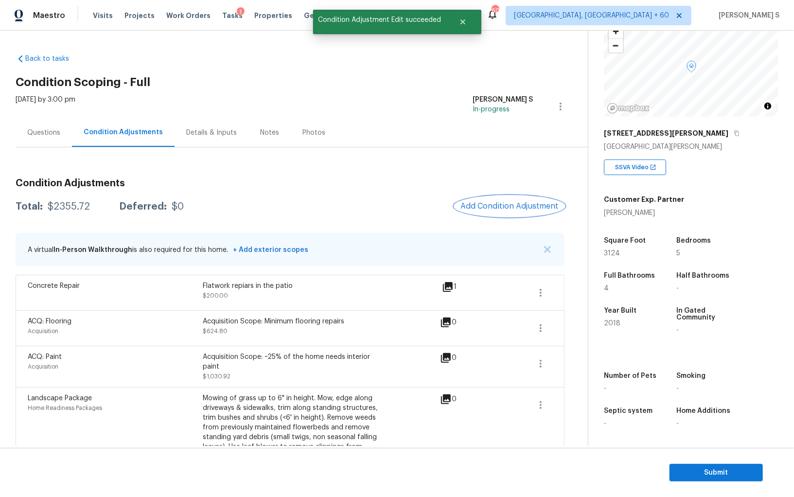
click at [508, 202] on span "Add Condition Adjustment" at bounding box center [510, 206] width 98 height 9
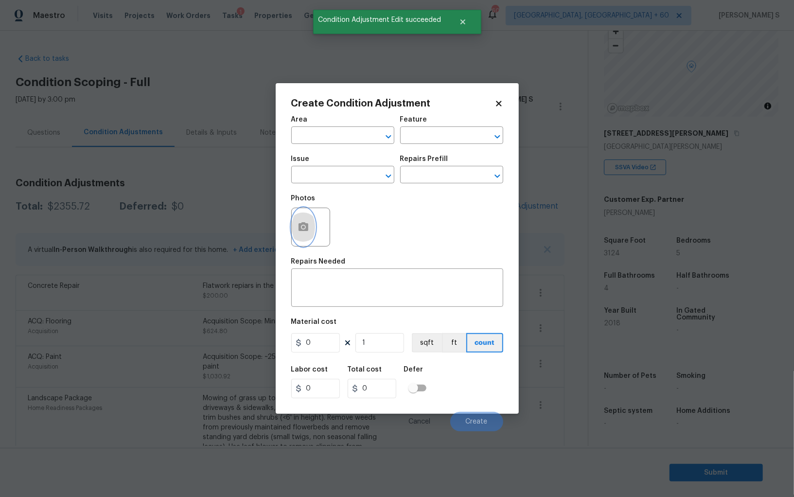
click at [298, 222] on button "button" at bounding box center [303, 227] width 23 height 38
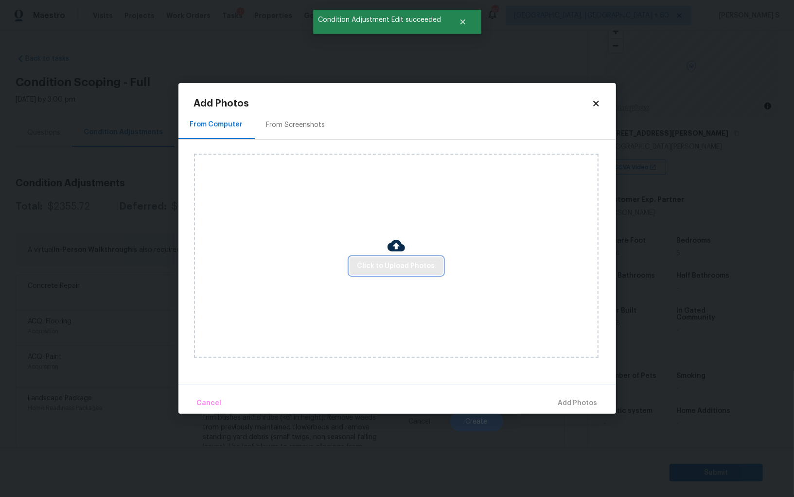
click at [377, 258] on button "Click to Upload Photos" at bounding box center [396, 266] width 93 height 18
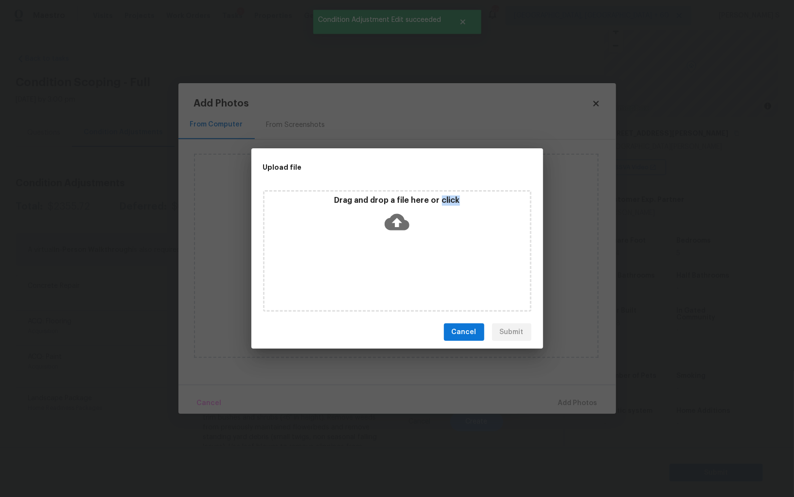
click at [377, 258] on div "Drag and drop a file here or click" at bounding box center [397, 251] width 269 height 122
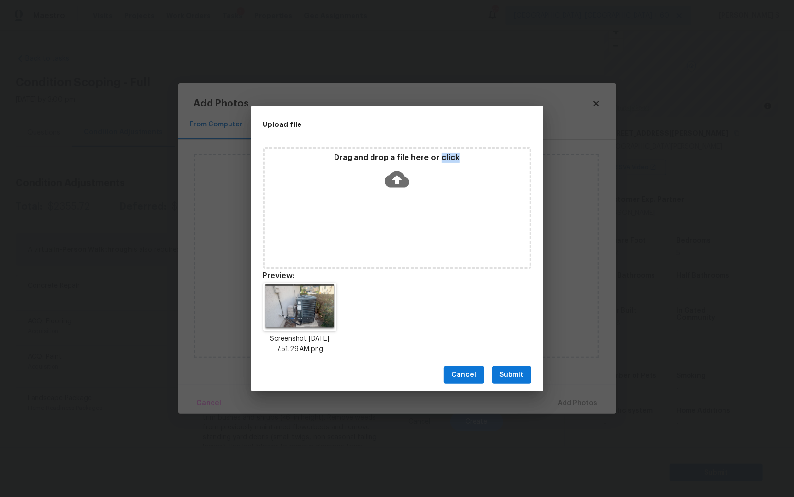
click at [517, 374] on span "Submit" at bounding box center [512, 375] width 24 height 12
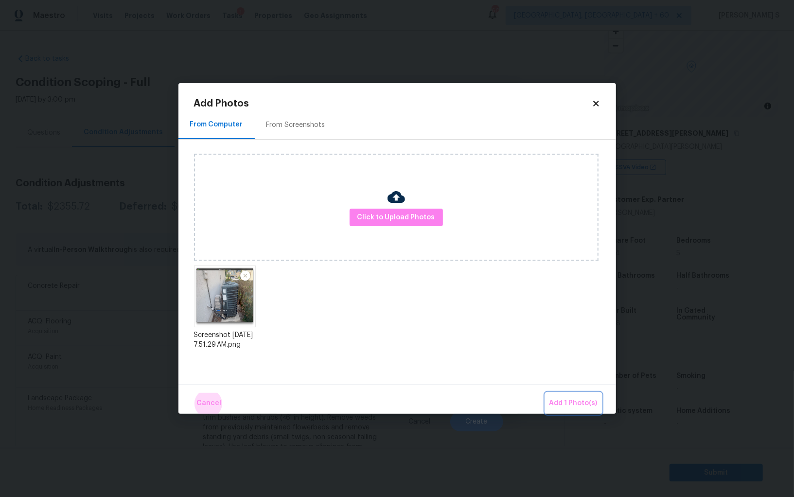
click at [546, 393] on button "Add 1 Photo(s)" at bounding box center [574, 403] width 56 height 21
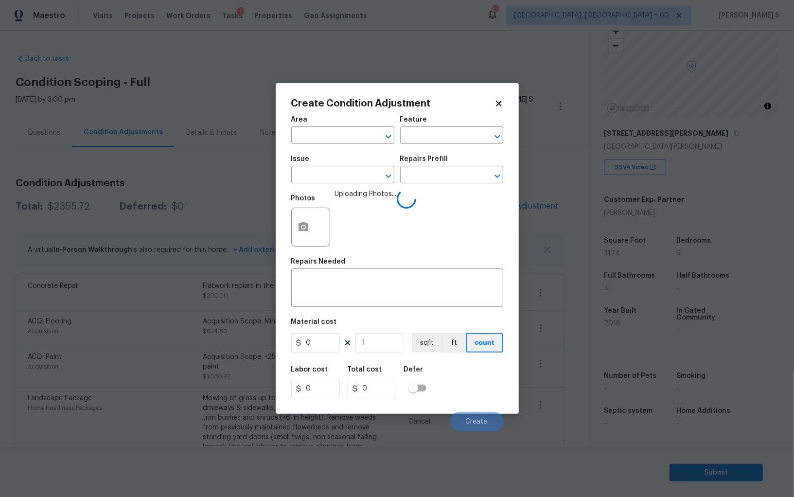
click at [351, 207] on span "Uploading Photos..." at bounding box center [366, 220] width 62 height 63
click at [355, 181] on input "text" at bounding box center [329, 175] width 76 height 15
type input "Debris/garbage on site"
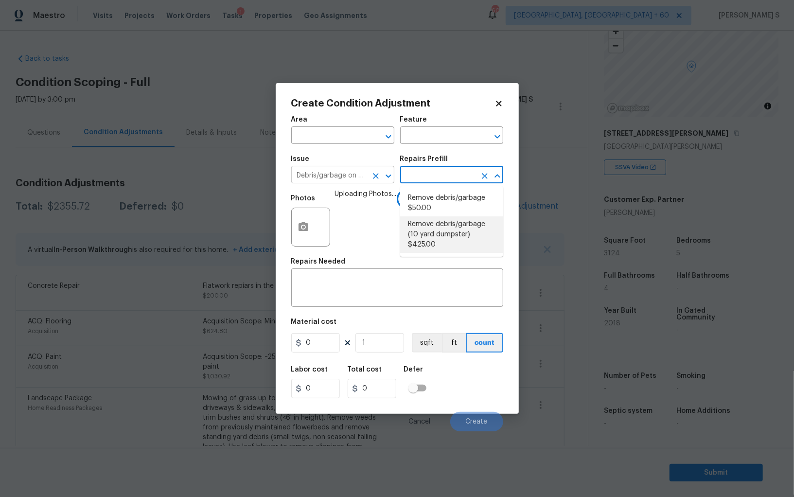
type textarea "Remove debris/garbage and haul away to legal disposal facility (10 yd dumpster)"
type input "425"
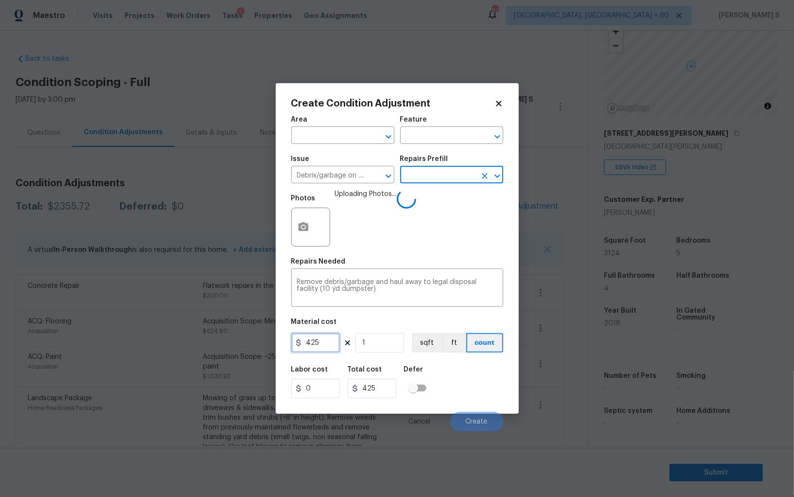
click at [328, 351] on input "425" at bounding box center [315, 342] width 49 height 19
type input "200"
click at [482, 391] on div "Labor cost 0 Total cost 200 Defer" at bounding box center [397, 382] width 212 height 44
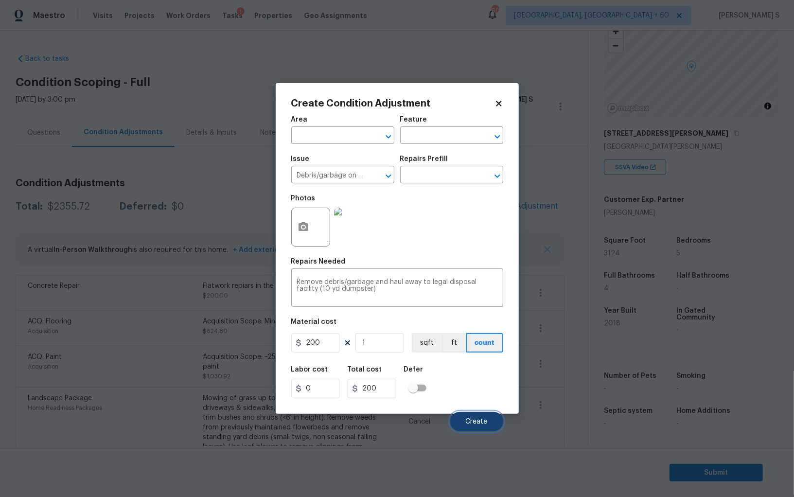
click at [487, 417] on button "Create" at bounding box center [476, 421] width 53 height 19
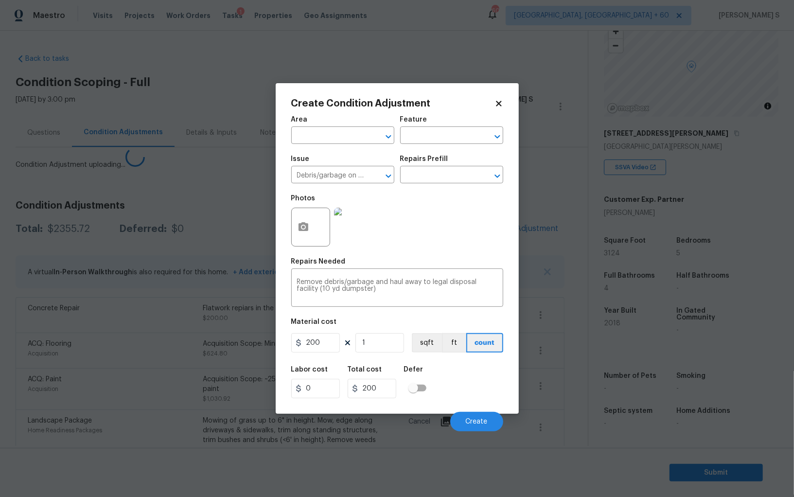
click at [47, 425] on body "Maestro Visits Projects Work Orders Tasks 1 Properties Geo Assignments 602 Albu…" at bounding box center [397, 248] width 794 height 497
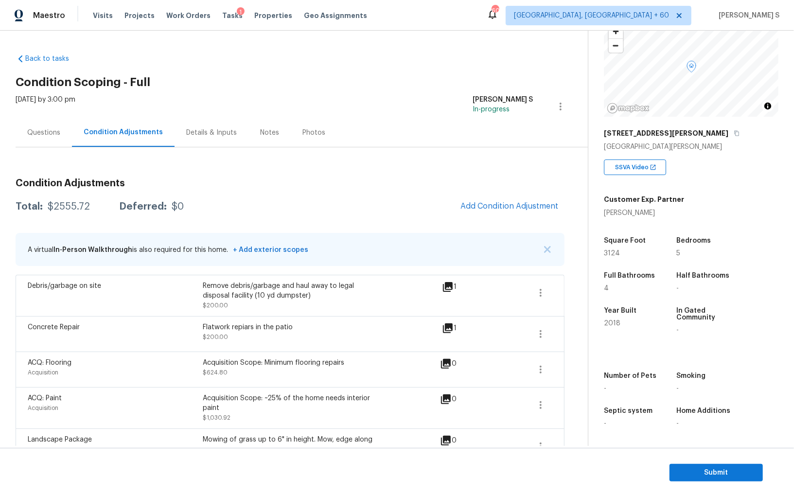
click at [79, 204] on div "$2555.72" at bounding box center [69, 207] width 42 height 10
copy div "2555.72"
click at [41, 128] on div "Questions" at bounding box center [43, 133] width 33 height 10
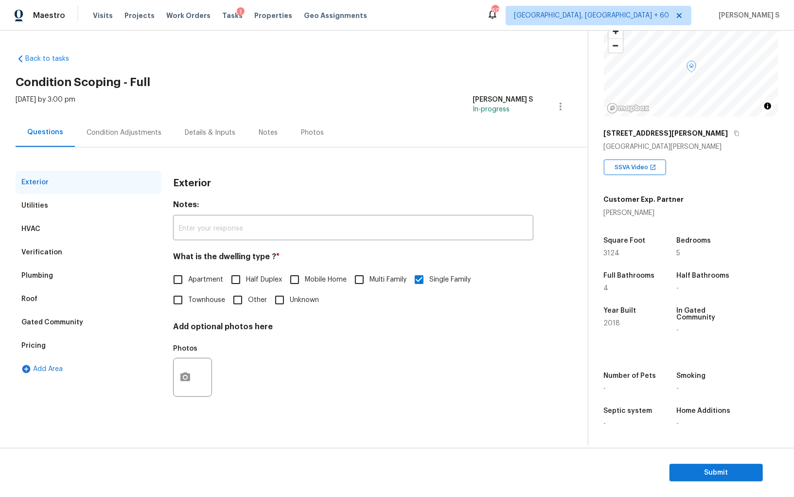
click at [60, 249] on div "Verification" at bounding box center [89, 252] width 146 height 23
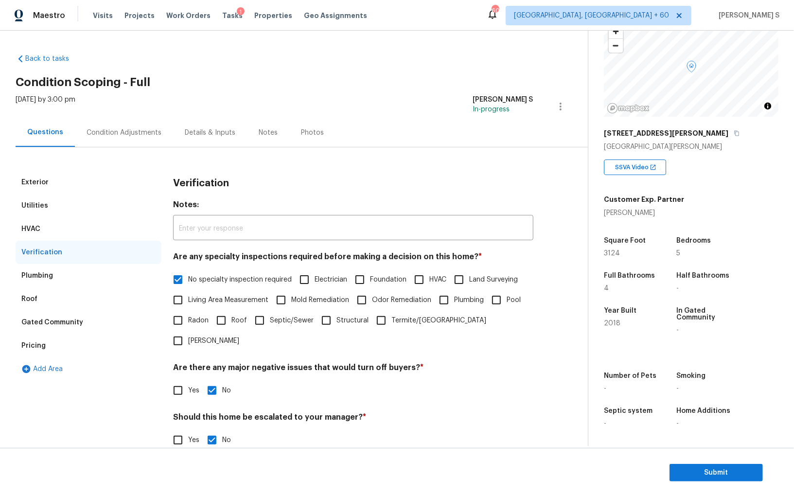
scroll to position [58, 0]
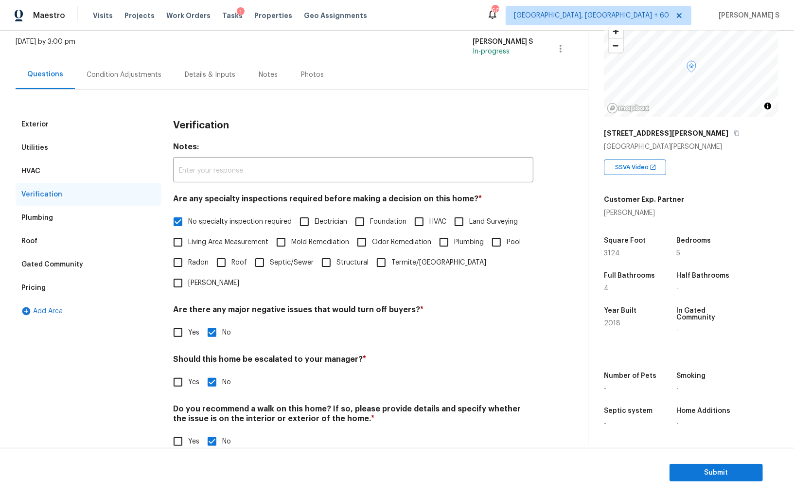
click at [38, 291] on div "Pricing" at bounding box center [33, 288] width 24 height 10
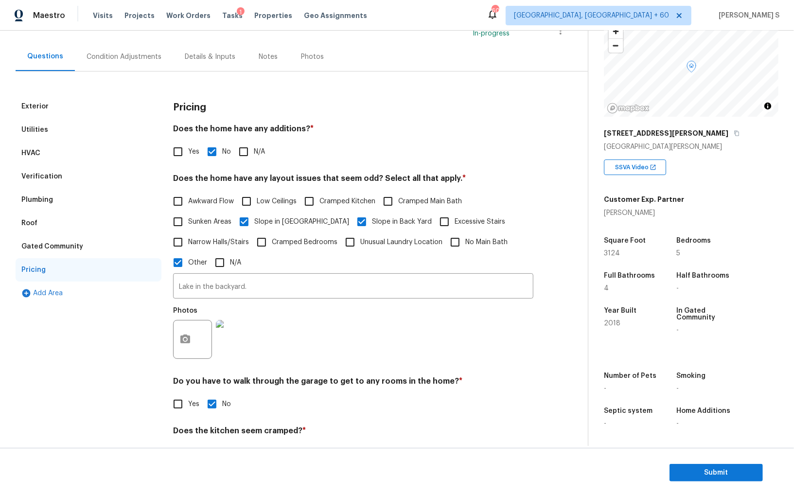
scroll to position [74, 0]
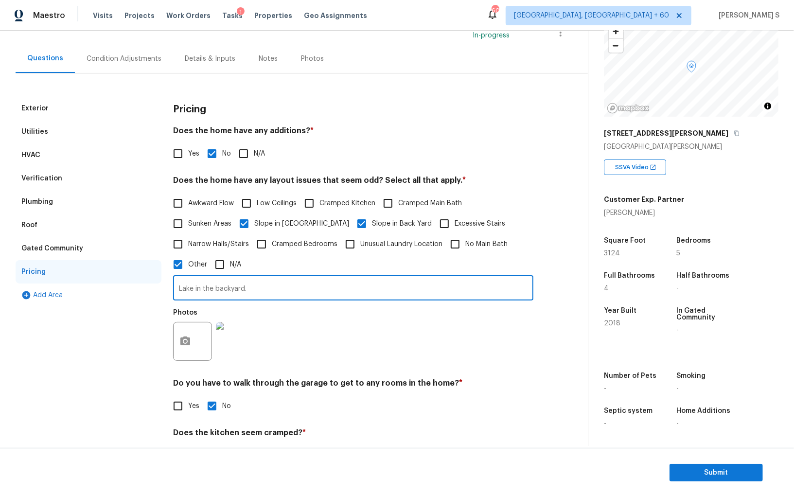
click at [219, 289] on input "Lake in the backyard." at bounding box center [353, 289] width 360 height 23
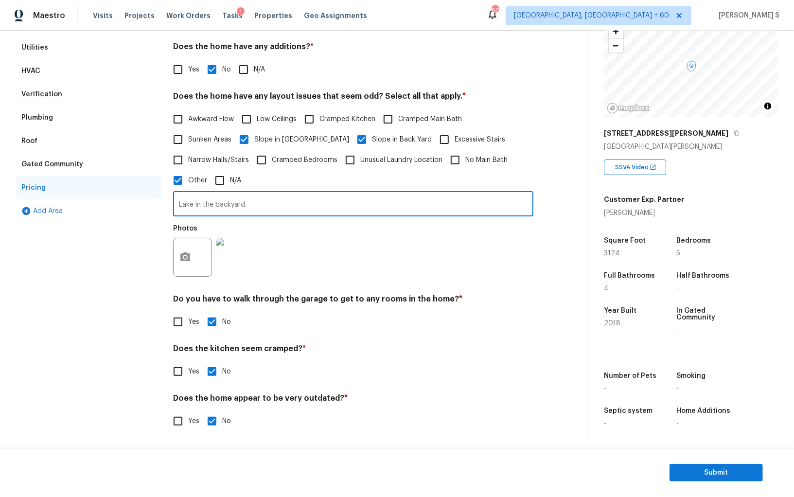
scroll to position [0, 0]
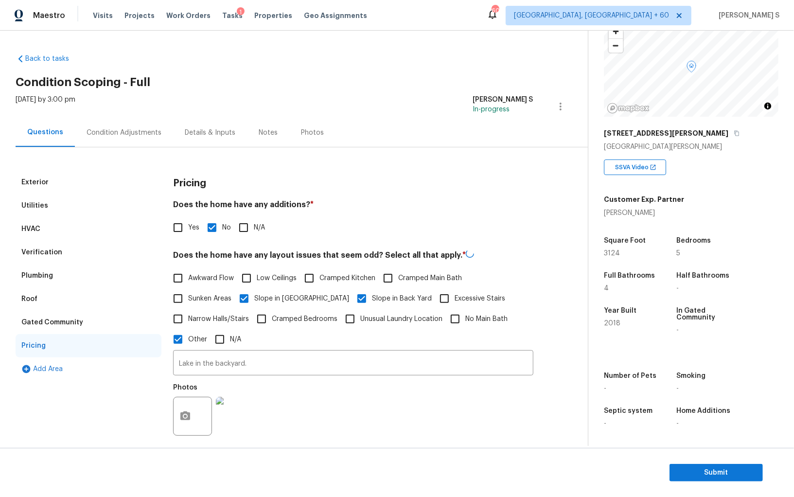
click at [141, 124] on div "Condition Adjustments" at bounding box center [124, 132] width 98 height 29
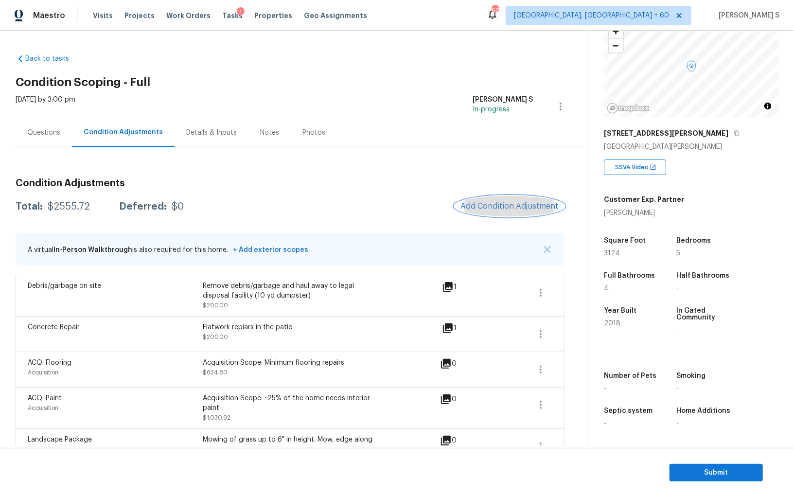
click at [497, 211] on button "Add Condition Adjustment" at bounding box center [510, 206] width 110 height 20
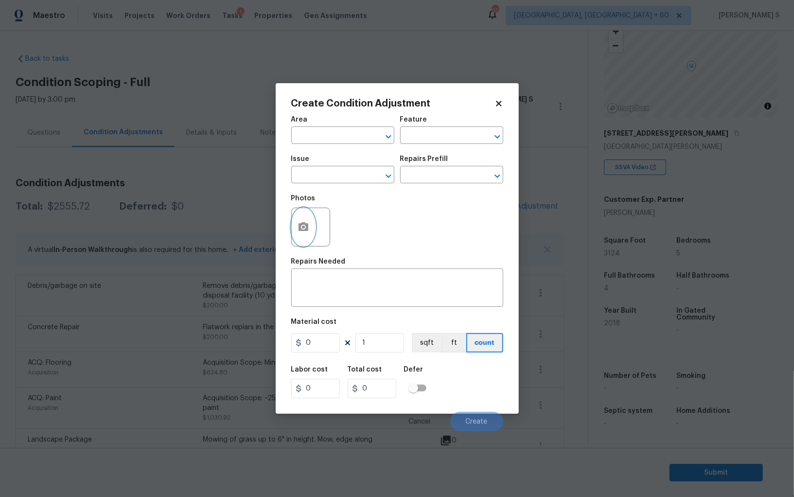
click at [292, 230] on button "button" at bounding box center [303, 227] width 23 height 38
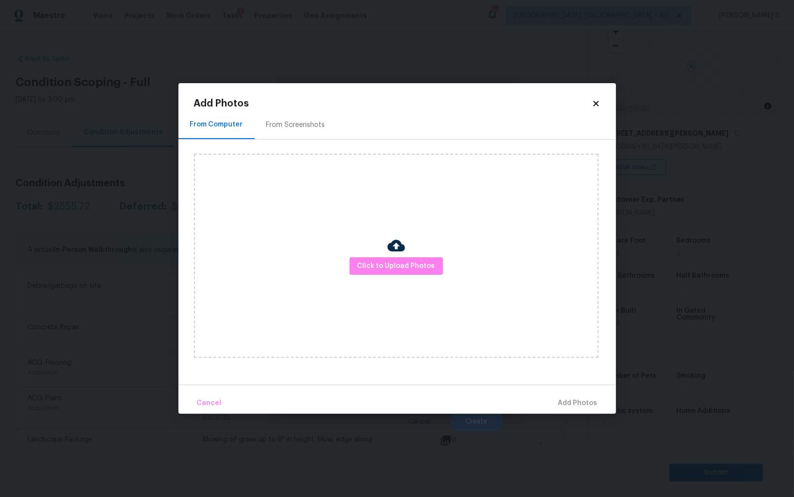
click at [406, 251] on div "Click to Upload Photos" at bounding box center [396, 256] width 405 height 204
click at [406, 262] on span "Click to Upload Photos" at bounding box center [397, 266] width 78 height 12
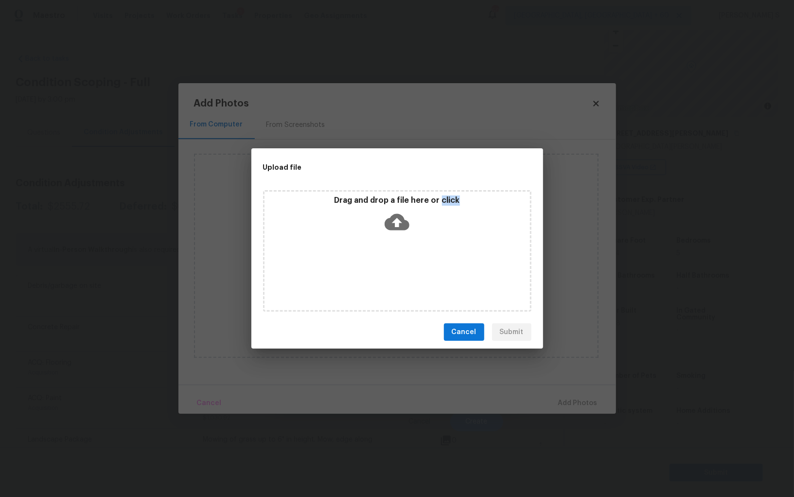
click at [406, 262] on div "Drag and drop a file here or click" at bounding box center [397, 251] width 269 height 122
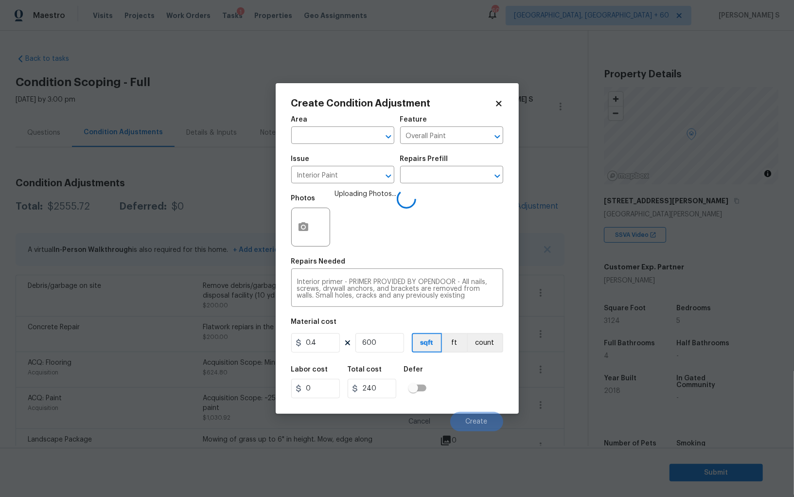
scroll to position [68, 0]
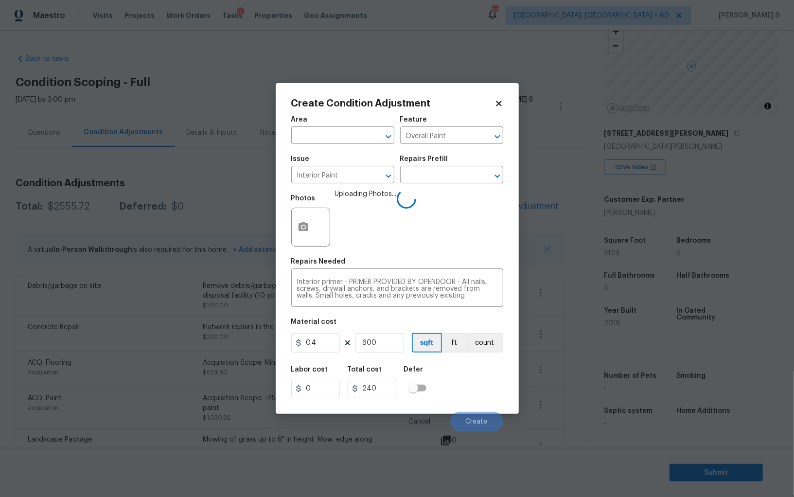
type input "9"
type input "3.6"
type input "90"
type input "36"
type input "900"
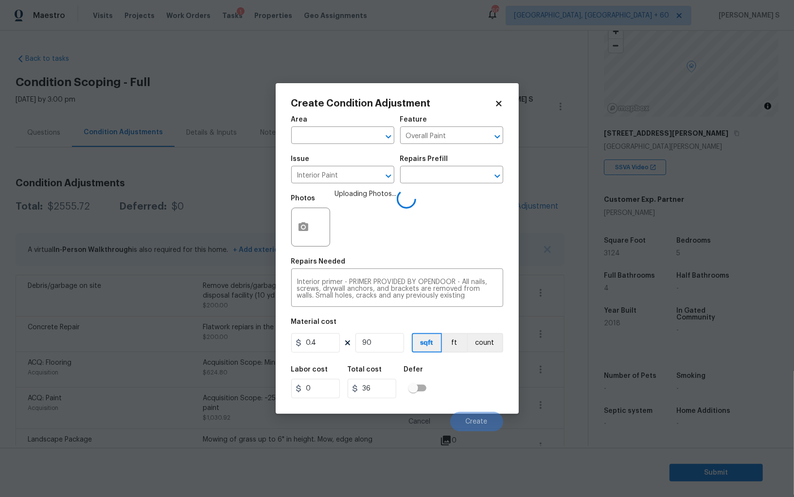
type input "360"
click at [492, 378] on div "Labor cost 0 Total cost 360 Defer" at bounding box center [397, 382] width 212 height 44
click at [396, 353] on input "900" at bounding box center [380, 342] width 49 height 19
type input "7"
type input "2.8"
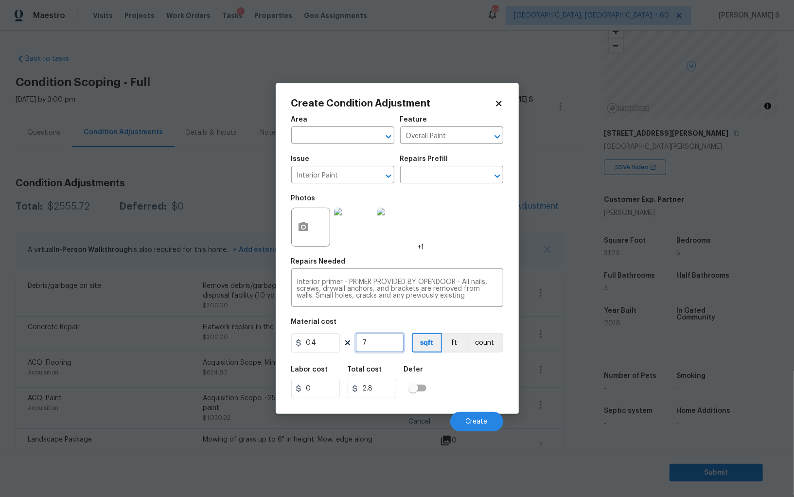
type input "70"
type input "28"
type input "700"
type input "280"
type input "700"
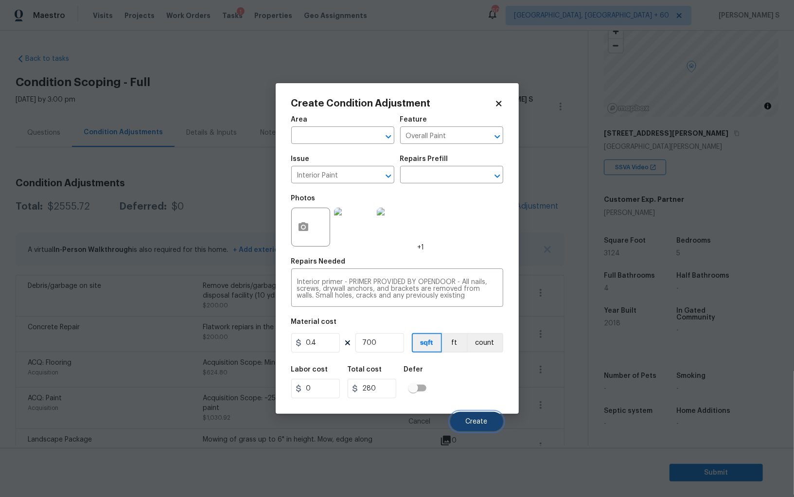
click at [482, 418] on button "Create" at bounding box center [476, 421] width 53 height 19
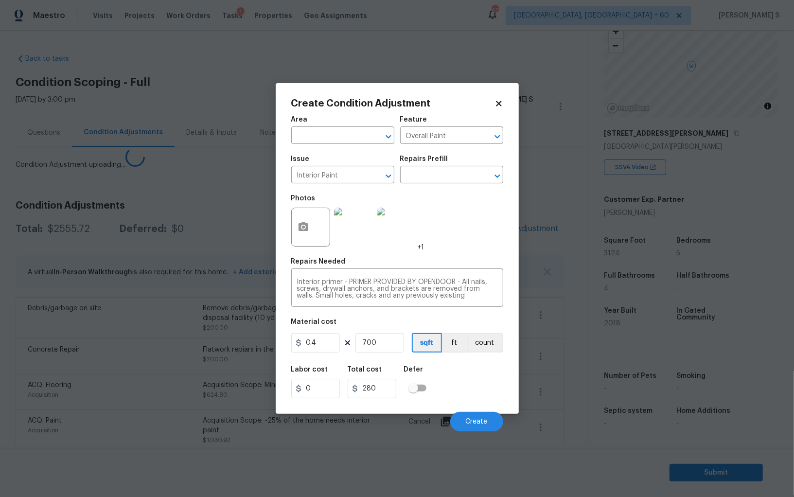
click at [38, 343] on body "Maestro Visits Projects Work Orders Tasks 1 Properties Geo Assignments 600 [GEO…" at bounding box center [397, 248] width 794 height 497
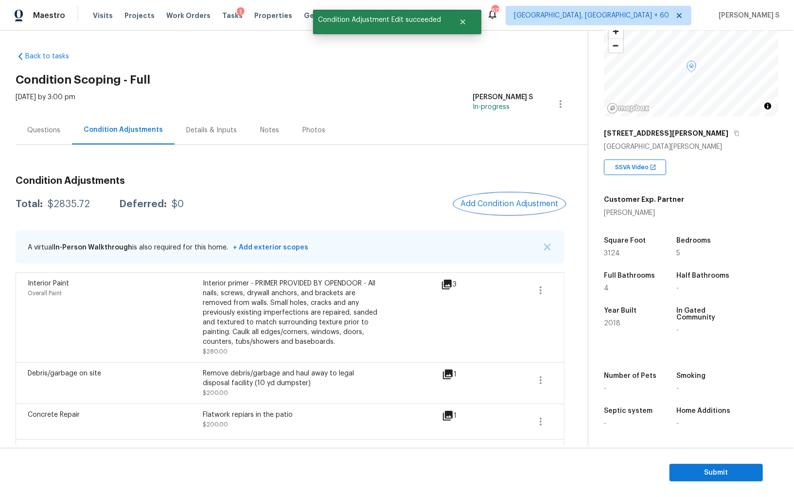
scroll to position [0, 0]
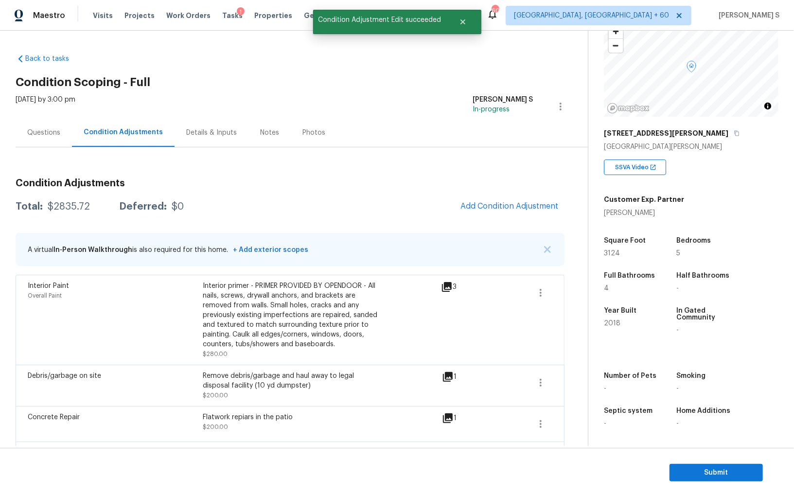
click at [75, 205] on div "$2835.72" at bounding box center [69, 207] width 42 height 10
copy div "2835.72"
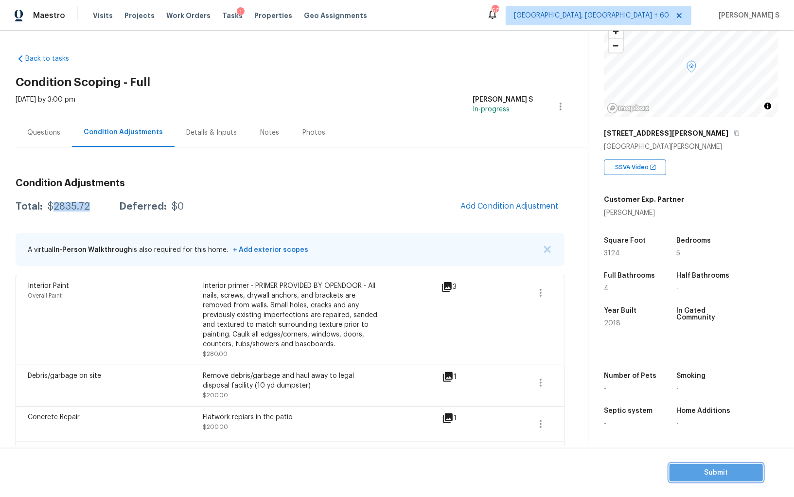
click at [685, 468] on span "Submit" at bounding box center [717, 473] width 78 height 12
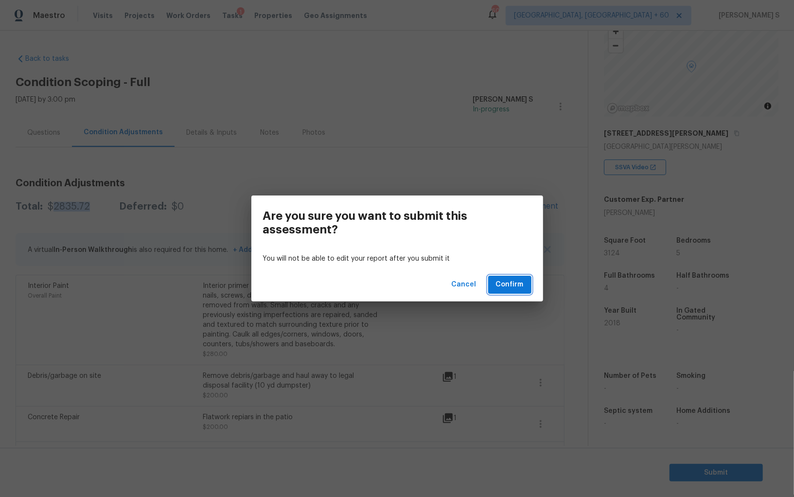
click at [521, 287] on span "Confirm" at bounding box center [510, 285] width 28 height 12
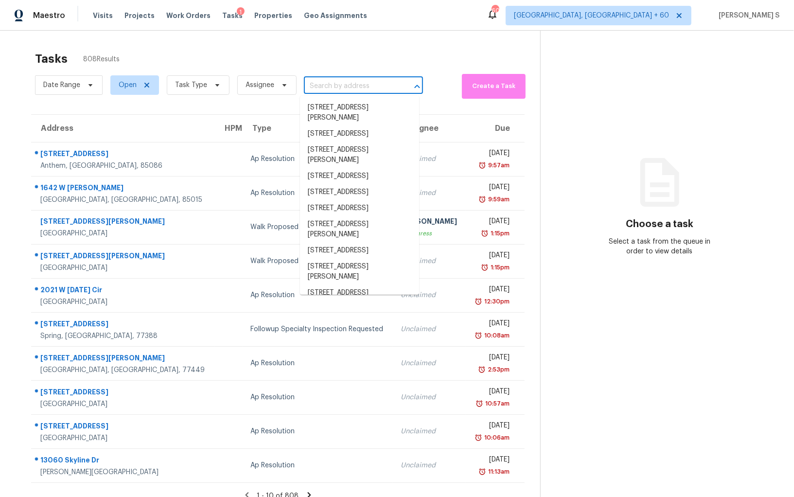
click at [348, 86] on input "text" at bounding box center [350, 86] width 92 height 15
paste input "1940 Commonwealth Ct, Cumming, GA, 30041"
type input "1940 Commonwealth Ct, Cumming, GA, 30041"
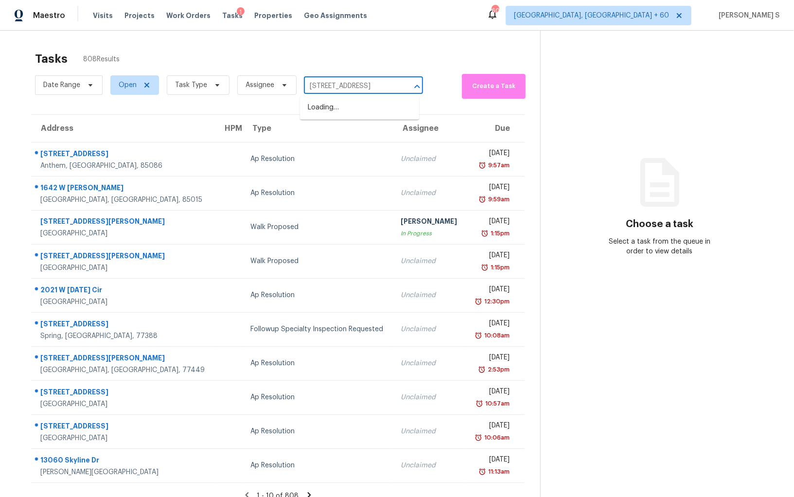
scroll to position [0, 63]
click at [335, 107] on li "1940 Commonwealth Ct, Cumming, GA 30041" at bounding box center [359, 108] width 119 height 16
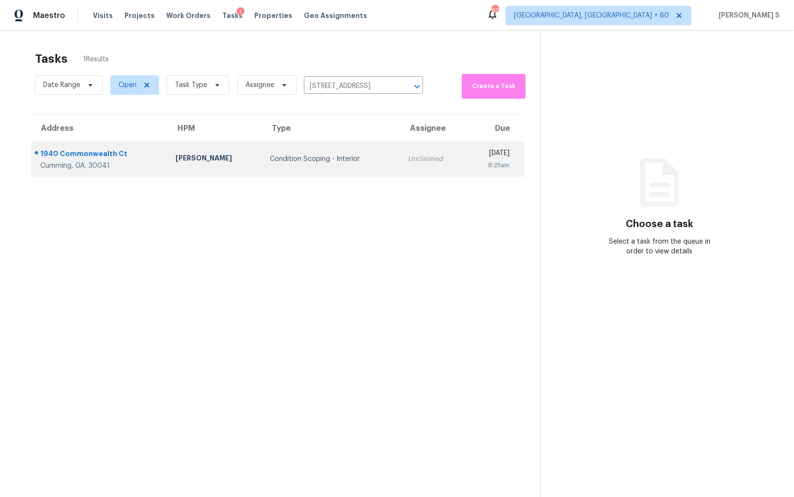
click at [331, 160] on div "Condition Scoping - Interior" at bounding box center [331, 159] width 123 height 10
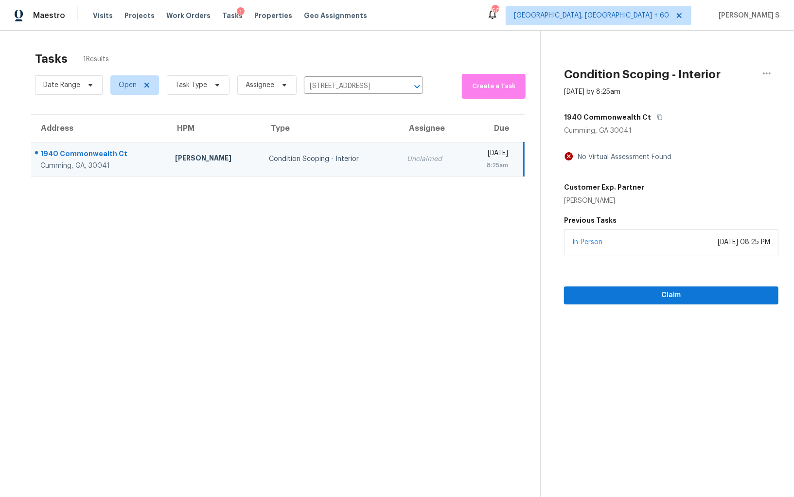
click at [646, 249] on div "In-Person September 18, 2025 at 08:25 PM" at bounding box center [671, 242] width 215 height 26
click at [667, 293] on span "Claim" at bounding box center [671, 295] width 199 height 12
click at [382, 155] on div "[PERSON_NAME] S" at bounding box center [422, 154] width 80 height 12
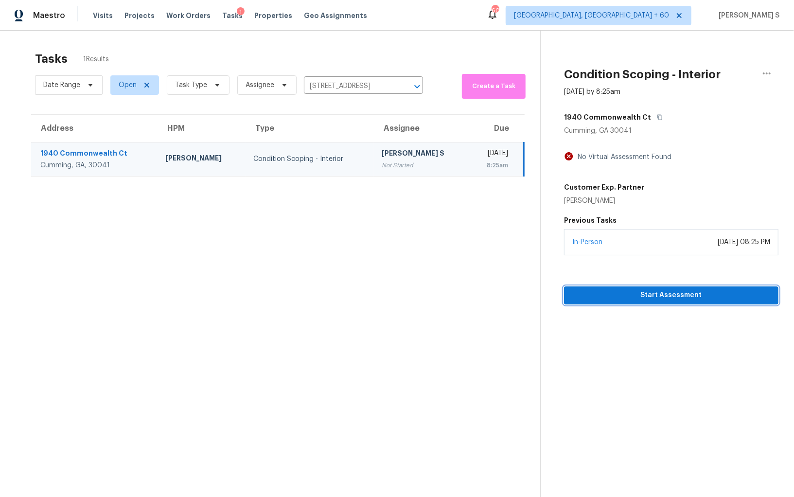
click at [628, 300] on span "Start Assessment" at bounding box center [671, 295] width 199 height 12
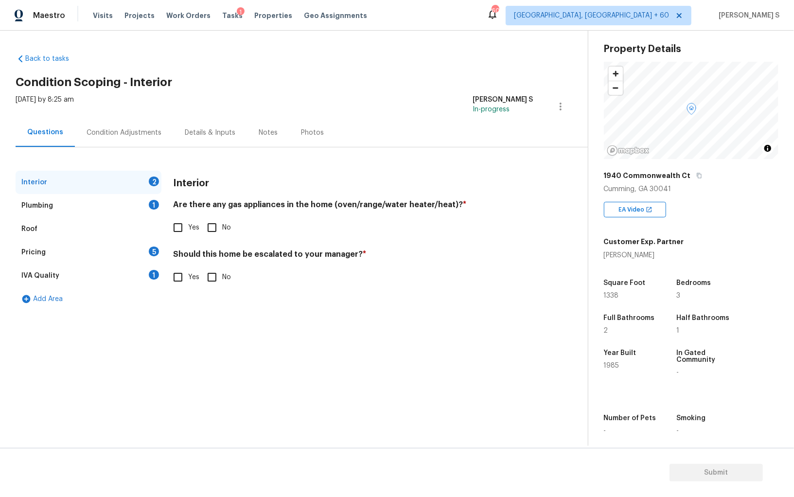
scroll to position [30, 0]
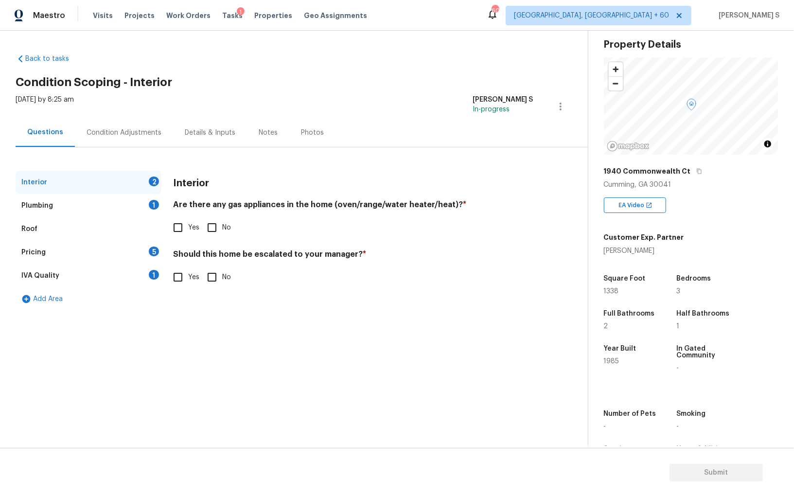
click at [181, 226] on input "Yes" at bounding box center [178, 227] width 20 height 20
checkbox input "true"
click at [150, 205] on div "1" at bounding box center [154, 205] width 10 height 10
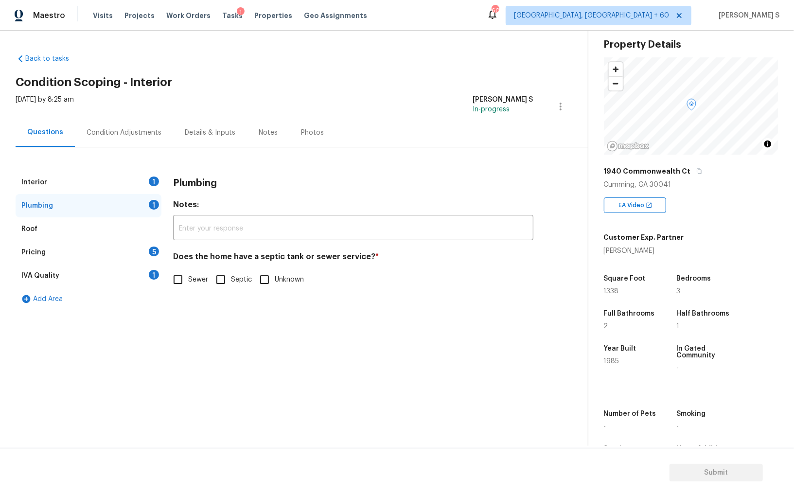
click at [224, 276] on input "Septic" at bounding box center [221, 279] width 20 height 20
checkbox input "true"
click at [128, 280] on div "IVA Quality 1" at bounding box center [89, 275] width 146 height 23
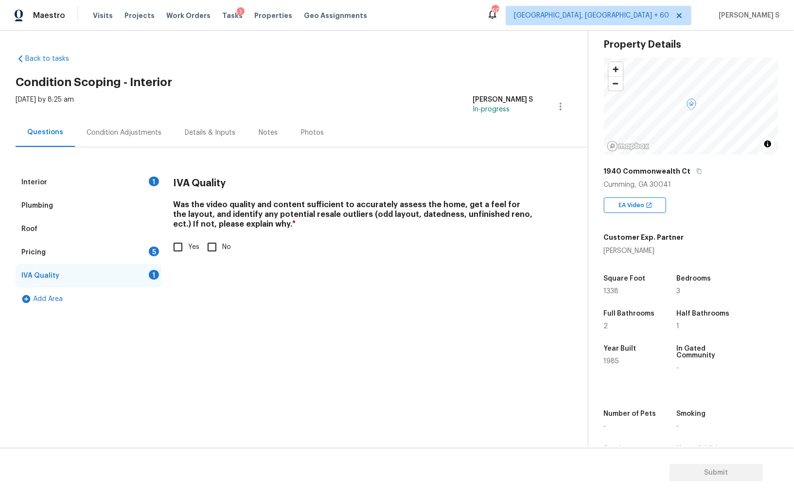
click at [183, 245] on input "Yes" at bounding box center [178, 247] width 20 height 20
checkbox input "true"
click at [152, 252] on div "5" at bounding box center [154, 252] width 10 height 10
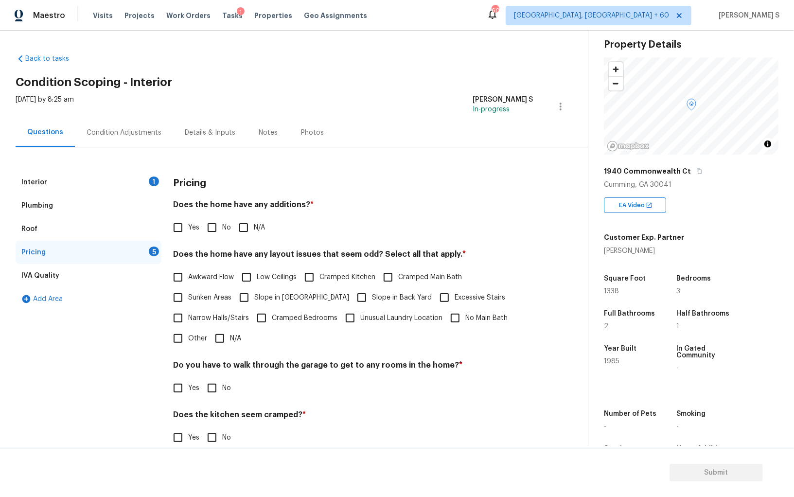
click at [468, 316] on span "No Main Bath" at bounding box center [487, 318] width 42 height 10
click at [466, 316] on input "No Main Bath" at bounding box center [455, 318] width 20 height 20
checkbox input "true"
click at [216, 225] on input "No" at bounding box center [212, 227] width 20 height 20
checkbox input "true"
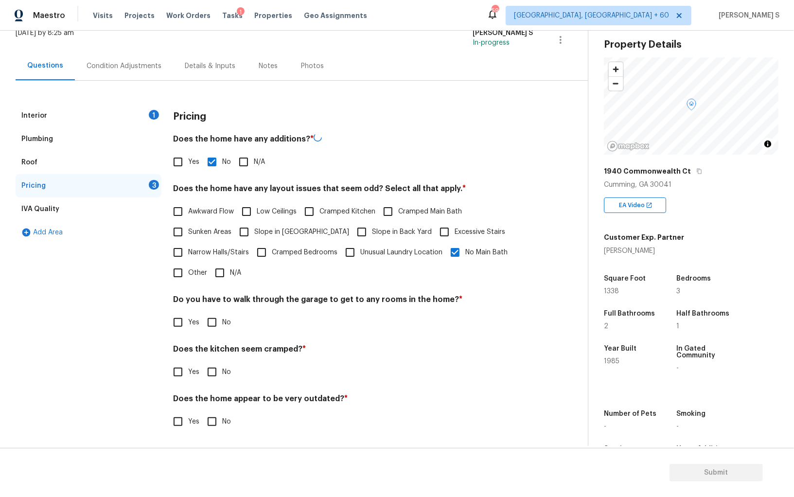
scroll to position [66, 0]
click at [209, 313] on input "No" at bounding box center [212, 323] width 20 height 20
checkbox input "true"
click at [202, 363] on input "No" at bounding box center [212, 373] width 20 height 20
checkbox input "true"
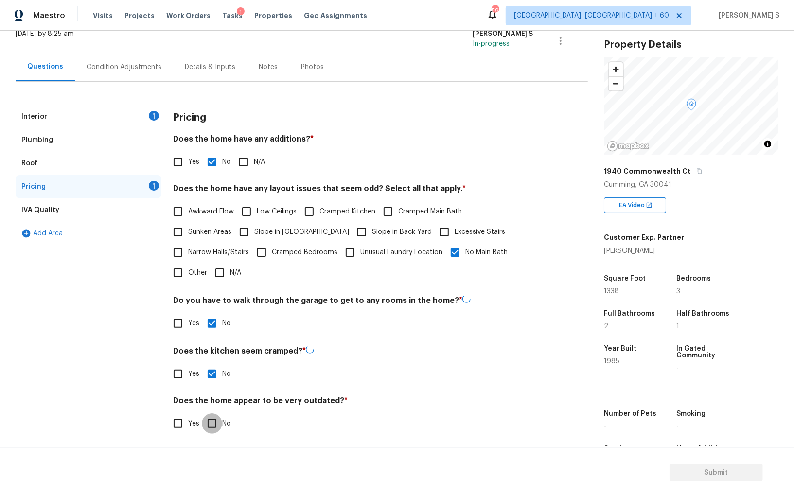
click at [202, 413] on input "No" at bounding box center [212, 423] width 20 height 20
checkbox input "true"
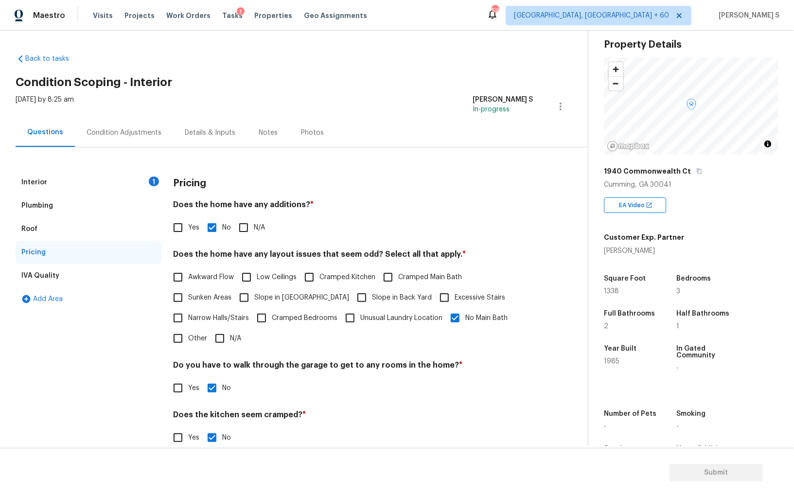
click at [105, 145] on div "Condition Adjustments" at bounding box center [124, 132] width 98 height 29
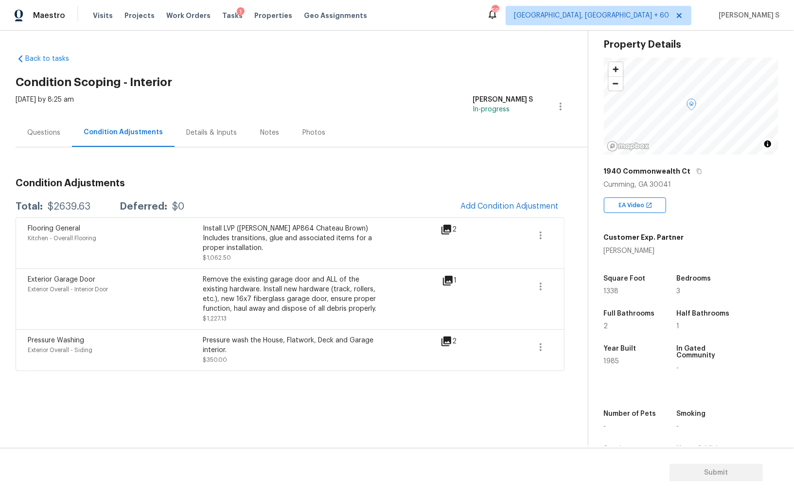
click at [36, 139] on div "Questions" at bounding box center [44, 132] width 56 height 29
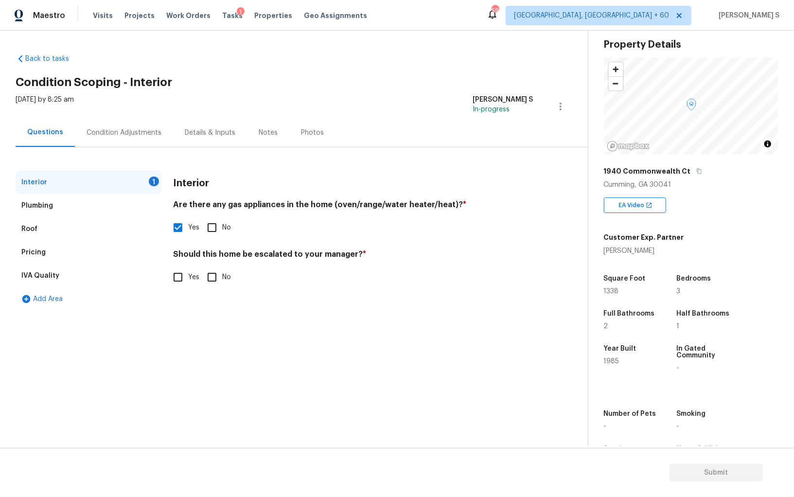
click at [44, 248] on div "Pricing" at bounding box center [33, 253] width 24 height 10
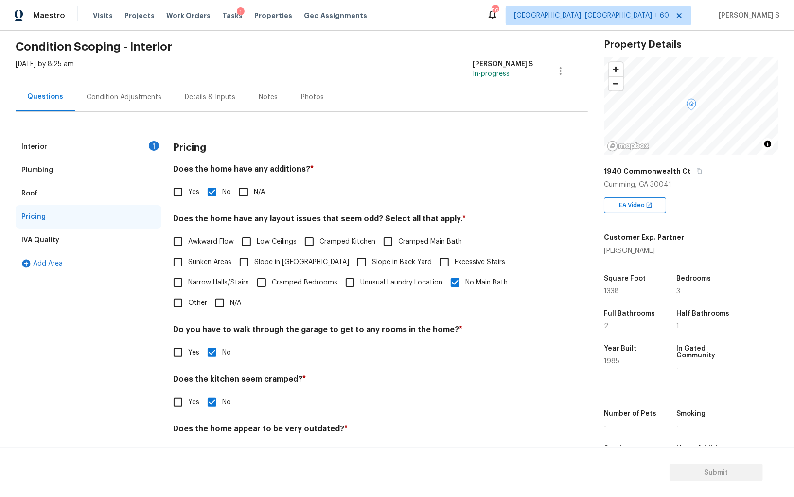
scroll to position [46, 0]
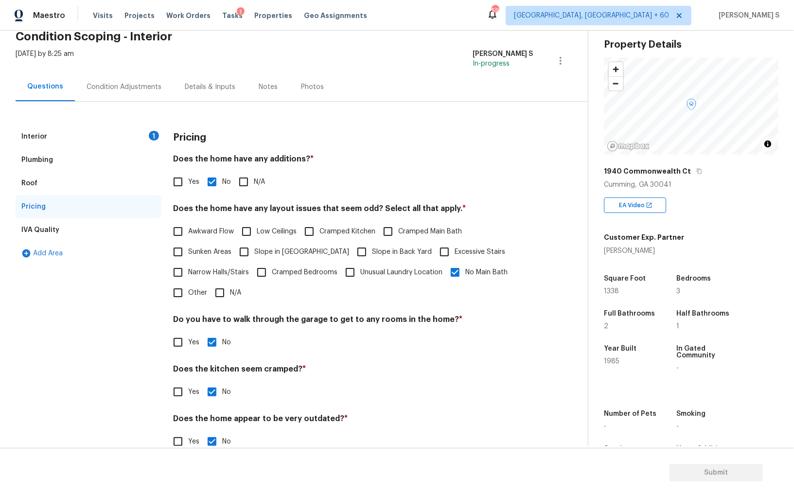
click at [272, 251] on span "Slope in Front Yard" at bounding box center [301, 252] width 95 height 10
click at [254, 251] on input "Slope in Front Yard" at bounding box center [244, 252] width 20 height 20
checkbox input "true"
click at [352, 251] on input "Slope in Back Yard" at bounding box center [362, 253] width 20 height 20
checkbox input "true"
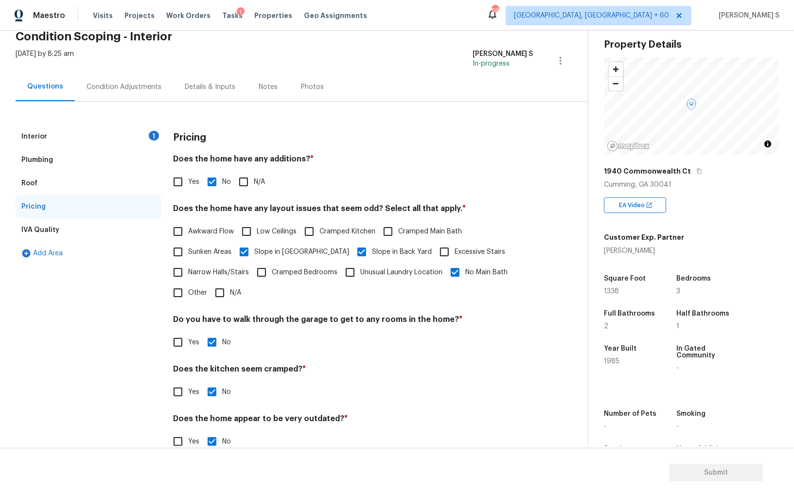
click at [152, 135] on div "1" at bounding box center [154, 136] width 10 height 10
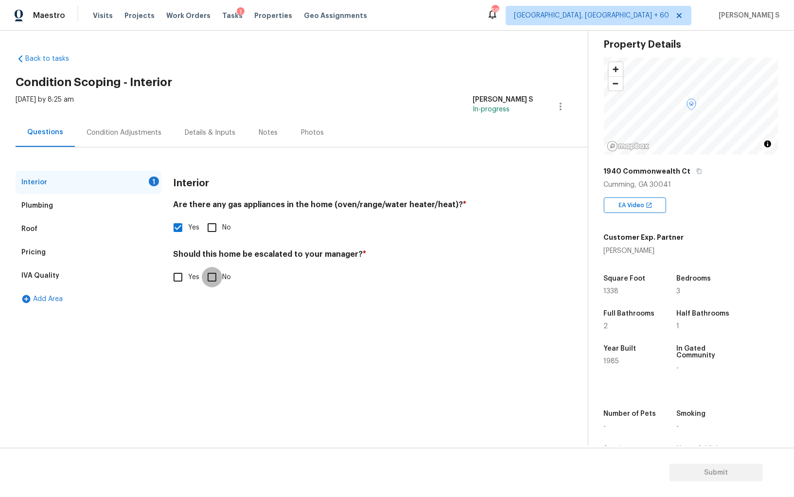
click at [213, 281] on input "No" at bounding box center [212, 277] width 20 height 20
checkbox input "true"
click at [143, 126] on div "Condition Adjustments" at bounding box center [124, 132] width 98 height 29
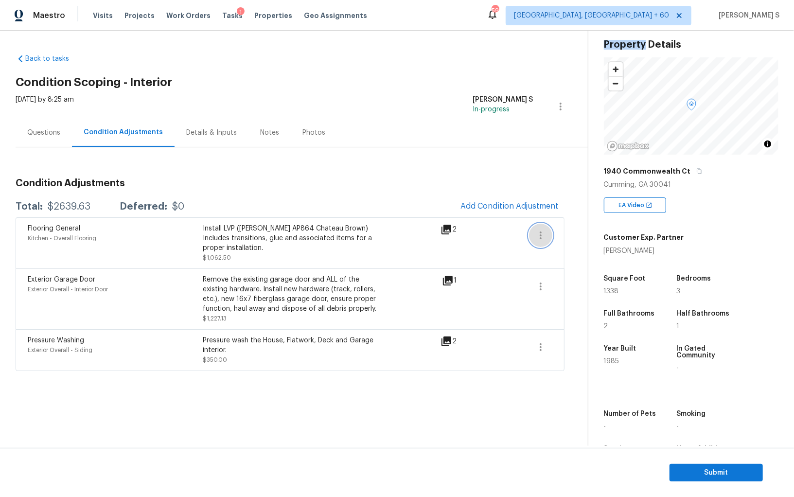
click at [542, 233] on icon "button" at bounding box center [541, 236] width 12 height 12
click at [564, 233] on div "Edit" at bounding box center [596, 233] width 76 height 10
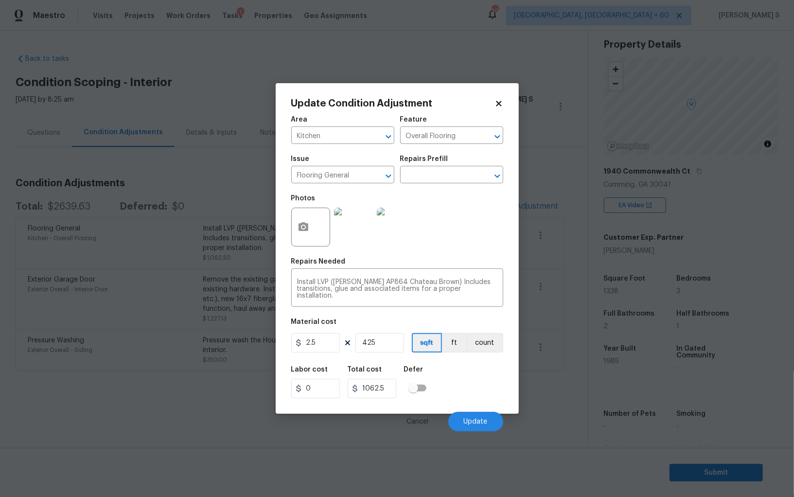
click at [499, 102] on icon at bounding box center [499, 103] width 9 height 9
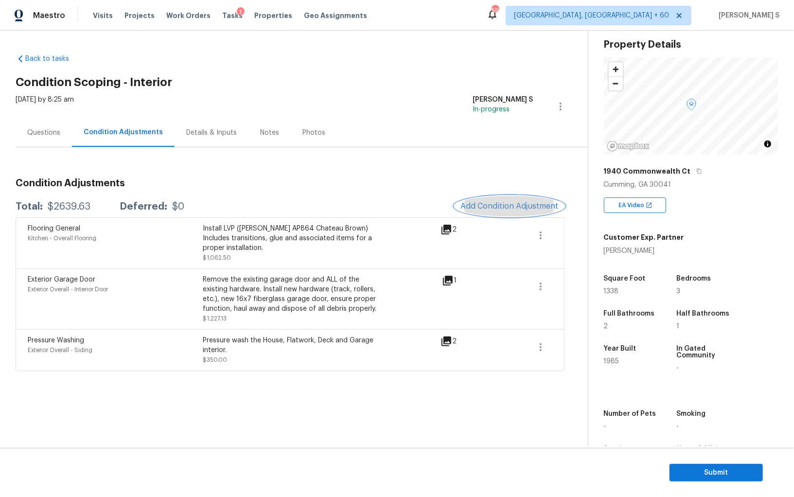
click at [522, 200] on button "Add Condition Adjustment" at bounding box center [510, 206] width 110 height 20
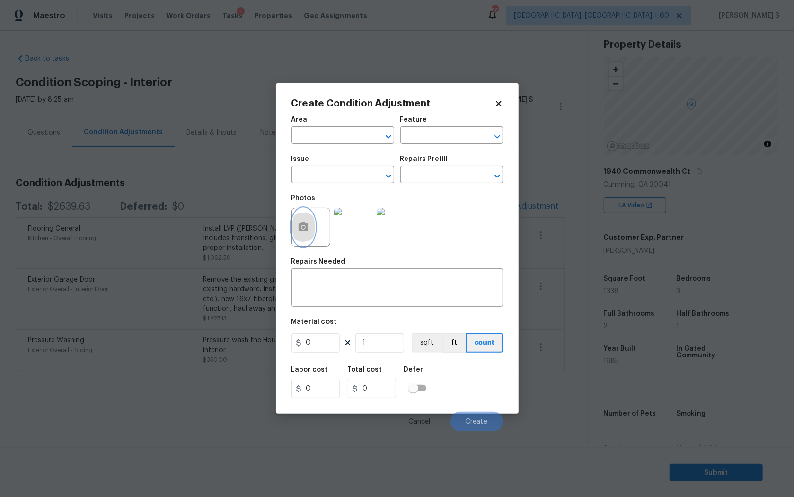
click at [301, 224] on icon "button" at bounding box center [304, 226] width 10 height 9
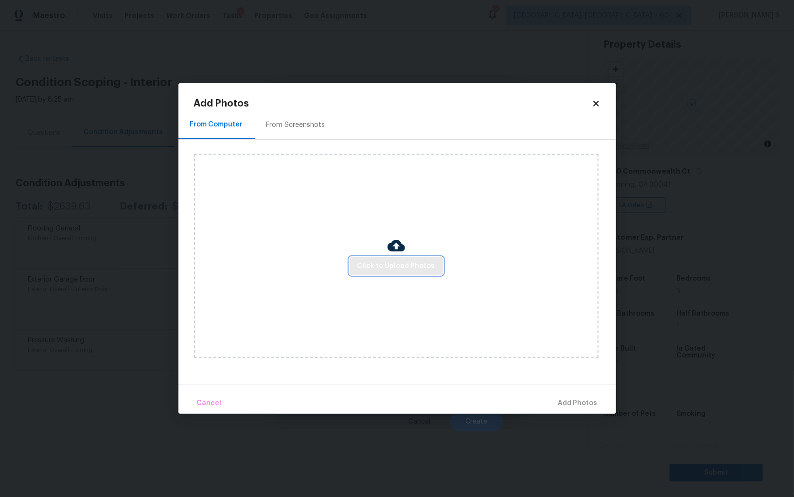
click at [411, 260] on span "Click to Upload Photos" at bounding box center [397, 266] width 78 height 12
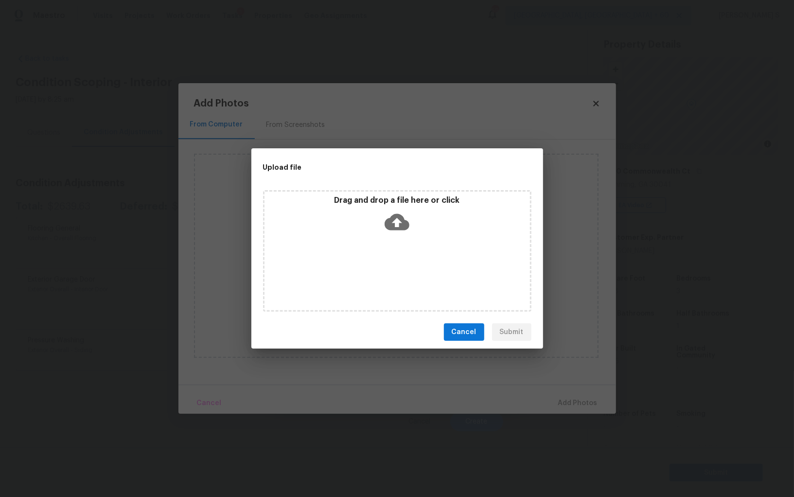
click at [411, 260] on div "Drag and drop a file here or click" at bounding box center [397, 251] width 269 height 122
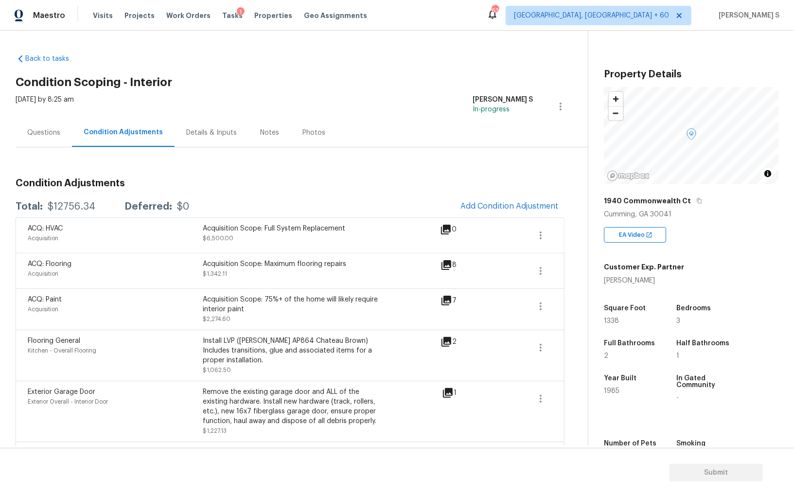
click at [312, 242] on div "Acquisition Scope: Full System Replacement $6,500.00" at bounding box center [290, 235] width 175 height 23
click at [482, 210] on span "Add Condition Adjustment" at bounding box center [510, 206] width 98 height 9
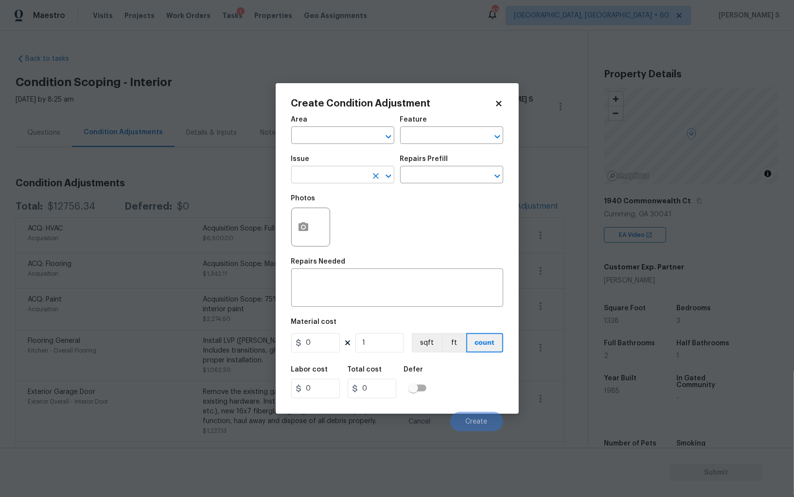
click at [337, 179] on input "text" at bounding box center [329, 175] width 76 height 15
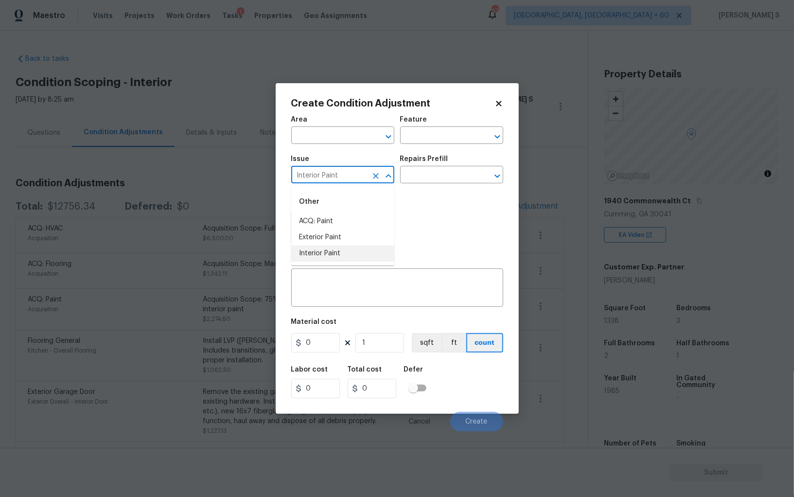
type input "Interior Paint"
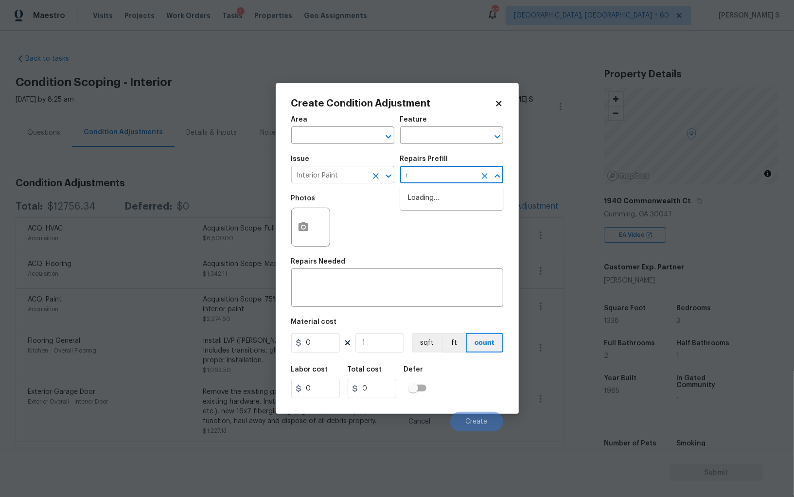
type input "r"
type input "[PERSON_NAME]"
type input "Overall Paint"
type textarea "Interior primer - PRIMER PROVIDED BY OPENDOOR - All nails, screws, drywall anch…"
type input "0.4"
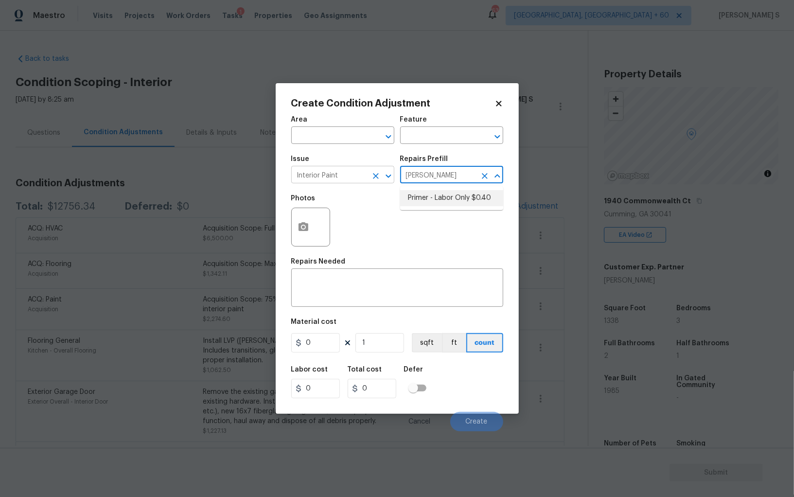
type input "0.4"
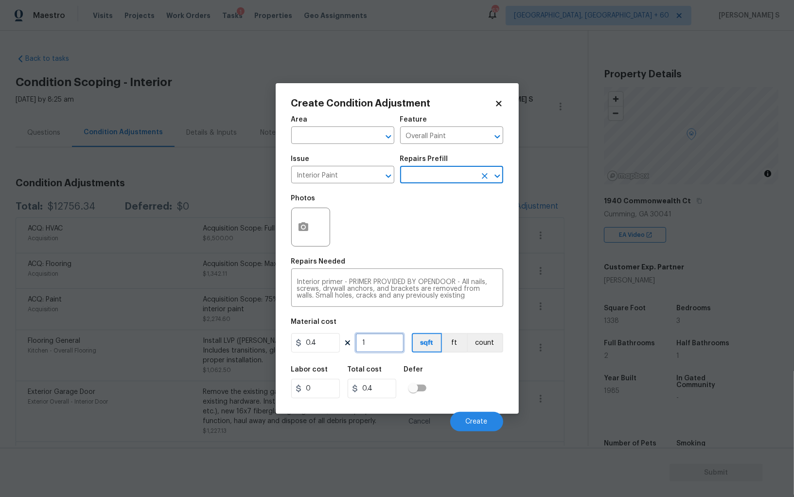
click at [370, 345] on input "1" at bounding box center [380, 342] width 49 height 19
type input "13"
type input "5.2"
type input "133"
type input "53.2"
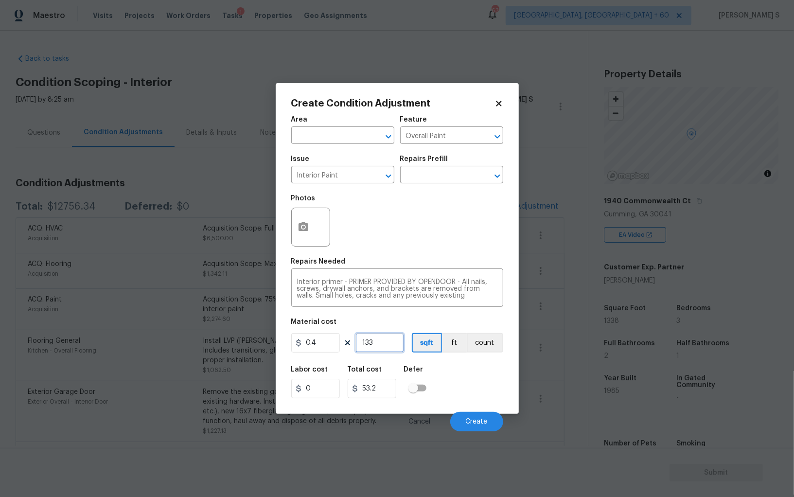
type input "1338"
type input "535.2"
type input "1338"
click at [458, 387] on div "Labor cost 0 Total cost 535.2 Defer" at bounding box center [397, 382] width 212 height 44
click at [482, 415] on button "Create" at bounding box center [476, 421] width 53 height 19
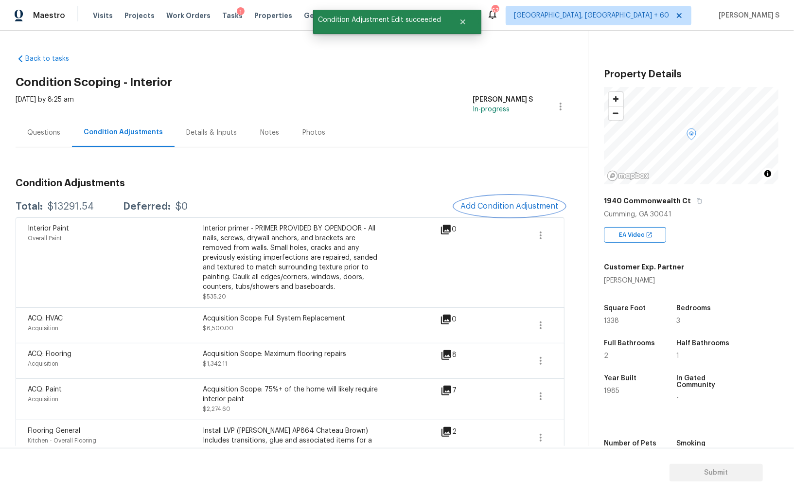
click at [469, 205] on span "Add Condition Adjustment" at bounding box center [510, 206] width 98 height 9
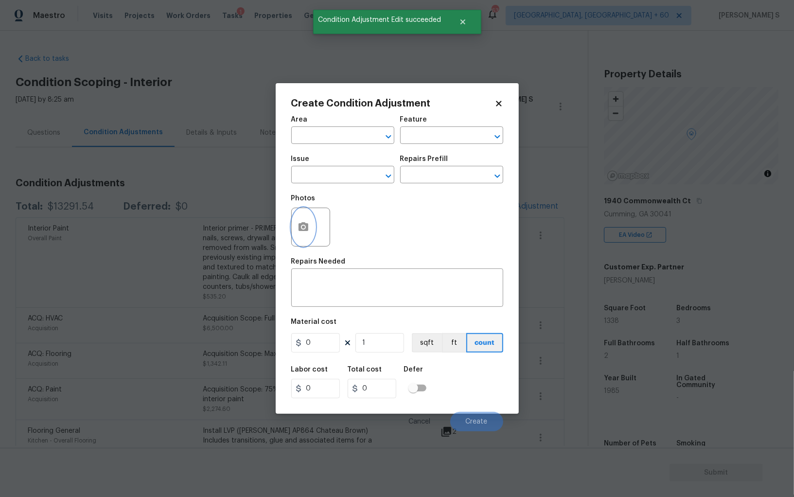
click at [304, 229] on circle "button" at bounding box center [303, 227] width 3 height 3
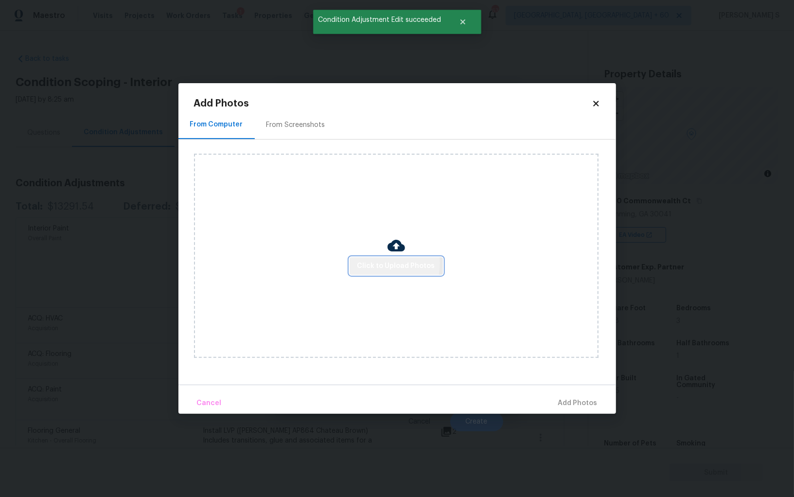
click at [385, 264] on span "Click to Upload Photos" at bounding box center [397, 266] width 78 height 12
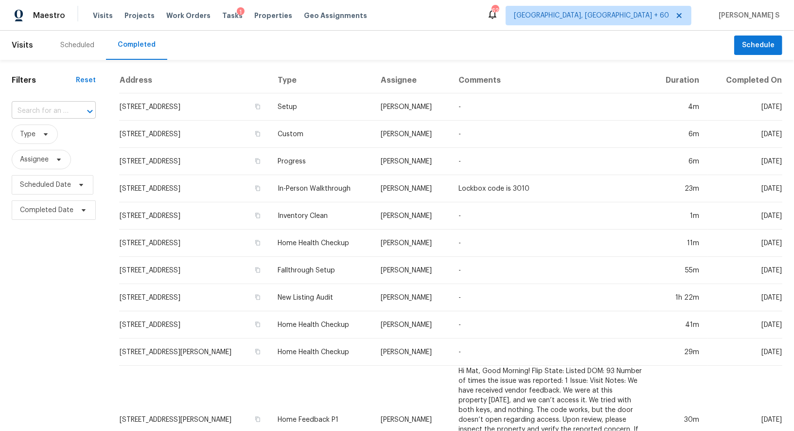
click at [81, 107] on div at bounding box center [83, 112] width 25 height 14
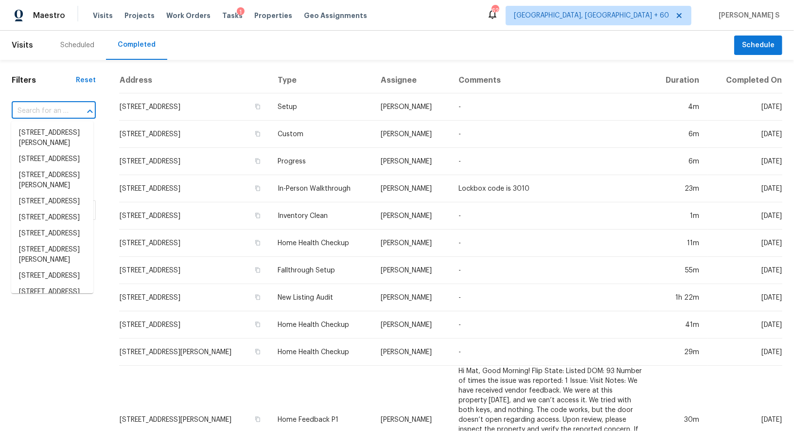
paste input "[STREET_ADDRESS]"
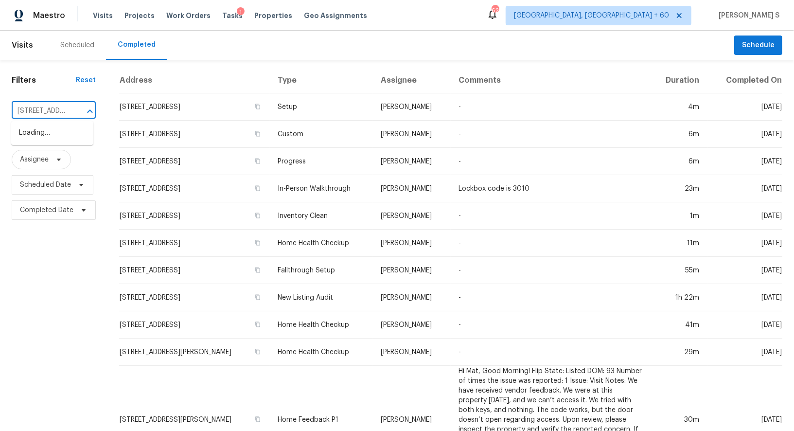
type input "[STREET_ADDRESS]"
click at [45, 133] on li "[STREET_ADDRESS]" at bounding box center [52, 133] width 82 height 16
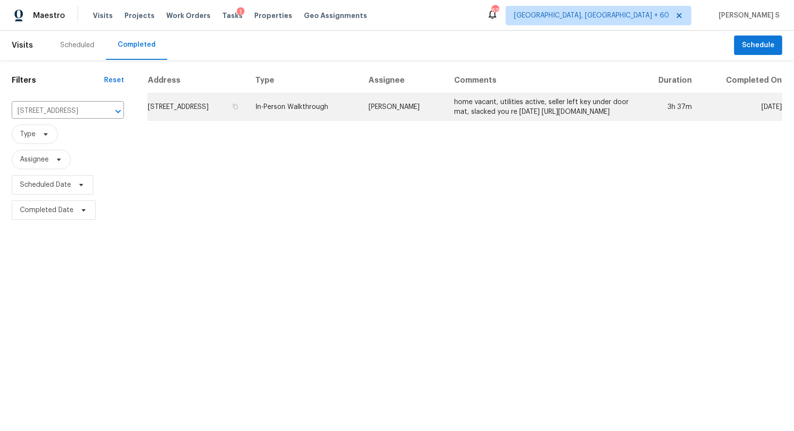
click at [185, 118] on td "[STREET_ADDRESS]" at bounding box center [197, 106] width 100 height 27
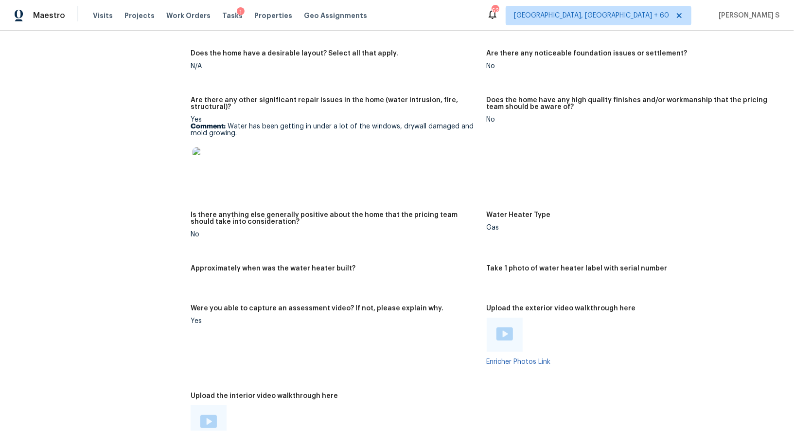
scroll to position [1926, 0]
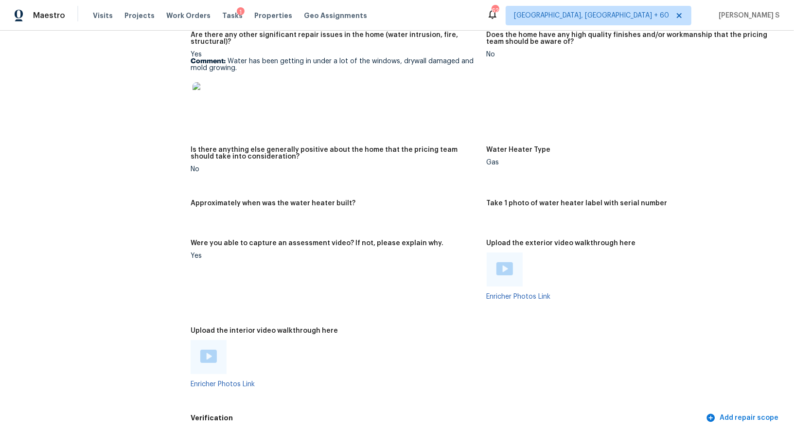
click at [208, 358] on img at bounding box center [208, 356] width 17 height 13
click at [514, 269] on div at bounding box center [505, 269] width 36 height 34
click at [504, 269] on img at bounding box center [505, 268] width 17 height 13
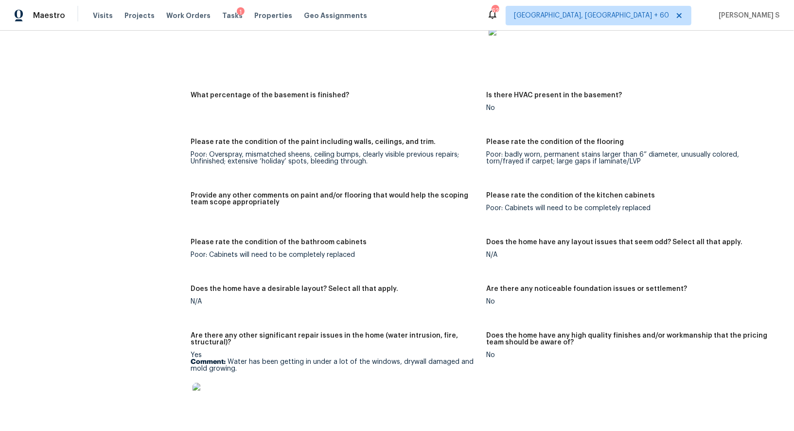
scroll to position [1704, 0]
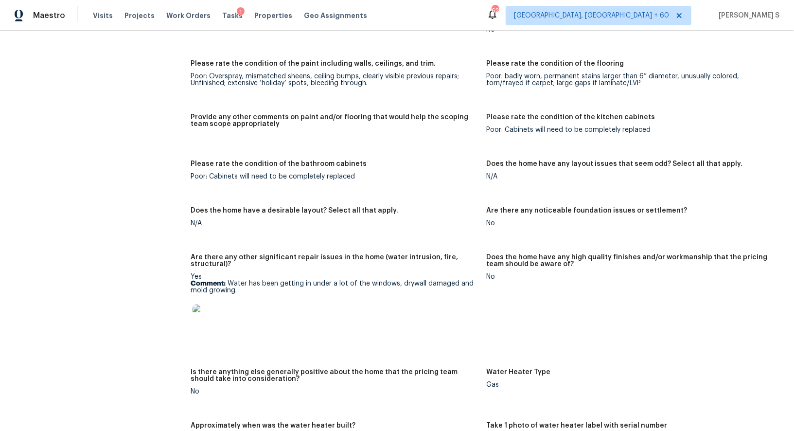
click at [358, 276] on div "Yes Comment: Water has been getting in under a lot of the windows, drywall dama…" at bounding box center [335, 307] width 288 height 68
click at [231, 285] on p "Comment: Water has been getting in under a lot of the windows, drywall damaged …" at bounding box center [335, 287] width 288 height 14
click at [231, 289] on p "Comment: Water has been getting in under a lot of the windows, drywall damaged …" at bounding box center [335, 287] width 288 height 14
copy p "Water has been getting in under a lot of the windows, drywall damaged and mold …"
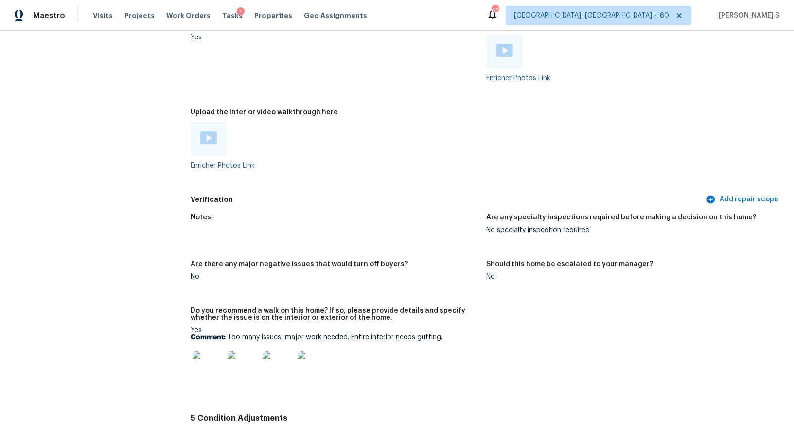
scroll to position [2276, 0]
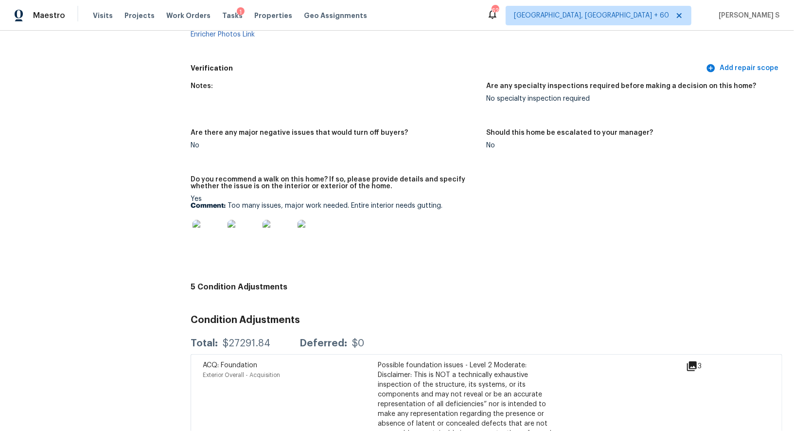
click at [235, 205] on p "Comment: Too many issues, major work needed. Entire interior needs gutting." at bounding box center [335, 205] width 288 height 7
click at [433, 206] on p "Comment: Too many issues, major work needed. Entire interior needs gutting." at bounding box center [335, 205] width 288 height 7
copy p "Too many issues, major work needed. Entire interior needs gutting"
click at [224, 228] on div at bounding box center [208, 235] width 35 height 43
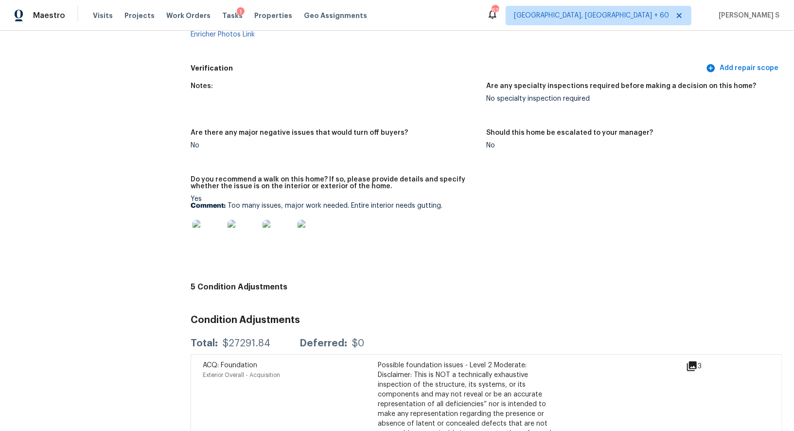
click at [208, 240] on img at bounding box center [208, 235] width 31 height 31
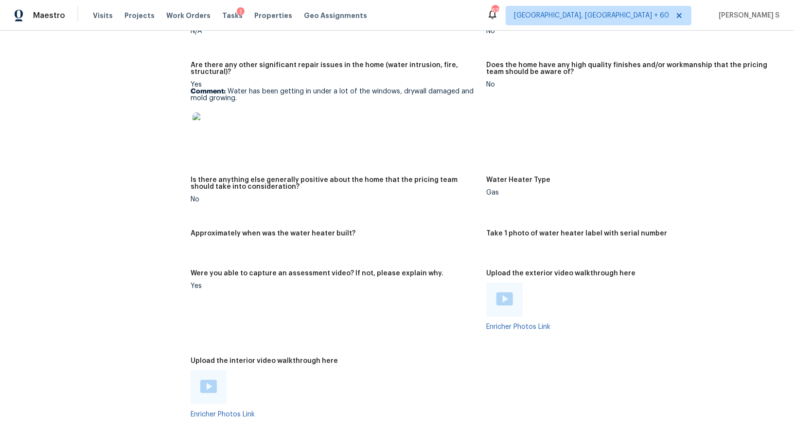
scroll to position [1773, 0]
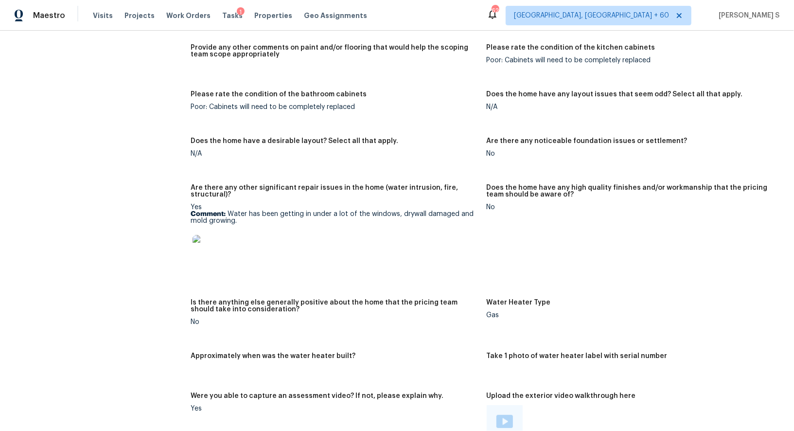
click at [215, 254] on img at bounding box center [208, 250] width 31 height 31
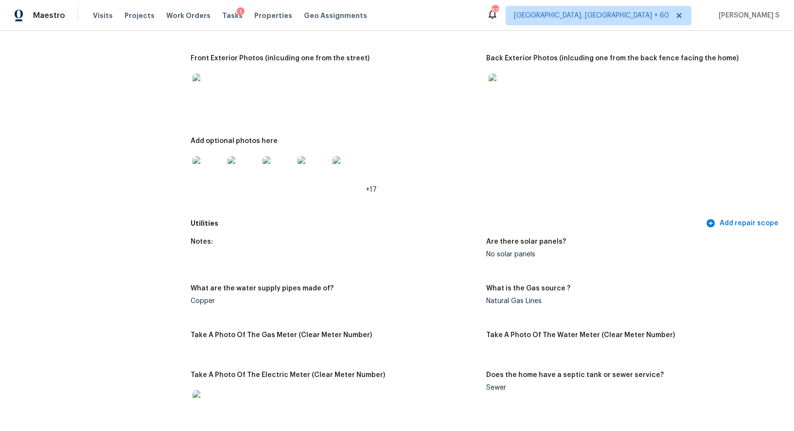
scroll to position [466, 0]
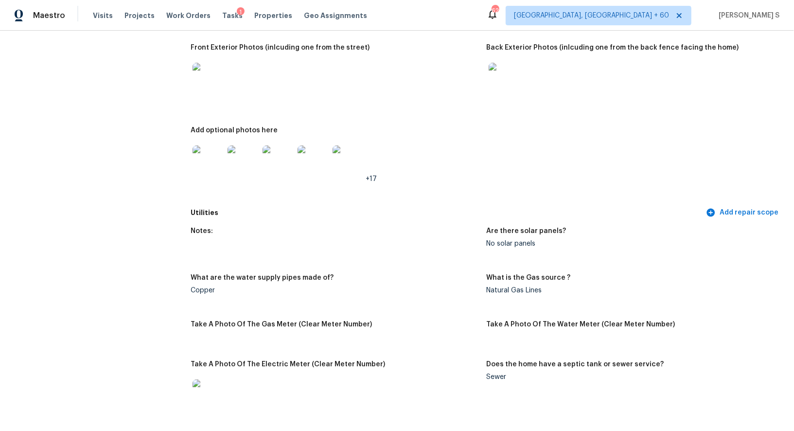
click at [210, 152] on img at bounding box center [208, 160] width 31 height 31
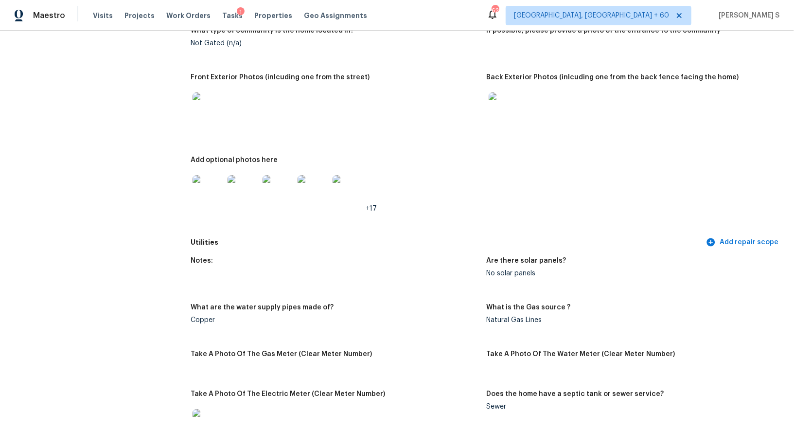
scroll to position [215, 0]
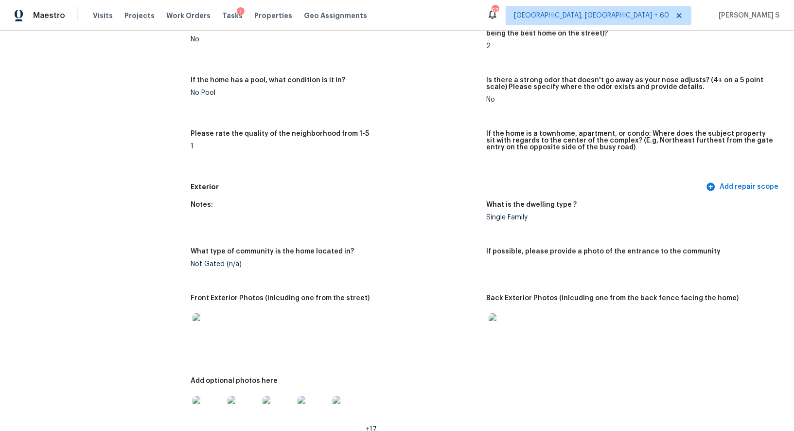
click at [287, 416] on img at bounding box center [278, 411] width 31 height 31
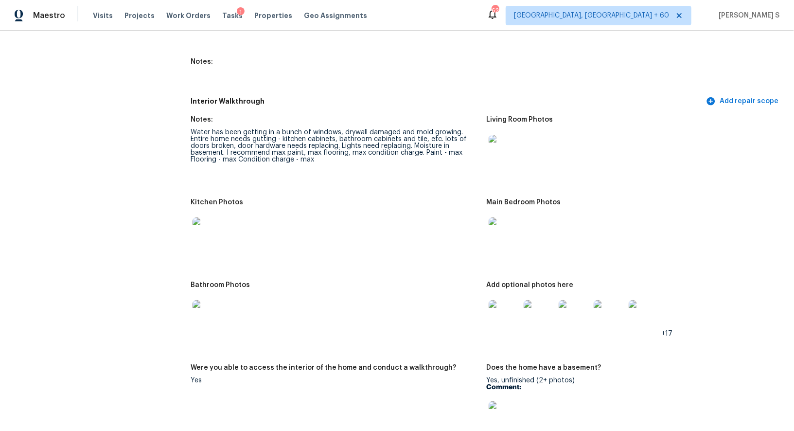
scroll to position [1315, 0]
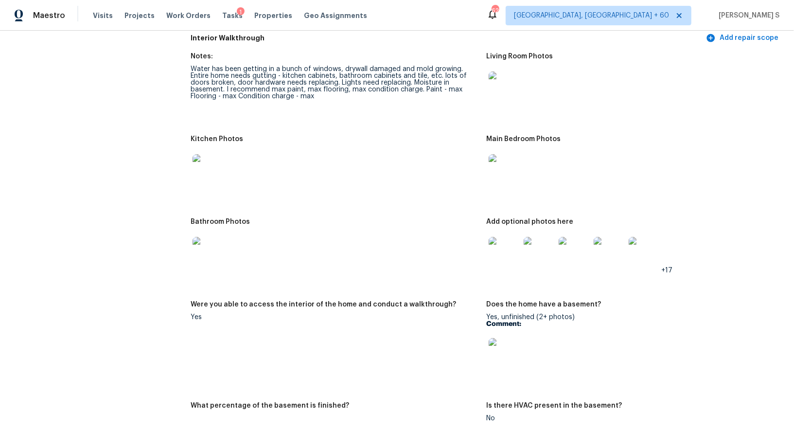
click at [505, 81] on img at bounding box center [504, 87] width 31 height 31
click at [219, 161] on img at bounding box center [208, 169] width 31 height 31
click at [509, 243] on img at bounding box center [504, 252] width 31 height 31
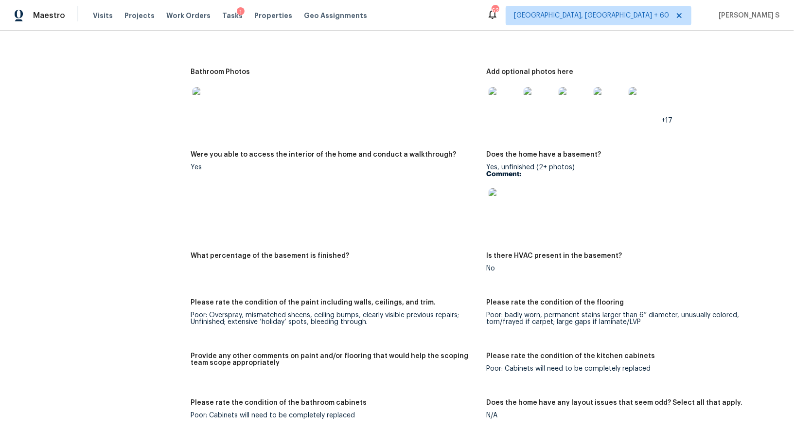
scroll to position [1549, 0]
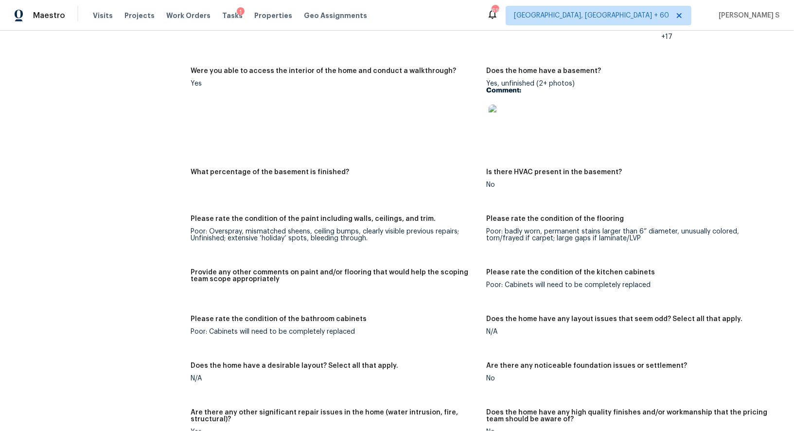
click at [371, 285] on div "Provide any other comments on paint and/or flooring that would help the scoping…" at bounding box center [335, 278] width 288 height 19
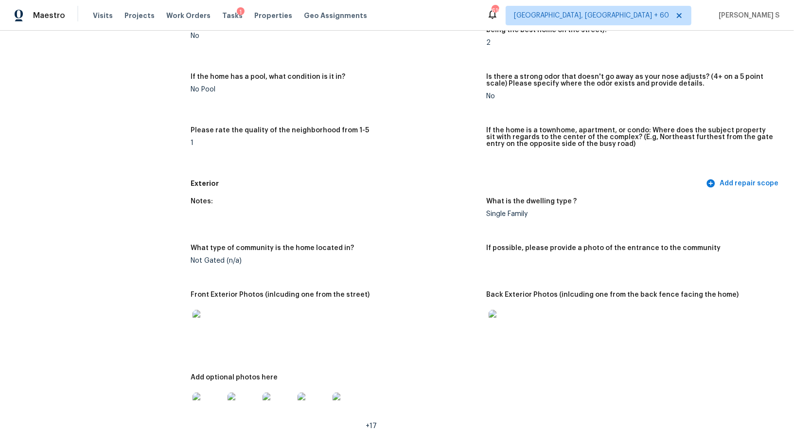
scroll to position [277, 0]
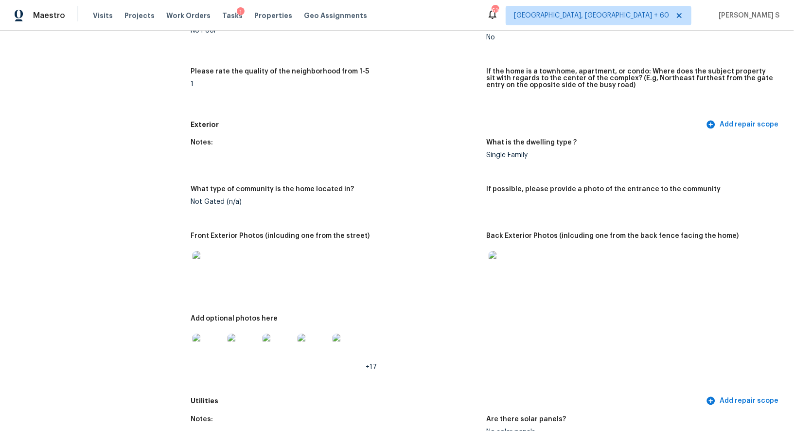
click at [424, 211] on figure "What type of community is the home located in? Not Gated (n/a)" at bounding box center [339, 203] width 296 height 35
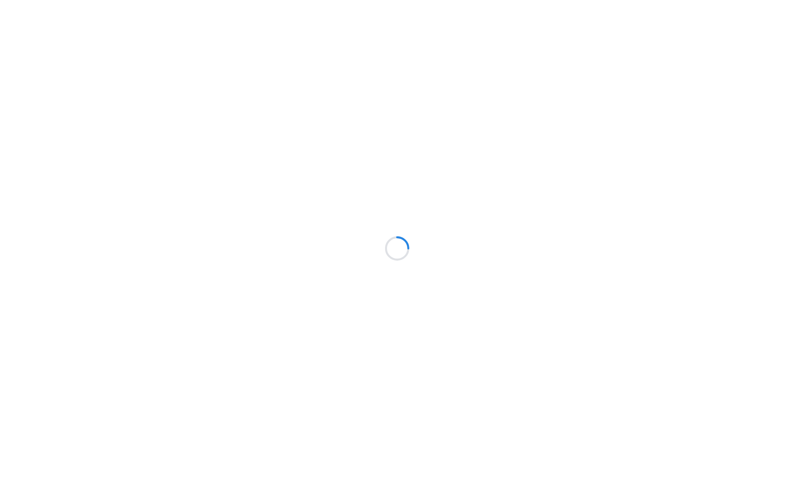
click at [433, 190] on div at bounding box center [397, 248] width 794 height 497
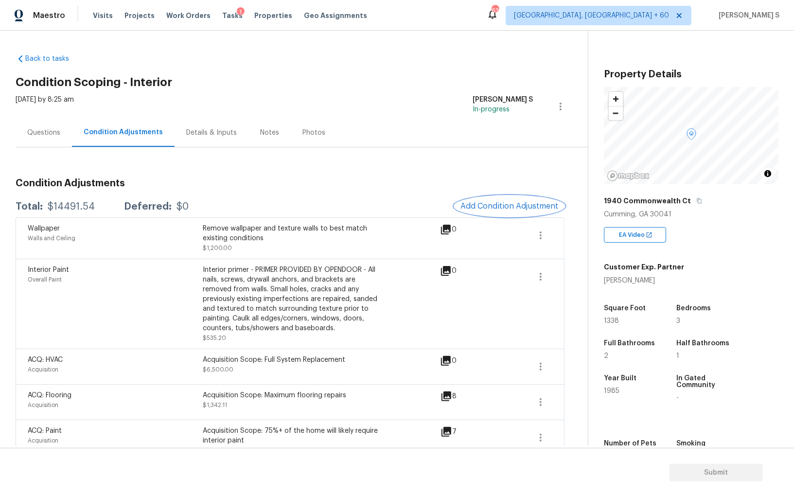
click at [491, 199] on button "Add Condition Adjustment" at bounding box center [510, 206] width 110 height 20
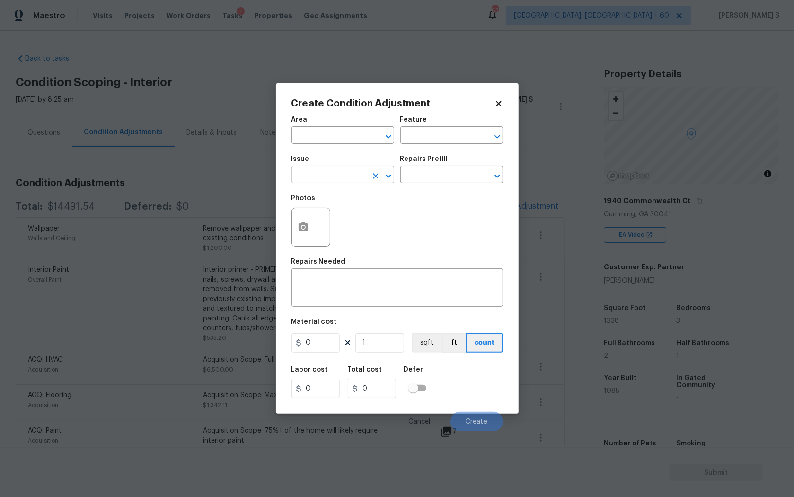
click at [340, 176] on input "text" at bounding box center [329, 175] width 76 height 15
type input "Countertops"
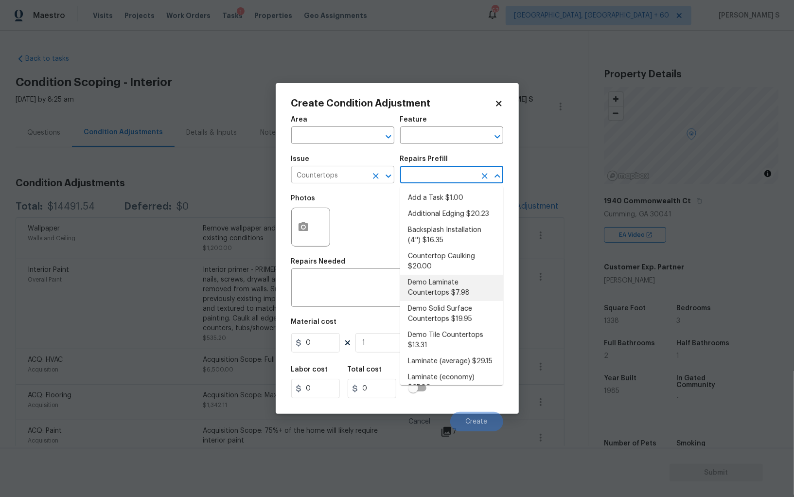
type input "Countertops"
type textarea "Demo the existing laminate countertops ensuring that no damage is done to the c…"
type input "7.98"
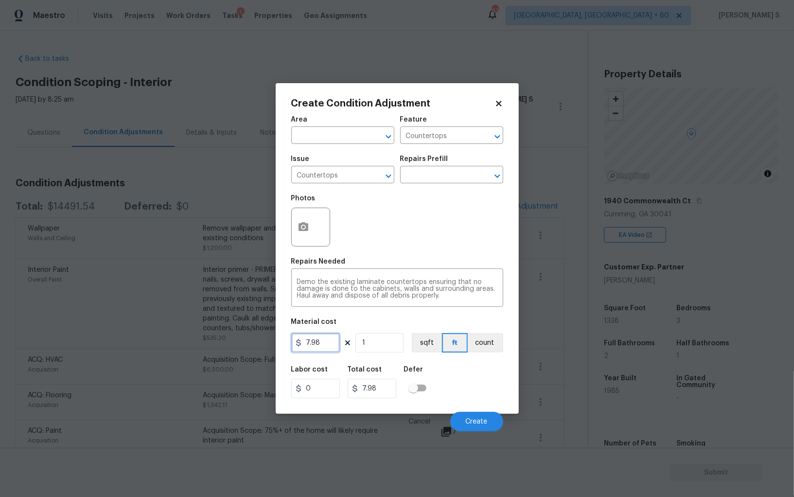
click at [331, 348] on input "7.98" at bounding box center [315, 342] width 49 height 19
type input "250"
click at [484, 422] on span "Create" at bounding box center [477, 421] width 22 height 7
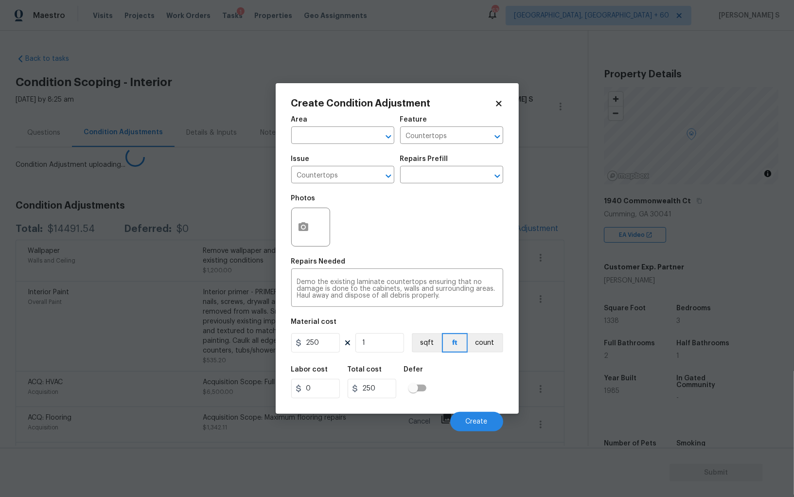
click at [145, 342] on body "Maestro Visits Projects Work Orders Tasks 1 Properties Geo Assignments 634 Albu…" at bounding box center [397, 248] width 794 height 497
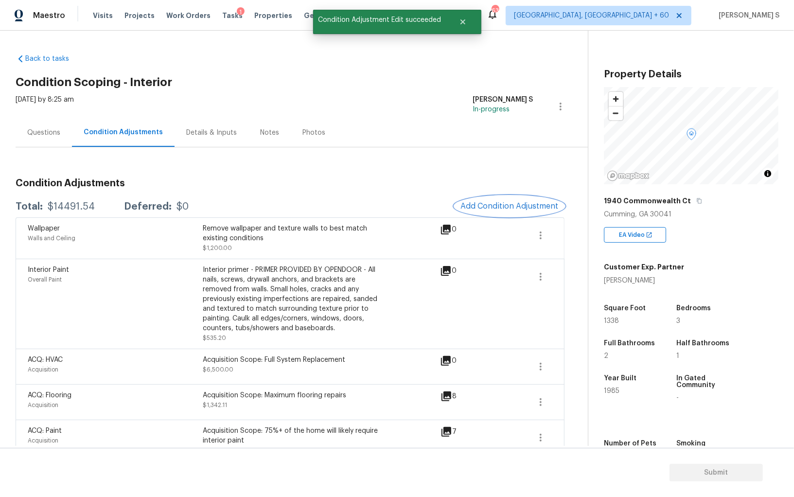
click at [499, 205] on span "Add Condition Adjustment" at bounding box center [510, 206] width 98 height 9
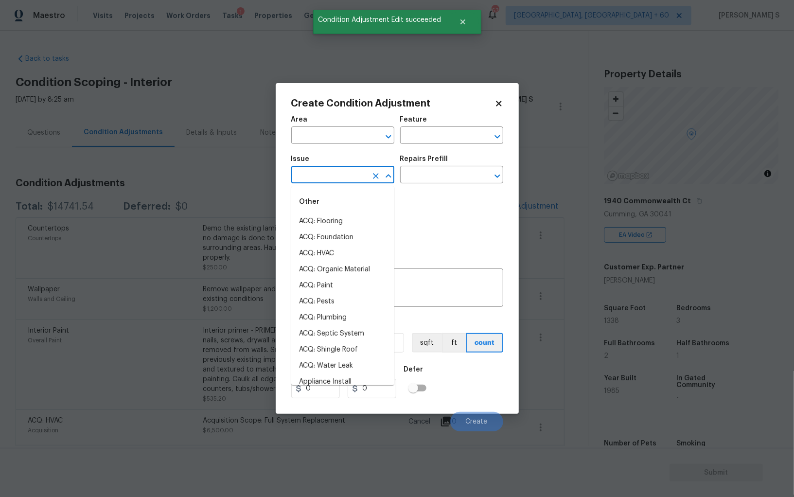
click at [321, 171] on input "text" at bounding box center [329, 175] width 76 height 15
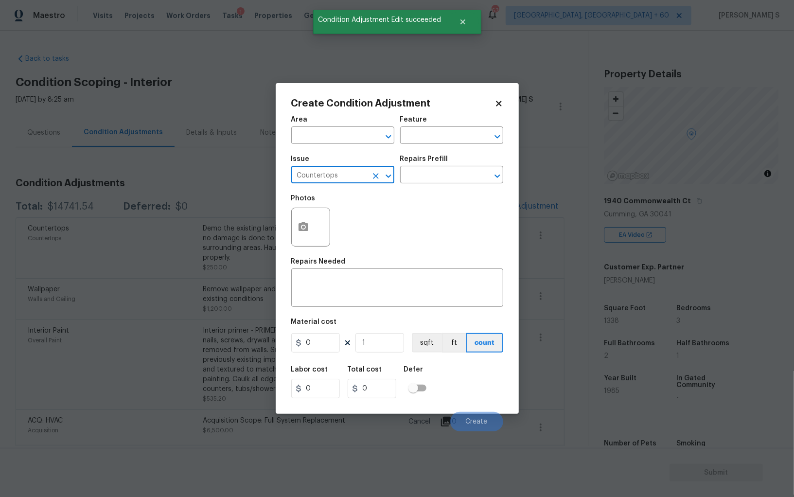
type input "Countertops"
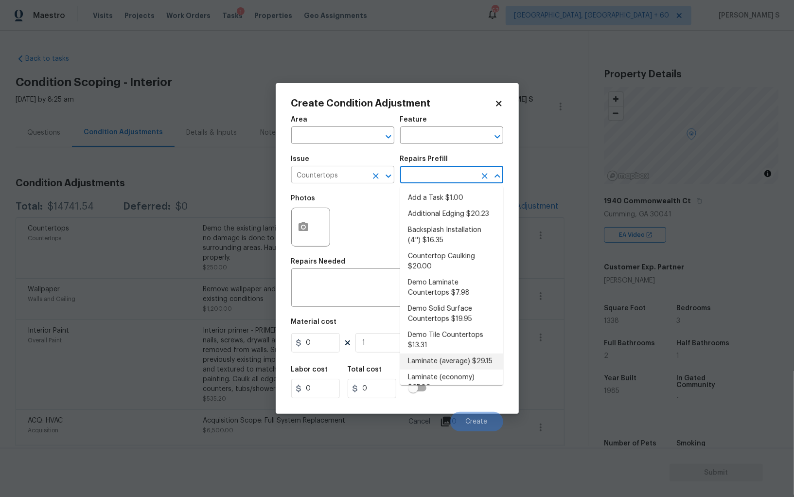
scroll to position [11, 0]
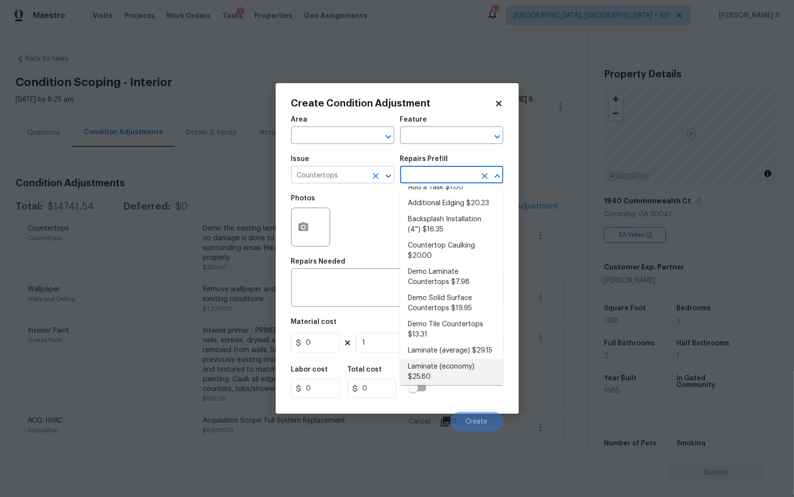
type input "Countertops"
type textarea "Remove the existing laminate countertops and replace with new (PM to approve st…"
type input "25.8"
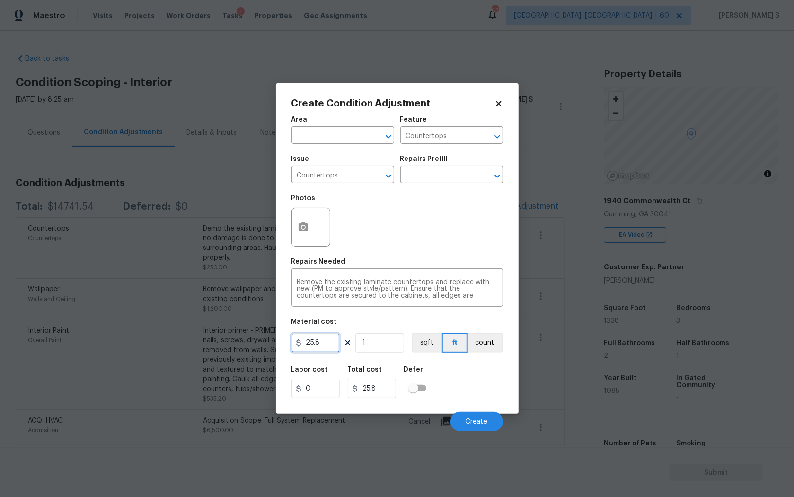
click at [324, 340] on input "25.8" at bounding box center [315, 342] width 49 height 19
type input "500"
click at [482, 425] on span "Create" at bounding box center [477, 421] width 22 height 7
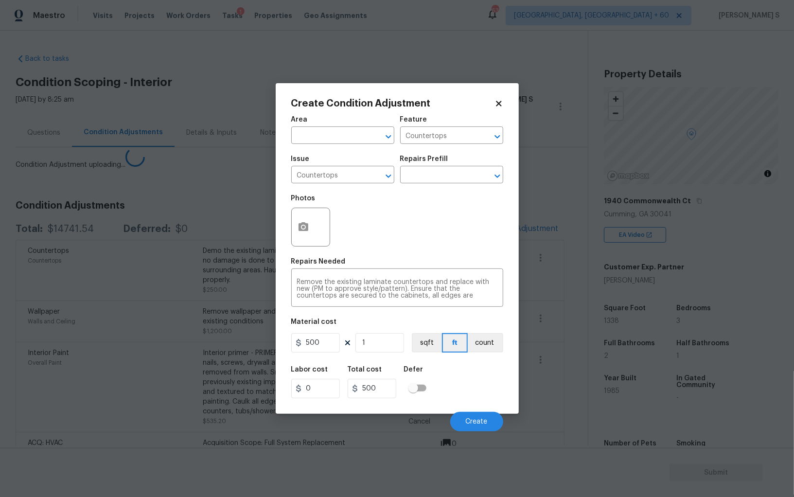
click at [49, 377] on body "Maestro Visits Projects Work Orders Tasks 1 Properties Geo Assignments 634 Albu…" at bounding box center [397, 248] width 794 height 497
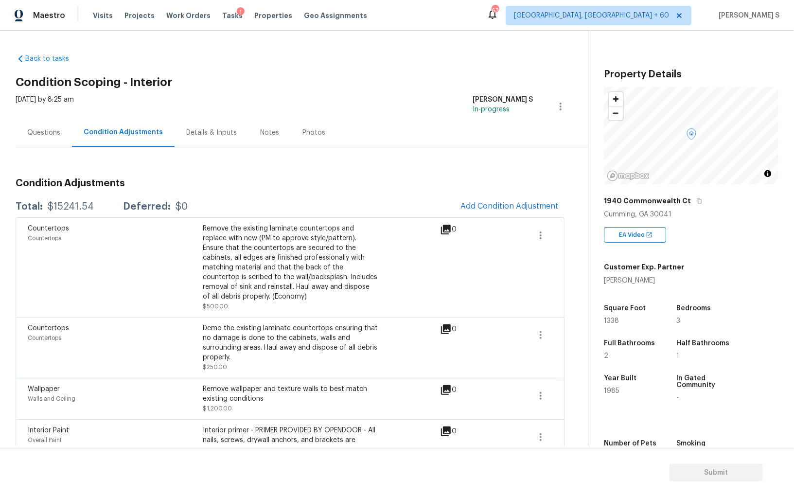
click at [31, 137] on div "Questions" at bounding box center [43, 133] width 33 height 10
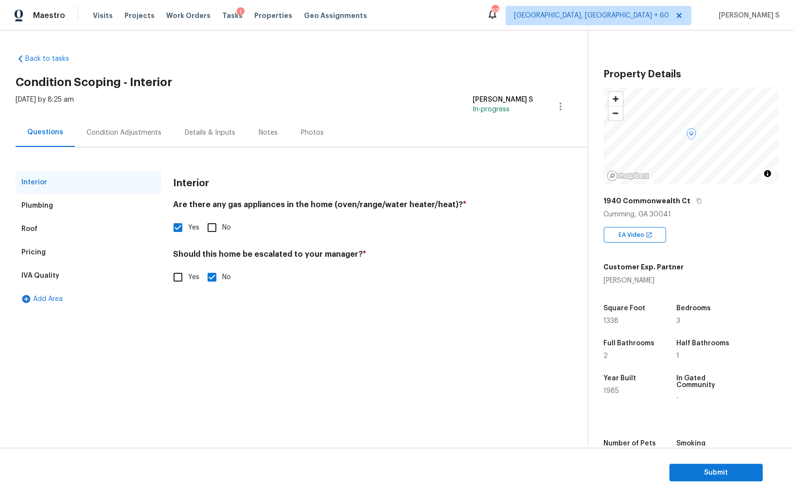
click at [38, 277] on div "IVA Quality" at bounding box center [40, 276] width 38 height 10
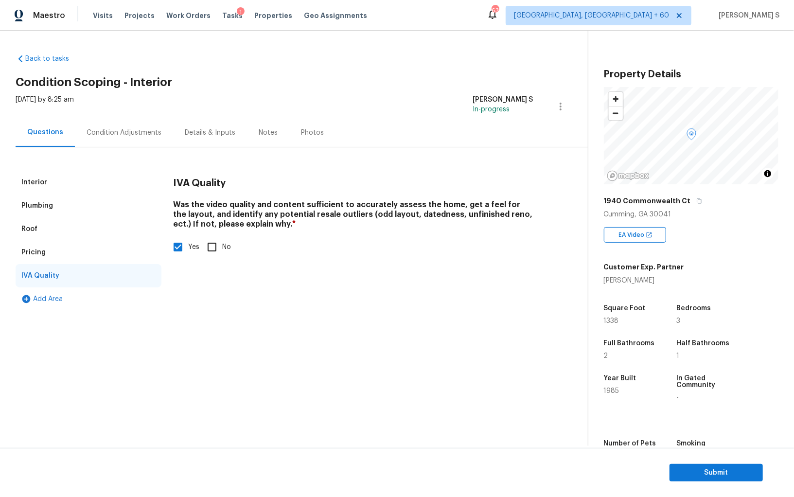
click at [17, 246] on div "Pricing" at bounding box center [89, 252] width 146 height 23
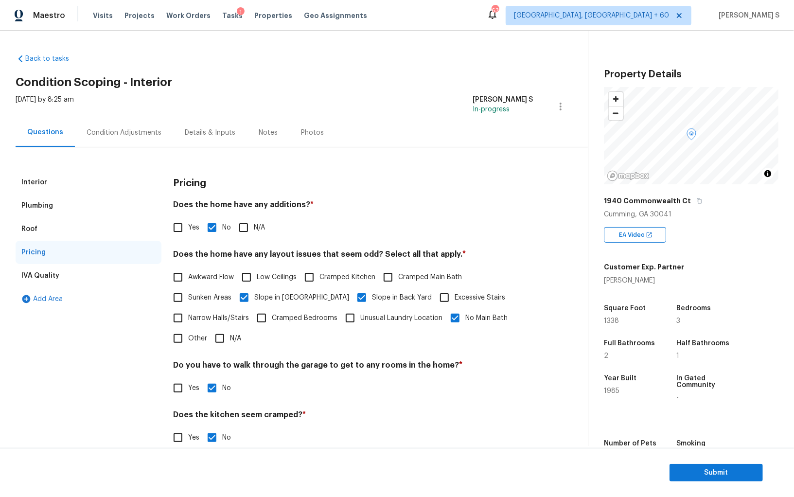
click at [108, 130] on div "Condition Adjustments" at bounding box center [124, 133] width 75 height 10
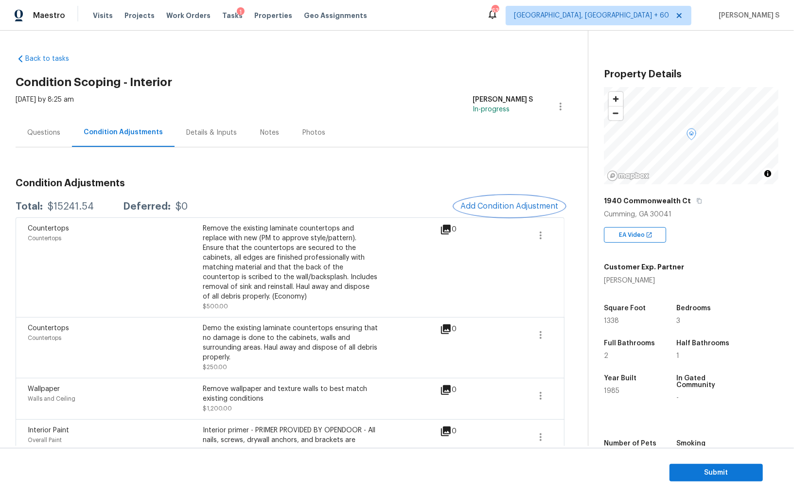
click at [505, 199] on button "Add Condition Adjustment" at bounding box center [510, 206] width 110 height 20
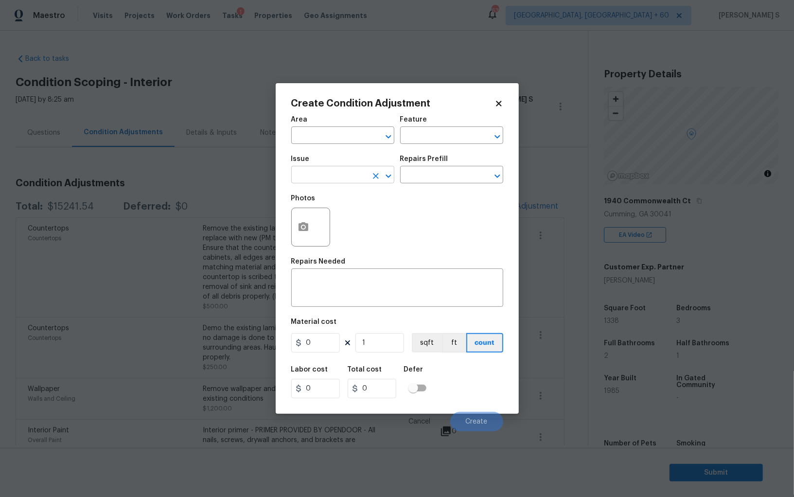
click at [337, 175] on input "text" at bounding box center [329, 175] width 76 height 15
type input "Drywall"
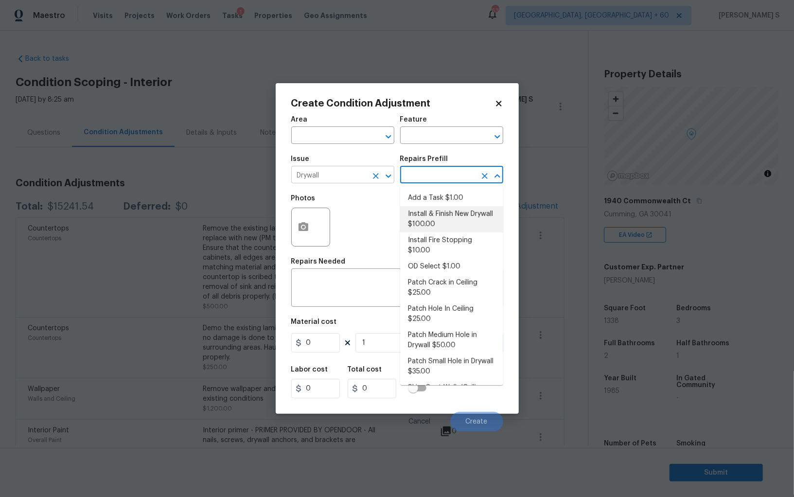
type input "Walls and Ceiling"
type textarea "Remove the existing damaged drywall and replace with new. Ensure that the new d…"
type input "100"
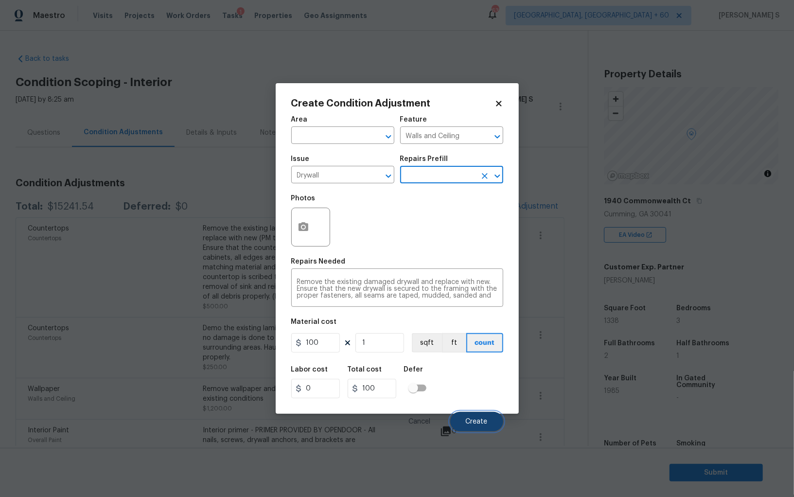
click at [482, 428] on button "Create" at bounding box center [476, 421] width 53 height 19
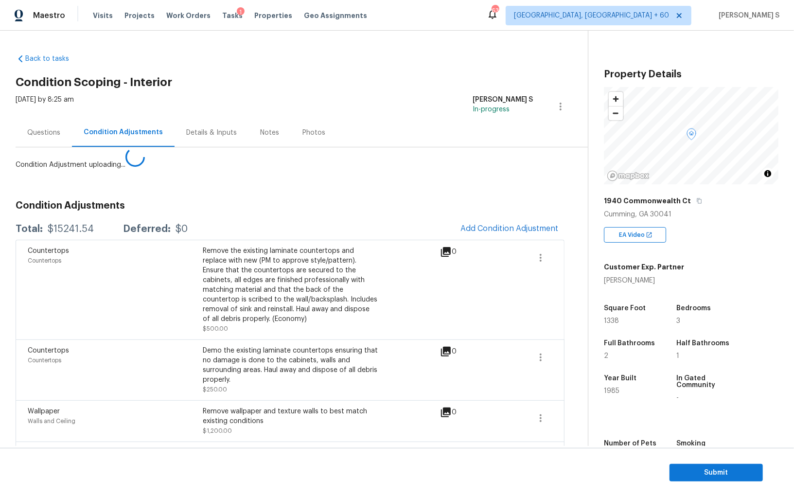
click at [170, 392] on body "Maestro Visits Projects Work Orders Tasks 1 Properties Geo Assignments 633 Albu…" at bounding box center [397, 248] width 794 height 497
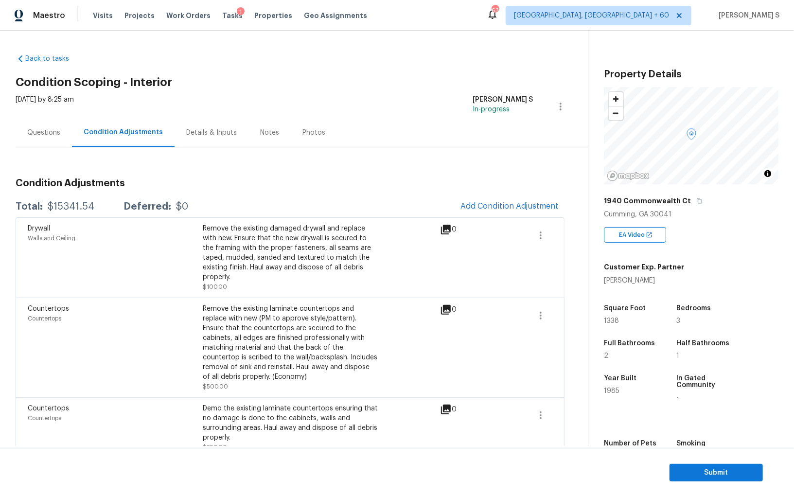
click at [215, 362] on div "Remove the existing laminate countertops and replace with new (PM to approve st…" at bounding box center [290, 343] width 175 height 78
click at [78, 205] on div "$15341.54" at bounding box center [71, 207] width 47 height 10
copy div "15341.54"
click at [72, 207] on div "$15341.54" at bounding box center [71, 207] width 47 height 10
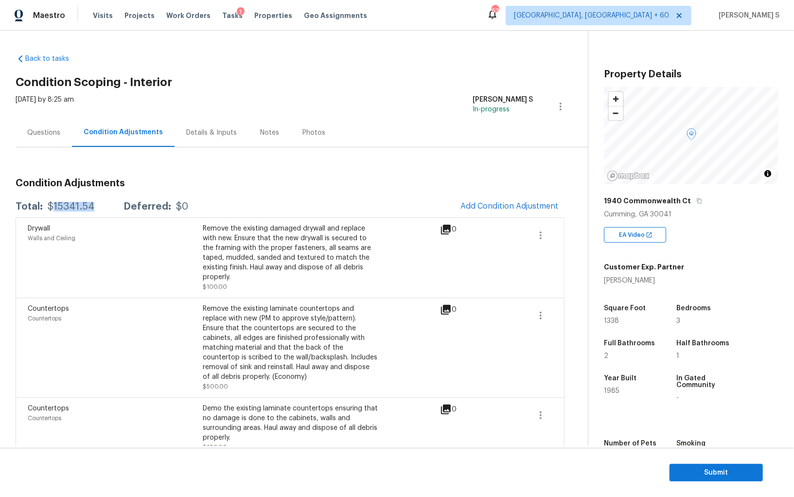
click at [72, 207] on div "$15341.54" at bounding box center [71, 207] width 47 height 10
click at [52, 205] on div "$15341.54" at bounding box center [71, 207] width 47 height 10
copy div "$15341.54"
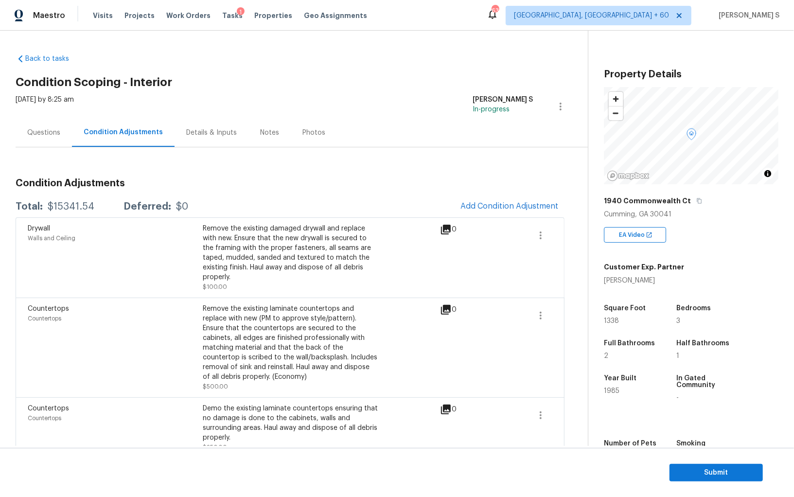
click at [26, 134] on div "Questions" at bounding box center [44, 132] width 56 height 29
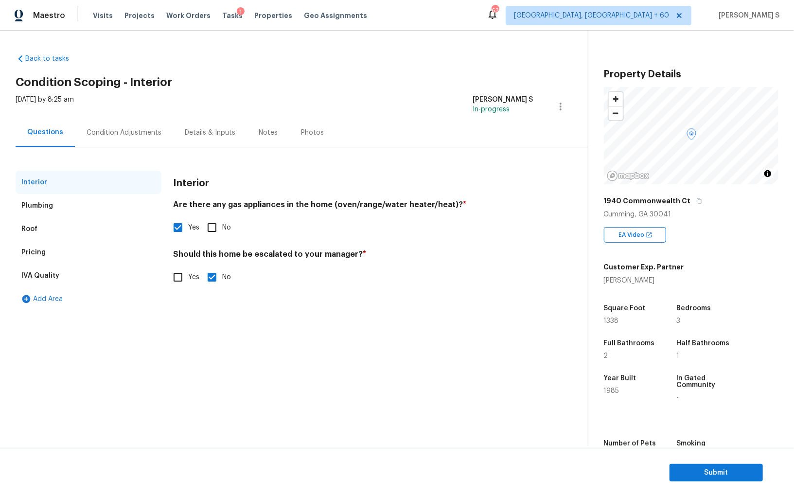
click at [31, 202] on div "Plumbing" at bounding box center [37, 206] width 32 height 10
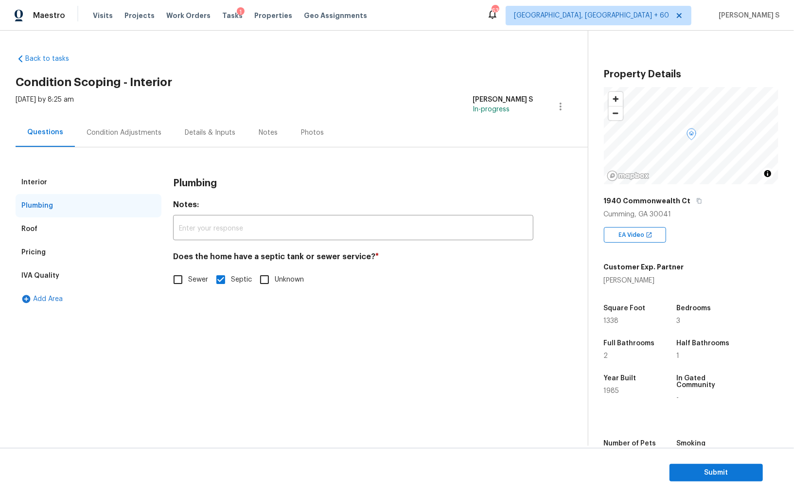
click at [72, 264] on div "IVA Quality" at bounding box center [89, 275] width 146 height 23
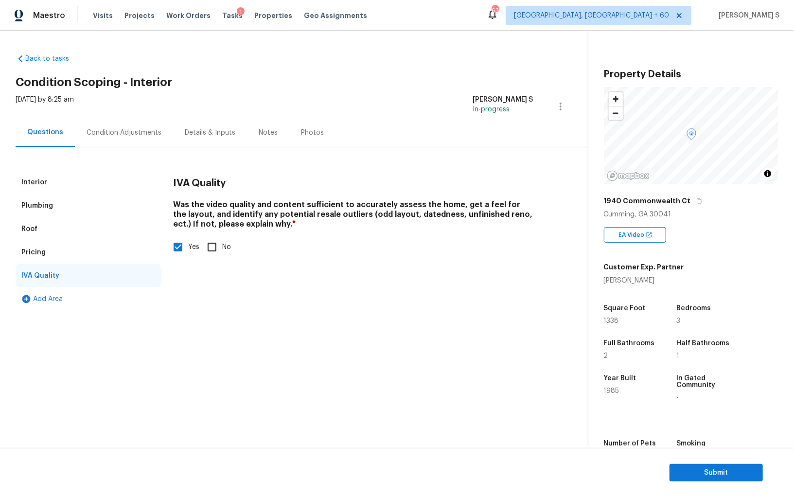
click at [57, 253] on div "Pricing" at bounding box center [89, 252] width 146 height 23
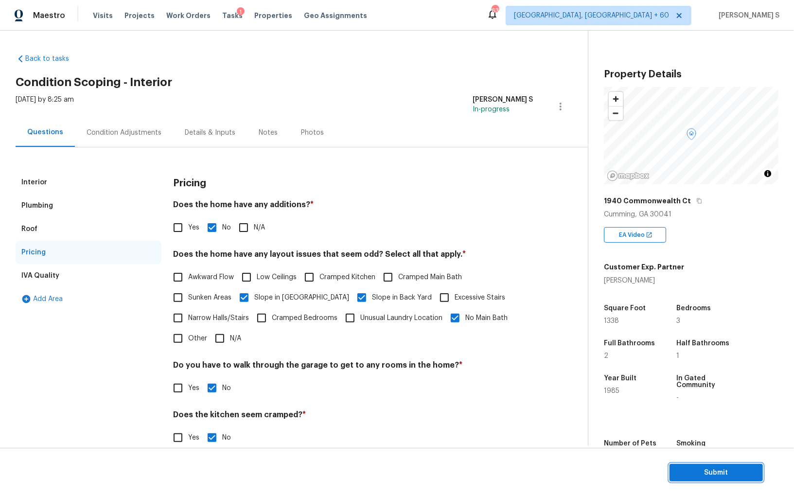
click at [712, 465] on button "Submit" at bounding box center [716, 473] width 93 height 18
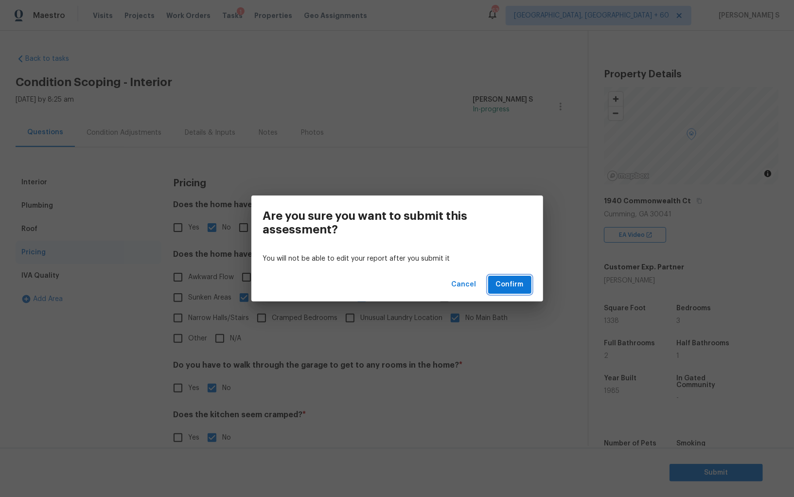
click at [526, 282] on button "Confirm" at bounding box center [509, 285] width 43 height 18
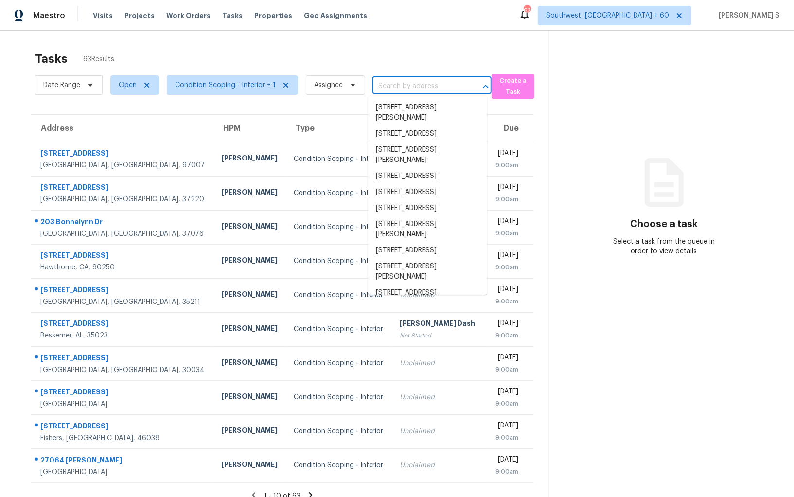
click at [398, 88] on input "text" at bounding box center [419, 86] width 92 height 15
paste input "[STREET_ADDRESS]"
type input "[STREET_ADDRESS]"
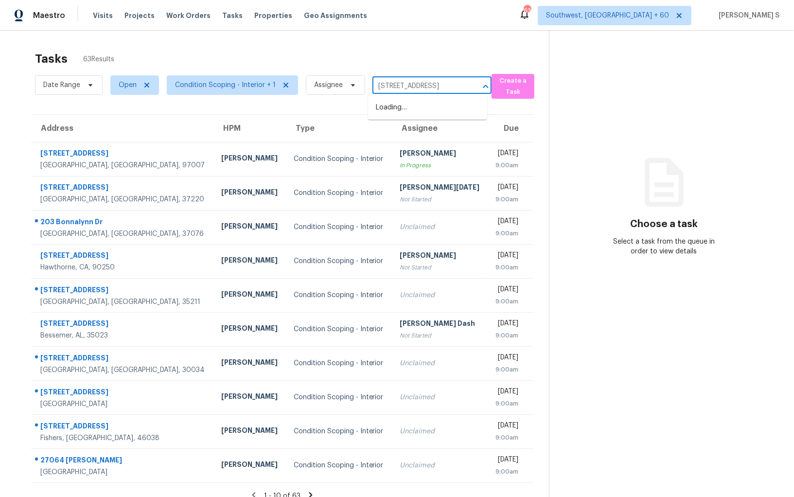
scroll to position [0, 58]
click at [404, 106] on li "[STREET_ADDRESS]" at bounding box center [427, 108] width 119 height 16
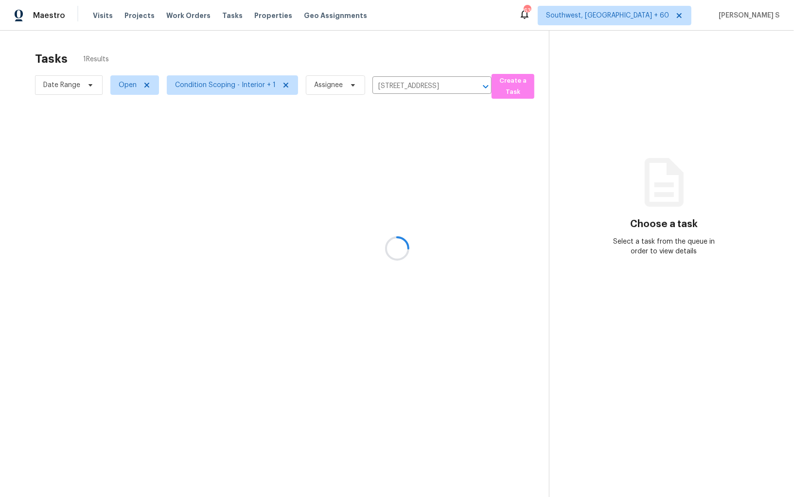
click at [409, 156] on div at bounding box center [397, 248] width 794 height 497
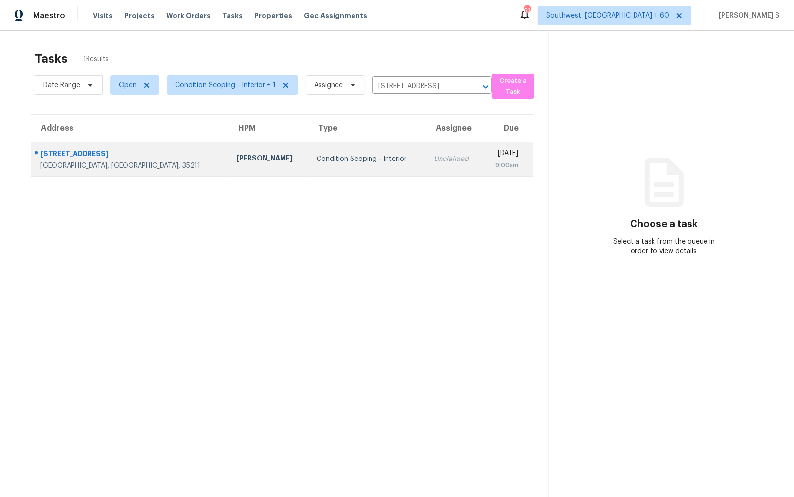
click at [344, 155] on div "Condition Scoping - Interior" at bounding box center [368, 159] width 102 height 10
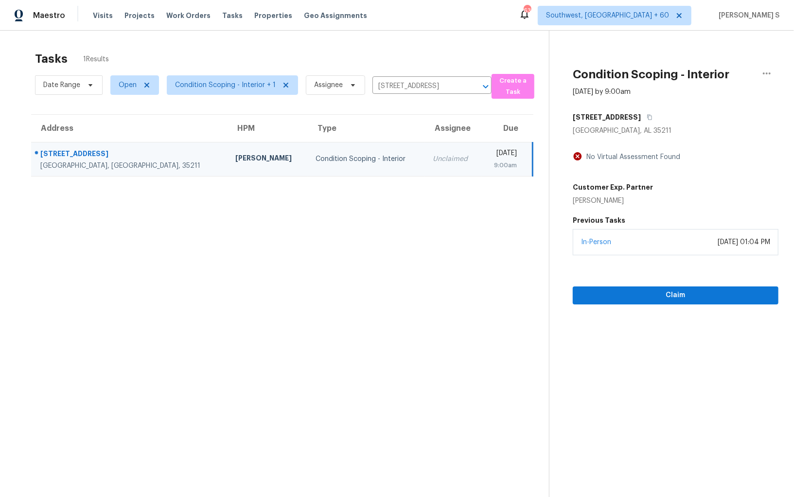
click at [711, 249] on div "In-Person [DATE] 01:04 PM" at bounding box center [676, 242] width 206 height 26
click at [679, 292] on span "Claim" at bounding box center [676, 295] width 190 height 12
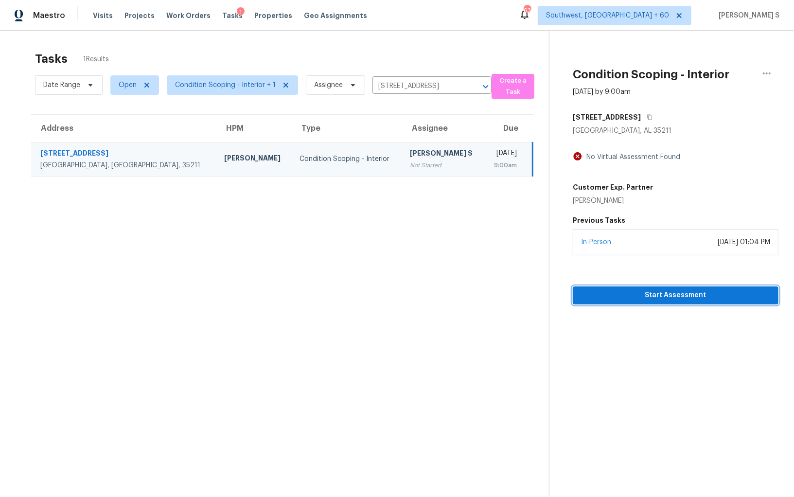
click at [674, 296] on span "Start Assessment" at bounding box center [676, 295] width 190 height 12
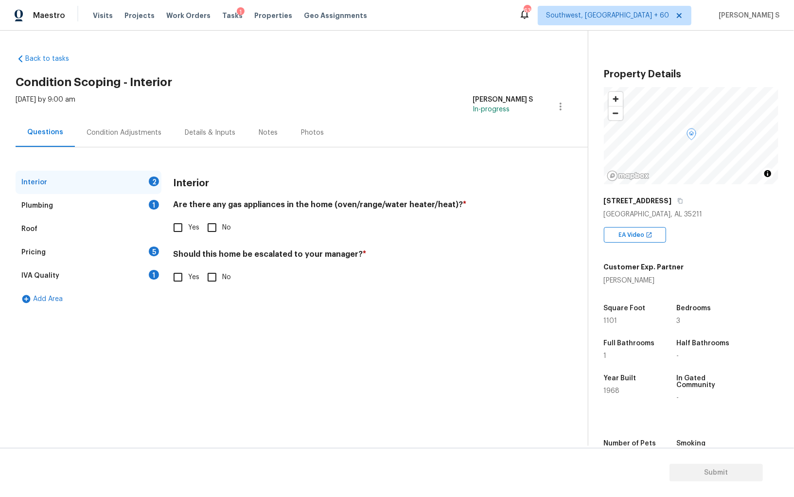
click at [214, 227] on input "No" at bounding box center [212, 227] width 20 height 20
checkbox input "true"
click at [150, 198] on div "Plumbing 1" at bounding box center [89, 205] width 146 height 23
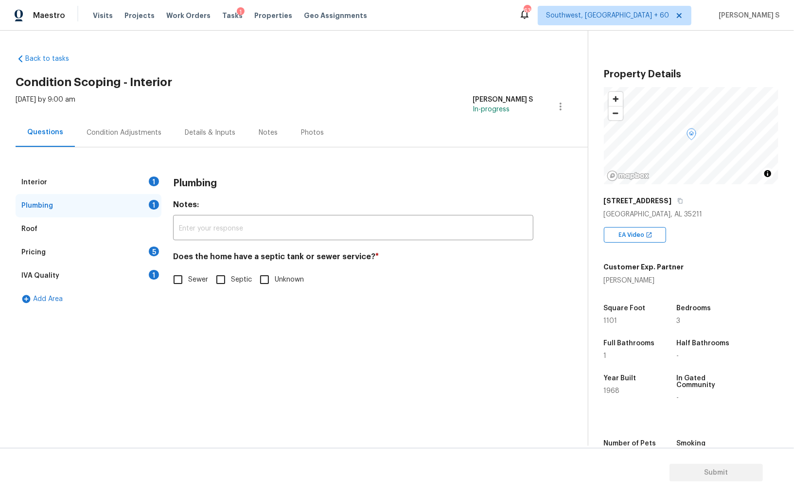
click at [194, 283] on span "Sewer" at bounding box center [198, 280] width 20 height 10
click at [188, 283] on input "Sewer" at bounding box center [178, 279] width 20 height 20
checkbox input "true"
click at [155, 268] on div "IVA Quality 1" at bounding box center [89, 275] width 146 height 23
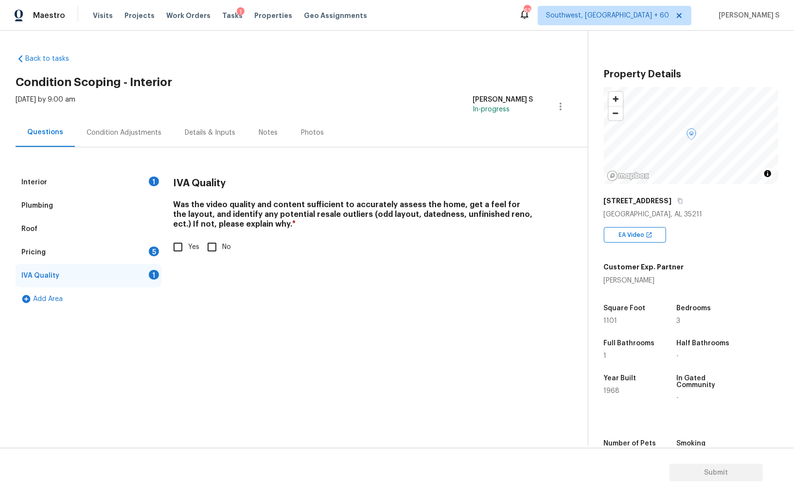
click at [181, 249] on input "Yes" at bounding box center [178, 247] width 20 height 20
checkbox input "true"
click at [136, 249] on div "Pricing 5" at bounding box center [89, 252] width 146 height 23
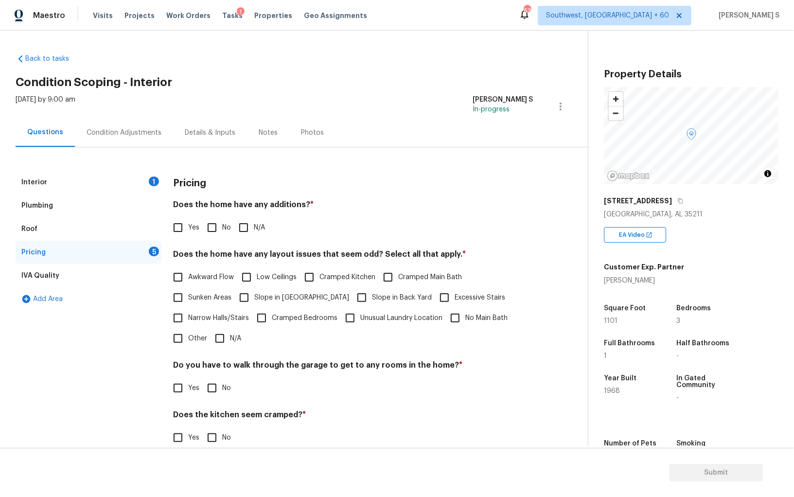
click at [215, 222] on input "No" at bounding box center [212, 227] width 20 height 20
checkbox input "true"
click at [207, 378] on input "No" at bounding box center [212, 388] width 20 height 20
checkbox input "true"
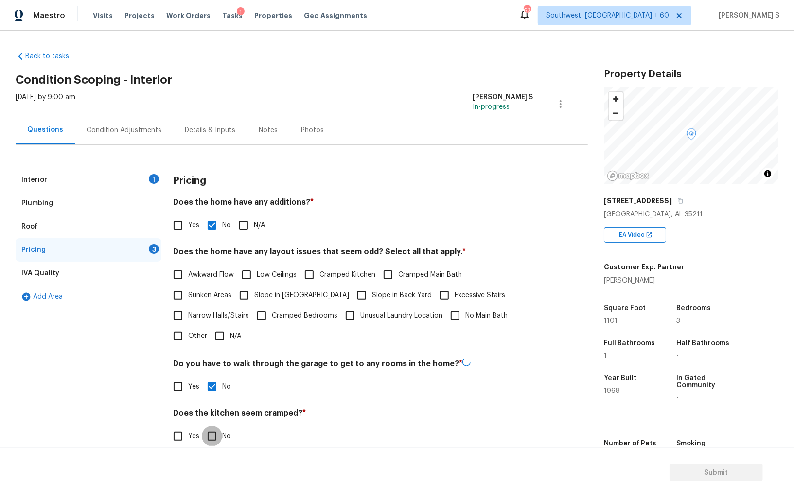
click at [202, 426] on input "No" at bounding box center [212, 436] width 20 height 20
checkbox input "true"
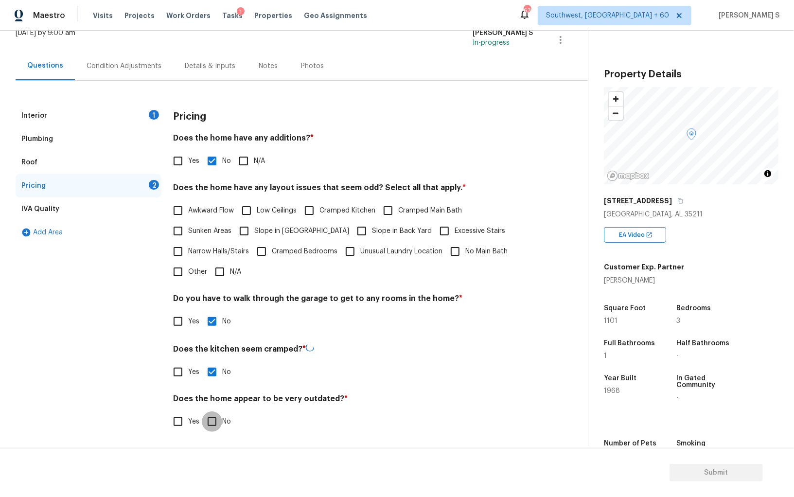
click at [202, 412] on input "No" at bounding box center [212, 422] width 20 height 20
checkbox input "true"
click at [47, 113] on div "Interior 1" at bounding box center [89, 116] width 146 height 23
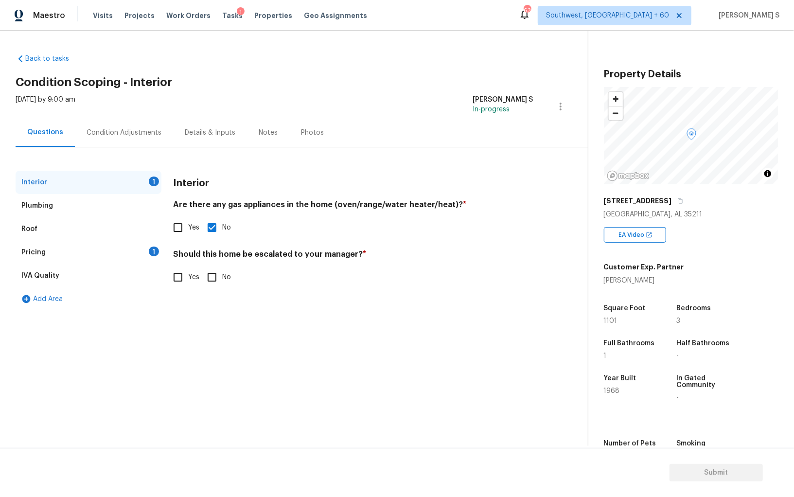
scroll to position [0, 0]
click at [184, 280] on input "Yes" at bounding box center [178, 277] width 20 height 20
checkbox input "true"
click at [189, 348] on icon "button" at bounding box center [185, 354] width 12 height 12
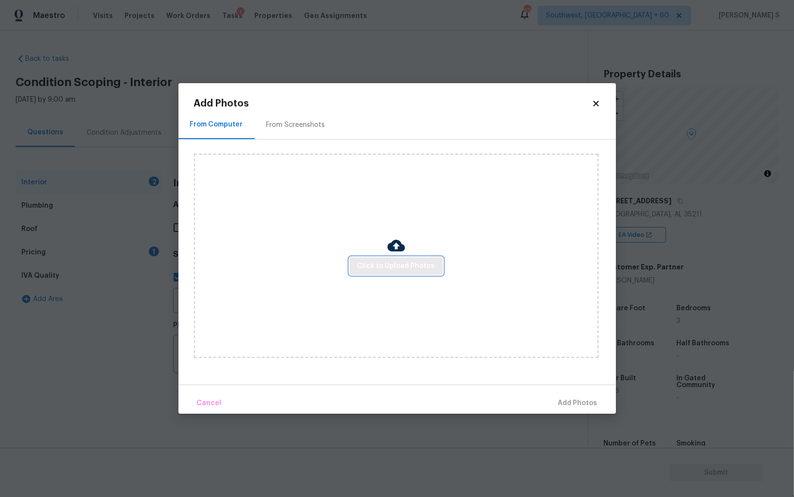
click at [355, 269] on button "Click to Upload Photos" at bounding box center [396, 266] width 93 height 18
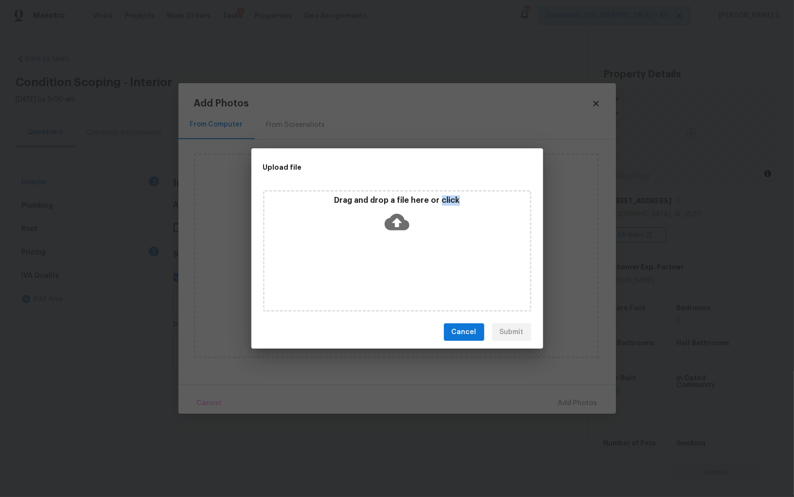
click at [355, 269] on div "Drag and drop a file here or click" at bounding box center [397, 251] width 269 height 122
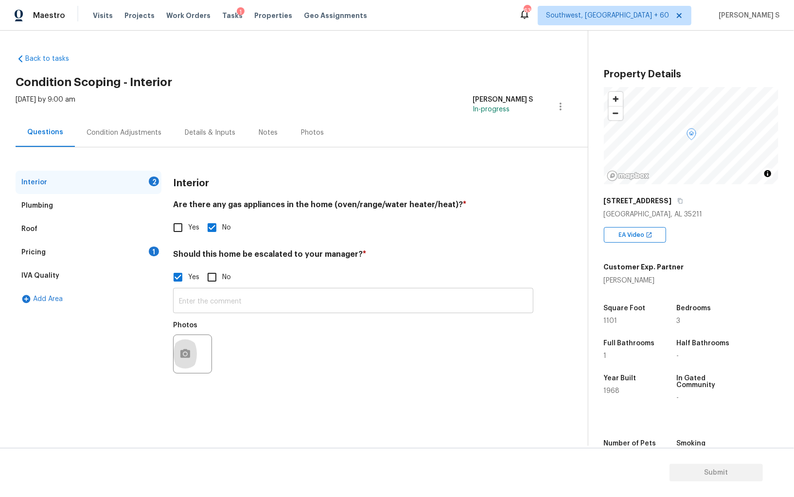
click at [266, 292] on input "text" at bounding box center [353, 301] width 360 height 23
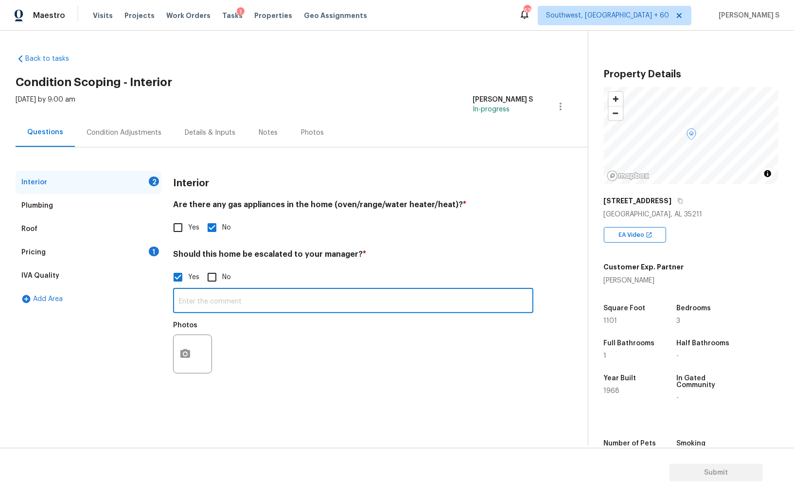
paste input "Water has been getting in under a lot of the windows, drywall damaged and mold …"
click at [460, 299] on input "Water has been getting in under a lot of the windows, drywall damaged and mold …" at bounding box center [353, 301] width 360 height 23
paste input "Too many issues, major work needed. Entire interior needs gutting"
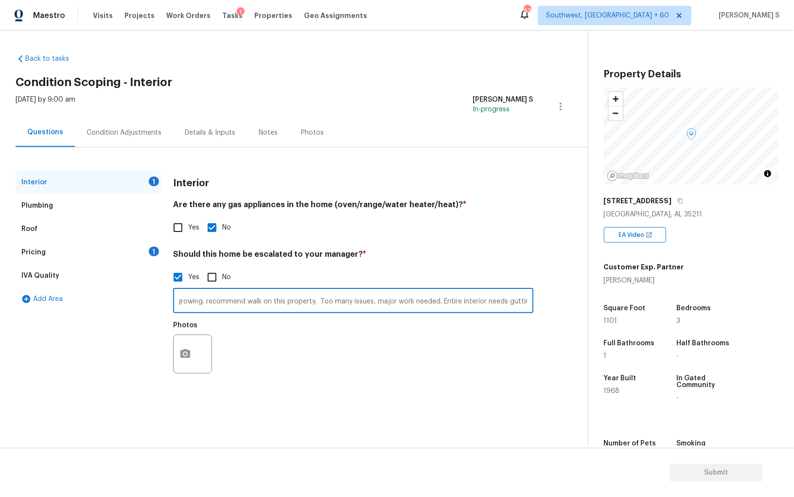
type input "Water has been getting in under a lot of the windows, drywall damaged and mold …"
click at [406, 354] on div "Photos" at bounding box center [353, 347] width 360 height 63
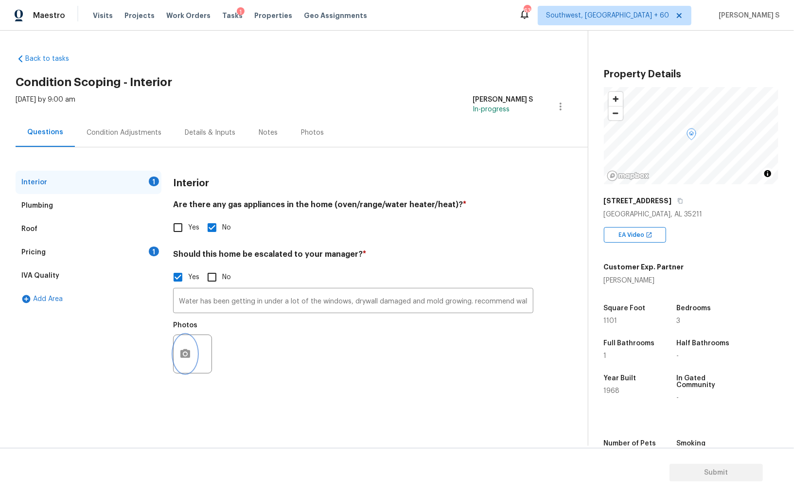
click at [187, 351] on icon "button" at bounding box center [185, 353] width 10 height 9
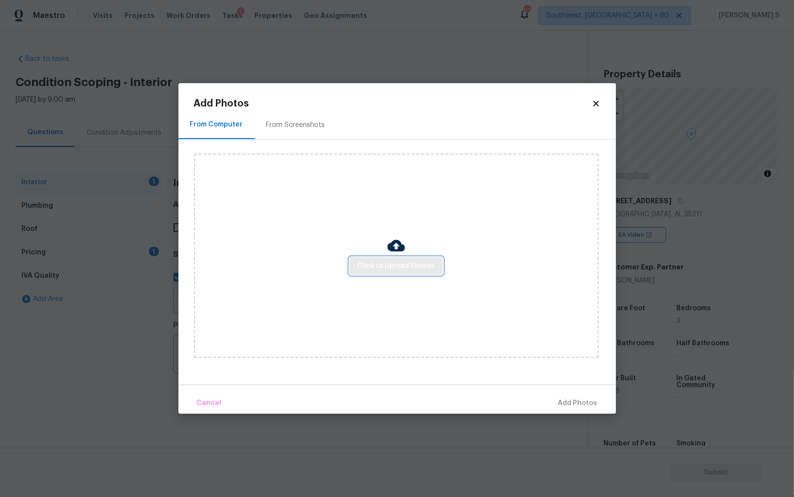
click at [386, 264] on span "Click to Upload Photos" at bounding box center [397, 266] width 78 height 12
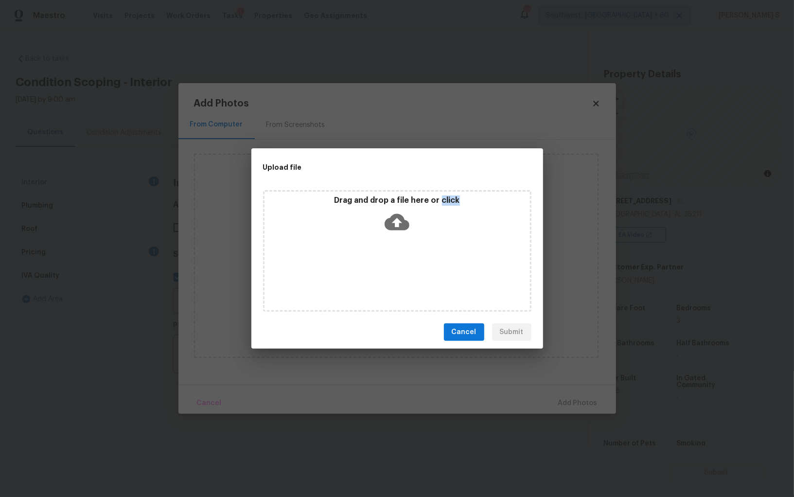
click at [386, 264] on div "Drag and drop a file here or click" at bounding box center [397, 251] width 269 height 122
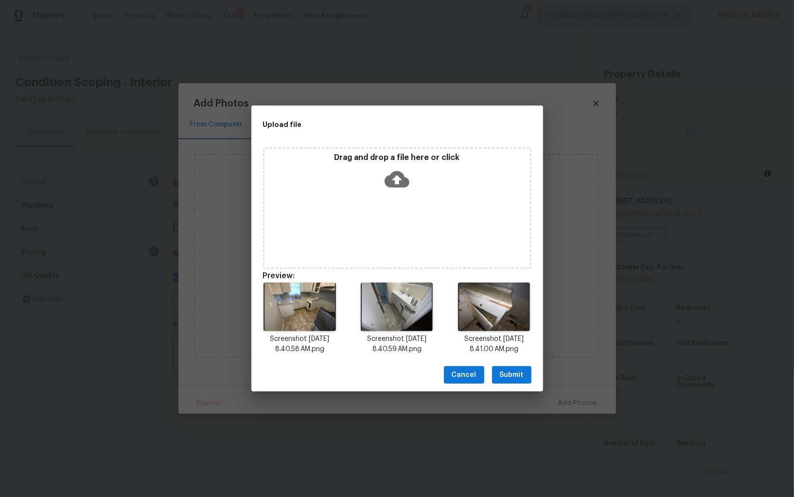
click at [409, 228] on div "Drag and drop a file here or click" at bounding box center [397, 208] width 269 height 122
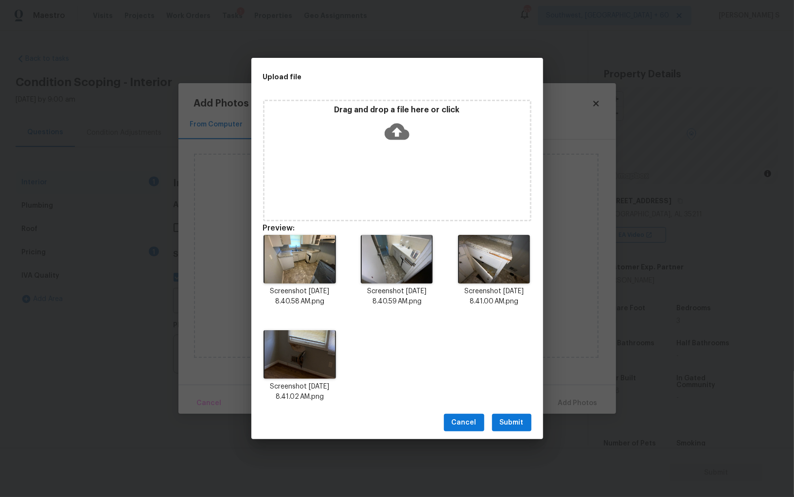
click at [523, 422] on span "Submit" at bounding box center [512, 423] width 24 height 12
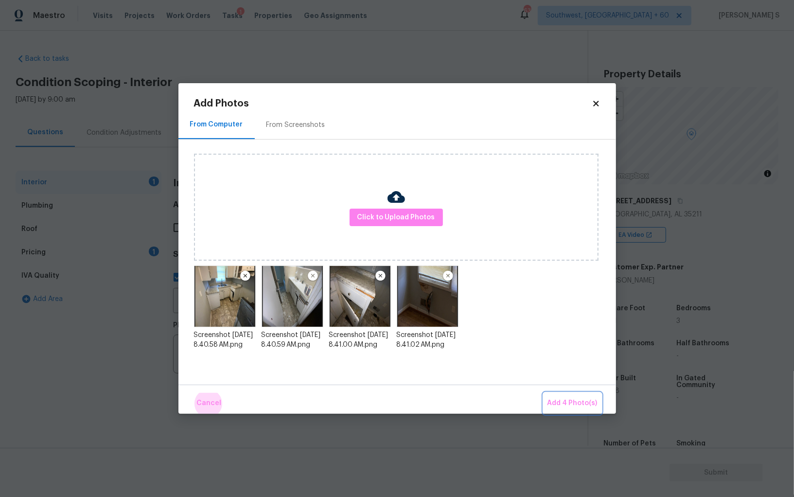
click at [544, 393] on button "Add 4 Photo(s)" at bounding box center [573, 403] width 58 height 21
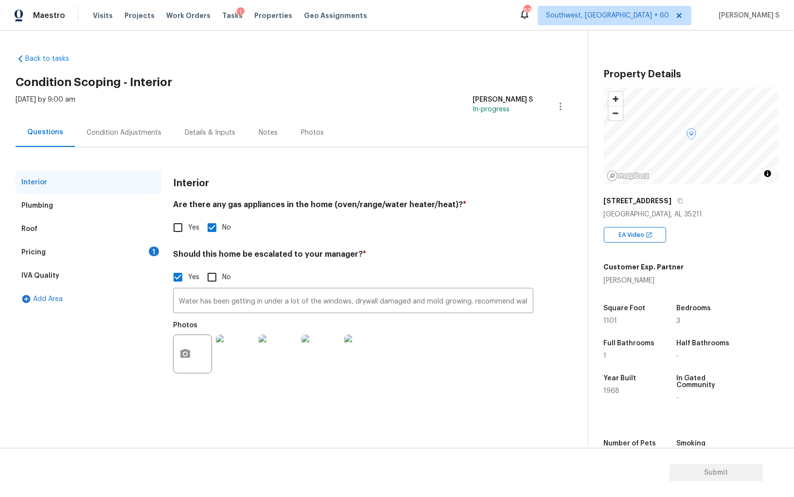
click at [144, 253] on div "Pricing 1" at bounding box center [89, 252] width 146 height 23
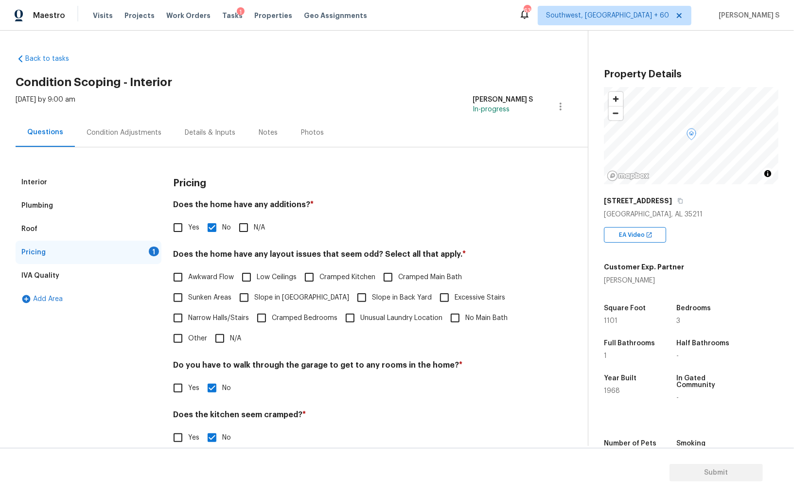
drag, startPoint x: 254, startPoint y: 299, endPoint x: 392, endPoint y: 302, distance: 137.7
click at [255, 299] on span "Slope in Front Yard" at bounding box center [301, 298] width 95 height 10
click at [254, 299] on input "Slope in Front Yard" at bounding box center [244, 297] width 20 height 20
checkbox input "true"
click at [372, 297] on span "Slope in Back Yard" at bounding box center [402, 298] width 60 height 10
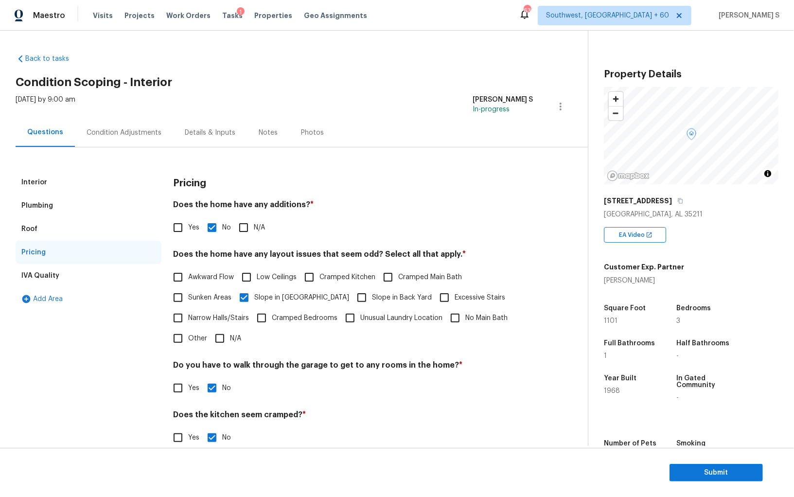
click at [352, 297] on input "Slope in Back Yard" at bounding box center [362, 297] width 20 height 20
checkbox input "true"
click at [132, 135] on div "Condition Adjustments" at bounding box center [124, 133] width 75 height 10
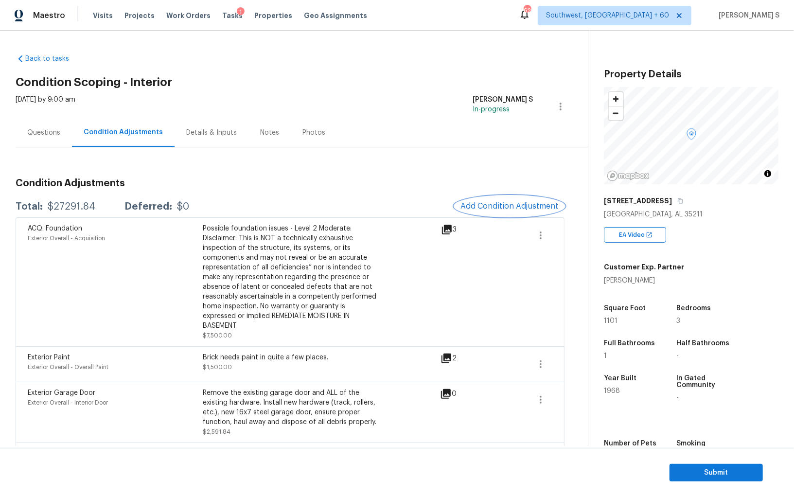
click at [502, 207] on span "Add Condition Adjustment" at bounding box center [510, 206] width 98 height 9
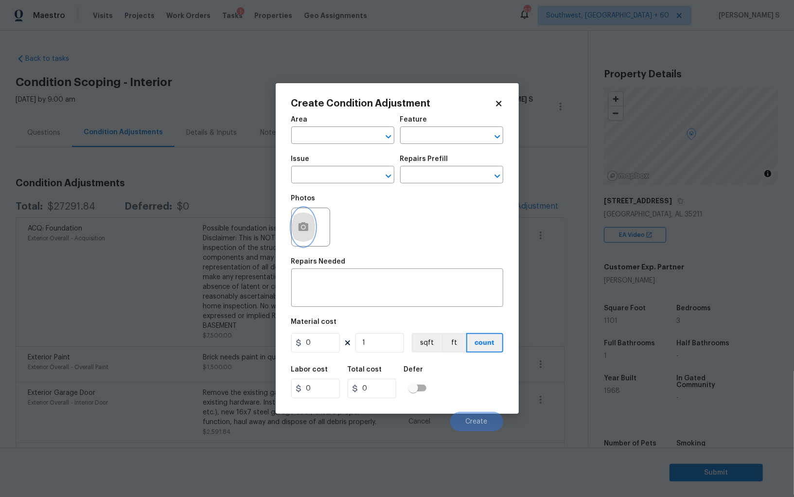
click at [301, 229] on icon "button" at bounding box center [304, 226] width 10 height 9
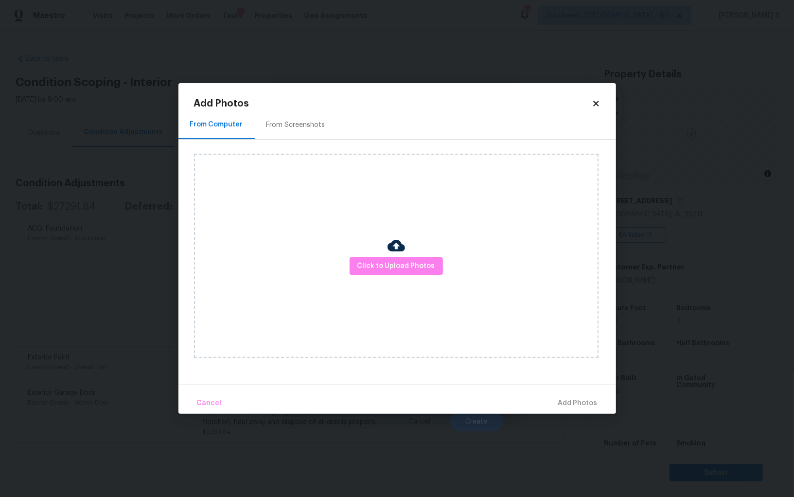
click at [393, 256] on div at bounding box center [397, 247] width 18 height 20
click at [393, 258] on button "Click to Upload Photos" at bounding box center [396, 266] width 93 height 18
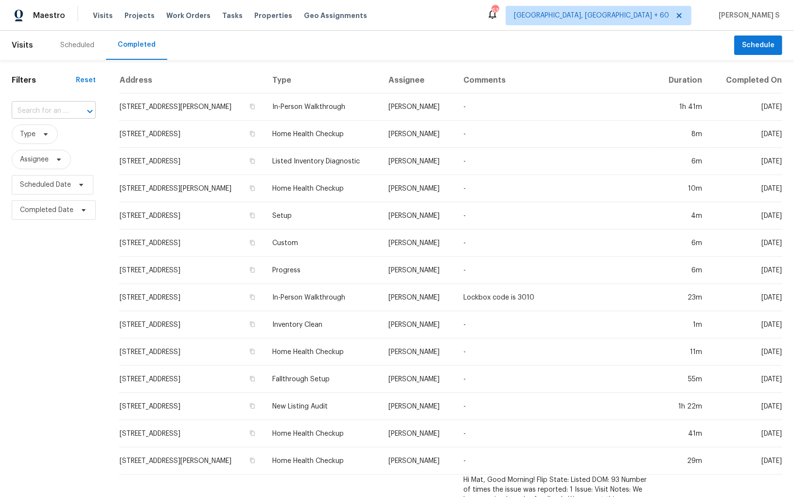
click at [80, 113] on div at bounding box center [83, 112] width 25 height 14
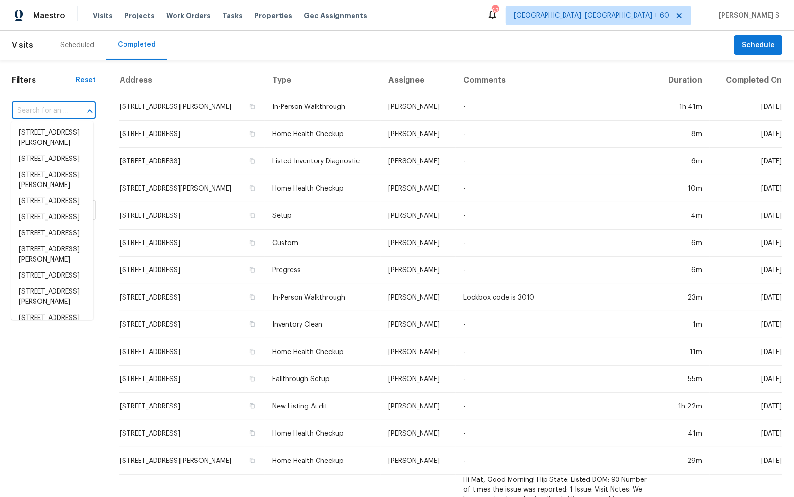
paste input "[STREET_ADDRESS]"
type input "[STREET_ADDRESS]"
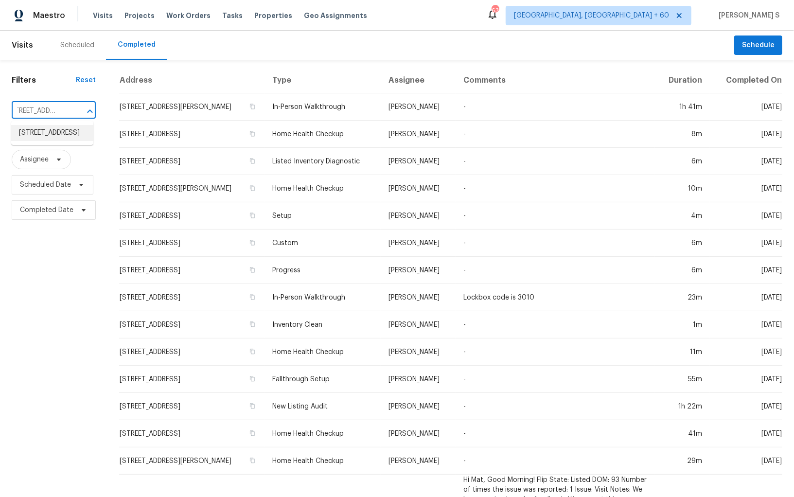
click at [61, 129] on li "[STREET_ADDRESS]" at bounding box center [52, 133] width 82 height 16
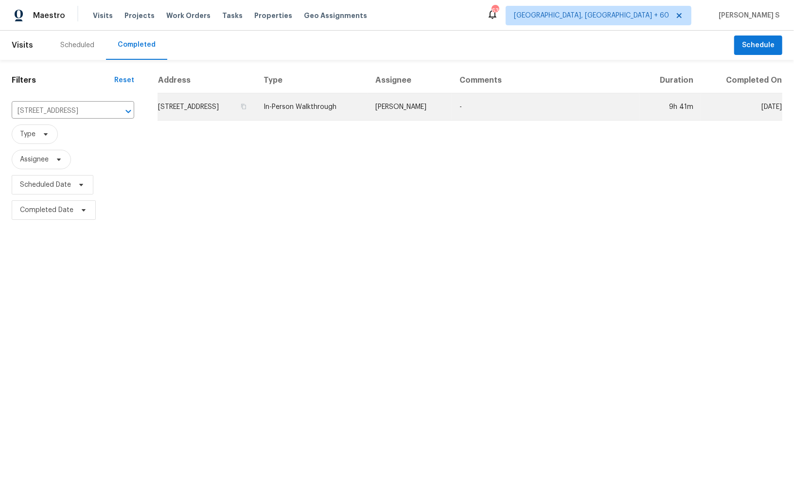
click at [187, 102] on td "[STREET_ADDRESS]" at bounding box center [207, 106] width 98 height 27
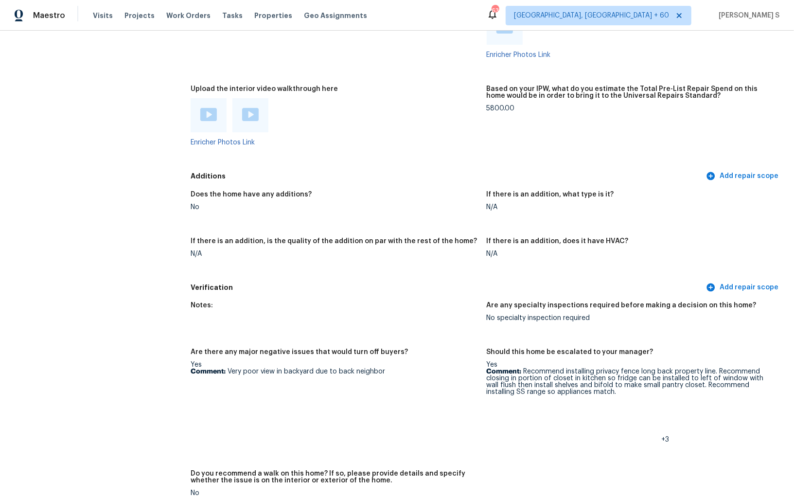
scroll to position [1910, 0]
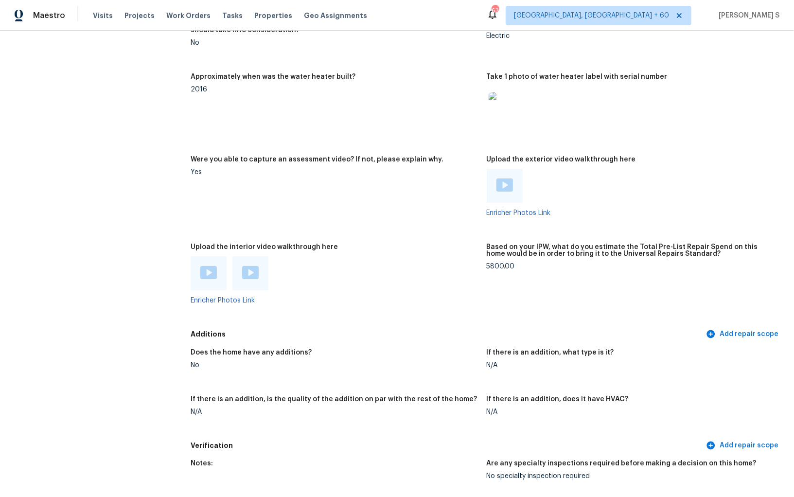
click at [204, 256] on div at bounding box center [209, 273] width 36 height 34
click at [207, 266] on img at bounding box center [208, 272] width 17 height 13
click at [257, 270] on img at bounding box center [250, 272] width 17 height 13
click at [502, 182] on img at bounding box center [505, 185] width 17 height 13
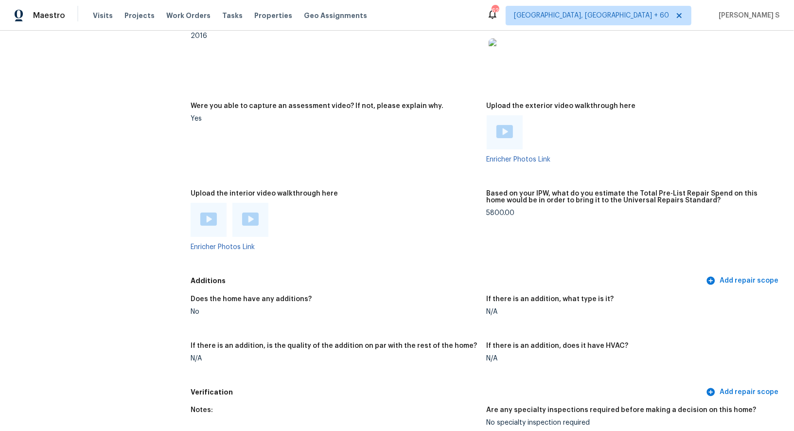
scroll to position [1820, 0]
